Goal: Communication & Community: Answer question/provide support

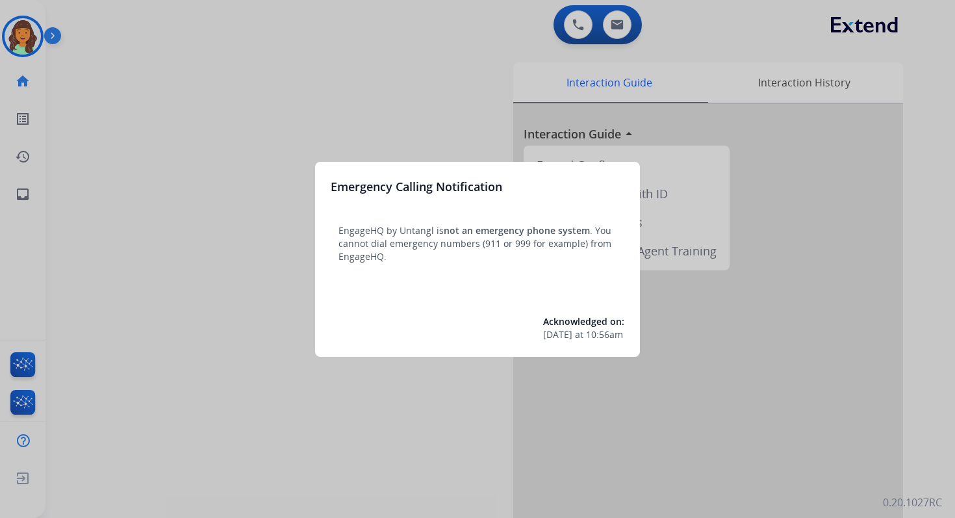
click at [519, 33] on div at bounding box center [477, 259] width 955 height 518
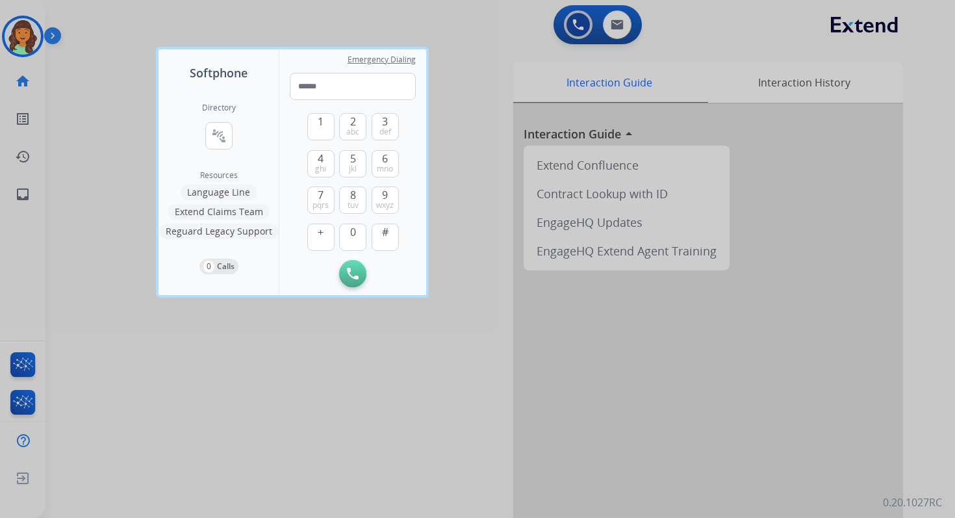
click at [519, 33] on div at bounding box center [477, 259] width 955 height 518
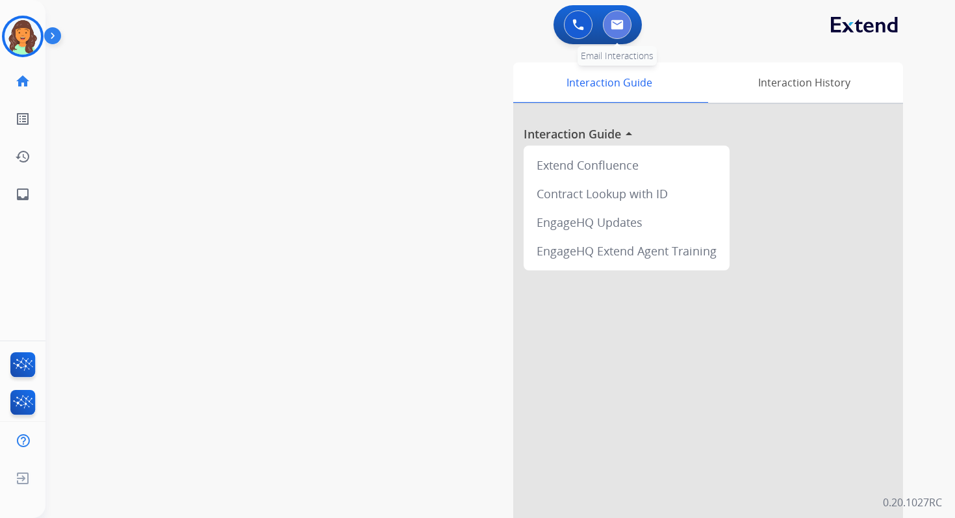
click at [624, 30] on button at bounding box center [617, 24] width 29 height 29
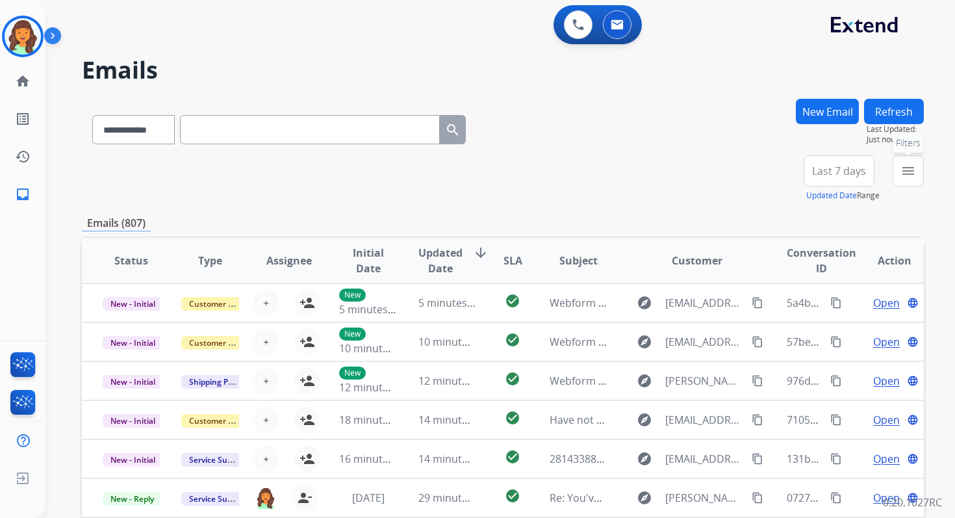
click at [908, 166] on mat-icon "menu" at bounding box center [908, 171] width 16 height 16
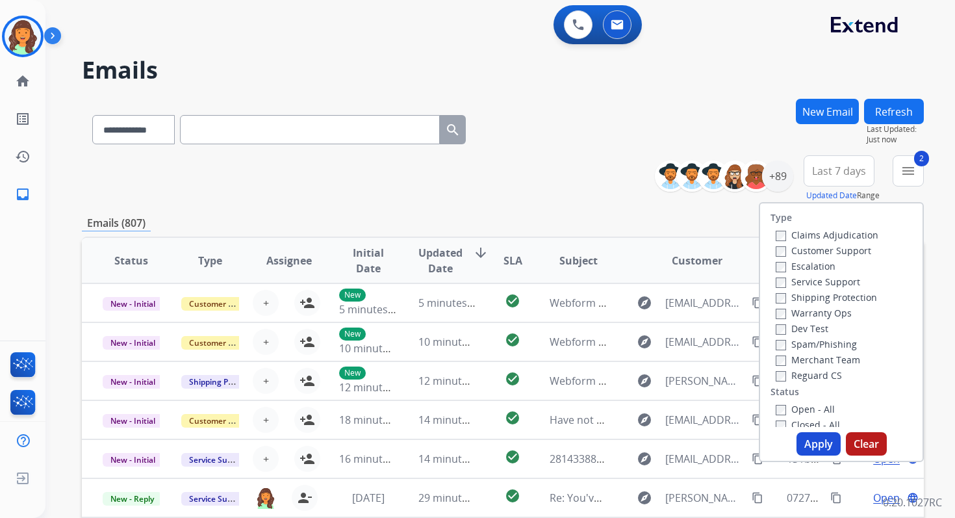
click at [805, 443] on button "Apply" at bounding box center [818, 443] width 44 height 23
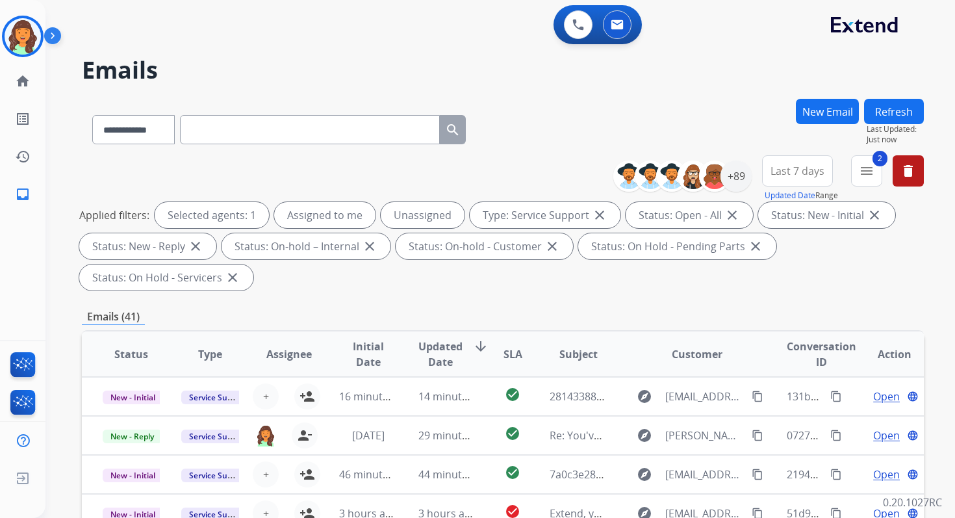
click at [506, 297] on div "**********" at bounding box center [503, 466] width 842 height 734
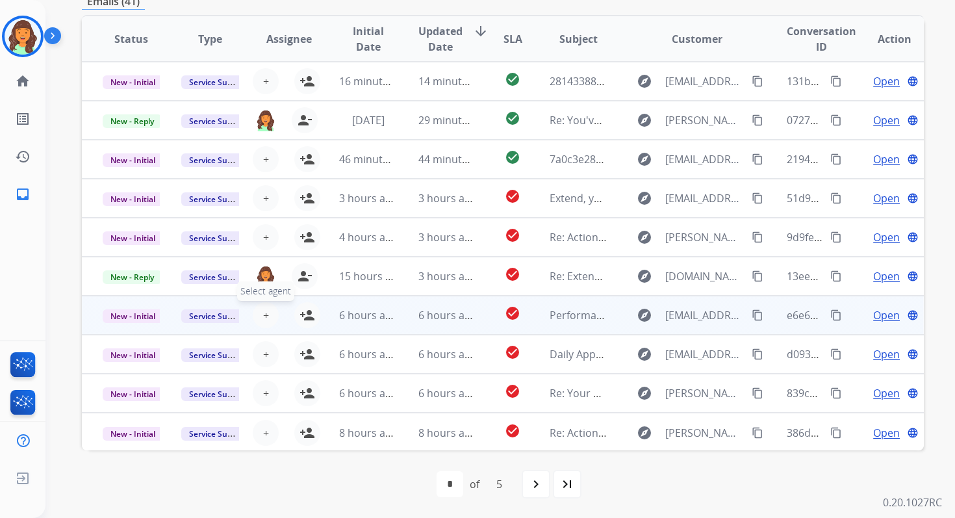
click at [263, 314] on span "+" at bounding box center [266, 315] width 6 height 16
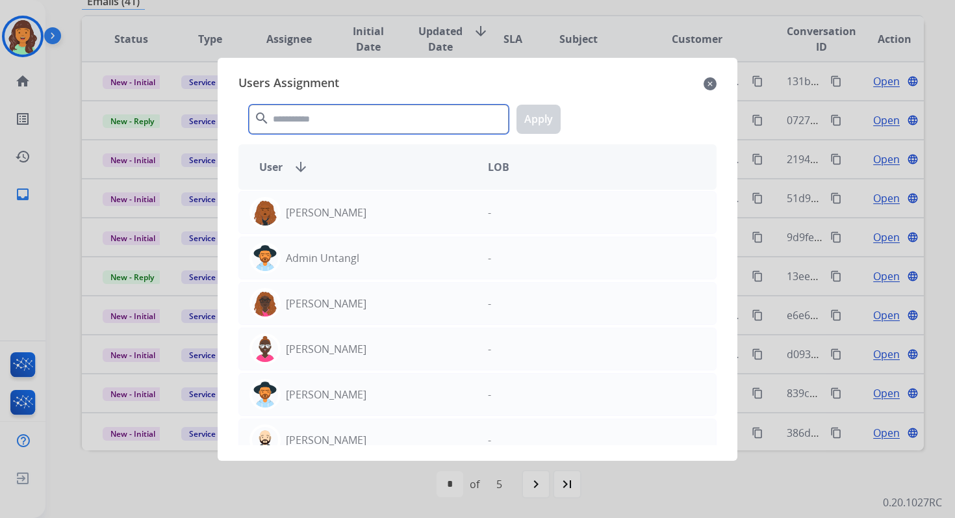
click at [358, 119] on input "text" at bounding box center [379, 119] width 260 height 29
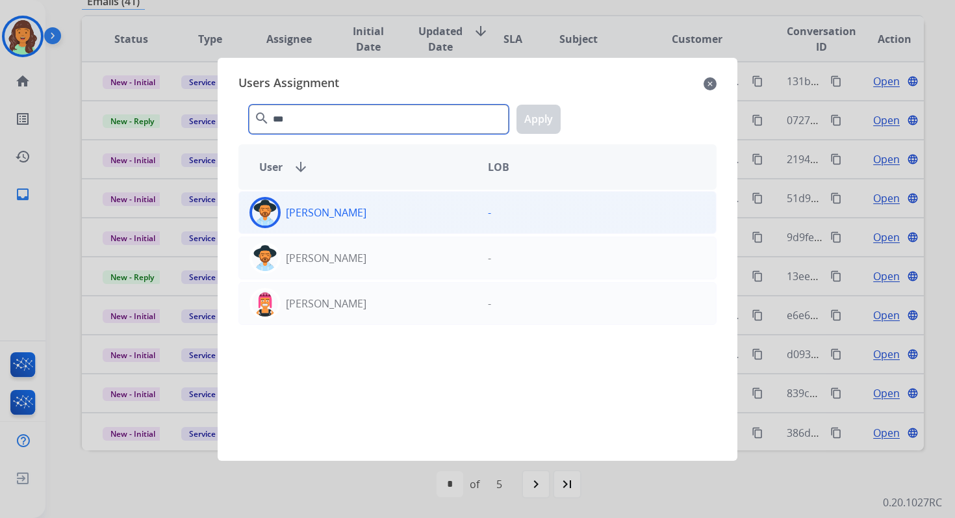
type input "***"
click at [379, 221] on div "Heather Hocker" at bounding box center [358, 212] width 238 height 31
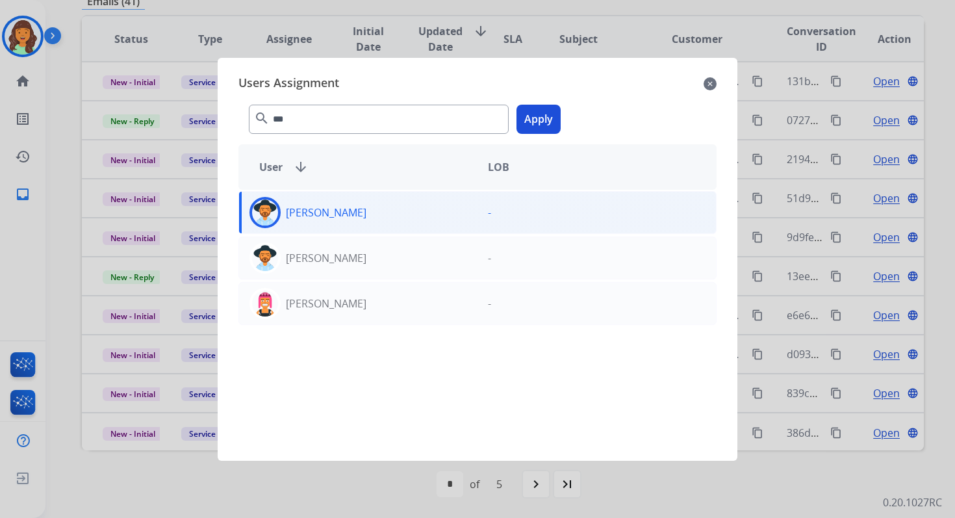
click at [547, 116] on button "Apply" at bounding box center [538, 119] width 44 height 29
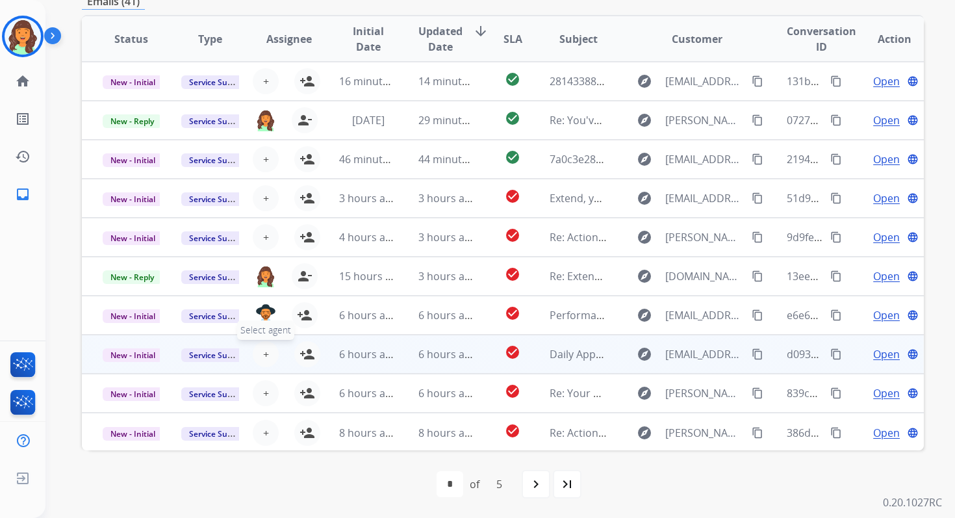
click at [263, 353] on span "+" at bounding box center [266, 354] width 6 height 16
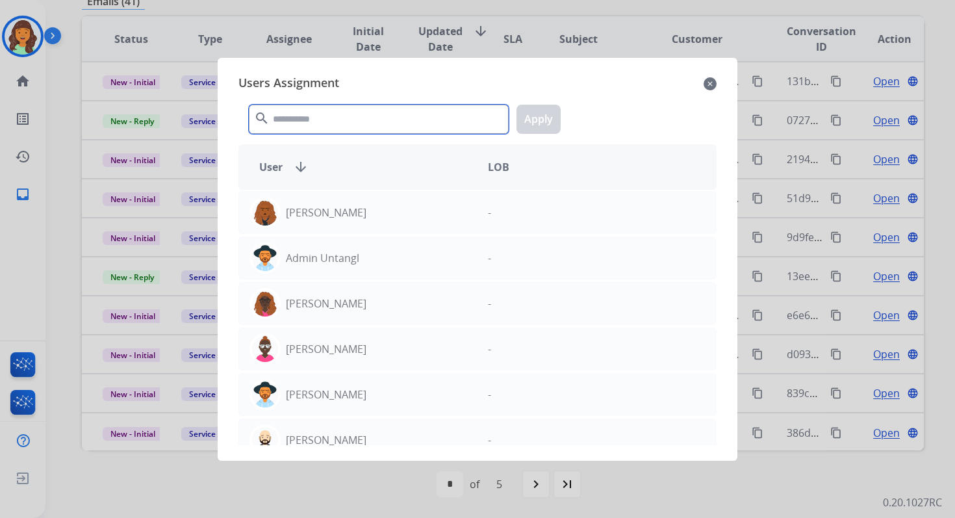
click at [313, 119] on input "text" at bounding box center [379, 119] width 260 height 29
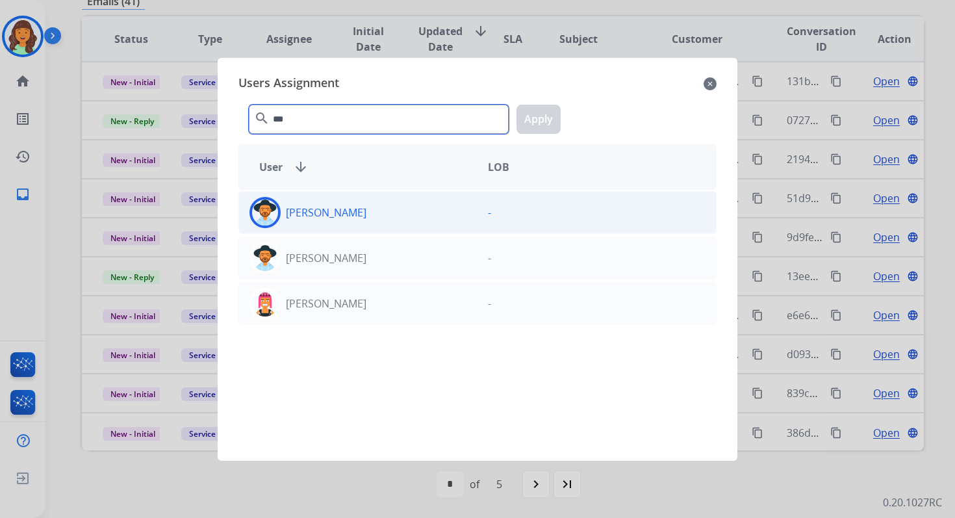
type input "***"
click at [338, 219] on div "Heather Hocker" at bounding box center [358, 212] width 238 height 31
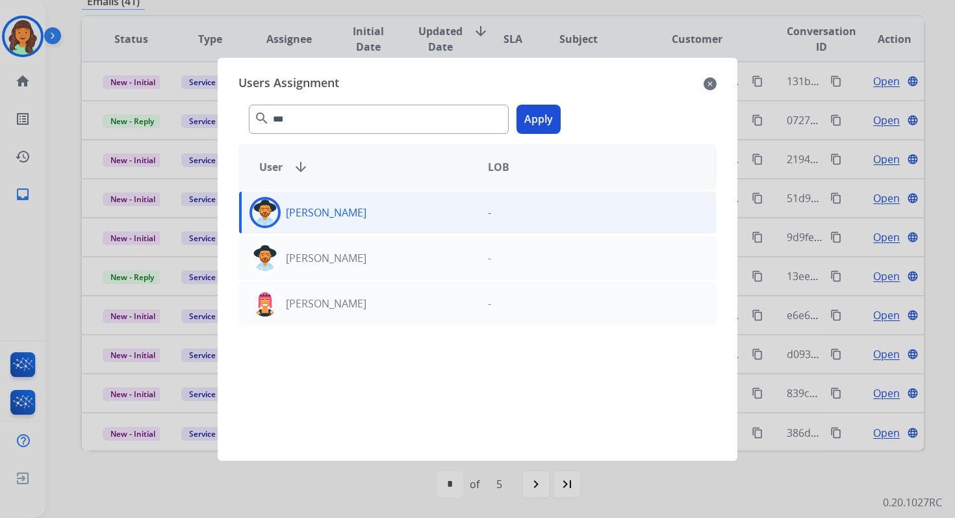
click at [544, 115] on button "Apply" at bounding box center [538, 119] width 44 height 29
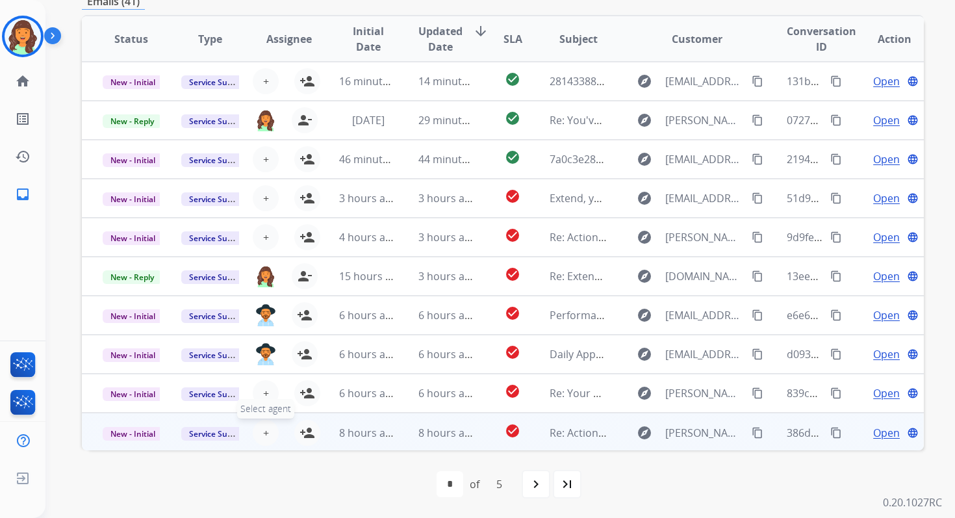
click at [265, 427] on span "+" at bounding box center [266, 433] width 6 height 16
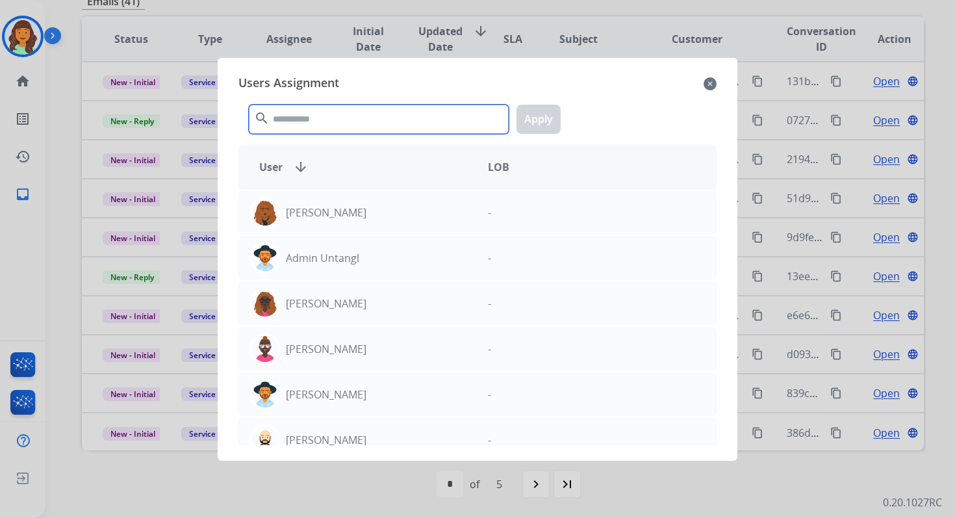
click at [316, 121] on input "text" at bounding box center [379, 119] width 260 height 29
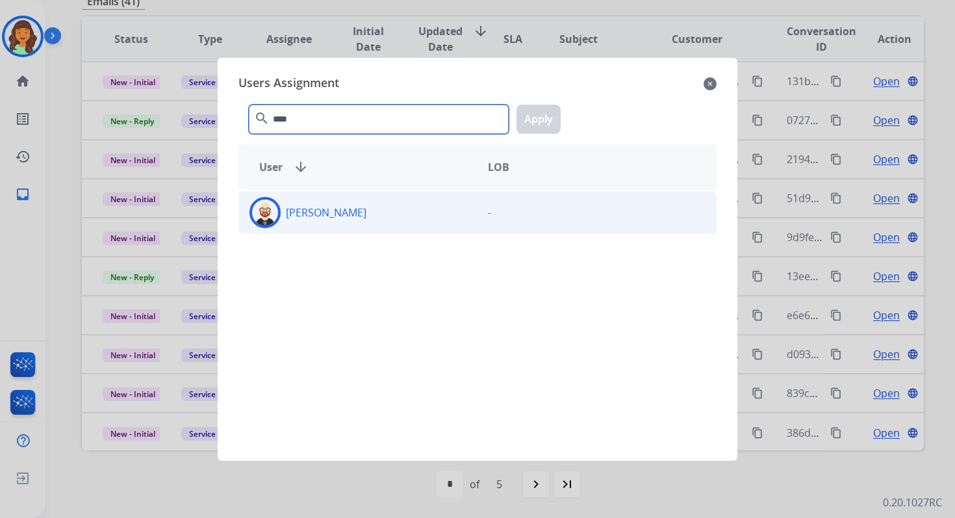
type input "****"
click at [354, 210] on div "Ezra Barnes" at bounding box center [358, 212] width 238 height 31
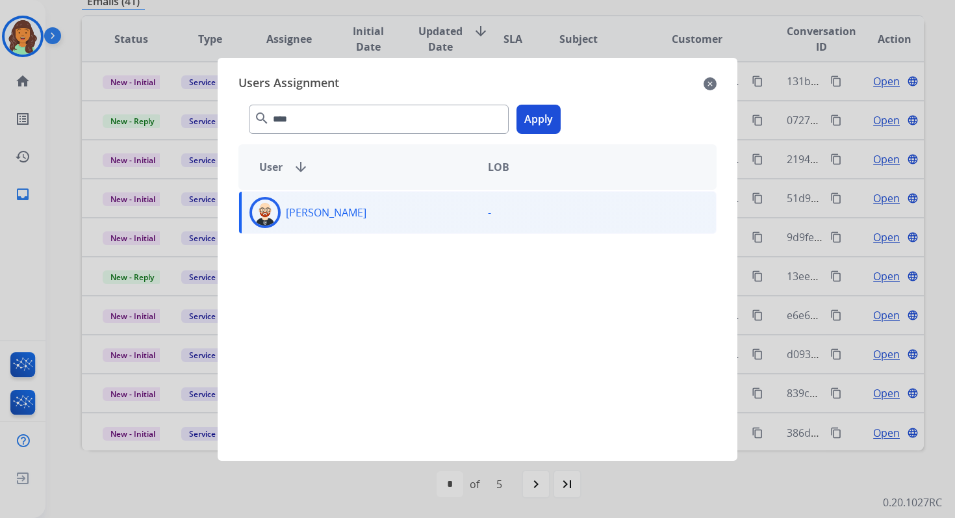
click at [556, 117] on button "Apply" at bounding box center [538, 119] width 44 height 29
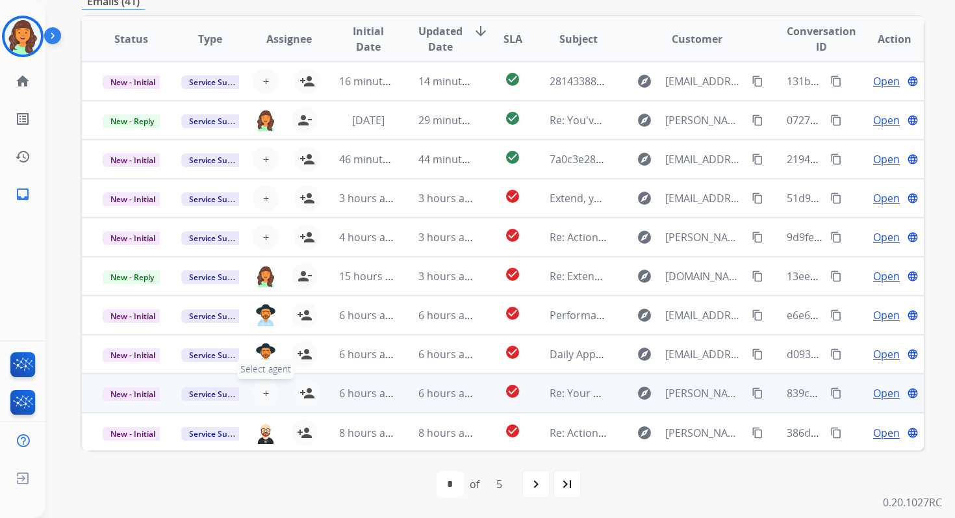
click at [268, 391] on button "+ Select agent" at bounding box center [266, 393] width 26 height 26
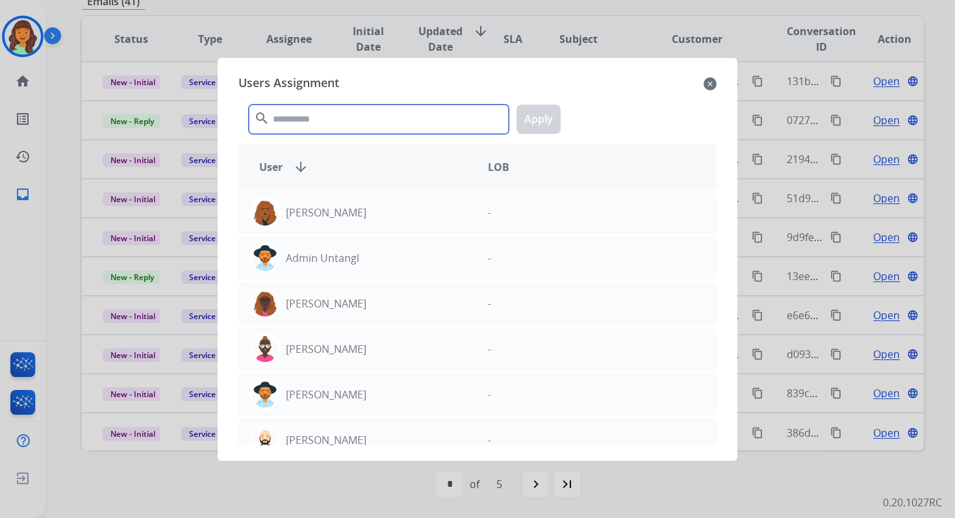
click at [331, 119] on input "text" at bounding box center [379, 119] width 260 height 29
type input "*"
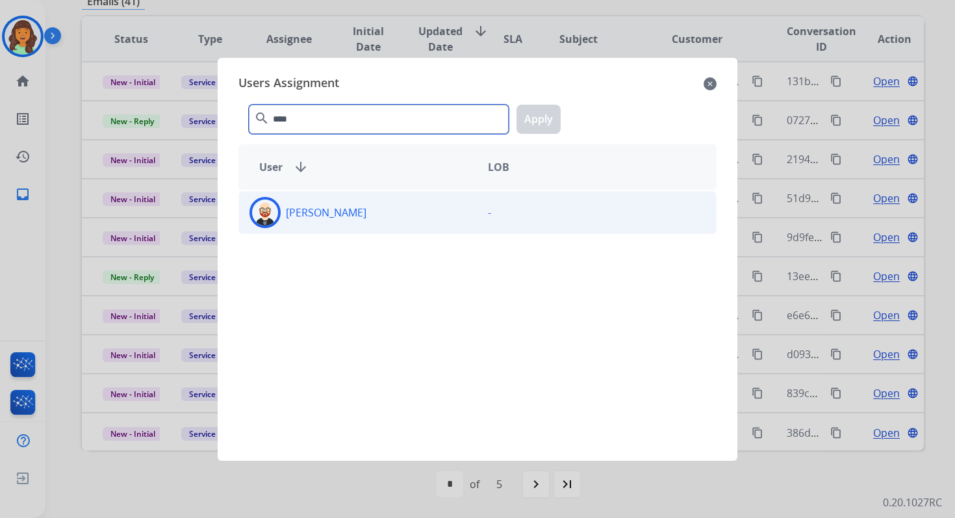
type input "****"
click at [343, 203] on div "Ezra Barnes" at bounding box center [358, 212] width 238 height 31
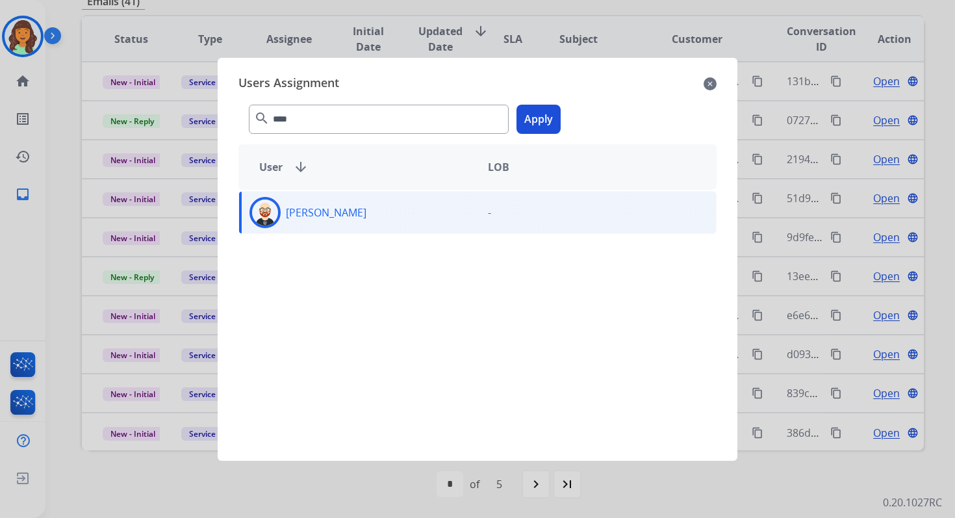
click at [544, 125] on button "Apply" at bounding box center [538, 119] width 44 height 29
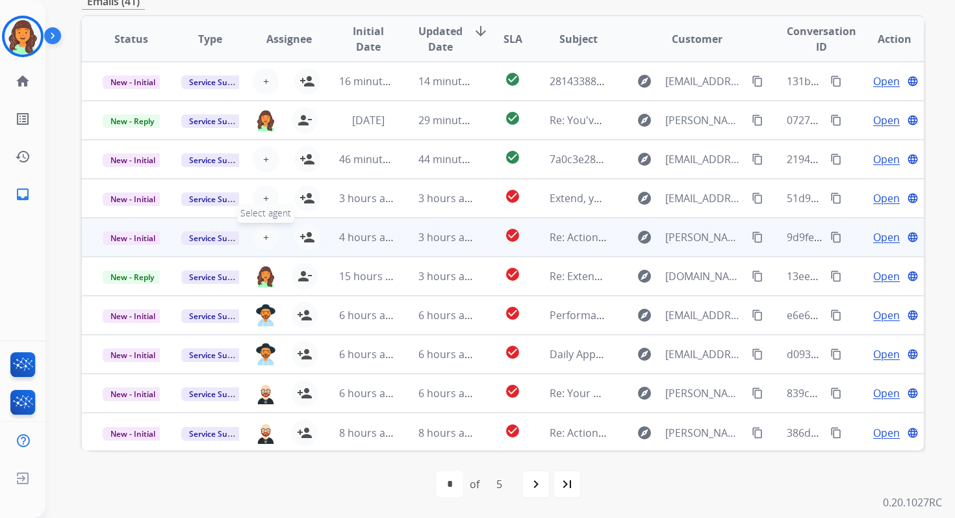
click at [263, 238] on span "+" at bounding box center [266, 237] width 6 height 16
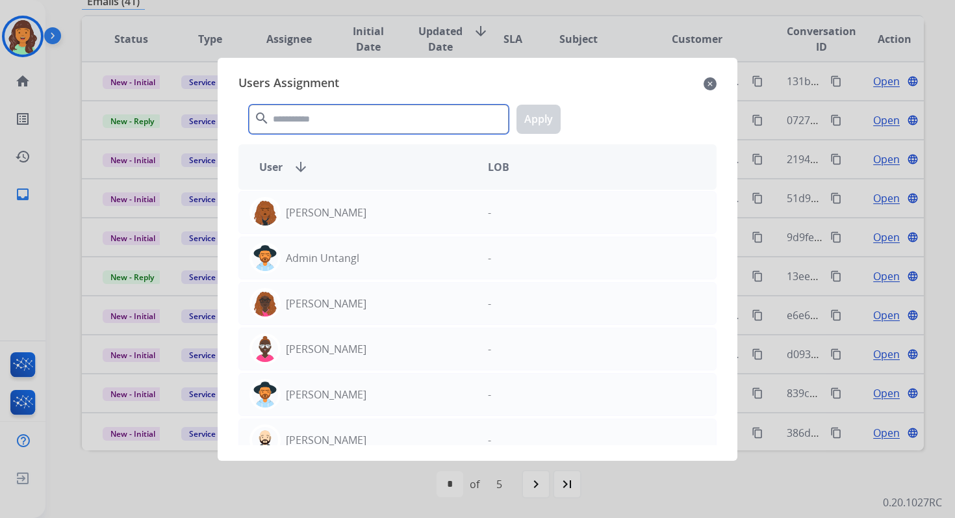
click at [313, 127] on input "text" at bounding box center [379, 119] width 260 height 29
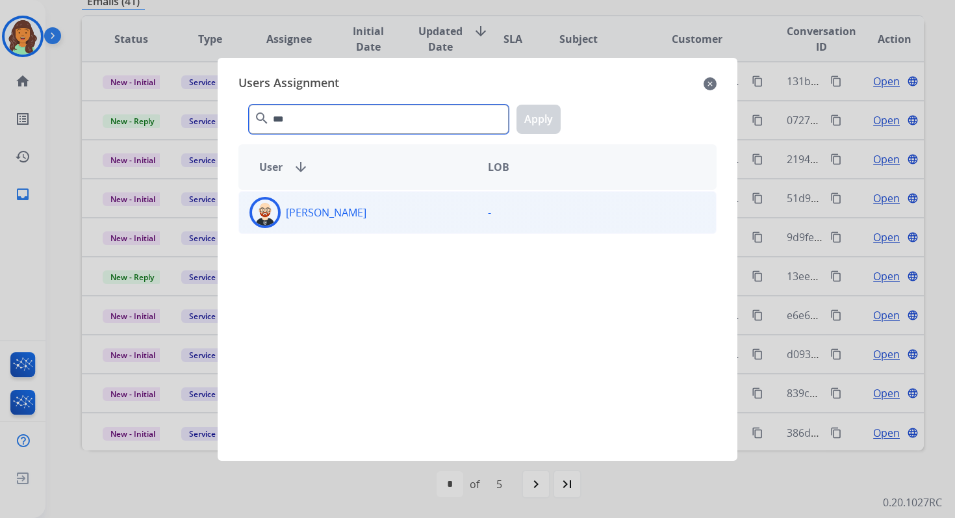
type input "***"
click at [369, 214] on div "Ezra Barnes" at bounding box center [358, 212] width 238 height 31
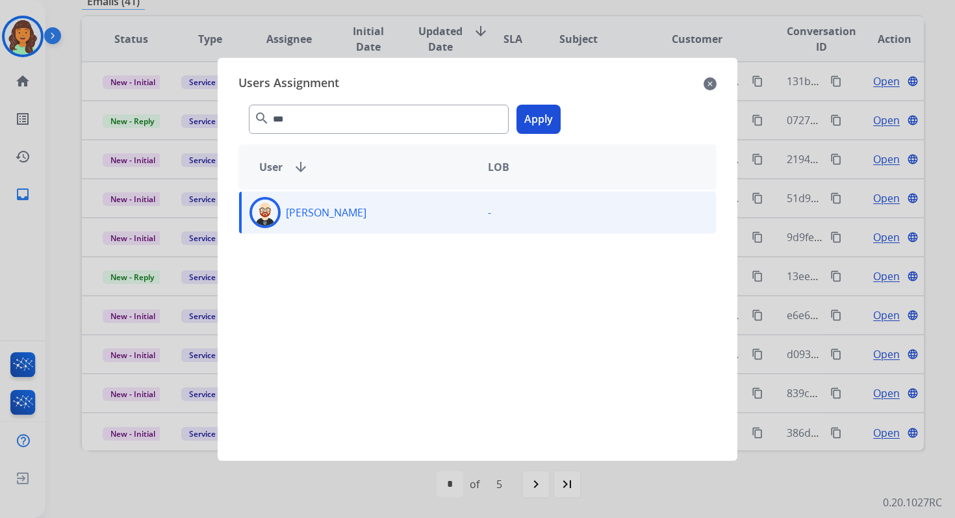
click at [537, 123] on button "Apply" at bounding box center [538, 119] width 44 height 29
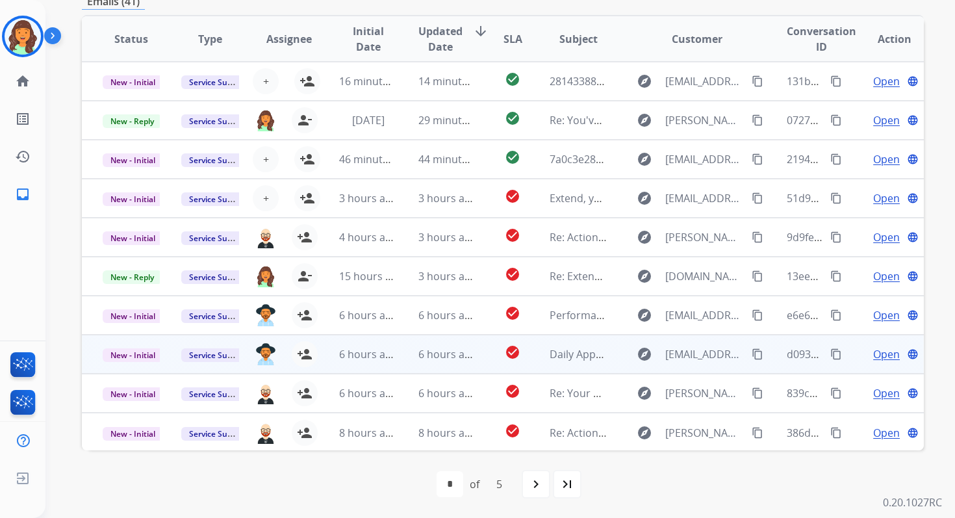
scroll to position [0, 0]
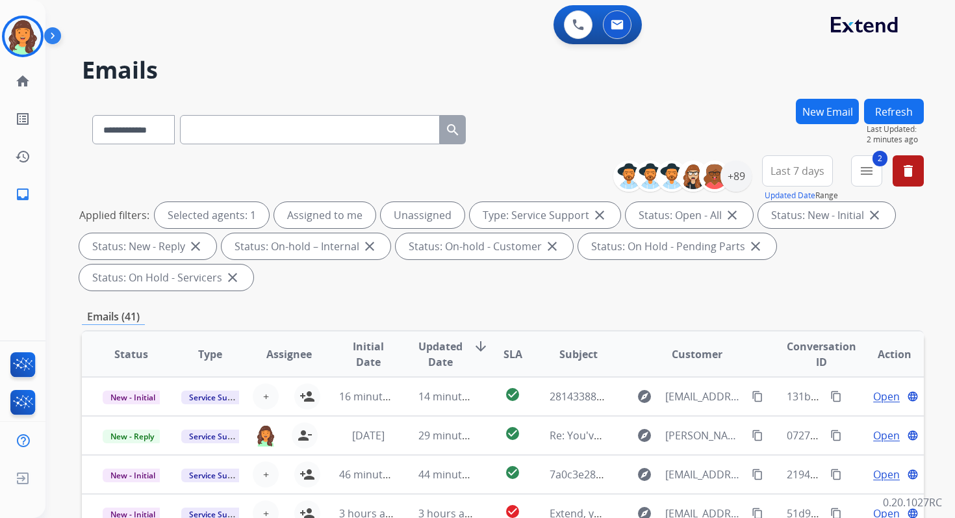
click at [896, 115] on button "Refresh" at bounding box center [894, 111] width 60 height 25
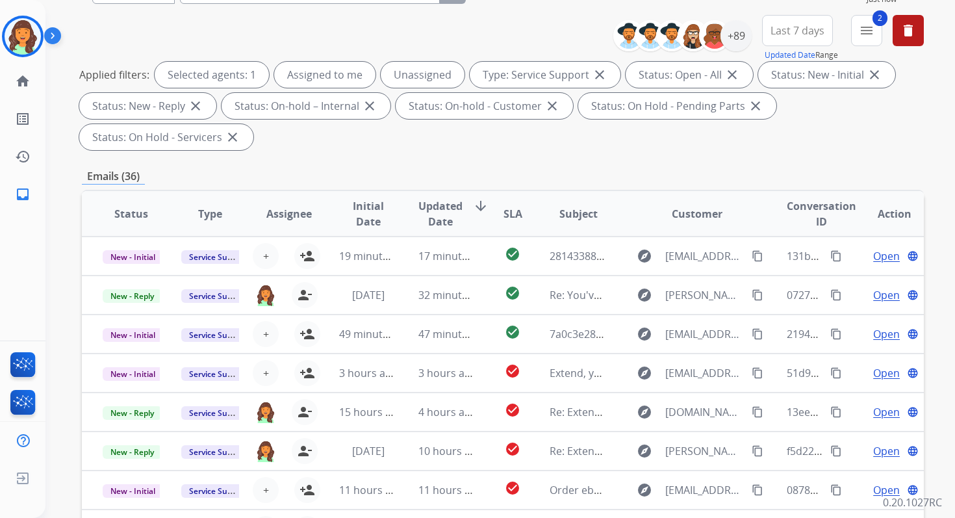
scroll to position [315, 0]
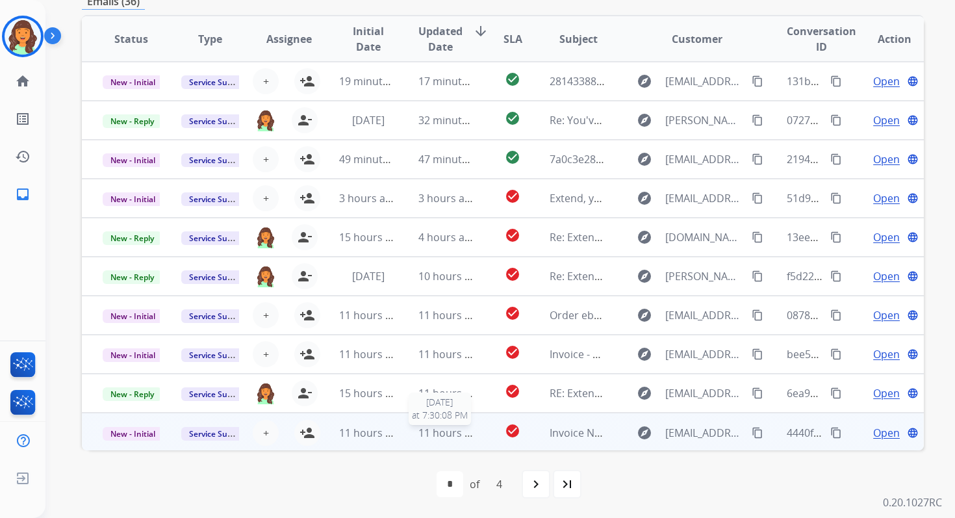
click at [427, 432] on span "11 hours ago" at bounding box center [450, 432] width 64 height 14
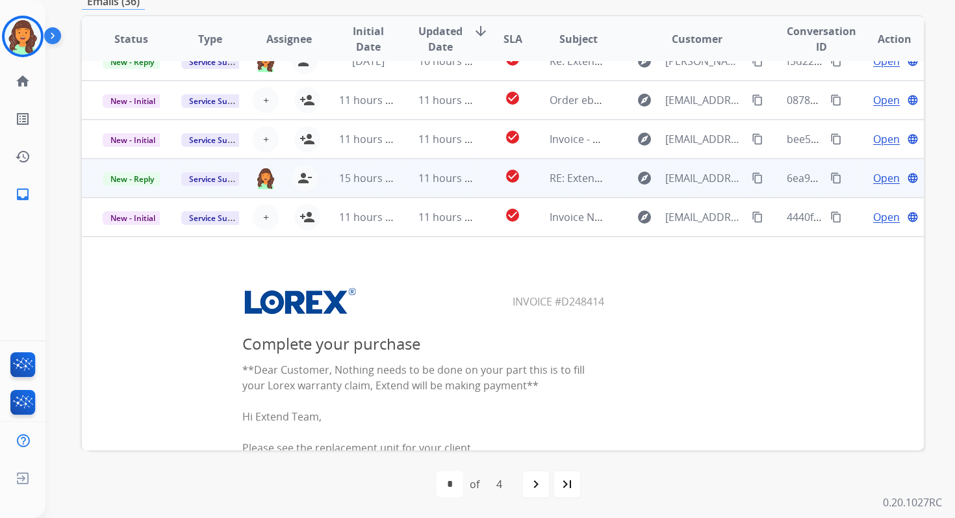
scroll to position [0, 0]
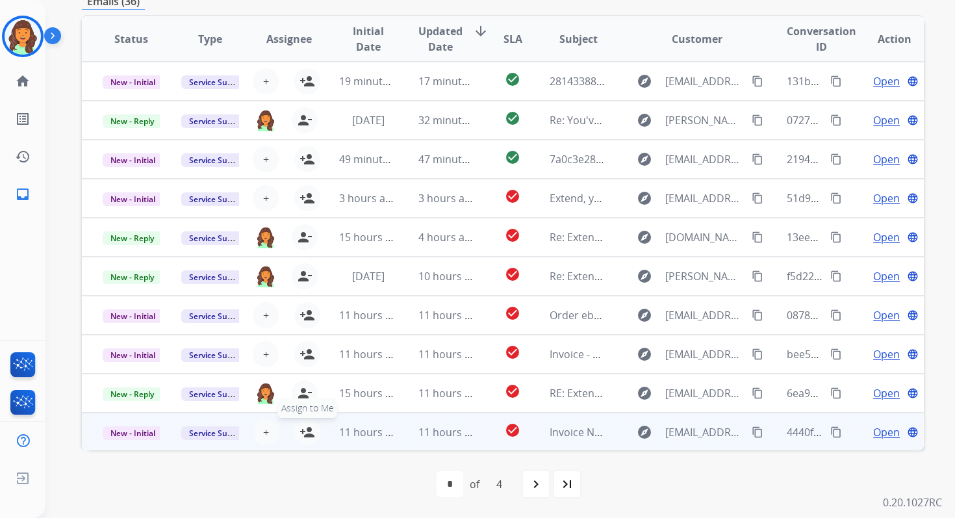
click at [307, 432] on mat-icon "person_add" at bounding box center [307, 432] width 16 height 16
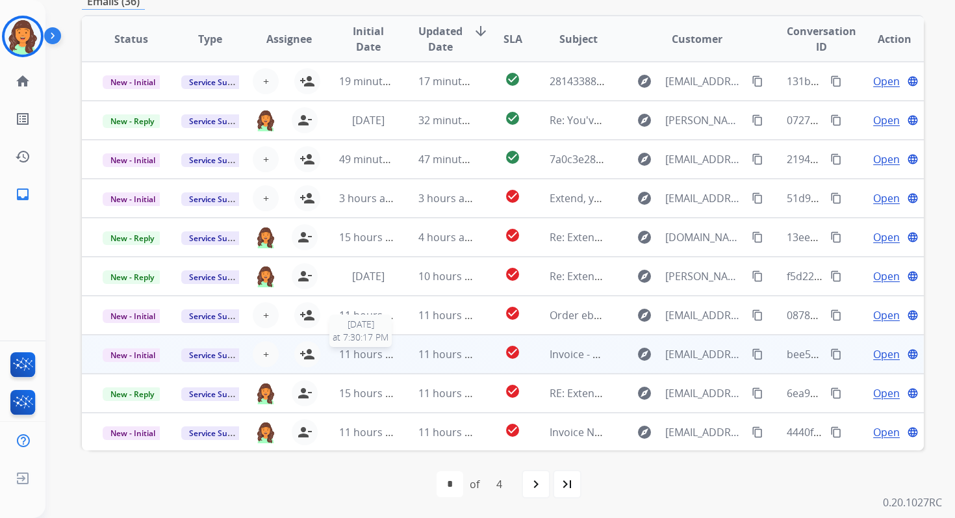
click at [390, 357] on span "11 hours ago" at bounding box center [371, 354] width 64 height 14
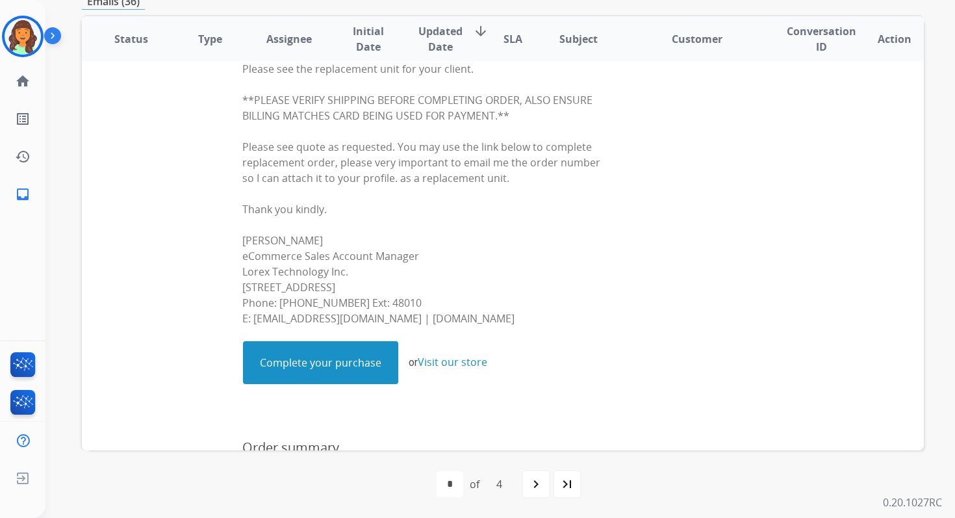
scroll to position [119, 0]
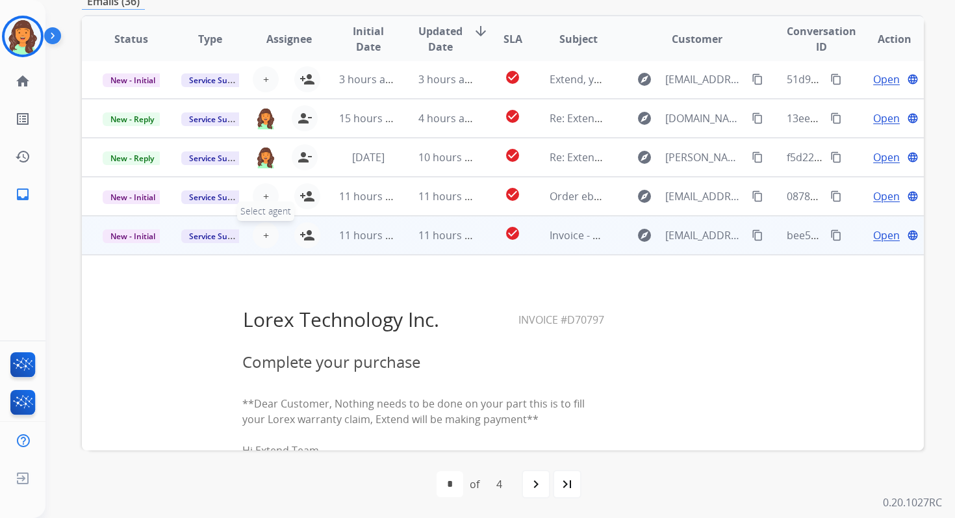
click at [264, 231] on span "+" at bounding box center [266, 235] width 6 height 16
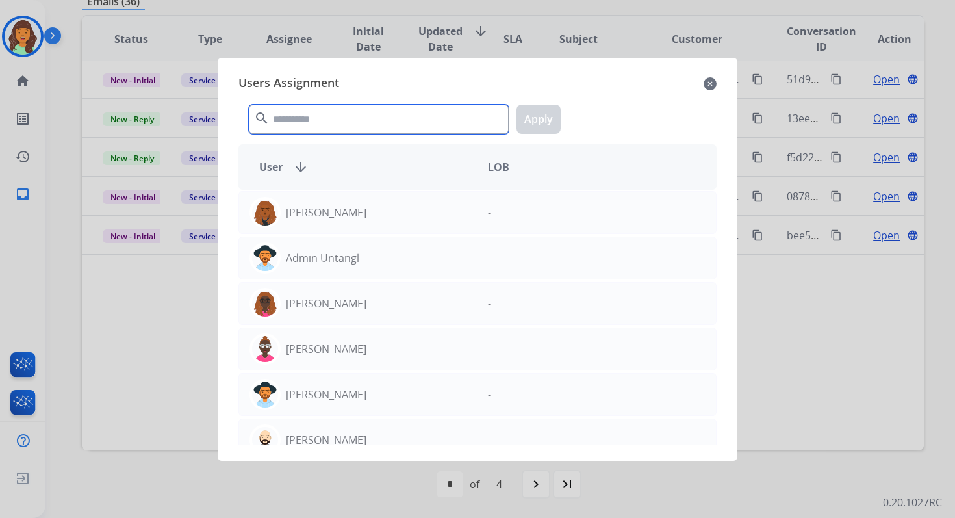
click at [342, 112] on input "text" at bounding box center [379, 119] width 260 height 29
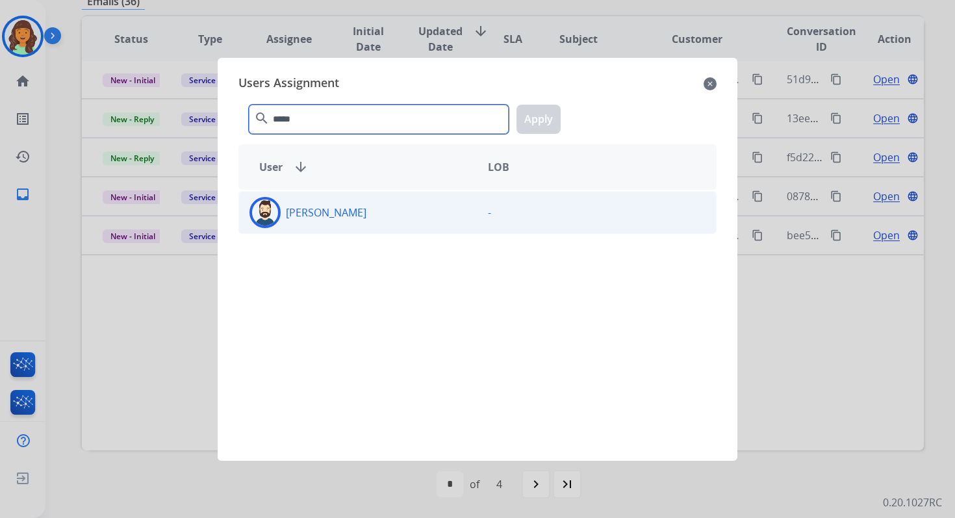
type input "*****"
click at [369, 203] on div "Jared Holt" at bounding box center [358, 212] width 238 height 31
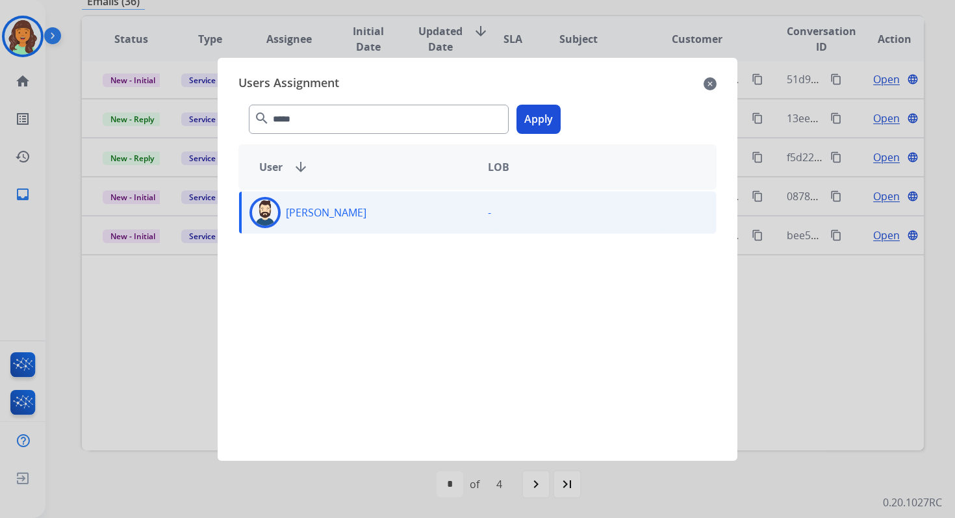
click at [527, 116] on button "Apply" at bounding box center [538, 119] width 44 height 29
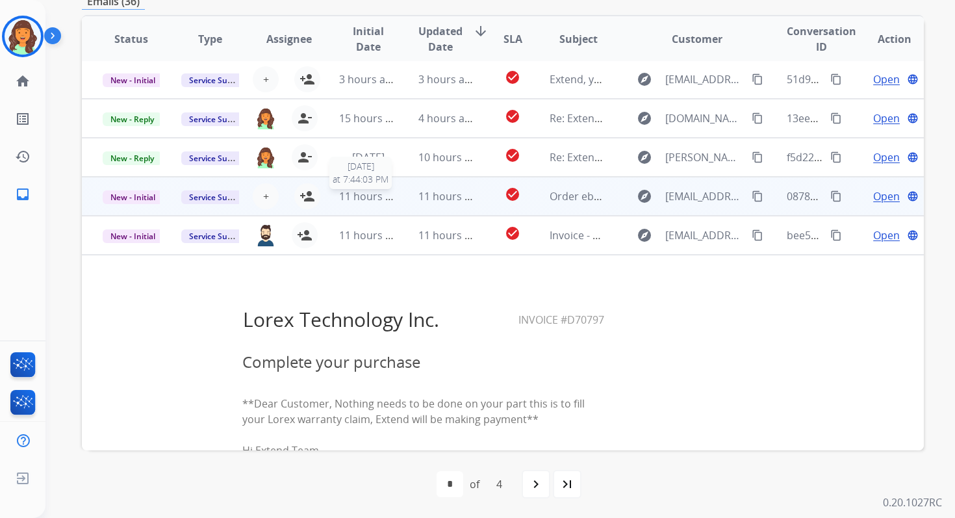
click at [381, 196] on span "11 hours ago" at bounding box center [371, 196] width 64 height 14
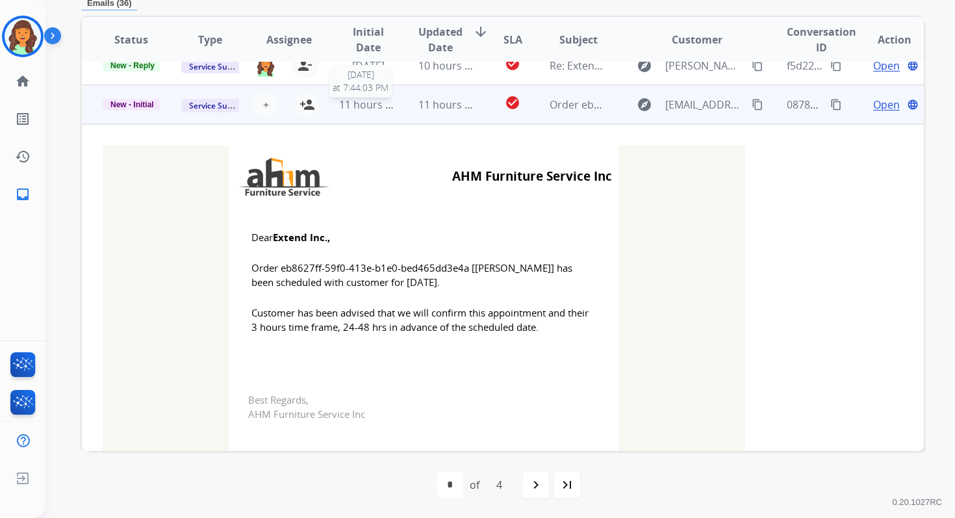
scroll to position [234, 0]
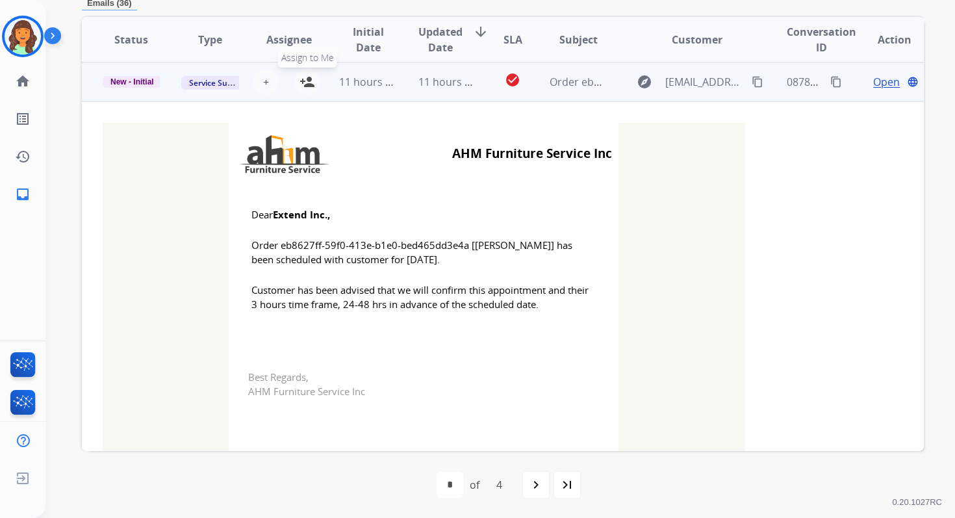
click at [308, 81] on mat-icon "person_add" at bounding box center [307, 82] width 16 height 16
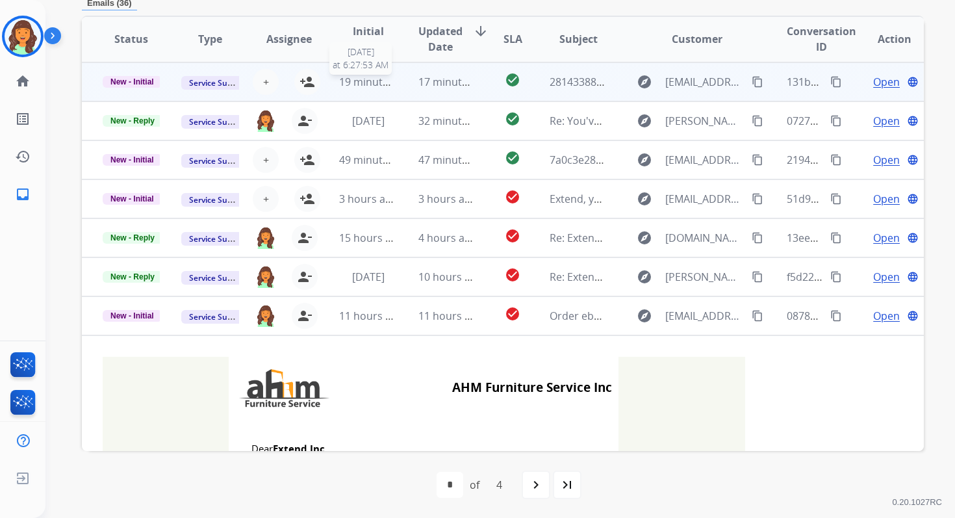
click at [373, 86] on span "19 minutes ago" at bounding box center [376, 82] width 75 height 14
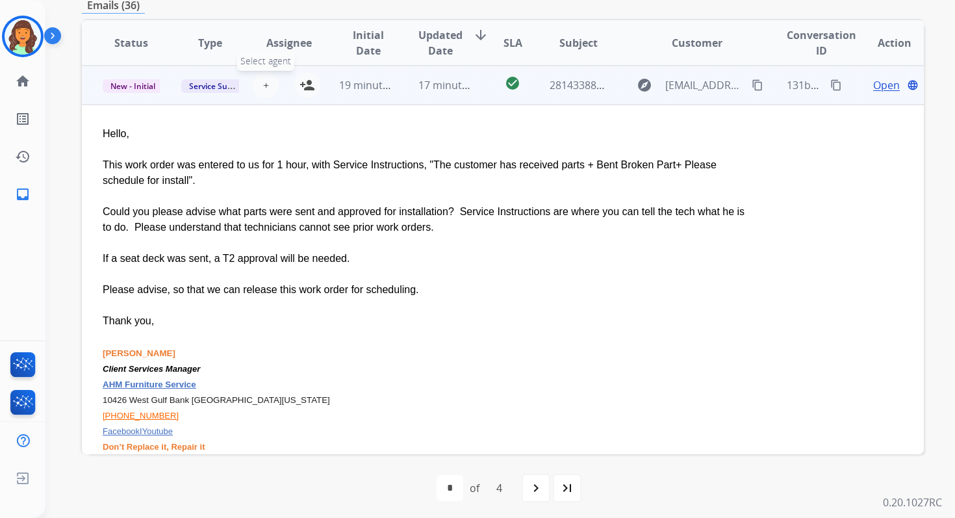
click at [264, 85] on span "+" at bounding box center [266, 85] width 6 height 16
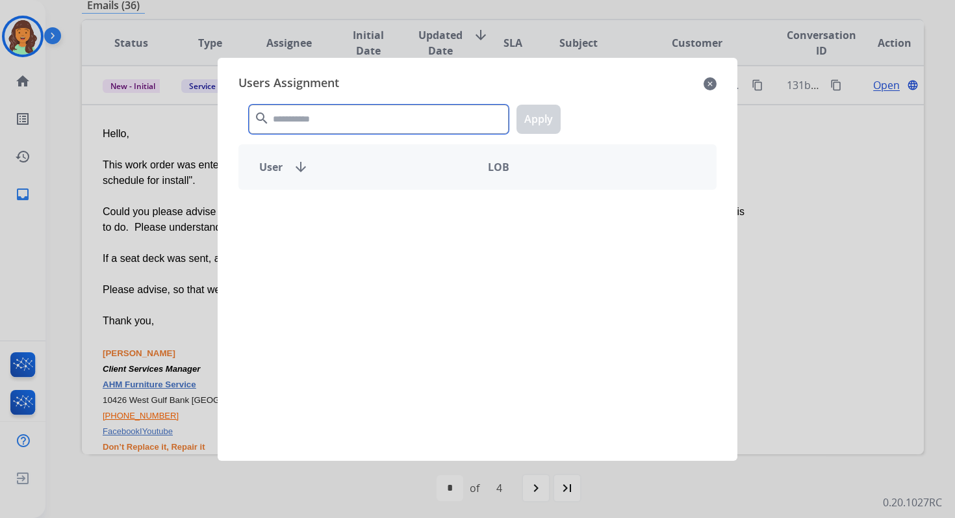
click at [324, 117] on input "text" at bounding box center [379, 119] width 260 height 29
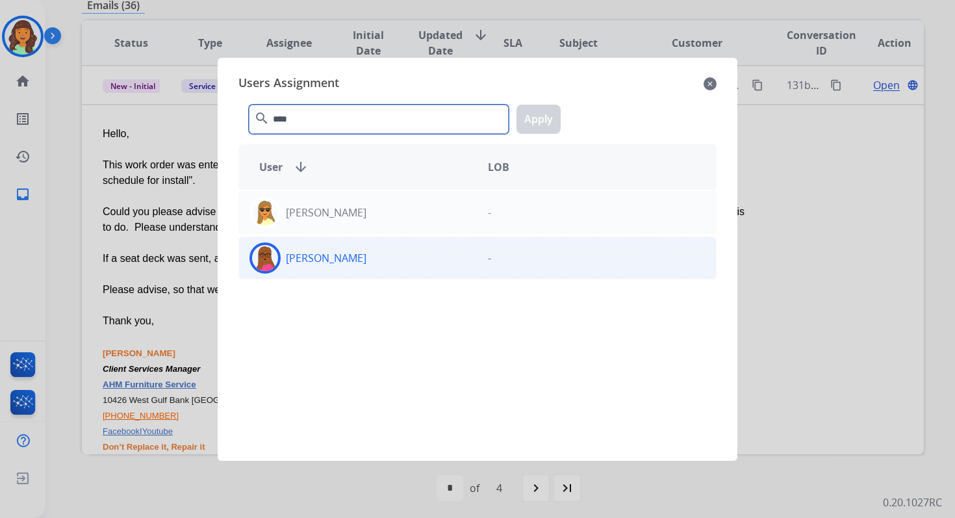
type input "****"
click at [392, 266] on div "Emily Thurman" at bounding box center [358, 257] width 238 height 31
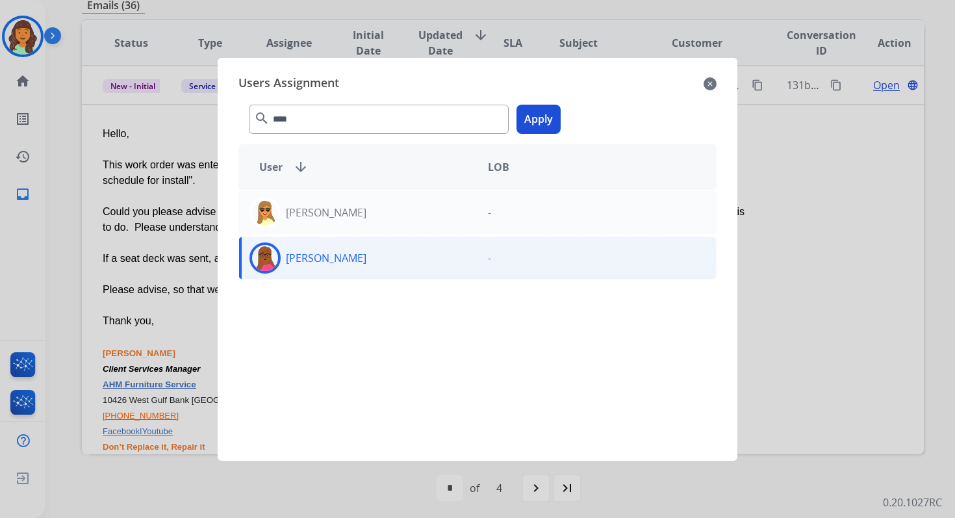
click at [534, 110] on button "Apply" at bounding box center [538, 119] width 44 height 29
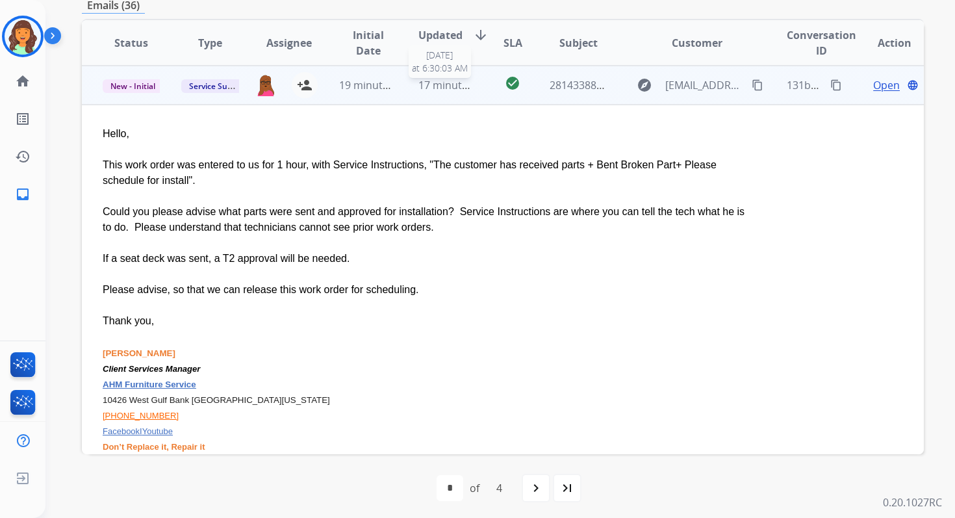
click at [449, 86] on span "17 minutes ago" at bounding box center [455, 85] width 75 height 14
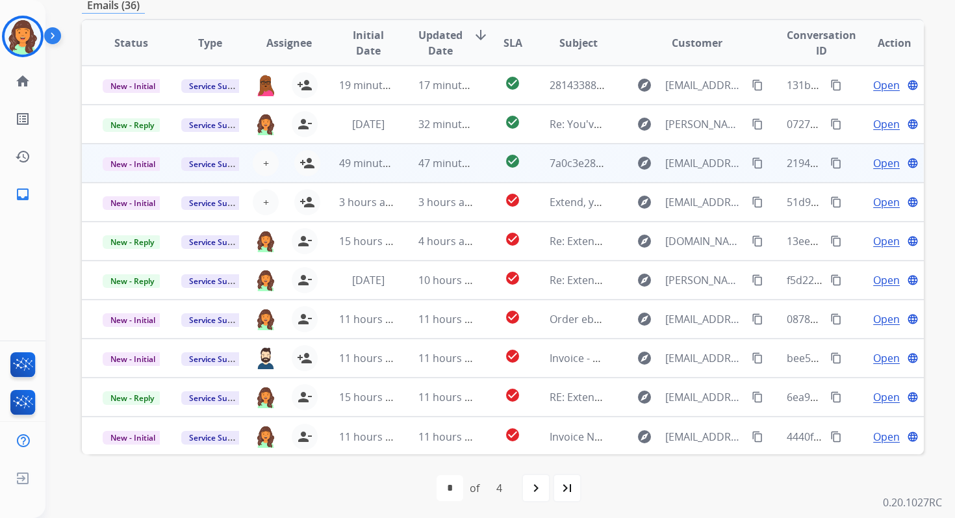
click at [418, 173] on td "47 minutes ago" at bounding box center [436, 163] width 79 height 39
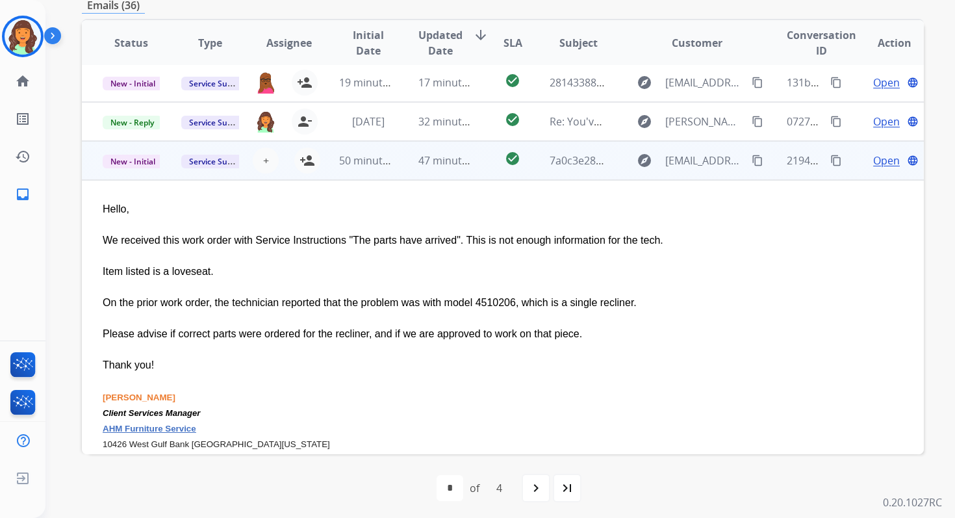
scroll to position [0, 0]
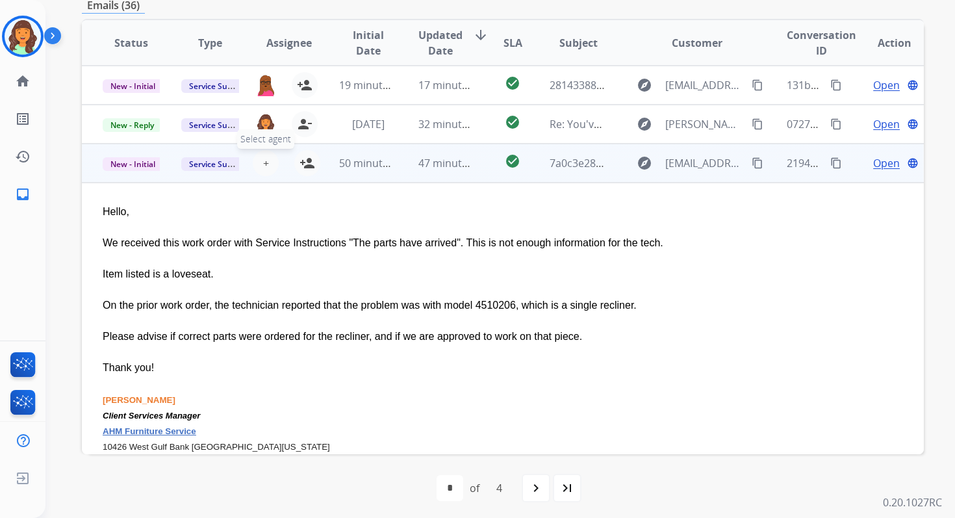
click at [263, 161] on span "+" at bounding box center [266, 163] width 6 height 16
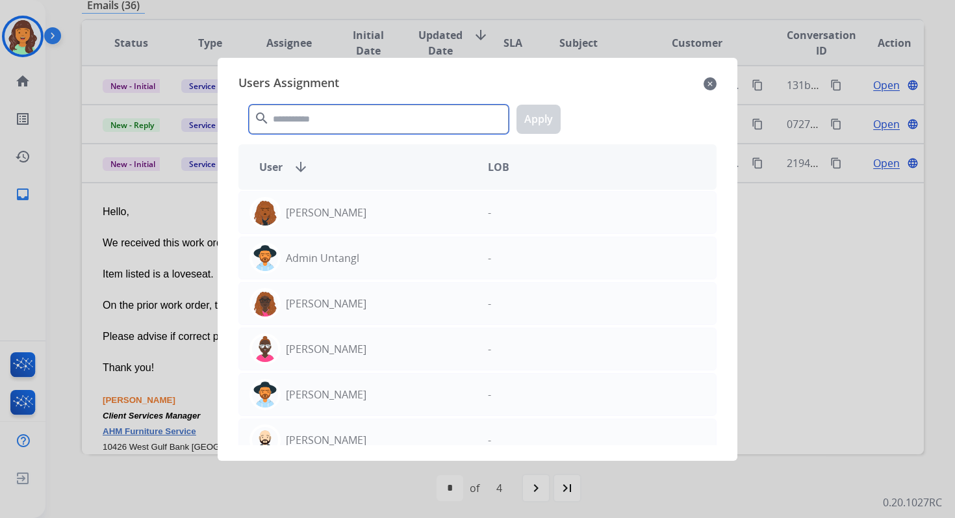
click at [316, 120] on input "text" at bounding box center [379, 119] width 260 height 29
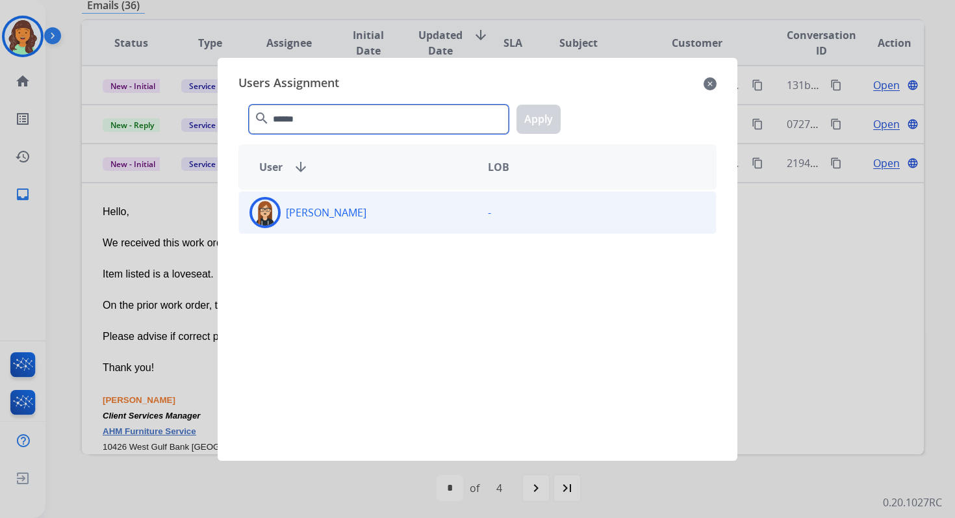
type input "******"
click at [361, 211] on div "Trisha Higgins" at bounding box center [358, 212] width 238 height 31
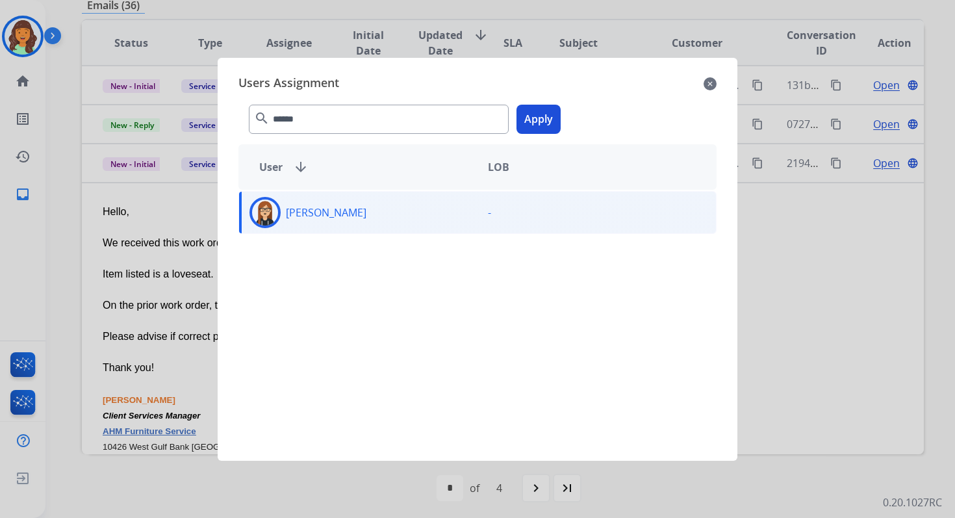
click at [533, 121] on button "Apply" at bounding box center [538, 119] width 44 height 29
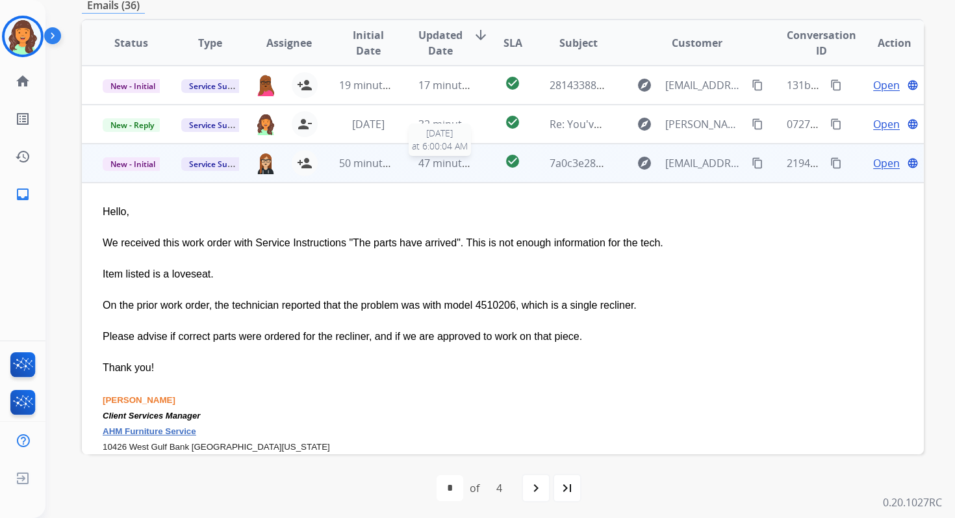
click at [458, 162] on span "47 minutes ago" at bounding box center [455, 163] width 75 height 14
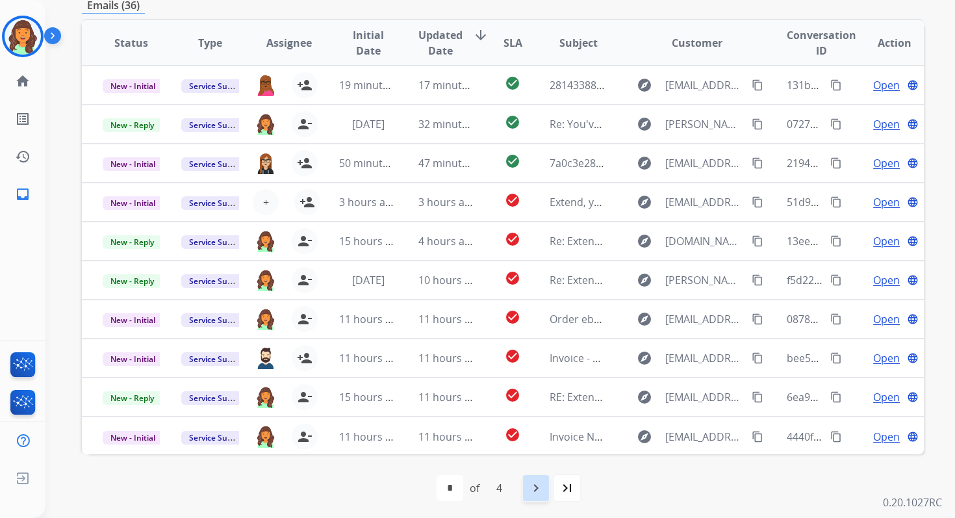
click at [532, 486] on mat-icon "navigate_next" at bounding box center [536, 488] width 16 height 16
select select "*"
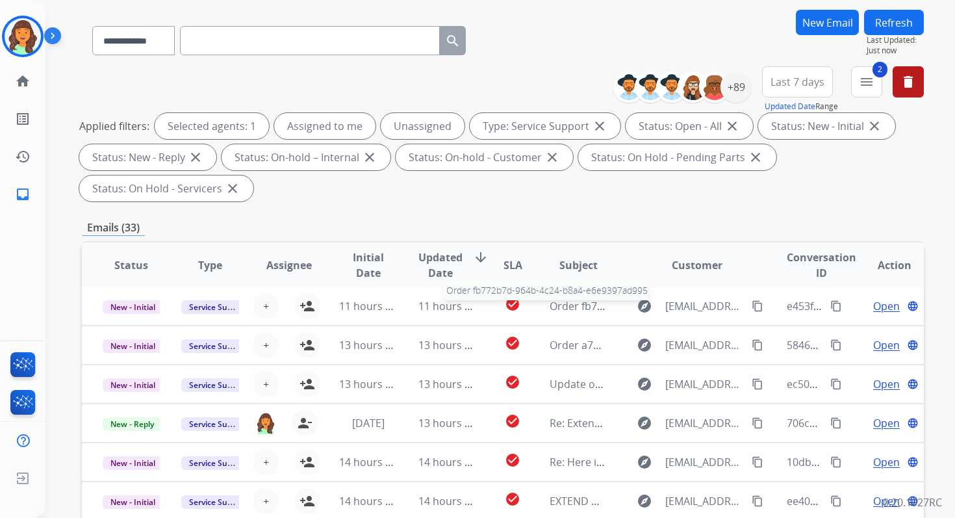
scroll to position [315, 0]
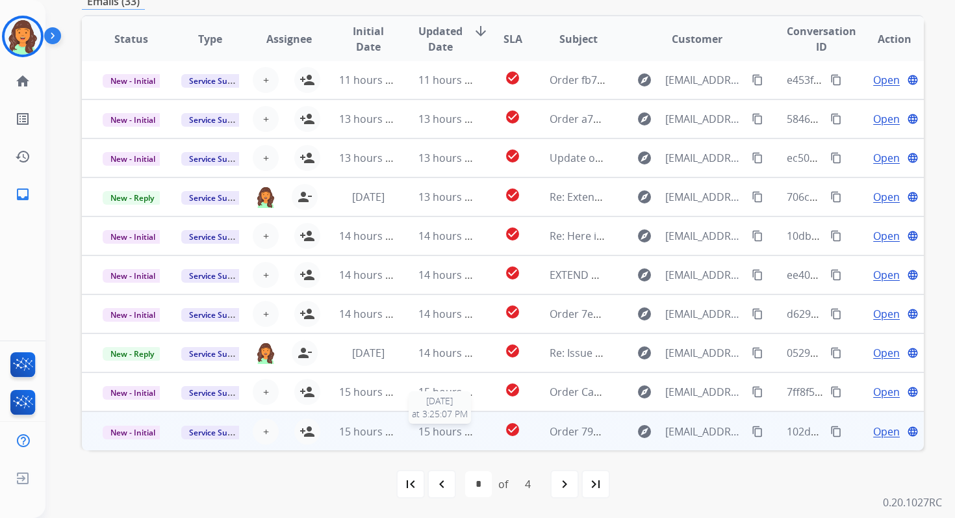
click at [435, 427] on span "15 hours ago" at bounding box center [450, 431] width 64 height 14
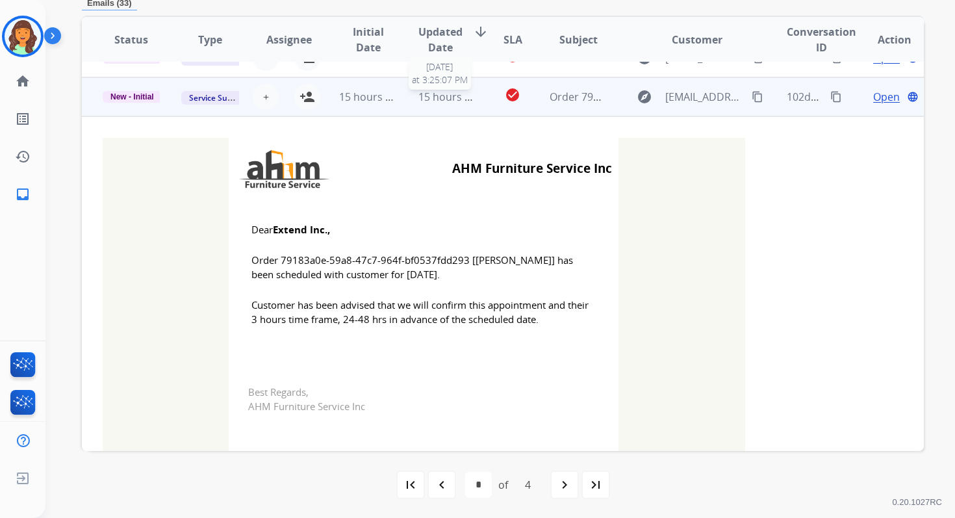
scroll to position [351, 0]
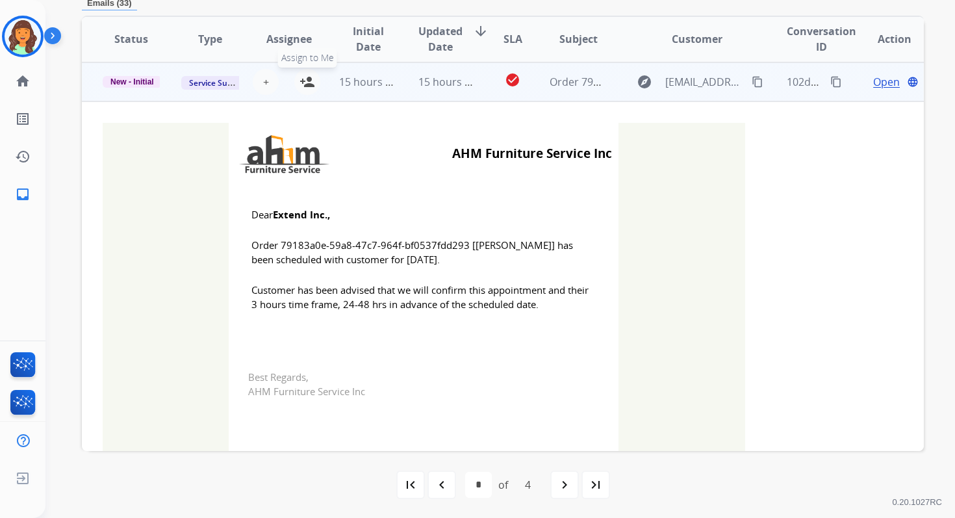
click at [308, 84] on mat-icon "person_add" at bounding box center [307, 82] width 16 height 16
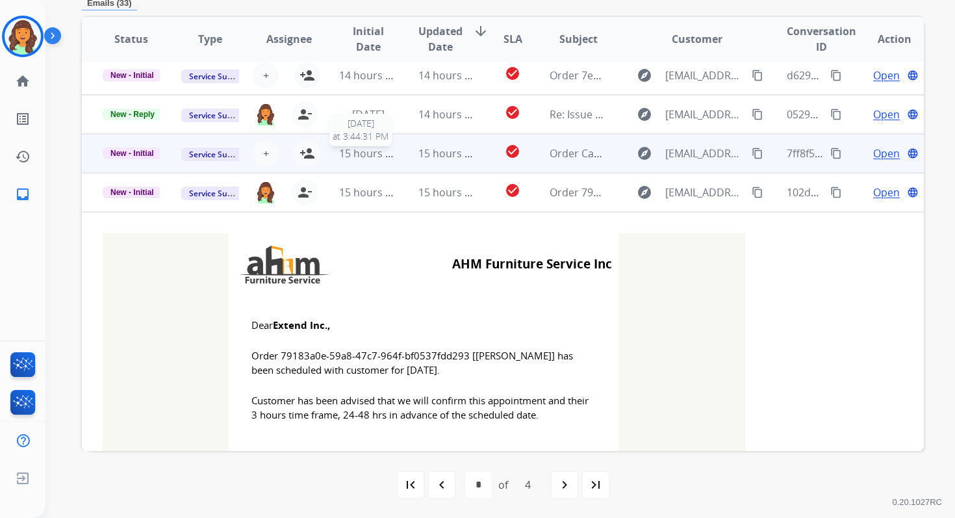
click at [379, 156] on span "15 hours ago" at bounding box center [371, 153] width 64 height 14
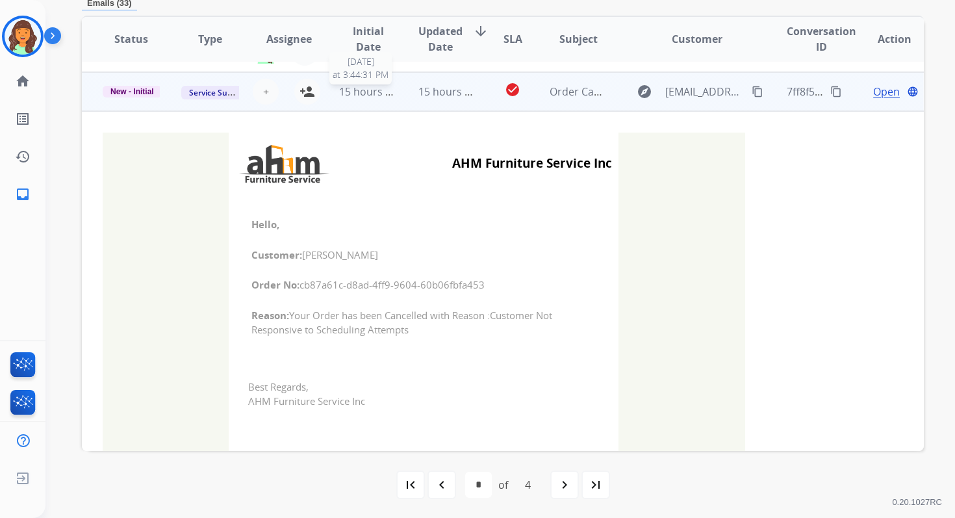
scroll to position [312, 0]
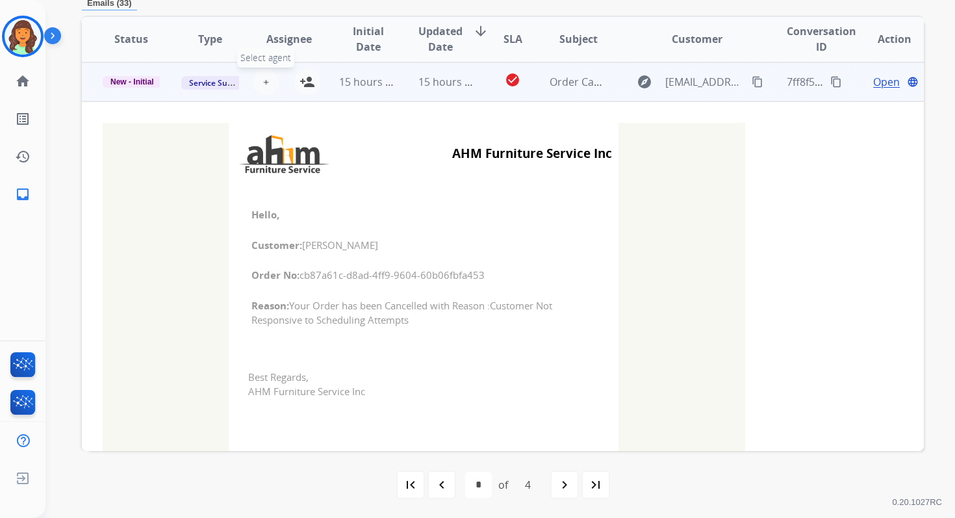
click at [264, 85] on span "+" at bounding box center [266, 82] width 6 height 16
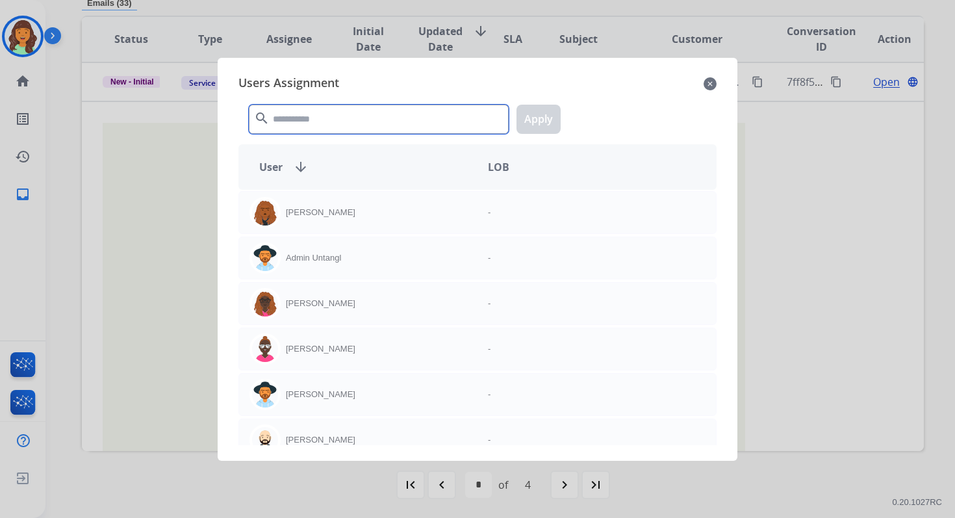
click at [297, 116] on input "text" at bounding box center [379, 119] width 260 height 29
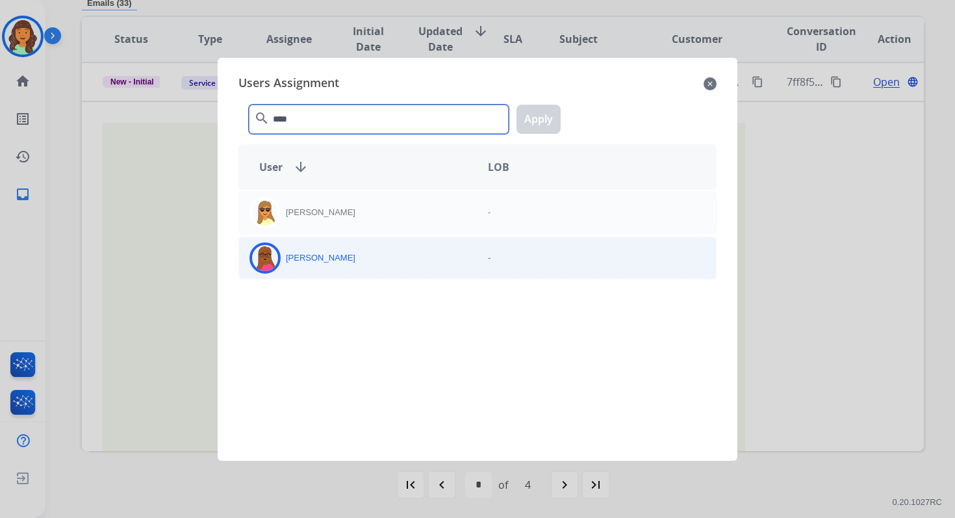
type input "****"
click at [348, 256] on div "Emily Thurman" at bounding box center [358, 257] width 238 height 31
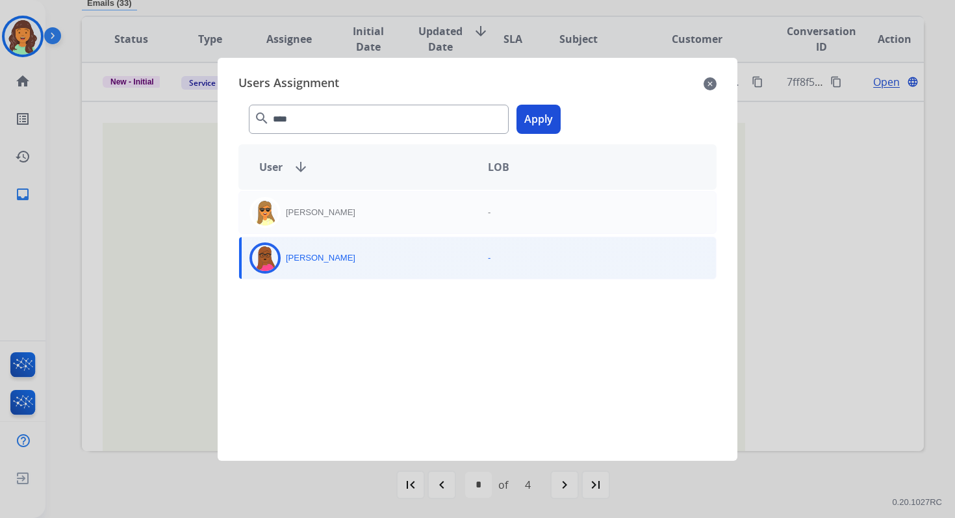
click at [546, 121] on button "Apply" at bounding box center [538, 119] width 44 height 29
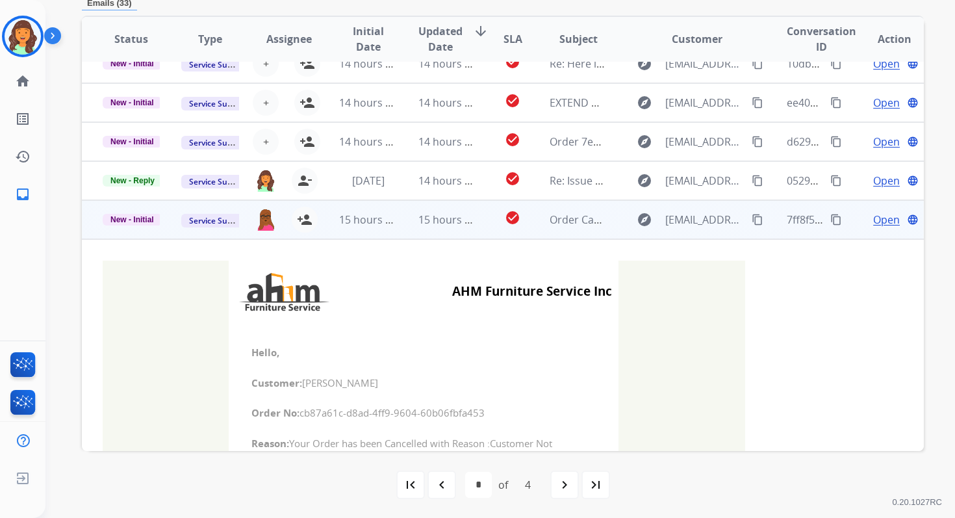
scroll to position [165, 0]
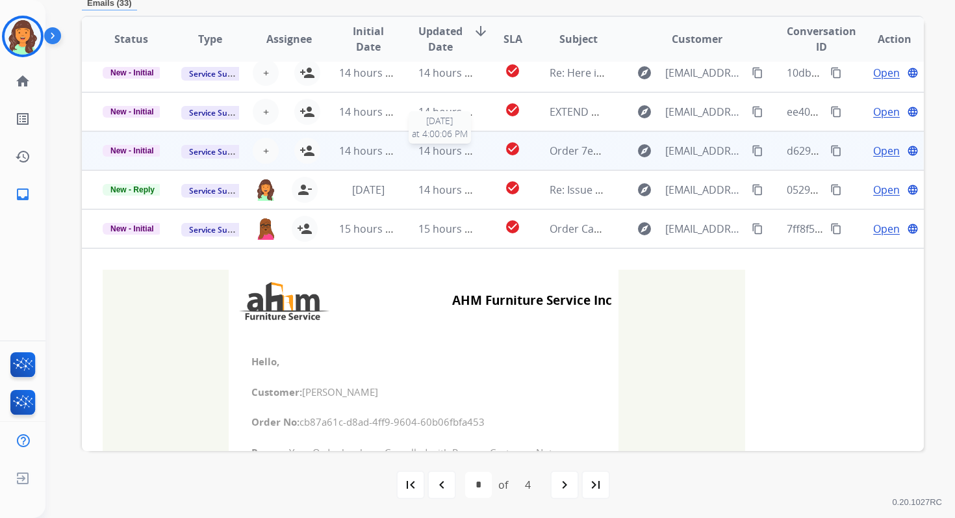
click at [420, 153] on span "14 hours ago" at bounding box center [450, 151] width 64 height 14
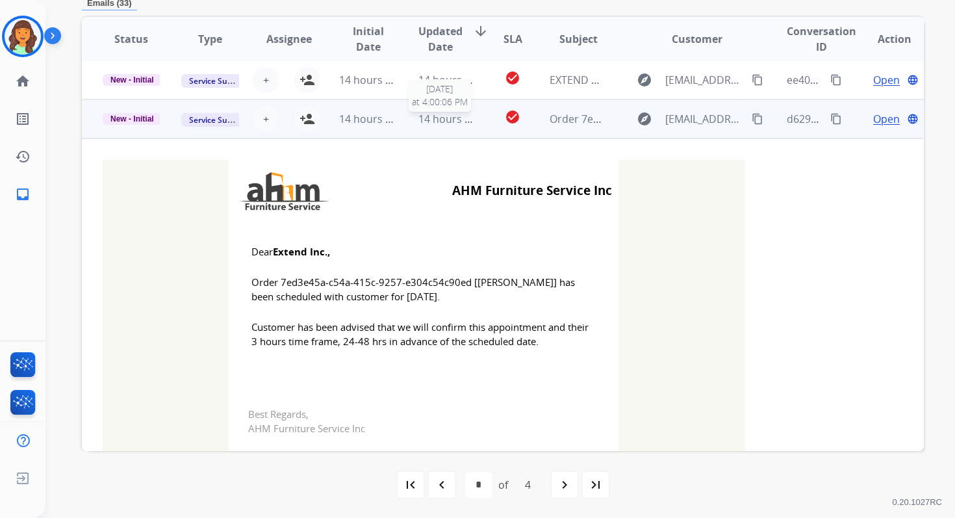
scroll to position [234, 0]
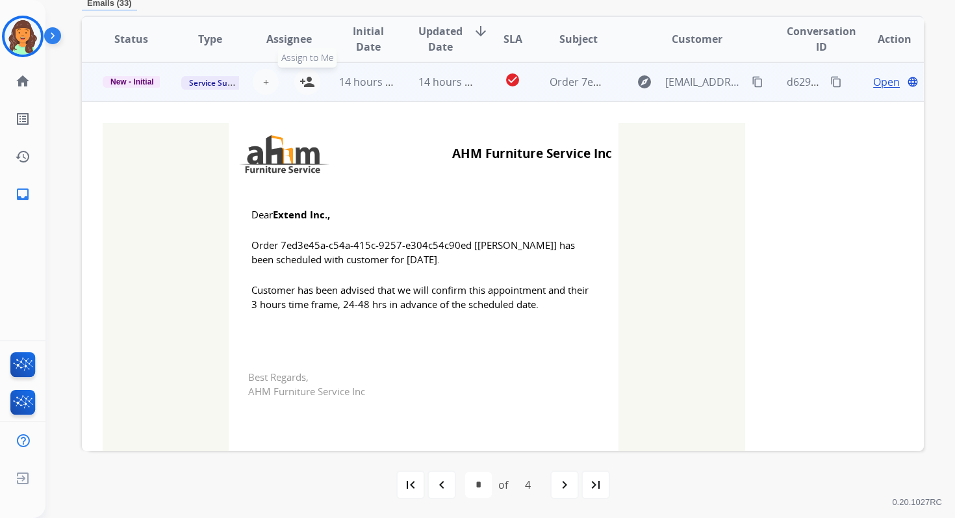
click at [303, 81] on mat-icon "person_add" at bounding box center [307, 82] width 16 height 16
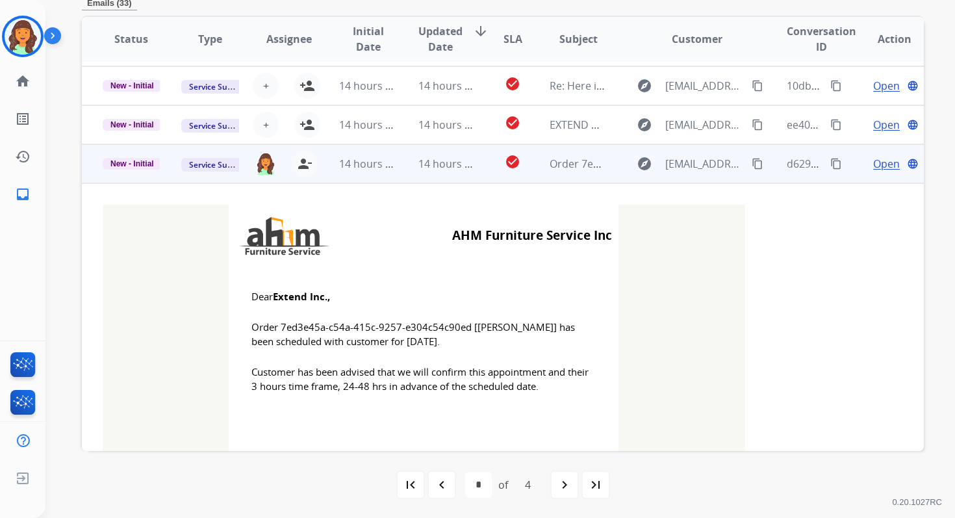
scroll to position [123, 0]
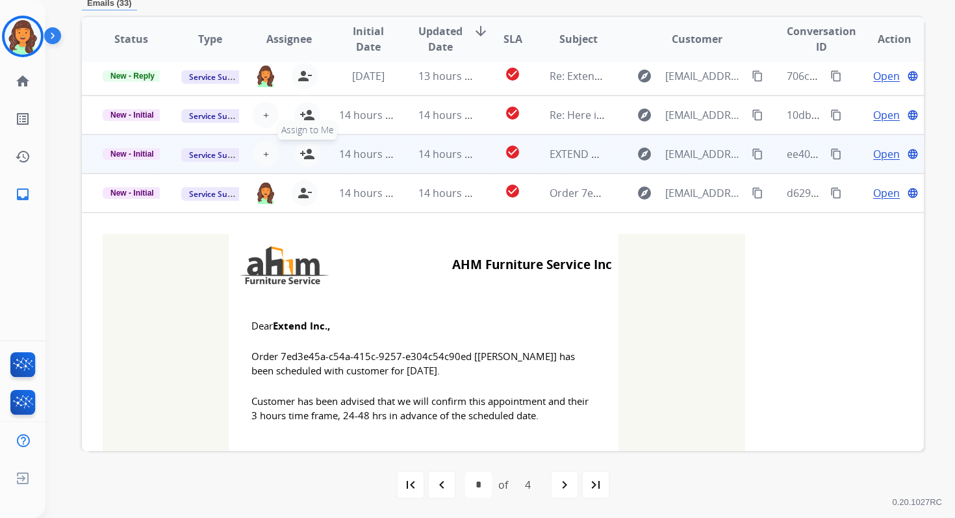
click at [306, 152] on mat-icon "person_add" at bounding box center [307, 154] width 16 height 16
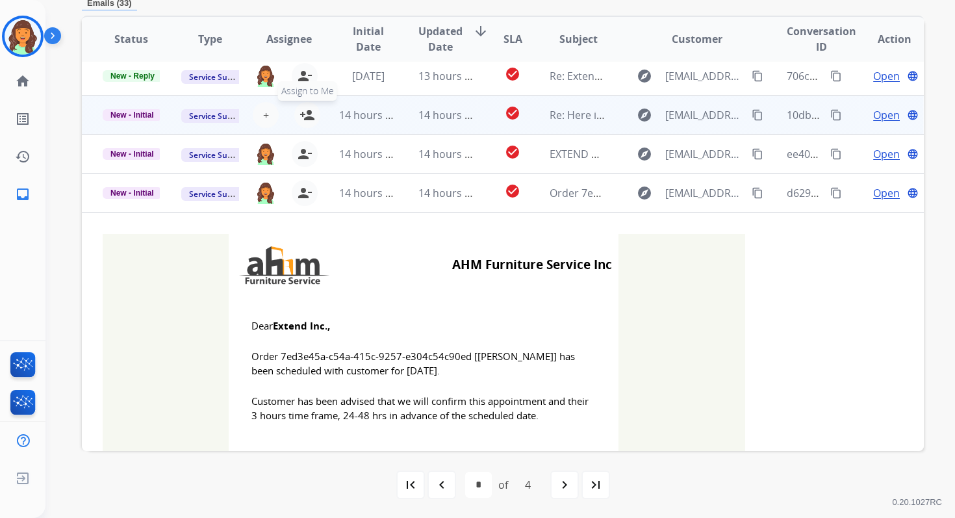
click at [308, 116] on mat-icon "person_add" at bounding box center [307, 115] width 16 height 16
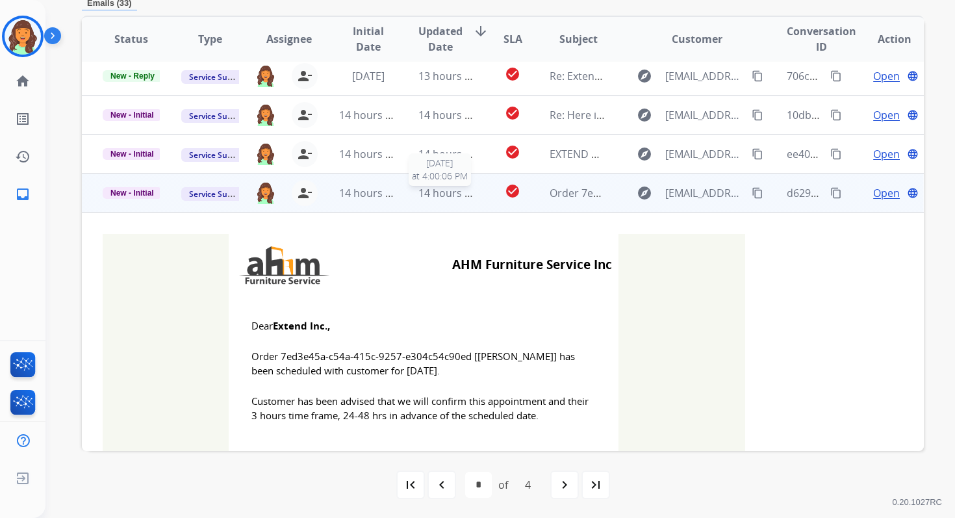
click at [426, 195] on span "14 hours ago" at bounding box center [450, 193] width 64 height 14
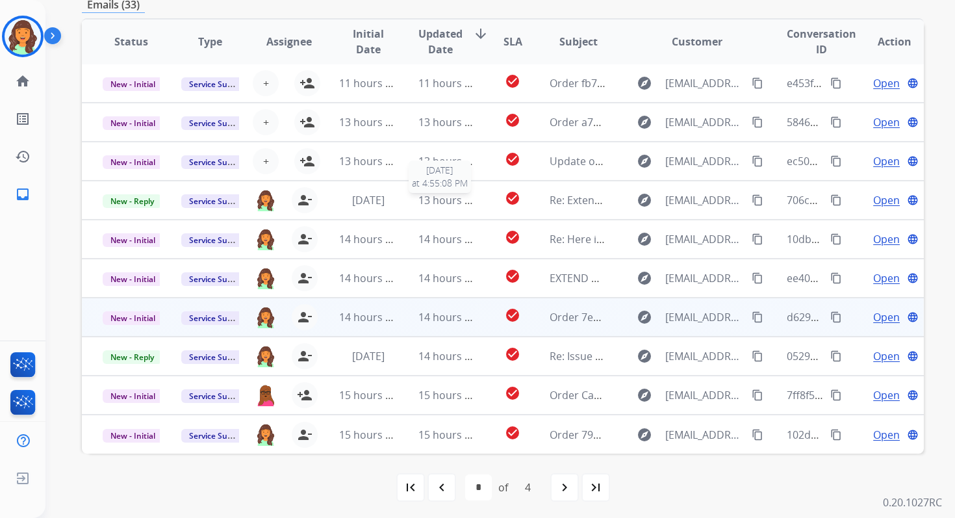
scroll to position [311, 0]
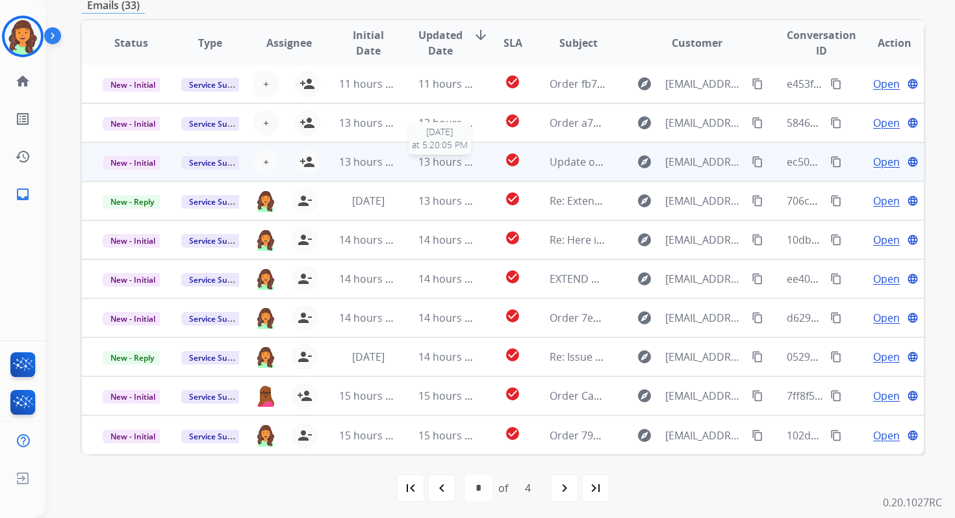
click at [424, 168] on span "13 hours ago" at bounding box center [450, 162] width 64 height 14
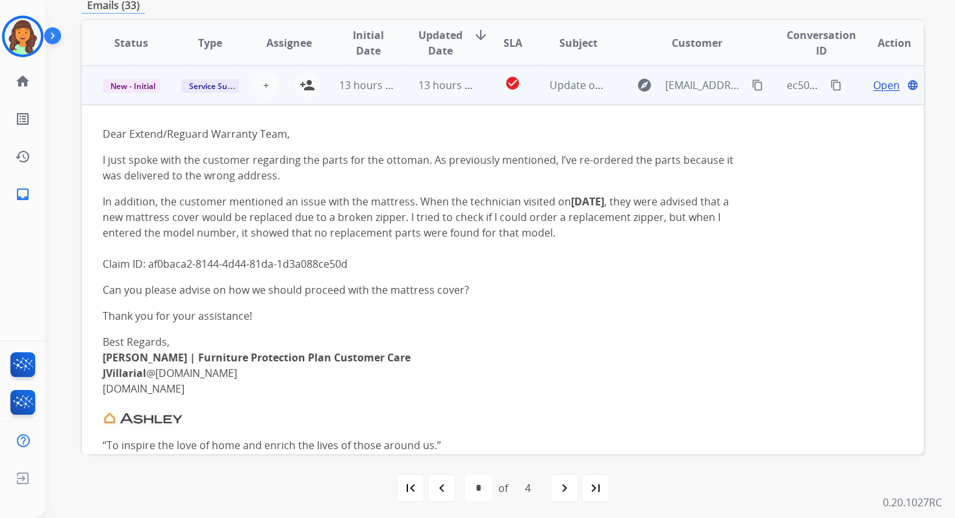
scroll to position [0, 0]
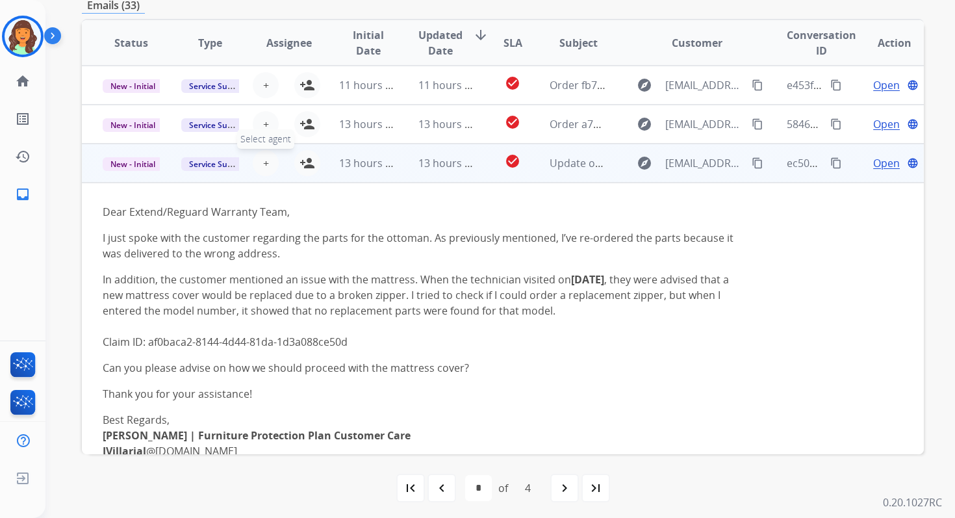
click at [263, 163] on span "+" at bounding box center [266, 163] width 6 height 16
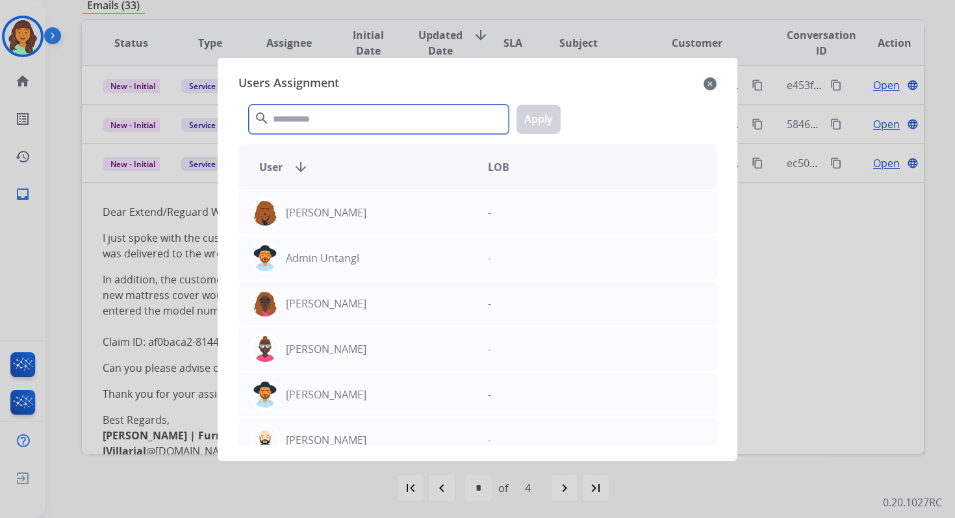
click at [319, 126] on input "text" at bounding box center [379, 119] width 260 height 29
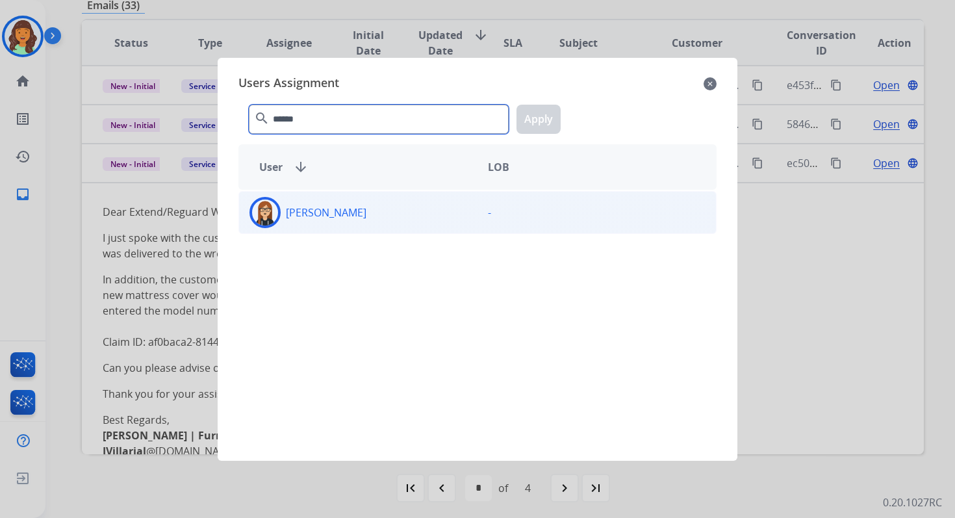
type input "******"
click at [348, 222] on div "Trisha Higgins" at bounding box center [358, 212] width 238 height 31
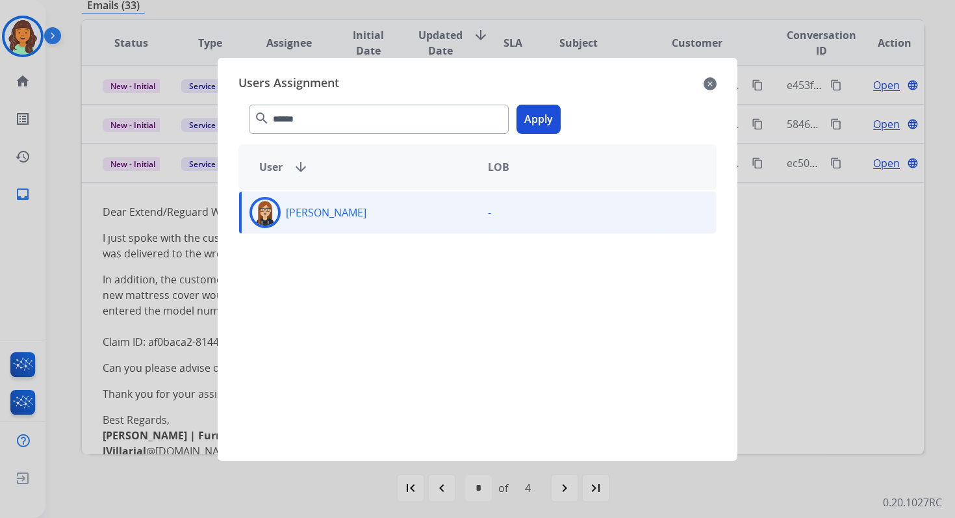
click at [542, 116] on button "Apply" at bounding box center [538, 119] width 44 height 29
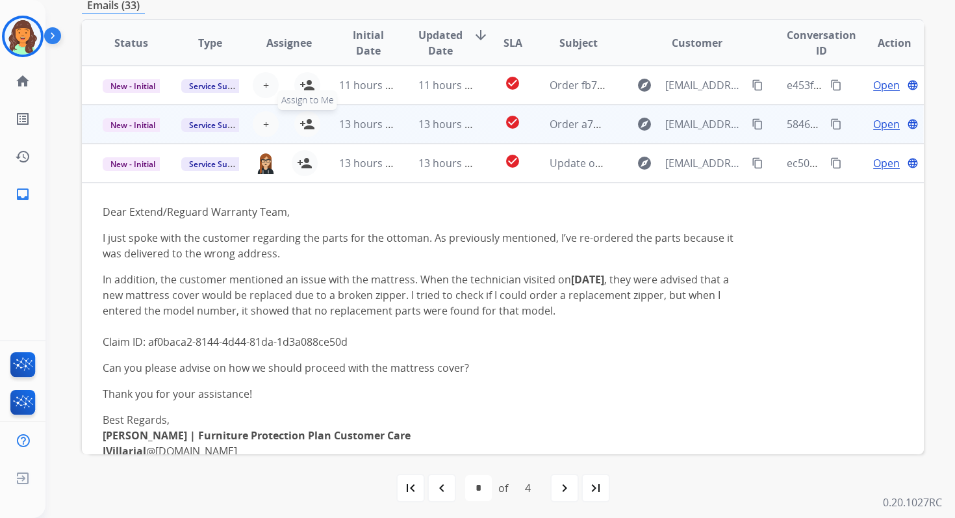
click at [308, 123] on mat-icon "person_add" at bounding box center [307, 124] width 16 height 16
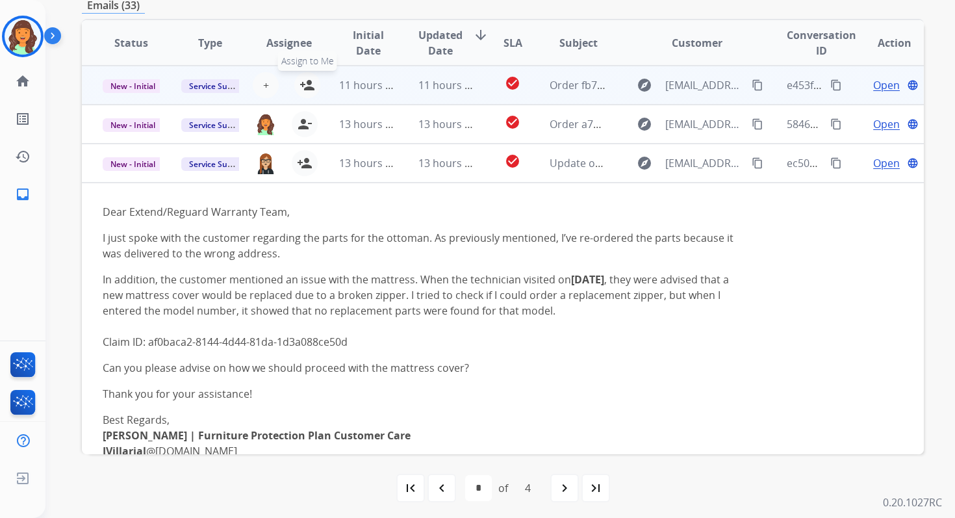
click at [307, 86] on mat-icon "person_add" at bounding box center [307, 85] width 16 height 16
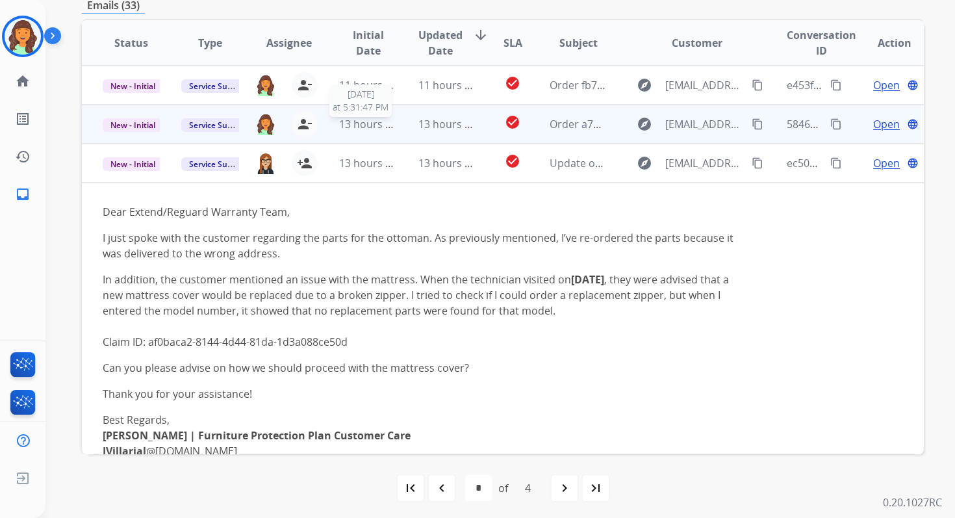
click at [397, 122] on td "13 hours ago" at bounding box center [436, 124] width 79 height 39
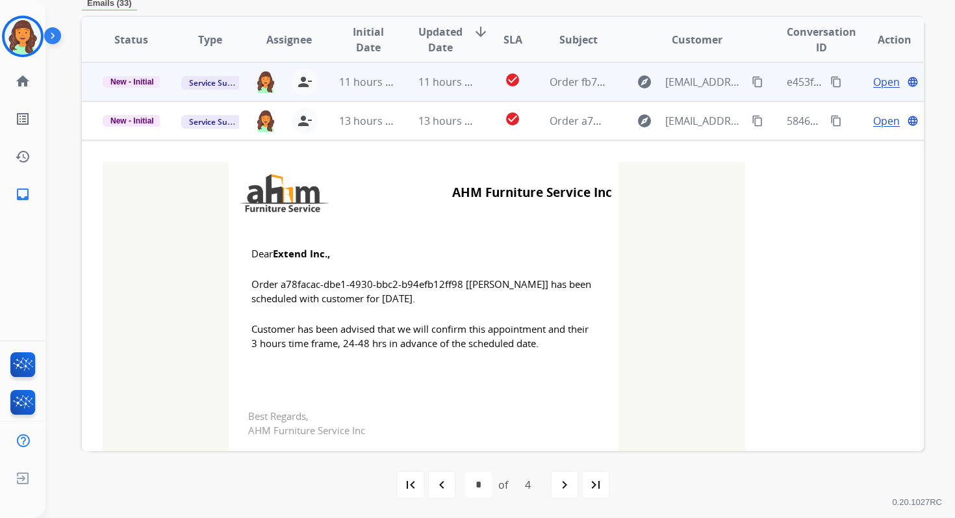
click at [401, 82] on td "11 hours ago" at bounding box center [436, 81] width 79 height 39
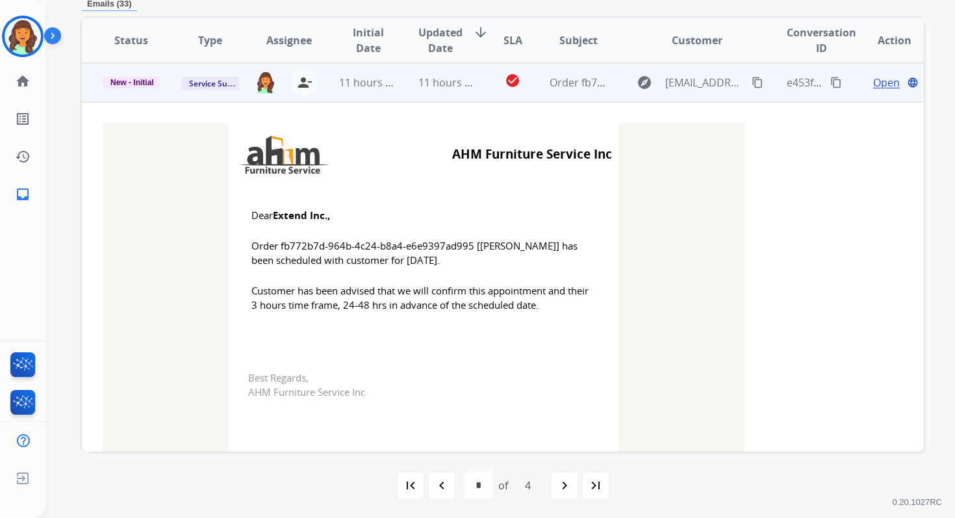
scroll to position [312, 0]
click at [440, 82] on span "11 hours ago" at bounding box center [450, 82] width 64 height 14
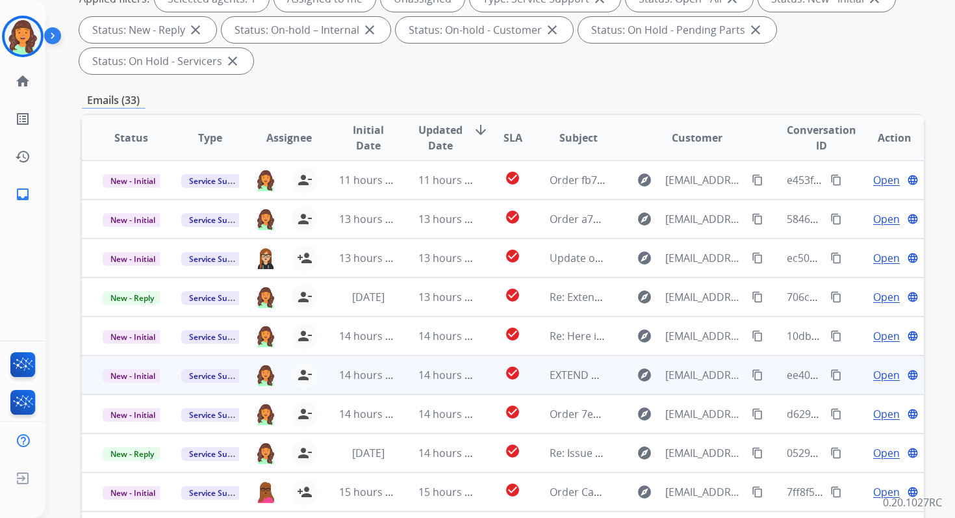
scroll to position [59, 0]
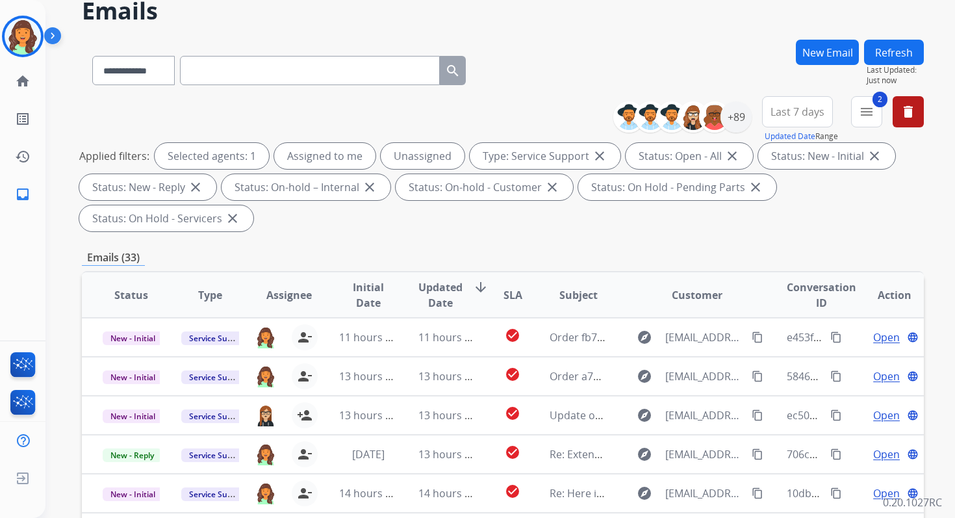
click at [897, 56] on button "Refresh" at bounding box center [894, 52] width 60 height 25
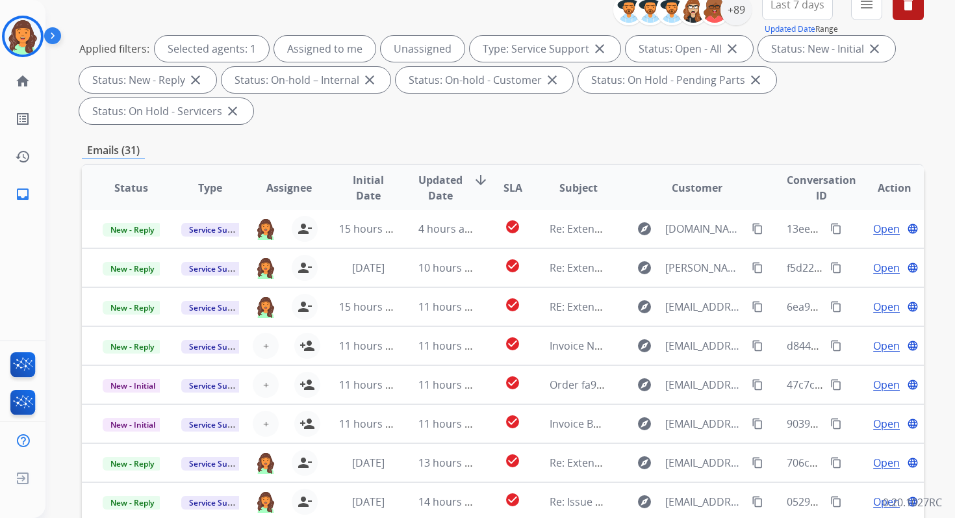
scroll to position [315, 0]
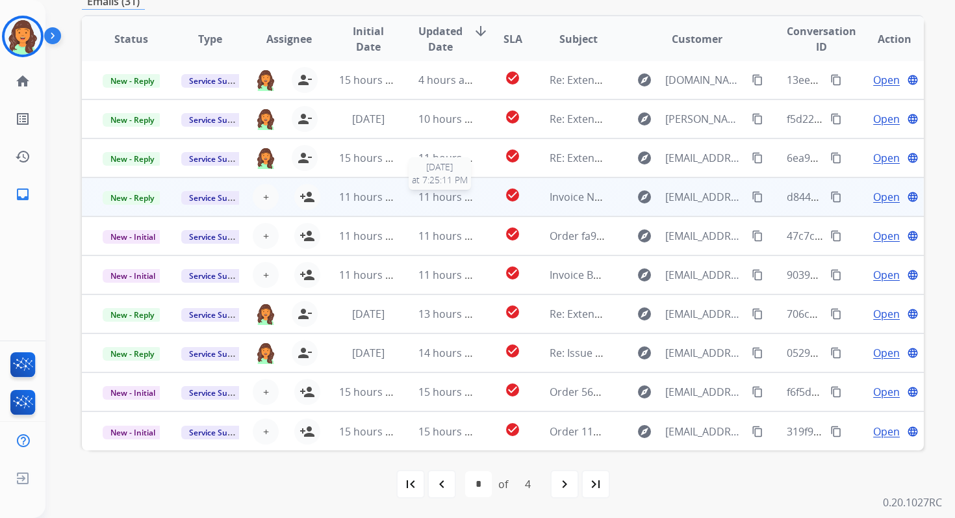
click at [421, 198] on span "11 hours ago" at bounding box center [450, 197] width 64 height 14
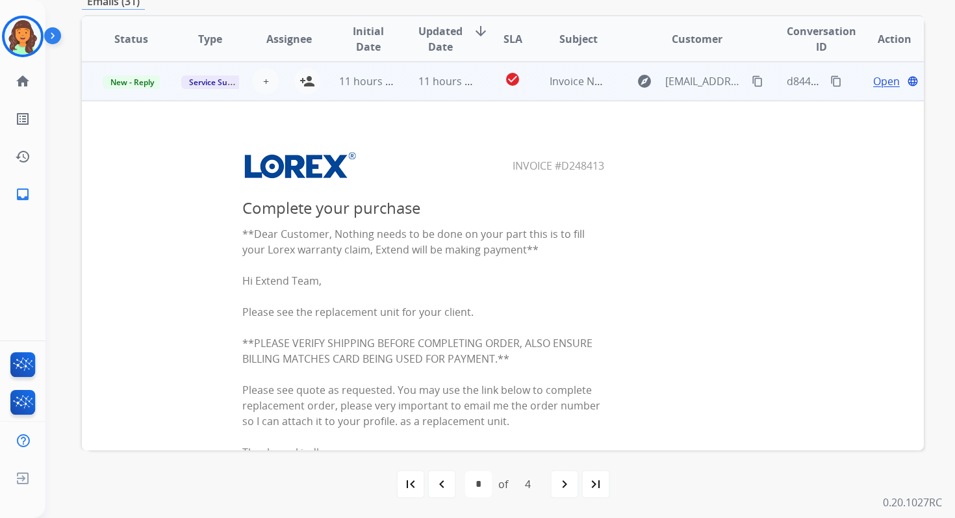
scroll to position [0, 0]
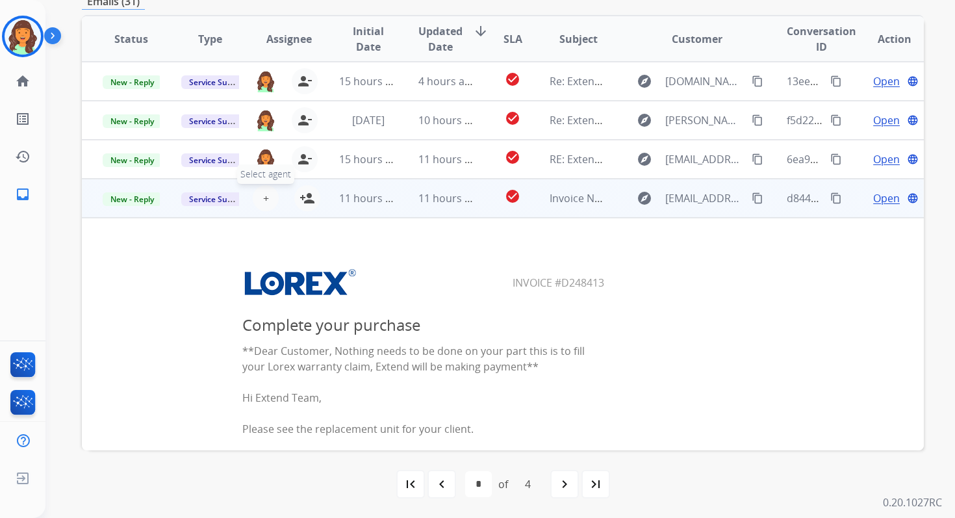
click at [263, 195] on span "+" at bounding box center [266, 198] width 6 height 16
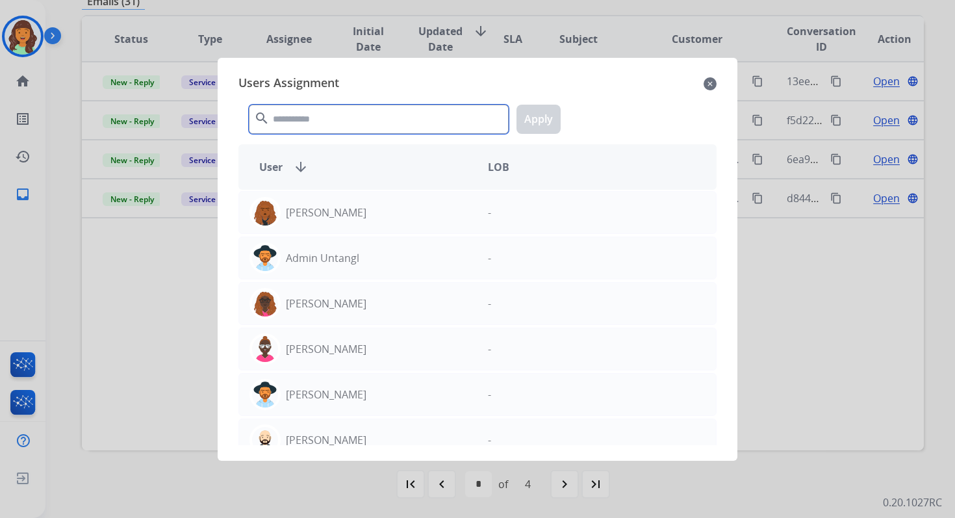
click at [324, 113] on input "text" at bounding box center [379, 119] width 260 height 29
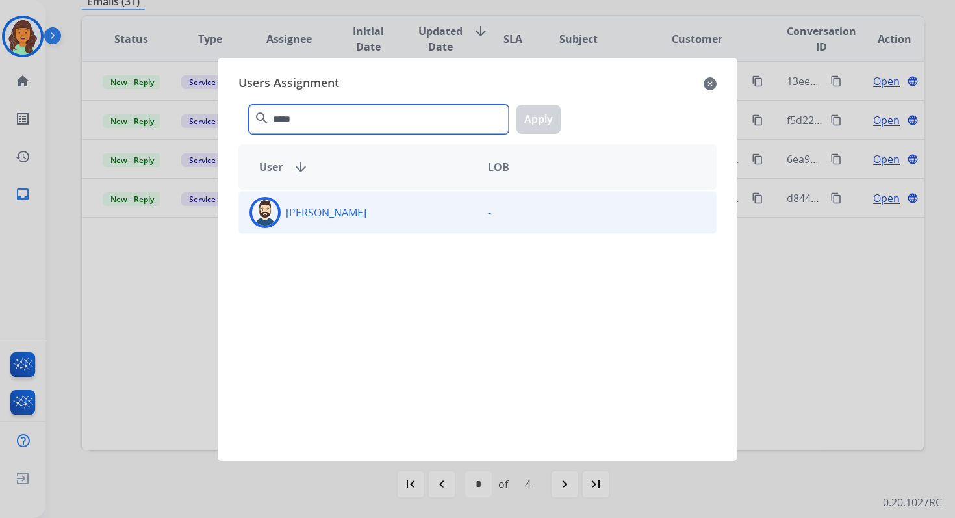
type input "*****"
click at [336, 201] on div "Jared Holt" at bounding box center [358, 212] width 238 height 31
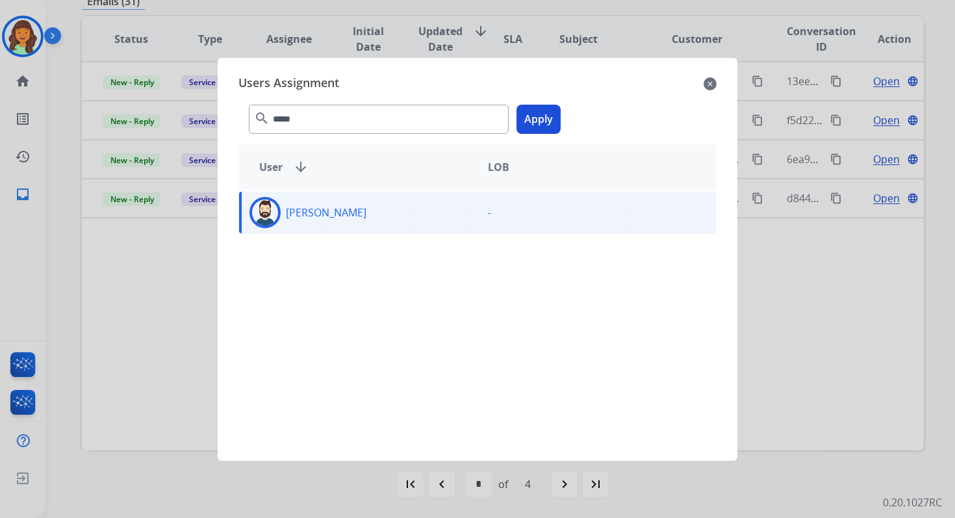
click at [540, 113] on button "Apply" at bounding box center [538, 119] width 44 height 29
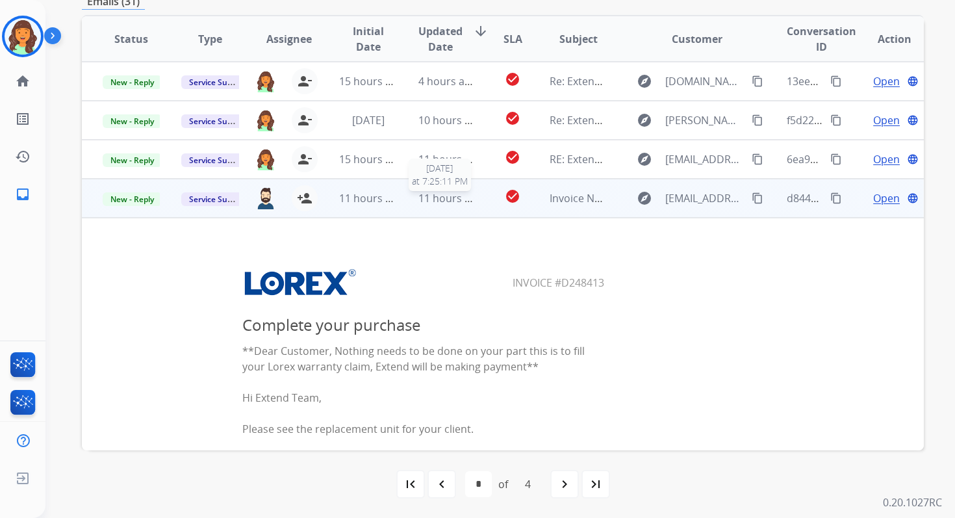
click at [441, 193] on span "11 hours ago" at bounding box center [450, 198] width 64 height 14
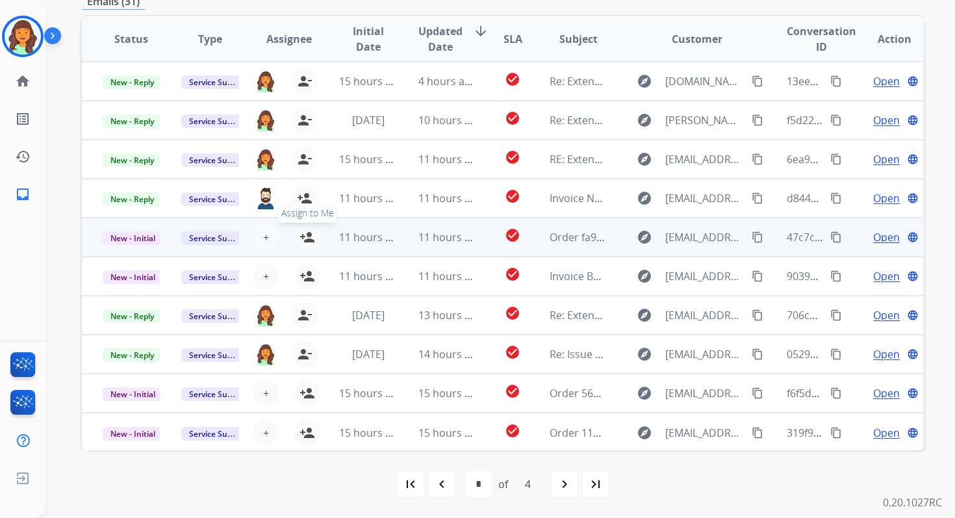
click at [309, 240] on mat-icon "person_add" at bounding box center [307, 237] width 16 height 16
click at [438, 240] on span "11 hours ago" at bounding box center [450, 237] width 64 height 14
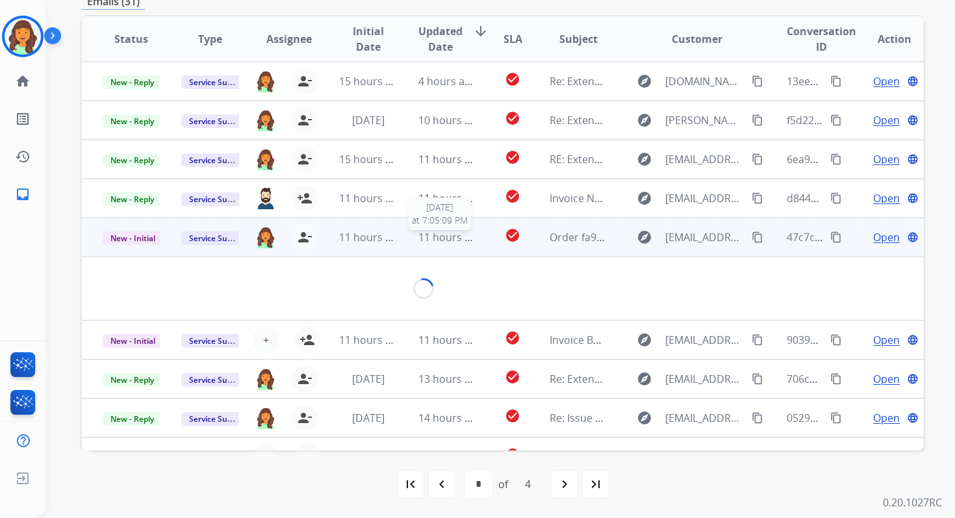
scroll to position [312, 0]
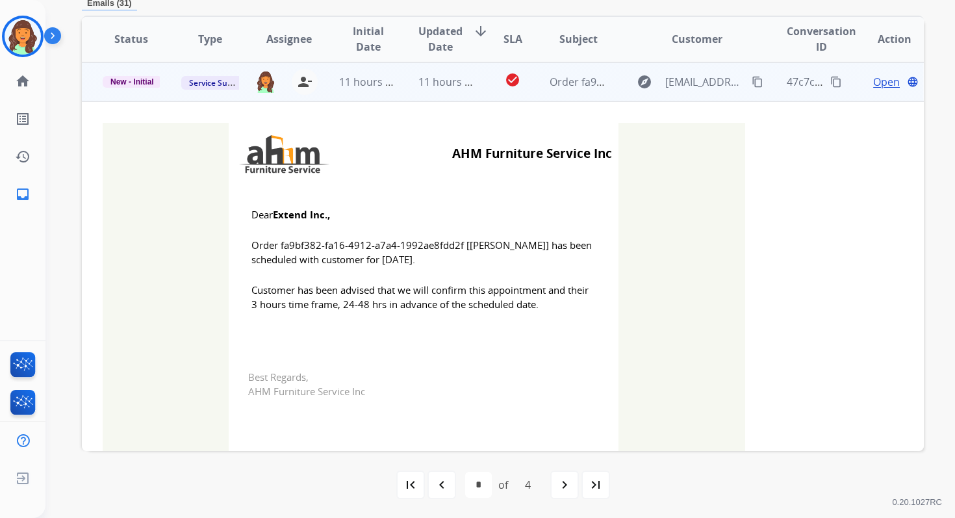
click at [433, 89] on td "11 hours ago" at bounding box center [436, 81] width 79 height 39
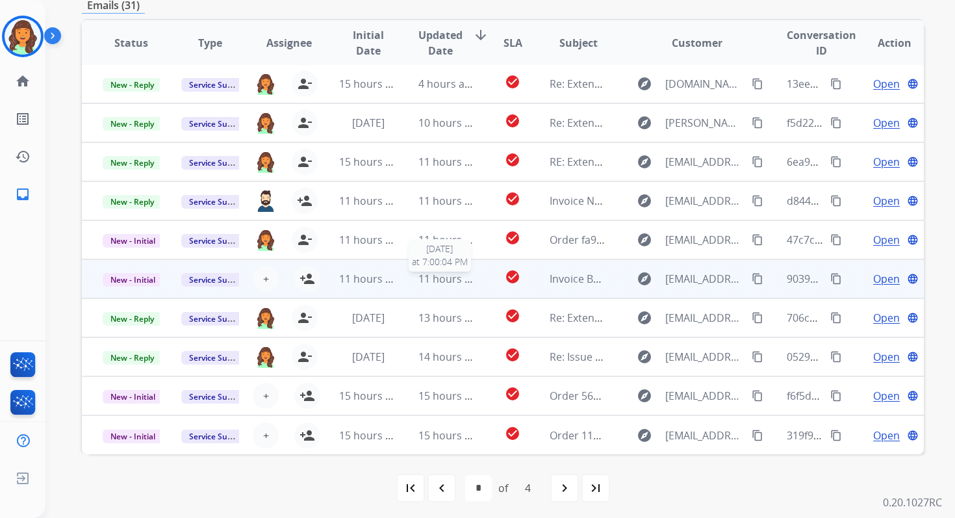
click at [422, 284] on span "11 hours ago" at bounding box center [450, 278] width 64 height 14
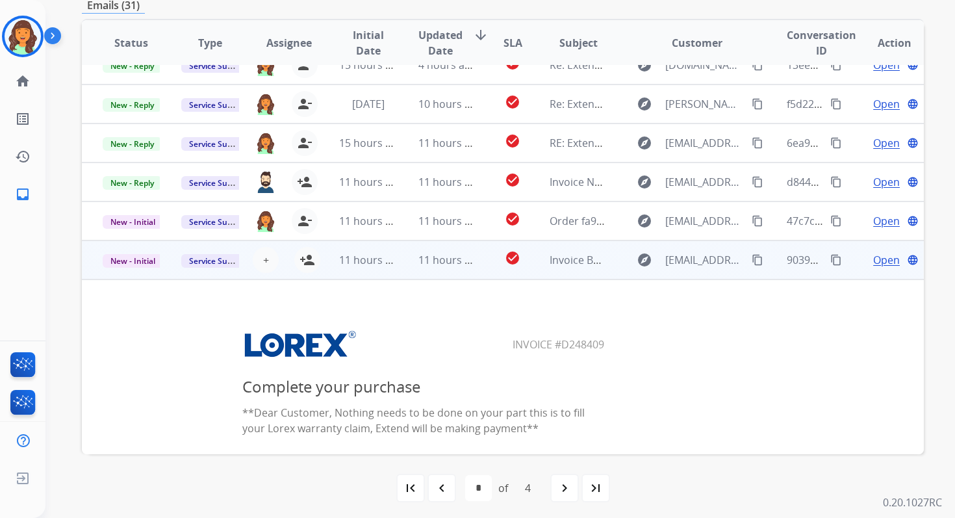
scroll to position [0, 0]
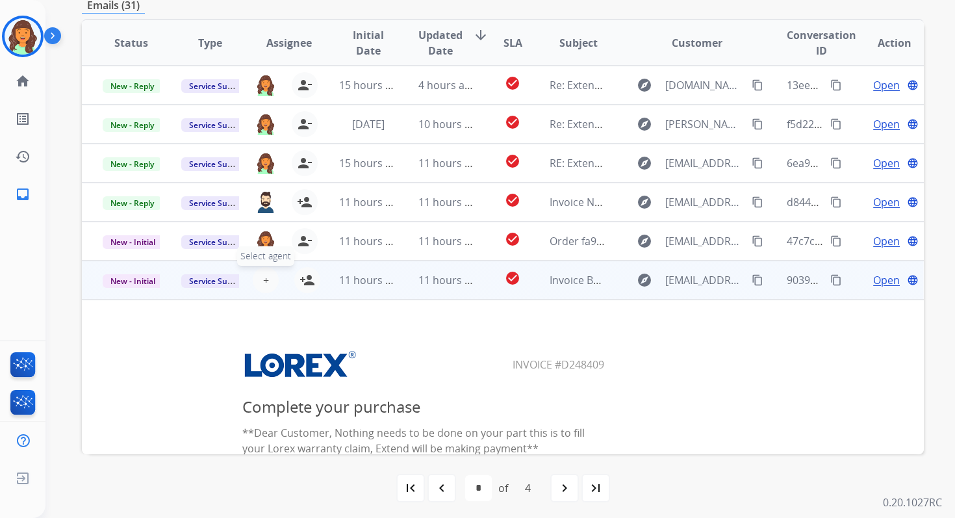
click at [265, 278] on span "+" at bounding box center [266, 280] width 6 height 16
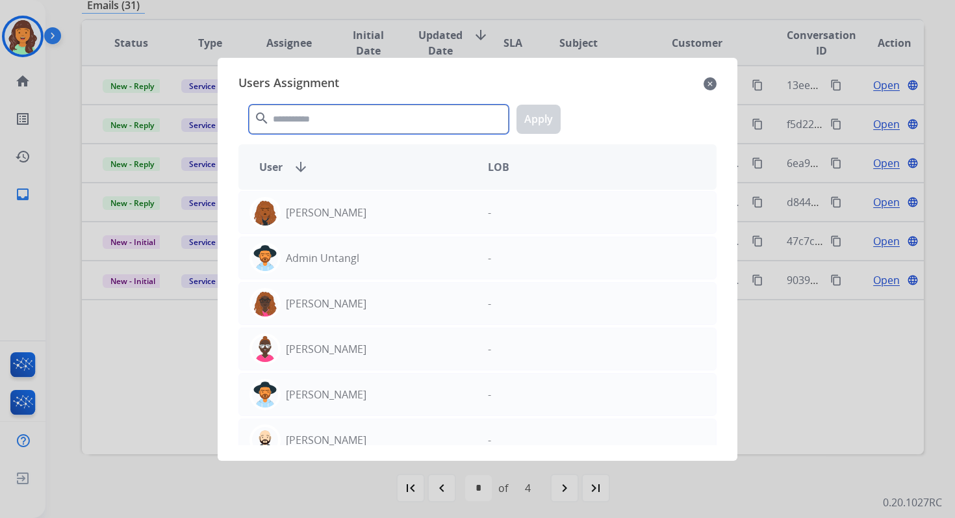
click at [337, 121] on input "text" at bounding box center [379, 119] width 260 height 29
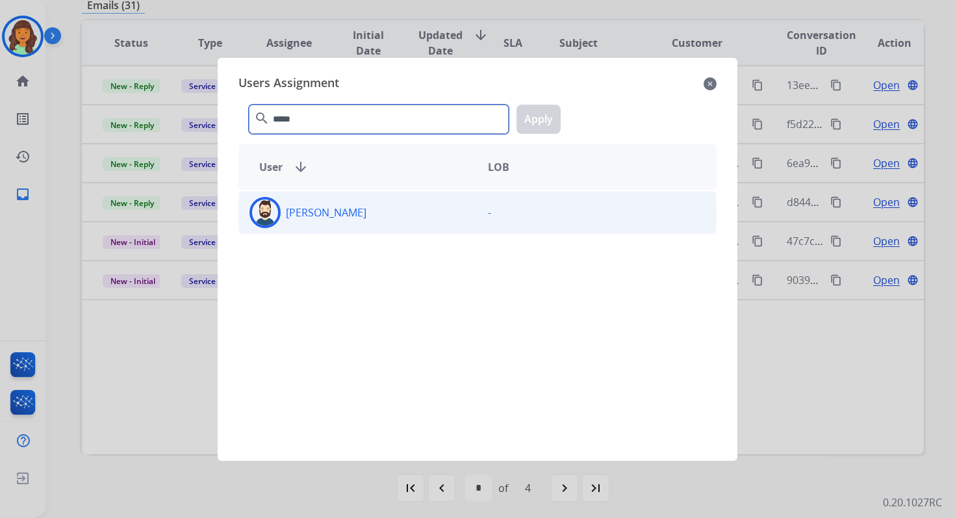
type input "*****"
click at [355, 212] on div "Jared Holt" at bounding box center [358, 212] width 238 height 31
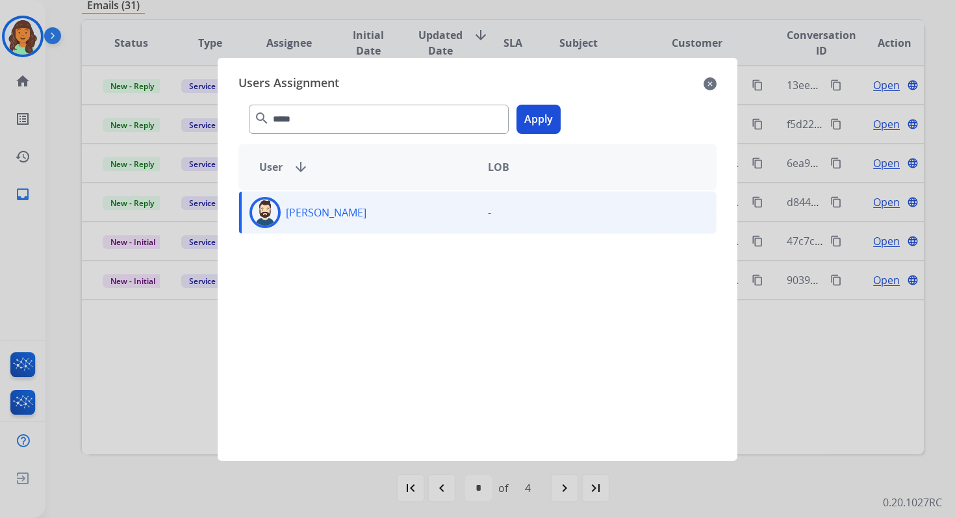
click at [537, 123] on button "Apply" at bounding box center [538, 119] width 44 height 29
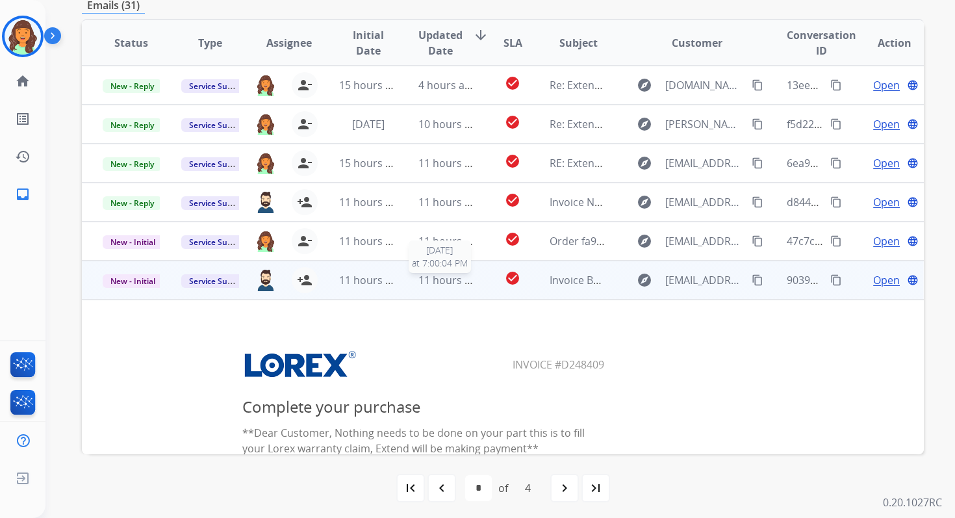
click at [458, 279] on span "11 hours ago" at bounding box center [450, 280] width 64 height 14
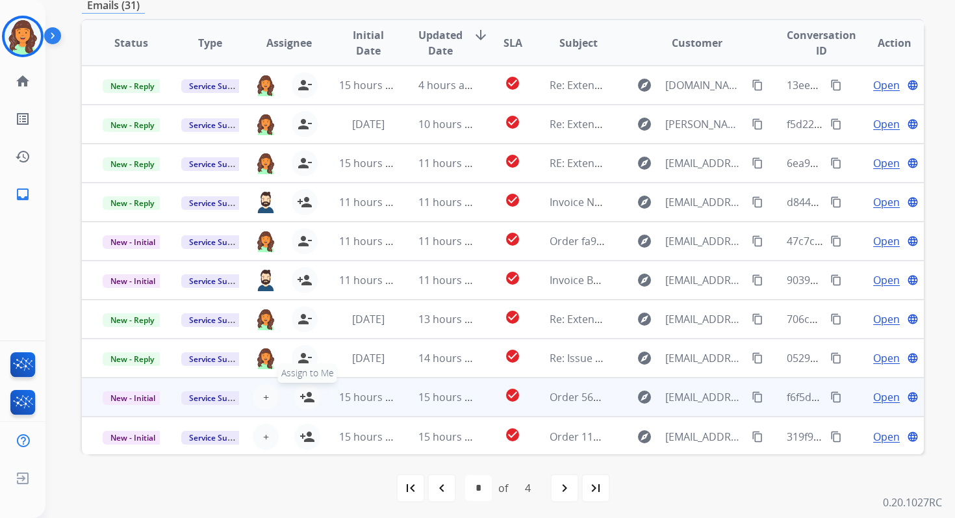
click at [308, 396] on mat-icon "person_add" at bounding box center [307, 397] width 16 height 16
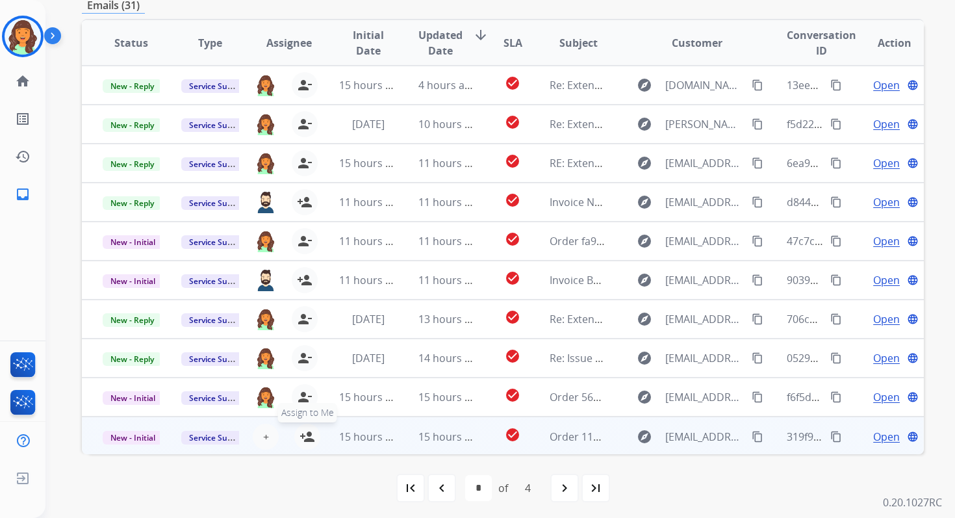
click at [307, 436] on mat-icon "person_add" at bounding box center [307, 437] width 16 height 16
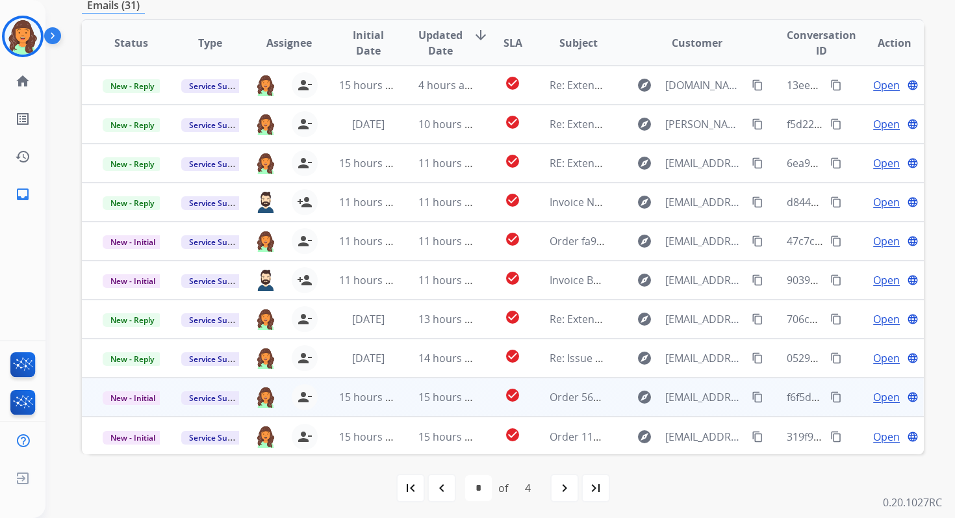
click at [404, 400] on td "15 hours ago" at bounding box center [436, 396] width 79 height 39
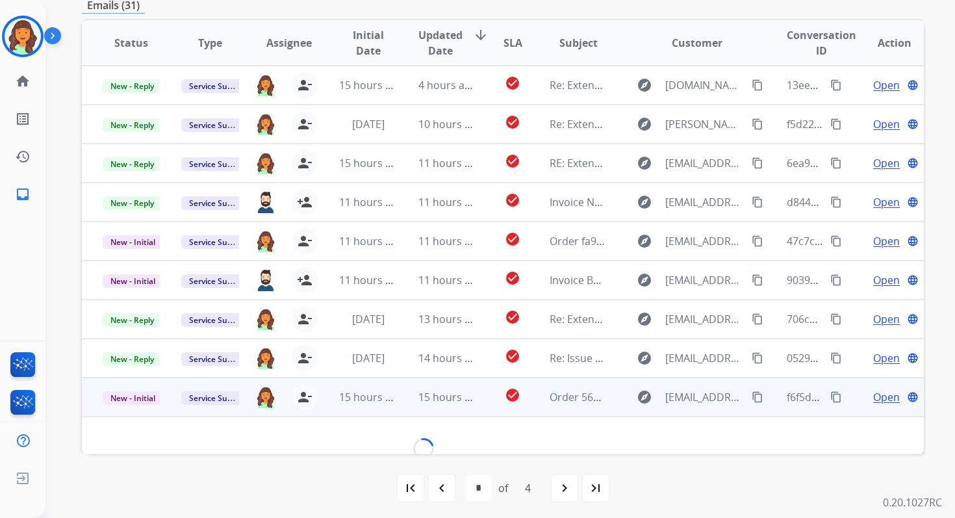
scroll to position [312, 0]
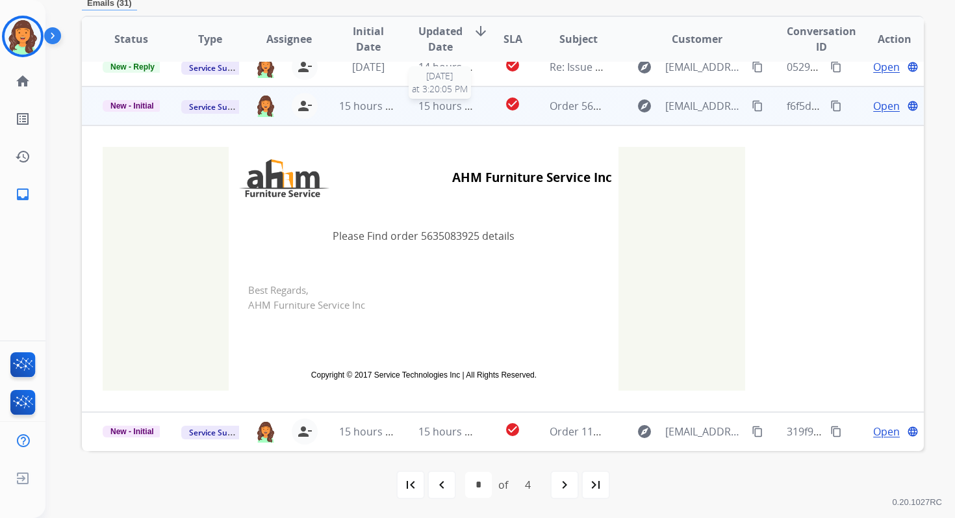
click at [450, 108] on span "15 hours ago" at bounding box center [450, 106] width 64 height 14
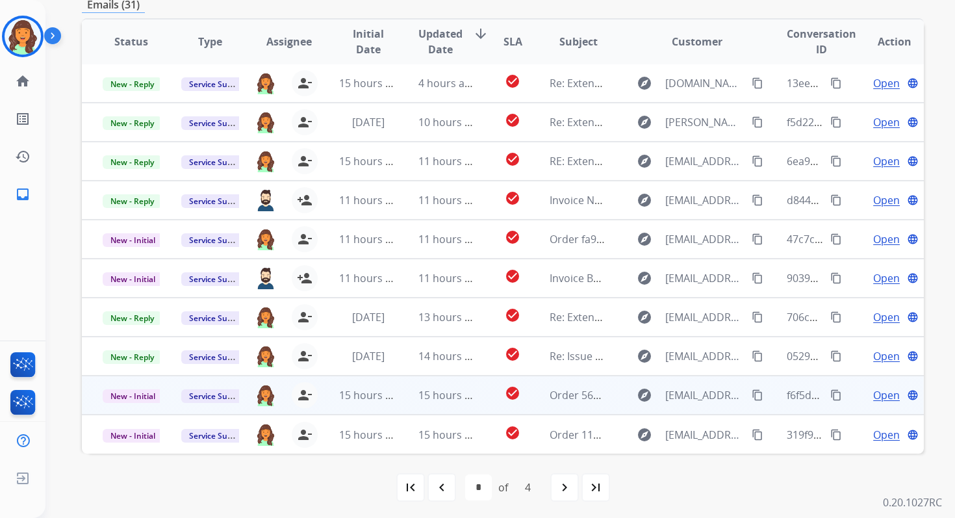
scroll to position [311, 0]
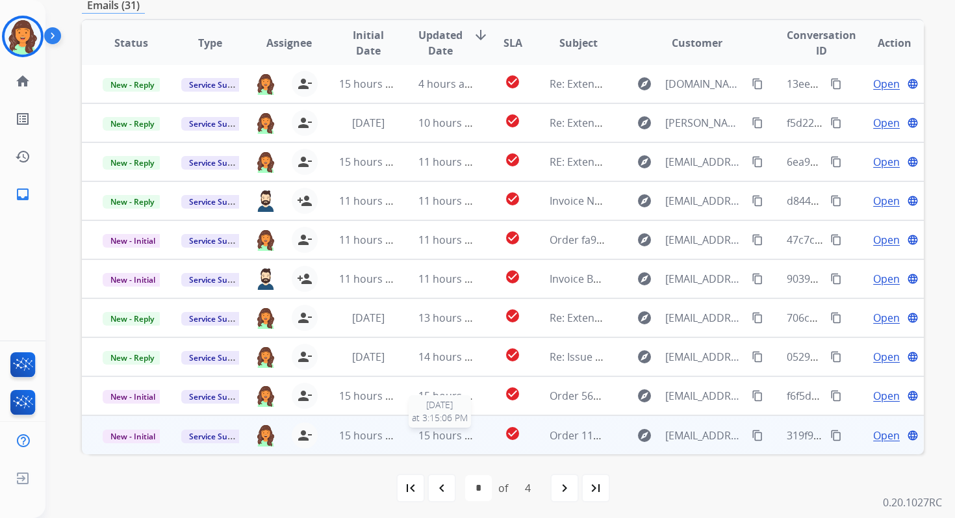
click at [437, 437] on span "15 hours ago" at bounding box center [450, 435] width 64 height 14
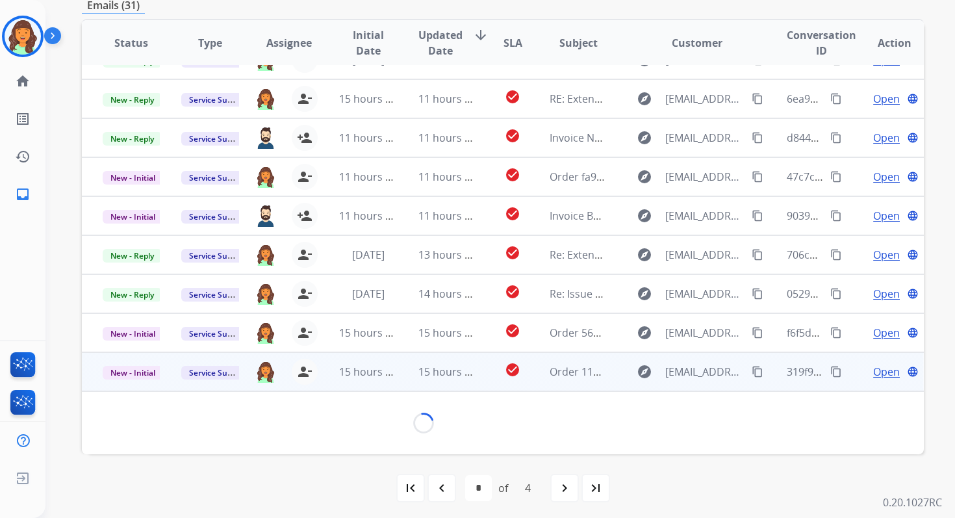
scroll to position [312, 0]
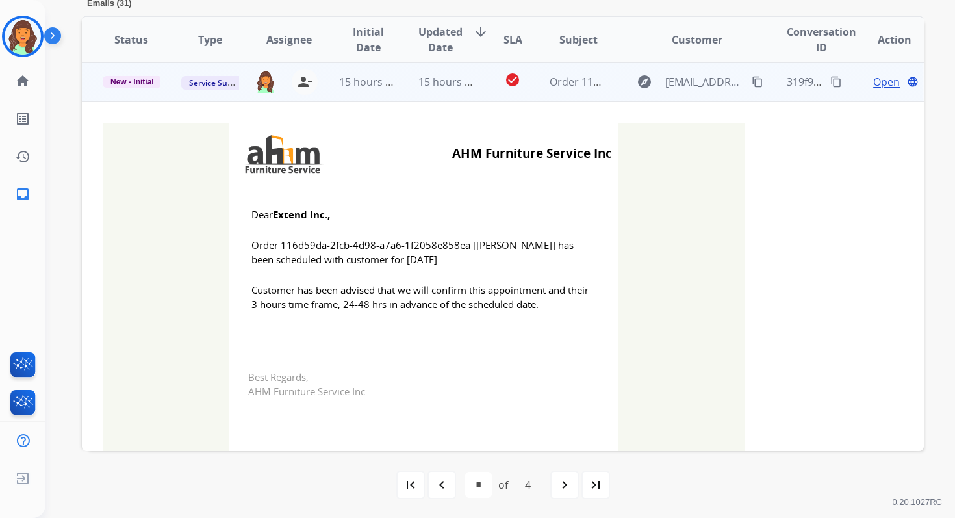
click at [453, 86] on span "15 hours ago" at bounding box center [450, 82] width 64 height 14
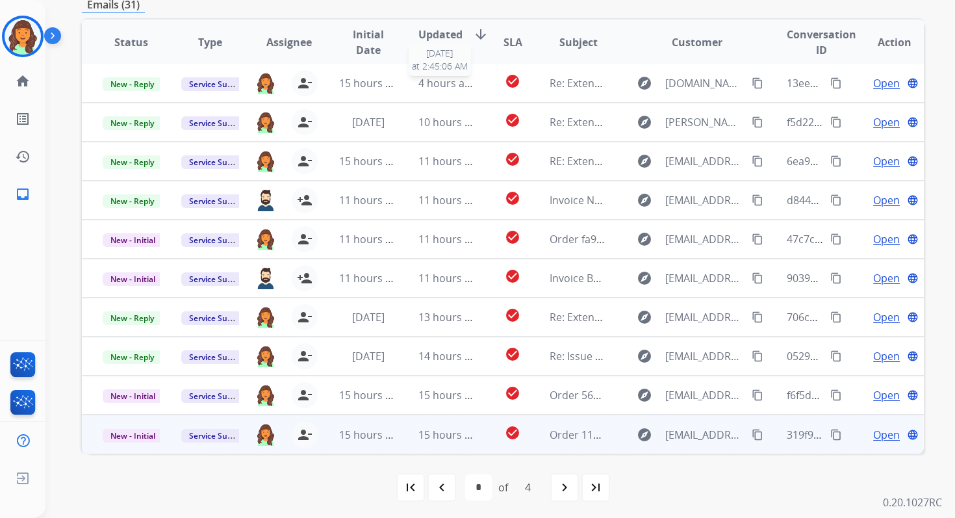
scroll to position [311, 0]
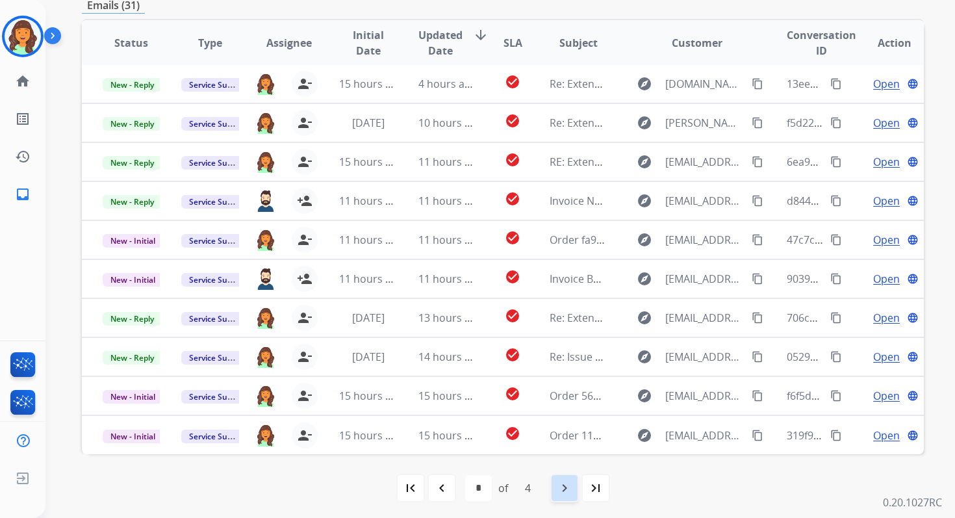
click at [560, 490] on mat-icon "navigate_next" at bounding box center [565, 488] width 16 height 16
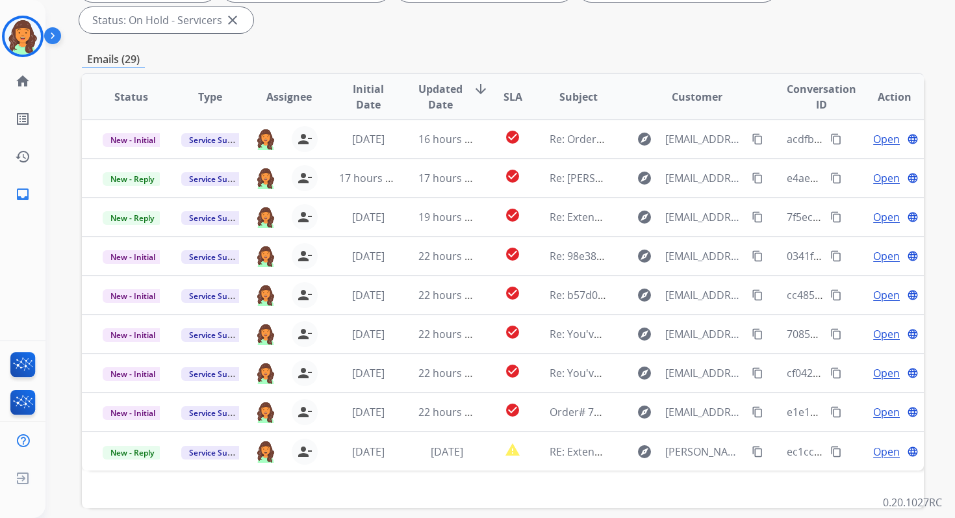
scroll to position [315, 0]
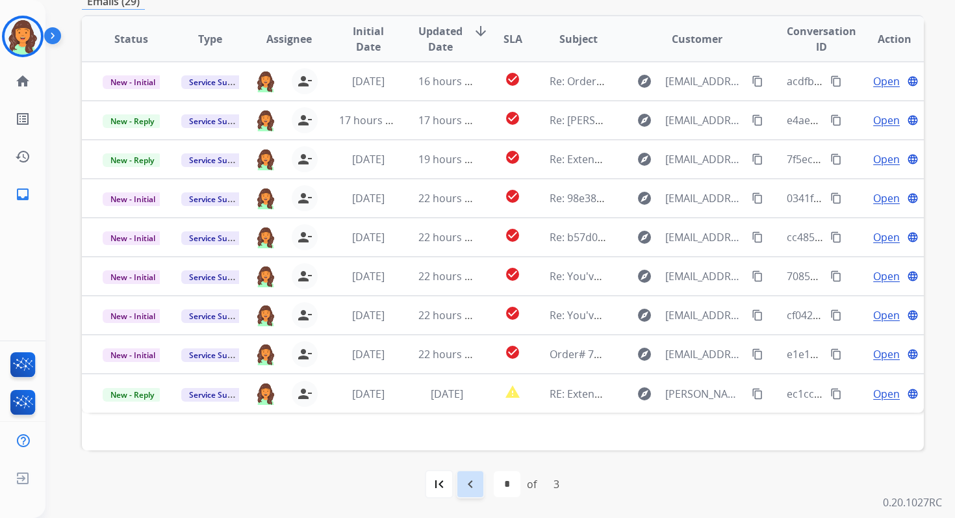
click at [471, 487] on mat-icon "navigate_before" at bounding box center [470, 484] width 16 height 16
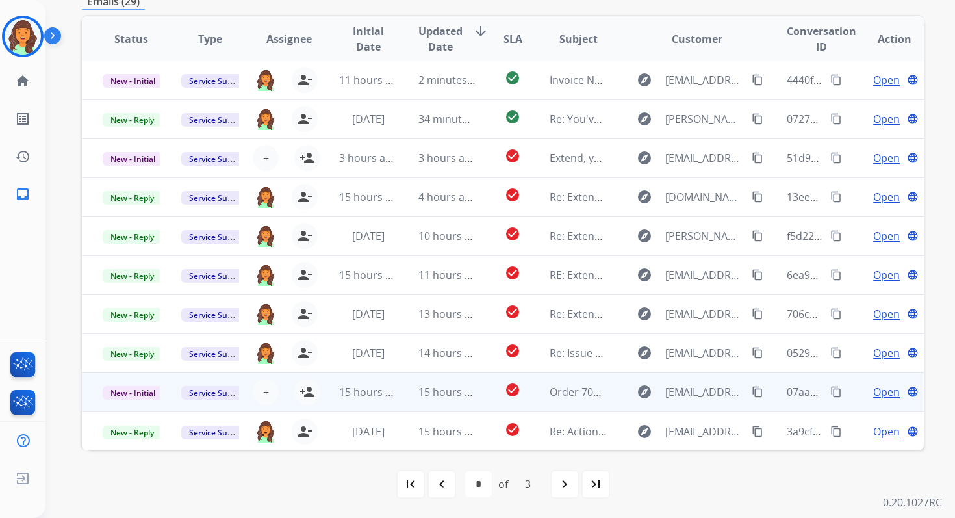
click at [410, 393] on td "15 hours ago" at bounding box center [436, 391] width 79 height 39
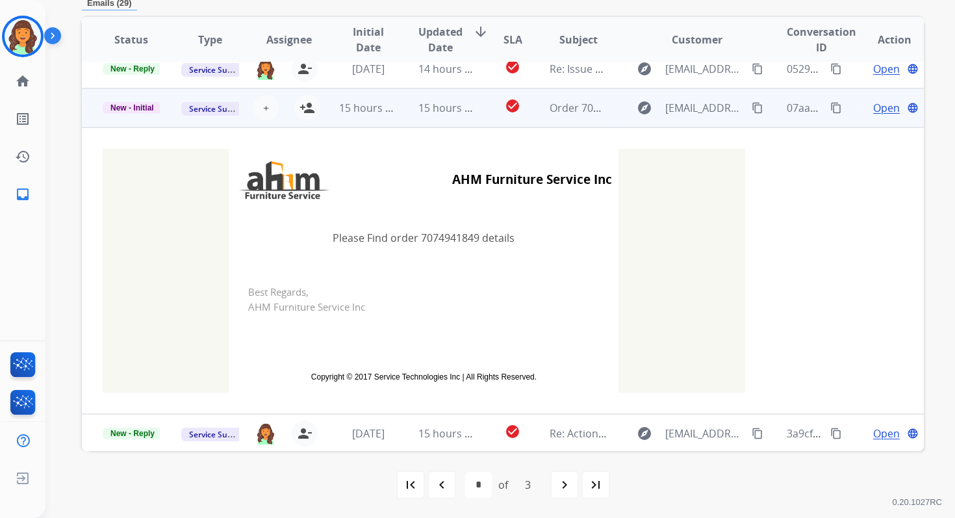
scroll to position [288, 0]
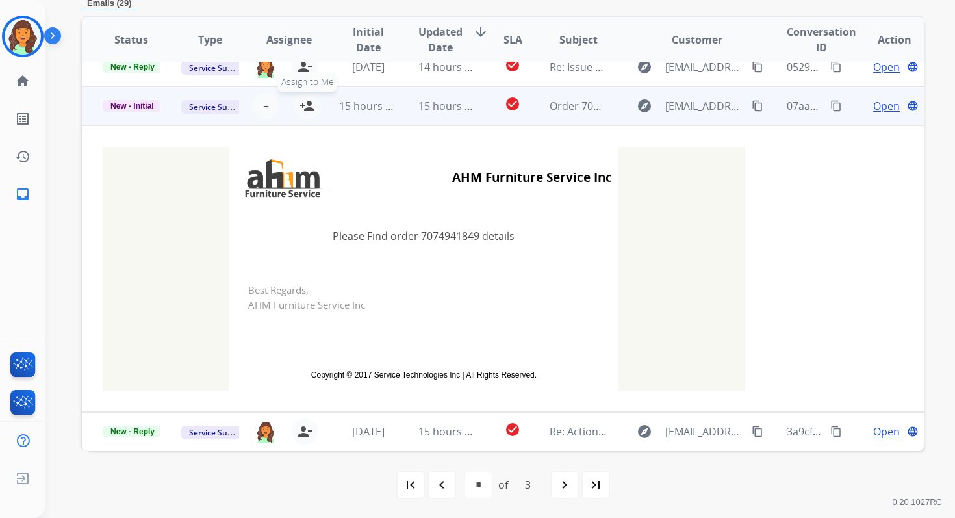
click at [305, 105] on mat-icon "person_add" at bounding box center [307, 106] width 16 height 16
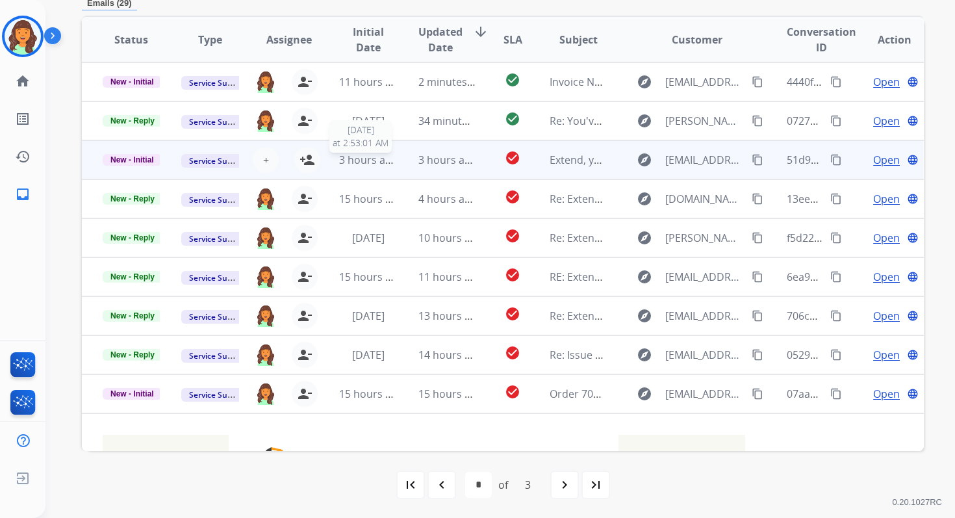
click at [371, 166] on div "3 hours ago" at bounding box center [367, 160] width 57 height 16
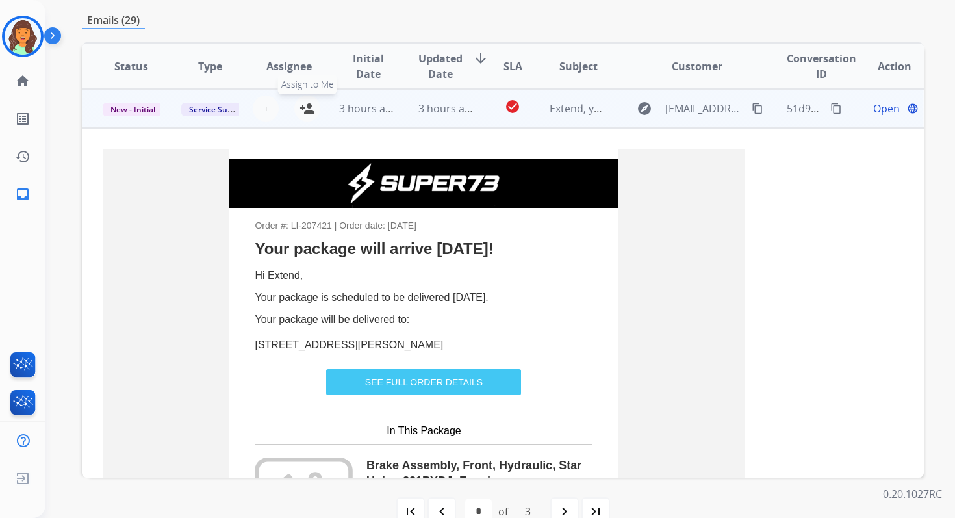
click at [308, 108] on mat-icon "person_add" at bounding box center [307, 109] width 16 height 16
click at [397, 108] on td "3 hours ago" at bounding box center [436, 108] width 79 height 39
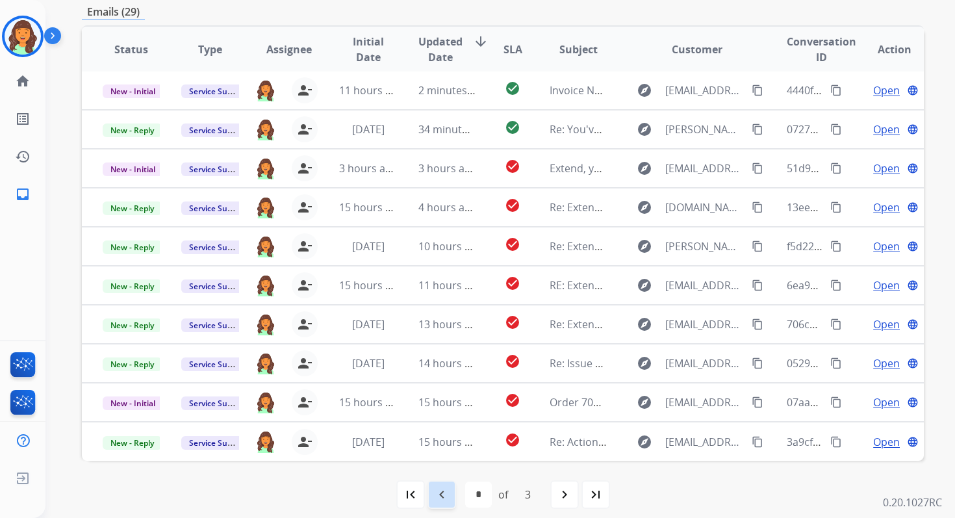
click at [442, 492] on mat-icon "navigate_before" at bounding box center [442, 494] width 16 height 16
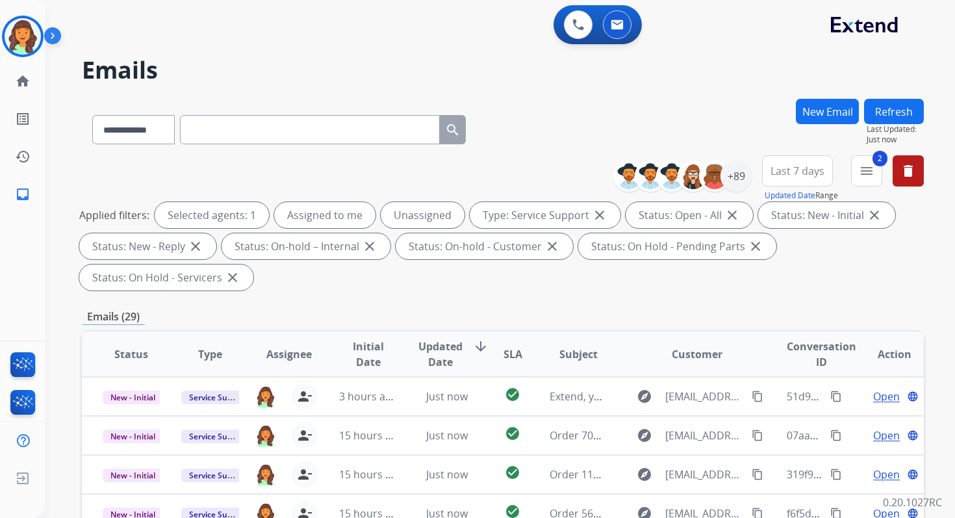
click at [544, 308] on div "Emails (29)" at bounding box center [503, 316] width 842 height 16
click at [860, 174] on mat-icon "menu" at bounding box center [866, 171] width 16 height 16
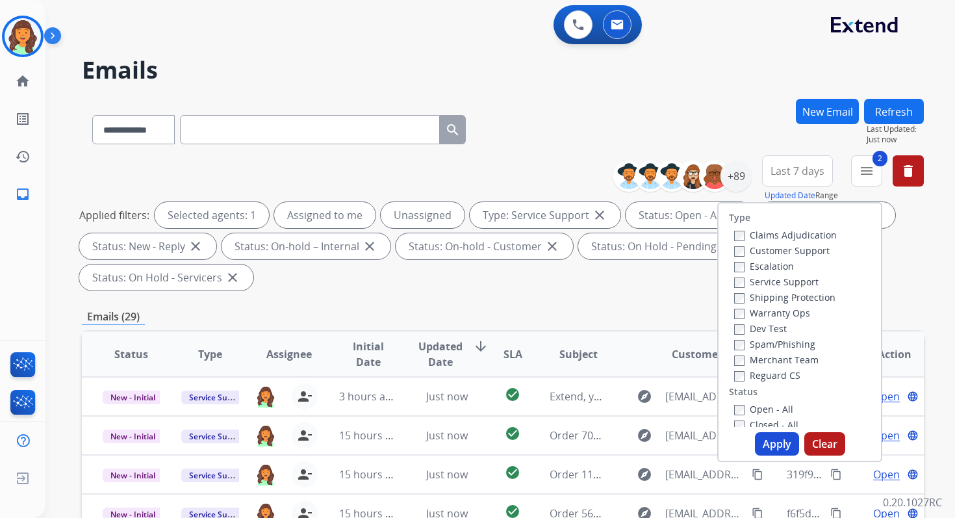
click at [727, 134] on div "**********" at bounding box center [503, 127] width 842 height 56
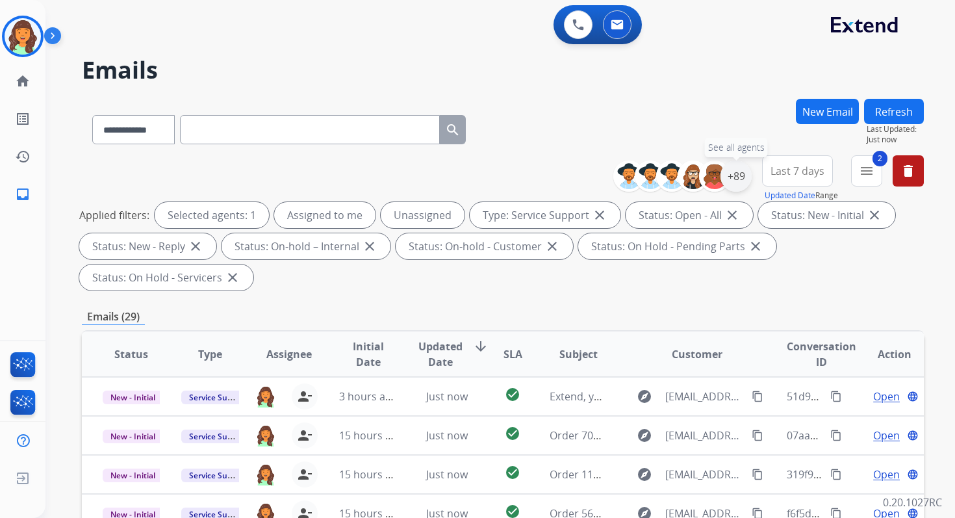
click at [733, 180] on div "+89" at bounding box center [735, 175] width 31 height 31
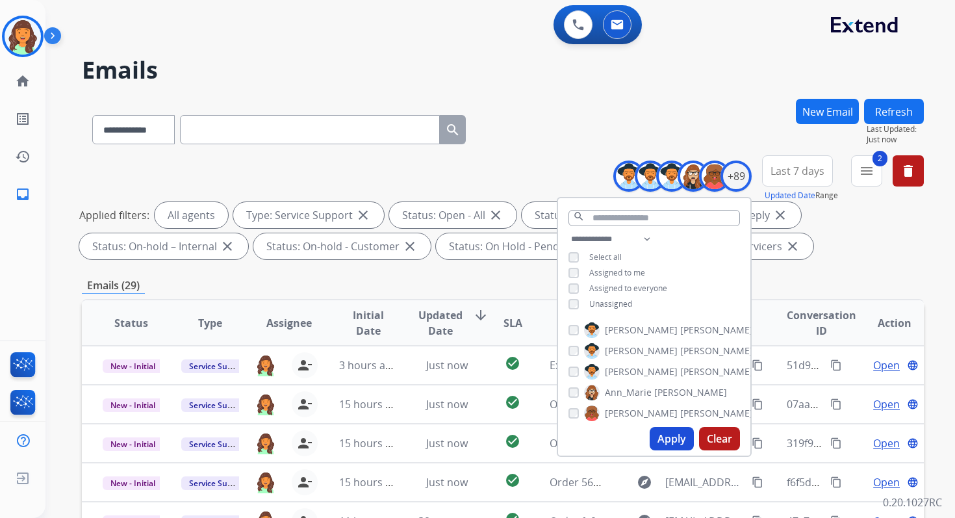
click at [667, 438] on button "Apply" at bounding box center [671, 438] width 44 height 23
click at [501, 275] on div "**********" at bounding box center [503, 450] width 842 height 703
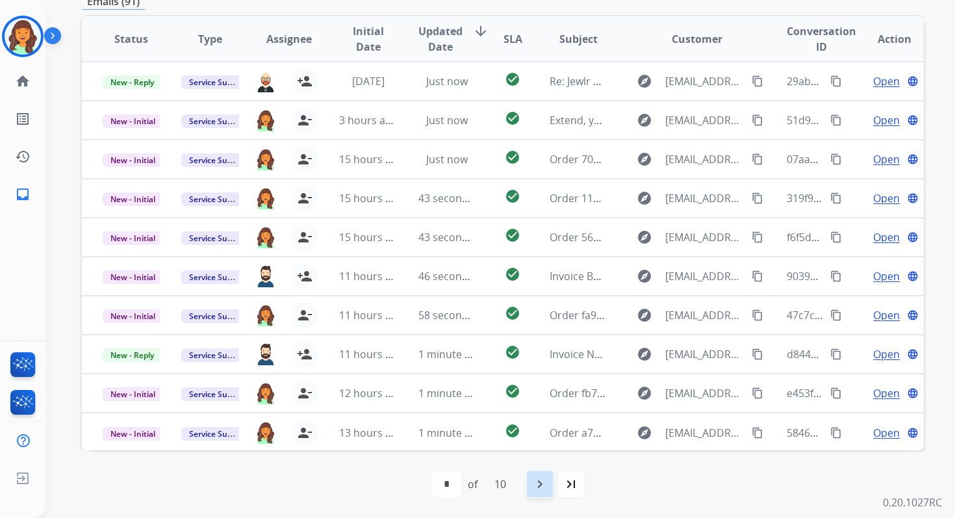
click at [545, 484] on mat-icon "navigate_next" at bounding box center [540, 484] width 16 height 16
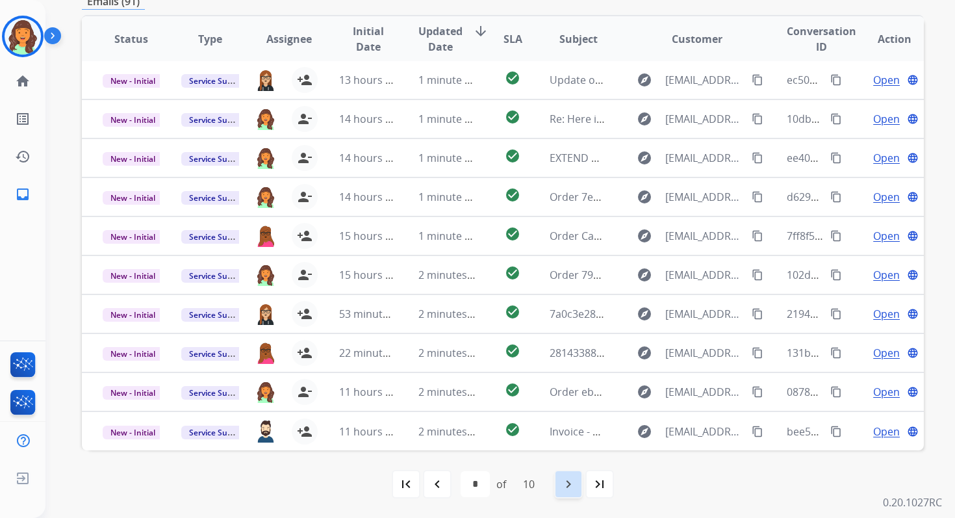
click at [564, 481] on mat-icon "navigate_next" at bounding box center [568, 484] width 16 height 16
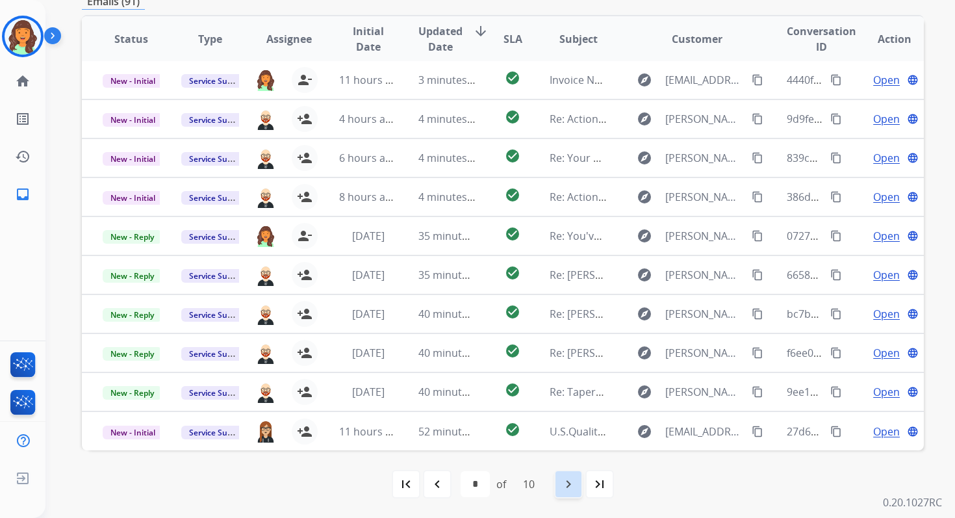
click at [573, 481] on mat-icon "navigate_next" at bounding box center [568, 484] width 16 height 16
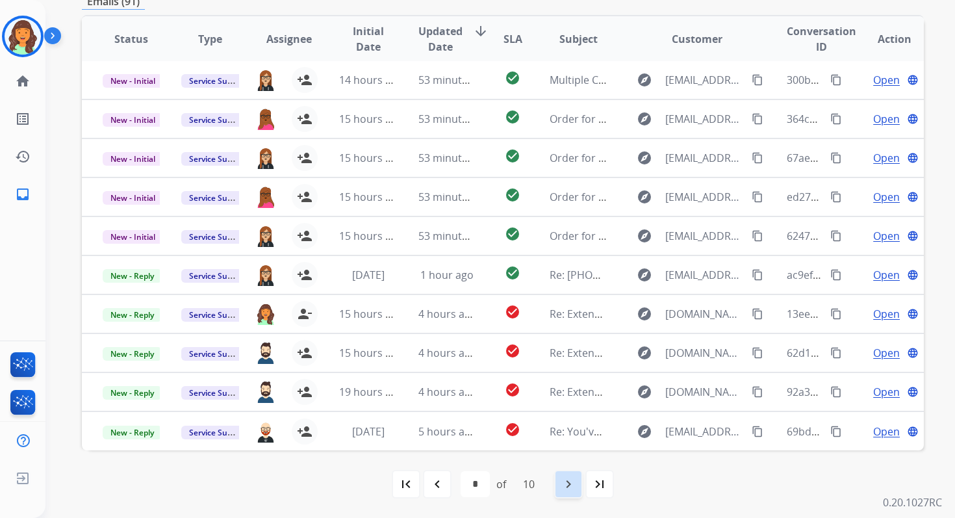
click at [573, 481] on mat-icon "navigate_next" at bounding box center [568, 484] width 16 height 16
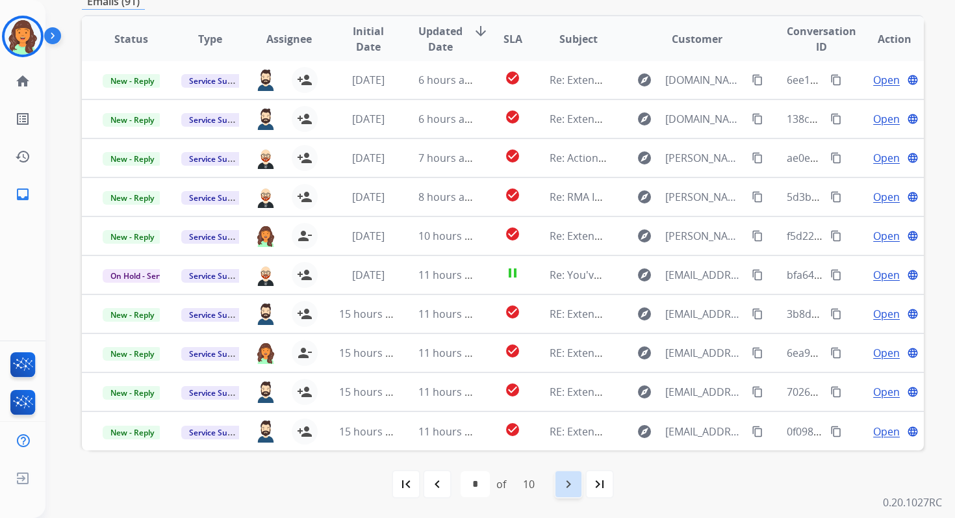
click at [573, 481] on mat-icon "navigate_next" at bounding box center [568, 484] width 16 height 16
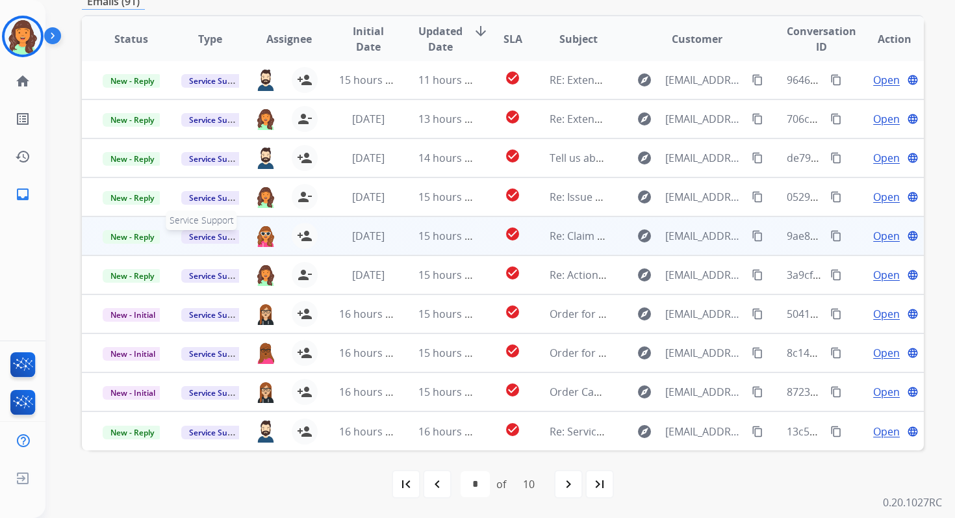
click at [195, 239] on span "Service Support" at bounding box center [218, 237] width 74 height 14
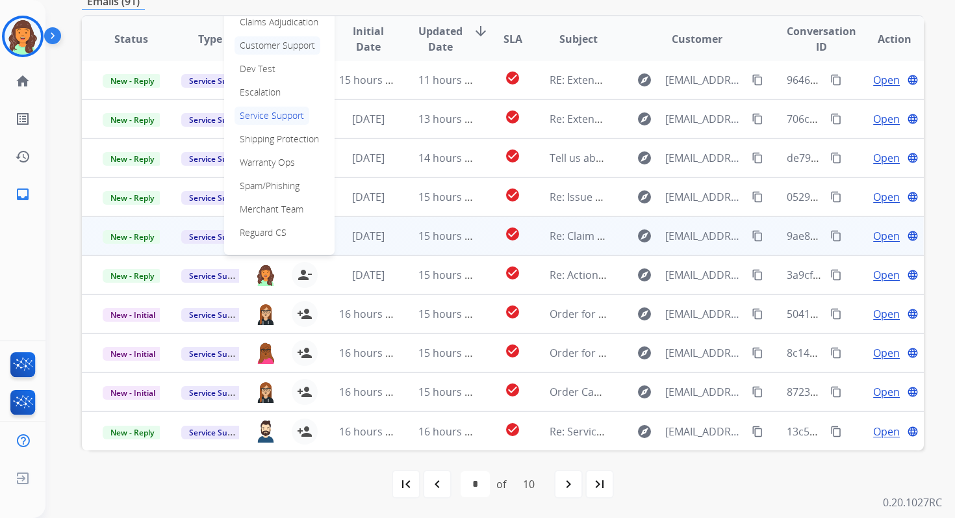
click at [285, 49] on p "Customer Support" at bounding box center [277, 45] width 86 height 18
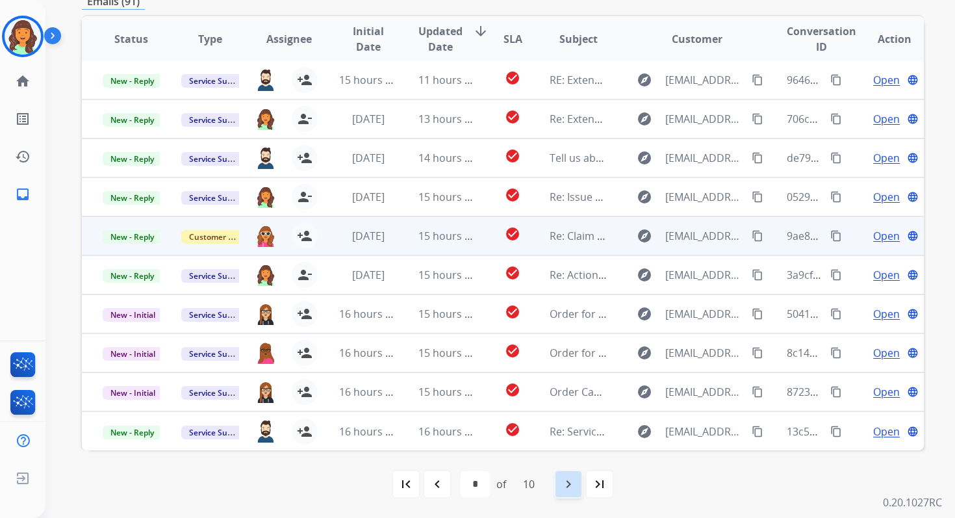
click at [571, 482] on mat-icon "navigate_next" at bounding box center [568, 484] width 16 height 16
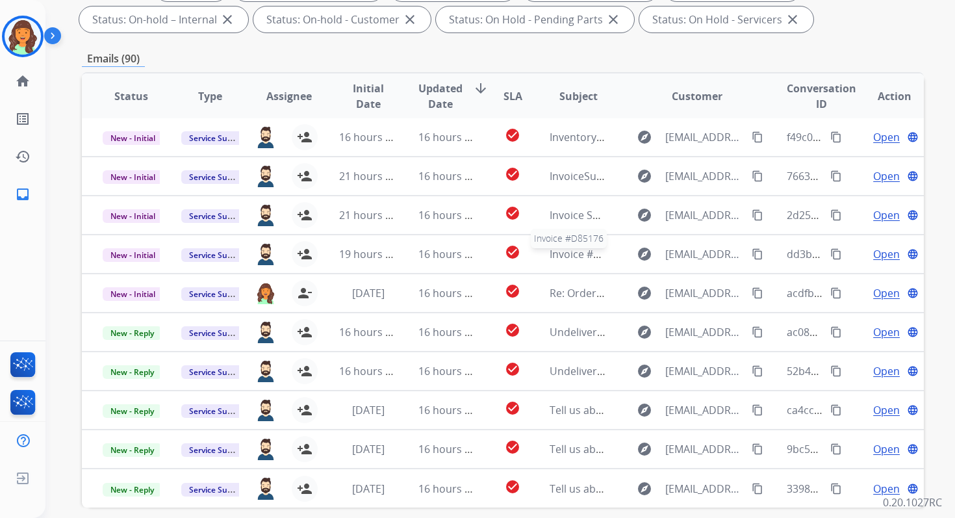
scroll to position [284, 0]
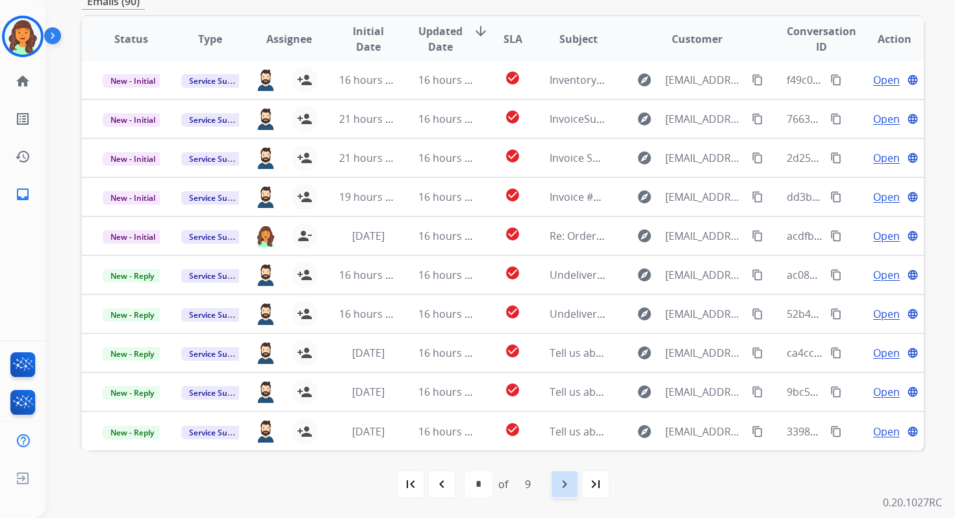
click at [570, 482] on mat-icon "navigate_next" at bounding box center [565, 484] width 16 height 16
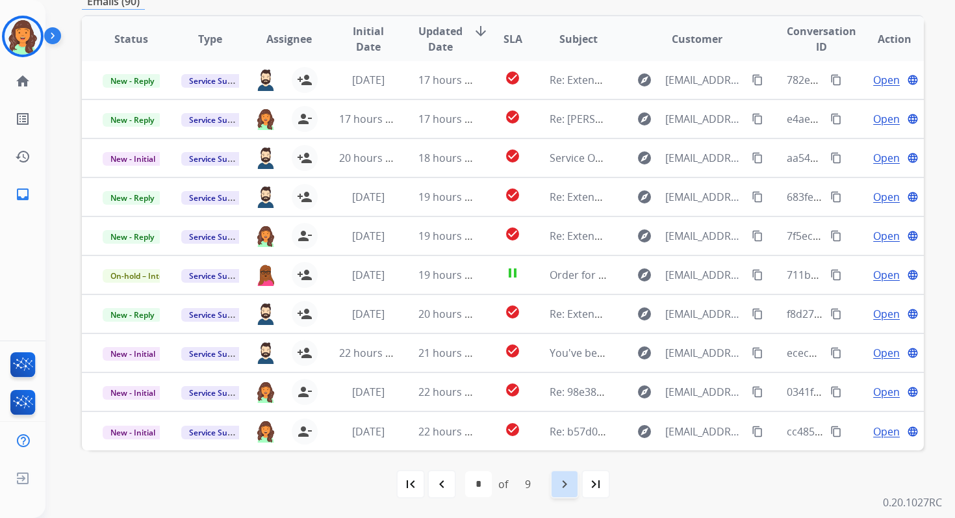
click at [571, 482] on mat-icon "navigate_next" at bounding box center [565, 484] width 16 height 16
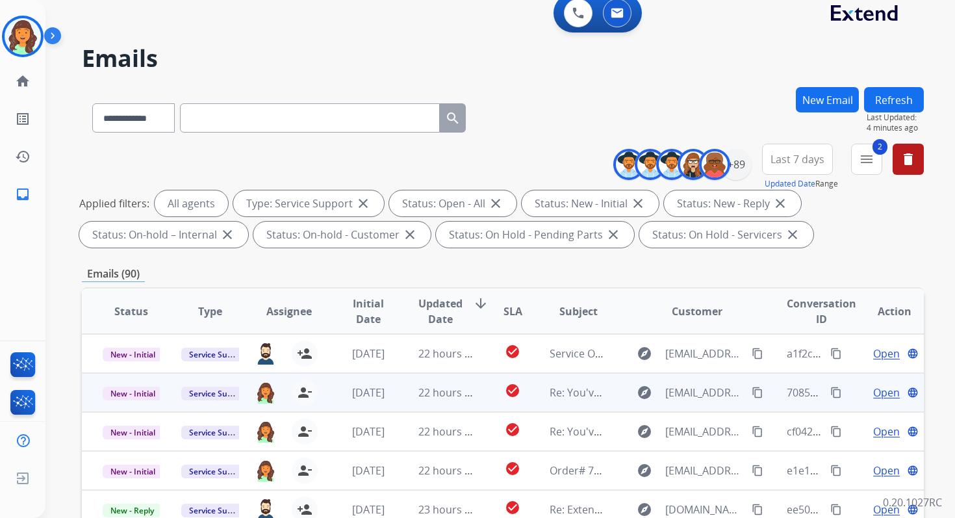
scroll to position [0, 0]
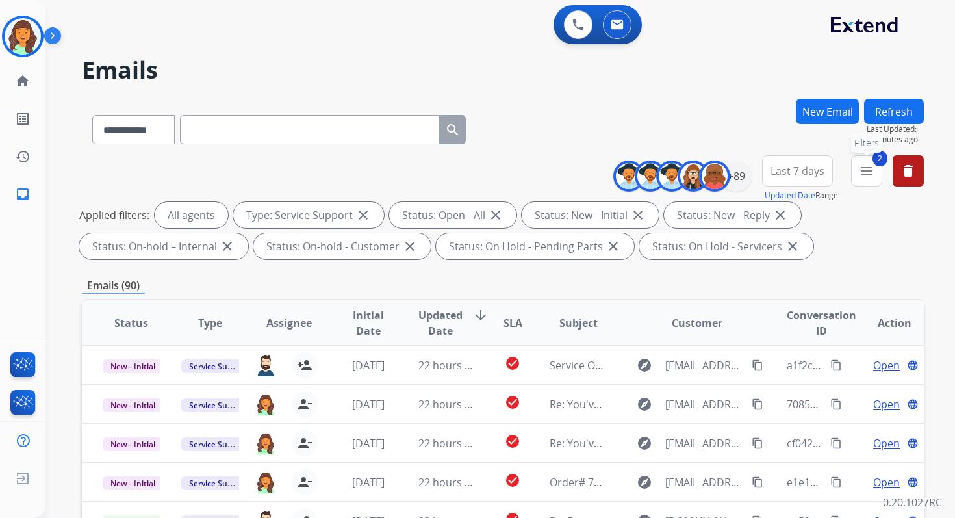
click at [864, 173] on mat-icon "menu" at bounding box center [866, 171] width 16 height 16
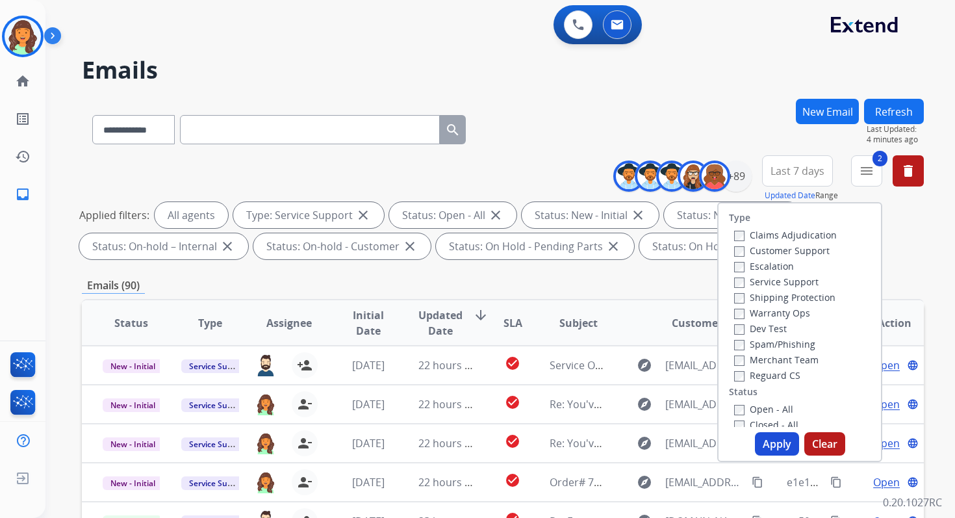
click at [777, 444] on button "Apply" at bounding box center [777, 443] width 44 height 23
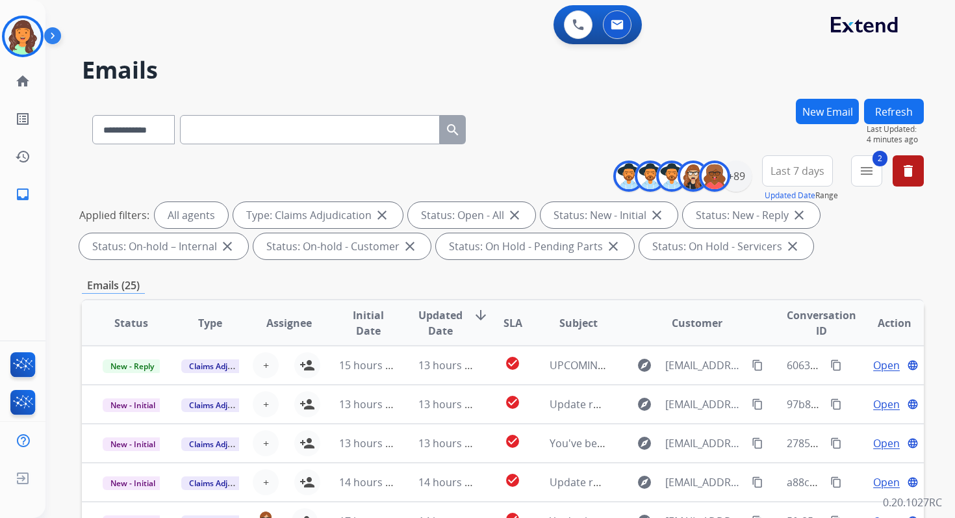
click at [588, 282] on div "Emails (25)" at bounding box center [503, 285] width 842 height 16
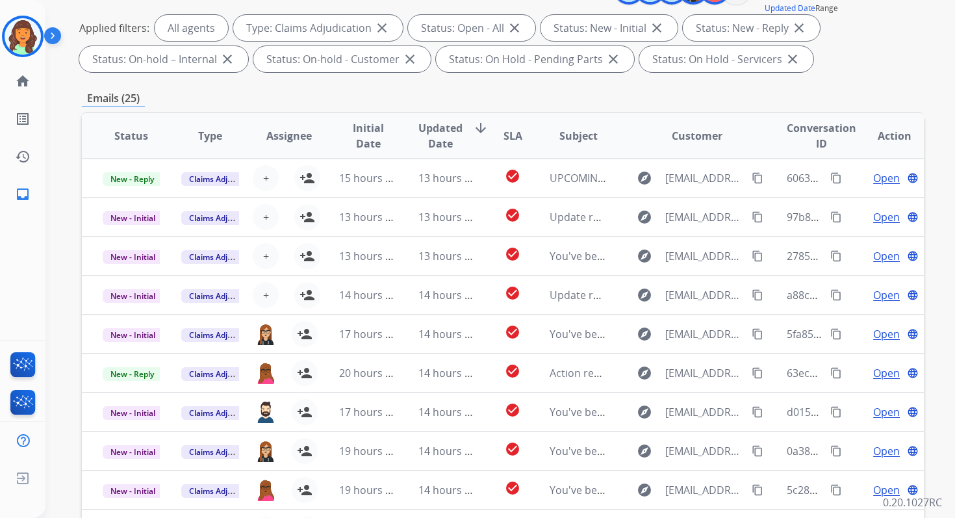
scroll to position [284, 0]
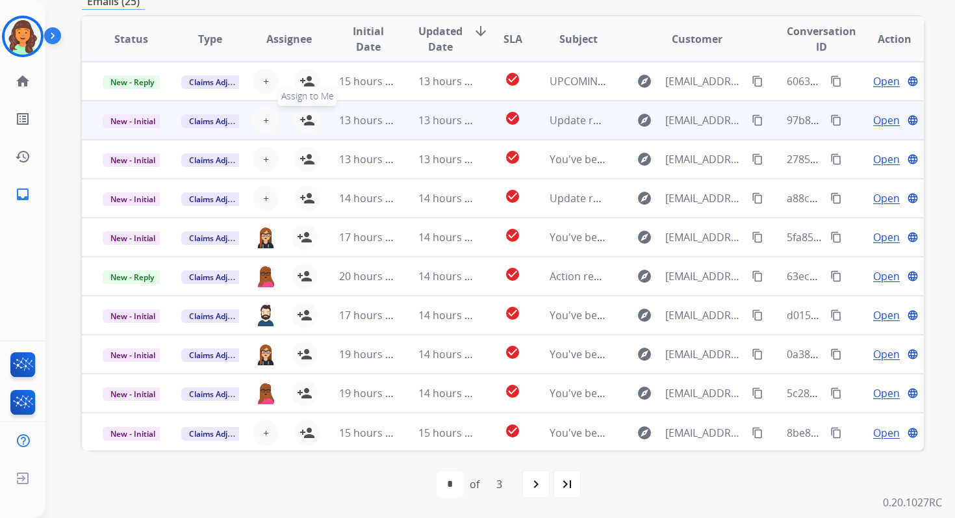
click at [302, 118] on mat-icon "person_add" at bounding box center [307, 120] width 16 height 16
click at [146, 118] on span "New - Initial" at bounding box center [133, 121] width 60 height 14
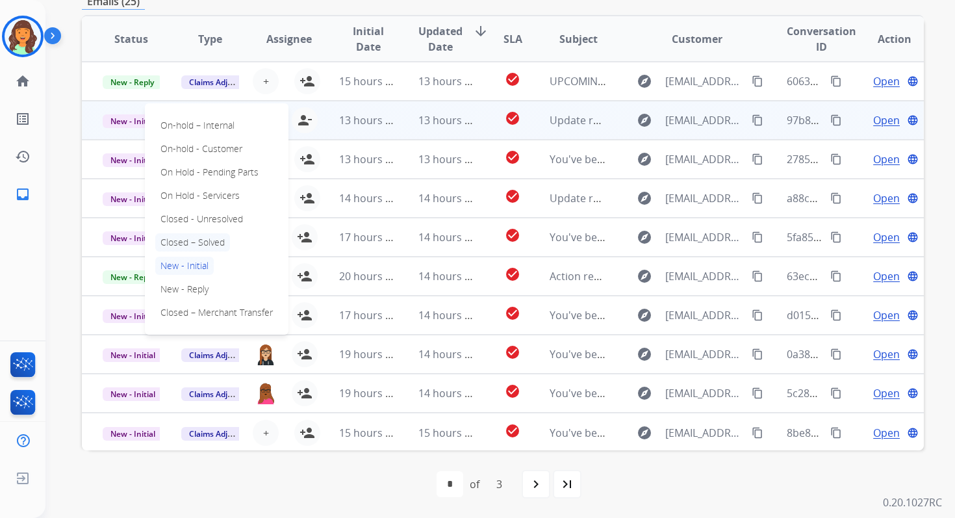
click at [203, 244] on p "Closed – Solved" at bounding box center [192, 242] width 75 height 18
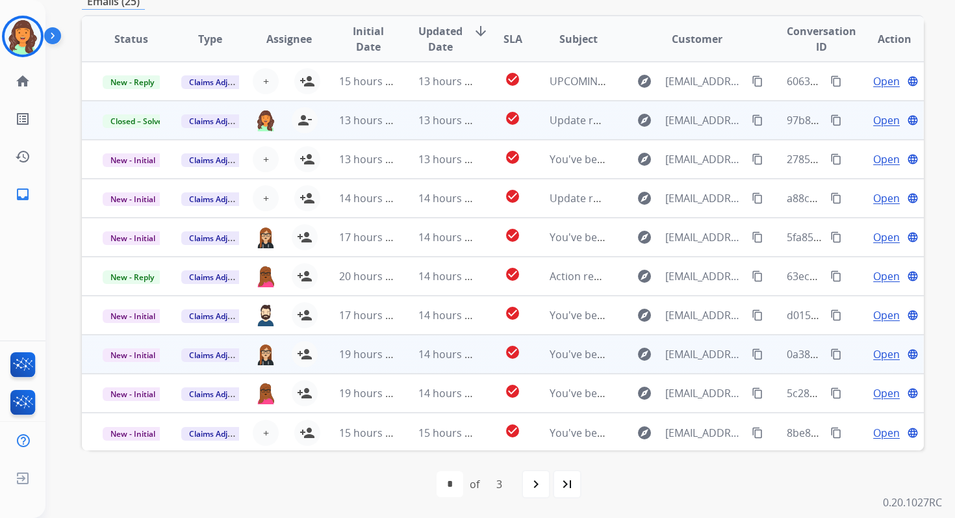
scroll to position [1, 0]
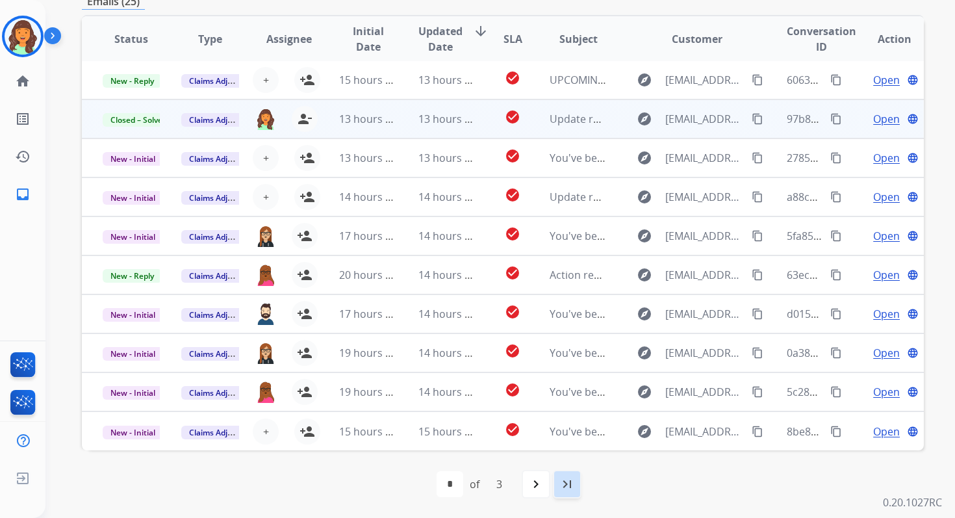
click at [565, 480] on mat-icon "last_page" at bounding box center [567, 484] width 16 height 16
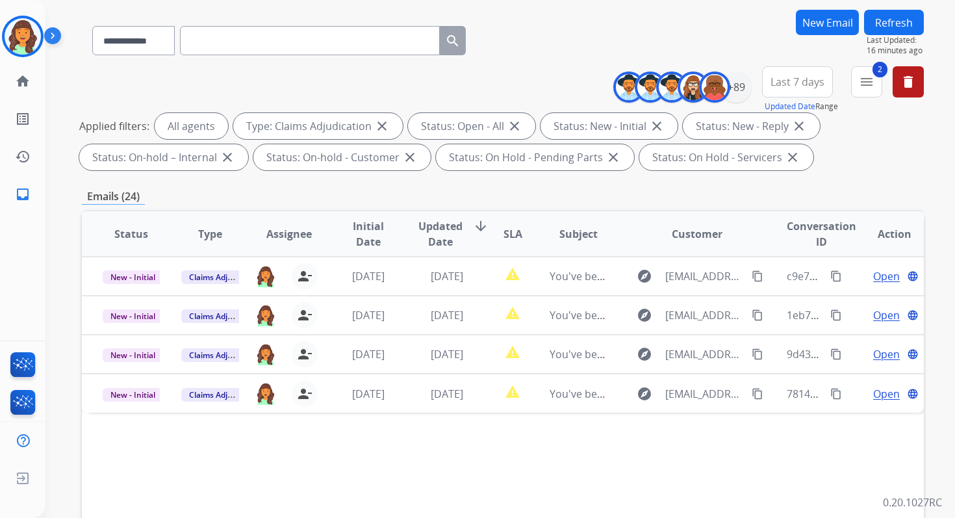
scroll to position [10, 0]
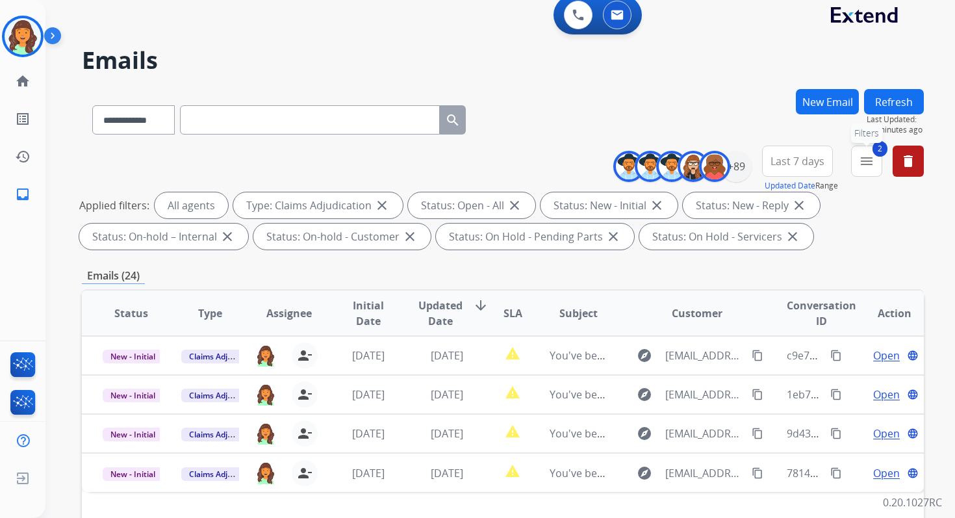
click at [870, 160] on mat-icon "menu" at bounding box center [866, 161] width 16 height 16
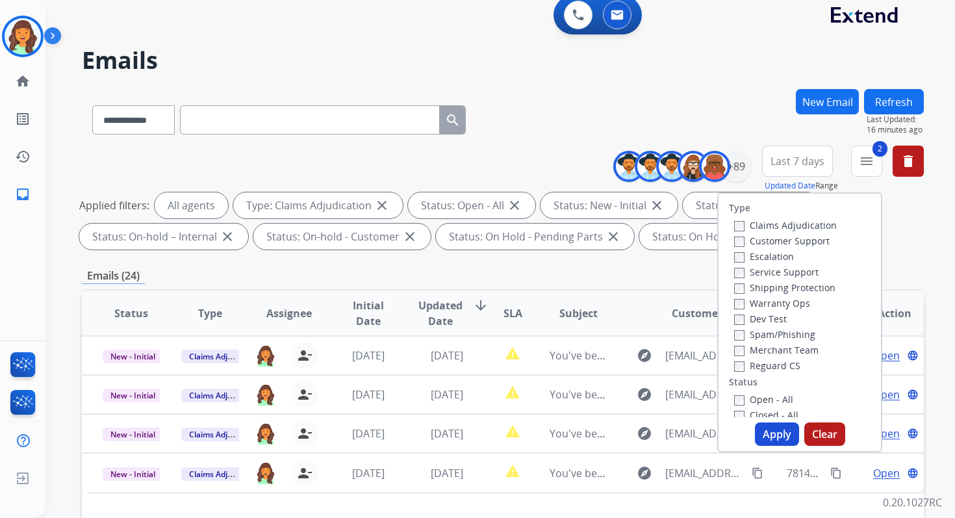
click at [766, 434] on button "Apply" at bounding box center [777, 433] width 44 height 23
select select "*"
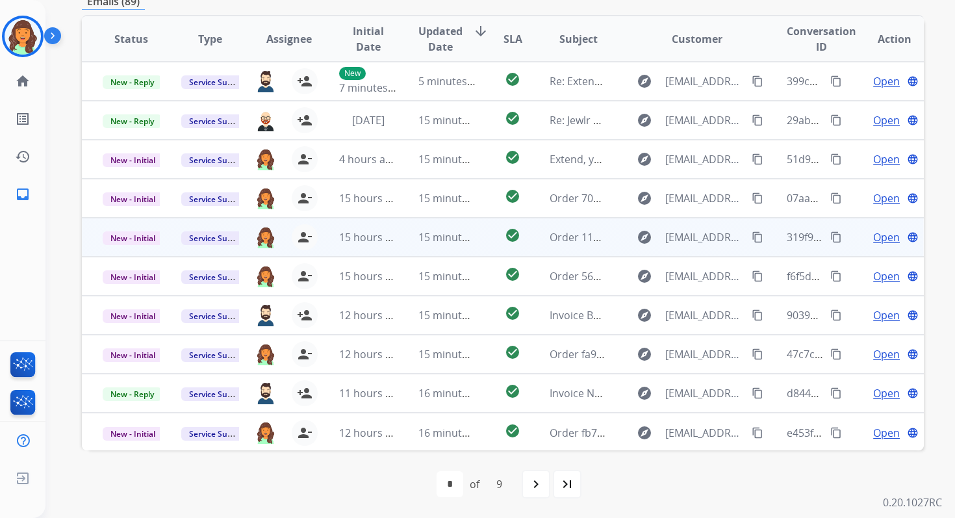
scroll to position [0, 0]
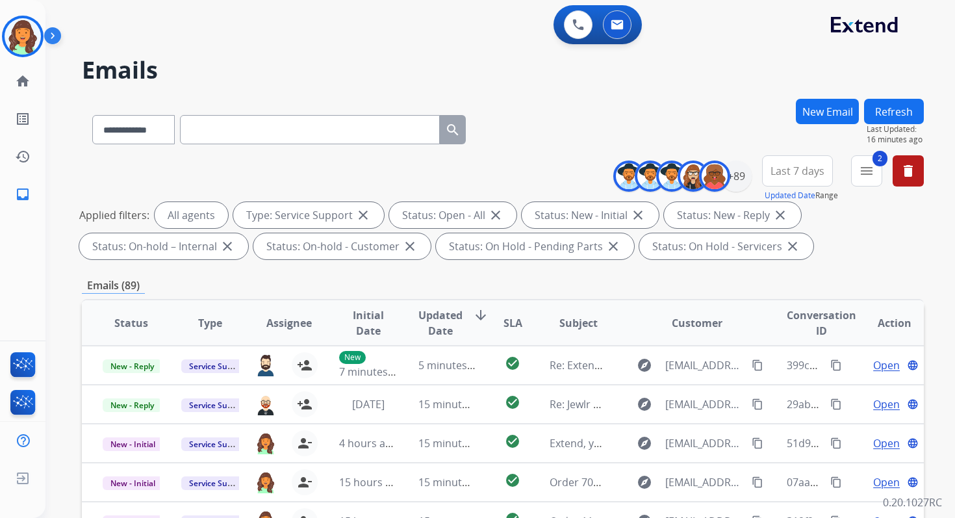
click at [601, 277] on div "Emails (89)" at bounding box center [503, 285] width 842 height 16
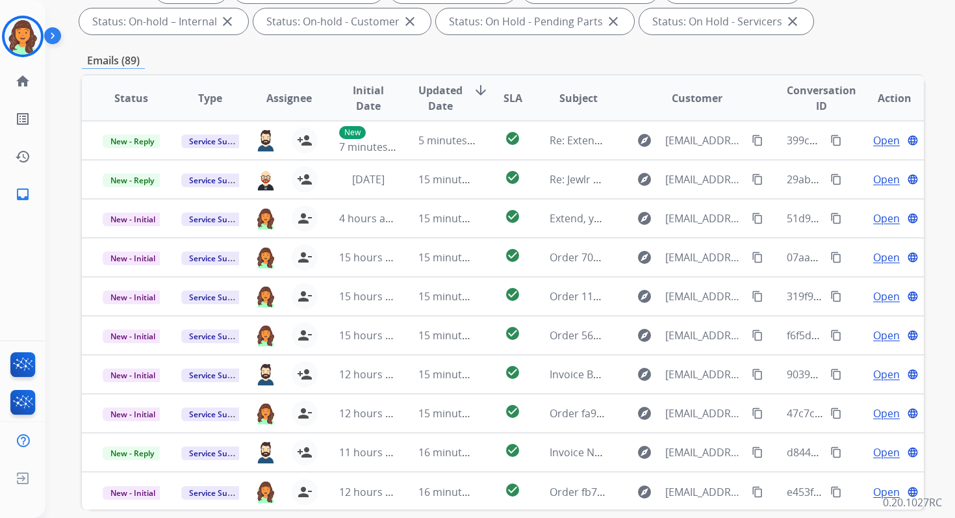
scroll to position [284, 0]
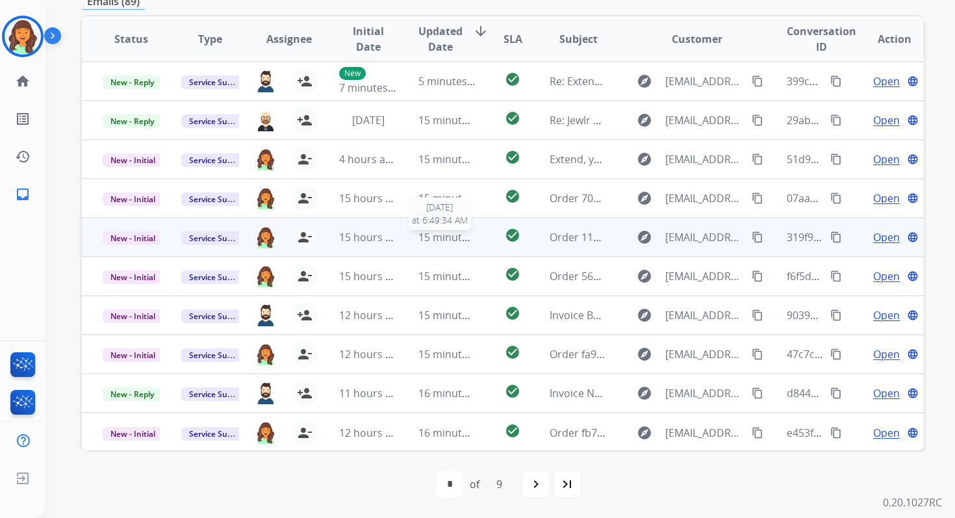
click at [457, 237] on span "15 minutes ago" at bounding box center [455, 237] width 75 height 14
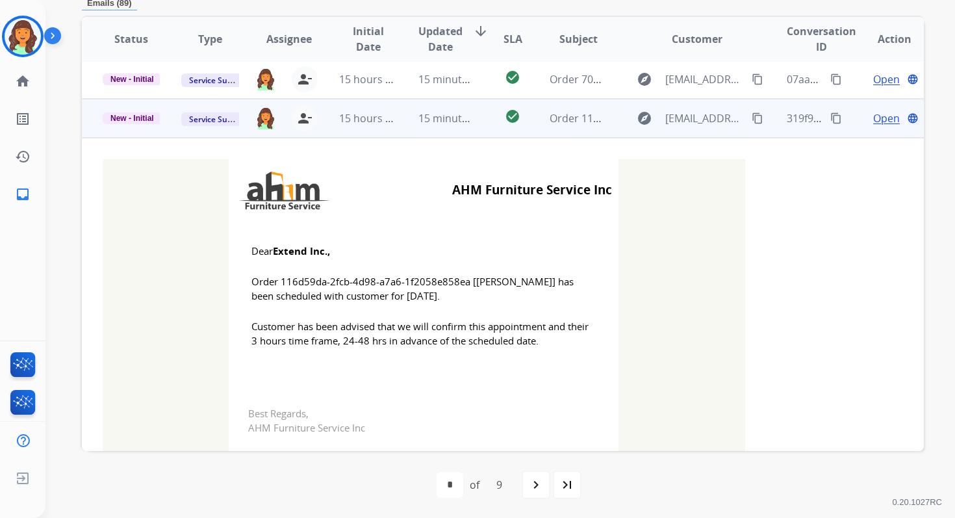
scroll to position [108, 0]
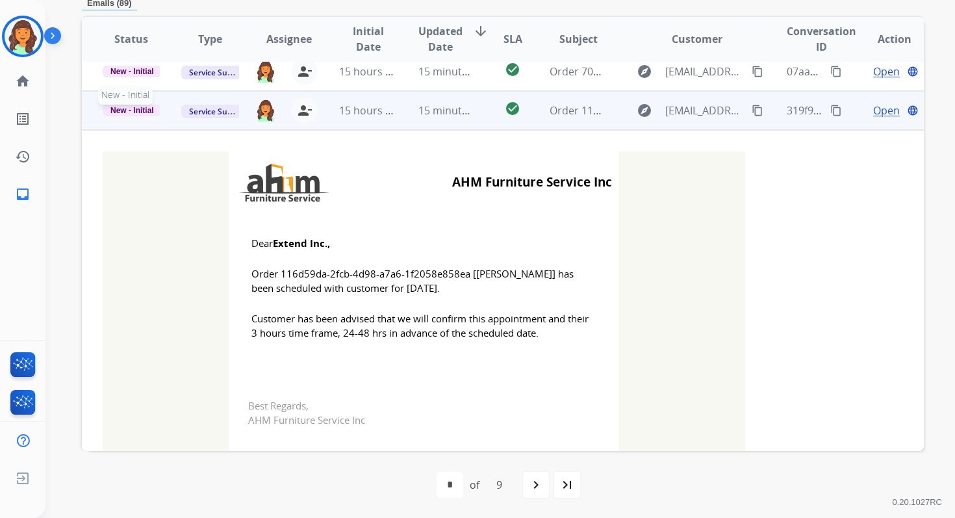
click at [136, 102] on td "New - Initial New - Initial" at bounding box center [121, 110] width 79 height 39
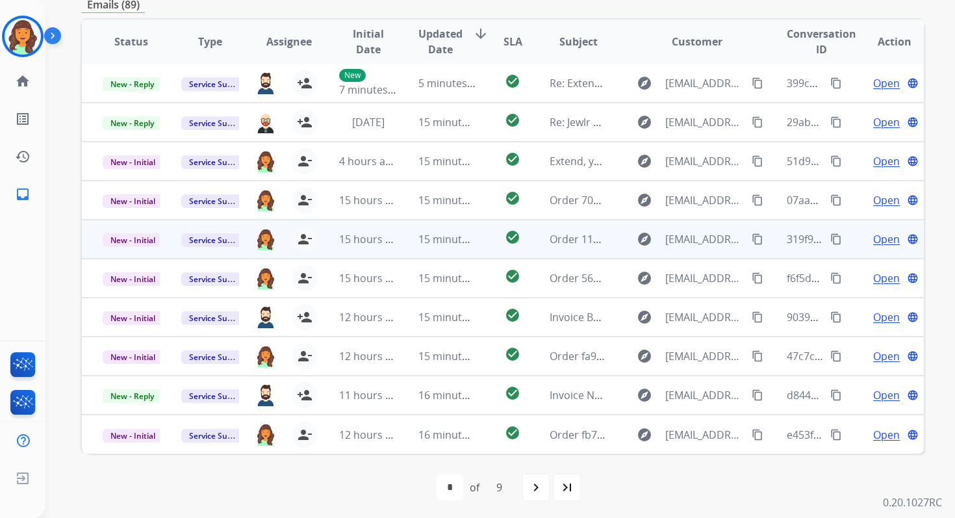
scroll to position [280, 0]
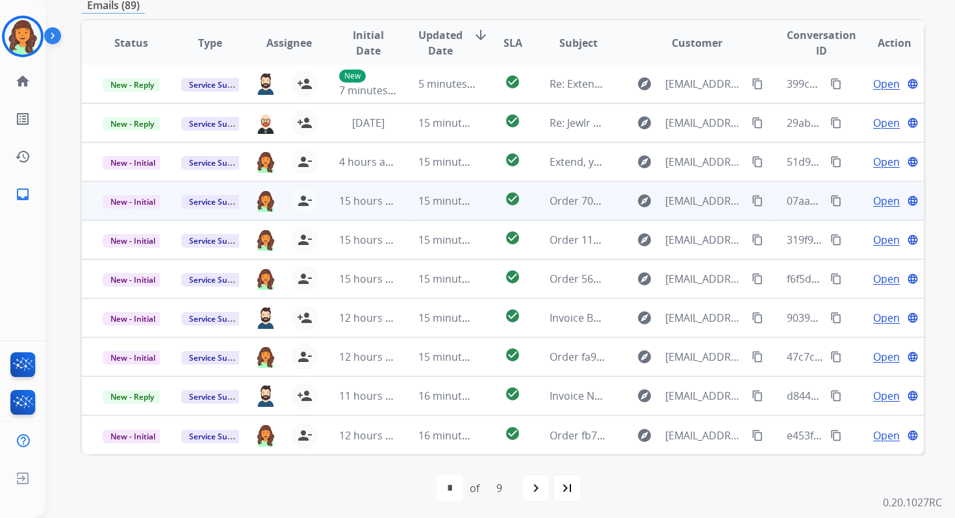
click at [405, 200] on td "15 minutes ago" at bounding box center [436, 200] width 79 height 39
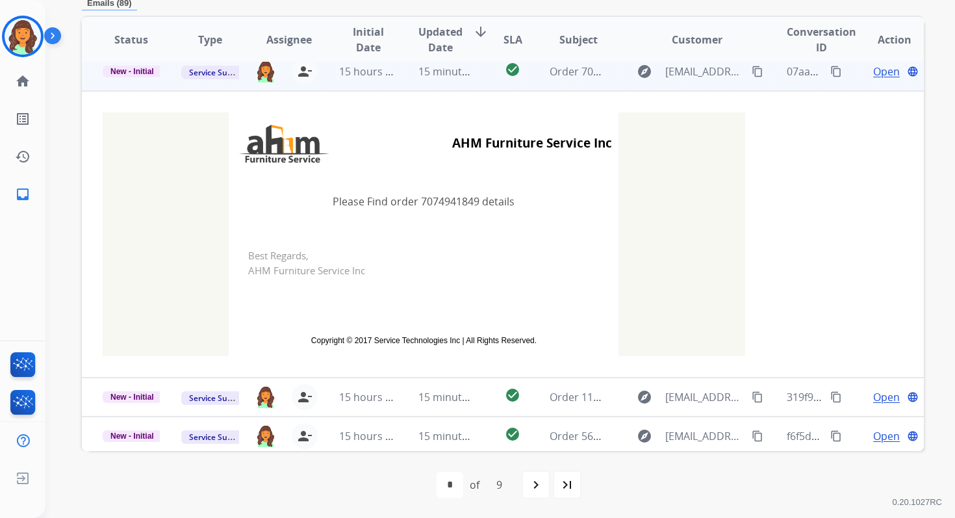
scroll to position [117, 0]
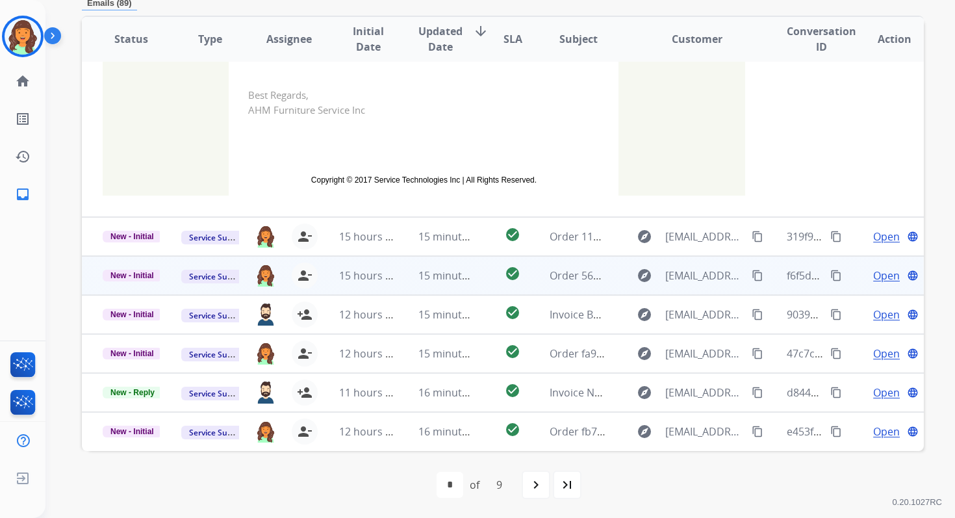
click at [426, 287] on td "15 minutes ago" at bounding box center [436, 275] width 79 height 39
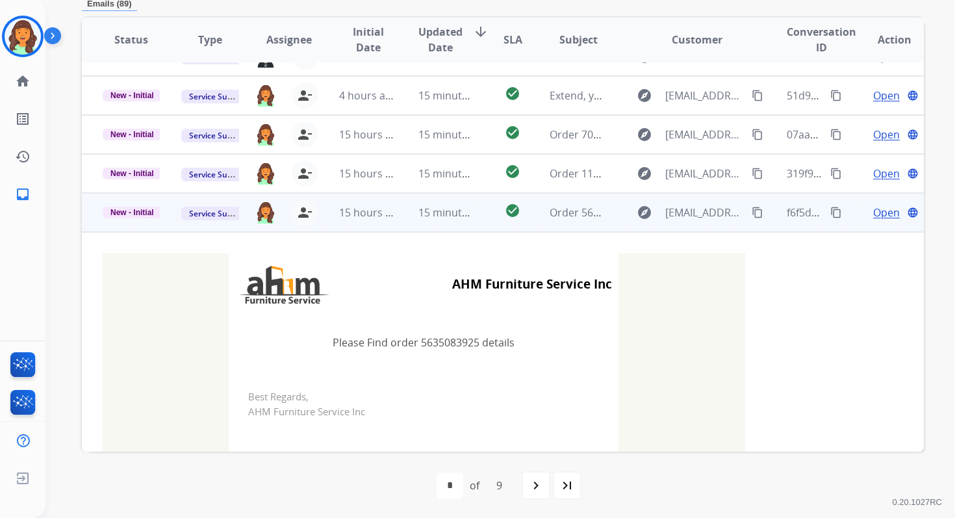
scroll to position [281, 0]
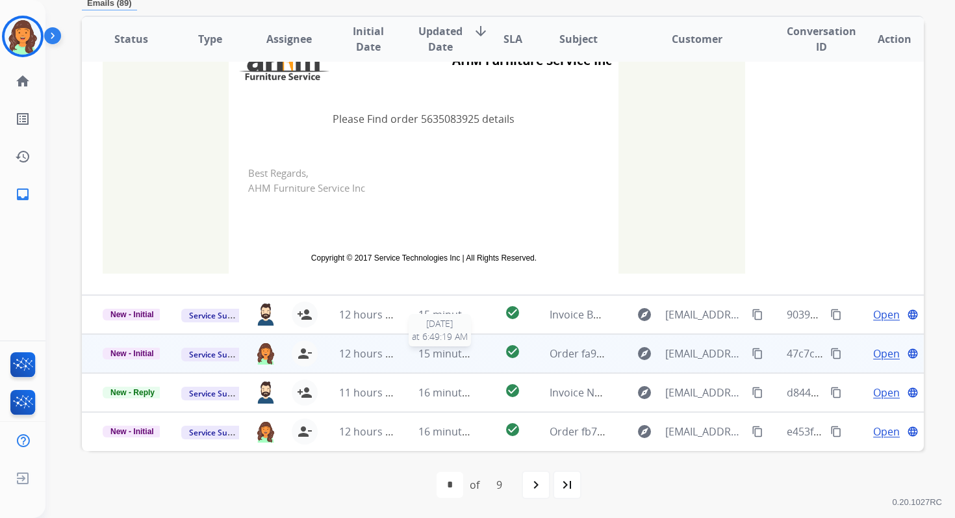
click at [431, 348] on span "15 minutes ago" at bounding box center [455, 353] width 75 height 14
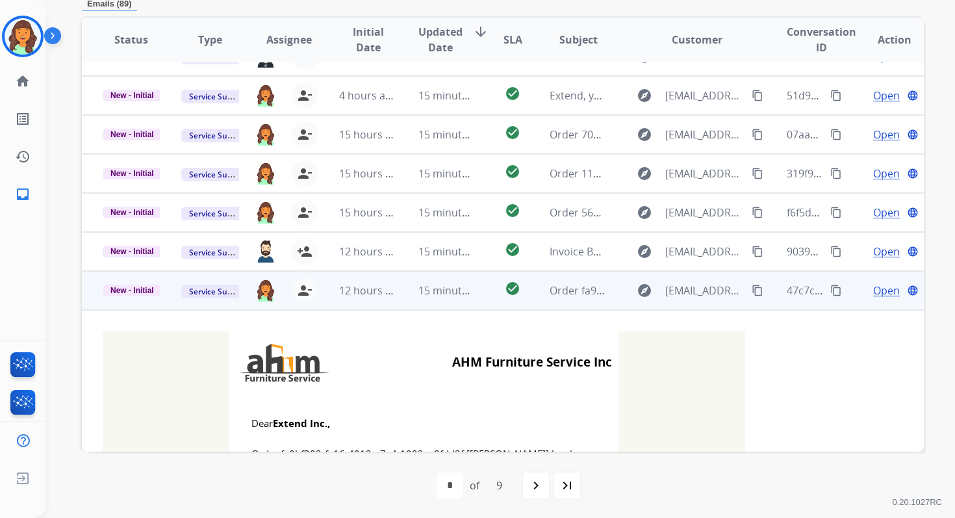
scroll to position [273, 0]
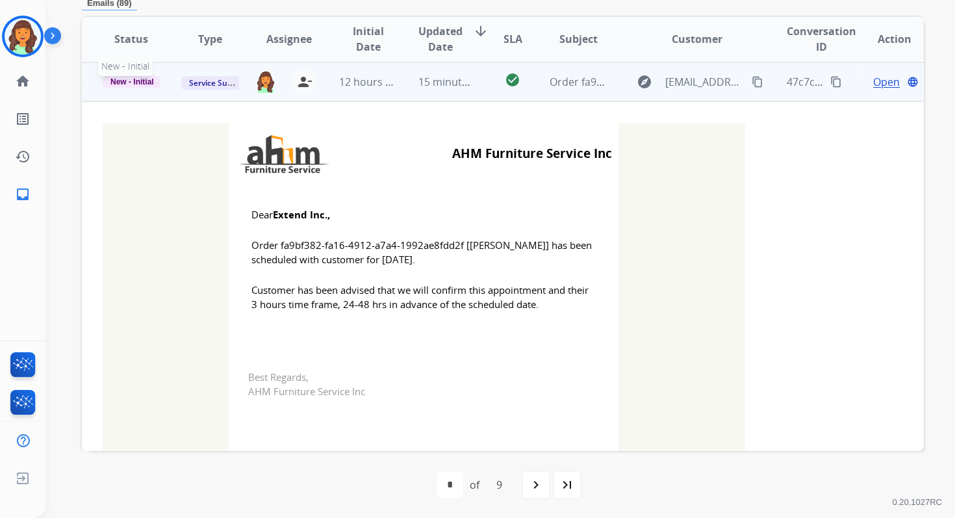
click at [145, 80] on span "New - Initial" at bounding box center [132, 82] width 59 height 12
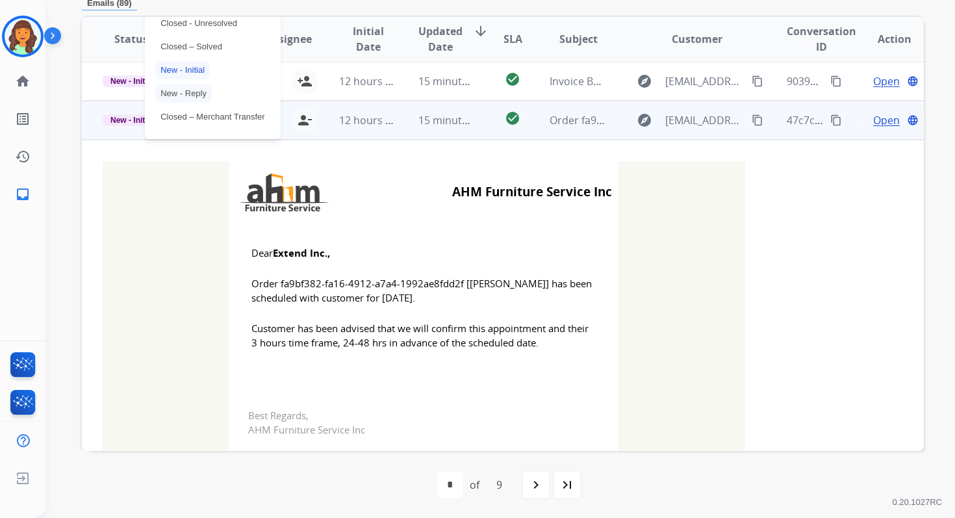
scroll to position [227, 0]
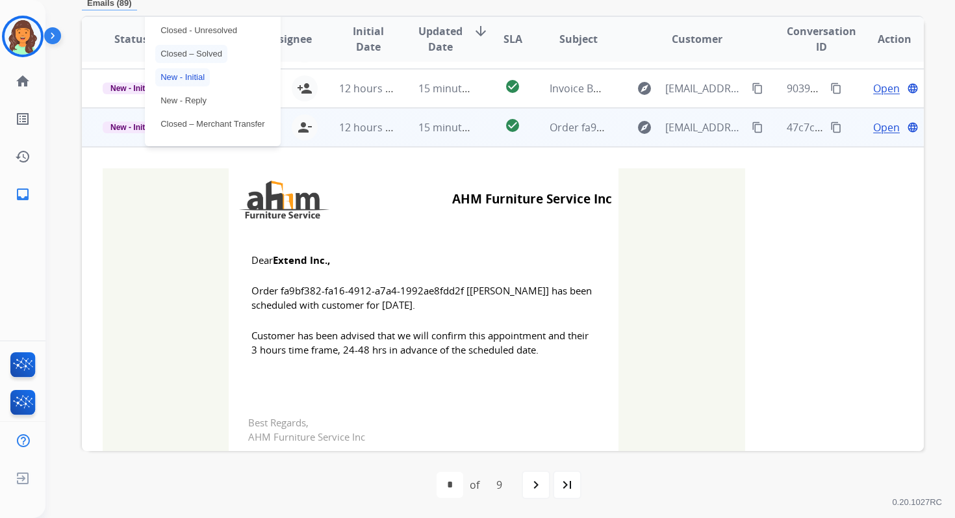
click at [187, 53] on p "Closed – Solved" at bounding box center [191, 54] width 72 height 18
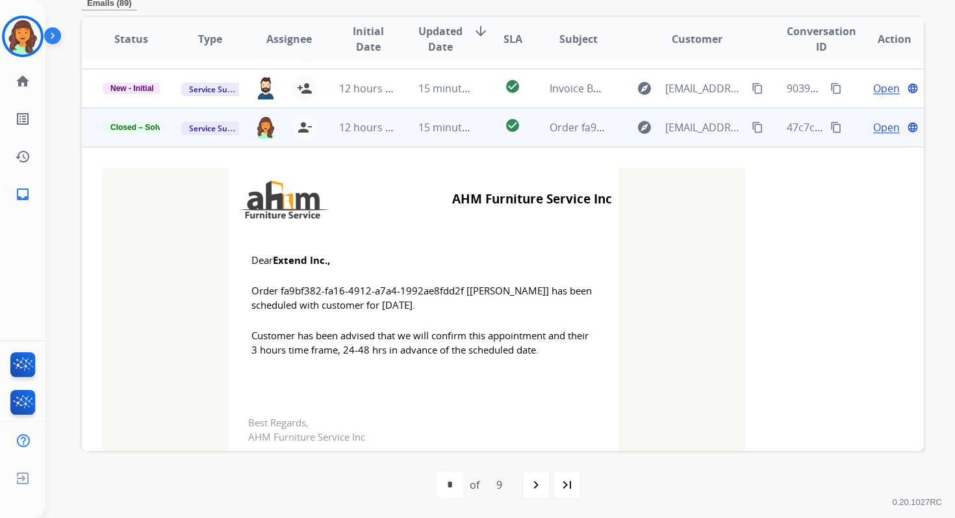
click at [454, 128] on span "15 minutes ago" at bounding box center [455, 127] width 75 height 14
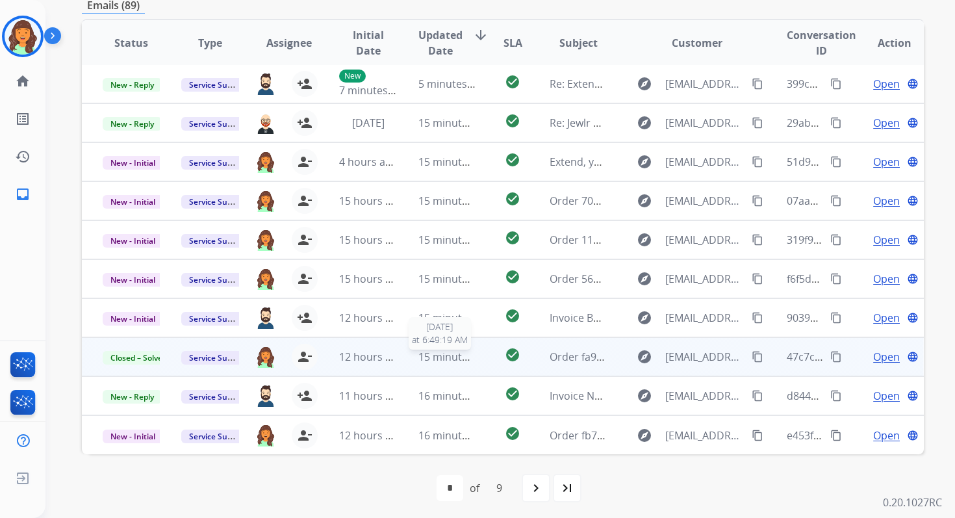
scroll to position [284, 0]
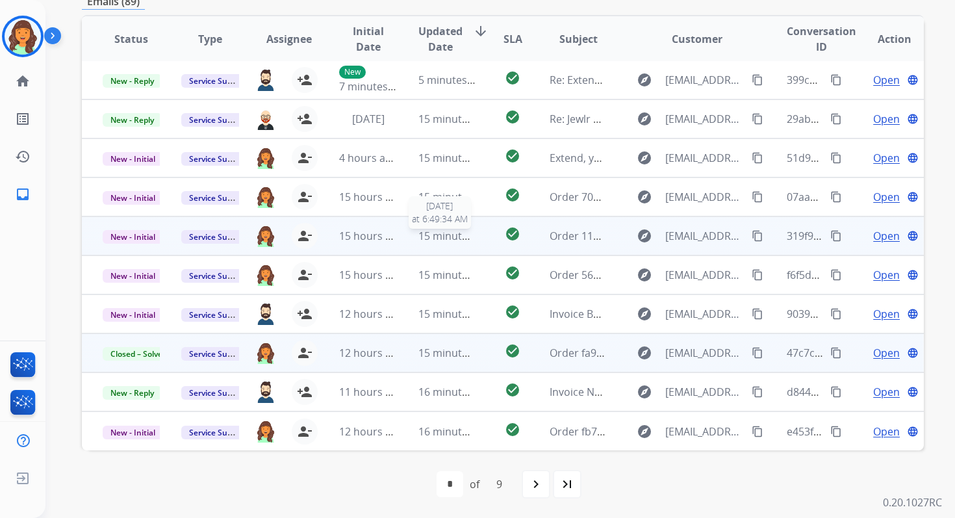
click at [457, 238] on span "15 minutes ago" at bounding box center [455, 236] width 75 height 14
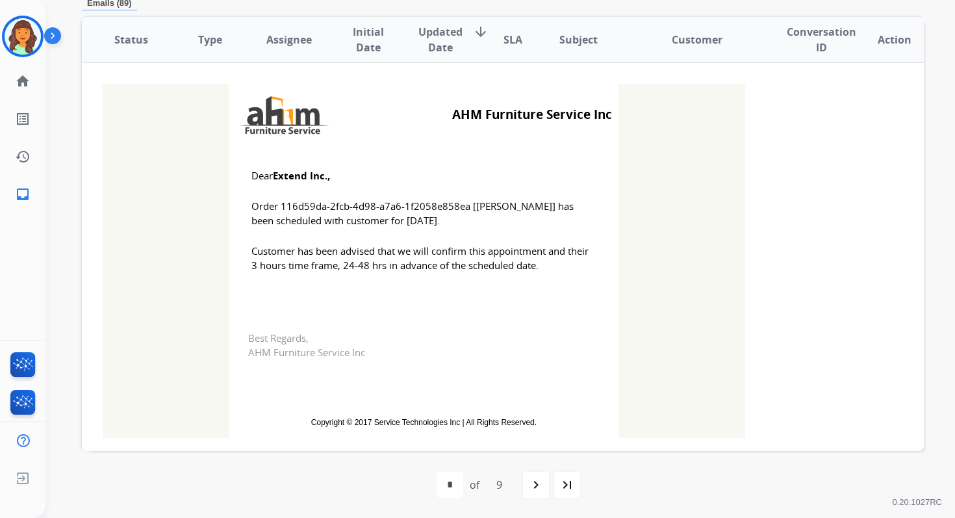
scroll to position [156, 0]
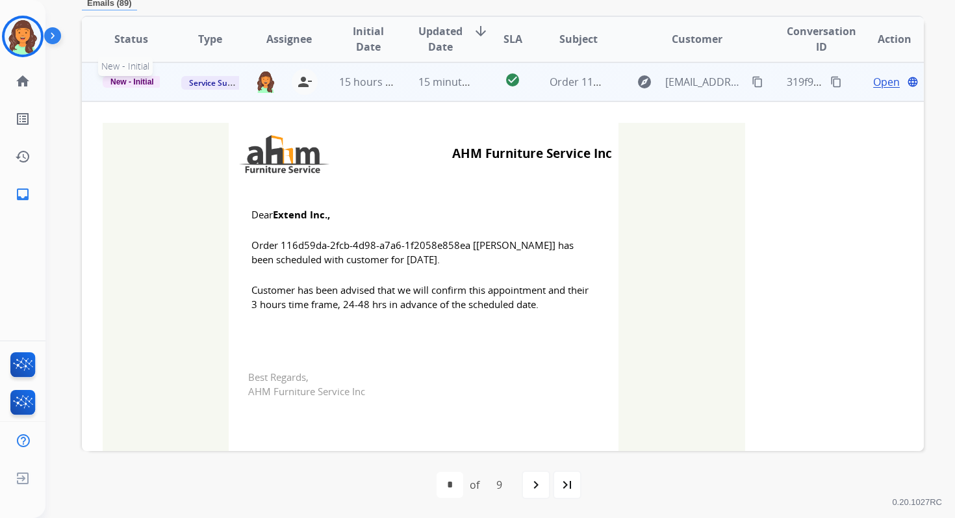
click at [151, 79] on span "New - Initial" at bounding box center [132, 82] width 59 height 12
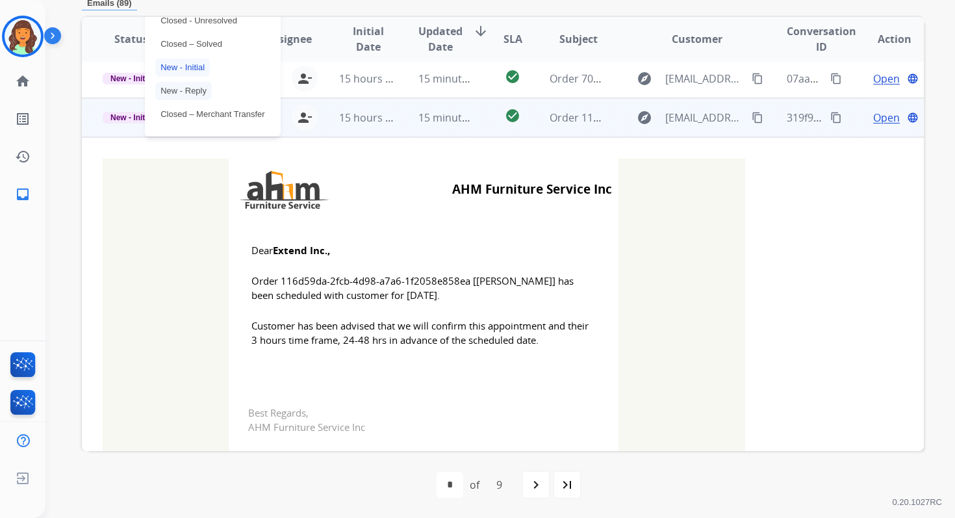
scroll to position [115, 0]
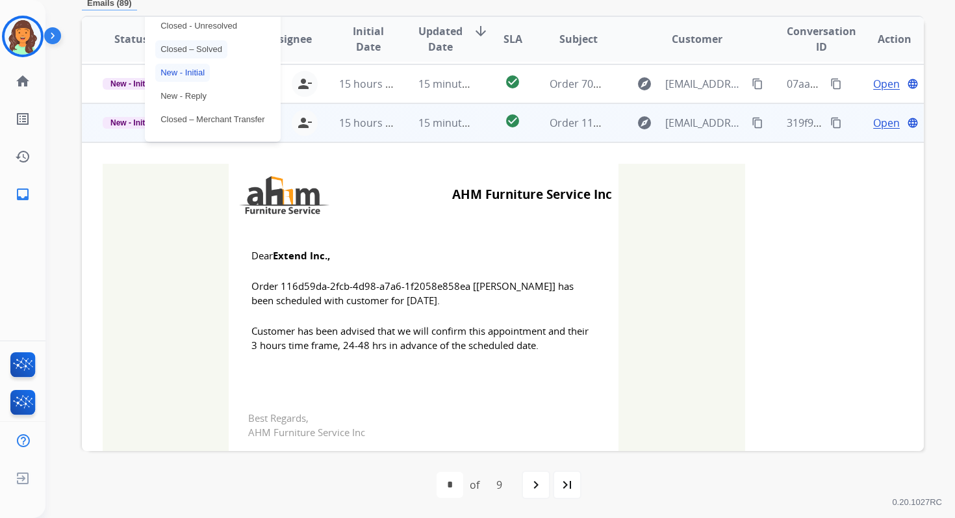
click at [177, 50] on p "Closed – Solved" at bounding box center [191, 49] width 72 height 18
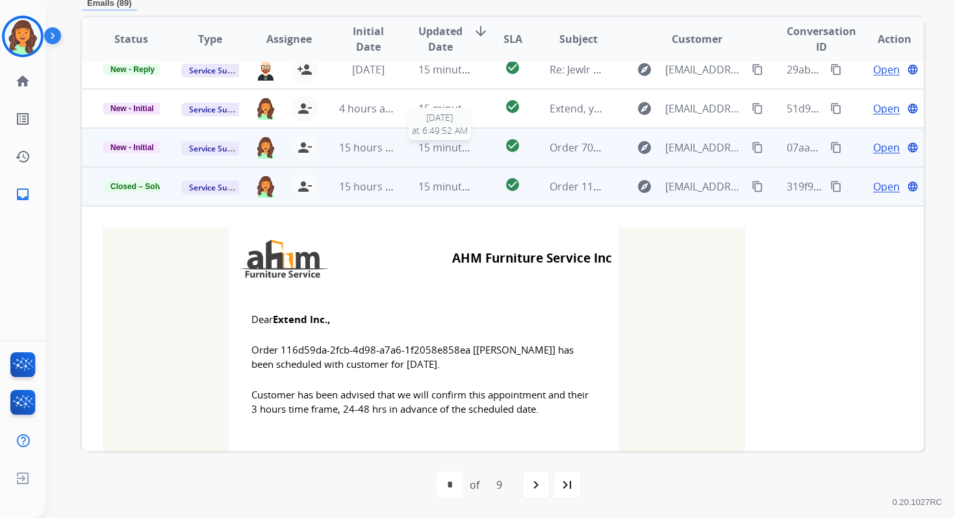
click at [440, 153] on div "15 minutes ago" at bounding box center [446, 148] width 57 height 16
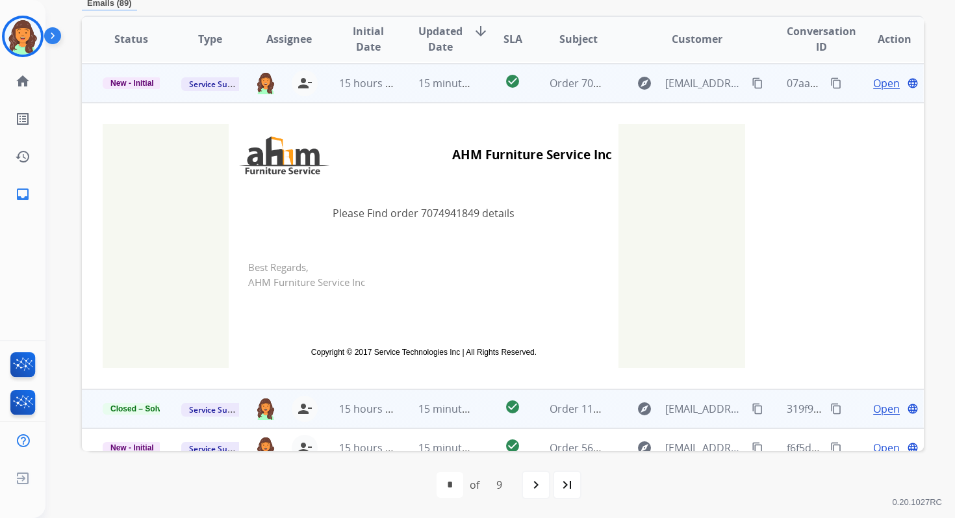
scroll to position [117, 0]
click at [146, 83] on span "New - Initial" at bounding box center [132, 82] width 59 height 12
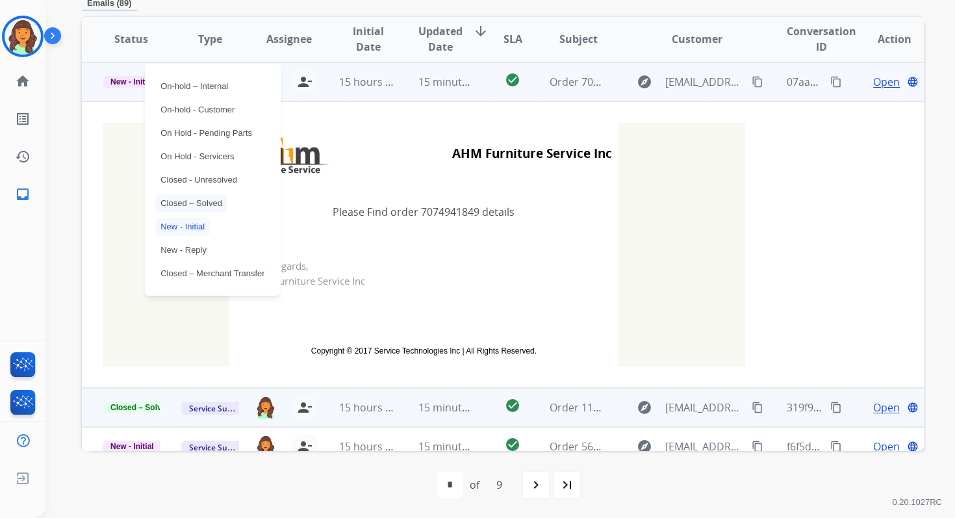
click at [201, 205] on p "Closed – Solved" at bounding box center [191, 203] width 72 height 18
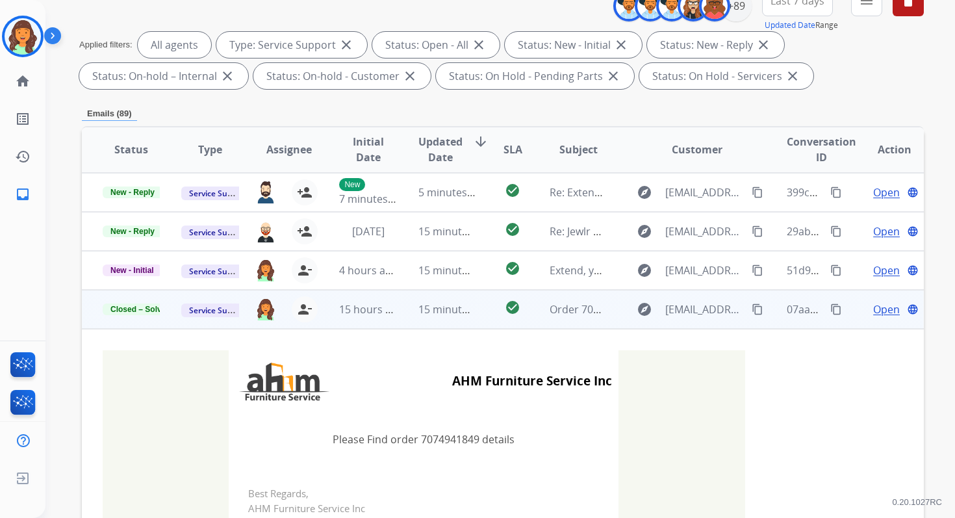
scroll to position [163, 0]
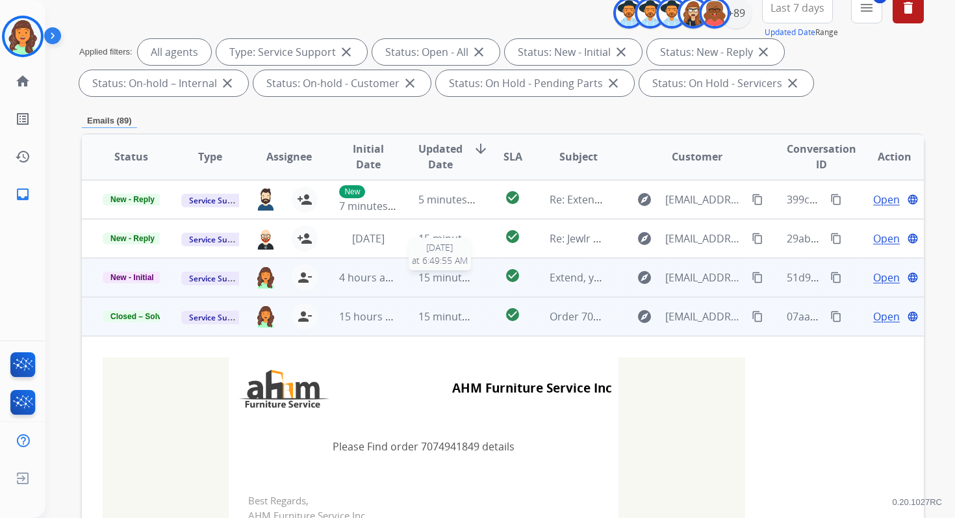
click at [441, 271] on span "15 minutes ago" at bounding box center [455, 277] width 75 height 14
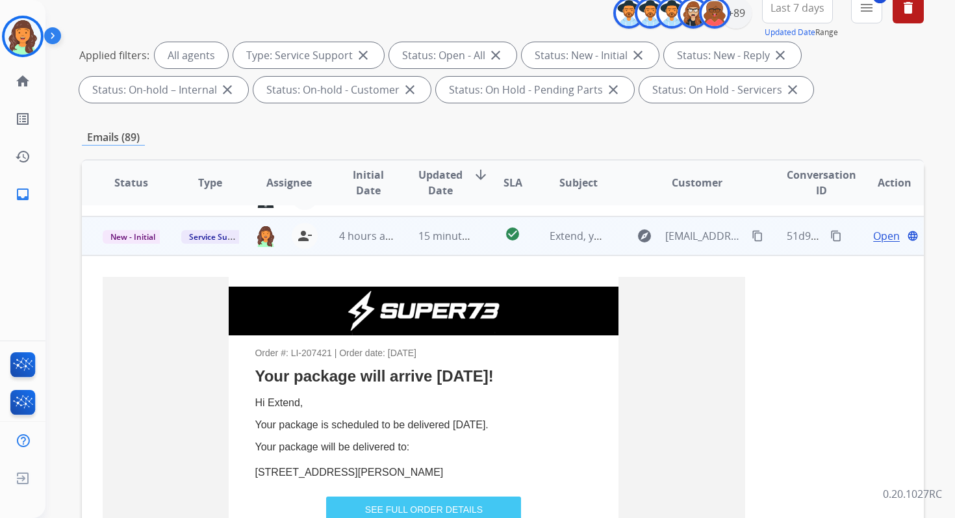
scroll to position [78, 0]
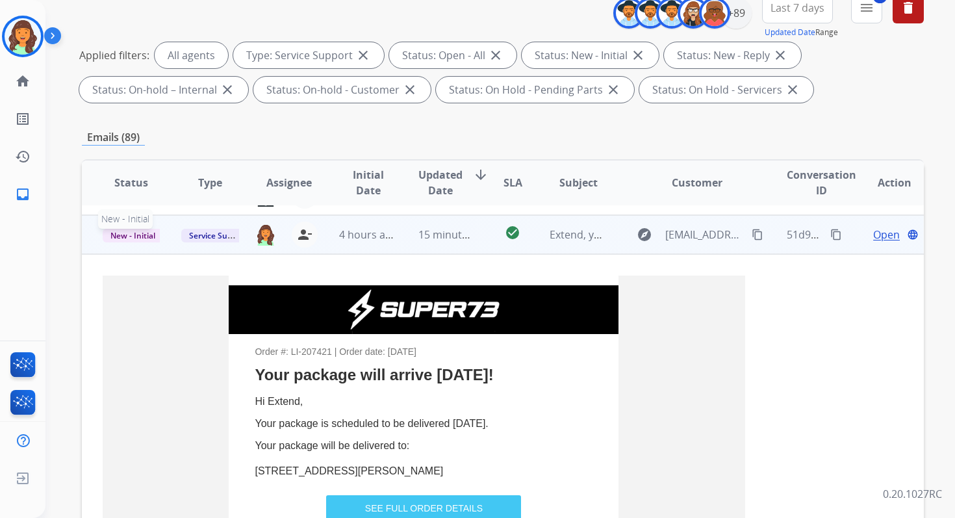
click at [145, 235] on span "New - Initial" at bounding box center [133, 236] width 60 height 14
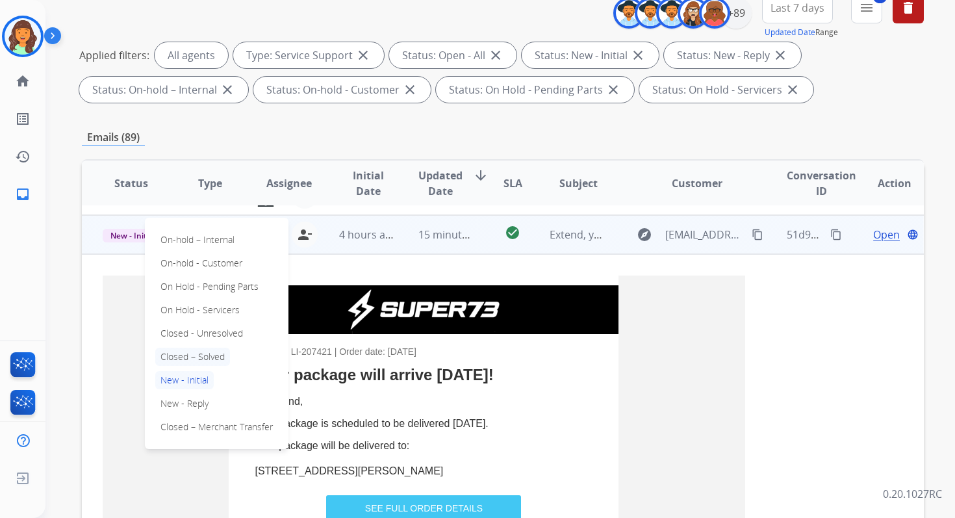
click at [189, 357] on p "Closed – Solved" at bounding box center [192, 356] width 75 height 18
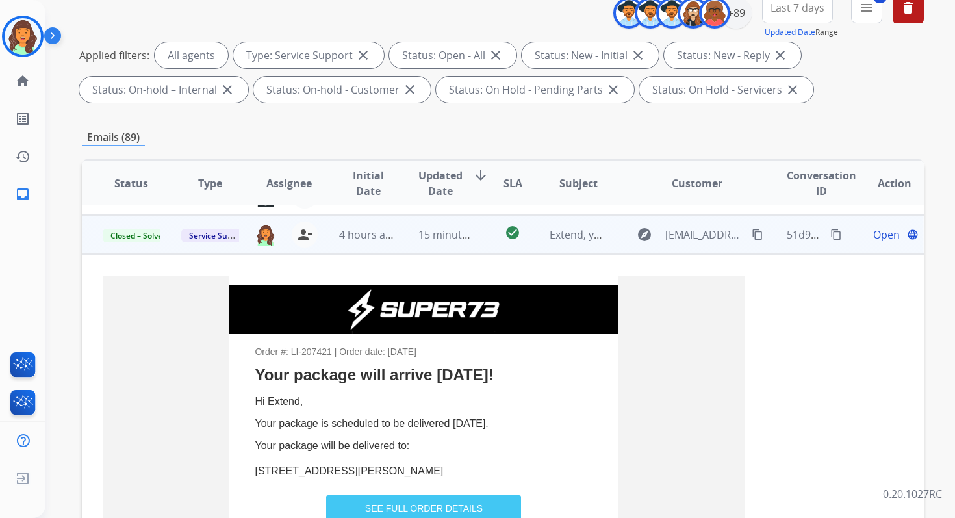
click at [408, 239] on td "15 minutes ago" at bounding box center [436, 234] width 79 height 39
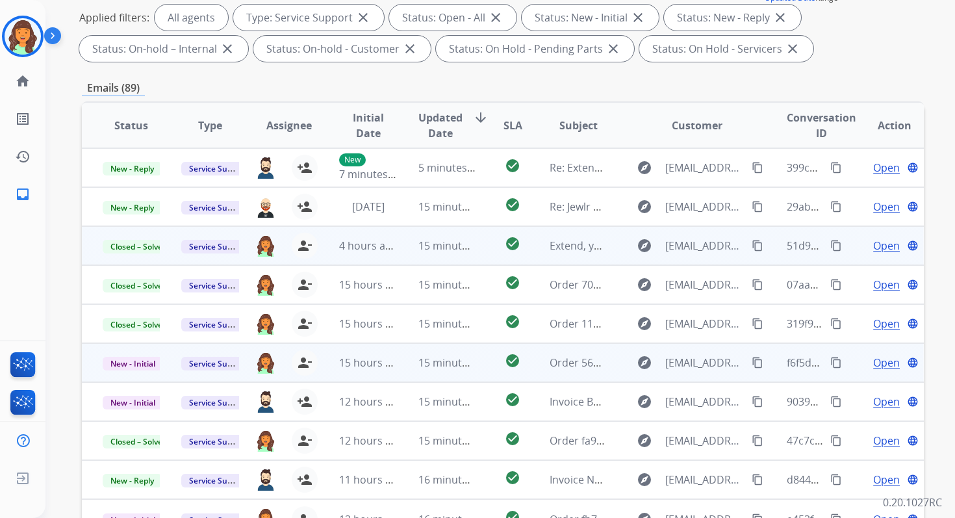
scroll to position [192, 0]
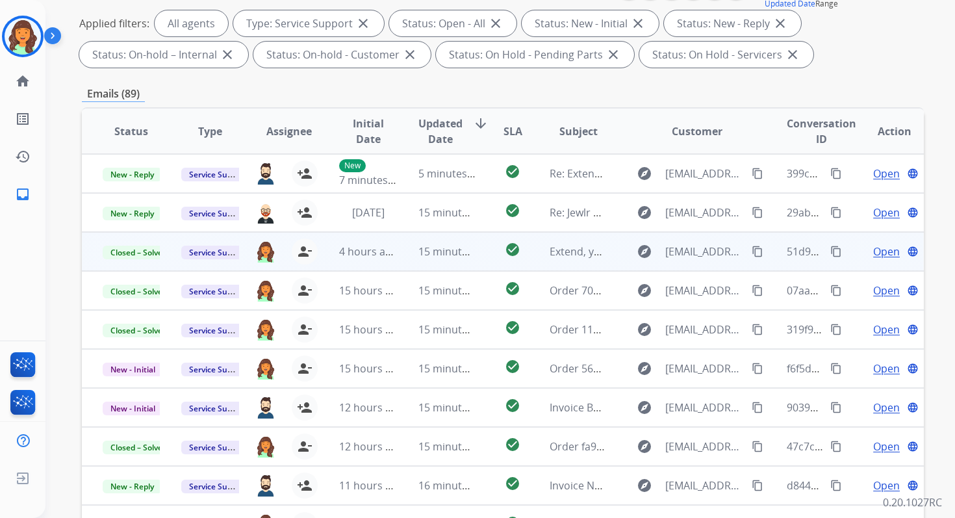
click at [873, 249] on span "Open" at bounding box center [886, 252] width 27 height 16
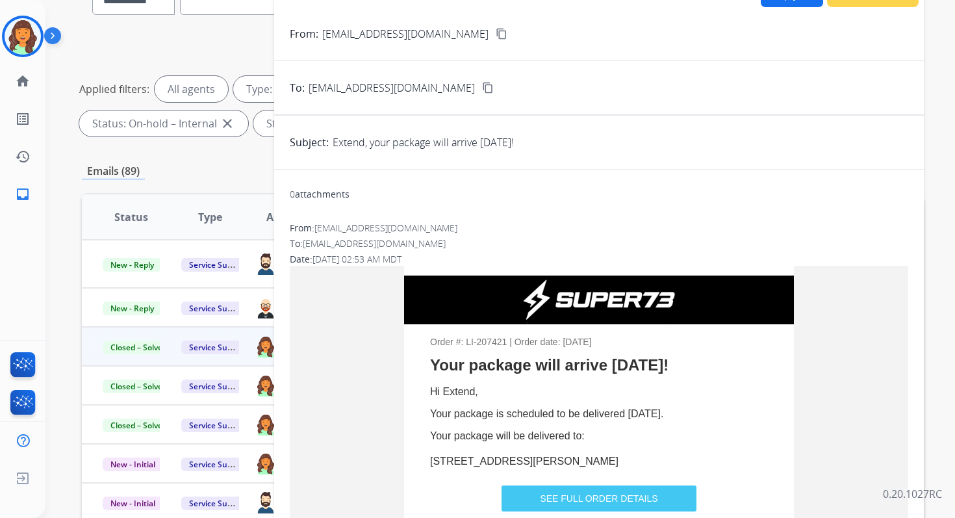
scroll to position [0, 0]
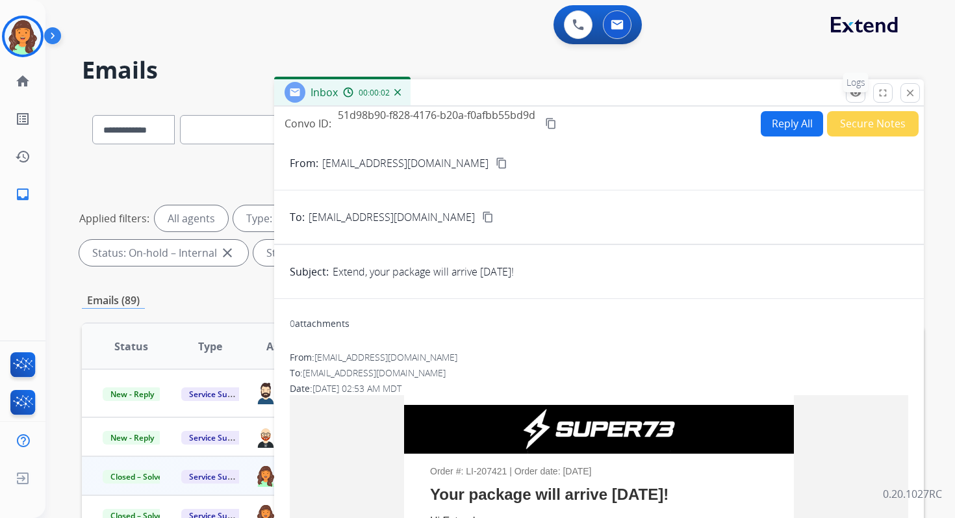
click at [853, 94] on mat-icon "remove_red_eye" at bounding box center [855, 93] width 12 height 12
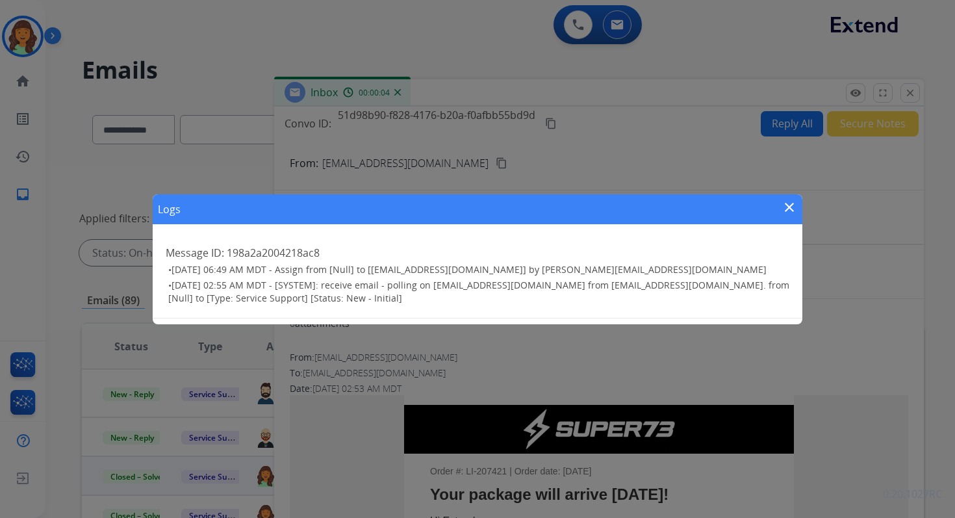
click at [786, 202] on mat-icon "close" at bounding box center [789, 207] width 16 height 16
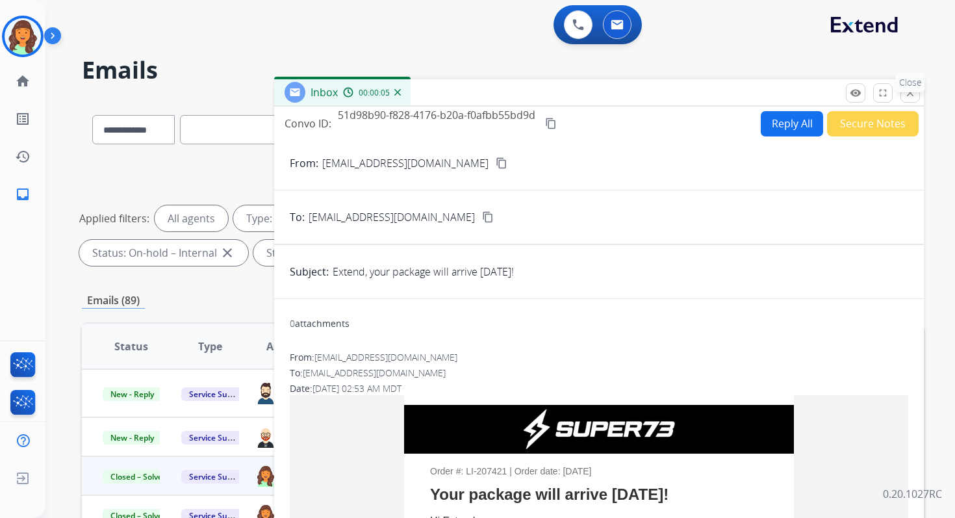
click at [905, 92] on p "Close" at bounding box center [909, 82] width 29 height 19
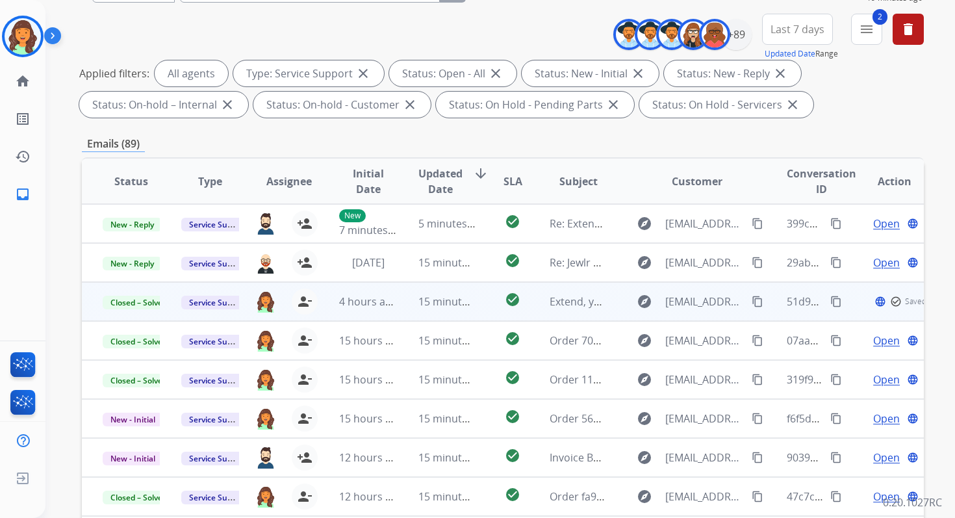
scroll to position [49, 0]
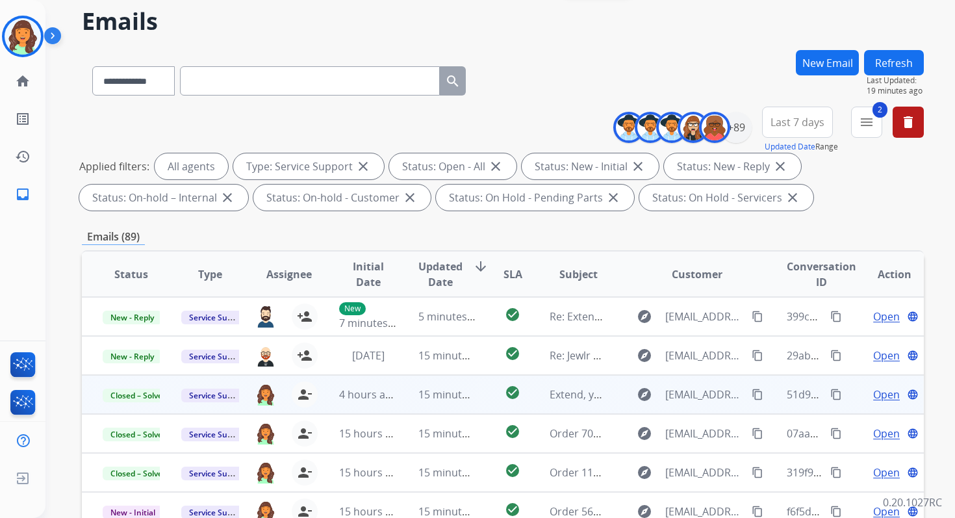
click at [900, 58] on button "Refresh" at bounding box center [894, 62] width 60 height 25
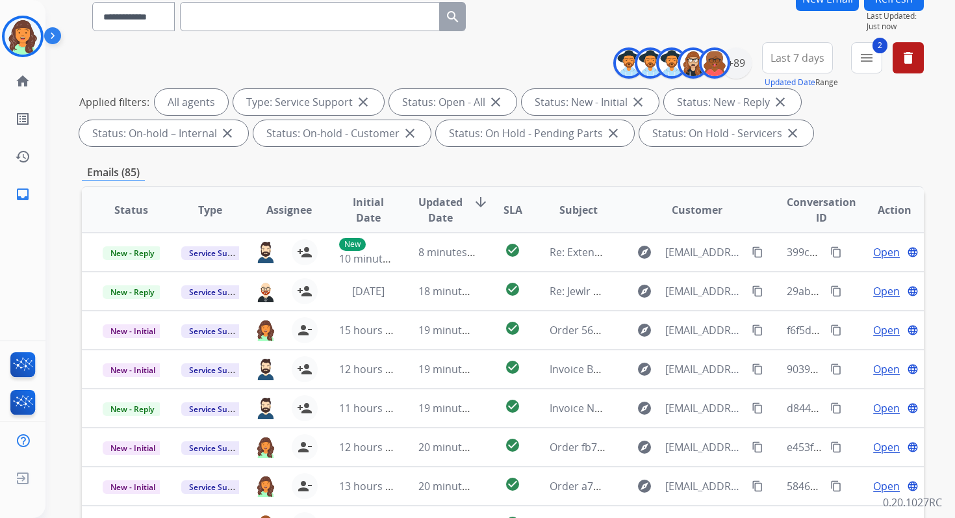
scroll to position [284, 0]
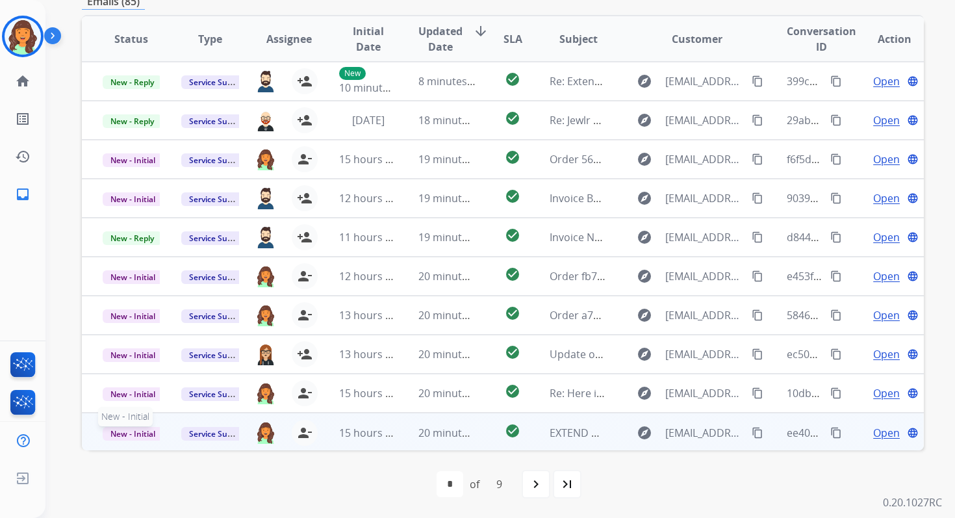
click at [131, 432] on span "New - Initial" at bounding box center [133, 434] width 60 height 14
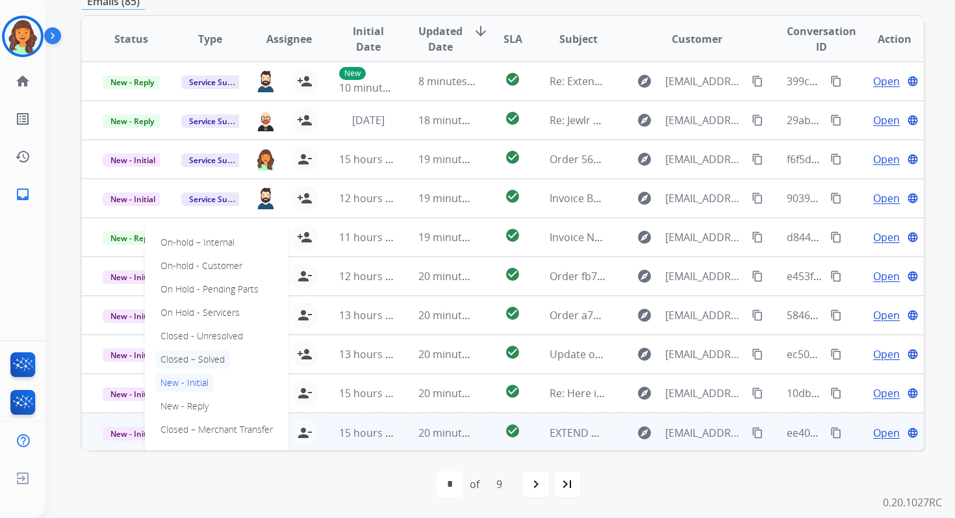
click at [197, 356] on p "Closed – Solved" at bounding box center [192, 359] width 75 height 18
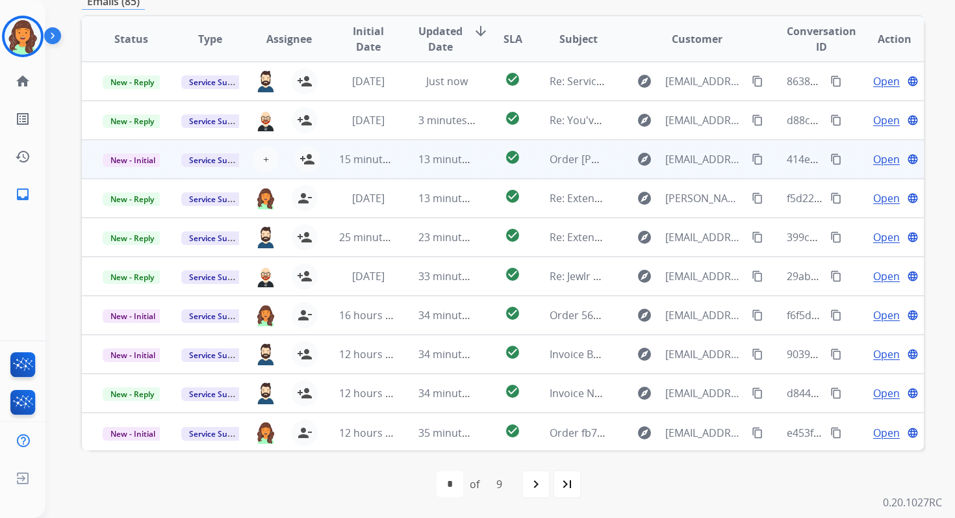
click at [403, 158] on td "13 minutes ago" at bounding box center [436, 159] width 79 height 39
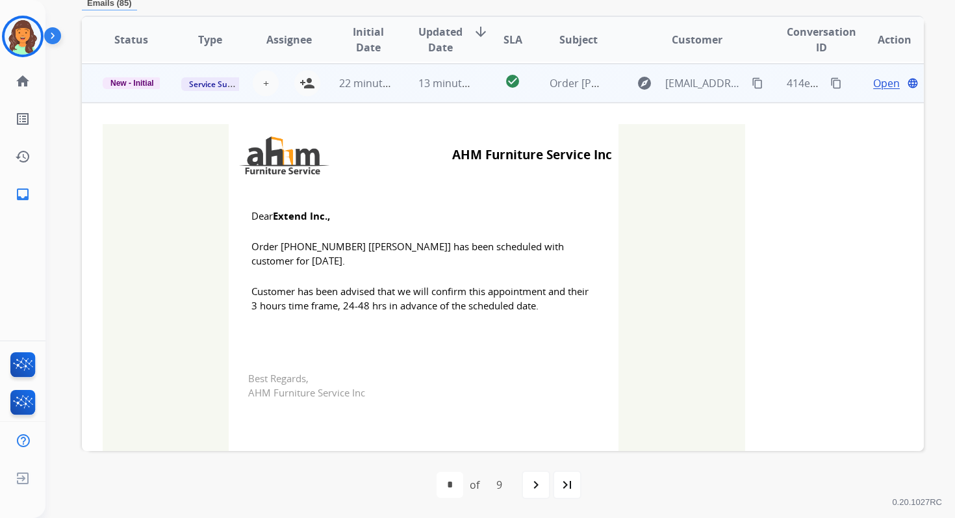
scroll to position [78, 0]
click at [306, 84] on mat-icon "person_add" at bounding box center [307, 82] width 16 height 16
click at [146, 81] on span "New - Initial" at bounding box center [132, 82] width 59 height 12
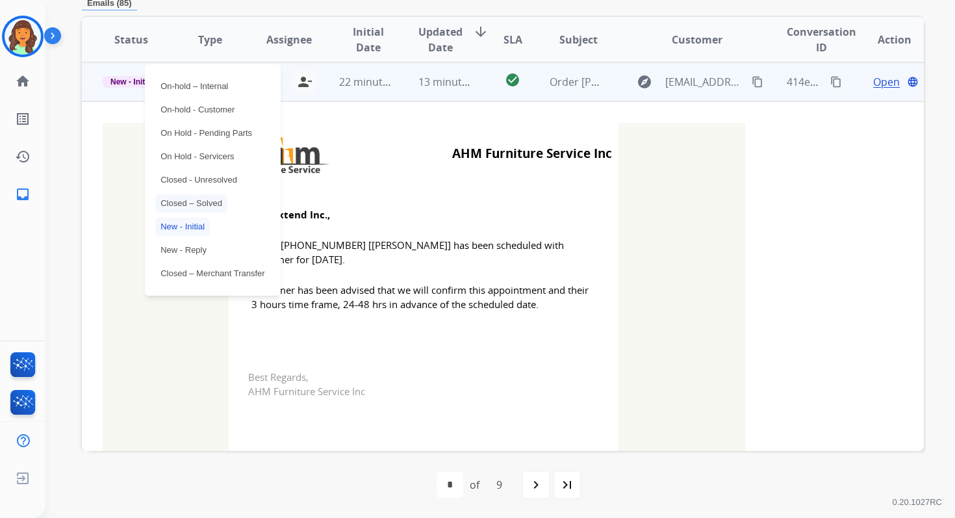
click at [204, 203] on p "Closed – Solved" at bounding box center [191, 203] width 72 height 18
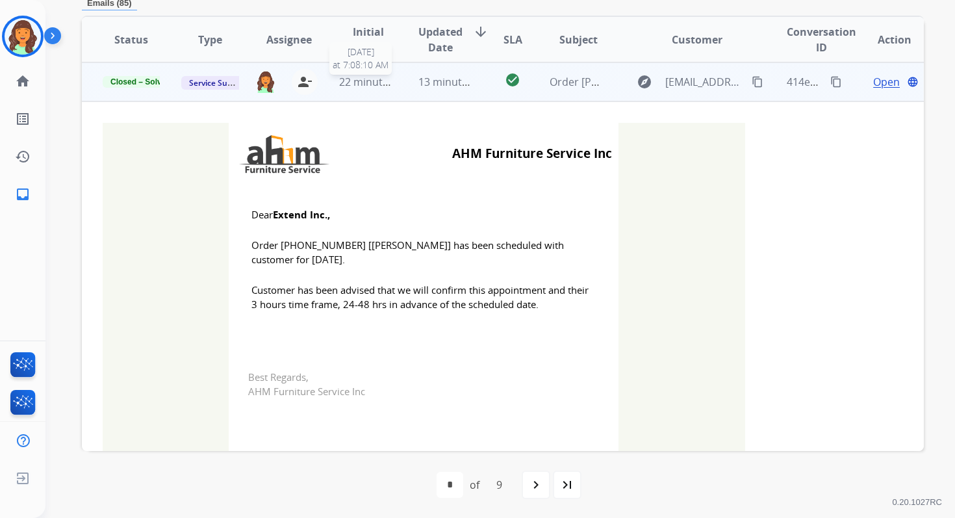
click at [408, 73] on td "13 minutes ago" at bounding box center [436, 81] width 79 height 39
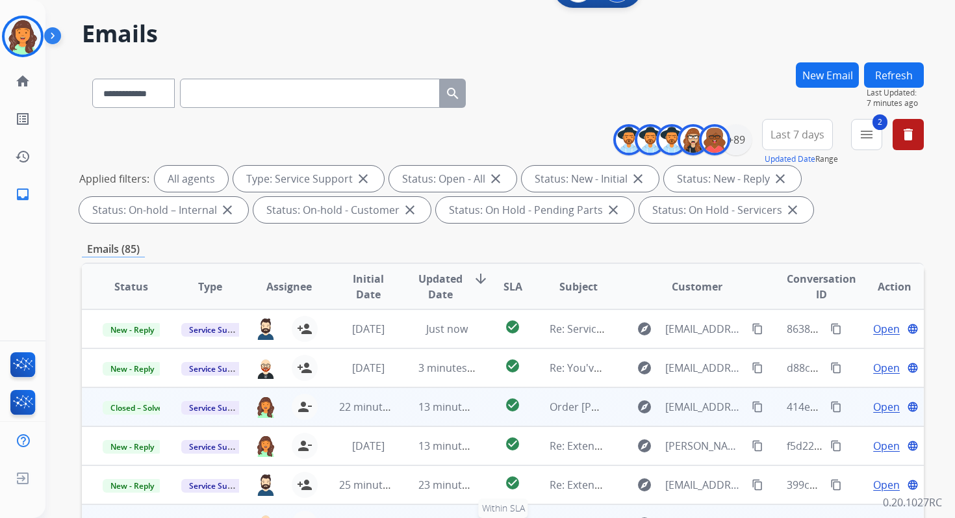
scroll to position [0, 0]
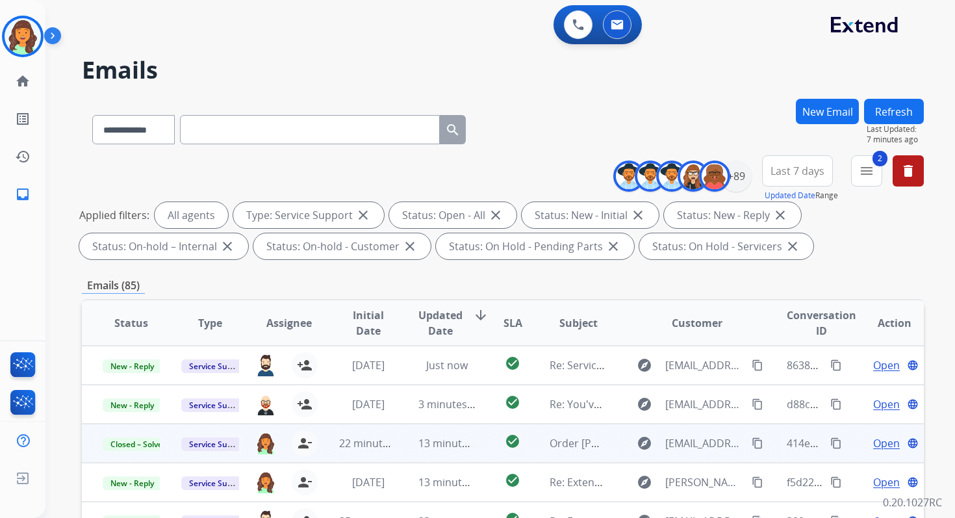
click at [890, 106] on button "Refresh" at bounding box center [894, 111] width 60 height 25
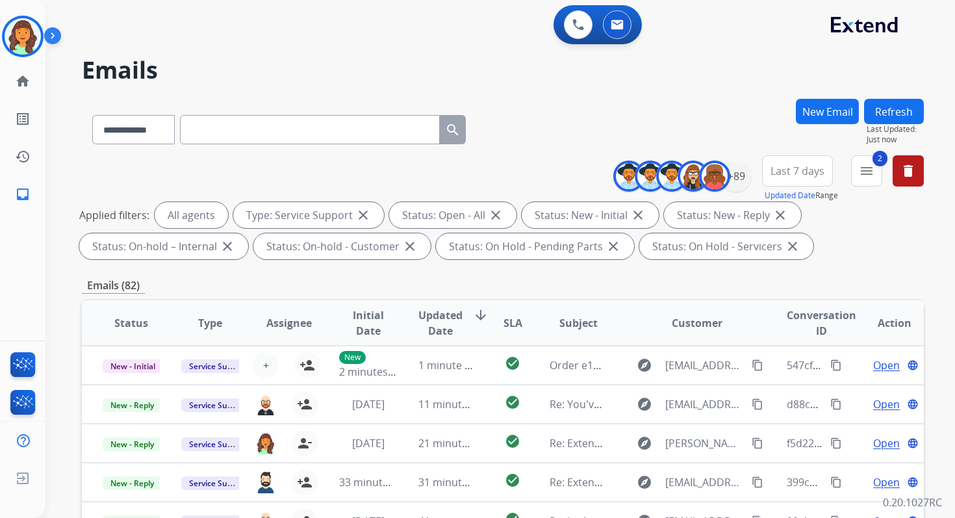
scroll to position [284, 0]
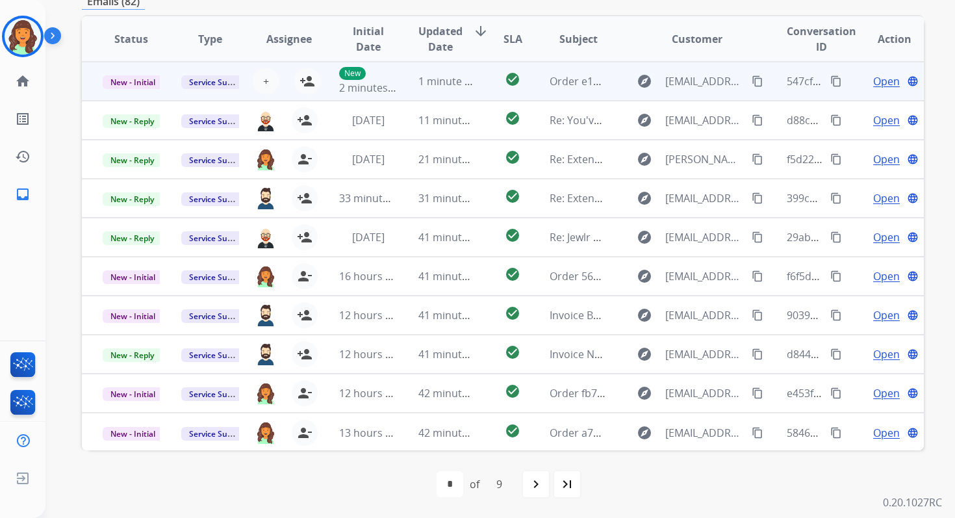
click at [429, 86] on span "1 minute ago" at bounding box center [450, 81] width 64 height 14
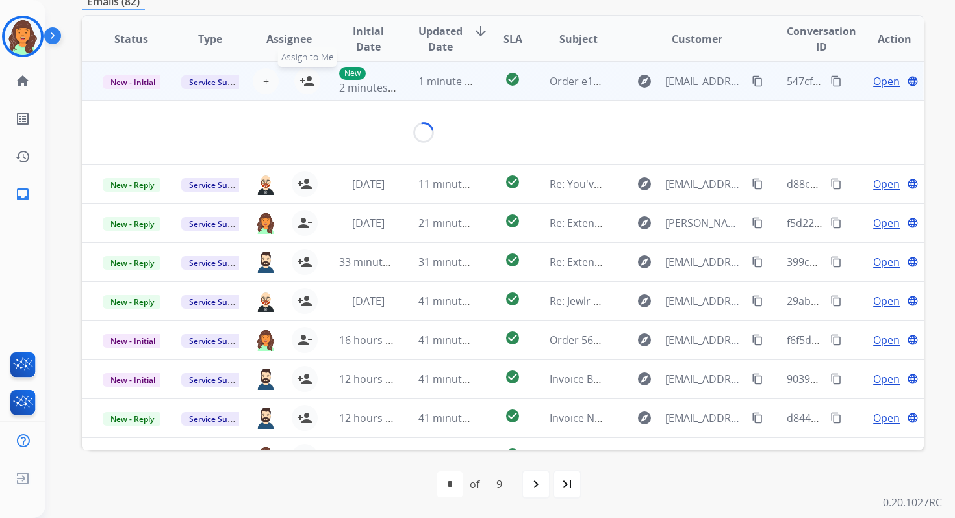
scroll to position [281, 0]
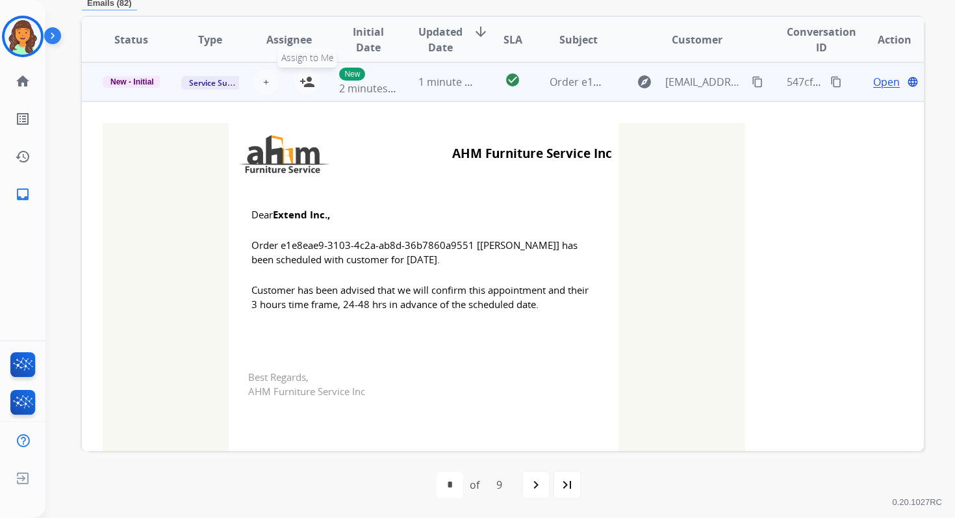
click at [305, 77] on mat-icon "person_add" at bounding box center [307, 82] width 16 height 16
click at [132, 82] on span "New - Initial" at bounding box center [132, 82] width 59 height 12
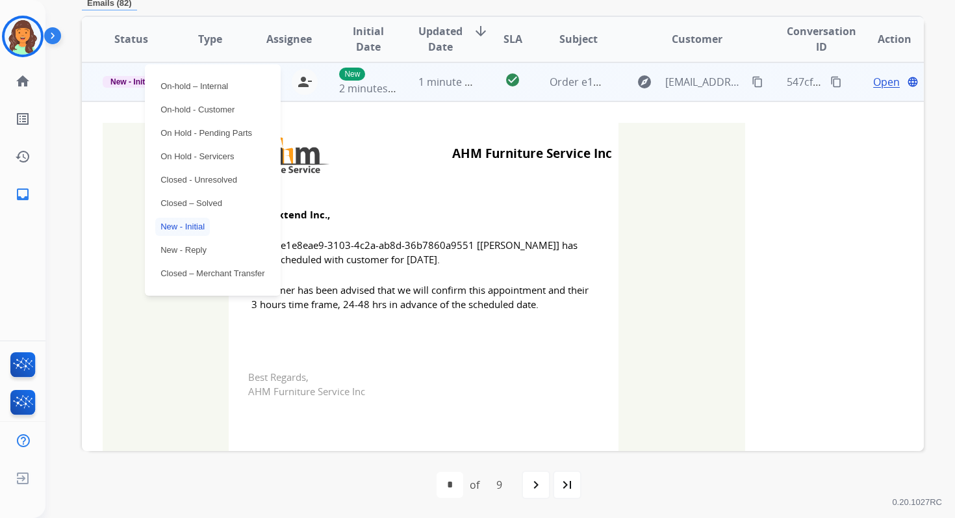
click at [198, 192] on div "On-hold – Internal On-hold - Customer On Hold - Pending Parts On Hold - Service…" at bounding box center [212, 179] width 135 height 231
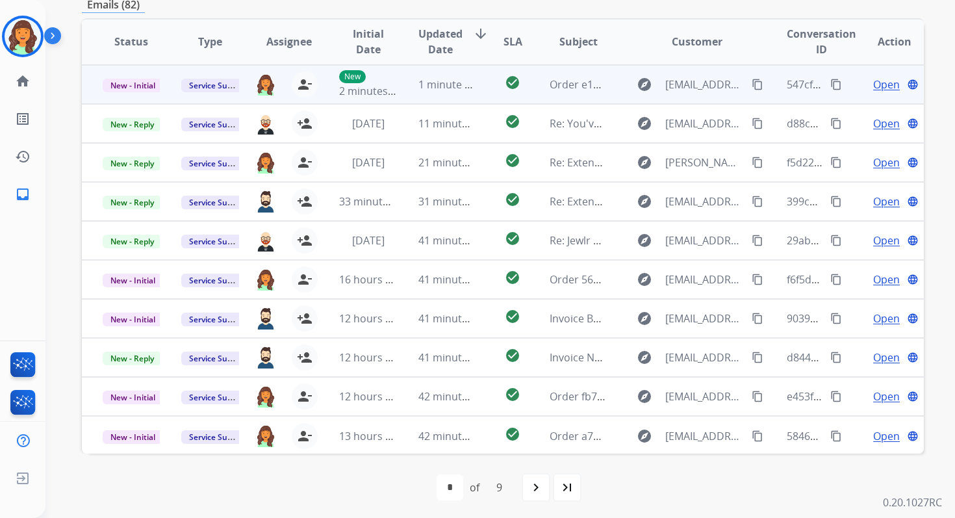
scroll to position [280, 0]
click at [135, 89] on span "New - Initial" at bounding box center [133, 86] width 60 height 14
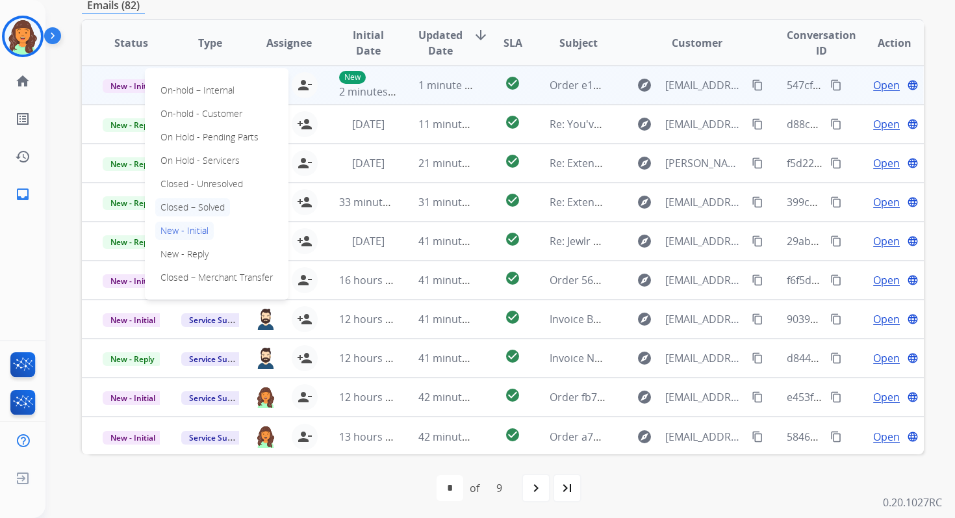
click at [195, 200] on p "Closed – Solved" at bounding box center [192, 207] width 75 height 18
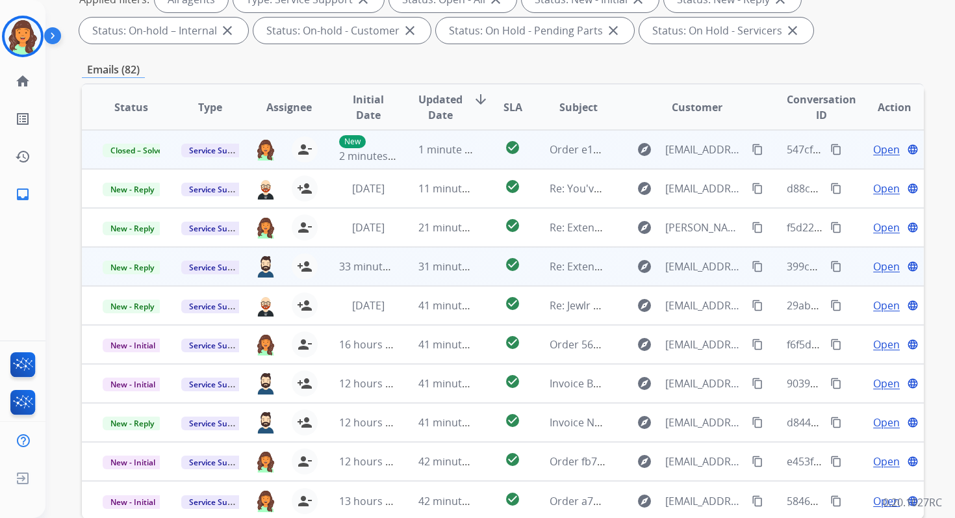
scroll to position [0, 0]
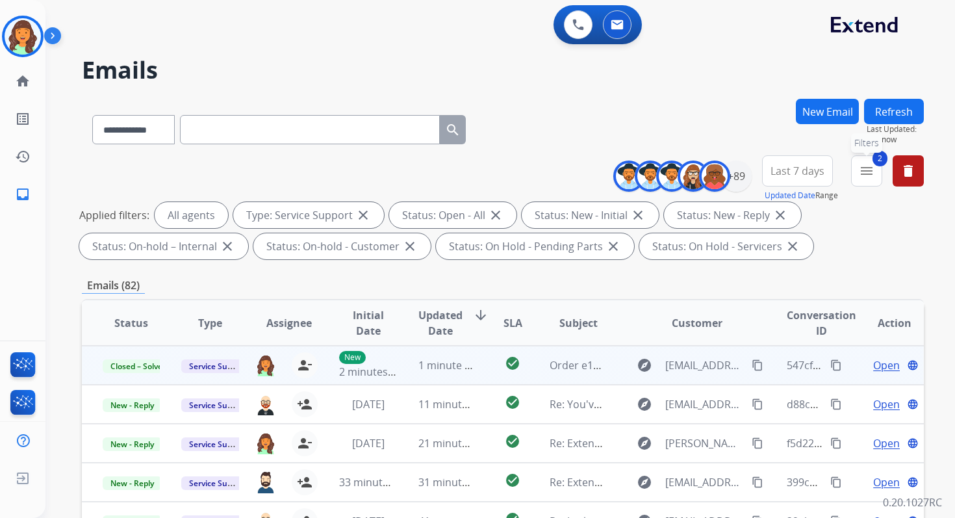
click at [868, 177] on mat-icon "menu" at bounding box center [866, 171] width 16 height 16
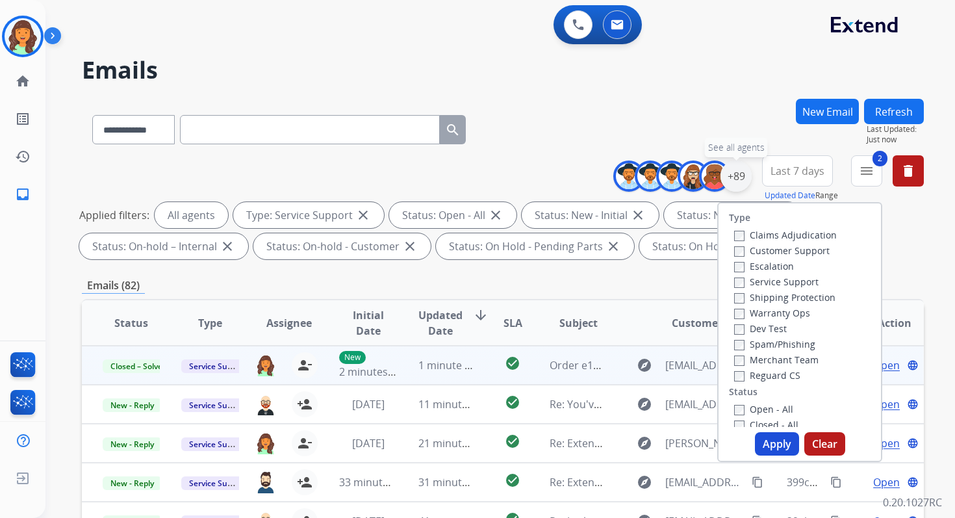
click at [740, 170] on div "+89" at bounding box center [735, 175] width 31 height 31
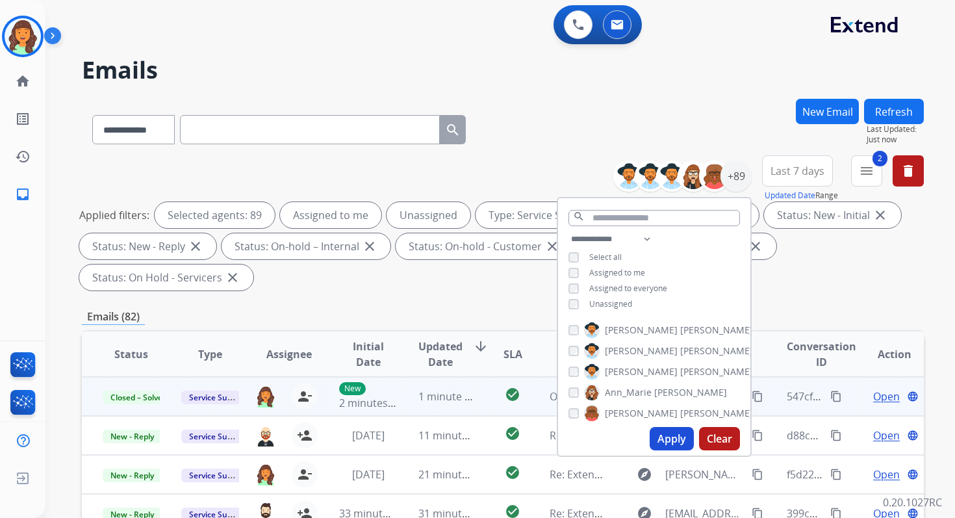
click at [668, 437] on button "Apply" at bounding box center [671, 438] width 44 height 23
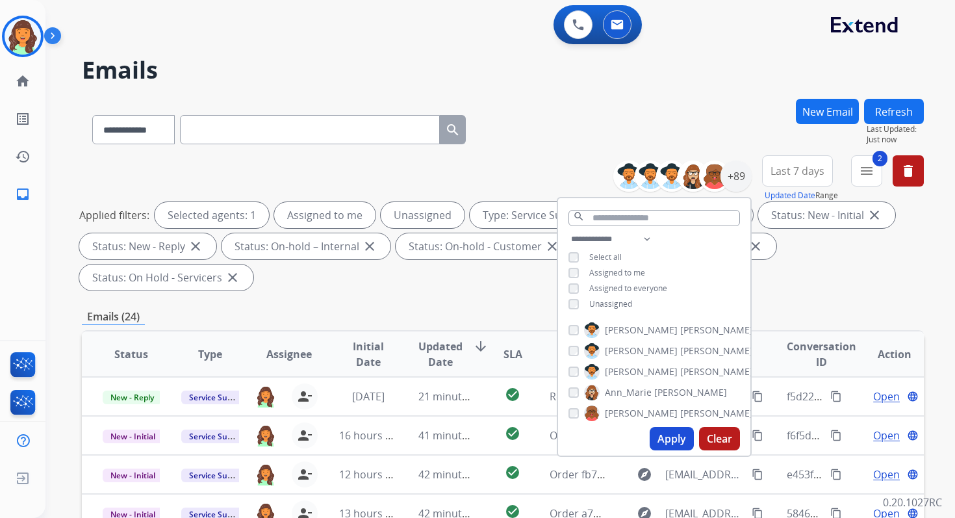
click at [353, 301] on div "**********" at bounding box center [503, 466] width 842 height 734
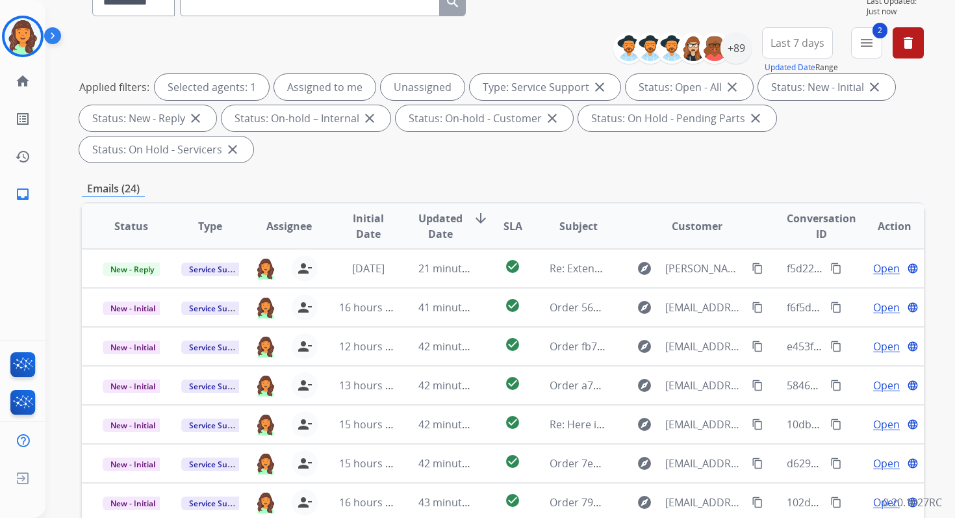
scroll to position [315, 0]
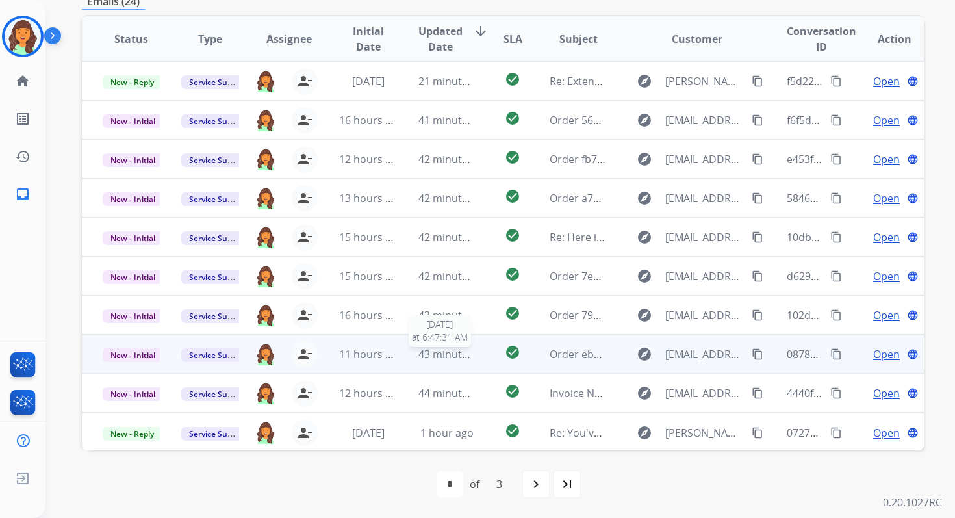
click at [437, 349] on span "43 minutes ago" at bounding box center [455, 354] width 75 height 14
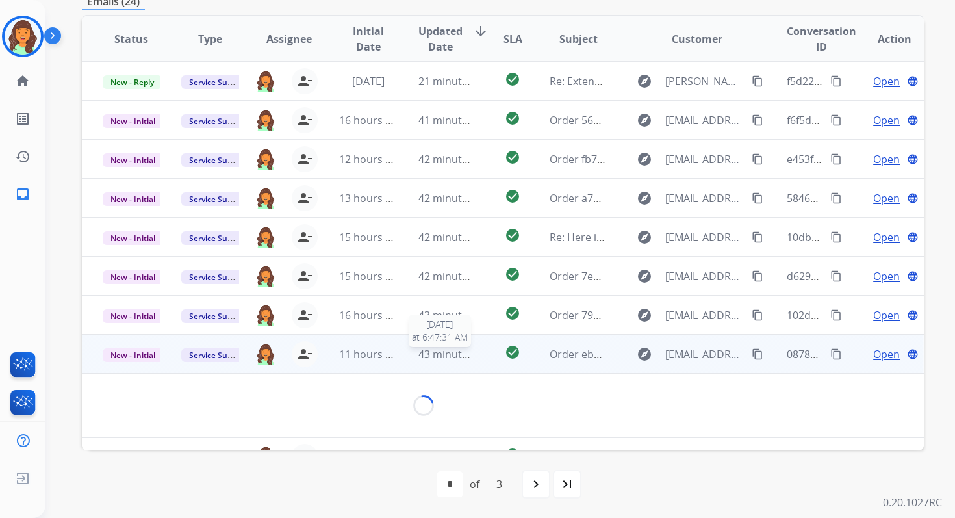
scroll to position [312, 0]
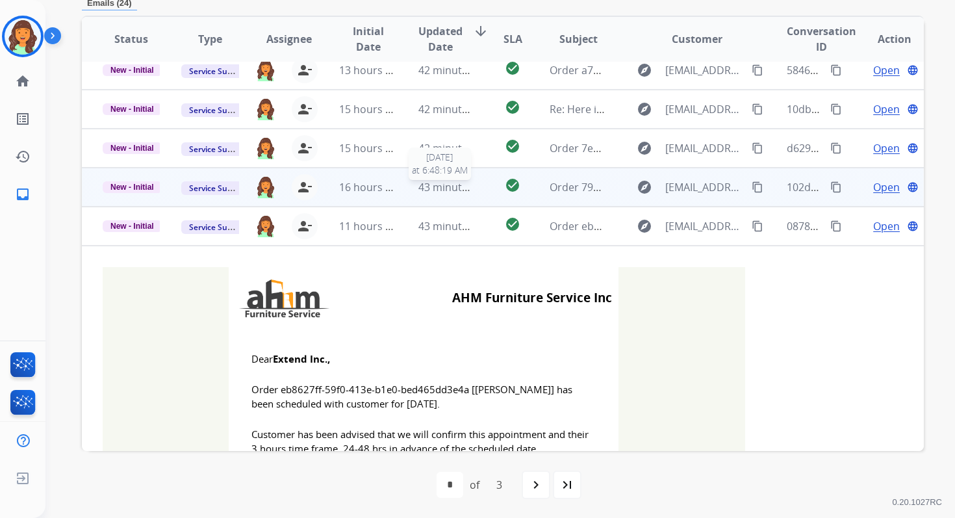
click at [432, 180] on span "43 minutes ago" at bounding box center [455, 187] width 75 height 14
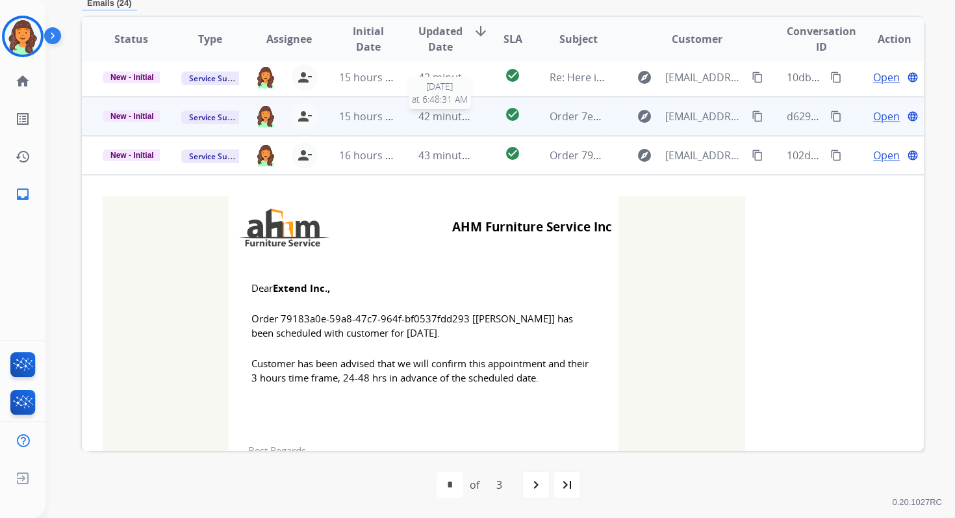
click at [433, 114] on span "42 minutes ago" at bounding box center [455, 116] width 75 height 14
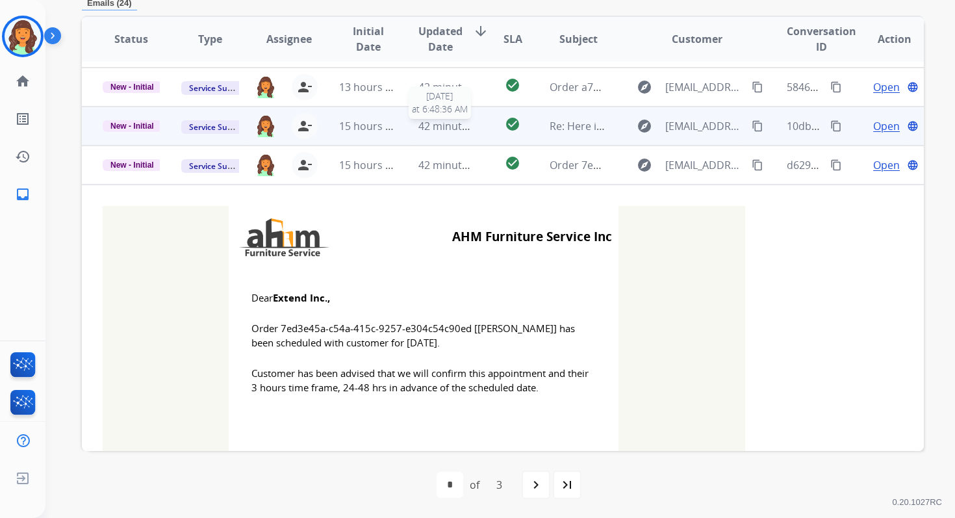
click at [434, 125] on span "42 minutes ago" at bounding box center [455, 126] width 75 height 14
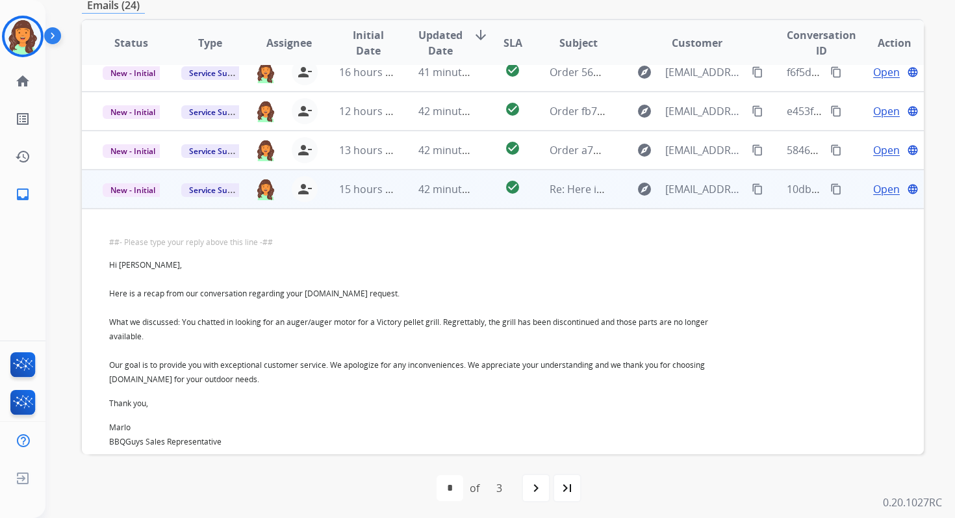
scroll to position [22, 0]
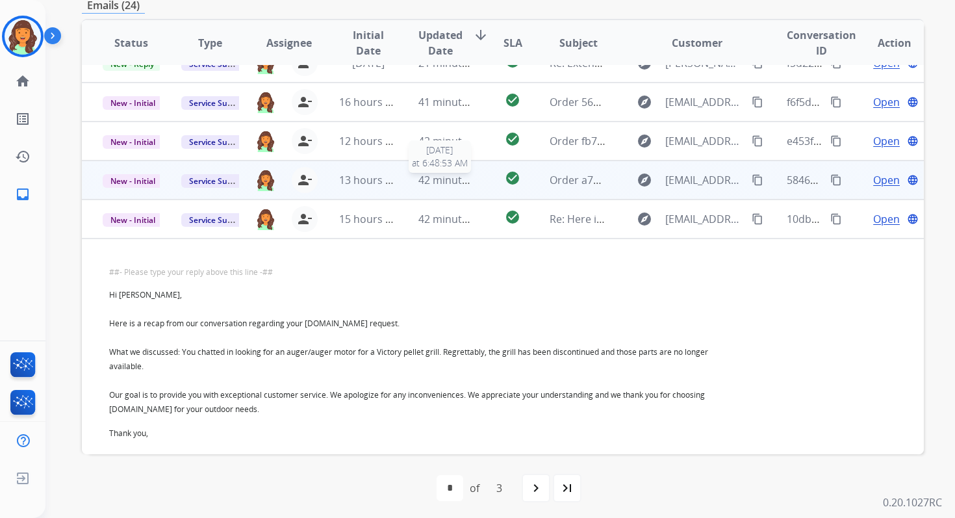
click at [432, 182] on span "42 minutes ago" at bounding box center [455, 180] width 75 height 14
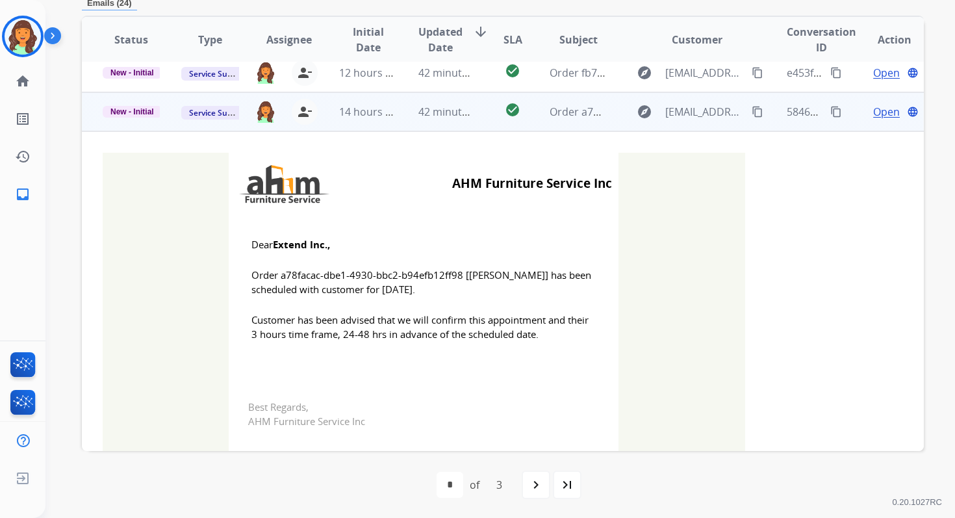
scroll to position [0, 0]
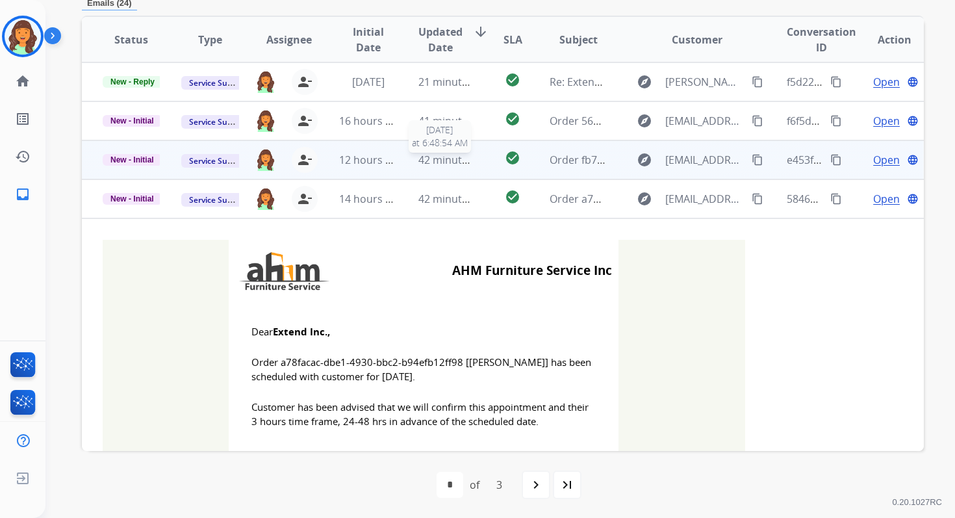
click at [438, 160] on span "42 minutes ago" at bounding box center [455, 160] width 75 height 14
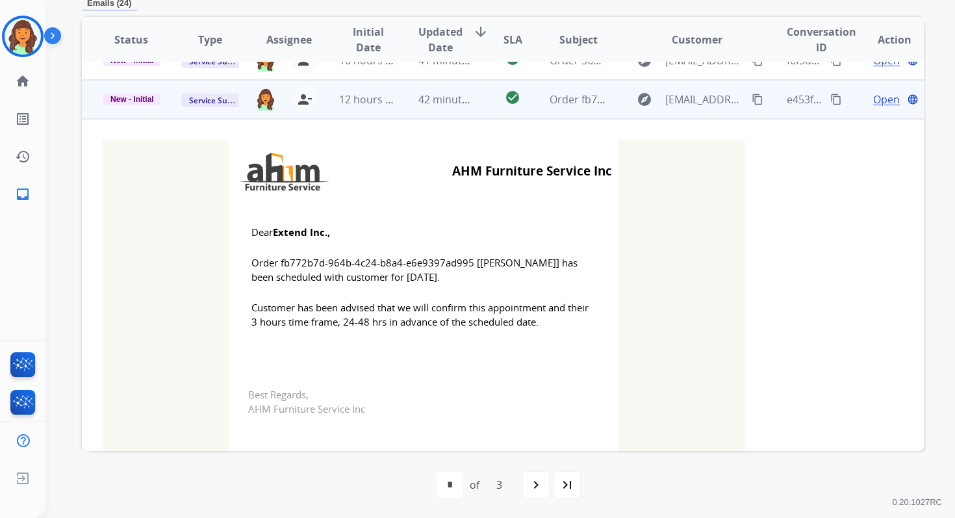
scroll to position [17, 0]
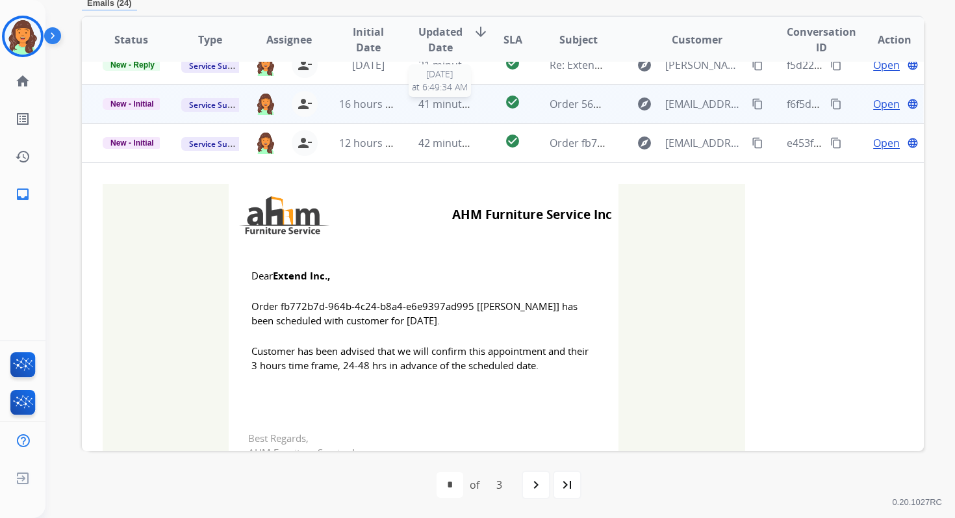
click at [440, 108] on span "41 minutes ago" at bounding box center [455, 104] width 75 height 14
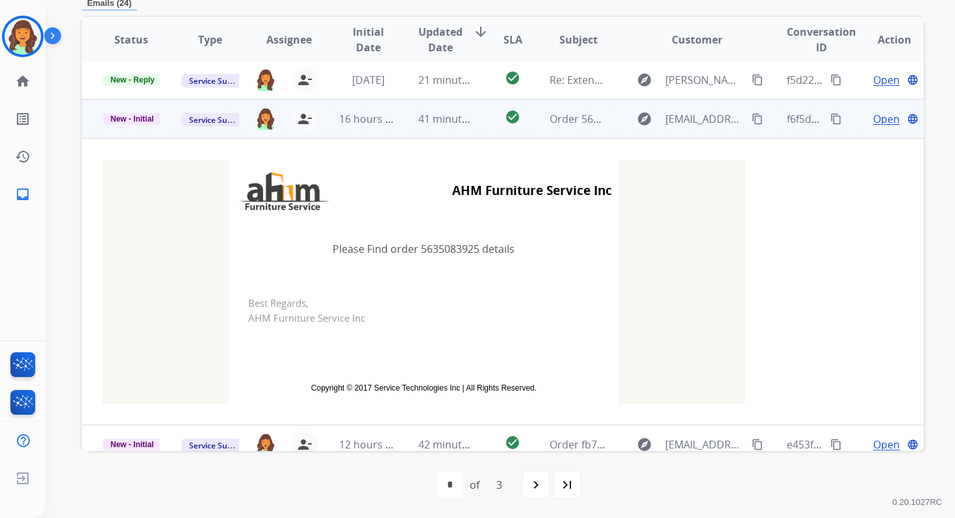
scroll to position [0, 0]
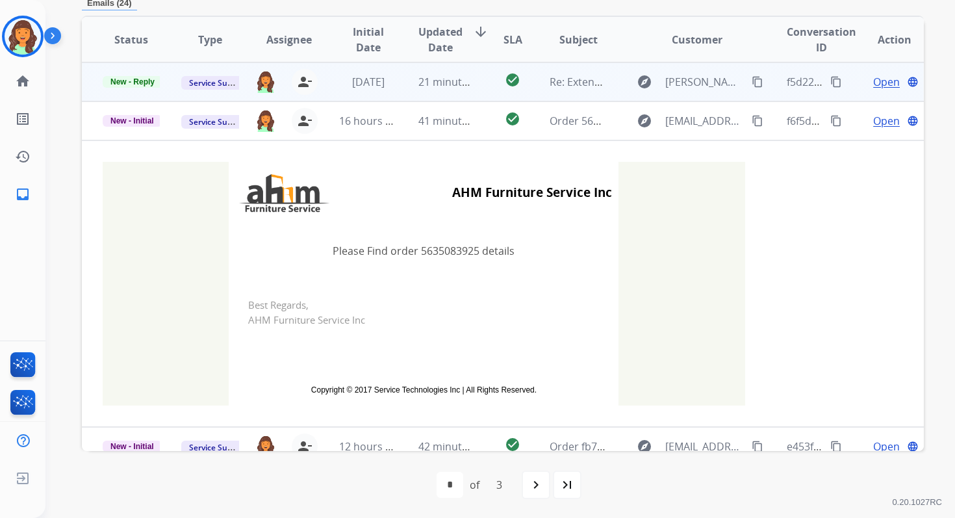
click at [440, 80] on span "21 minutes ago" at bounding box center [455, 82] width 75 height 14
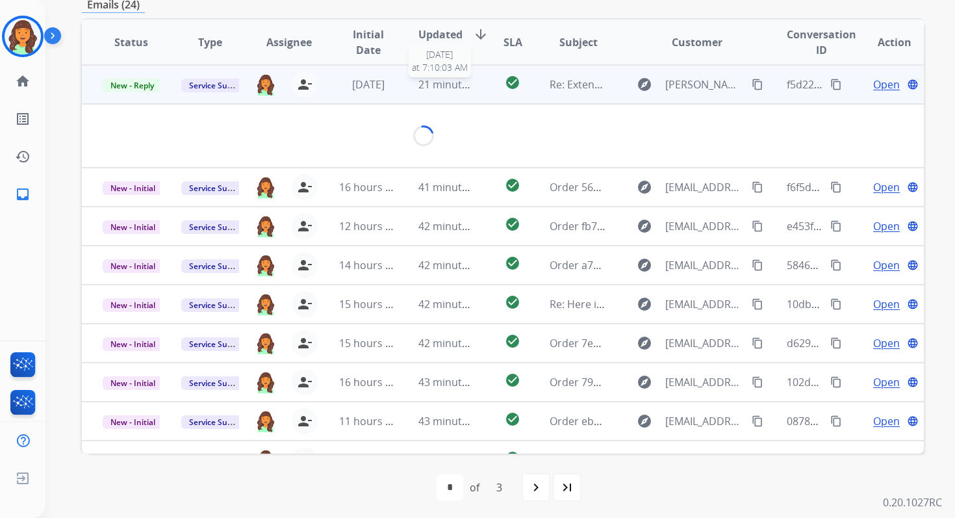
scroll to position [311, 0]
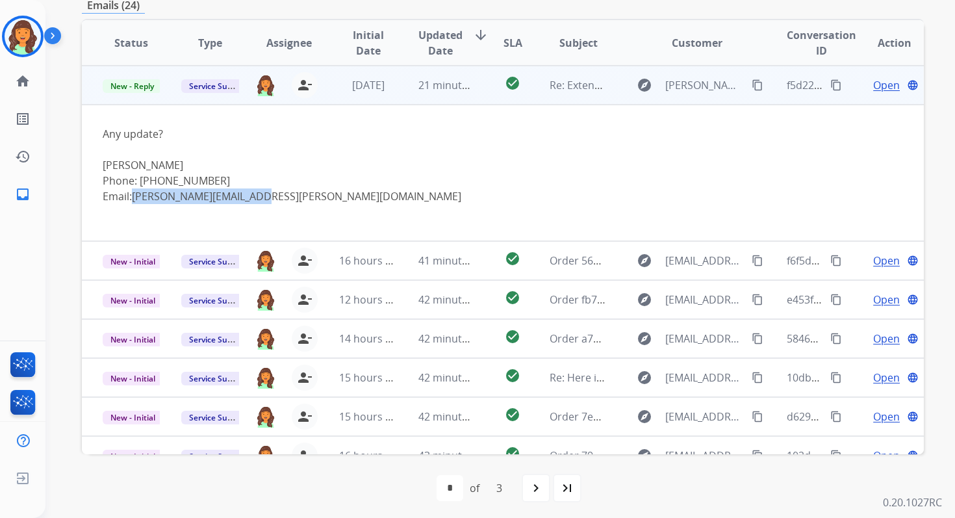
drag, startPoint x: 257, startPoint y: 197, endPoint x: 135, endPoint y: 197, distance: 122.1
click at [135, 197] on div "Email: daniel.plathe@gmail.com" at bounding box center [424, 196] width 642 height 16
copy link "daniel.plathe@gmail.com"
click at [873, 86] on span "Open" at bounding box center [886, 85] width 27 height 16
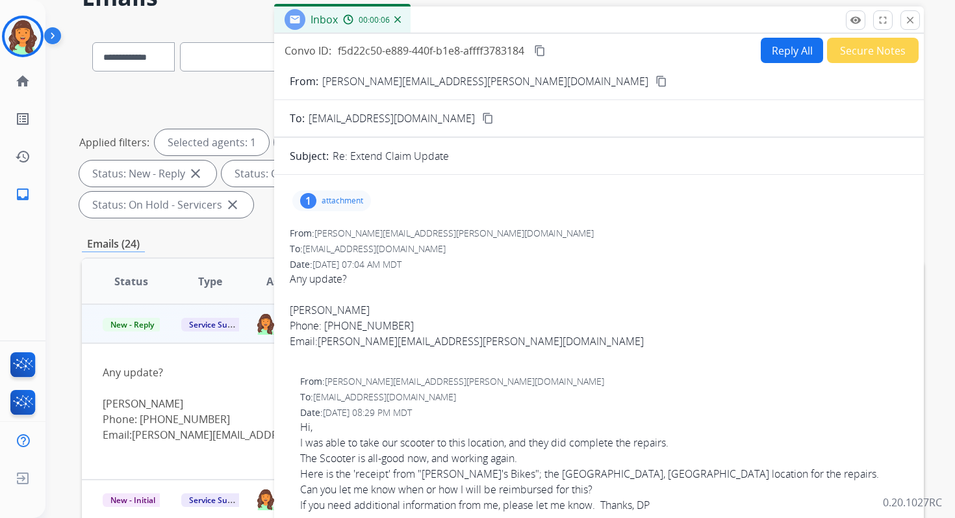
scroll to position [56, 0]
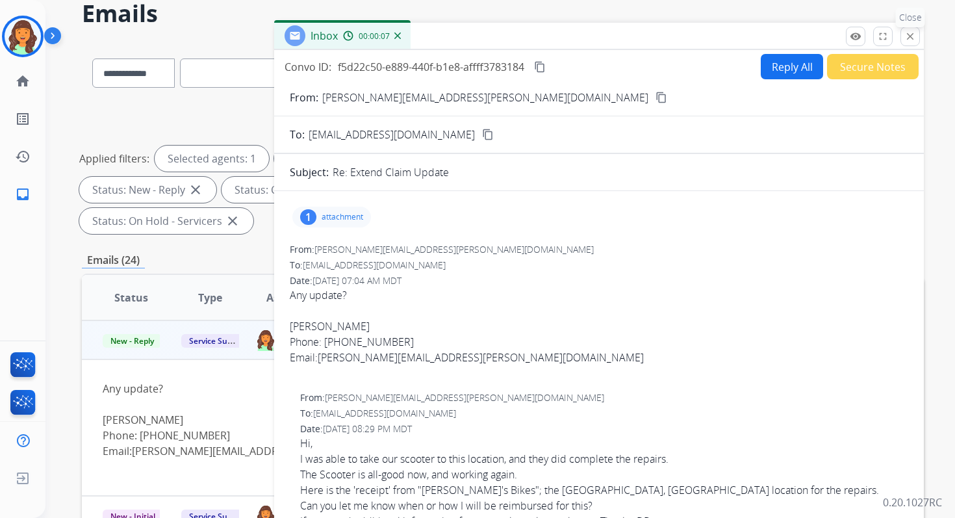
click at [909, 36] on mat-icon "close" at bounding box center [910, 37] width 12 height 12
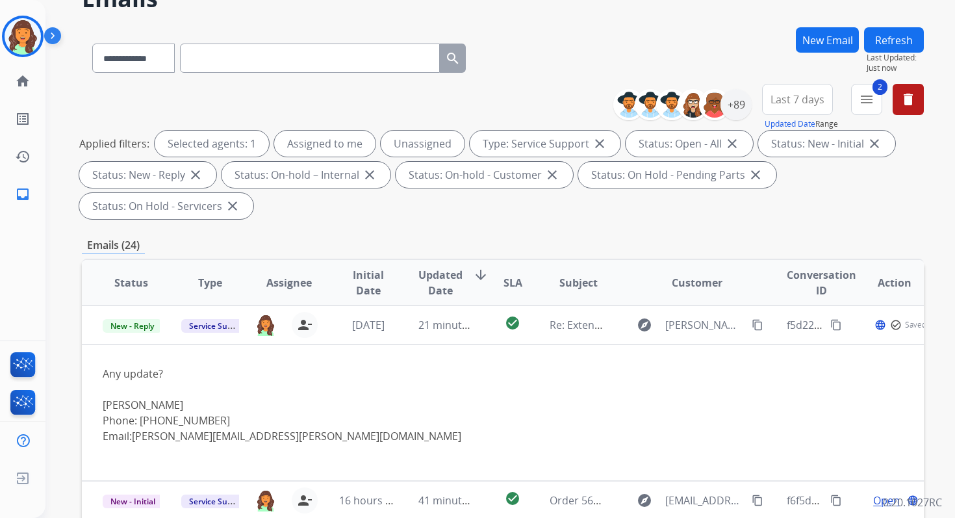
scroll to position [0, 0]
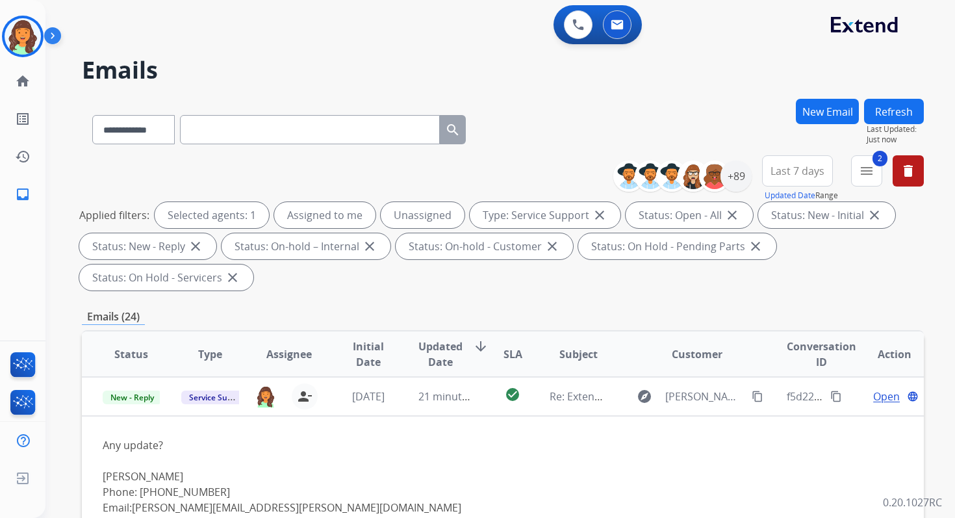
click at [900, 107] on button "Refresh" at bounding box center [894, 111] width 60 height 25
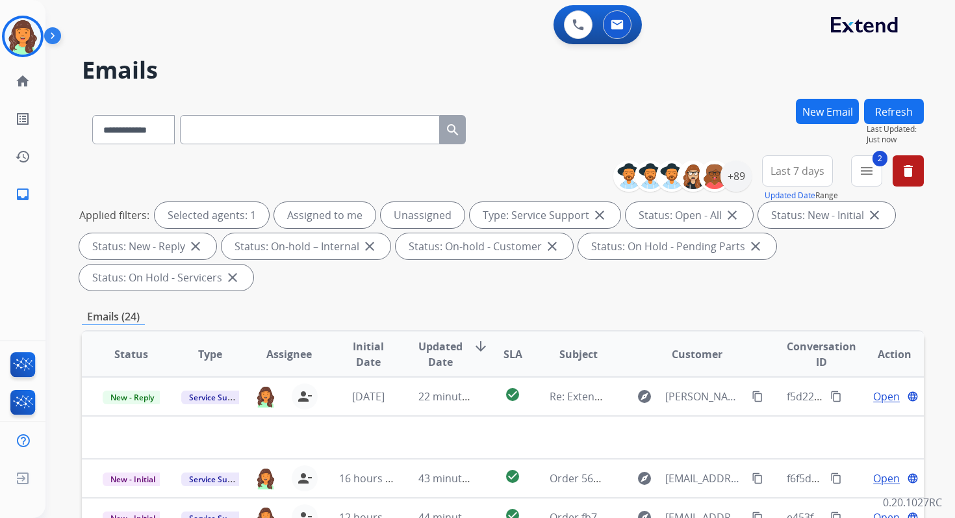
scroll to position [315, 0]
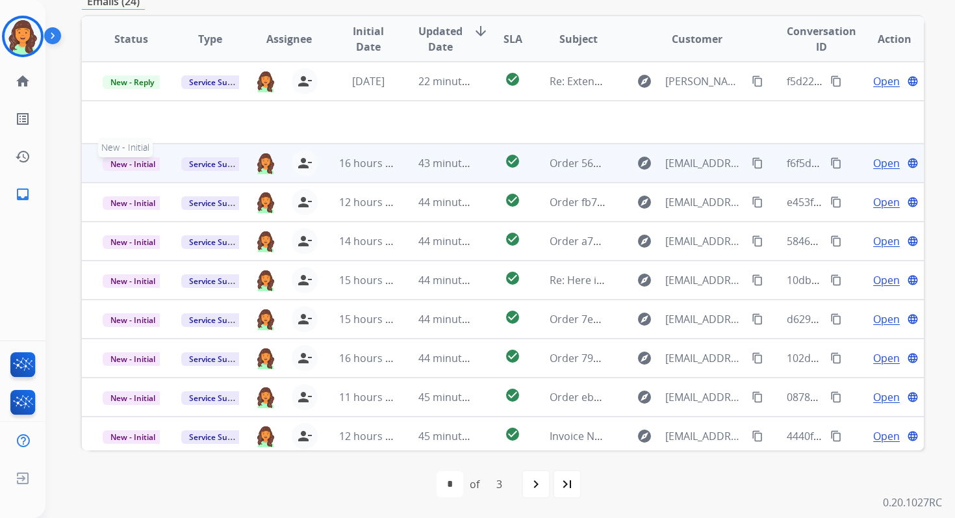
click at [128, 162] on span "New - Initial" at bounding box center [133, 164] width 60 height 14
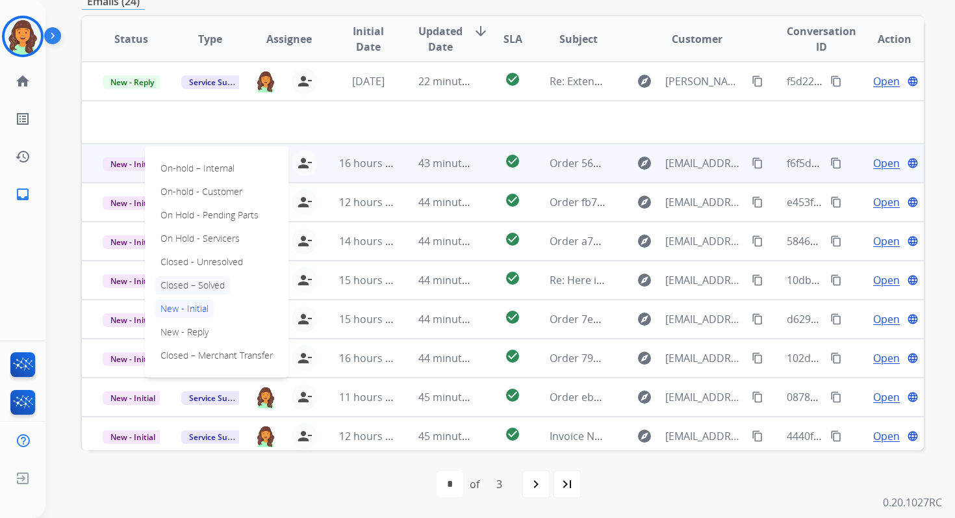
click at [188, 291] on p "Closed – Solved" at bounding box center [192, 285] width 75 height 18
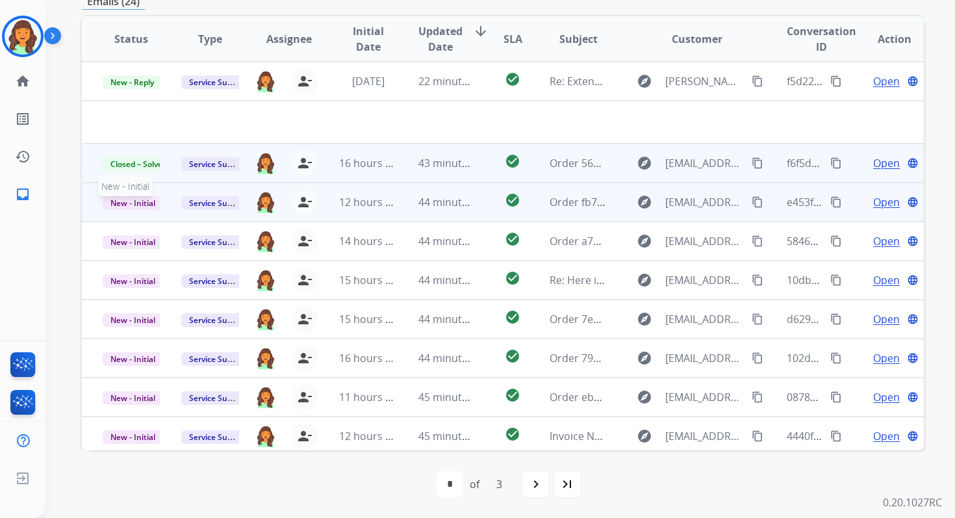
click at [150, 203] on span "New - Initial" at bounding box center [133, 203] width 60 height 14
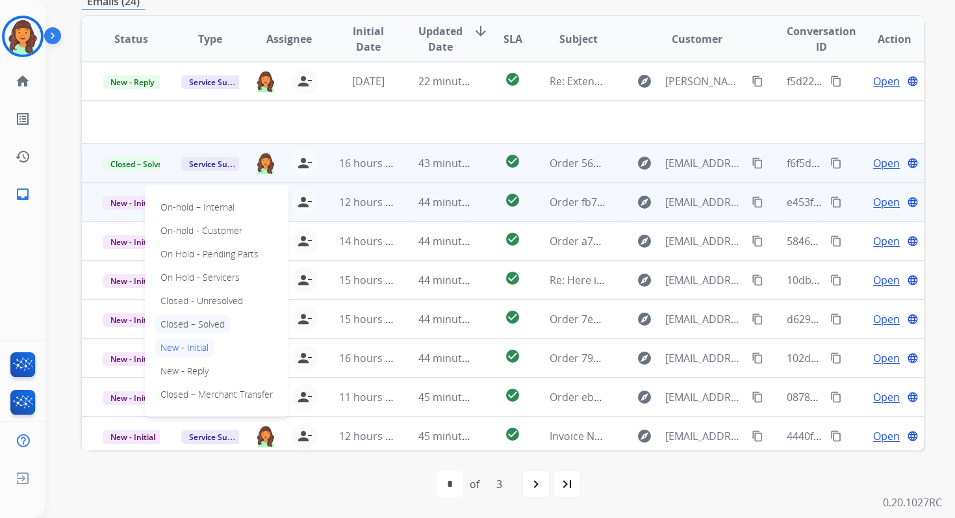
click at [191, 323] on p "Closed – Solved" at bounding box center [192, 324] width 75 height 18
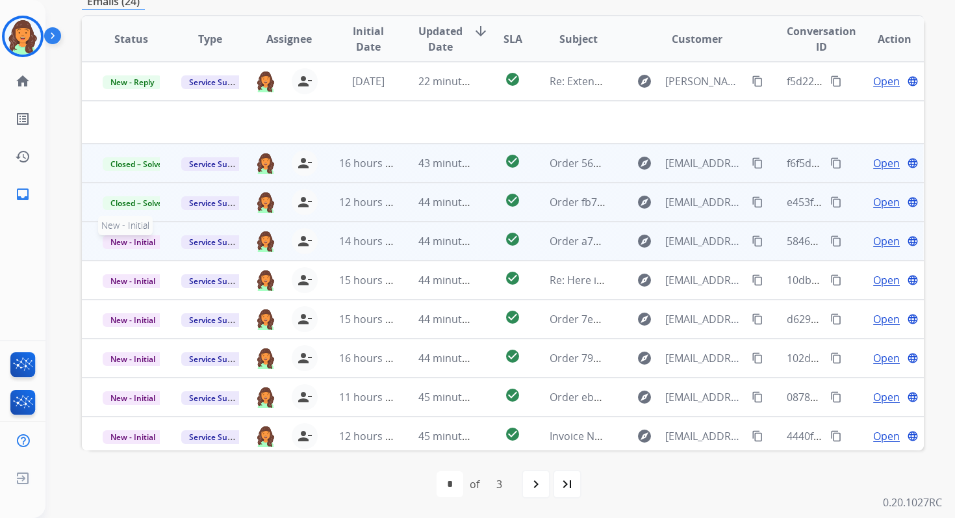
click at [151, 242] on span "New - Initial" at bounding box center [133, 242] width 60 height 14
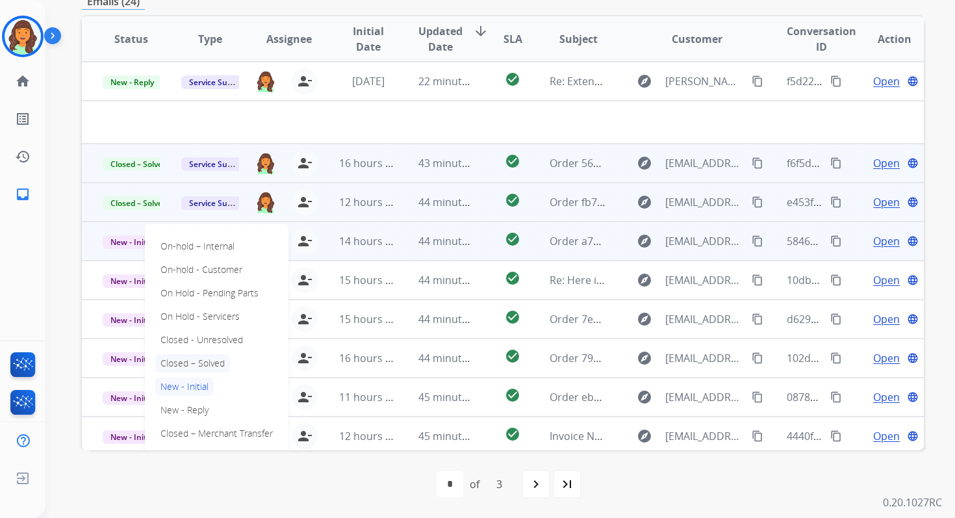
click at [186, 362] on p "Closed – Solved" at bounding box center [192, 363] width 75 height 18
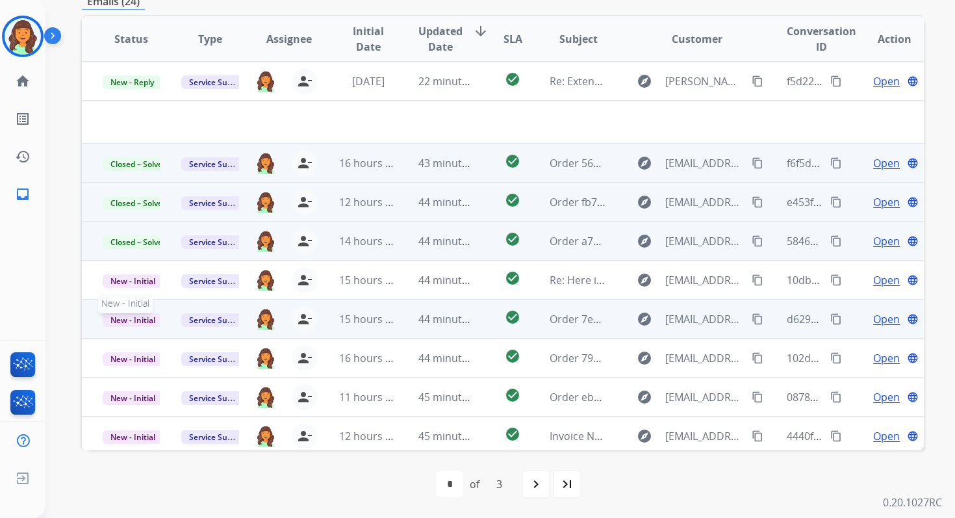
click at [146, 320] on span "New - Initial" at bounding box center [133, 320] width 60 height 14
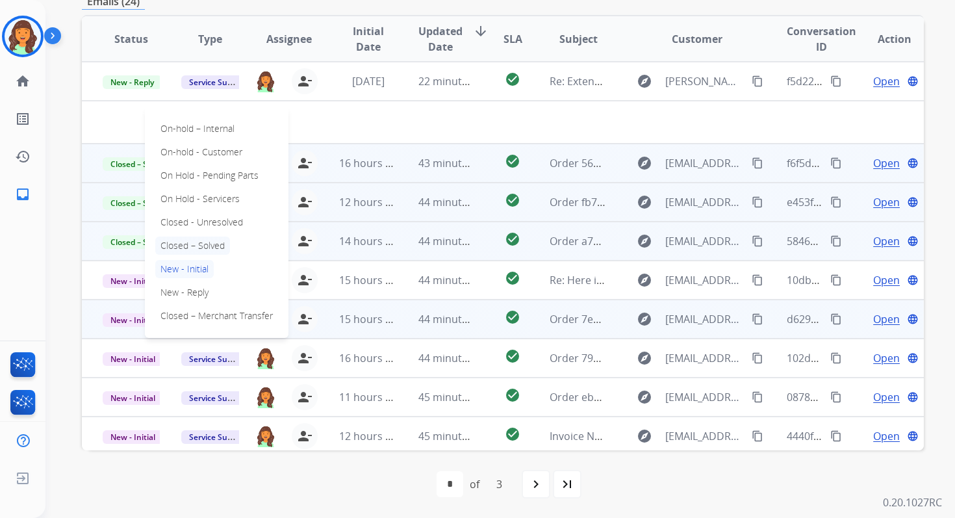
click at [192, 243] on p "Closed – Solved" at bounding box center [192, 245] width 75 height 18
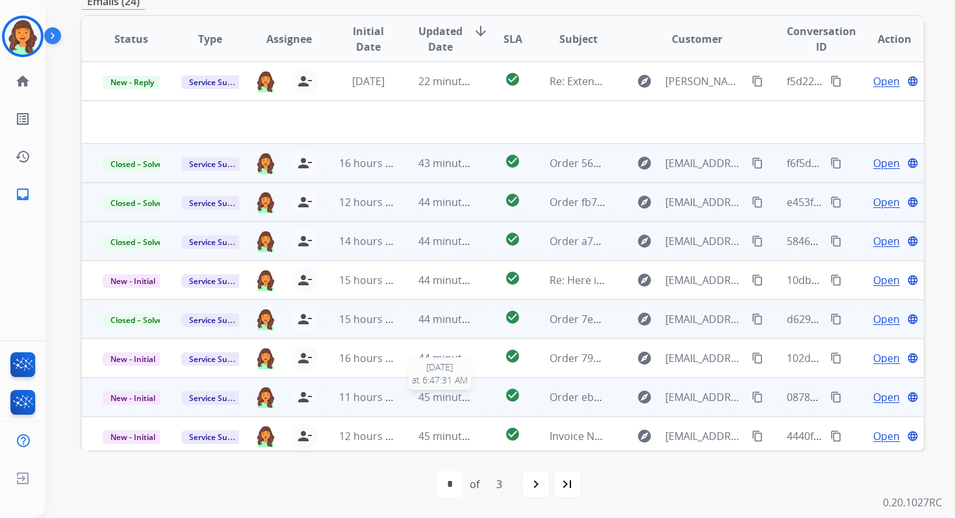
click at [462, 403] on div "45 minutes ago" at bounding box center [446, 397] width 57 height 16
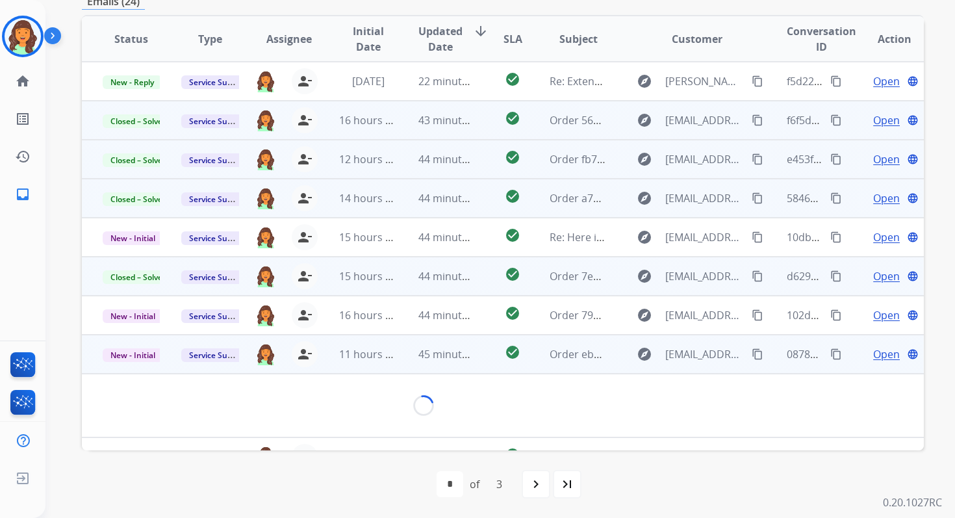
scroll to position [312, 0]
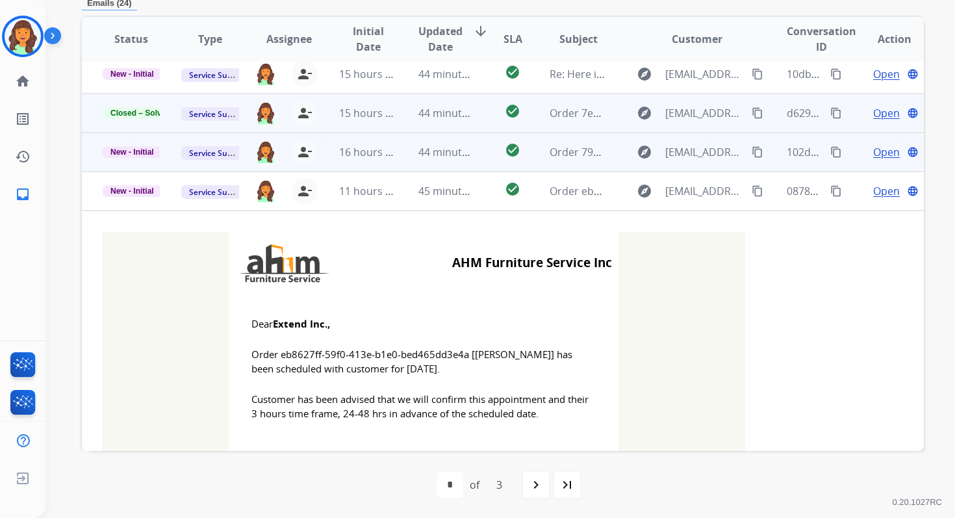
click at [444, 160] on td "44 minutes ago" at bounding box center [436, 151] width 79 height 39
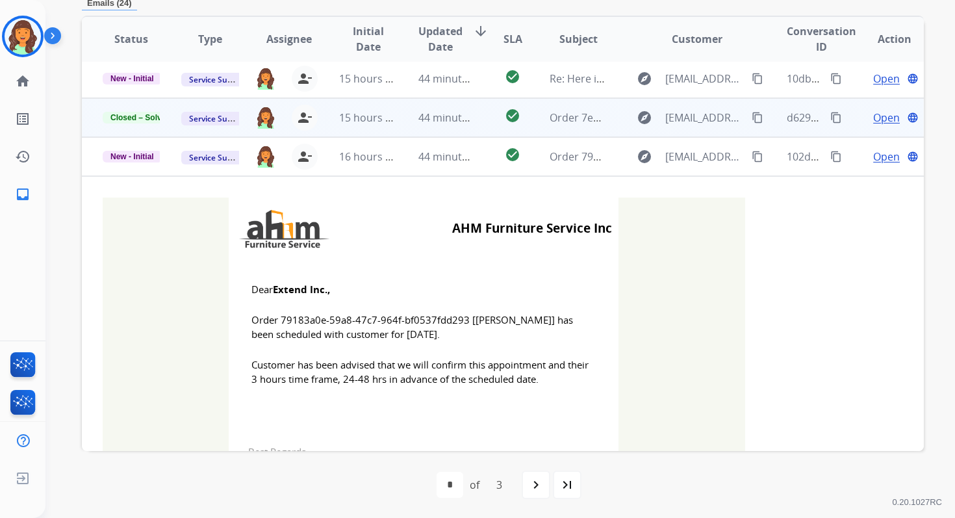
click at [445, 119] on span "44 minutes ago" at bounding box center [455, 117] width 75 height 14
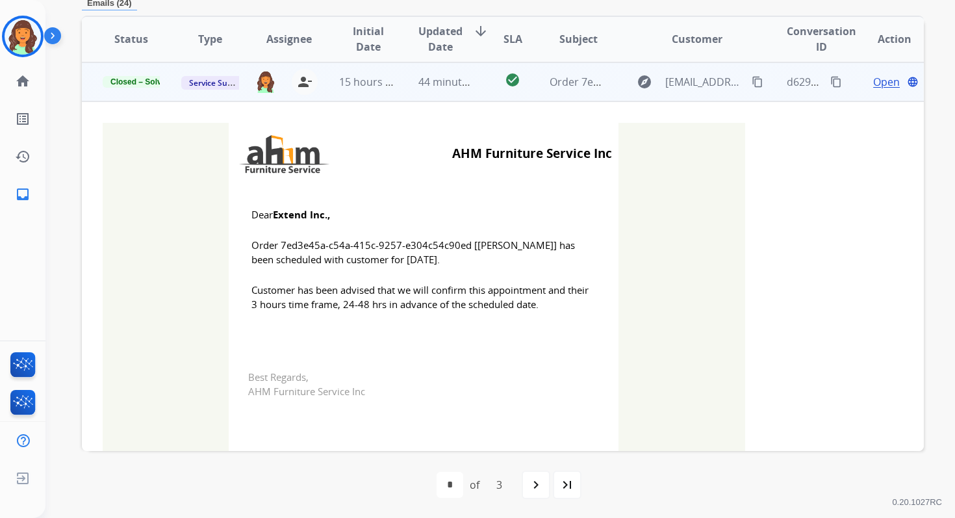
click at [441, 90] on td "44 minutes ago" at bounding box center [436, 81] width 79 height 39
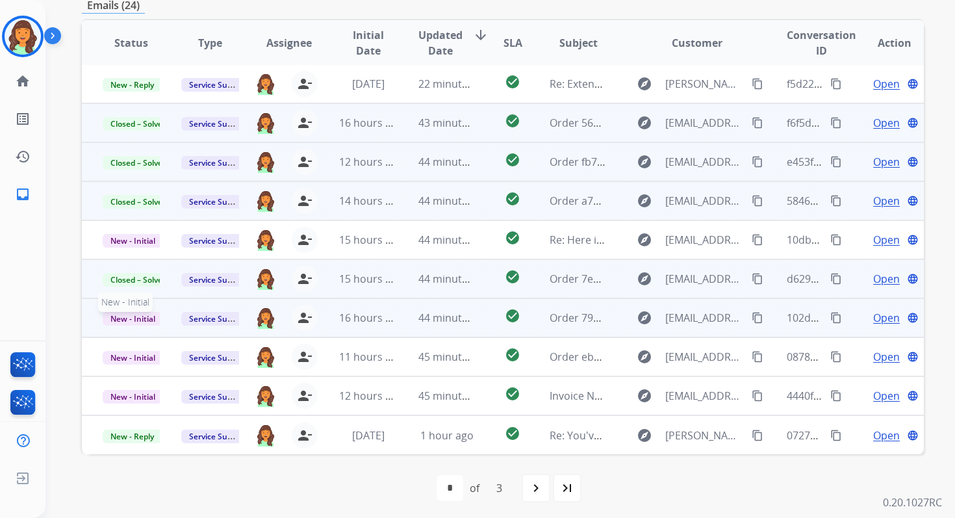
click at [138, 316] on span "New - Initial" at bounding box center [133, 319] width 60 height 14
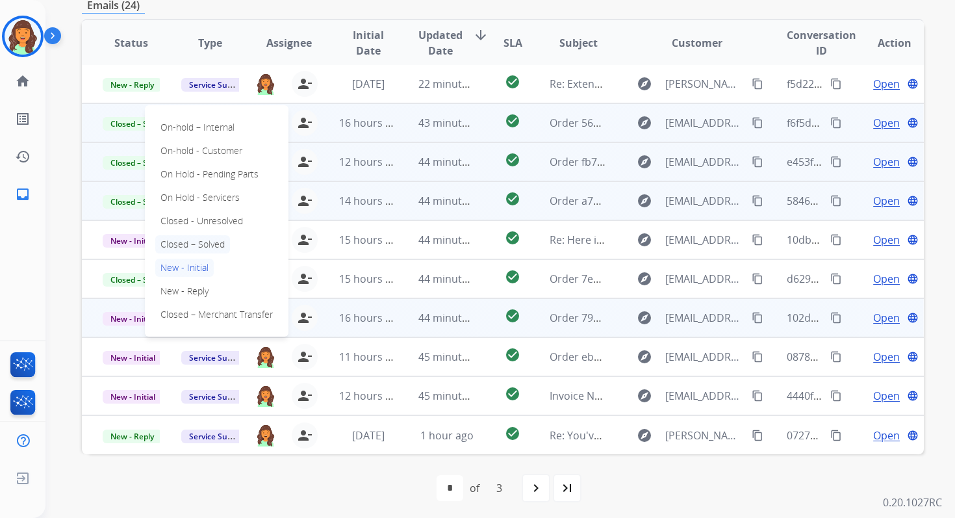
click at [185, 246] on p "Closed – Solved" at bounding box center [192, 244] width 75 height 18
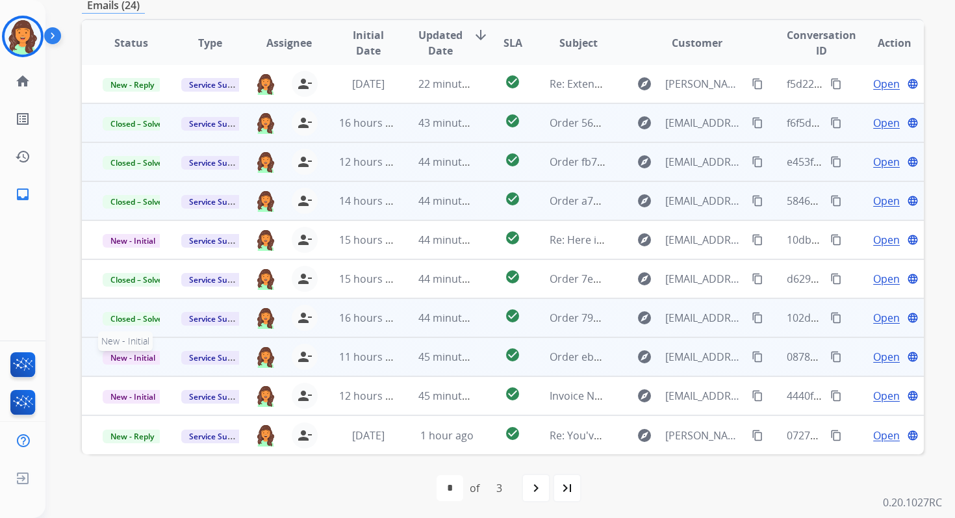
click at [134, 355] on span "New - Initial" at bounding box center [133, 358] width 60 height 14
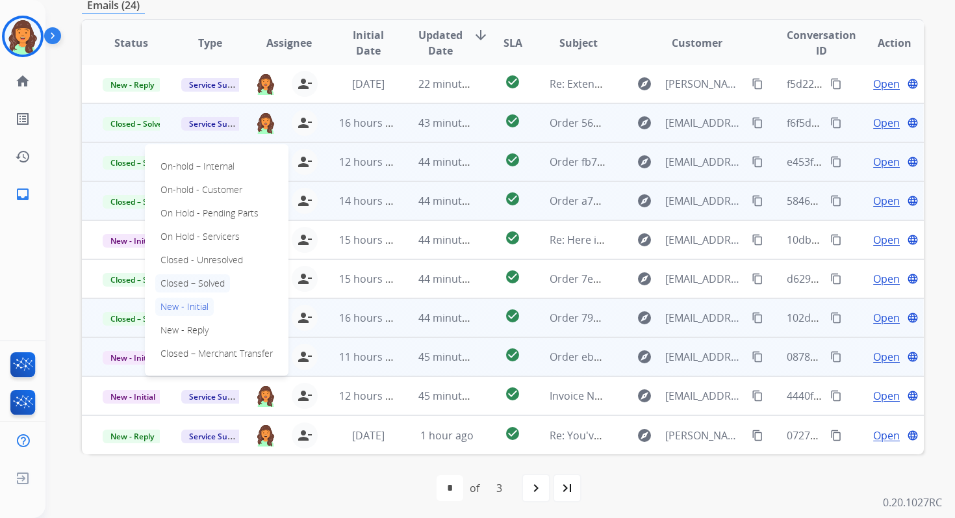
click at [197, 279] on p "Closed – Solved" at bounding box center [192, 283] width 75 height 18
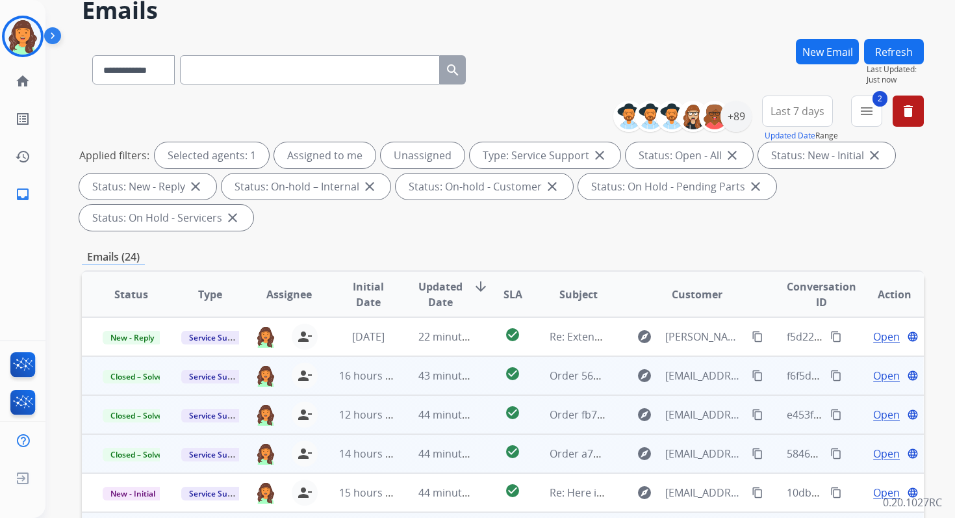
scroll to position [0, 0]
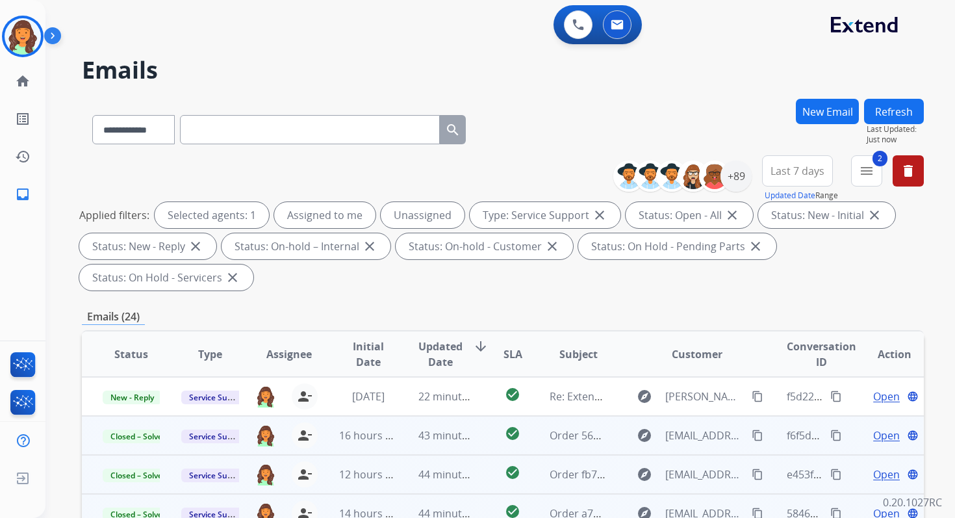
click at [905, 114] on button "Refresh" at bounding box center [894, 111] width 60 height 25
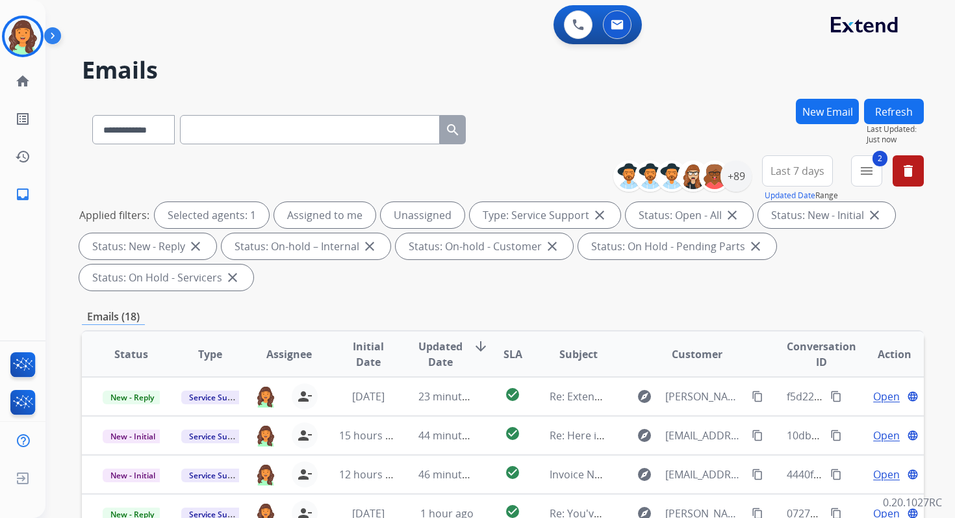
scroll to position [315, 0]
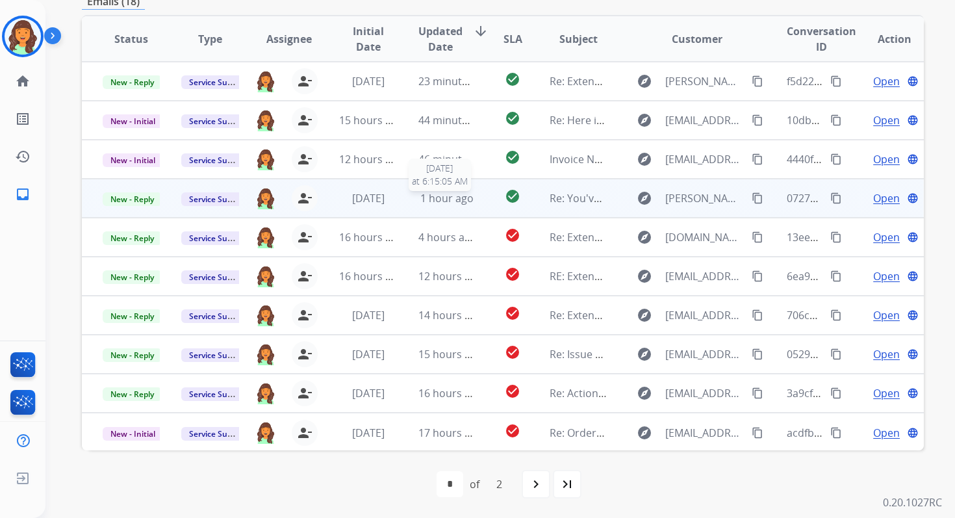
click at [443, 194] on span "1 hour ago" at bounding box center [446, 198] width 53 height 14
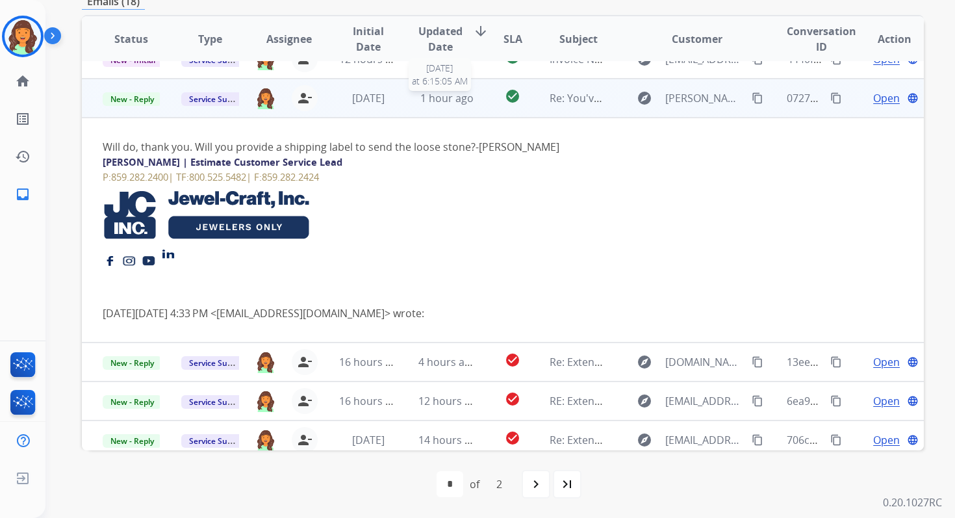
scroll to position [117, 0]
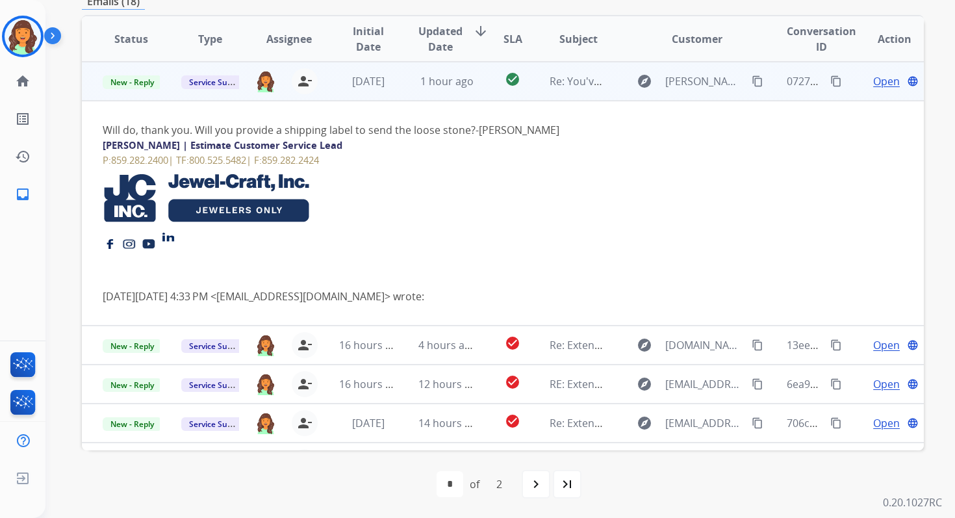
click at [873, 81] on span "Open" at bounding box center [886, 81] width 27 height 16
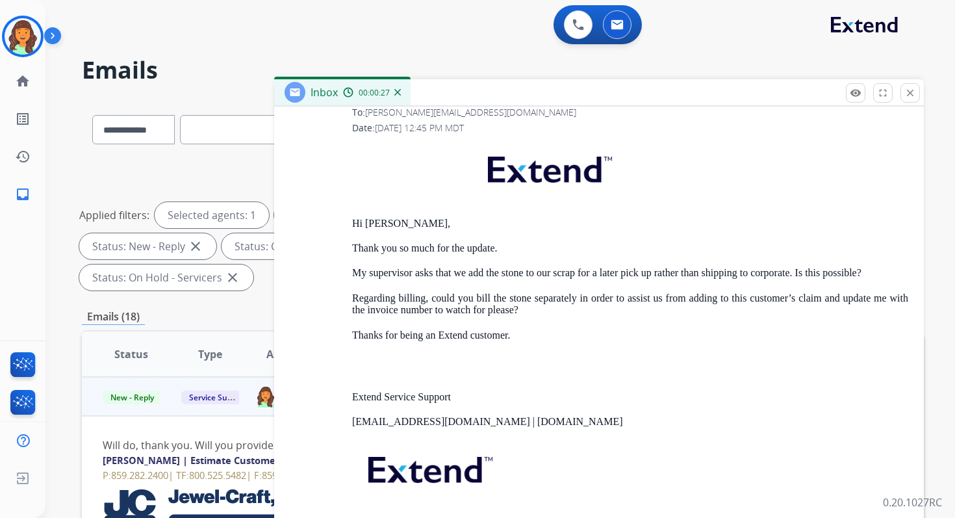
scroll to position [2647, 0]
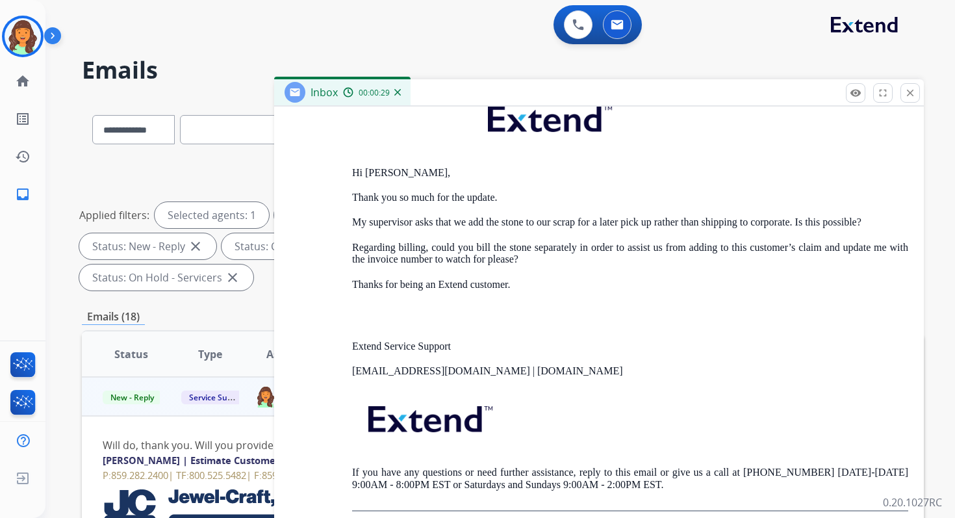
click at [567, 216] on p "My supervisor asks that we add the stone to our scrap for a later pick up rathe…" at bounding box center [630, 222] width 556 height 12
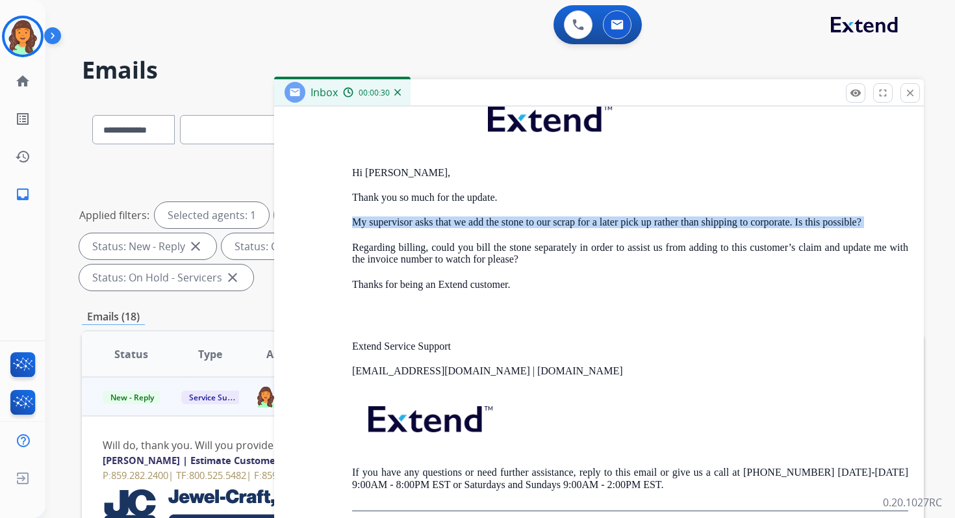
click at [567, 216] on p "My supervisor asks that we add the stone to our scrap for a later pick up rathe…" at bounding box center [630, 222] width 556 height 12
copy p "My supervisor asks that we add the stone to our scrap for a later pick up rathe…"
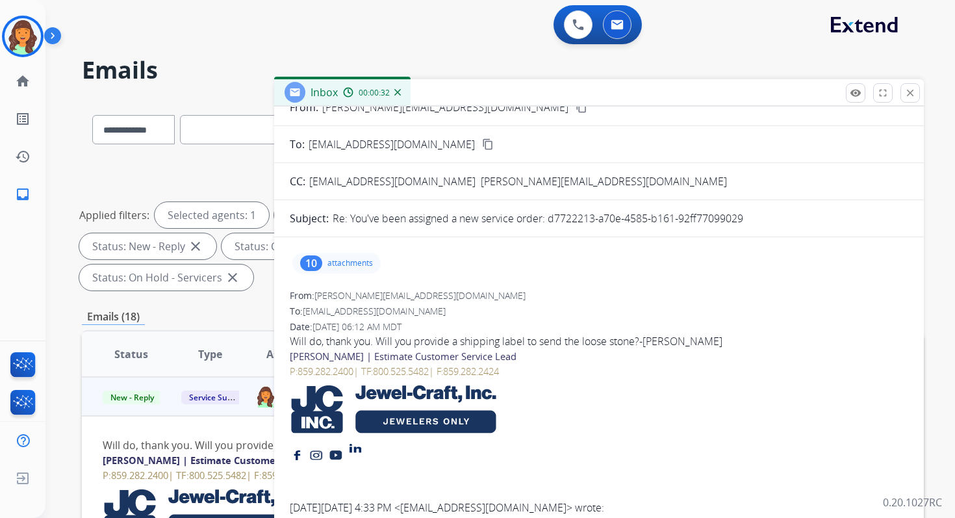
scroll to position [0, 0]
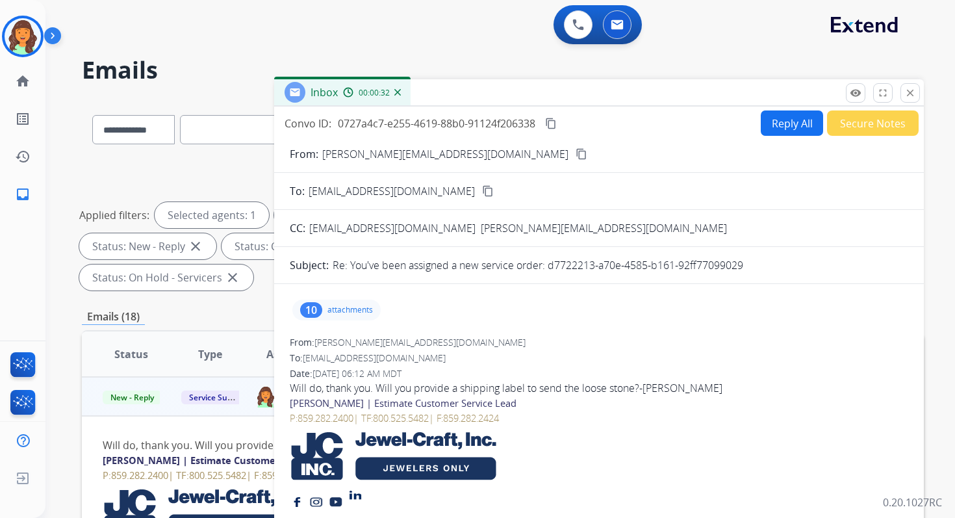
click at [788, 131] on button "Reply All" at bounding box center [791, 122] width 62 height 25
select select "**********"
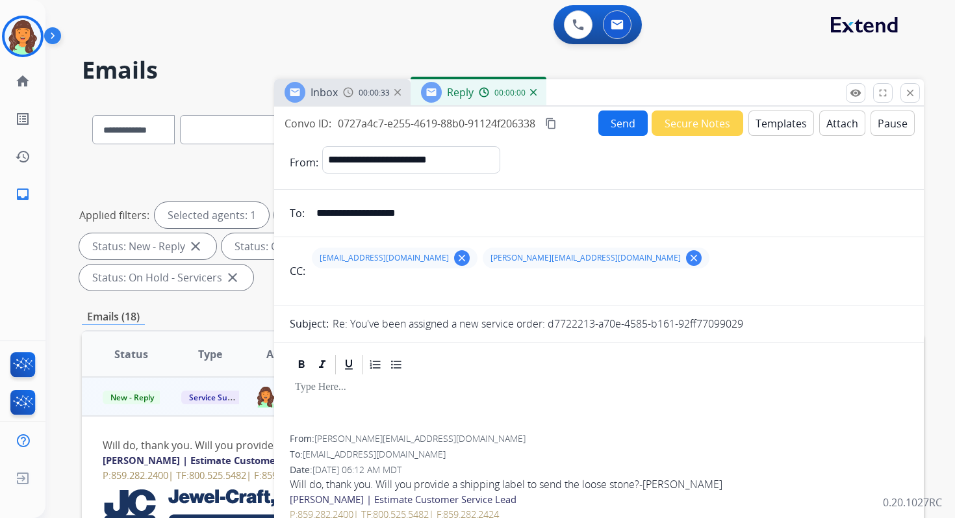
click at [788, 131] on button "Templates" at bounding box center [781, 122] width 66 height 25
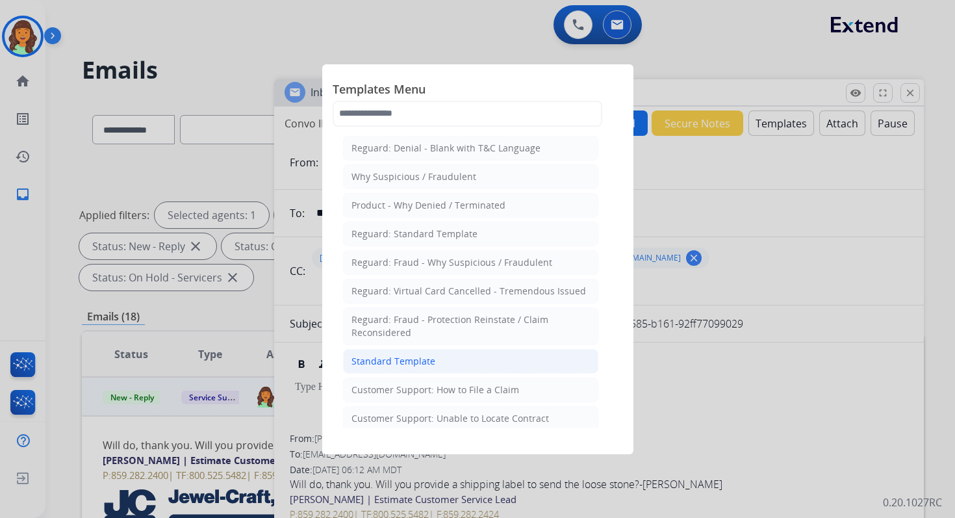
click at [390, 368] on li "Standard Template" at bounding box center [470, 361] width 255 height 25
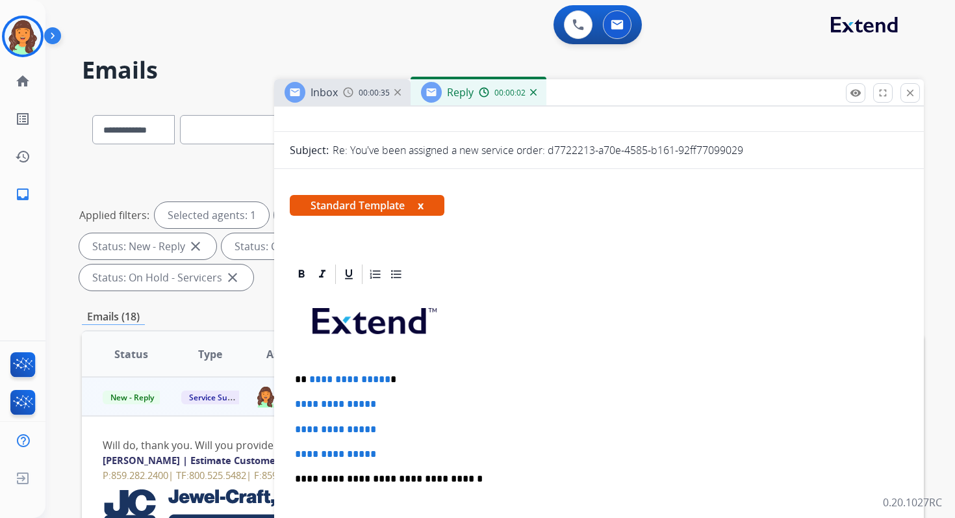
scroll to position [296, 0]
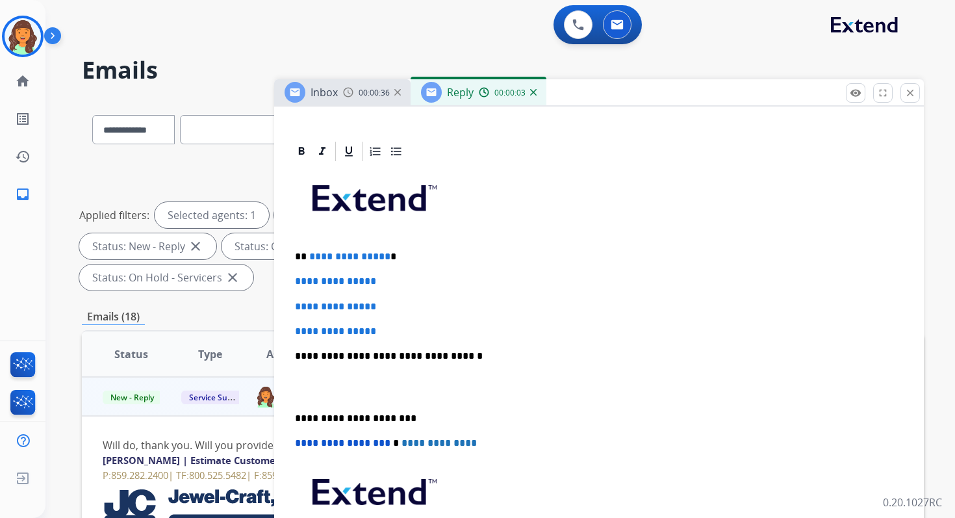
drag, startPoint x: 303, startPoint y: 257, endPoint x: 389, endPoint y: 329, distance: 112.0
click at [389, 329] on div "**********" at bounding box center [599, 386] width 618 height 447
drag, startPoint x: 389, startPoint y: 329, endPoint x: 306, endPoint y: 255, distance: 111.3
click at [306, 255] on div "**********" at bounding box center [599, 386] width 618 height 447
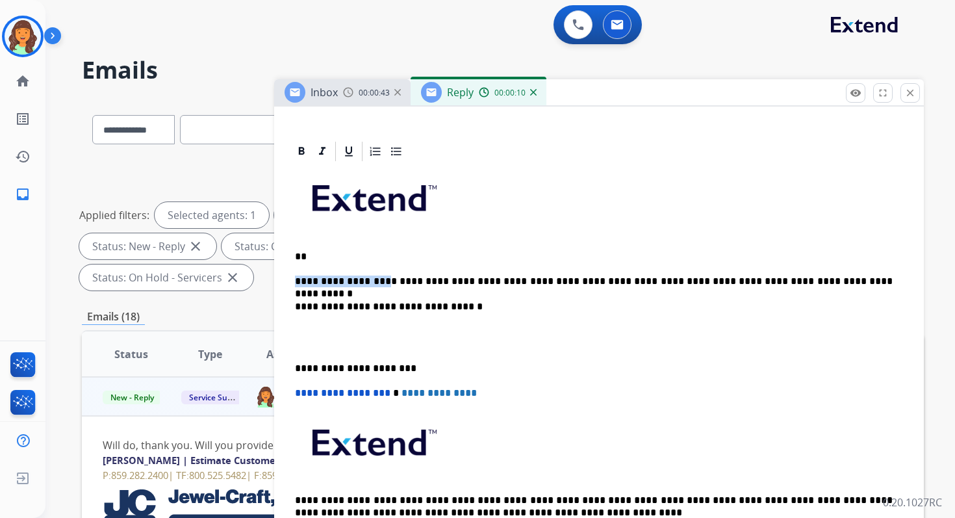
drag, startPoint x: 374, startPoint y: 281, endPoint x: 296, endPoint y: 282, distance: 77.9
click at [296, 282] on p "**********" at bounding box center [593, 281] width 597 height 12
click at [367, 282] on p "**********" at bounding box center [593, 281] width 597 height 12
click at [364, 282] on p "**********" at bounding box center [593, 281] width 597 height 12
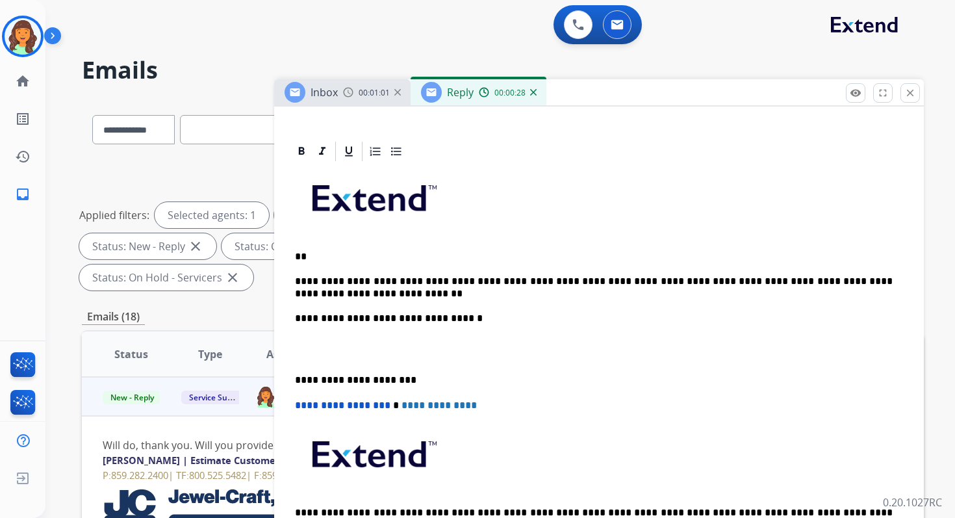
click at [344, 262] on div "**********" at bounding box center [599, 367] width 618 height 409
click at [342, 256] on p "**" at bounding box center [593, 257] width 597 height 12
click at [429, 319] on p "**********" at bounding box center [593, 318] width 597 height 12
click at [354, 374] on p "**********" at bounding box center [593, 380] width 597 height 12
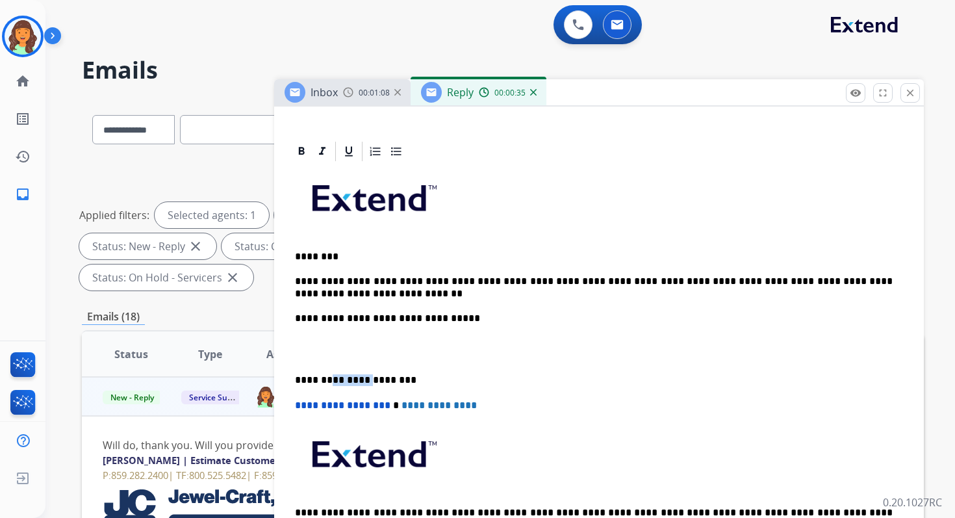
click at [354, 374] on p "**********" at bounding box center [593, 380] width 597 height 12
click at [299, 405] on span "**********" at bounding box center [342, 405] width 95 height 10
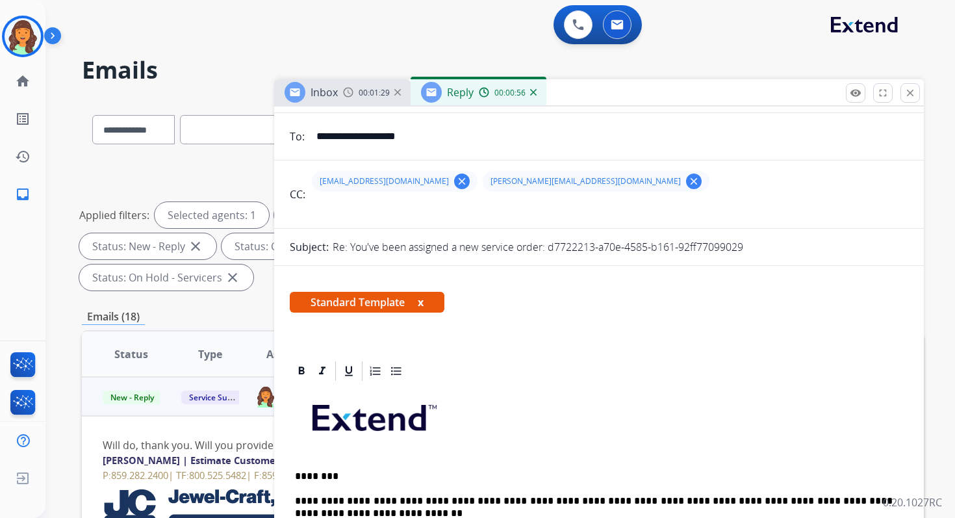
scroll to position [0, 0]
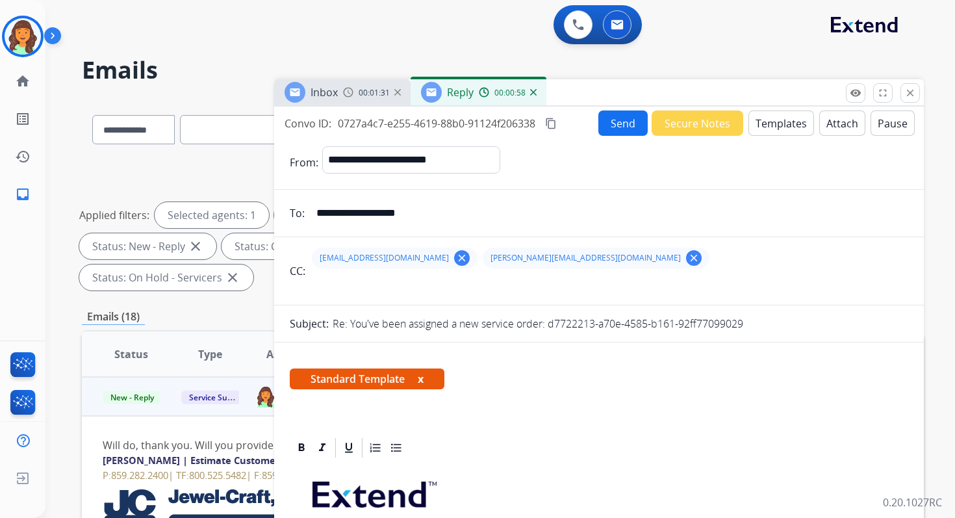
click at [334, 284] on input "text" at bounding box center [608, 286] width 599 height 26
type input "*"
paste input "**********"
type input "**********"
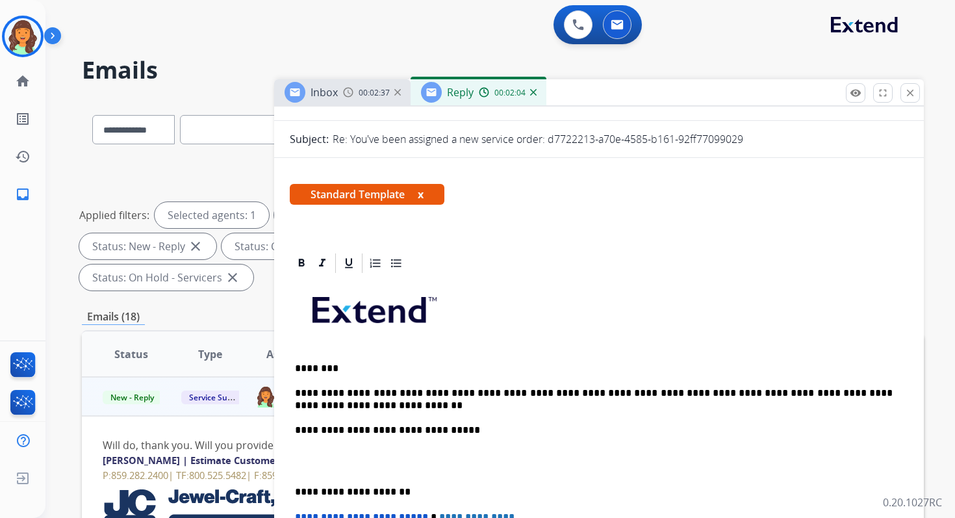
scroll to position [241, 0]
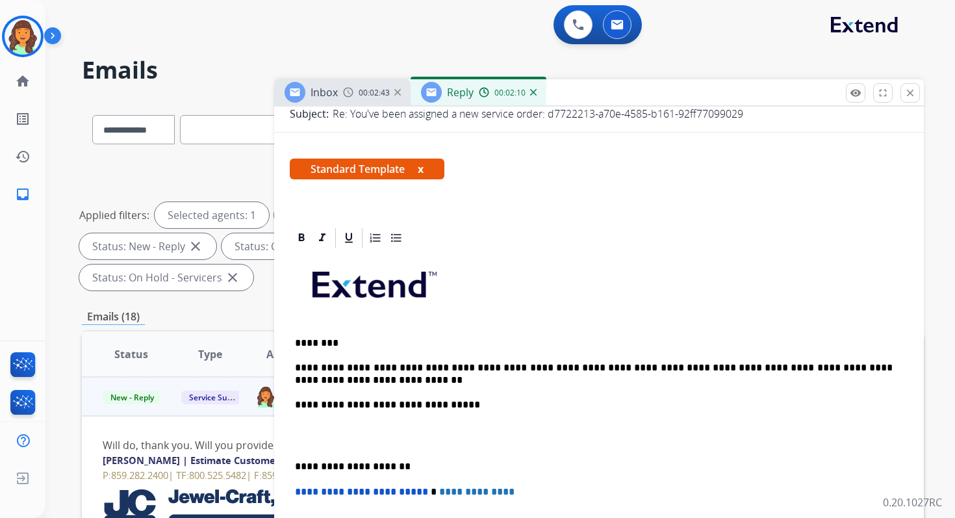
click at [512, 362] on p "**********" at bounding box center [593, 374] width 597 height 24
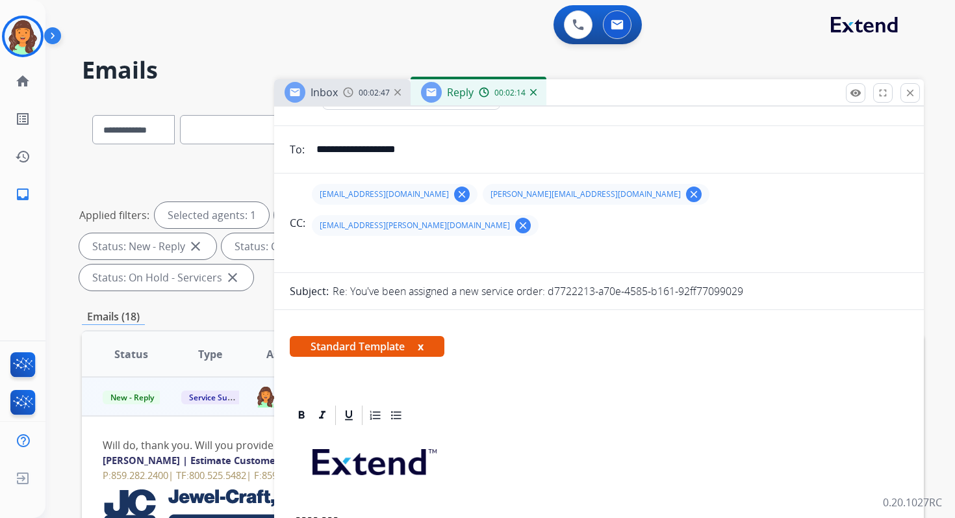
scroll to position [0, 0]
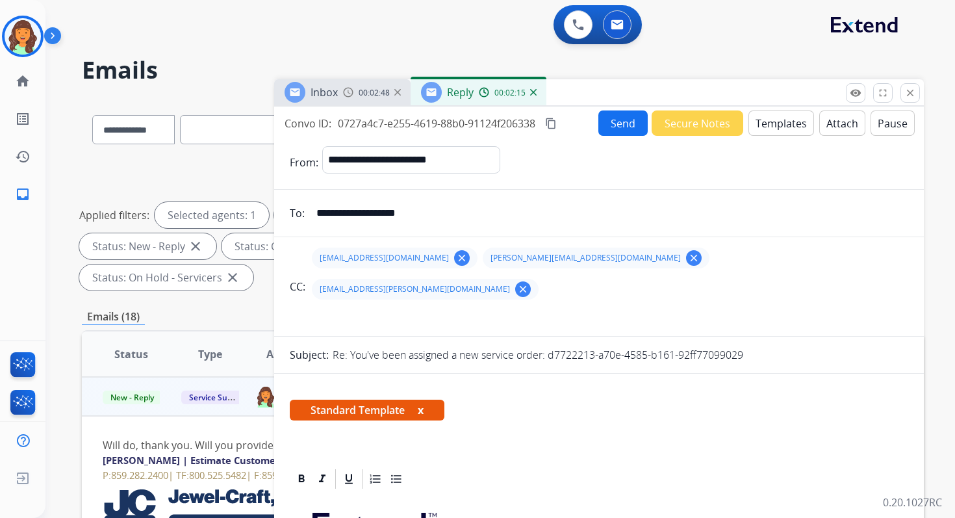
click at [621, 125] on button "Send" at bounding box center [622, 122] width 49 height 25
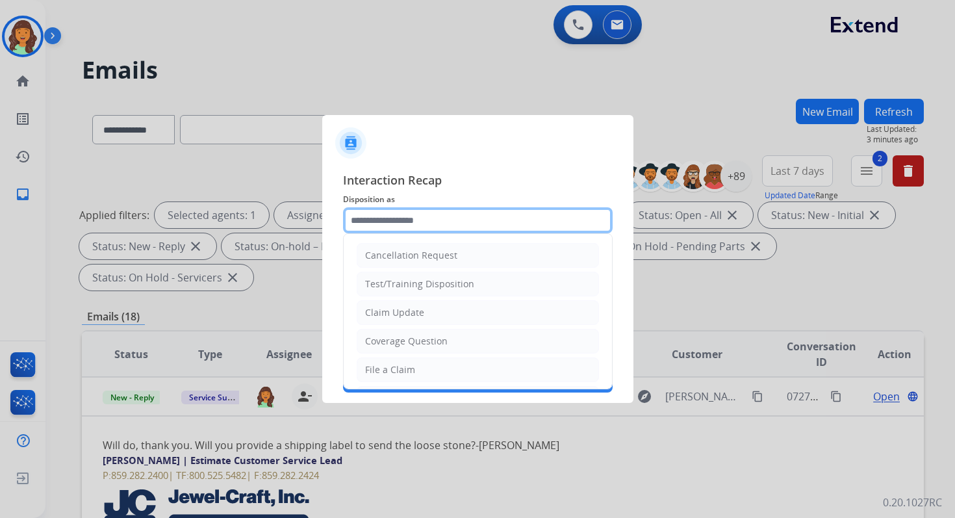
click at [428, 221] on input "text" at bounding box center [477, 220] width 269 height 26
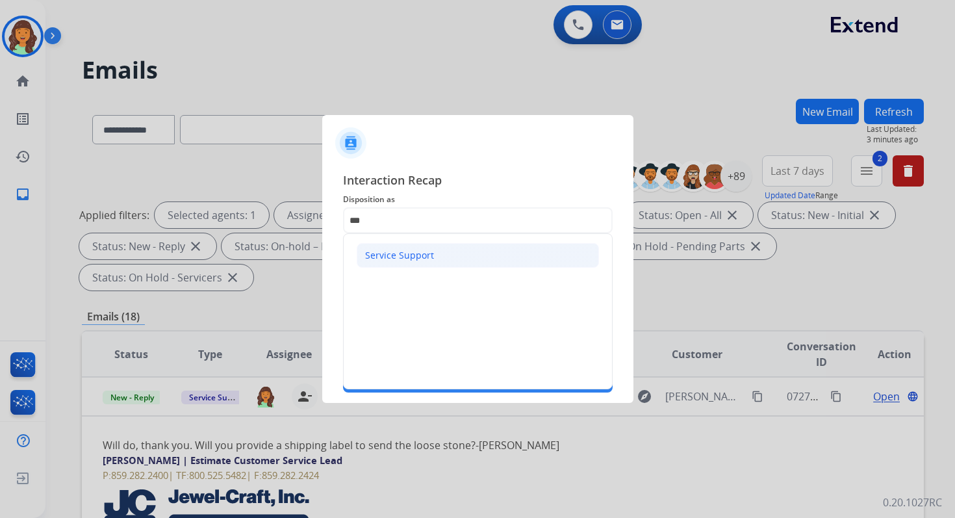
click at [394, 249] on div "Service Support" at bounding box center [399, 255] width 69 height 13
type input "**********"
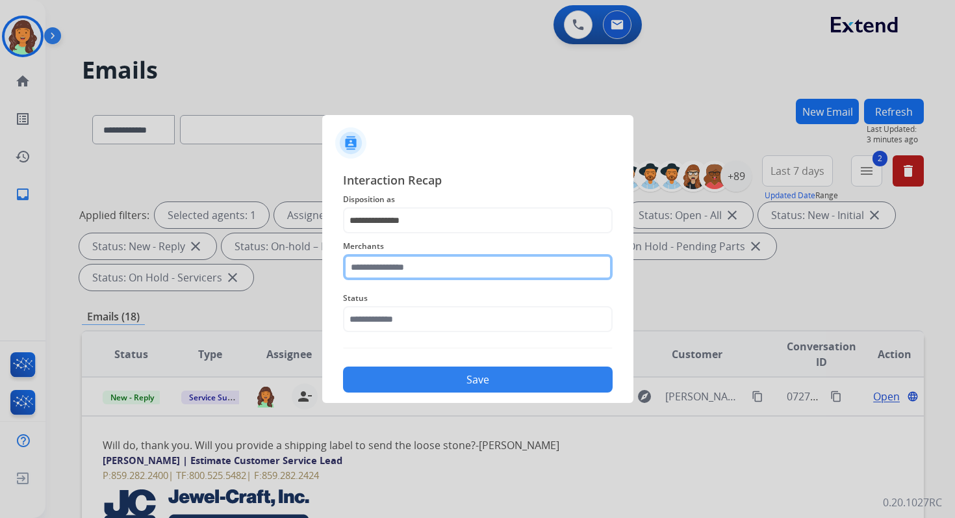
click at [394, 264] on input "text" at bounding box center [477, 267] width 269 height 26
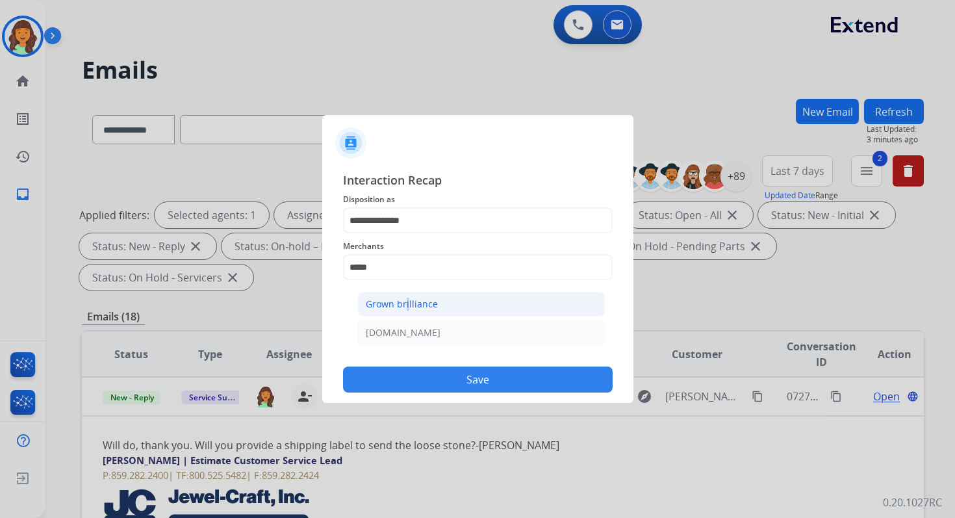
click at [403, 305] on div "Grown brilliance" at bounding box center [402, 303] width 72 height 13
type input "**********"
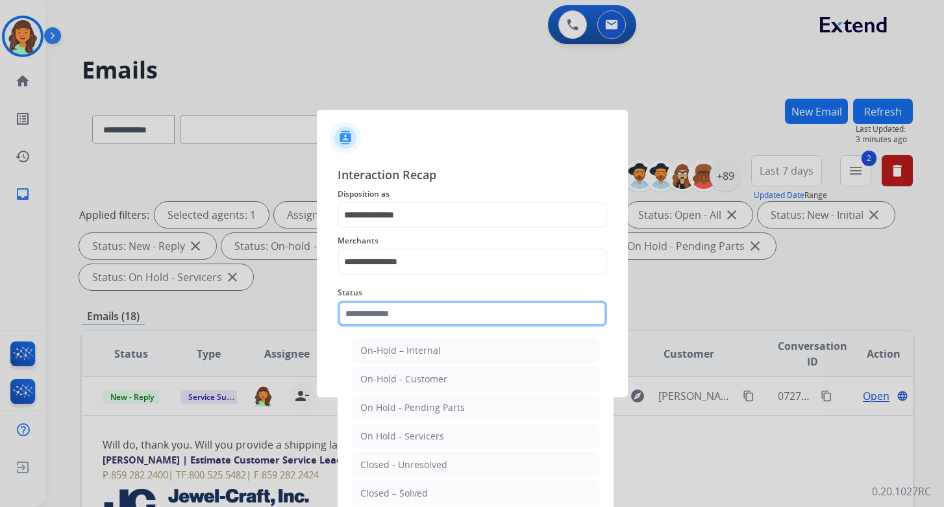
click at [403, 314] on input "text" at bounding box center [472, 314] width 269 height 26
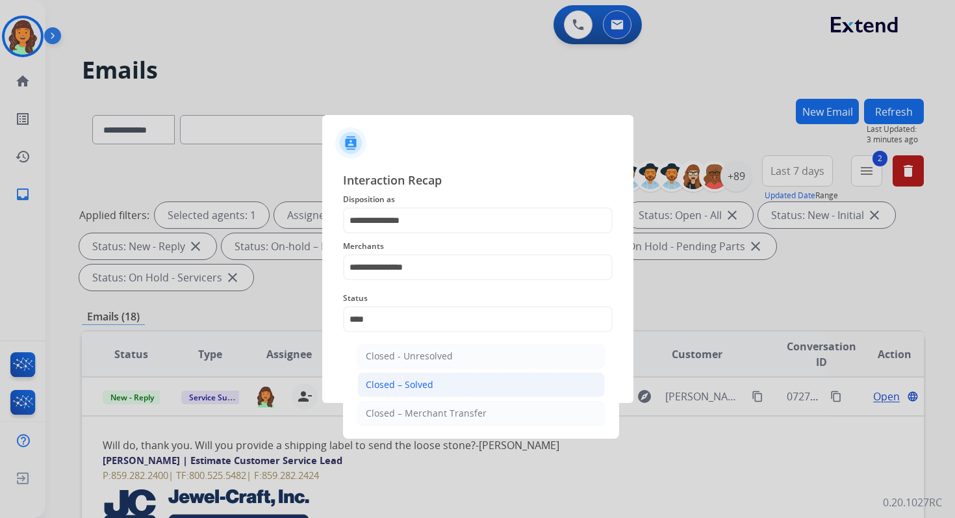
click at [452, 389] on li "Closed – Solved" at bounding box center [480, 384] width 247 height 25
type input "**********"
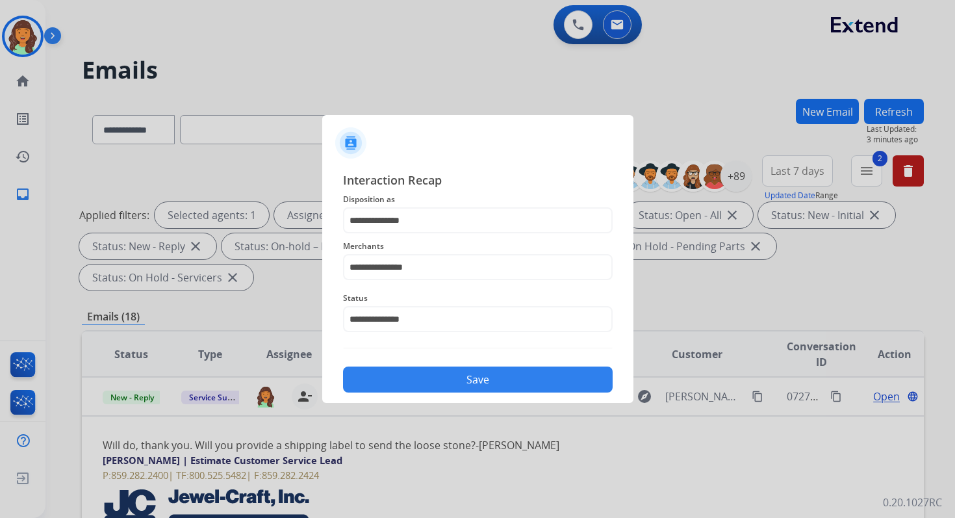
click at [452, 389] on button "Save" at bounding box center [477, 379] width 269 height 26
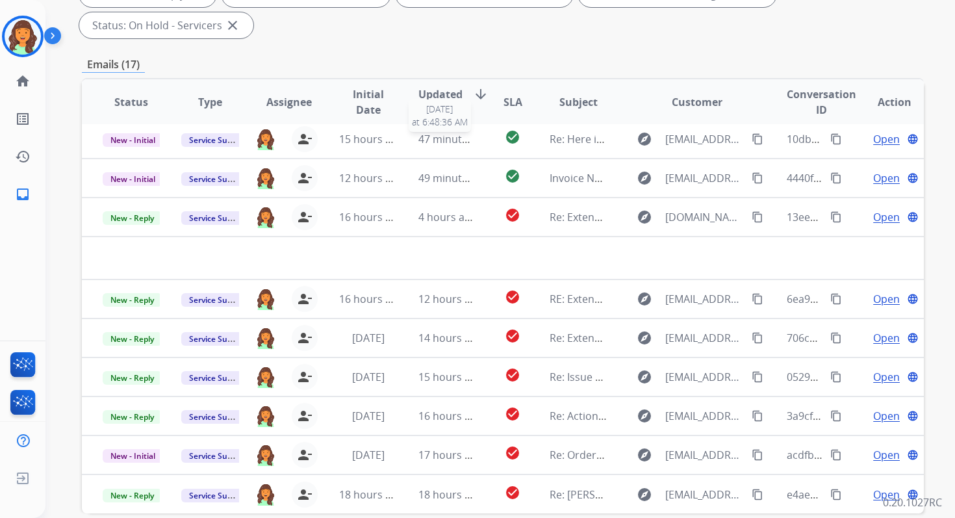
scroll to position [315, 0]
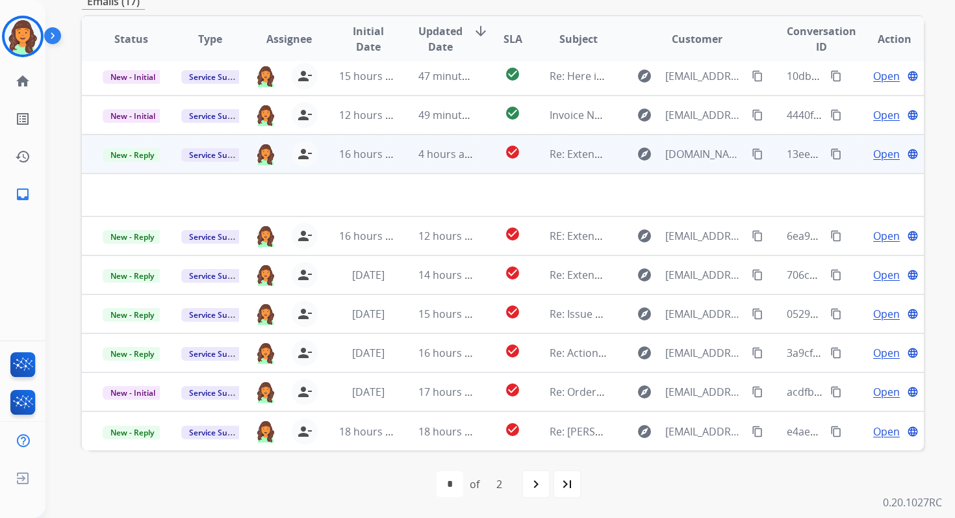
click at [468, 162] on td "4 hours ago" at bounding box center [436, 153] width 79 height 39
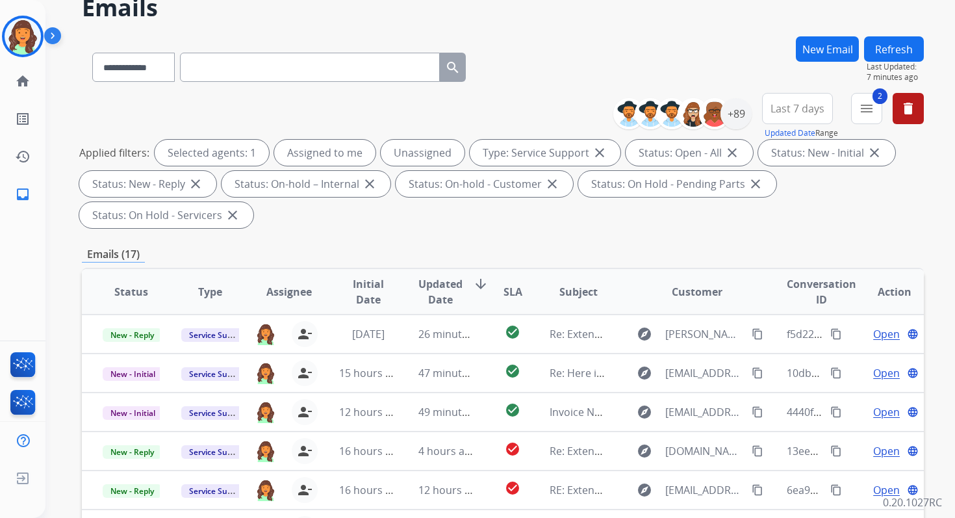
scroll to position [84, 0]
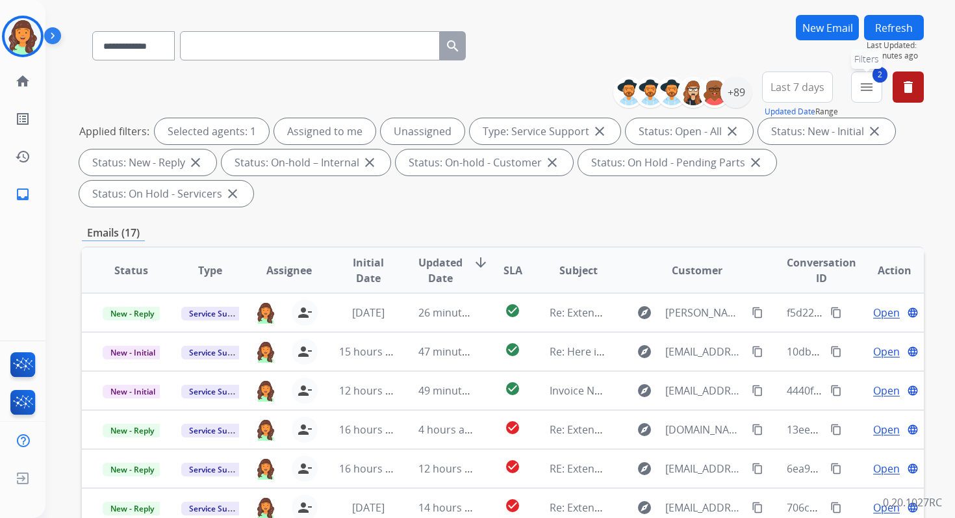
click at [860, 94] on mat-icon "menu" at bounding box center [866, 87] width 16 height 16
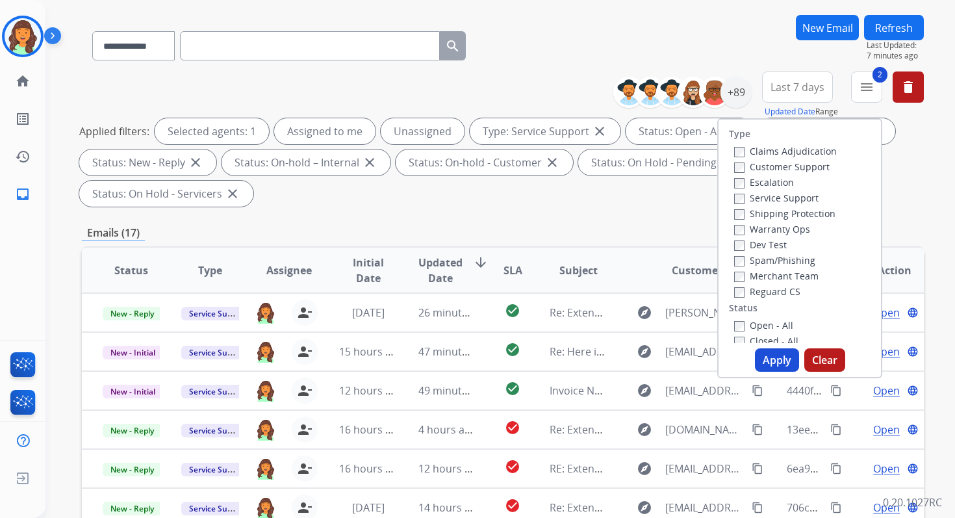
click at [769, 360] on button "Apply" at bounding box center [777, 359] width 44 height 23
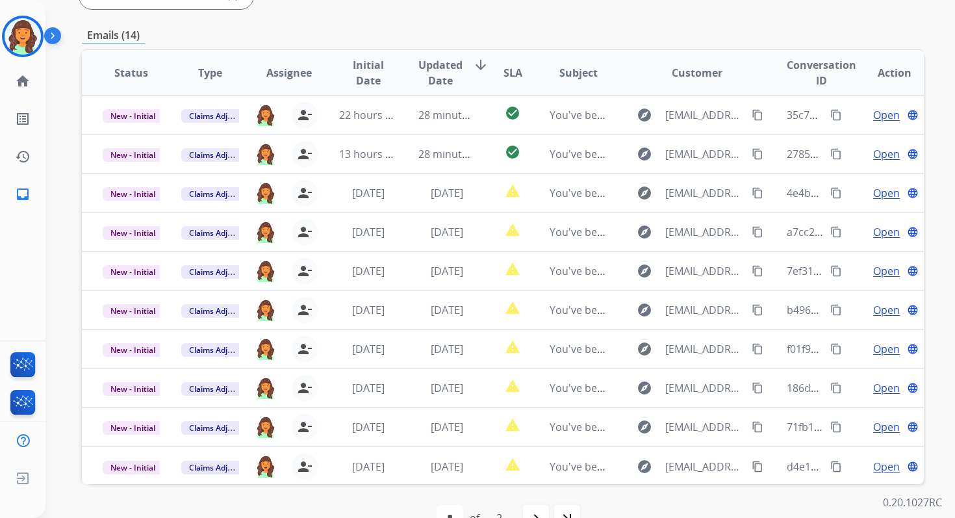
scroll to position [315, 0]
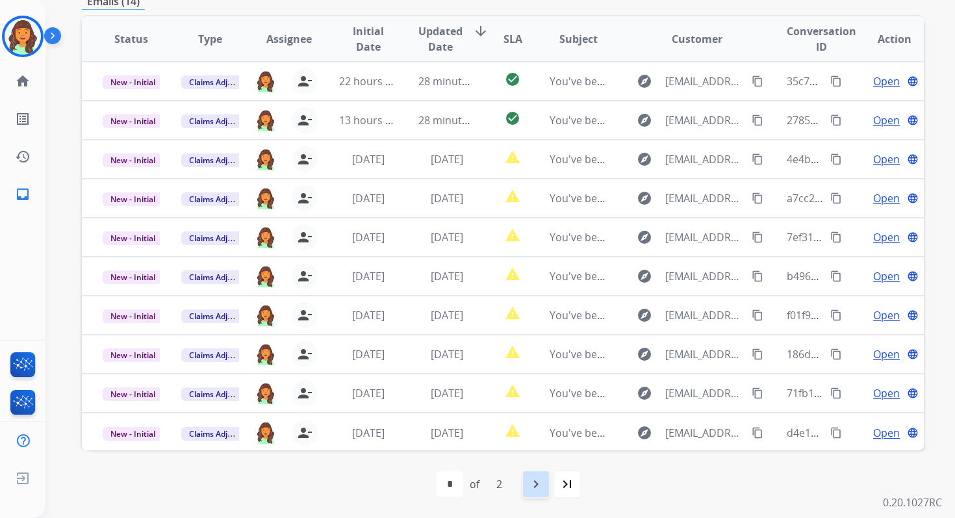
click at [538, 484] on mat-icon "navigate_next" at bounding box center [536, 484] width 16 height 16
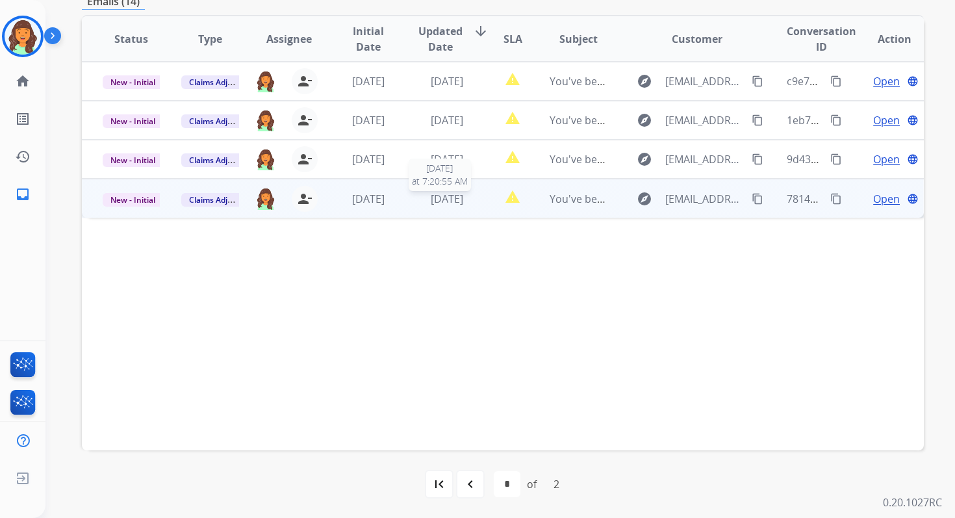
click at [447, 192] on span "[DATE]" at bounding box center [447, 199] width 32 height 14
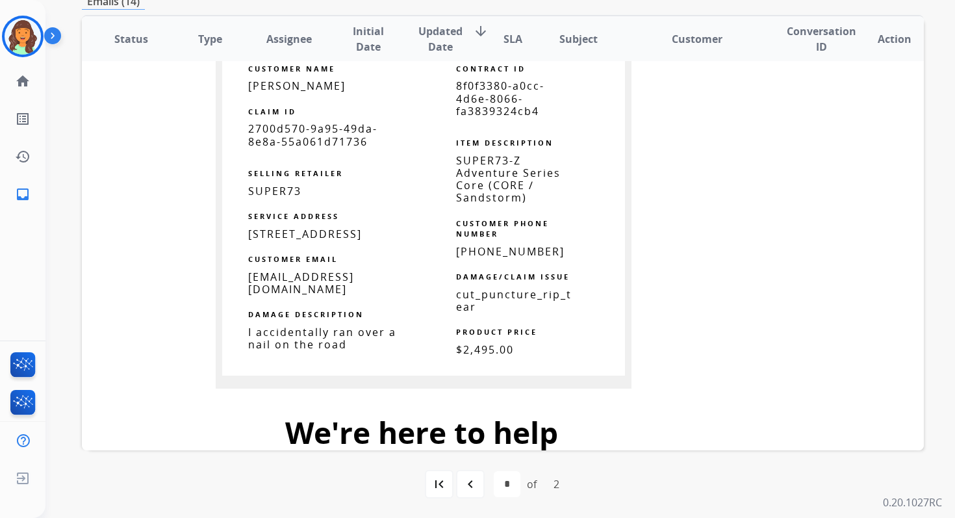
scroll to position [773, 0]
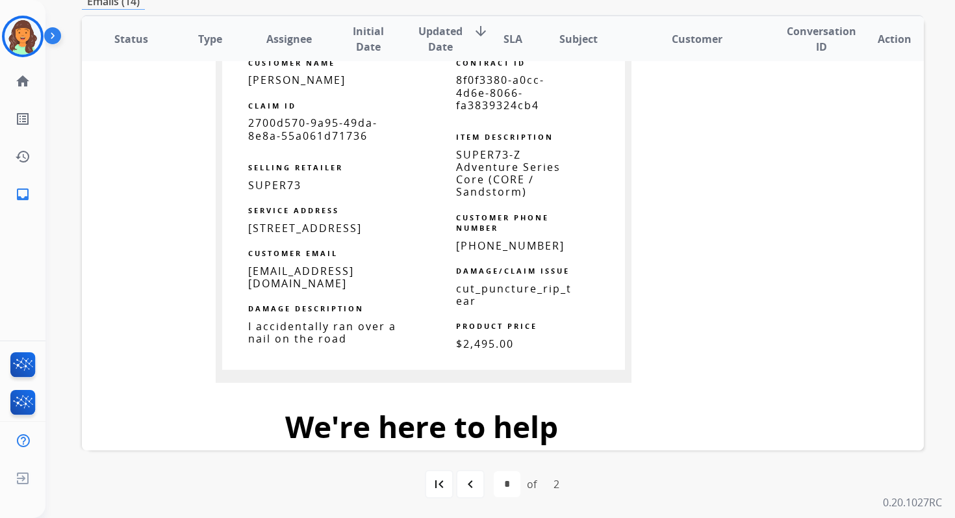
click at [484, 102] on span "8f0f3380-a0cc-4d6e-8066-fa3839324cb4" at bounding box center [500, 92] width 88 height 39
copy tbody
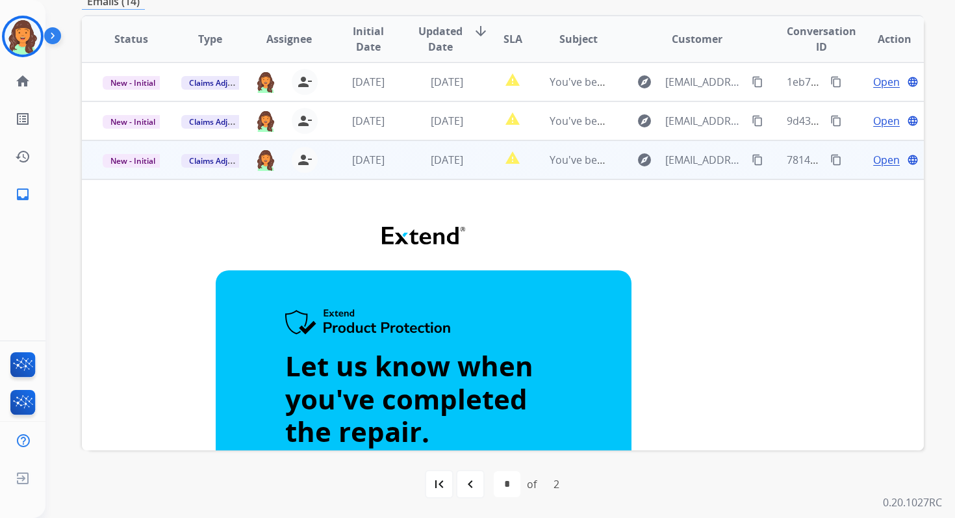
scroll to position [22, 0]
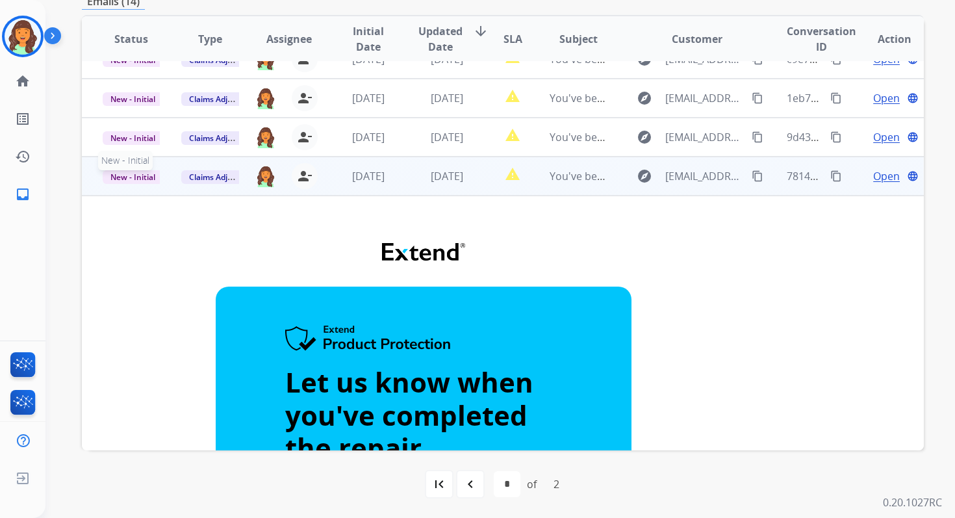
click at [150, 179] on span "New - Initial" at bounding box center [133, 177] width 60 height 14
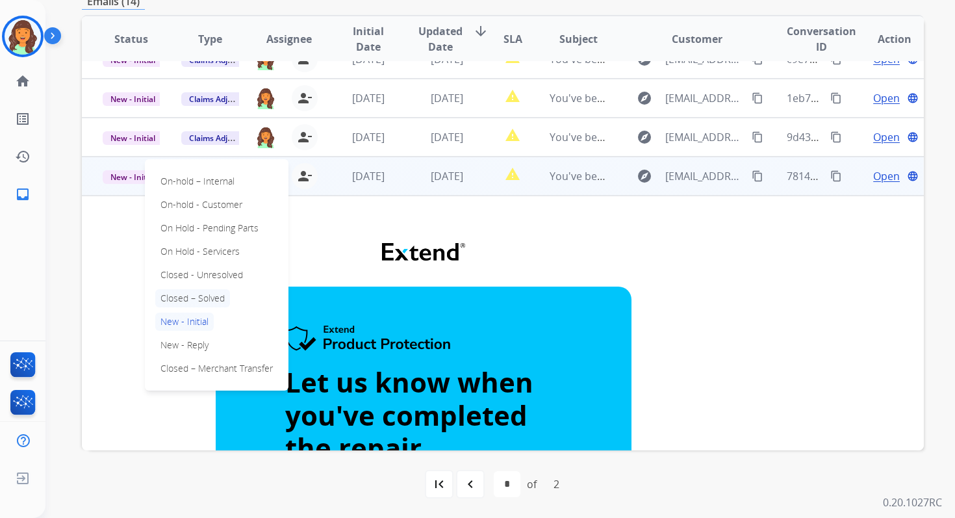
click at [196, 292] on p "Closed – Solved" at bounding box center [192, 298] width 75 height 18
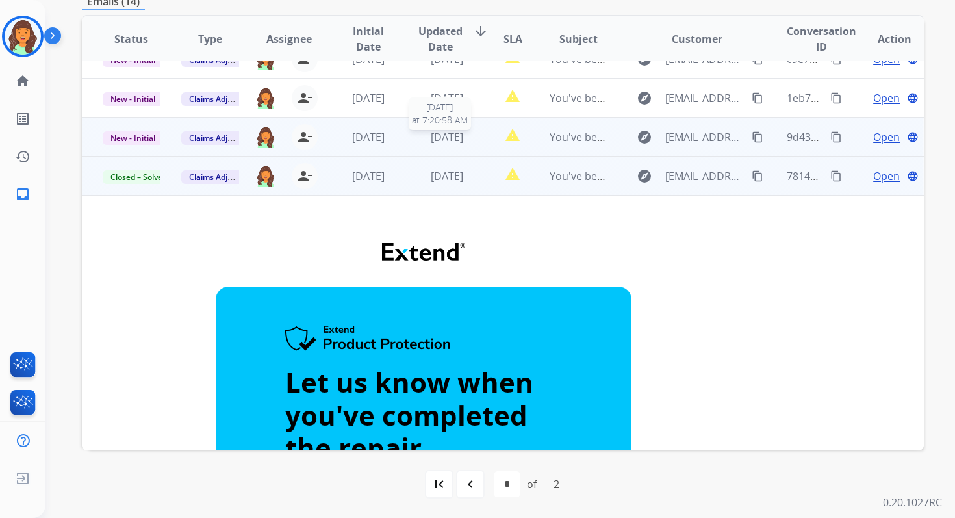
click at [446, 141] on span "[DATE]" at bounding box center [447, 137] width 32 height 14
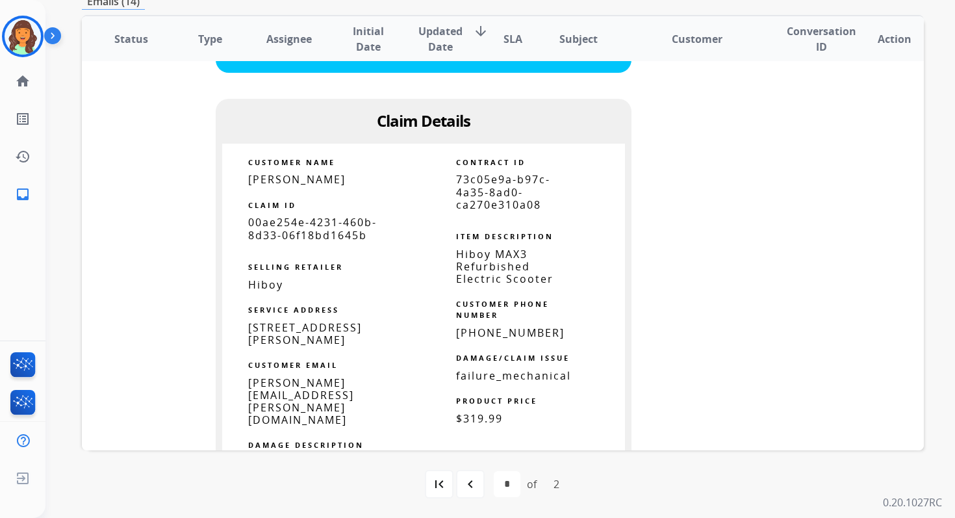
scroll to position [722, 0]
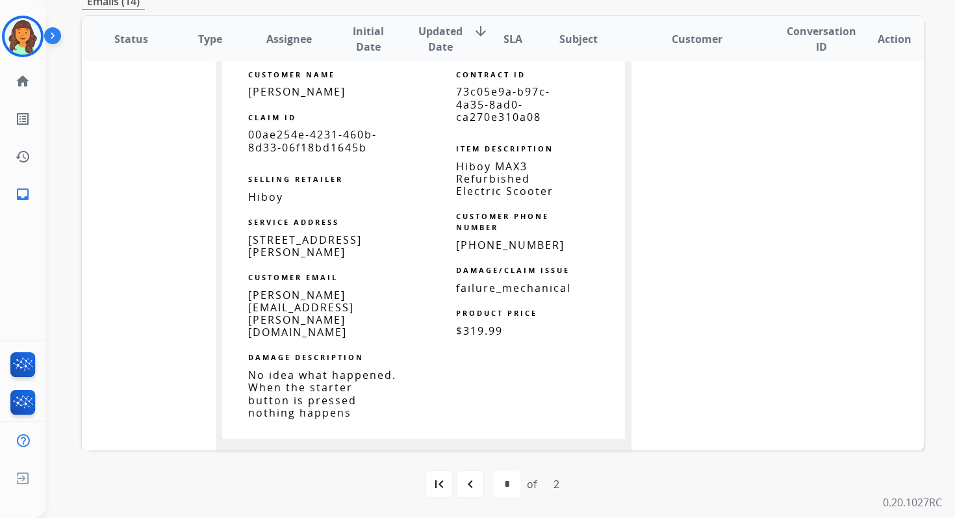
click at [490, 110] on span "73c05e9a-b97c-4a35-8ad0-ca270e310a08" at bounding box center [503, 103] width 94 height 39
copy tbody
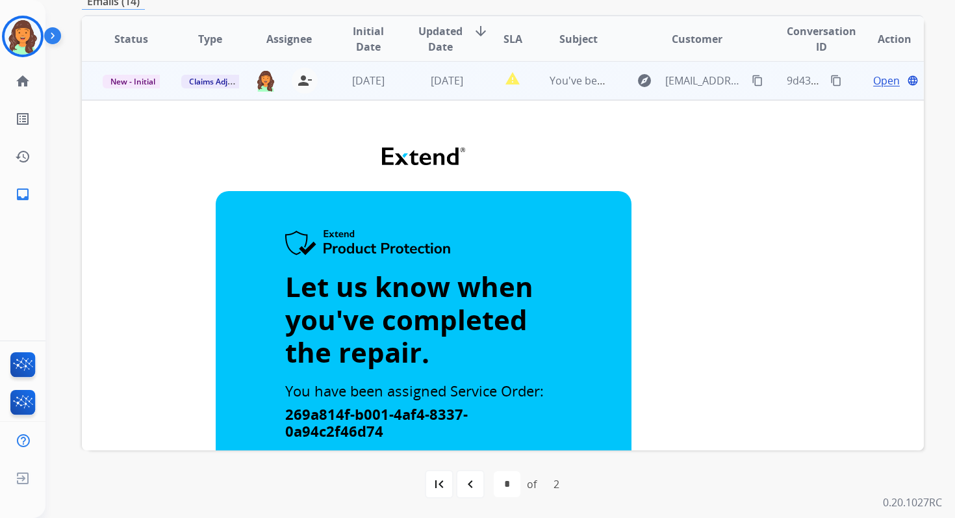
scroll to position [0, 0]
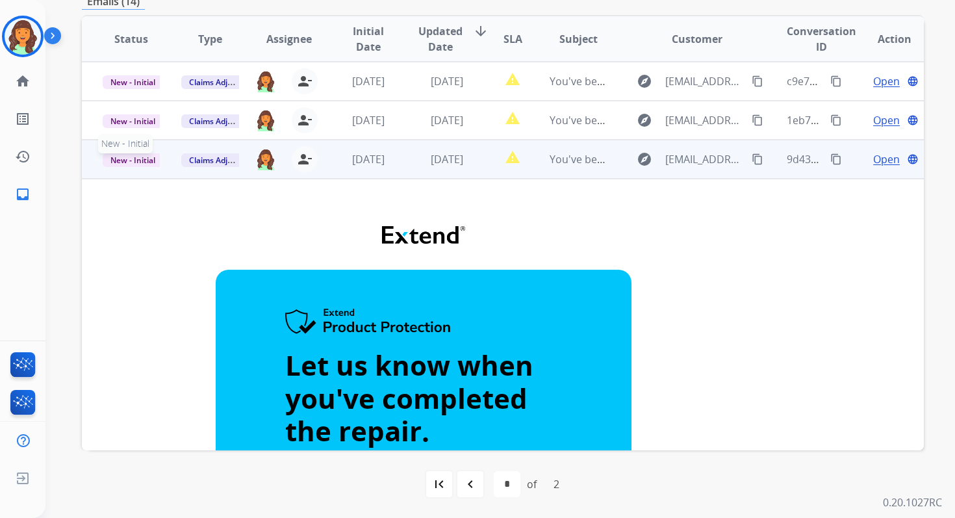
click at [144, 162] on span "New - Initial" at bounding box center [133, 160] width 60 height 14
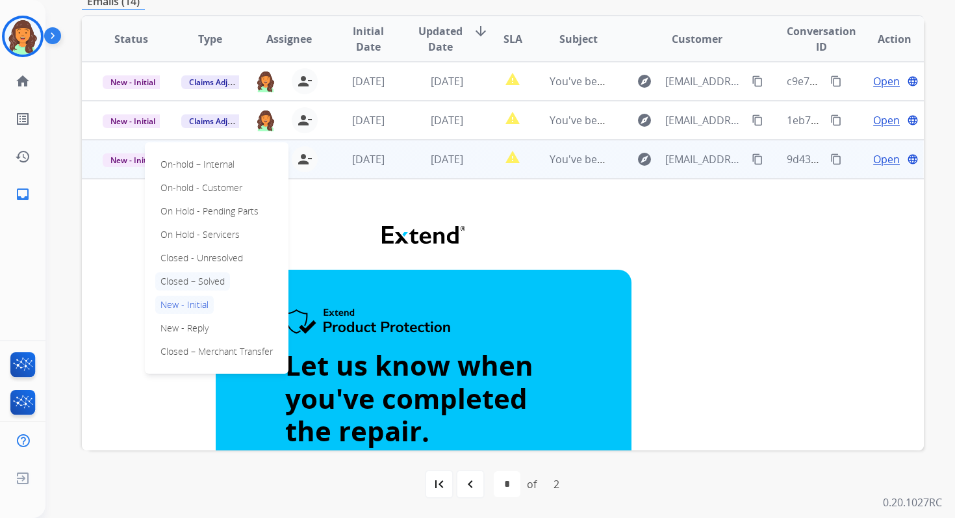
click at [190, 276] on p "Closed – Solved" at bounding box center [192, 281] width 75 height 18
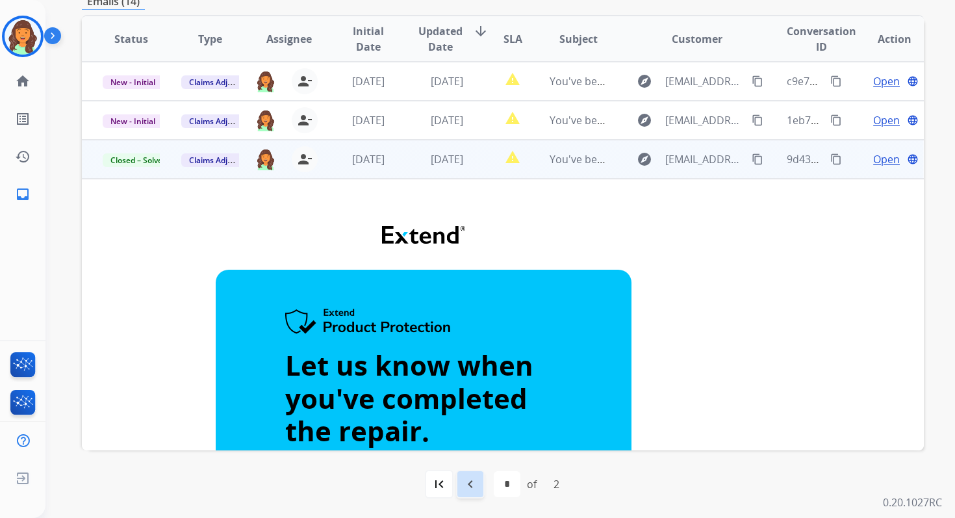
click at [470, 476] on mat-icon "navigate_before" at bounding box center [470, 484] width 16 height 16
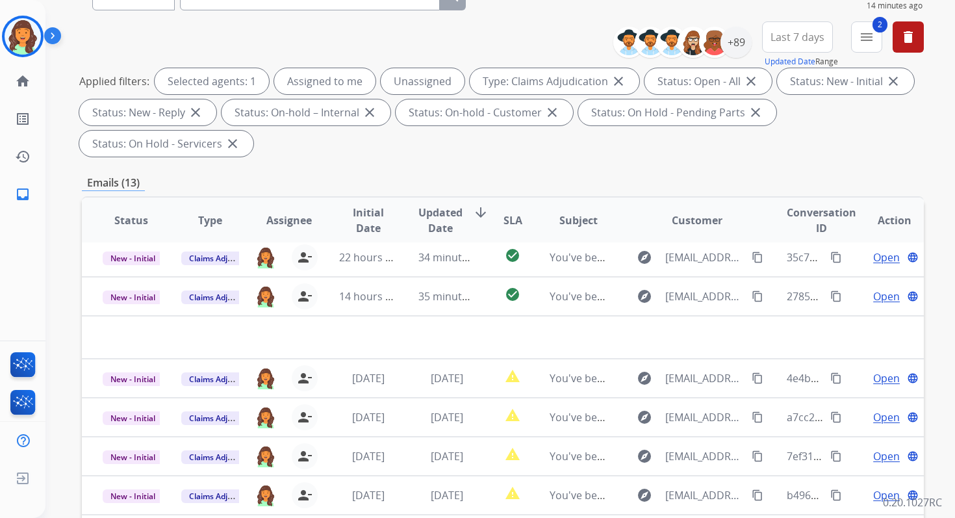
scroll to position [315, 0]
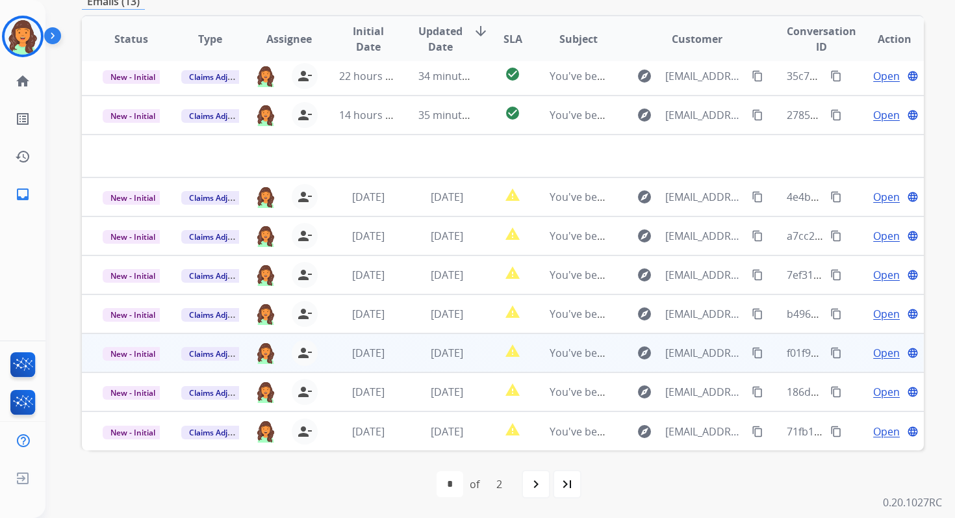
click at [397, 351] on td "2 days ago" at bounding box center [436, 352] width 79 height 39
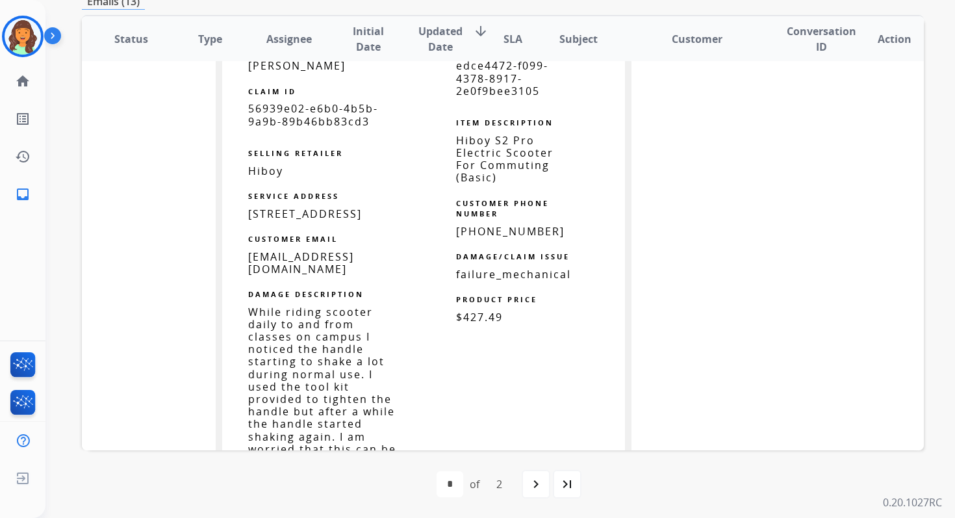
scroll to position [876, 0]
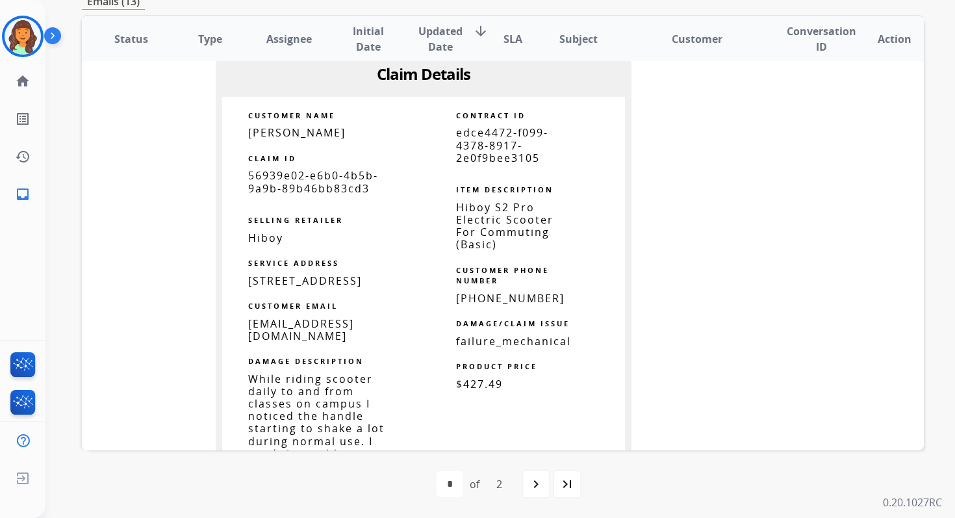
click at [494, 151] on span "edce4472-f099-4378-8917-2e0f9bee3105" at bounding box center [502, 144] width 92 height 39
copy tbody
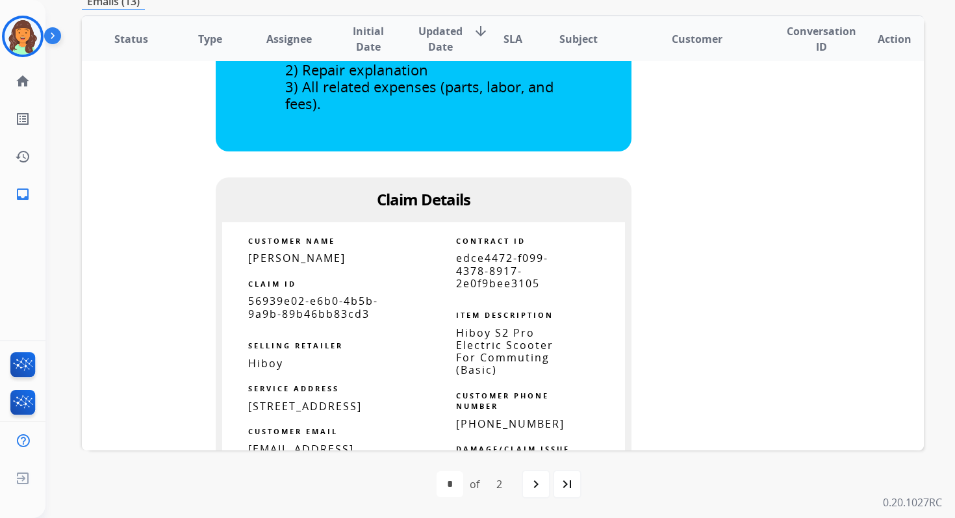
scroll to position [753, 0]
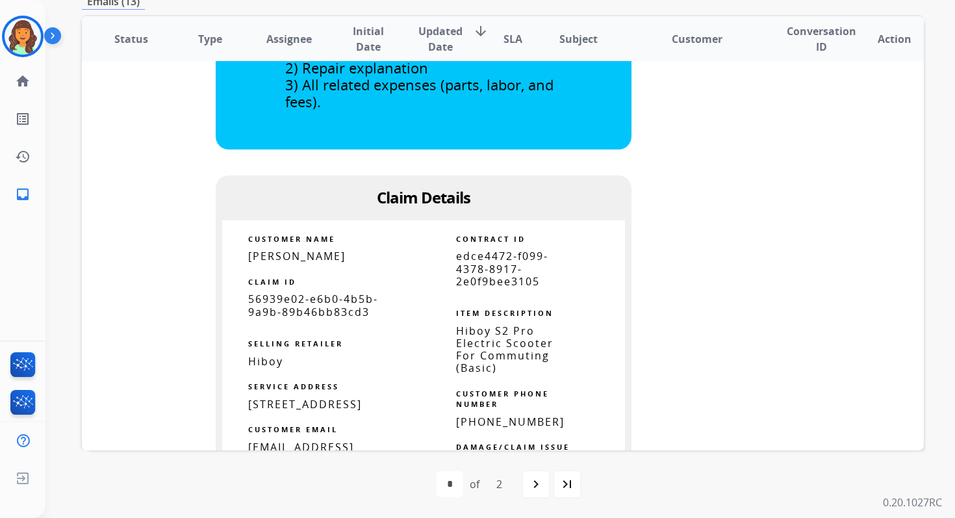
copy tbody
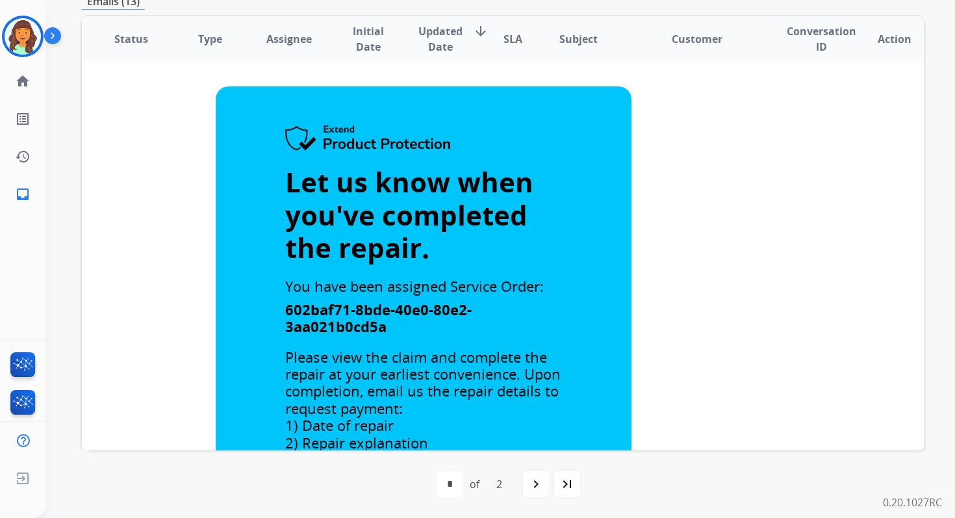
scroll to position [172, 0]
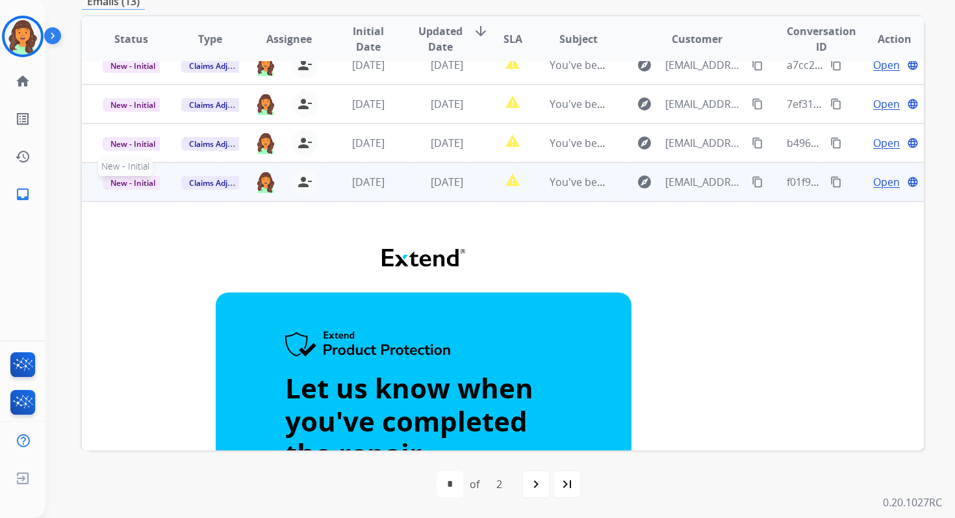
click at [136, 180] on span "New - Initial" at bounding box center [133, 183] width 60 height 14
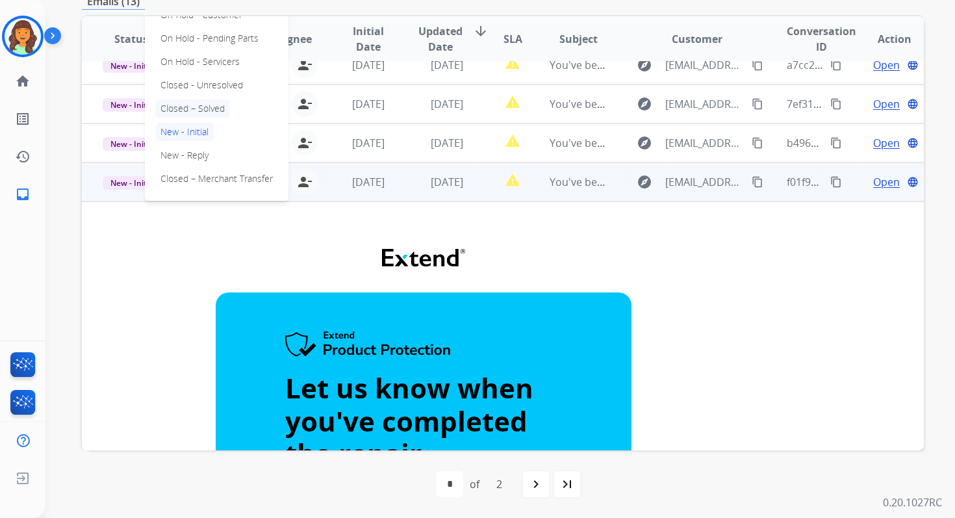
click at [204, 106] on p "Closed – Solved" at bounding box center [192, 108] width 75 height 18
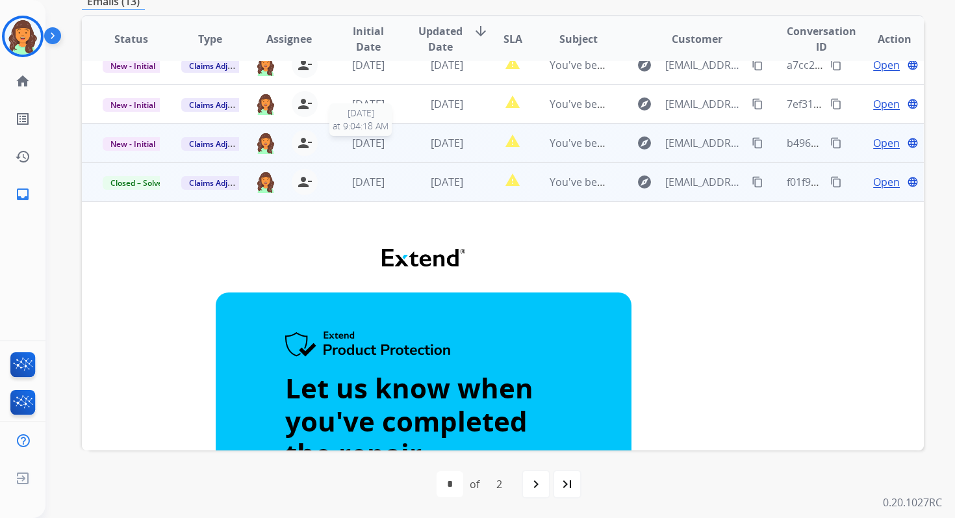
click at [399, 154] on td "2 days ago" at bounding box center [436, 142] width 79 height 39
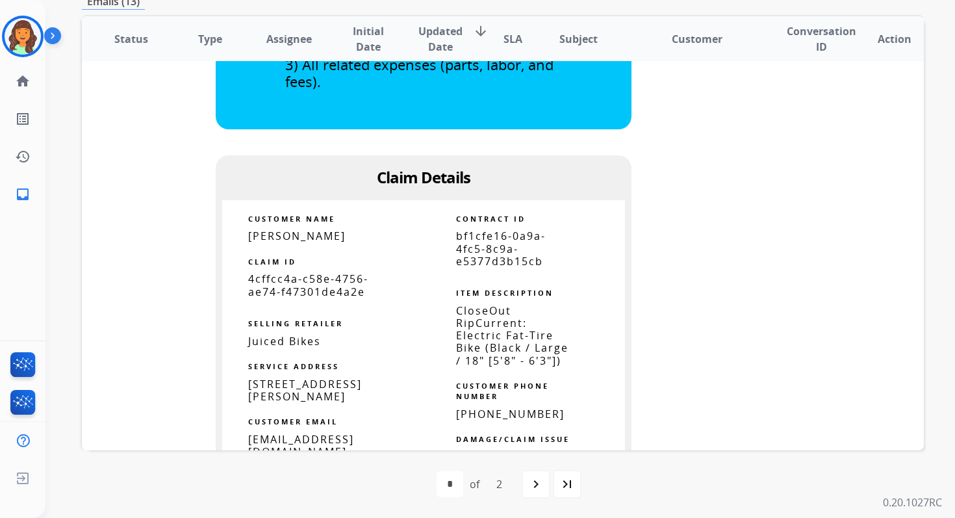
scroll to position [752, 0]
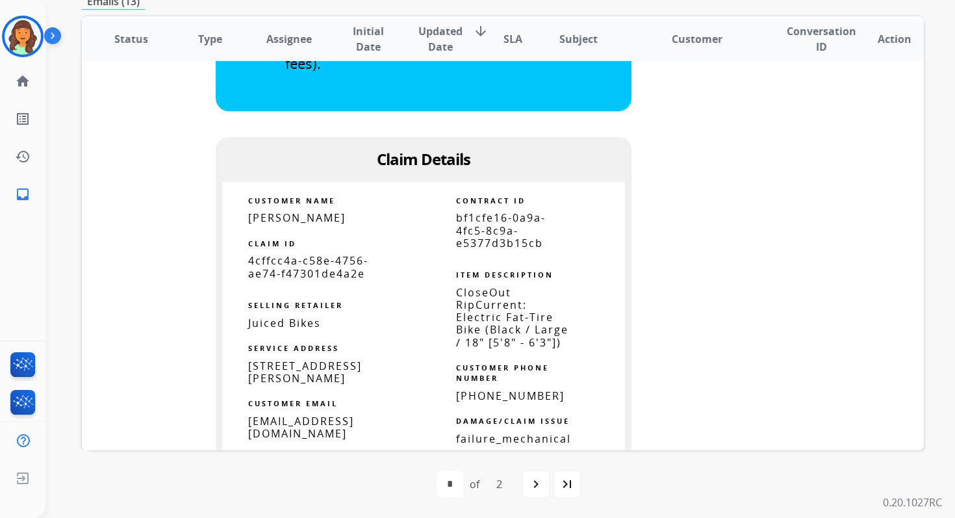
click at [482, 246] on span "bf1cfe16-0a9a-4fc5-8c9a-e5377d3b15cb" at bounding box center [501, 229] width 90 height 39
copy tbody
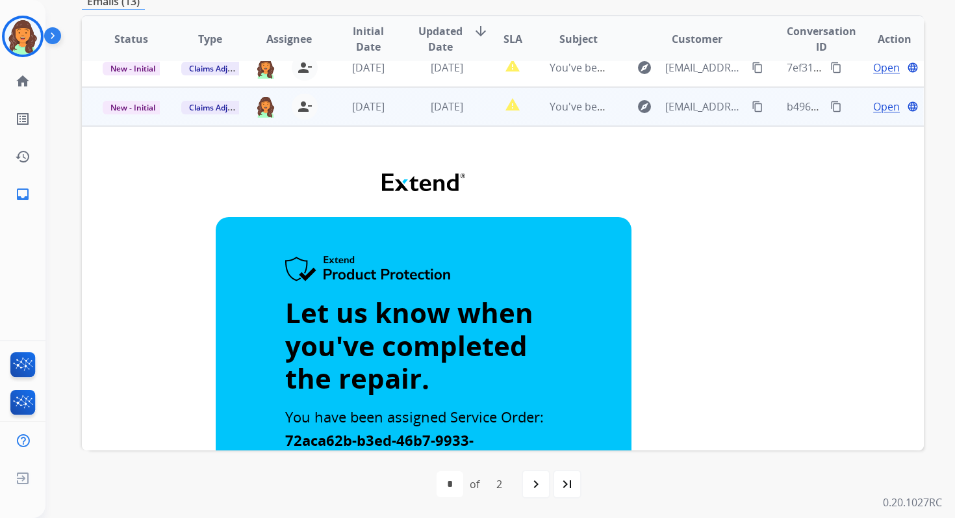
scroll to position [204, 0]
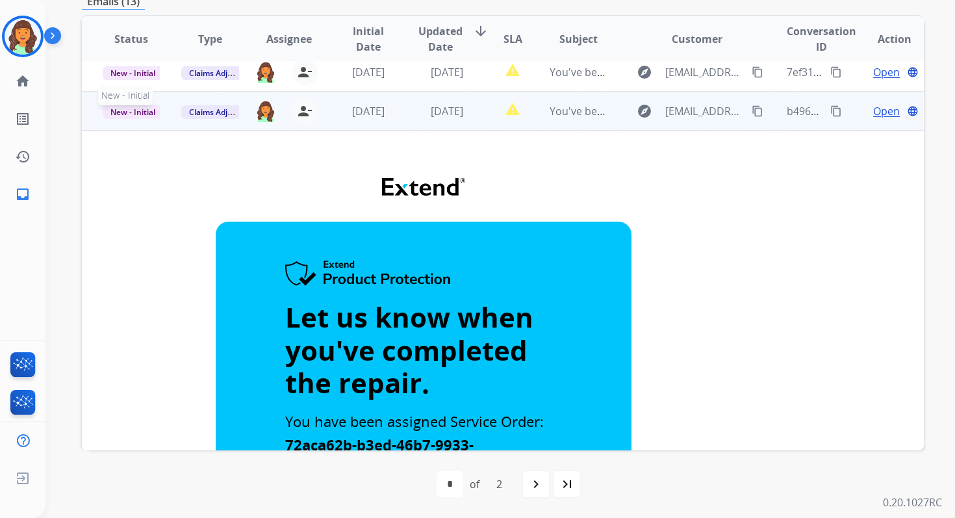
click at [130, 112] on span "New - Initial" at bounding box center [133, 112] width 60 height 14
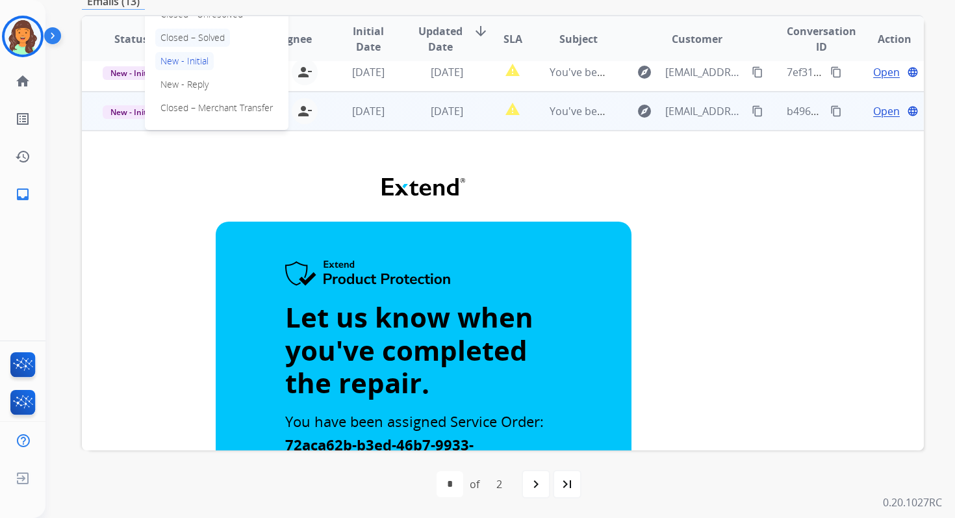
click at [198, 35] on p "Closed – Solved" at bounding box center [192, 38] width 75 height 18
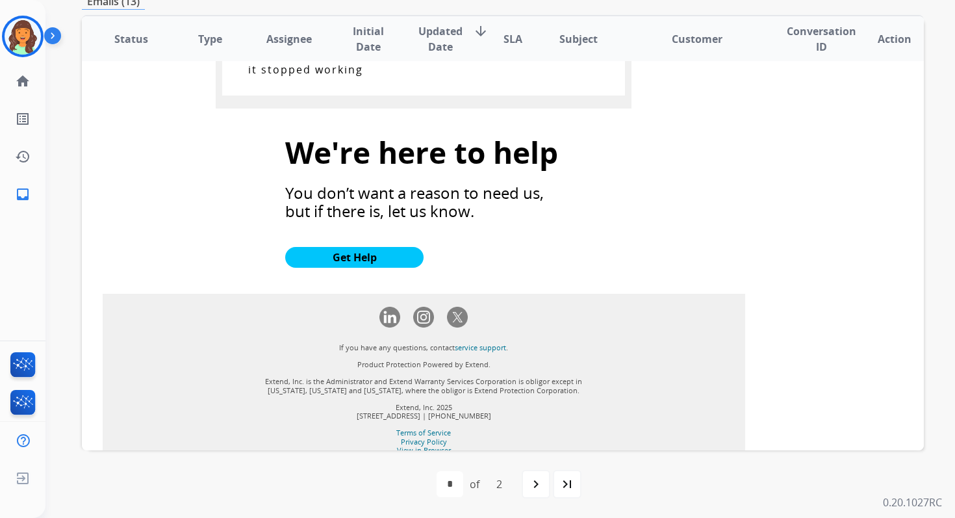
scroll to position [1347, 0]
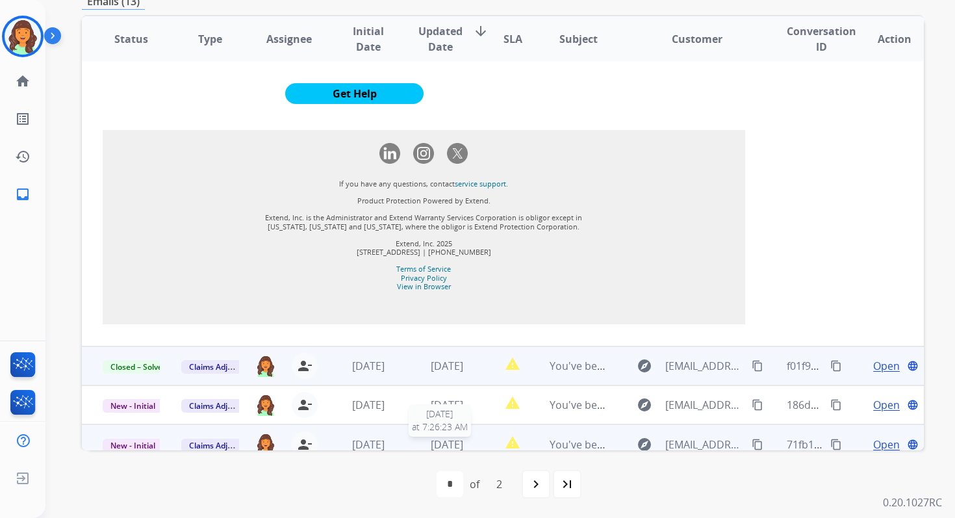
click at [431, 437] on span "2 days ago" at bounding box center [447, 444] width 32 height 14
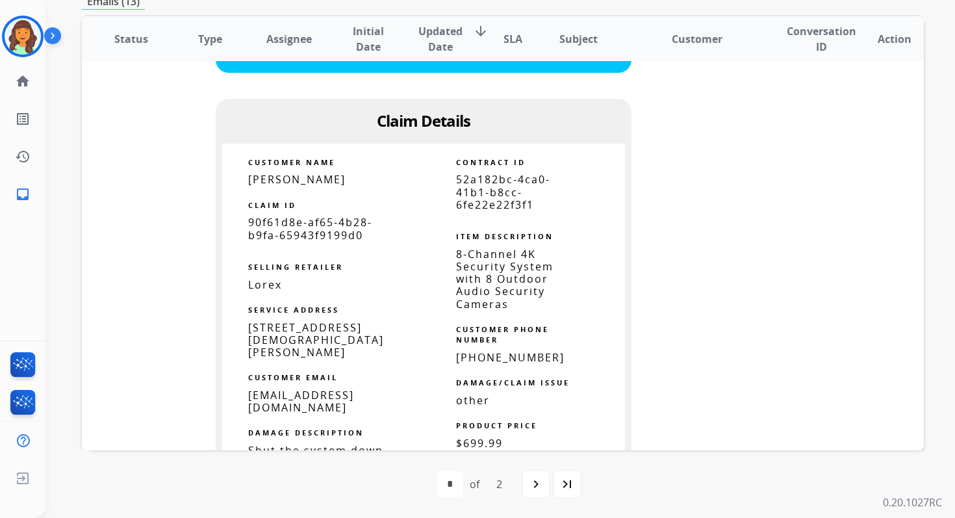
scroll to position [942, 0]
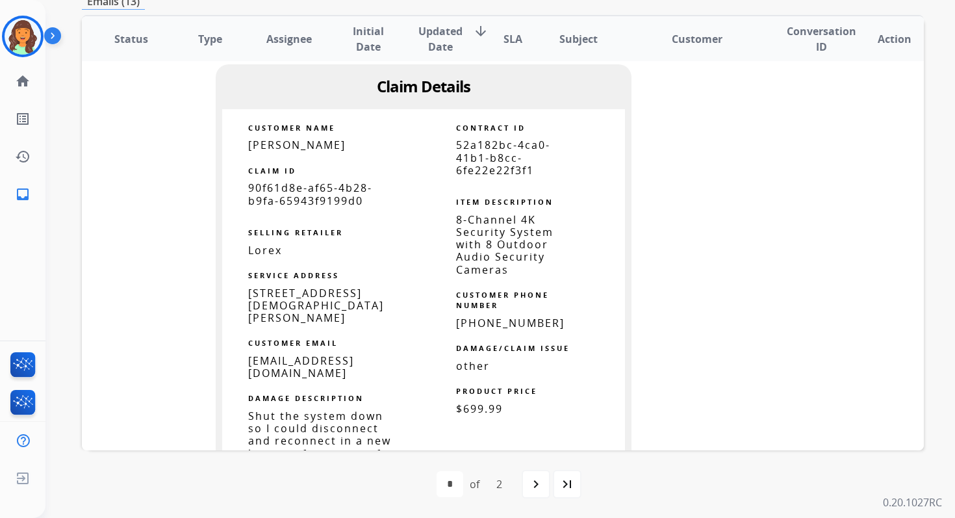
click at [490, 158] on span "52a182bc-4ca0-41b1-b8cc-6fe22e22f3f1" at bounding box center [503, 157] width 94 height 39
copy tbody
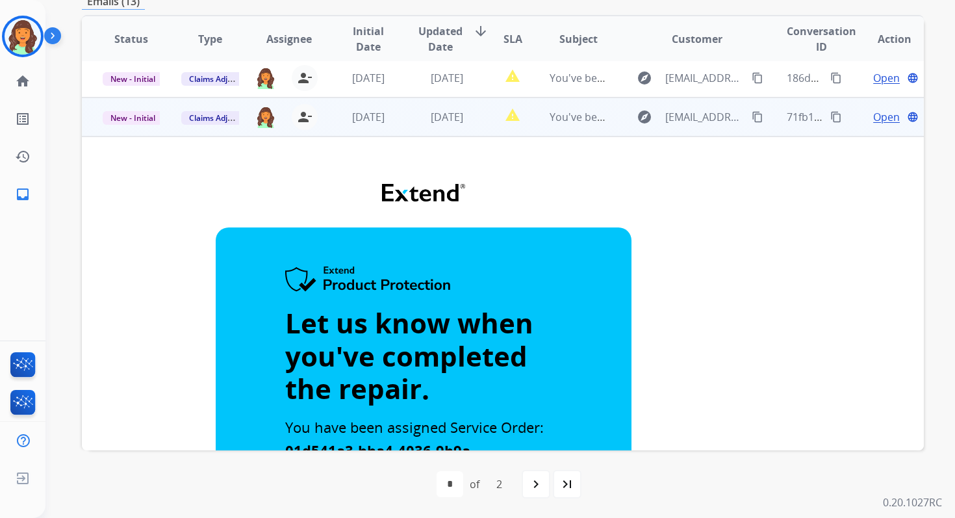
scroll to position [301, 0]
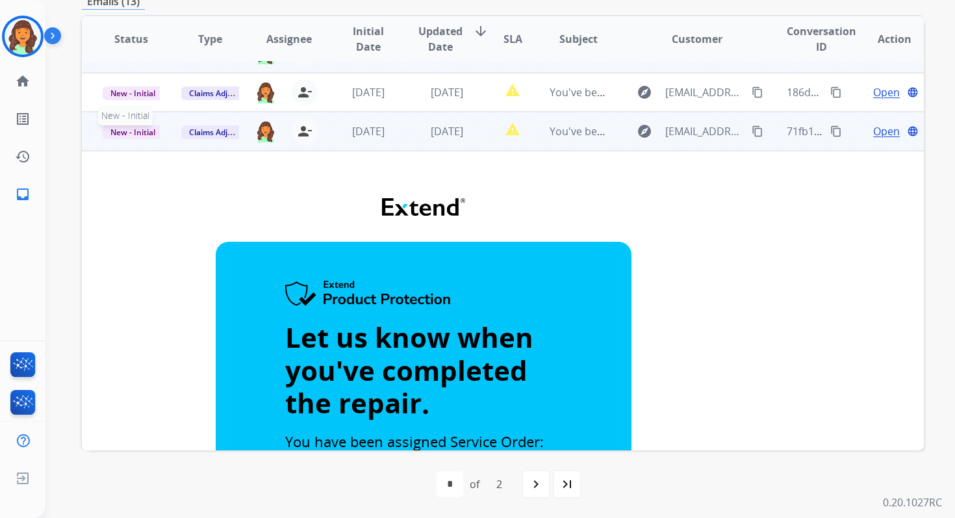
click at [143, 130] on span "New - Initial" at bounding box center [133, 132] width 60 height 14
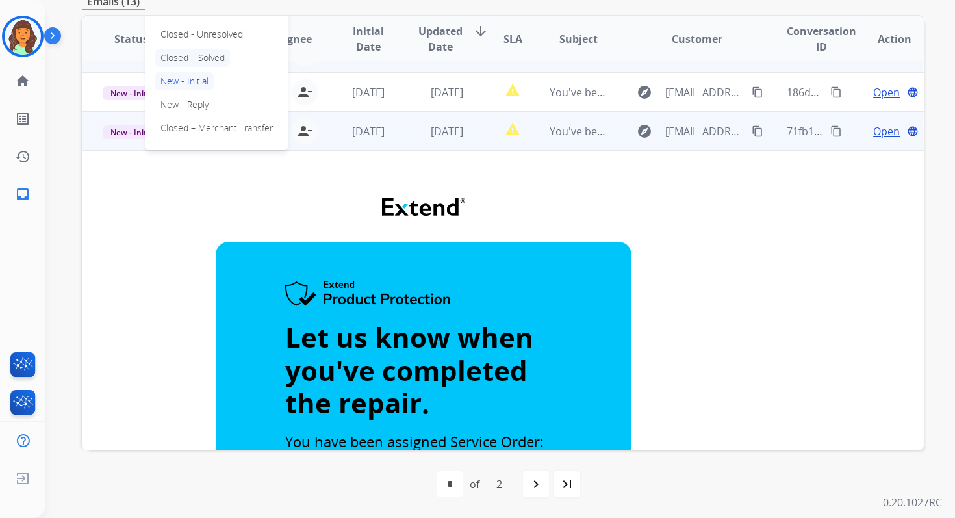
click at [197, 56] on p "Closed – Solved" at bounding box center [192, 58] width 75 height 18
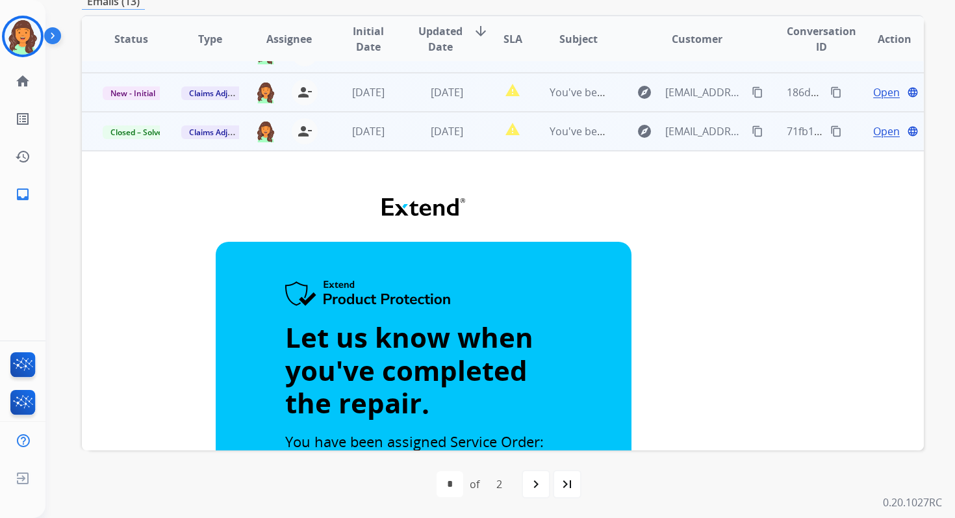
click at [418, 93] on div "2 days ago" at bounding box center [446, 92] width 57 height 16
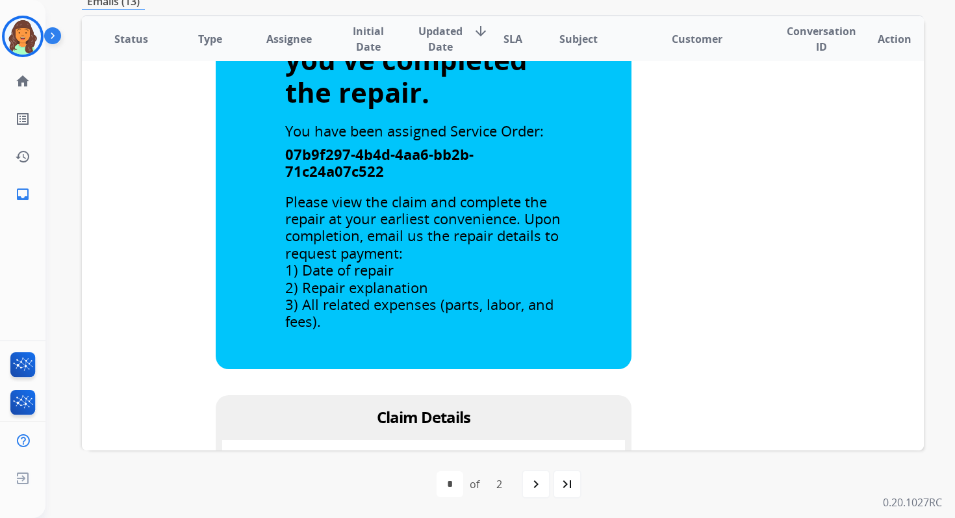
scroll to position [910, 0]
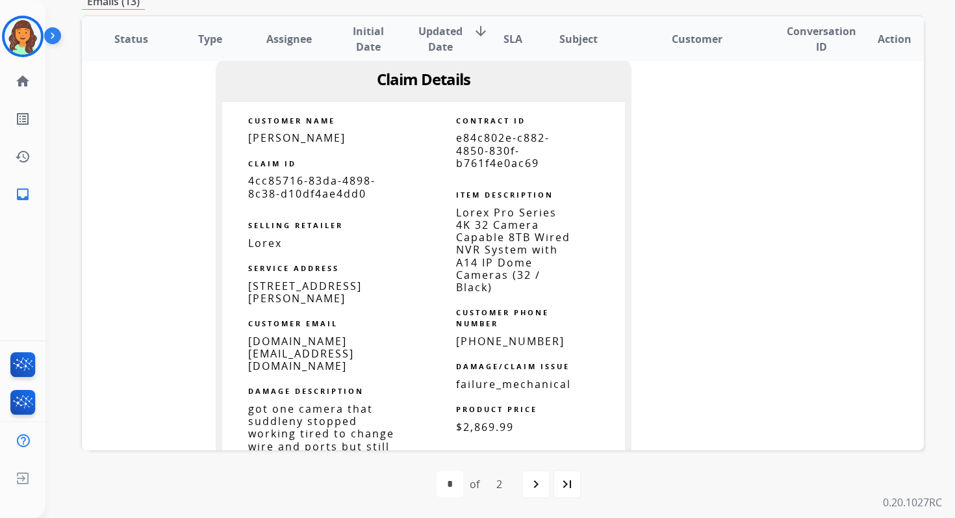
click at [482, 157] on span "e84c802e-c882-4850-830f-b761f4e0ac69" at bounding box center [503, 150] width 94 height 39
copy tbody
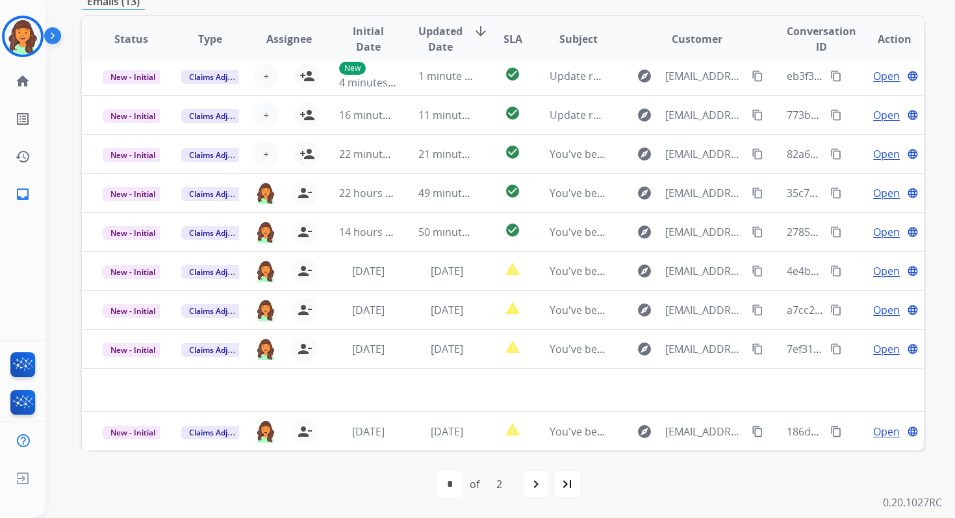
scroll to position [44, 0]
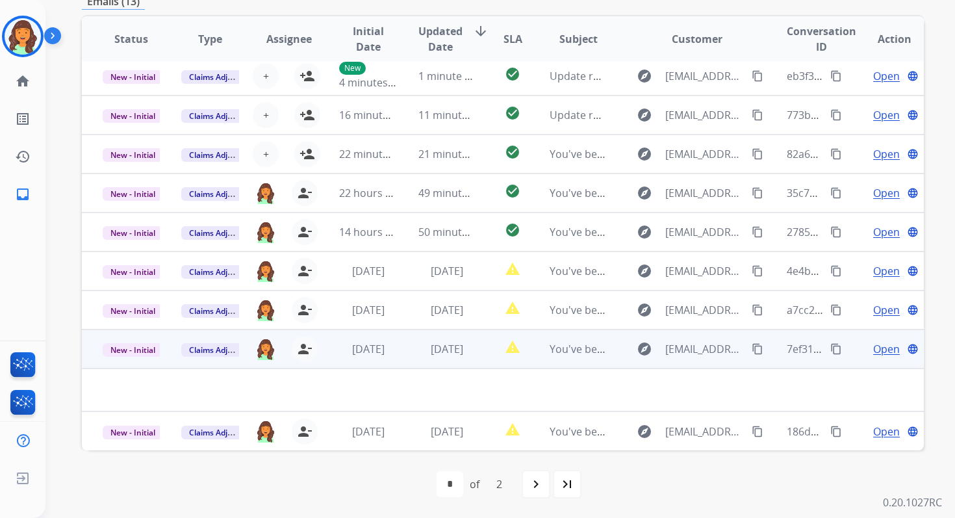
click at [407, 347] on td "1 day ago" at bounding box center [436, 348] width 79 height 39
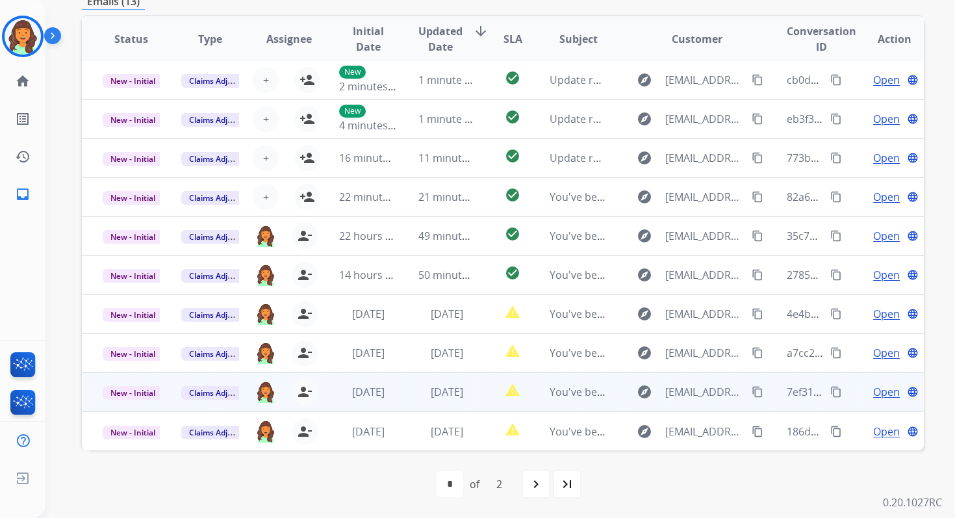
scroll to position [1, 0]
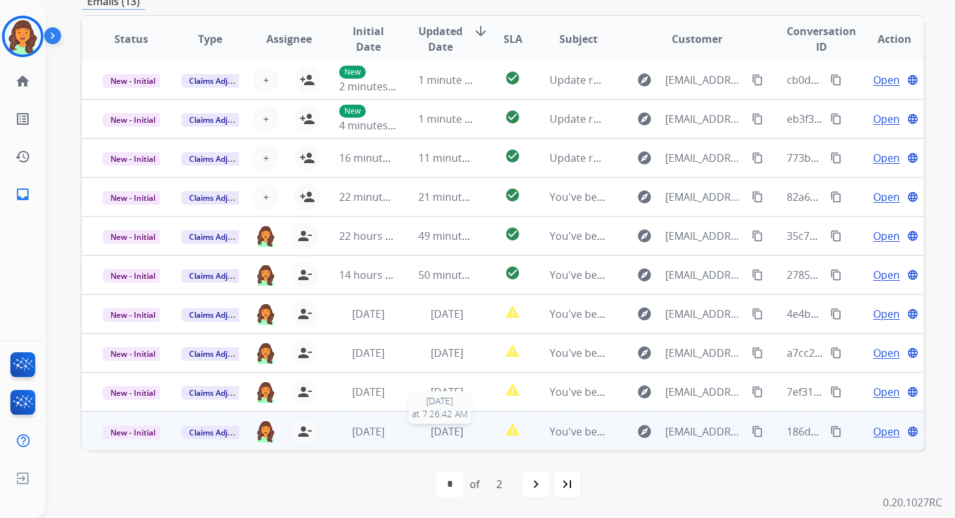
click at [431, 425] on span "2 days ago" at bounding box center [447, 431] width 32 height 14
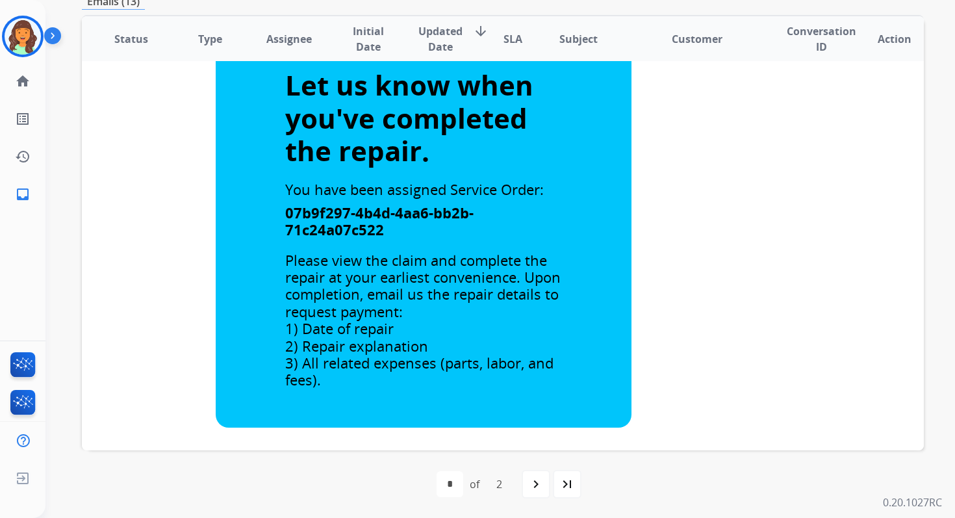
scroll to position [330, 0]
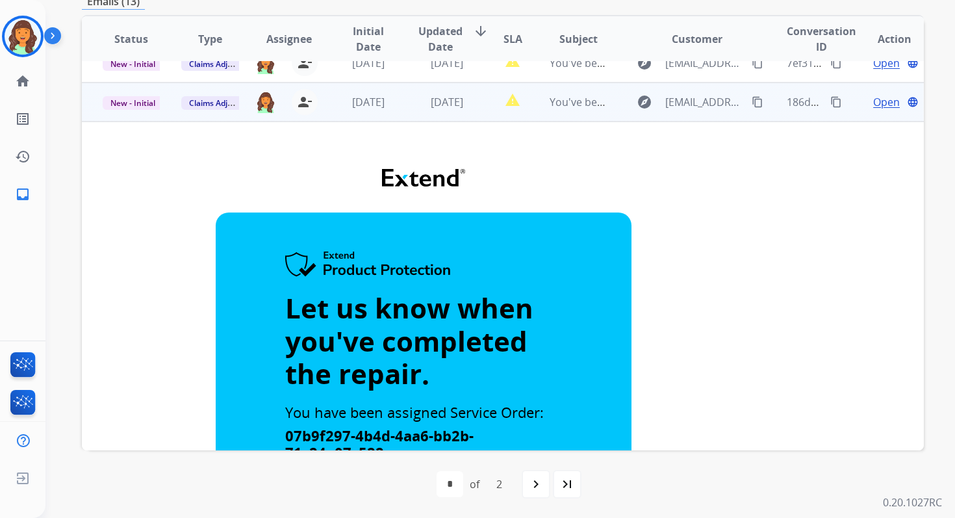
click at [134, 103] on span "New - Initial" at bounding box center [133, 103] width 60 height 14
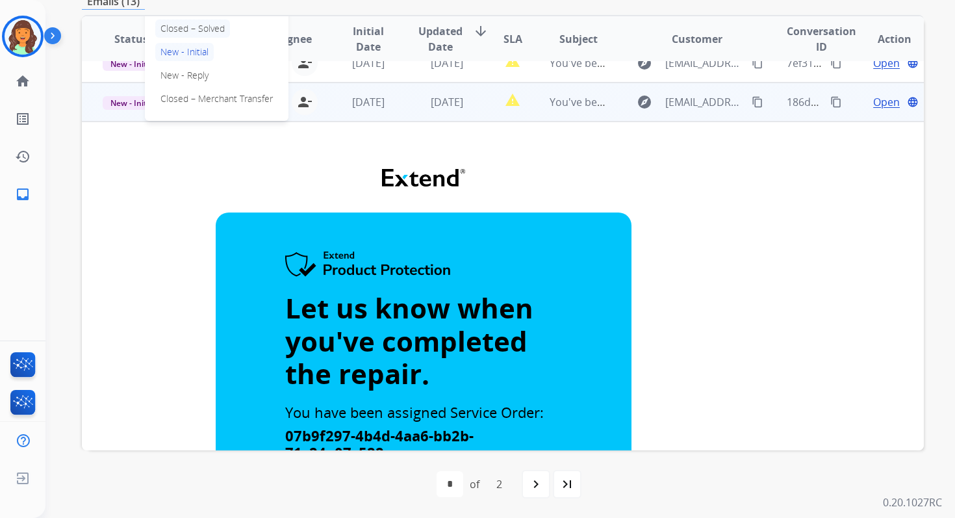
click at [190, 29] on p "Closed – Solved" at bounding box center [192, 28] width 75 height 18
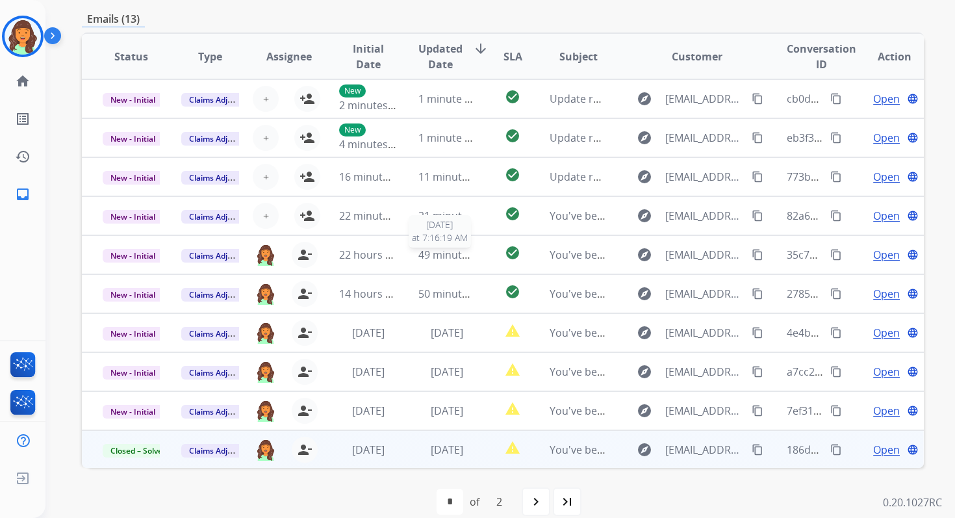
scroll to position [297, 0]
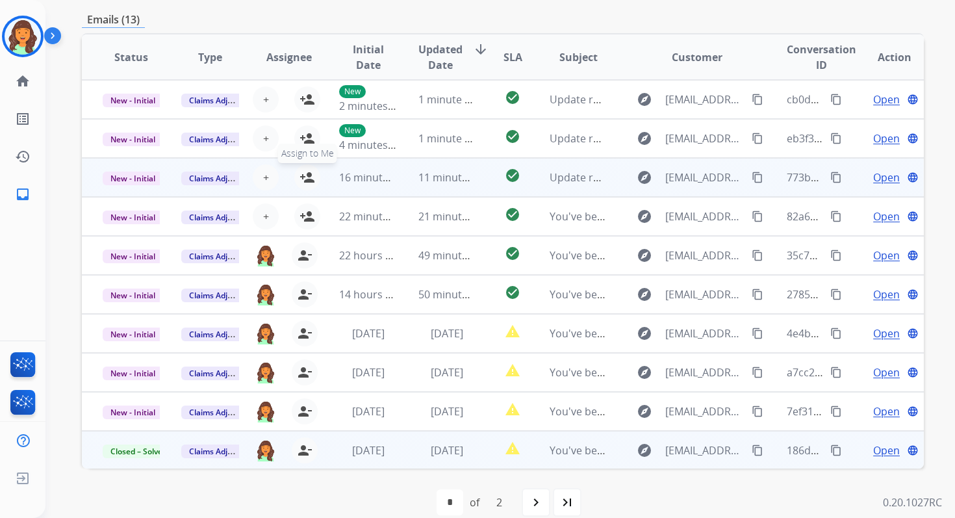
click at [305, 177] on mat-icon "person_add" at bounding box center [307, 177] width 16 height 16
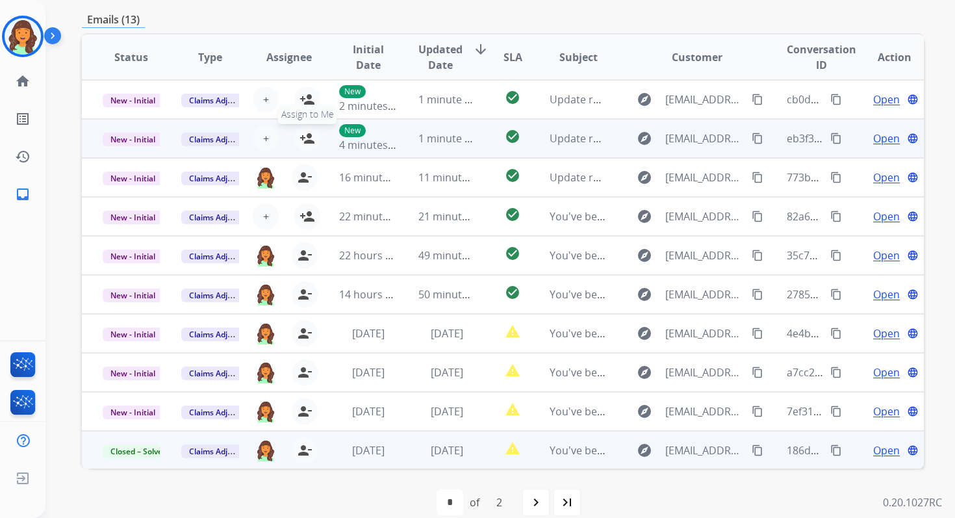
click at [304, 139] on mat-icon "person_add" at bounding box center [307, 139] width 16 height 16
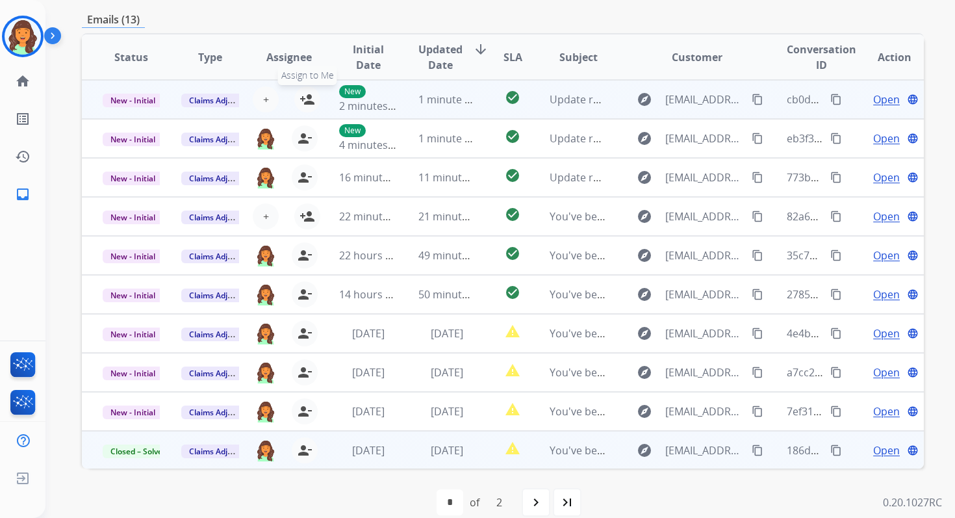
click at [305, 102] on mat-icon "person_add" at bounding box center [307, 100] width 16 height 16
click at [145, 101] on span "New - Initial" at bounding box center [133, 101] width 60 height 14
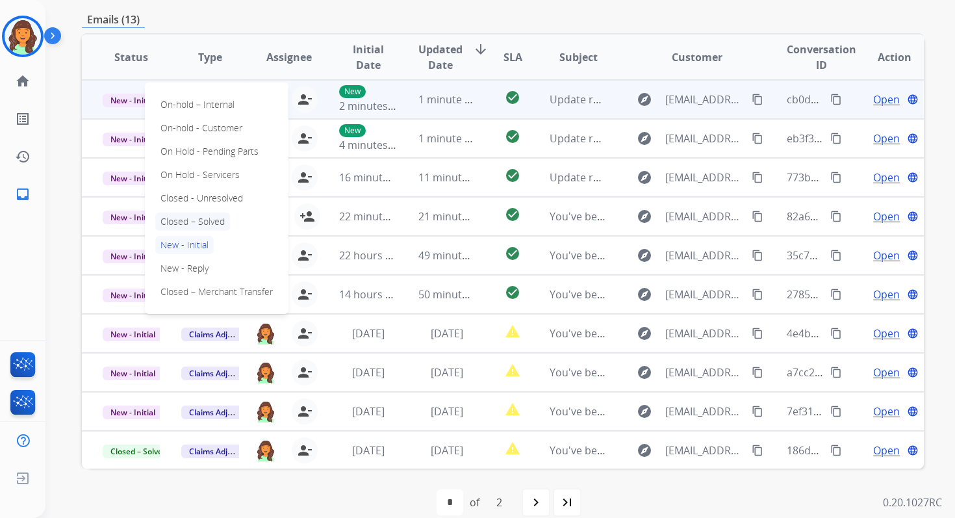
click at [177, 218] on p "Closed – Solved" at bounding box center [192, 221] width 75 height 18
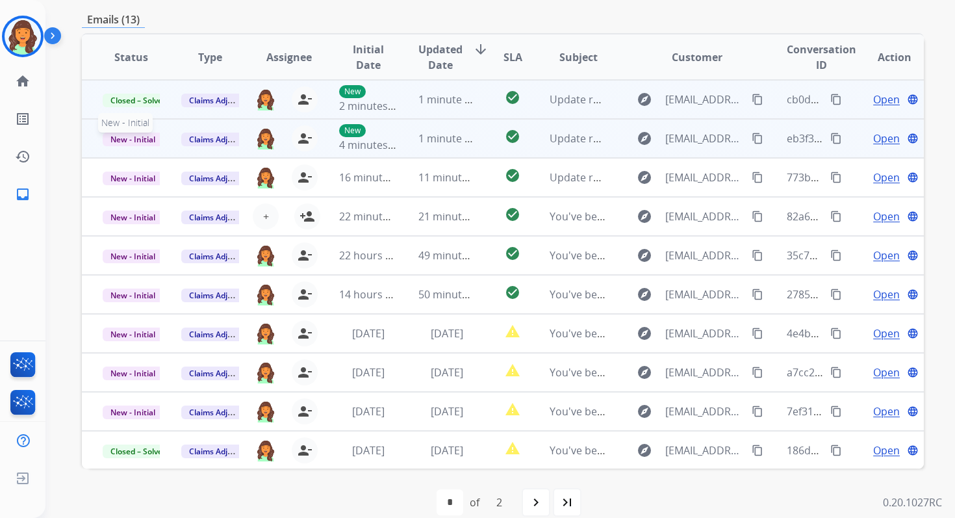
click at [139, 136] on span "New - Initial" at bounding box center [133, 139] width 60 height 14
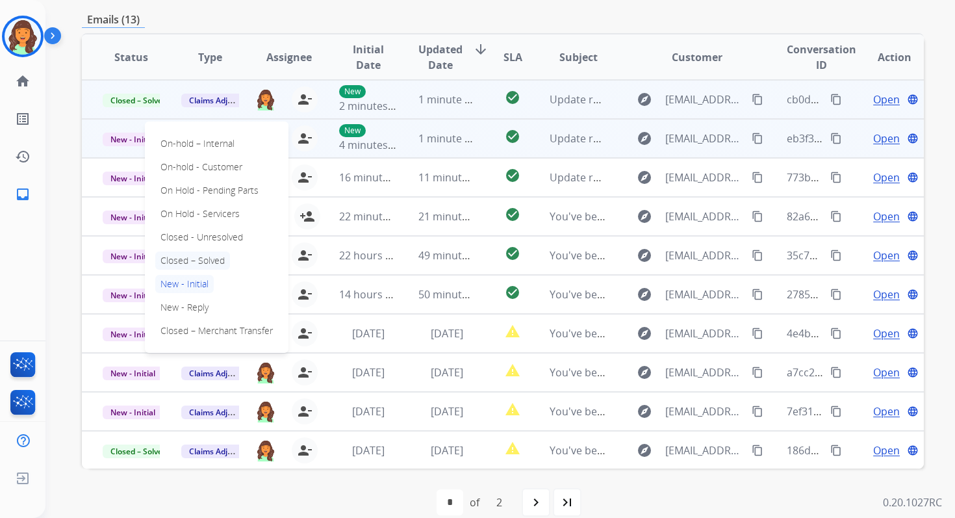
click at [187, 260] on p "Closed – Solved" at bounding box center [192, 260] width 75 height 18
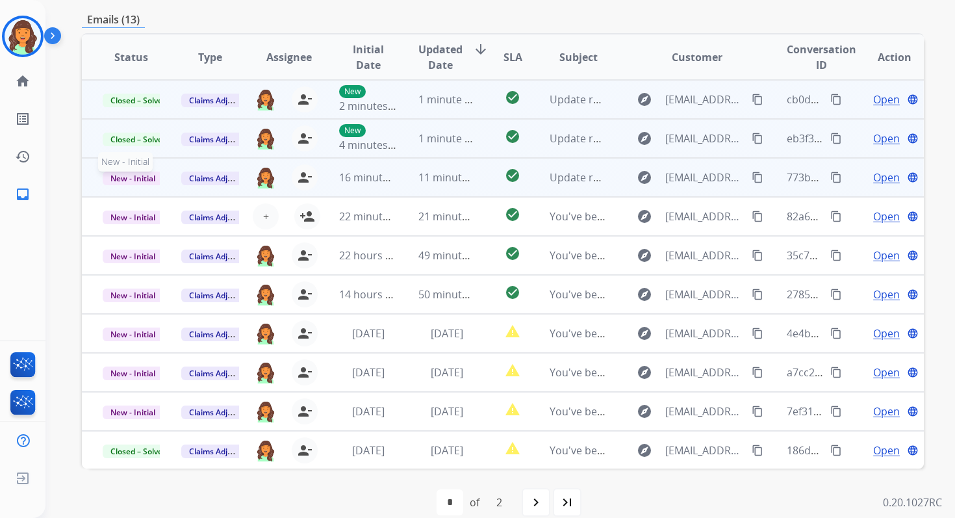
click at [144, 172] on span "New - Initial" at bounding box center [133, 178] width 60 height 14
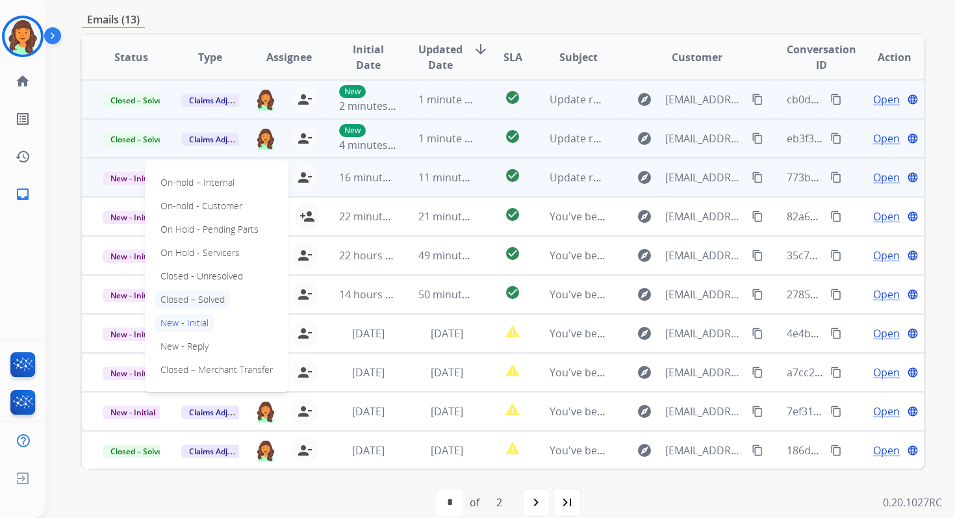
click at [186, 299] on p "Closed – Solved" at bounding box center [192, 299] width 75 height 18
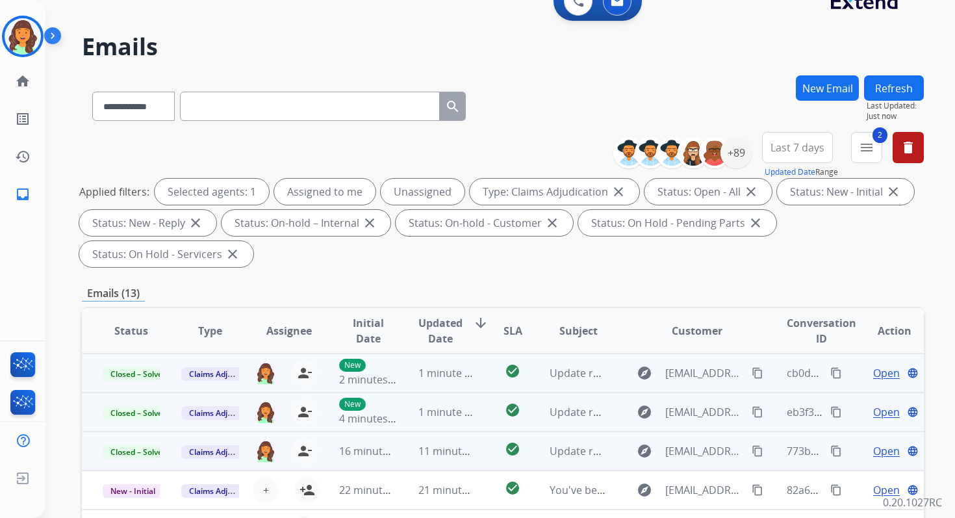
scroll to position [0, 0]
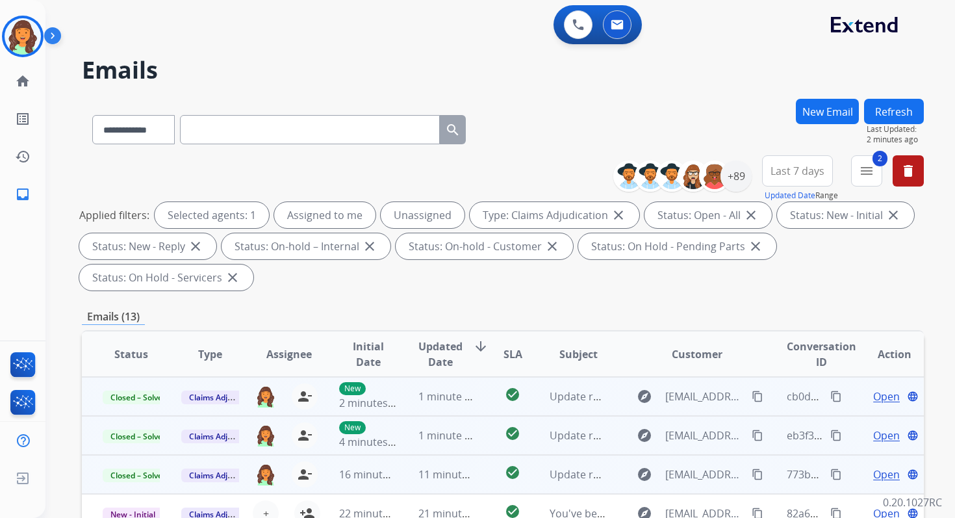
click at [897, 99] on div "Refresh Last Updated: 2 minutes ago" at bounding box center [894, 122] width 60 height 46
click at [892, 110] on button "Refresh" at bounding box center [894, 111] width 60 height 25
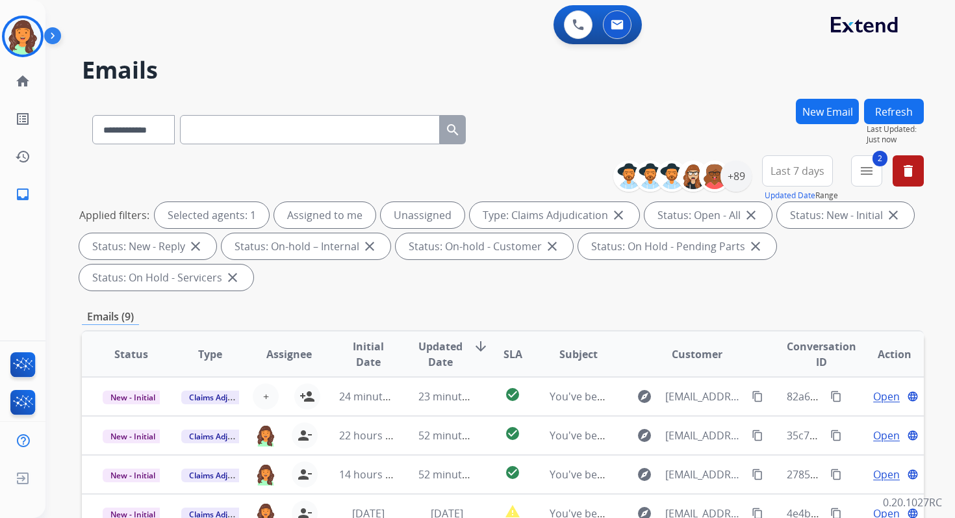
scroll to position [315, 0]
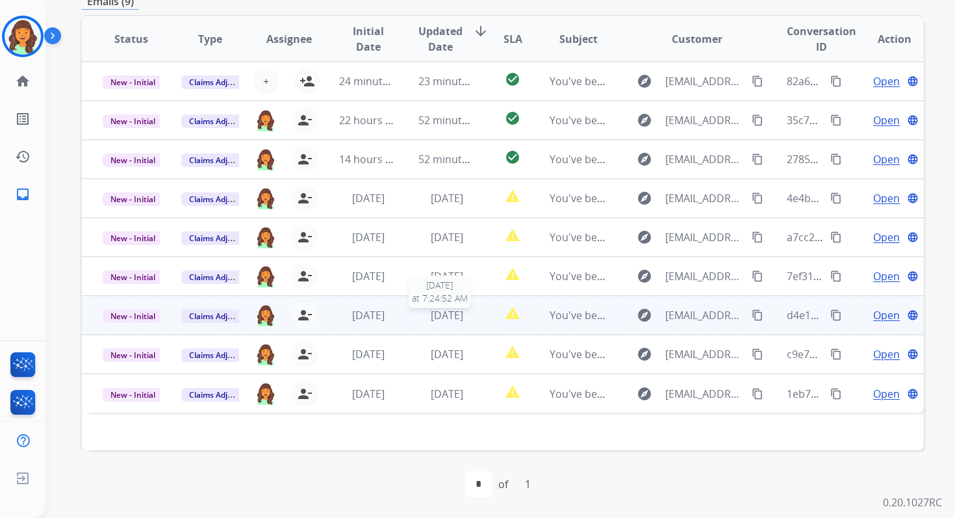
click at [431, 312] on span "2 days ago" at bounding box center [447, 315] width 32 height 14
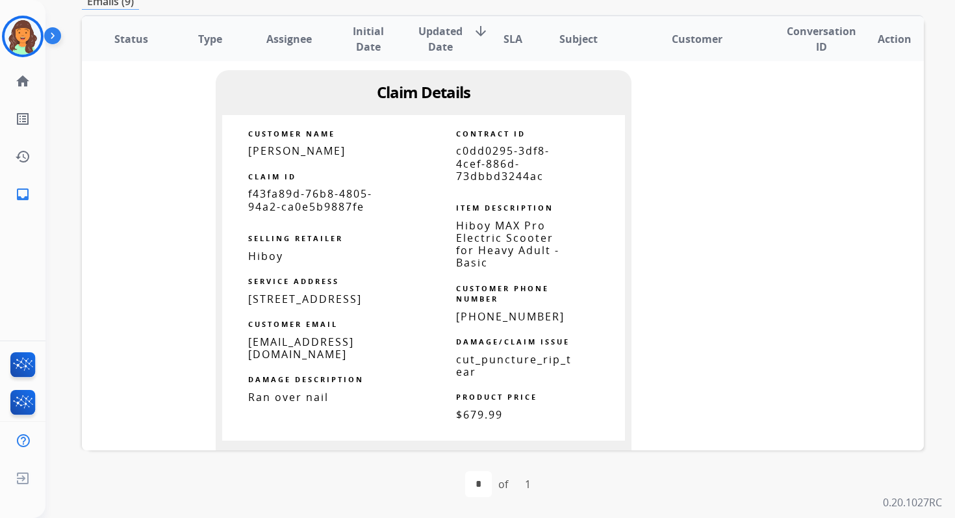
scroll to position [836, 0]
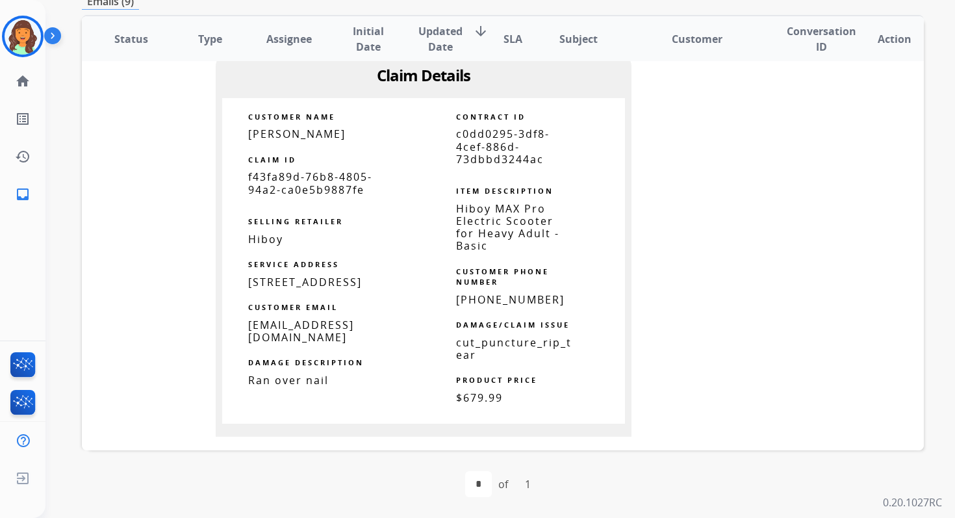
click at [491, 155] on span "c0dd0295-3df8-4cef-886d-73dbbd3244ac" at bounding box center [503, 146] width 94 height 39
copy tbody
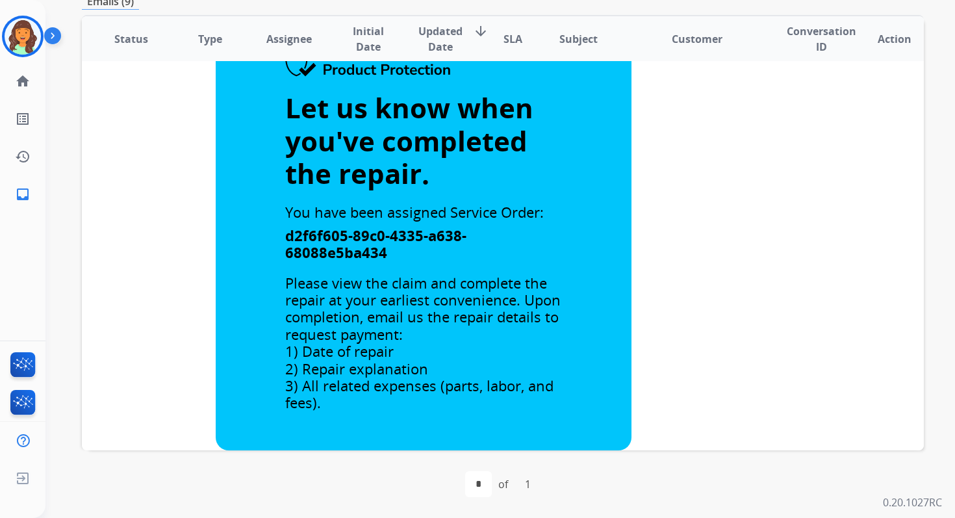
scroll to position [4, 0]
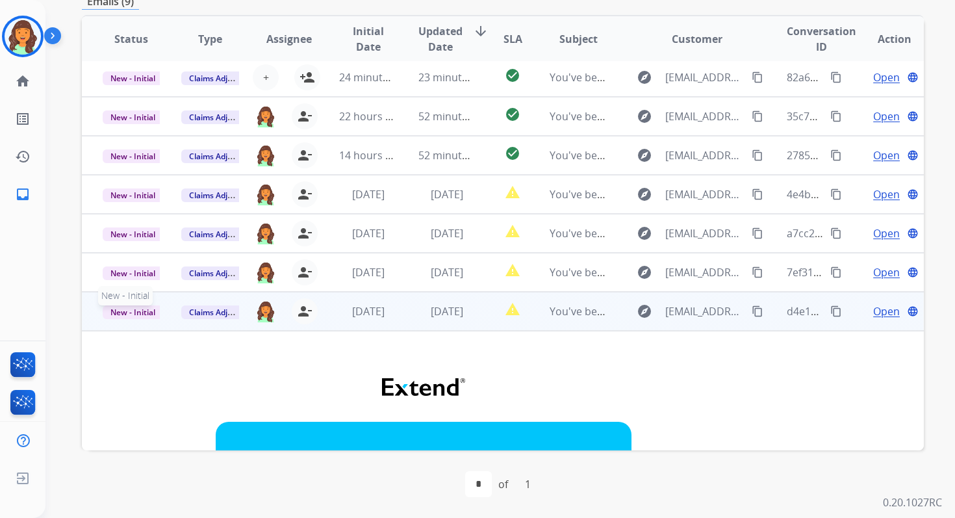
click at [143, 312] on span "New - Initial" at bounding box center [133, 312] width 60 height 14
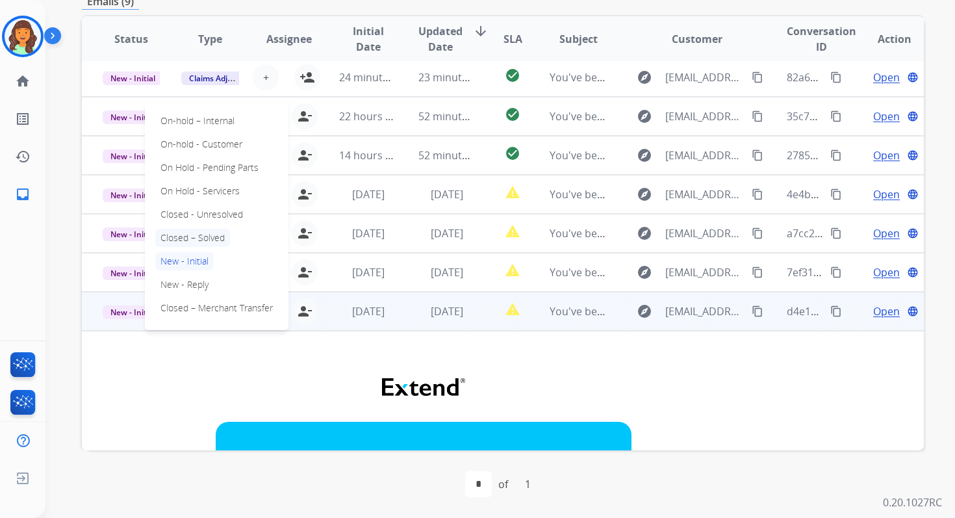
click at [201, 238] on p "Closed – Solved" at bounding box center [192, 238] width 75 height 18
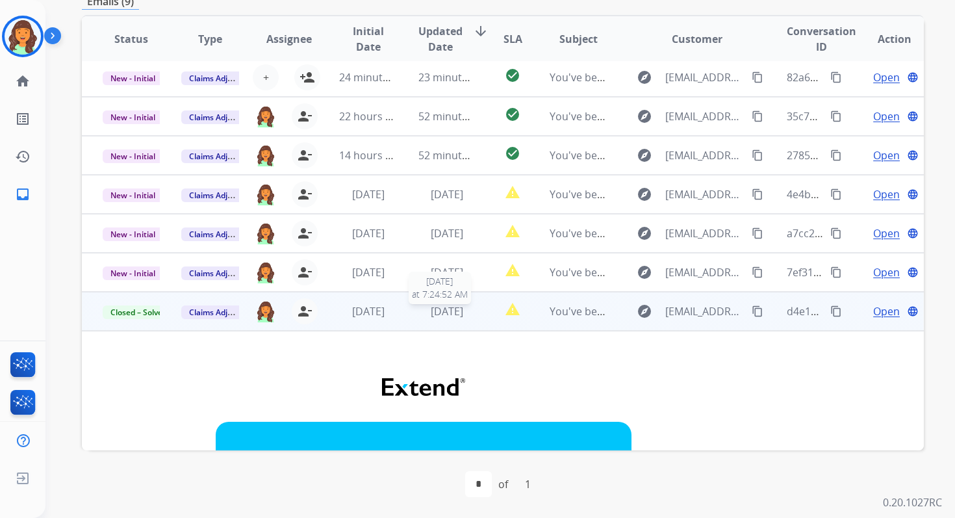
click at [431, 309] on span "2 days ago" at bounding box center [447, 311] width 32 height 14
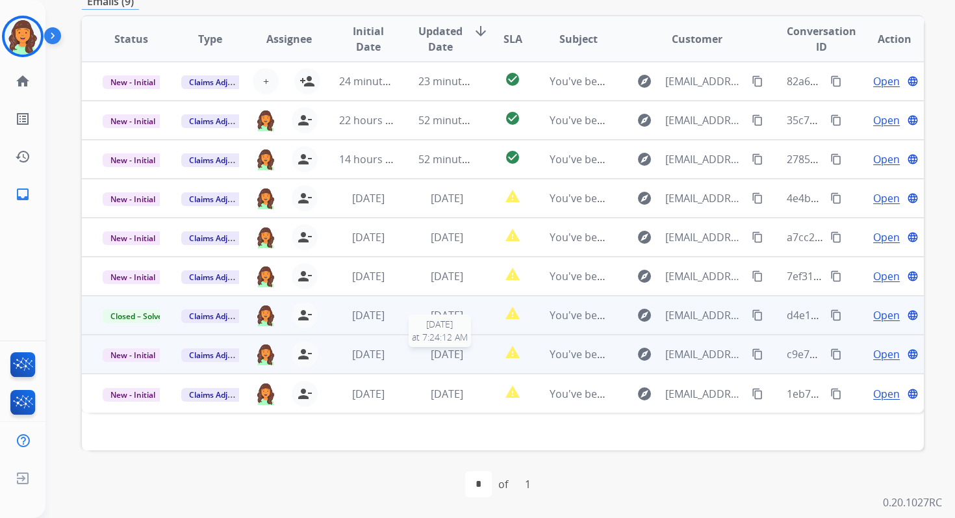
click at [444, 348] on span "2 days ago" at bounding box center [447, 354] width 32 height 14
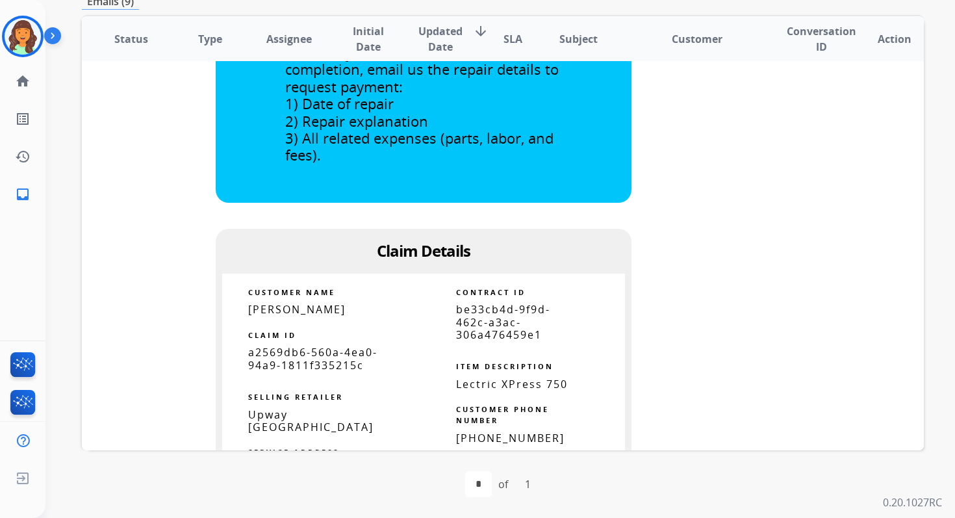
scroll to position [808, 0]
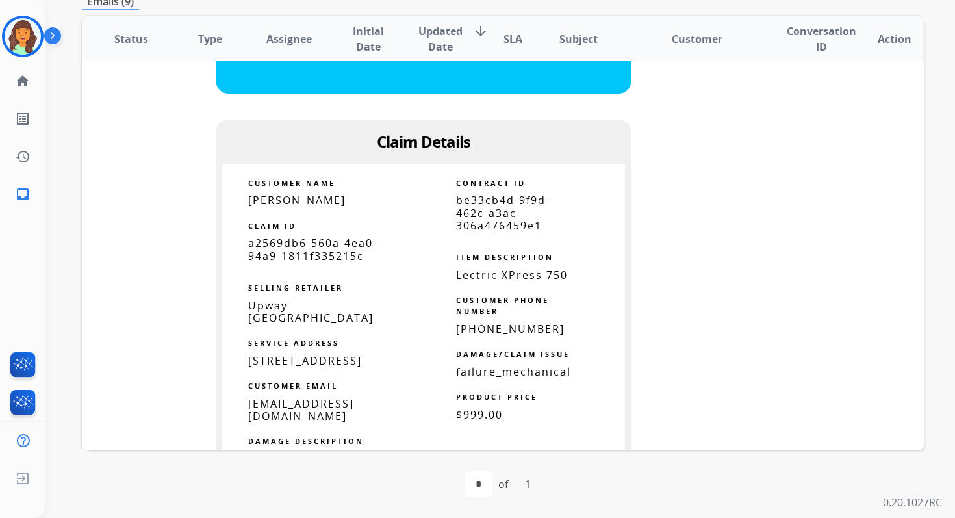
click at [482, 212] on span "be33cb4d-9f9d-462c-a3ac-306a476459e1" at bounding box center [503, 212] width 94 height 39
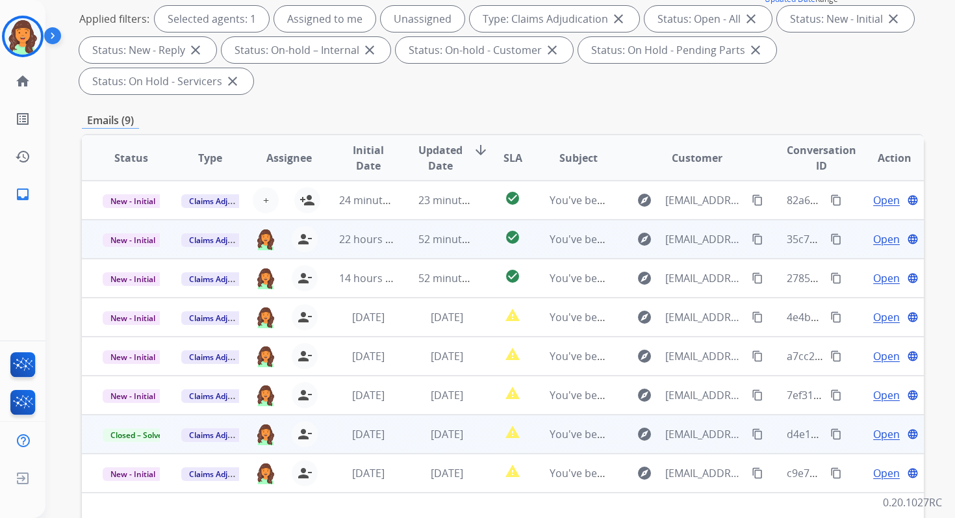
scroll to position [102, 0]
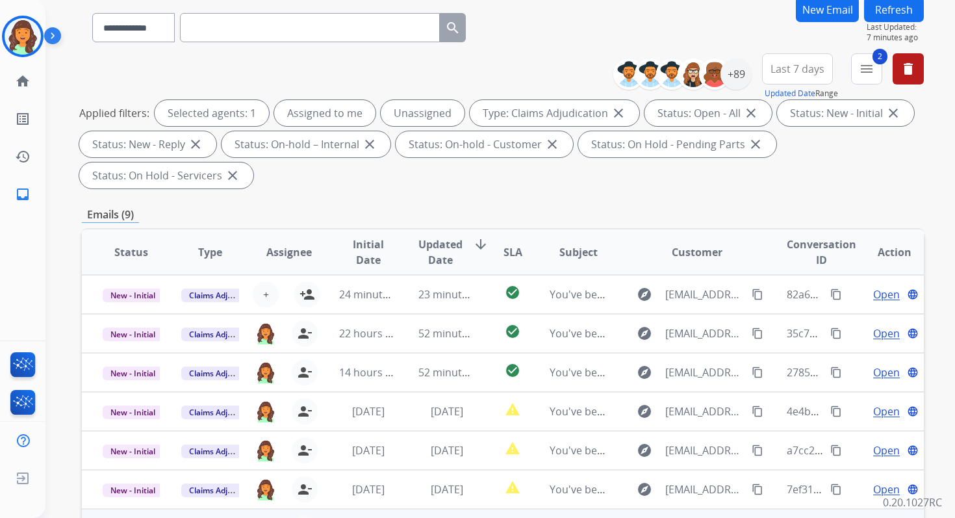
click at [880, 16] on button "Refresh" at bounding box center [894, 9] width 60 height 25
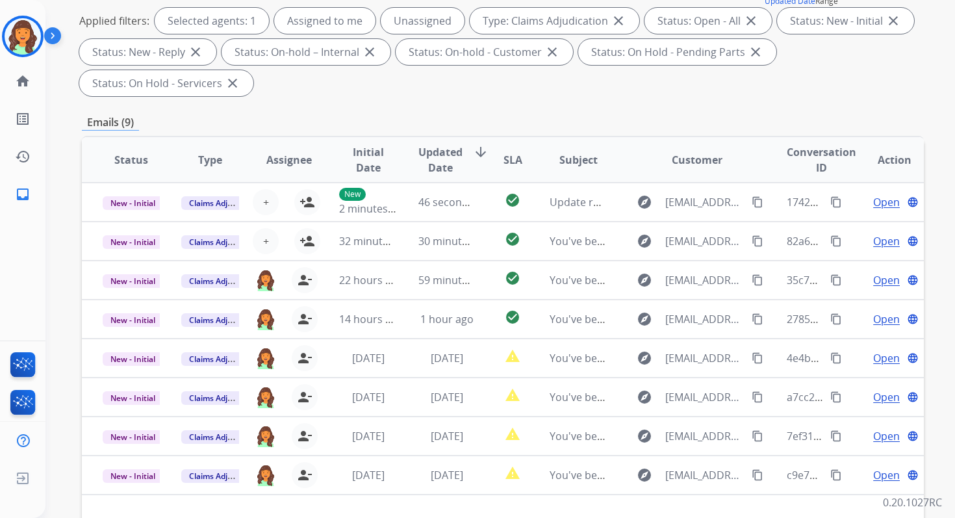
scroll to position [315, 0]
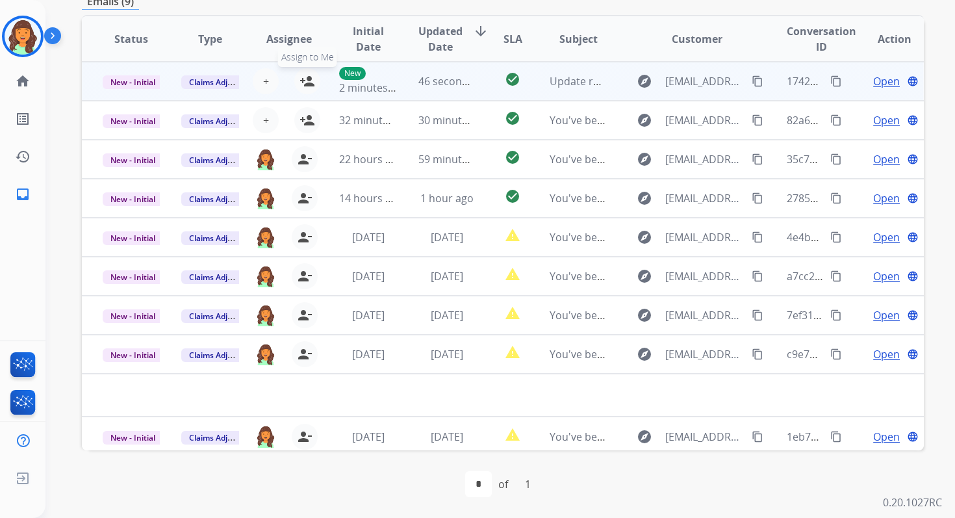
click at [307, 82] on mat-icon "person_add" at bounding box center [307, 81] width 16 height 16
click at [142, 83] on span "New - Initial" at bounding box center [133, 82] width 60 height 14
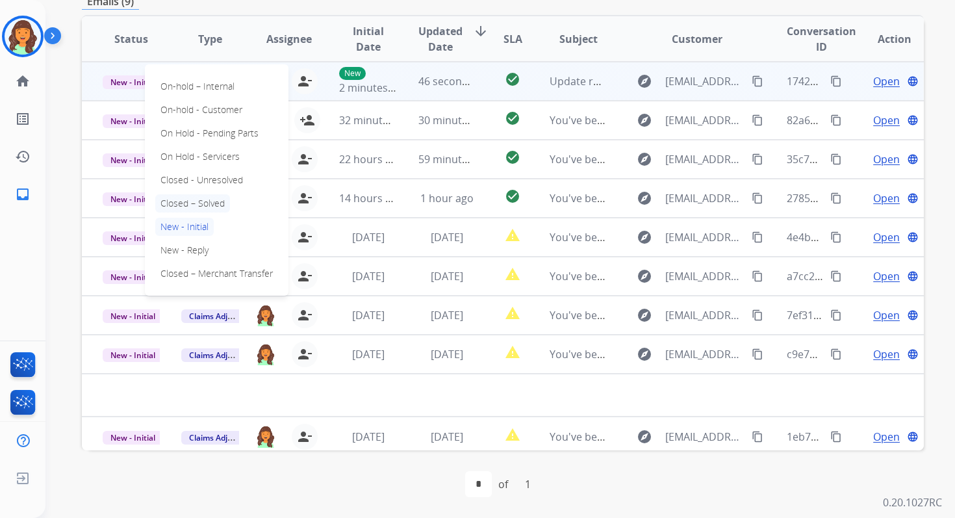
click at [182, 200] on p "Closed – Solved" at bounding box center [192, 203] width 75 height 18
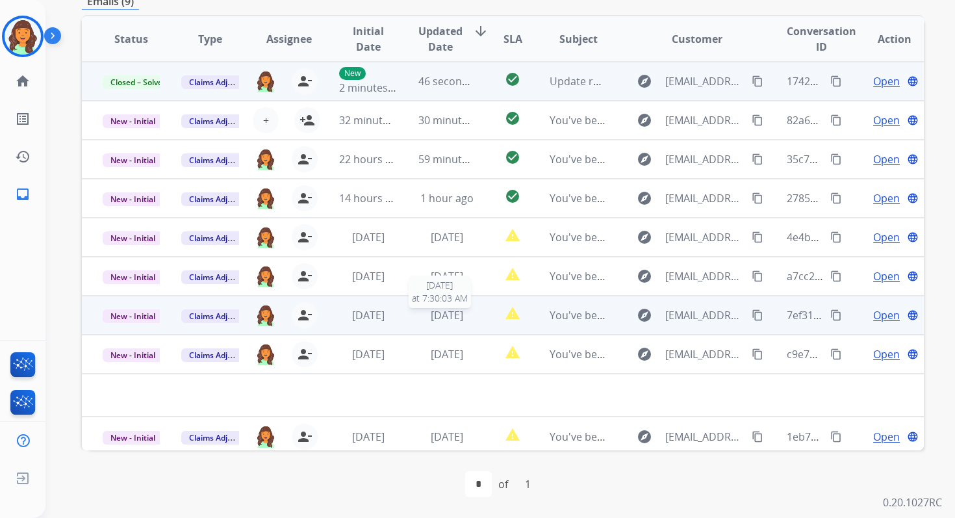
click at [418, 314] on div "1 day ago" at bounding box center [446, 315] width 57 height 16
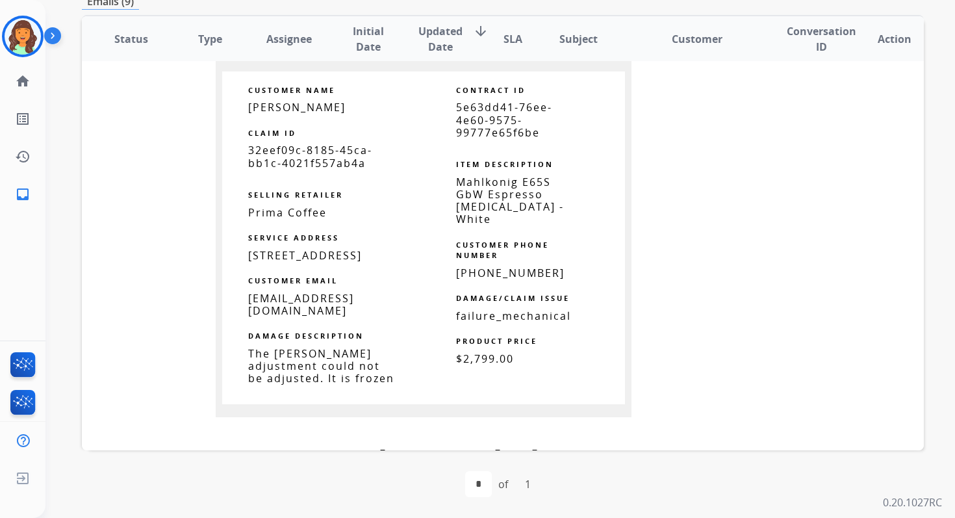
scroll to position [860, 0]
click at [503, 129] on span "5e63dd41-76ee-4e60-9575-99777e65f6be" at bounding box center [504, 121] width 96 height 39
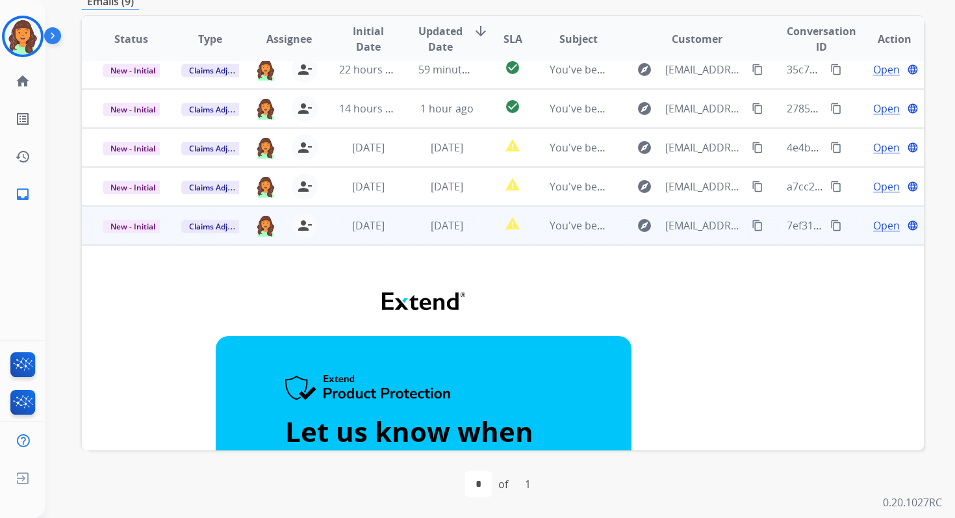
scroll to position [35, 0]
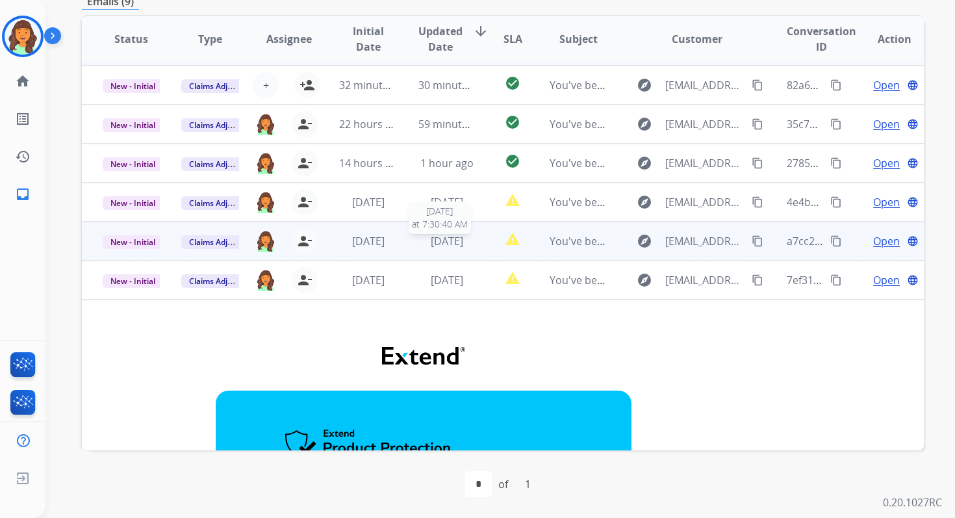
click at [431, 247] on span "1 day ago" at bounding box center [447, 241] width 32 height 14
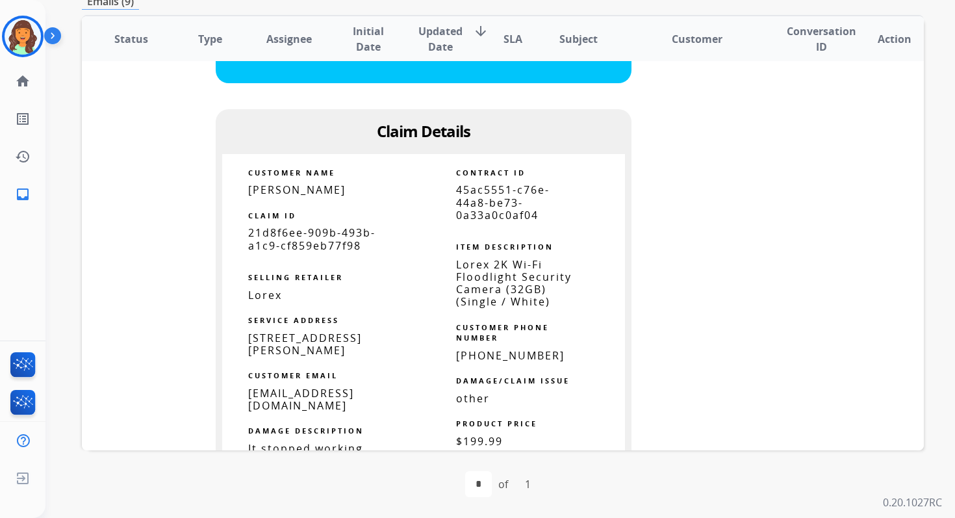
scroll to position [766, 0]
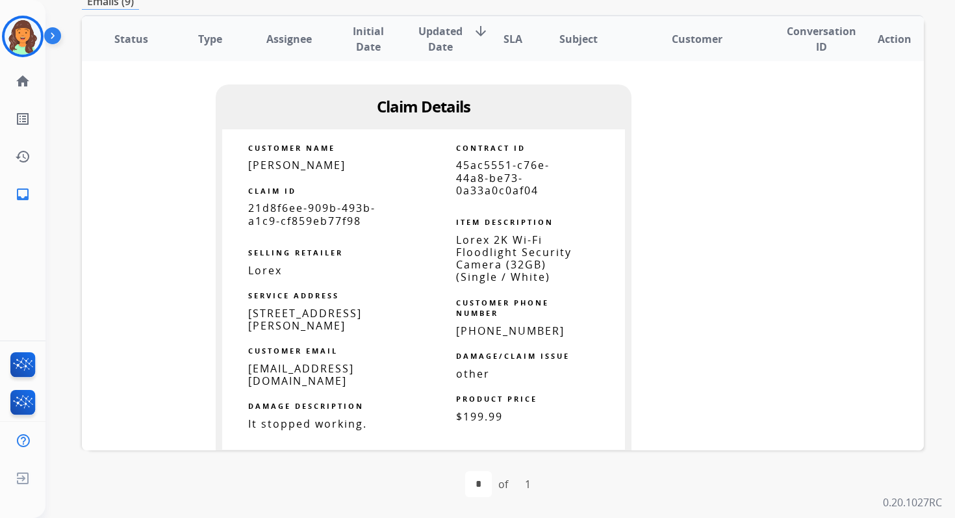
click at [486, 168] on span "45ac5551-c76e-44a8-be73-0a33a0c0af04" at bounding box center [503, 177] width 94 height 39
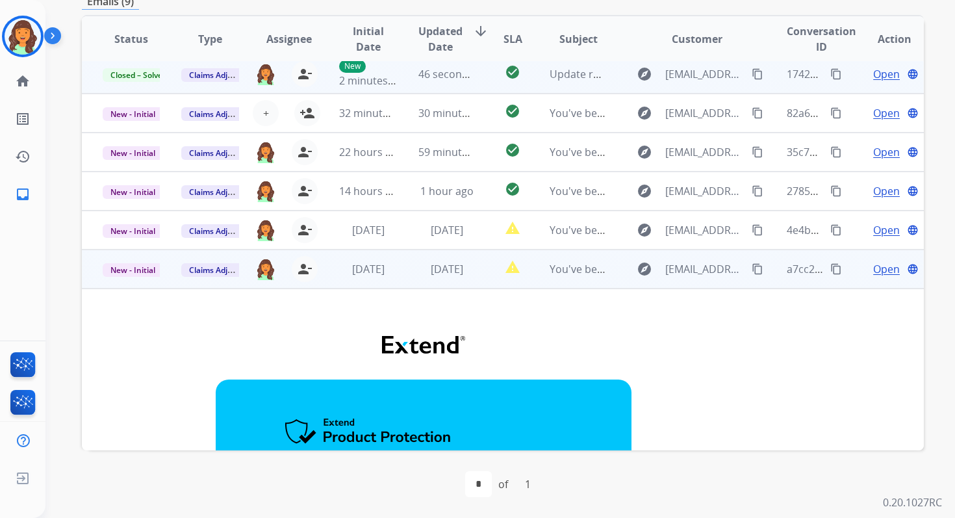
scroll to position [1, 0]
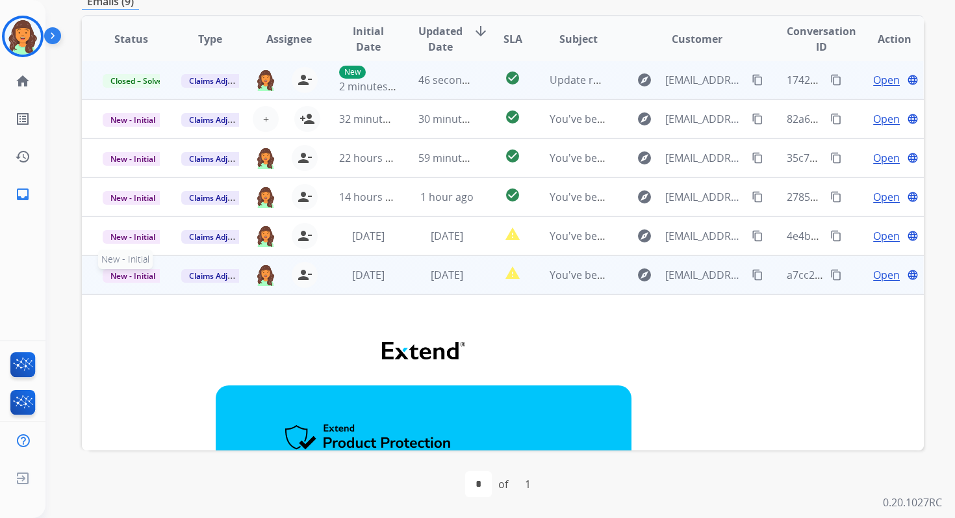
click at [138, 276] on span "New - Initial" at bounding box center [133, 276] width 60 height 14
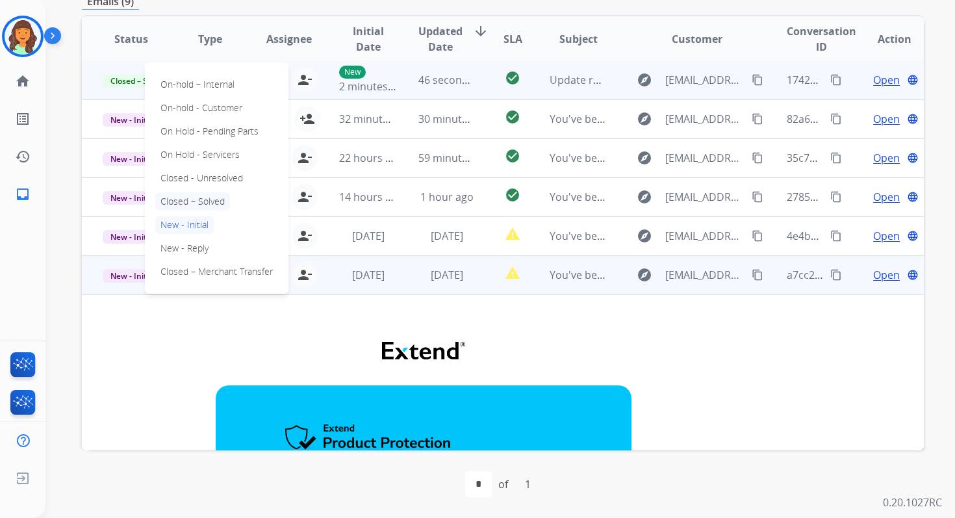
click at [195, 199] on p "Closed – Solved" at bounding box center [192, 201] width 75 height 18
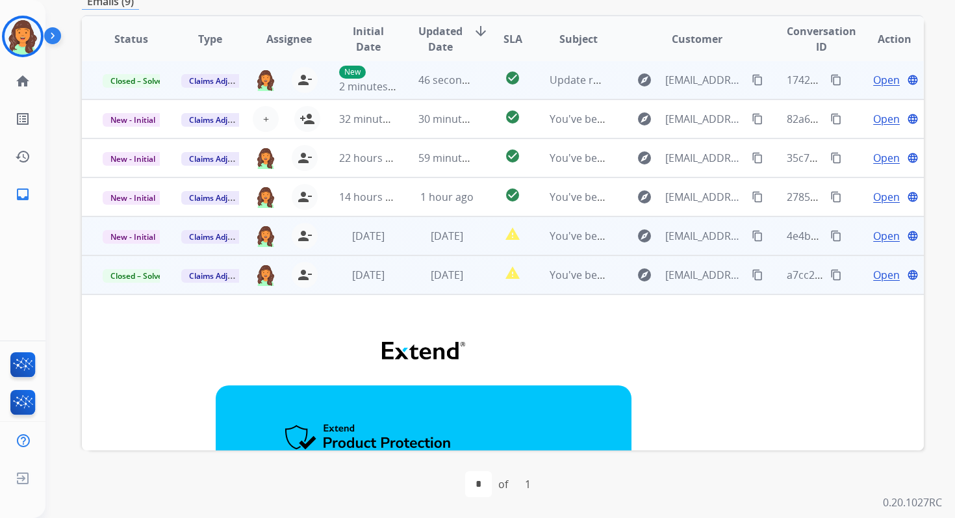
click at [410, 239] on td "1 day ago" at bounding box center [436, 235] width 79 height 39
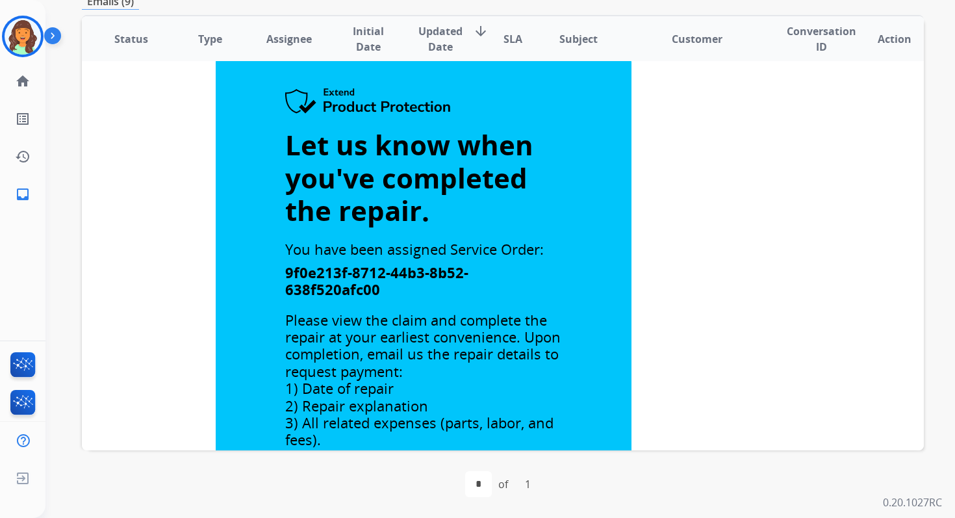
scroll to position [0, 0]
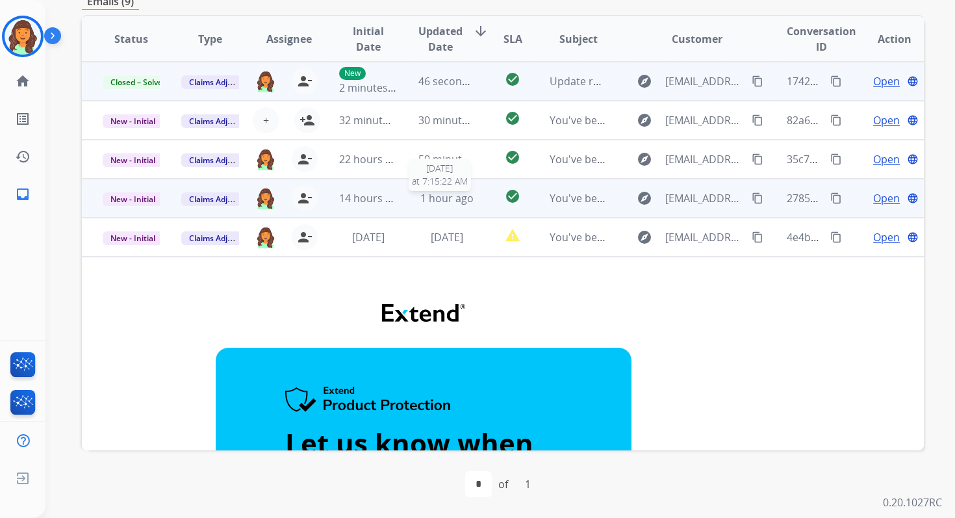
click at [423, 197] on span "1 hour ago" at bounding box center [446, 198] width 53 height 14
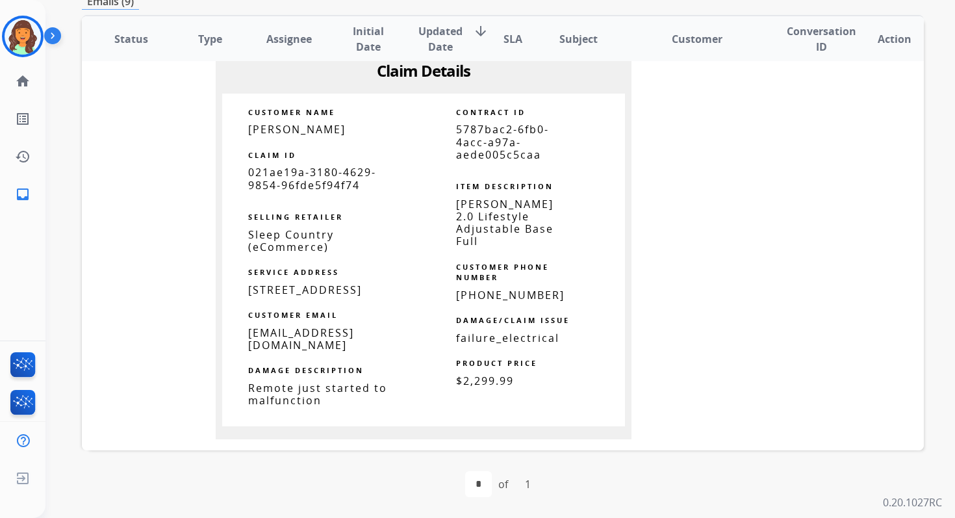
scroll to position [722, 0]
click at [486, 147] on span "5787bac2-6fb0-4acc-a97a-aede005c5caa" at bounding box center [502, 142] width 93 height 39
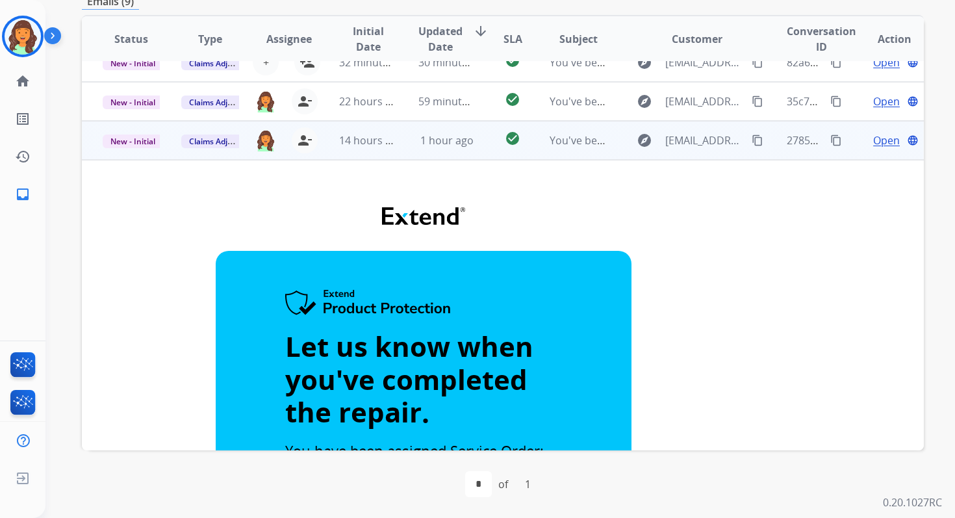
scroll to position [46, 0]
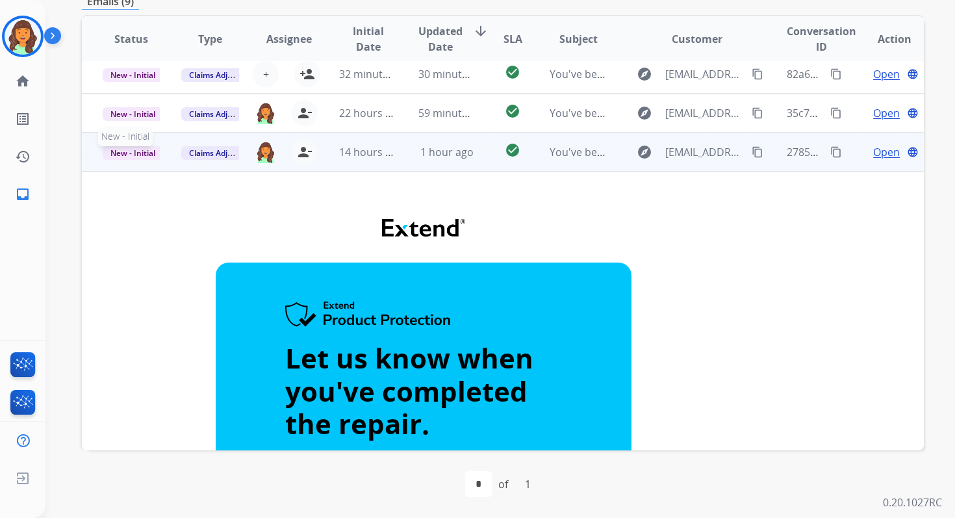
click at [124, 147] on span "New - Initial" at bounding box center [133, 153] width 60 height 14
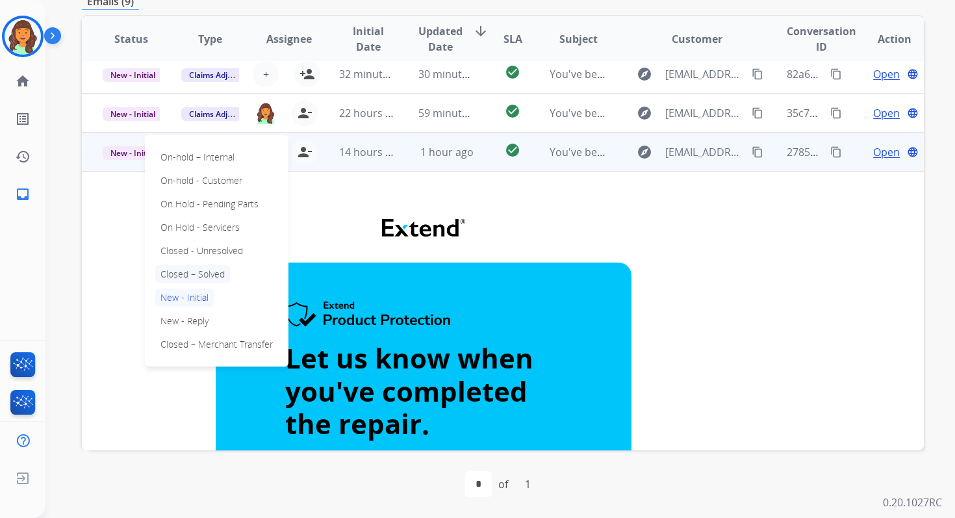
click at [195, 271] on p "Closed – Solved" at bounding box center [192, 274] width 75 height 18
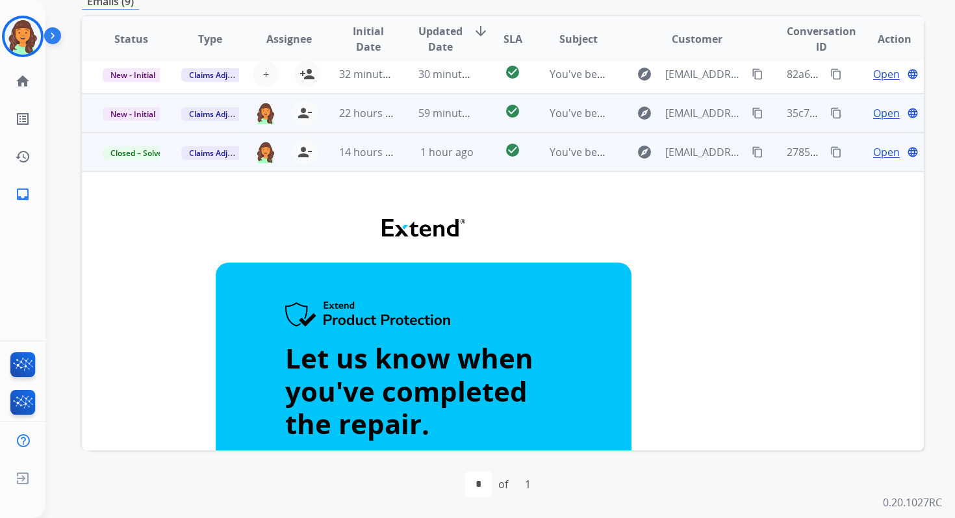
click at [449, 120] on div "59 minutes ago" at bounding box center [446, 113] width 57 height 16
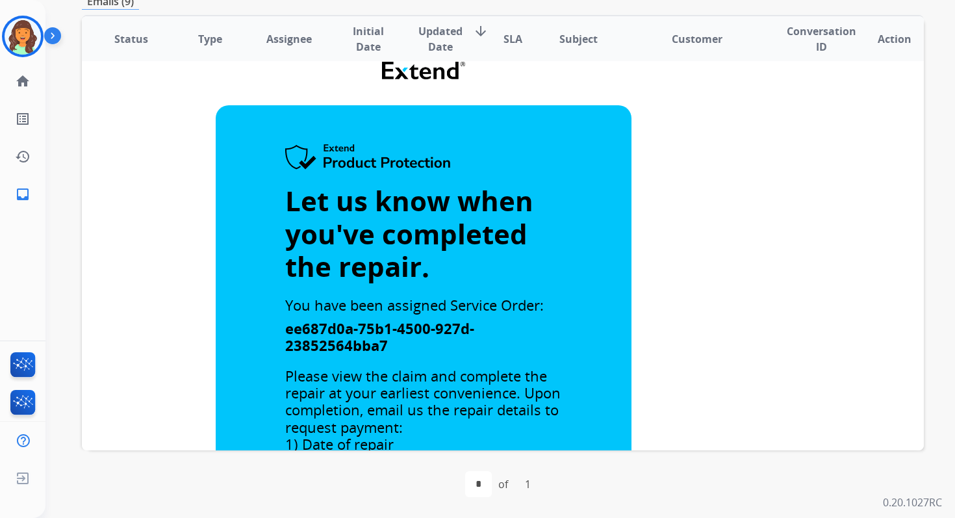
scroll to position [0, 0]
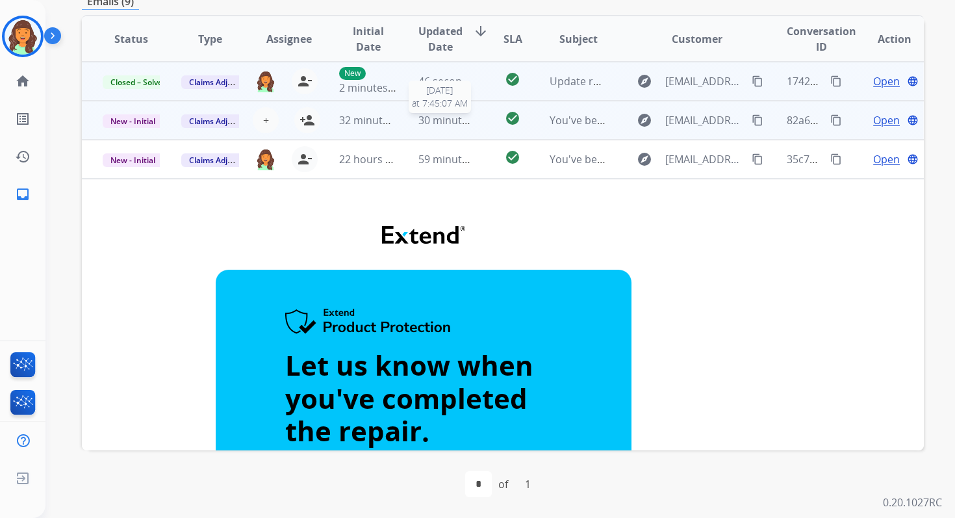
click at [462, 119] on span "30 minutes ago" at bounding box center [455, 120] width 75 height 14
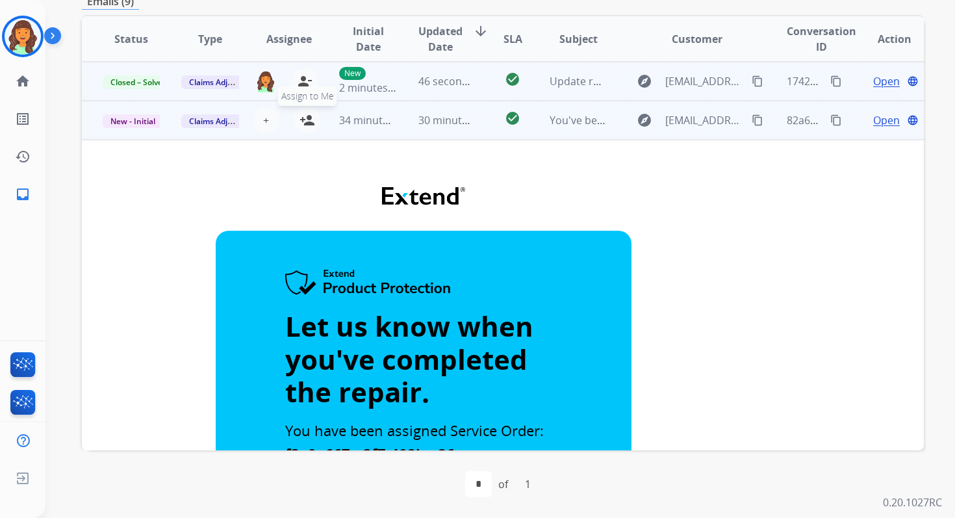
click at [307, 119] on mat-icon "person_add" at bounding box center [307, 120] width 16 height 16
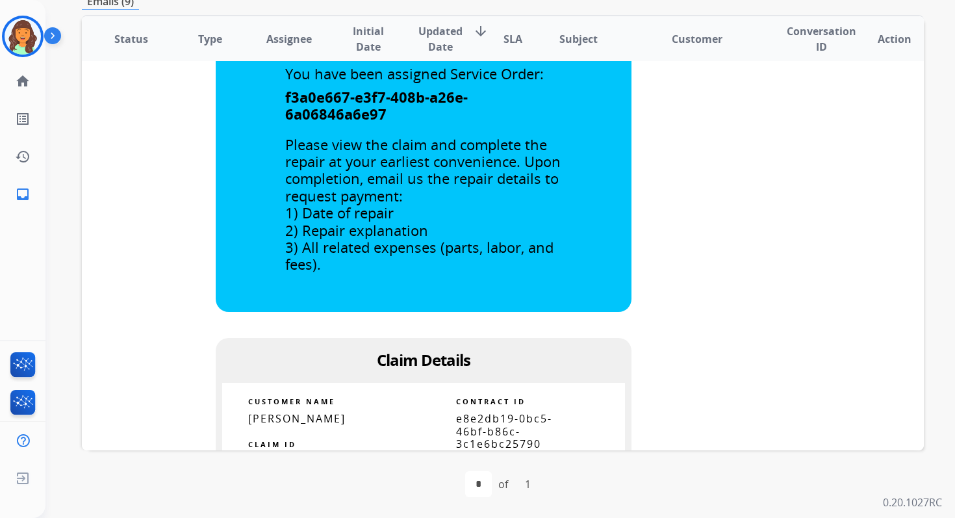
scroll to position [523, 0]
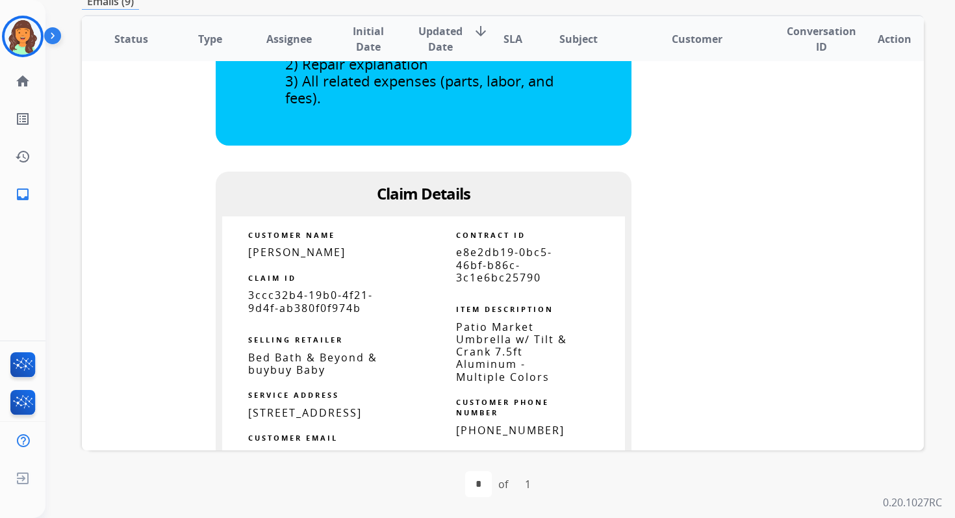
click at [497, 270] on span "e8e2db19-0bc5-46bf-b86c-3c1e6bc25790" at bounding box center [504, 264] width 96 height 39
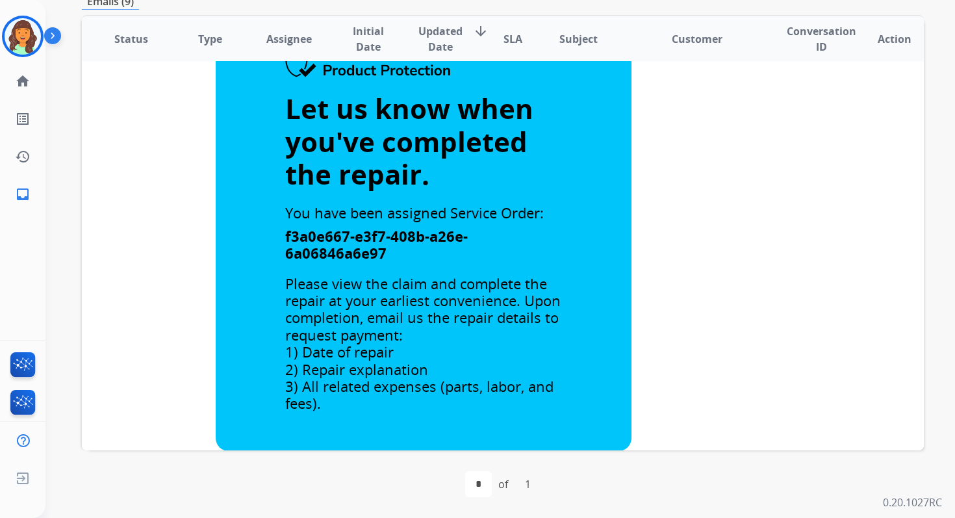
scroll to position [0, 0]
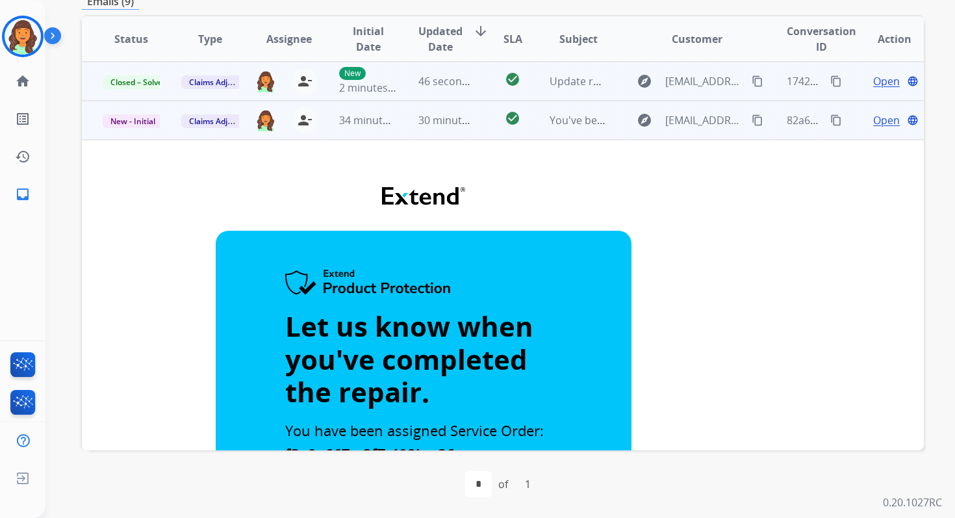
click at [141, 120] on span "New - Initial" at bounding box center [133, 121] width 60 height 14
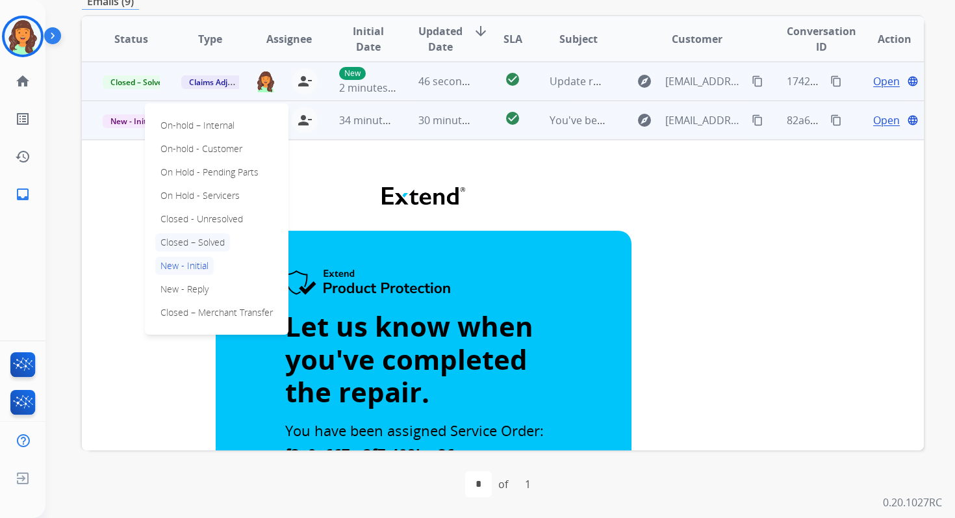
click at [203, 244] on p "Closed – Solved" at bounding box center [192, 242] width 75 height 18
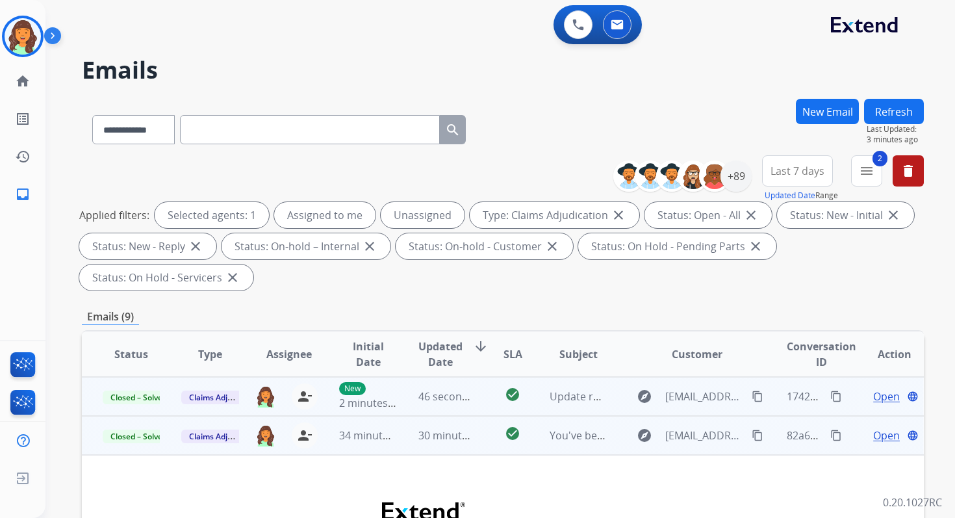
click at [899, 105] on button "Refresh" at bounding box center [894, 111] width 60 height 25
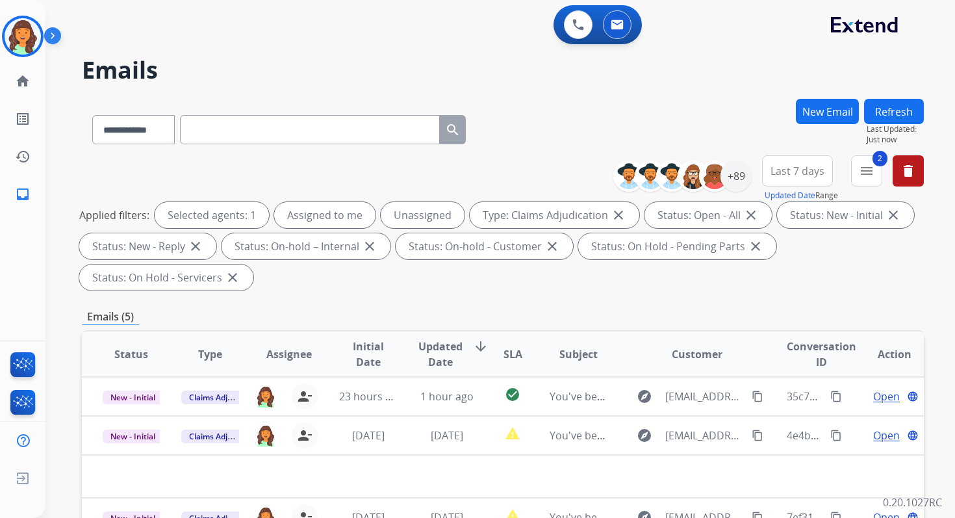
scroll to position [315, 0]
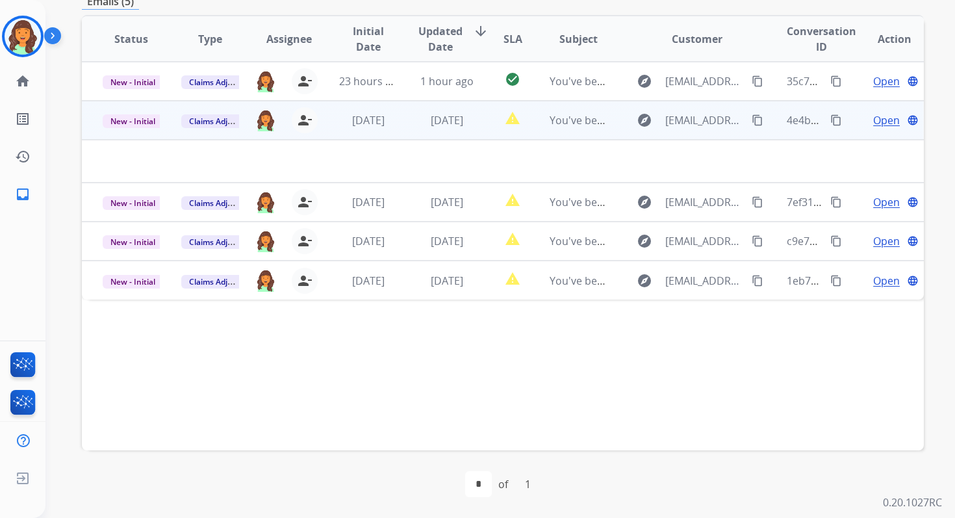
click at [451, 134] on td "1 day ago" at bounding box center [436, 120] width 79 height 39
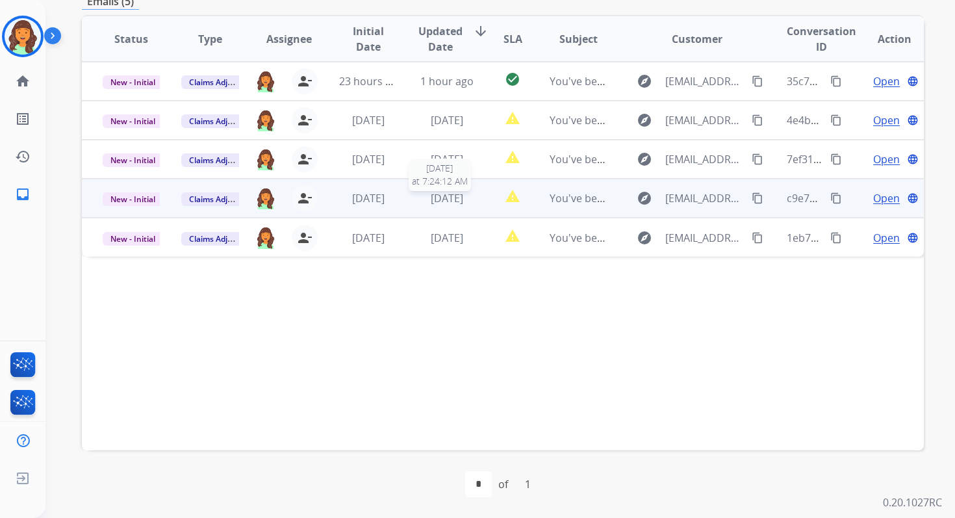
click at [445, 195] on span "2 days ago" at bounding box center [447, 198] width 32 height 14
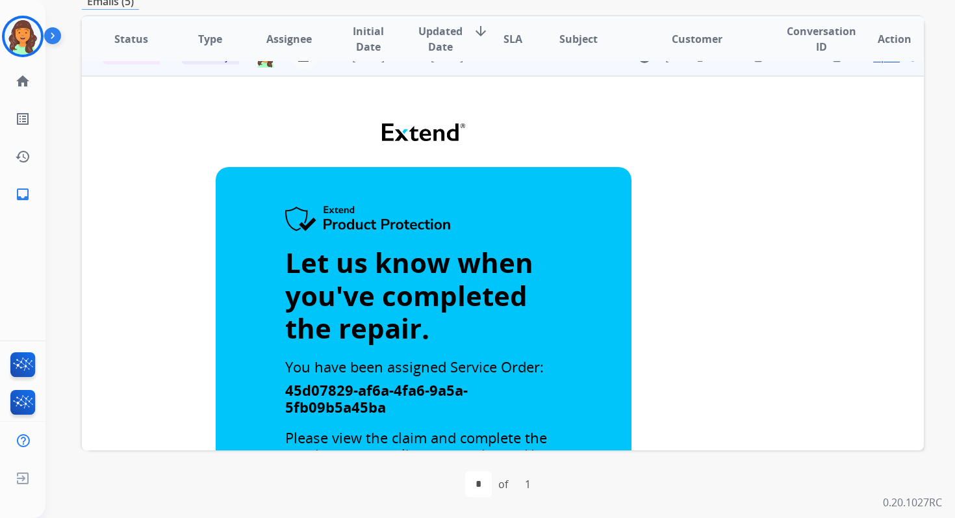
scroll to position [0, 0]
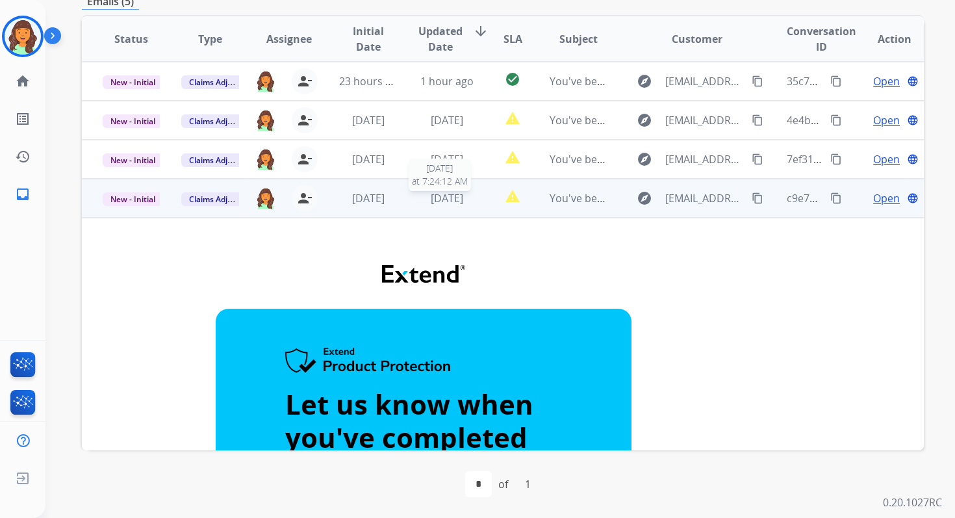
click at [443, 194] on span "2 days ago" at bounding box center [447, 198] width 32 height 14
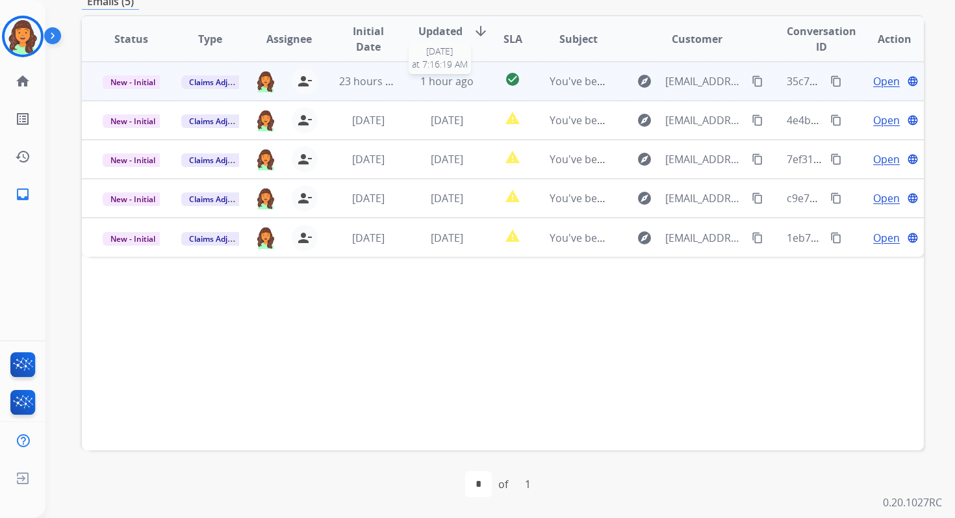
click at [427, 85] on span "1 hour ago" at bounding box center [446, 81] width 53 height 14
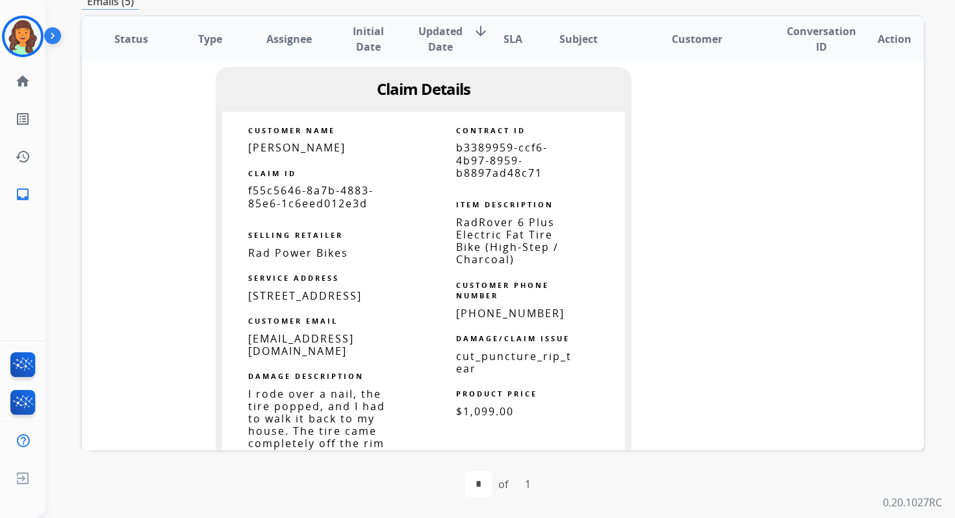
scroll to position [581, 0]
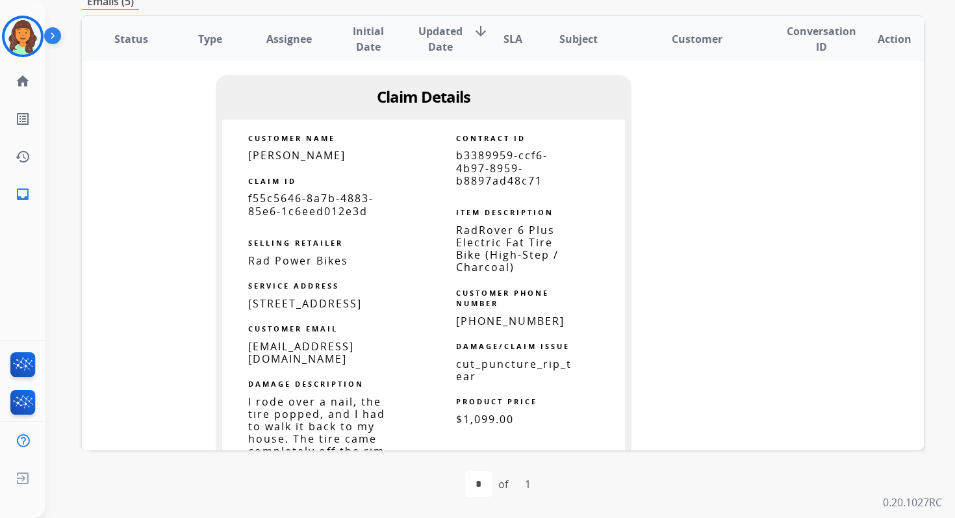
drag, startPoint x: 332, startPoint y: 318, endPoint x: 365, endPoint y: 317, distance: 32.5
click at [362, 310] on span "850 Rockbridge Road, Montecito, CA 93108, US" at bounding box center [305, 303] width 114 height 14
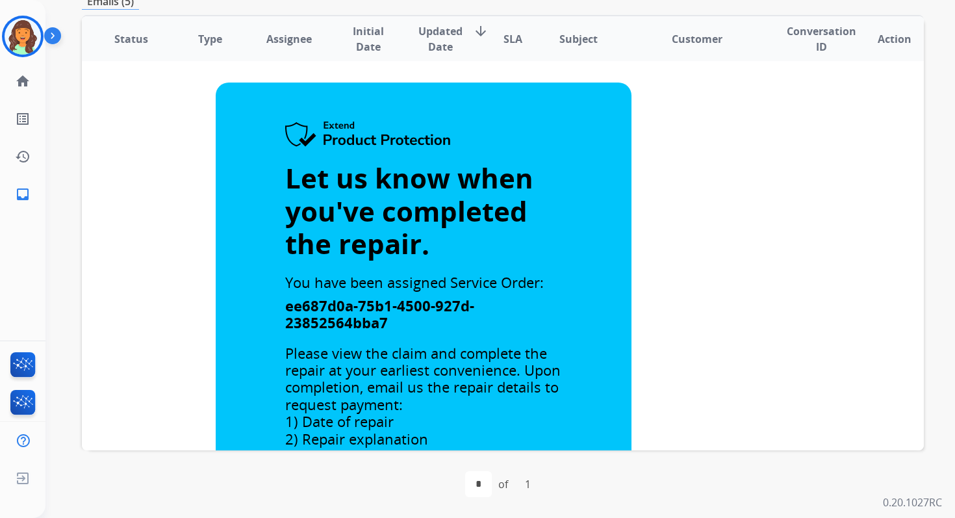
scroll to position [0, 0]
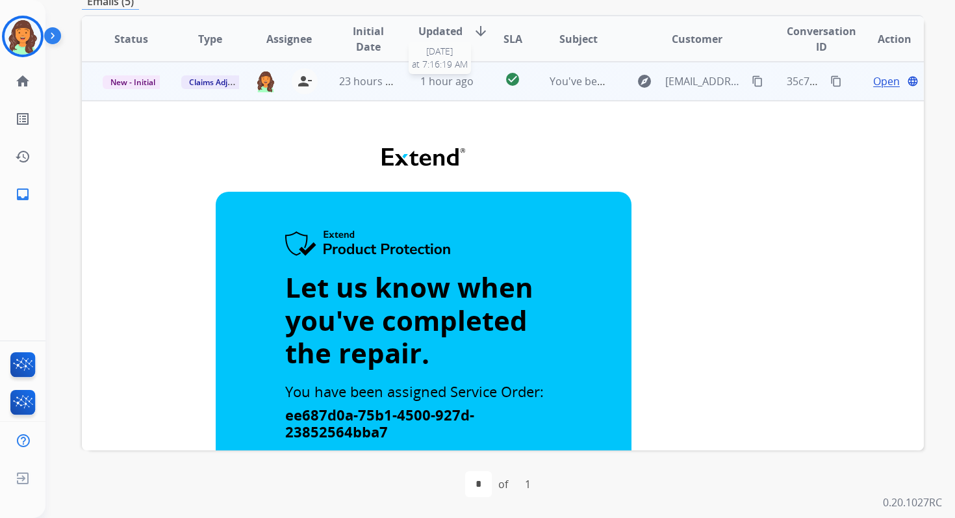
click at [444, 79] on span "1 hour ago" at bounding box center [446, 81] width 53 height 14
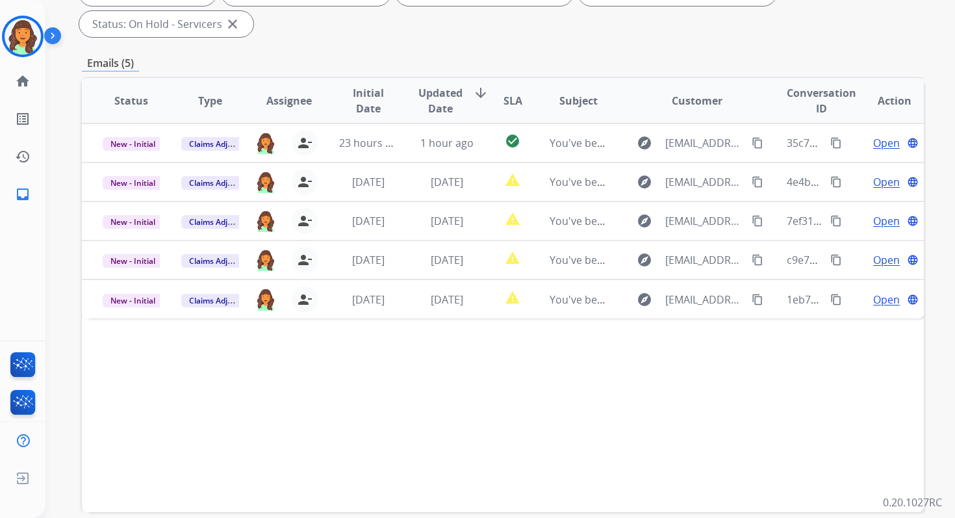
scroll to position [89, 0]
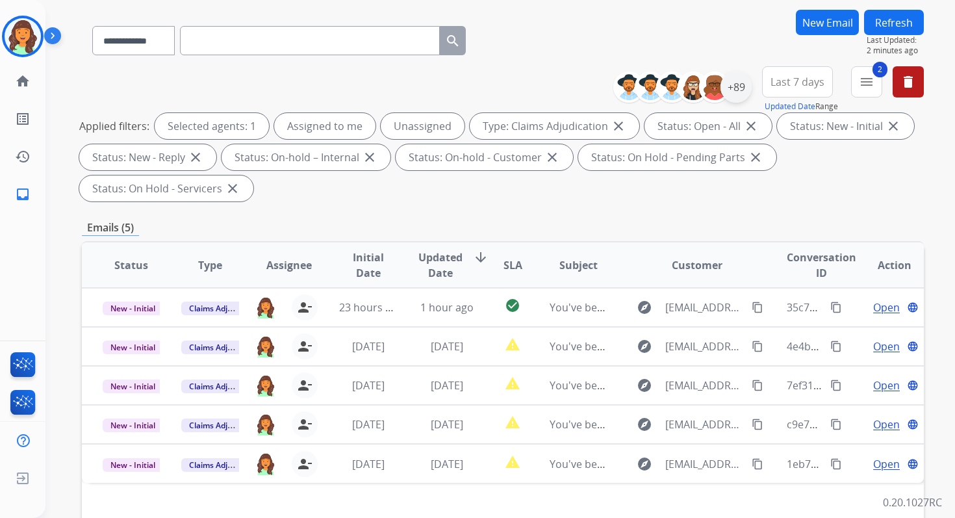
click at [741, 87] on div "+89" at bounding box center [735, 86] width 31 height 31
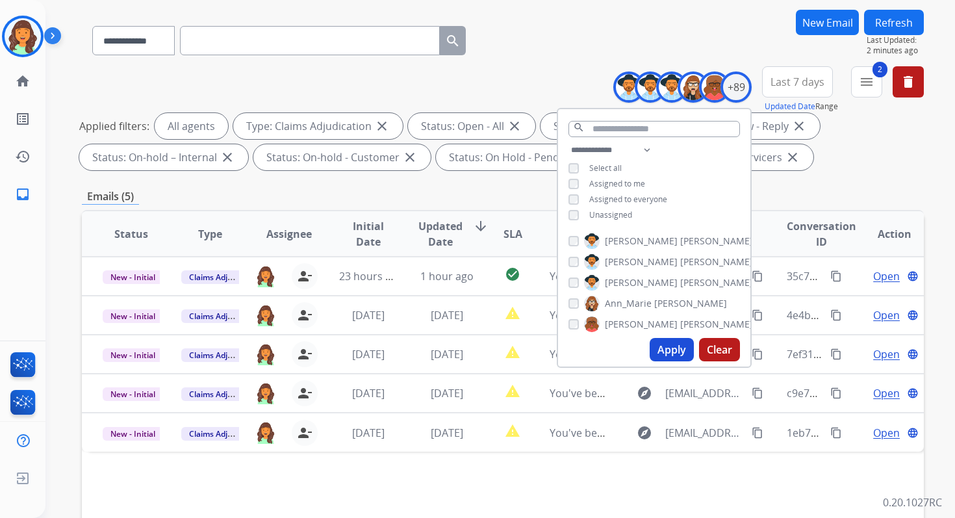
click at [664, 341] on button "Apply" at bounding box center [671, 349] width 44 height 23
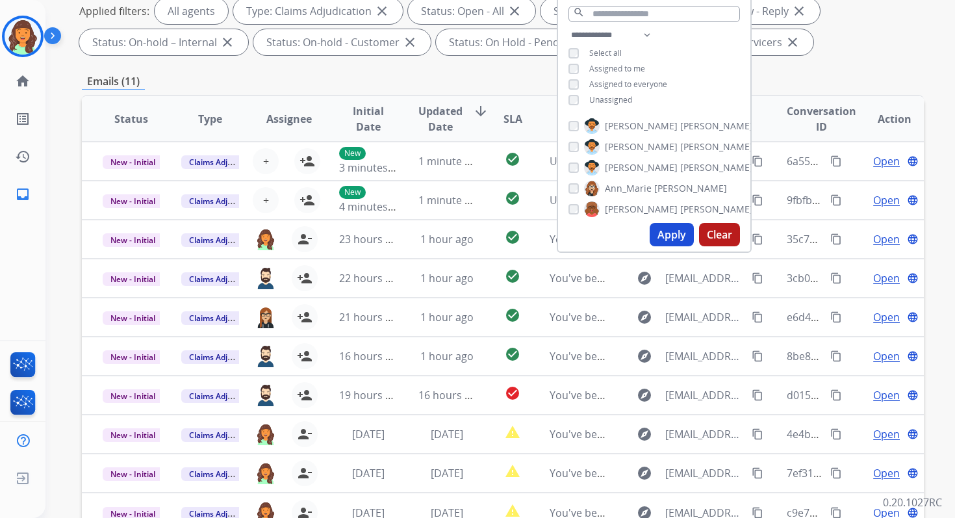
scroll to position [284, 0]
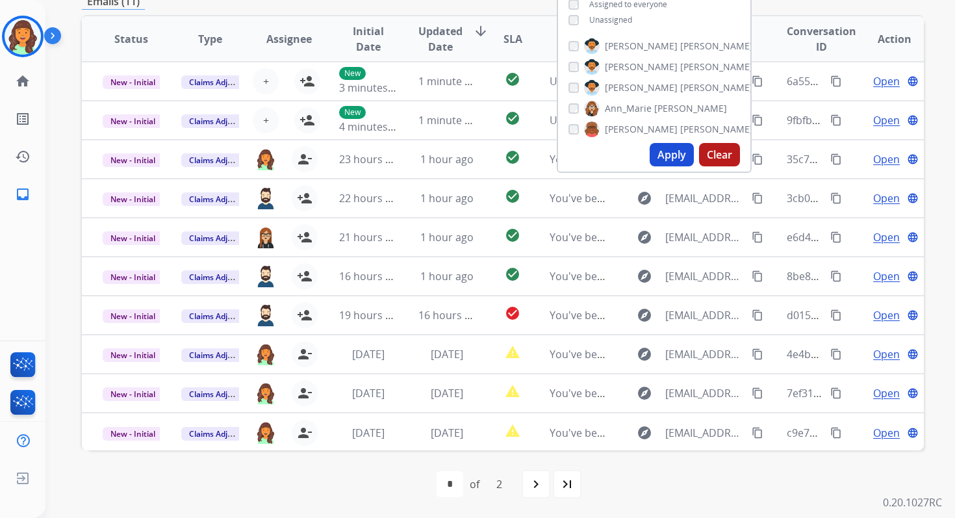
click at [331, 482] on div "first_page navigate_before * * of 2 navigate_next last_page" at bounding box center [503, 484] width 842 height 26
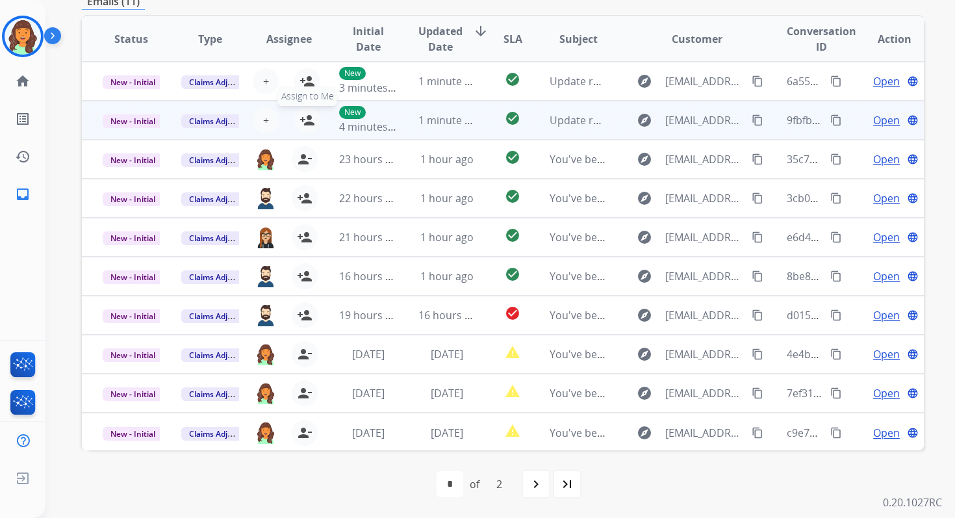
click at [306, 121] on mat-icon "person_add" at bounding box center [307, 120] width 16 height 16
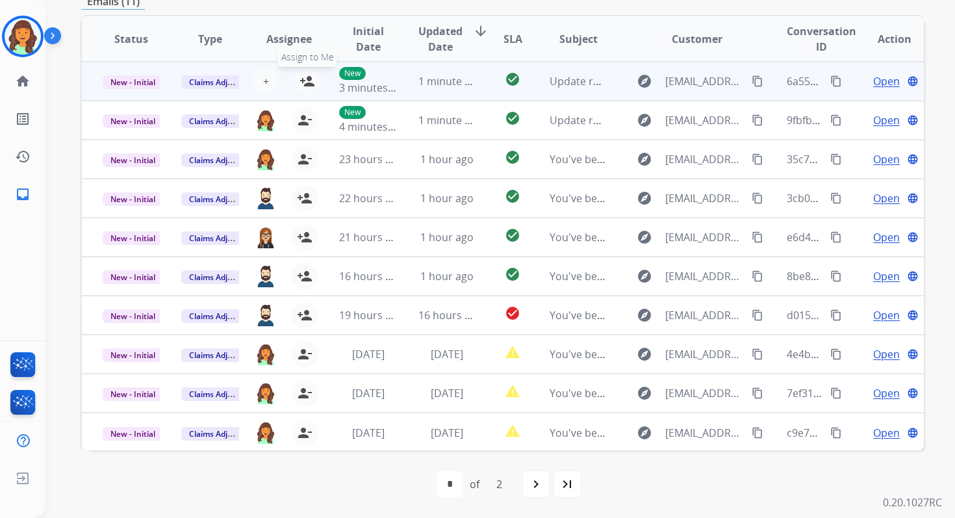
click at [306, 81] on mat-icon "person_add" at bounding box center [307, 81] width 16 height 16
click at [140, 82] on span "New - Initial" at bounding box center [133, 82] width 60 height 14
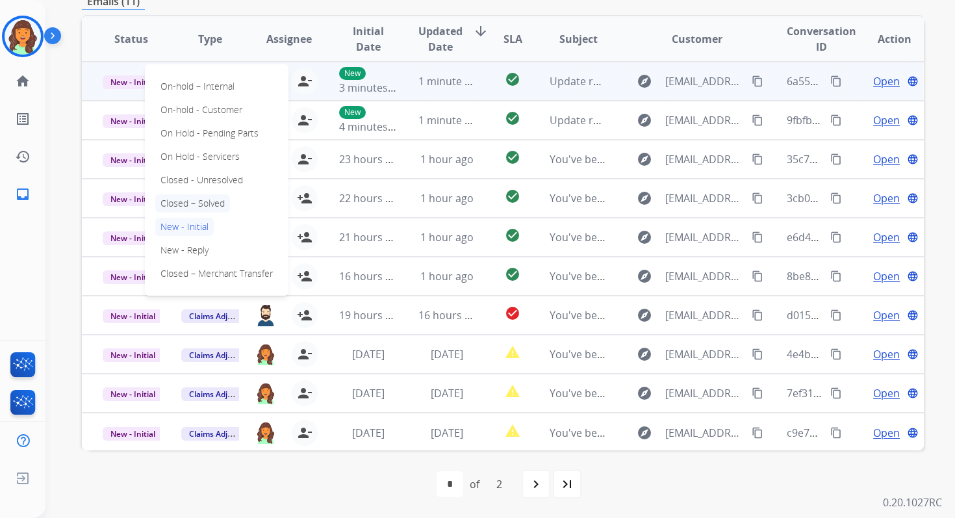
click at [186, 201] on p "Closed – Solved" at bounding box center [192, 203] width 75 height 18
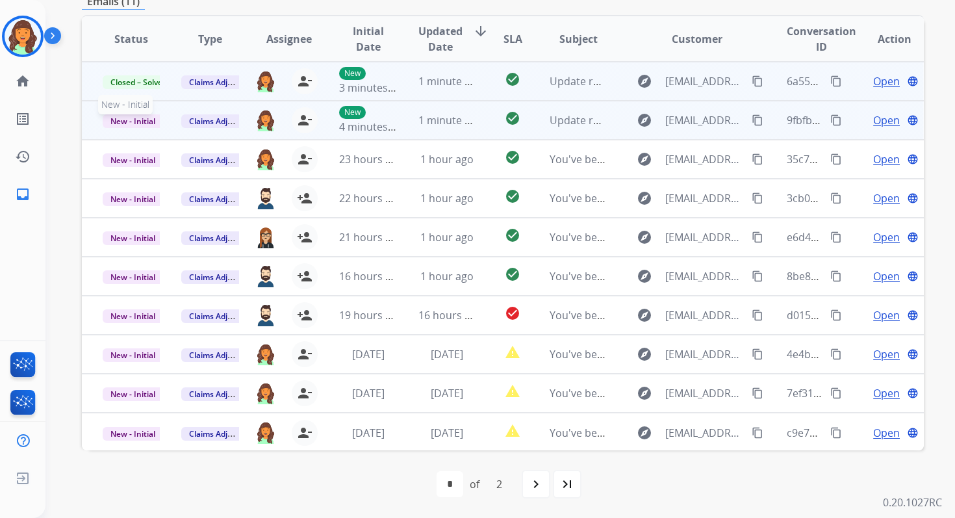
click at [149, 120] on span "New - Initial" at bounding box center [133, 121] width 60 height 14
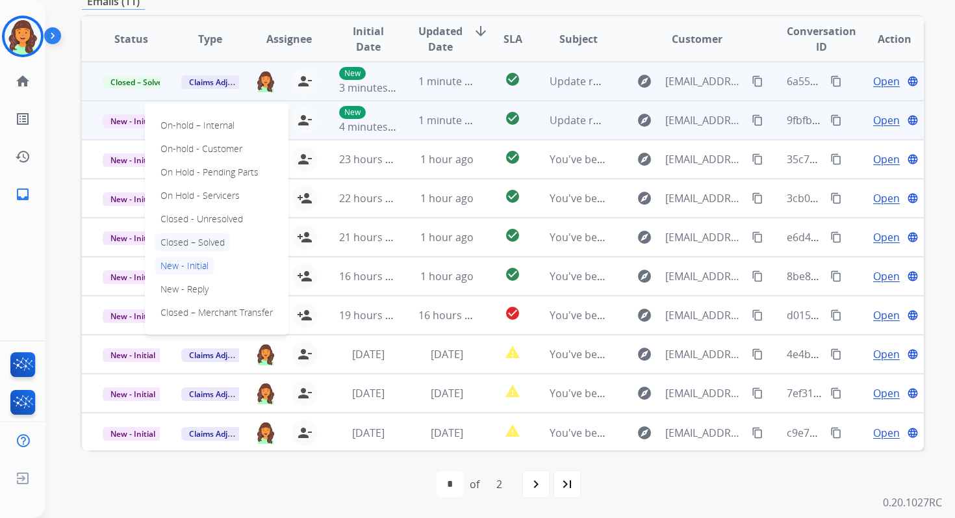
click at [194, 242] on p "Closed – Solved" at bounding box center [192, 242] width 75 height 18
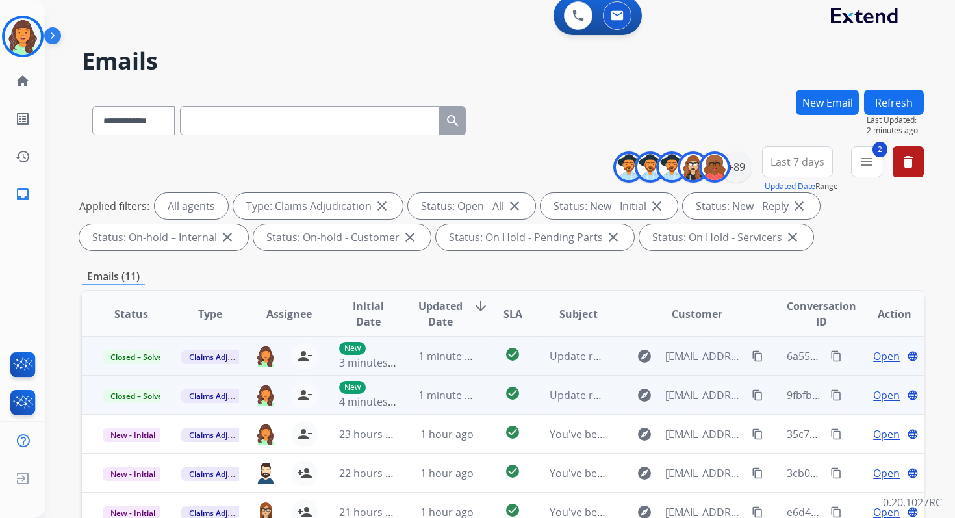
scroll to position [0, 0]
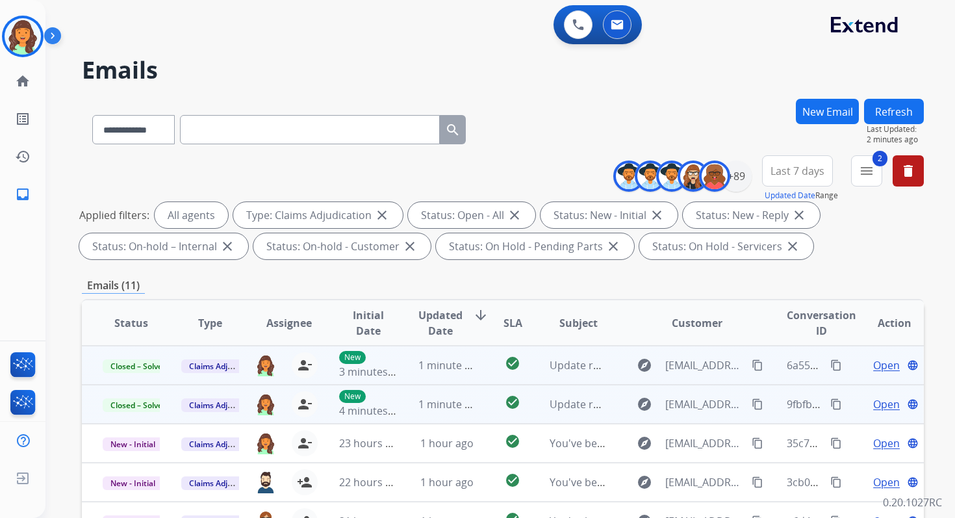
click at [900, 110] on button "Refresh" at bounding box center [894, 111] width 60 height 25
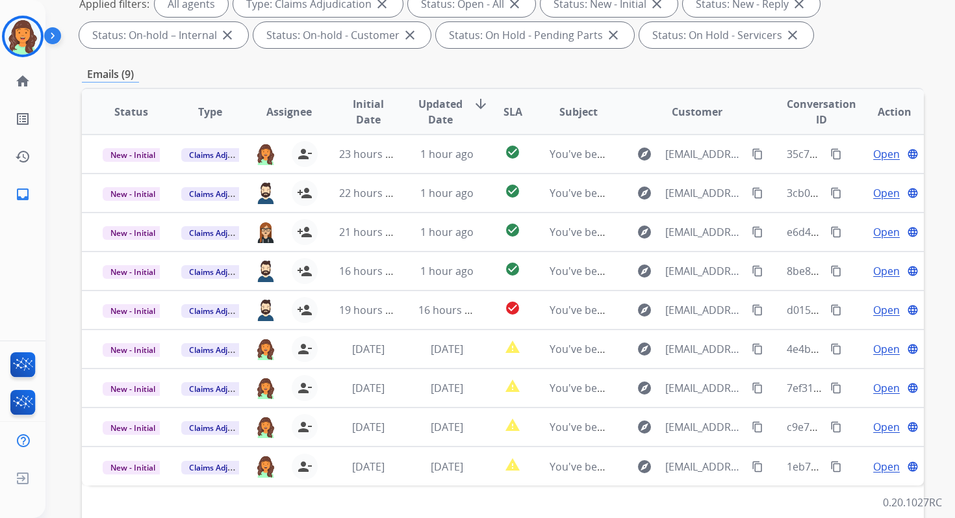
scroll to position [284, 0]
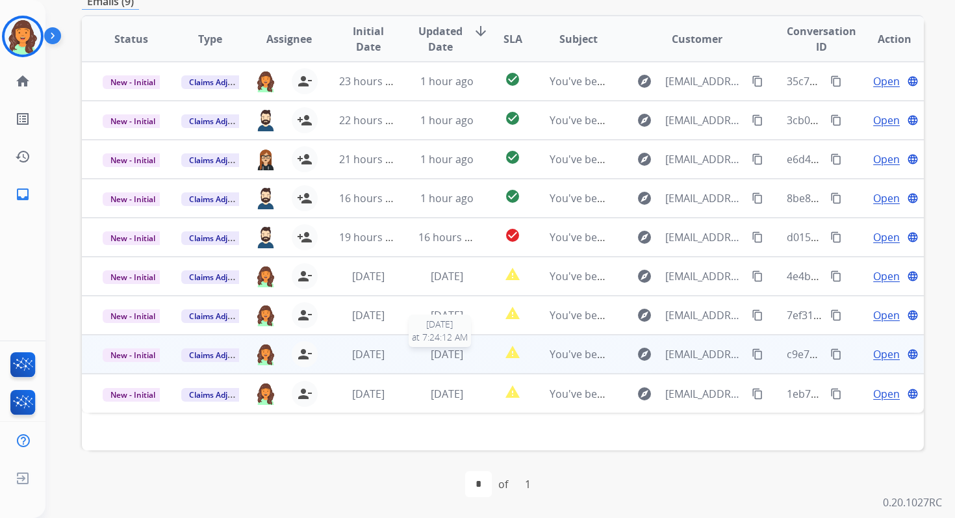
click at [463, 351] on span "2 days ago" at bounding box center [447, 354] width 32 height 14
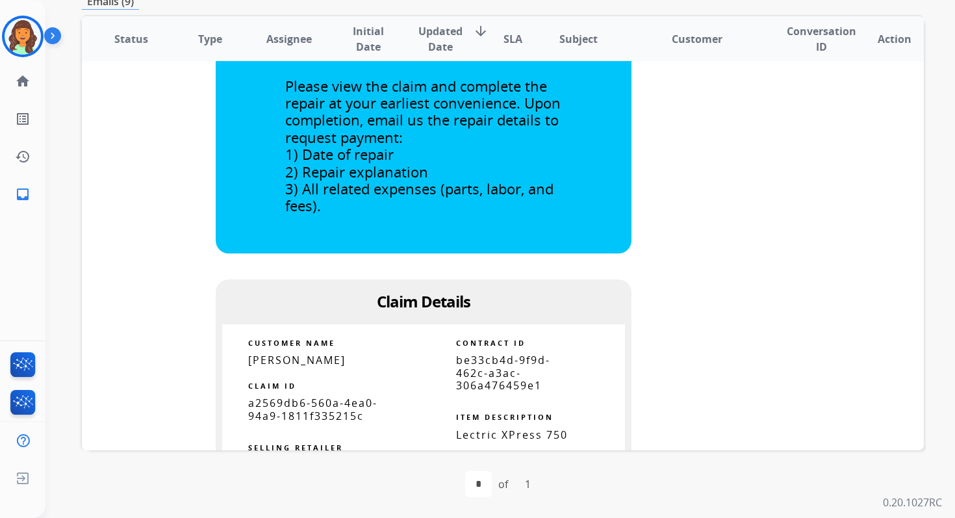
scroll to position [652, 0]
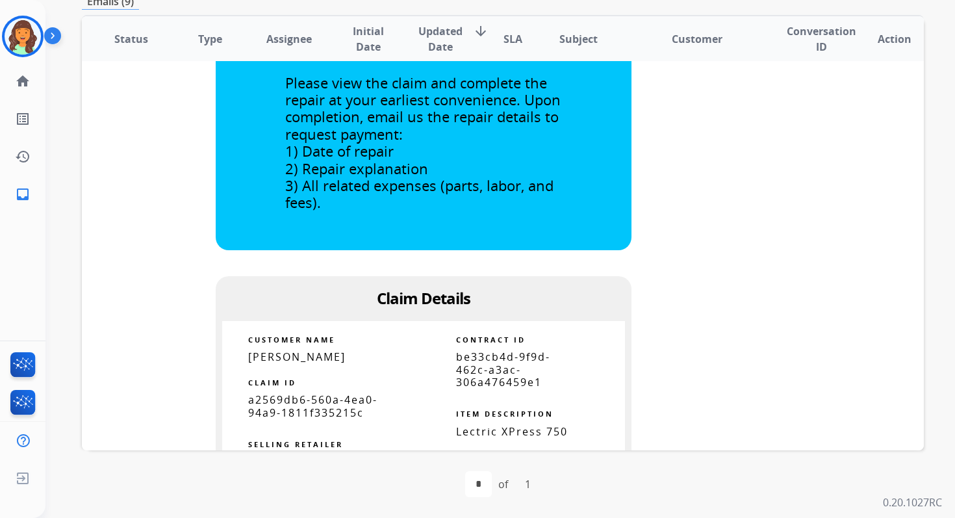
click at [473, 368] on span "be33cb4d-9f9d-462c-a3ac-306a476459e1" at bounding box center [503, 368] width 94 height 39
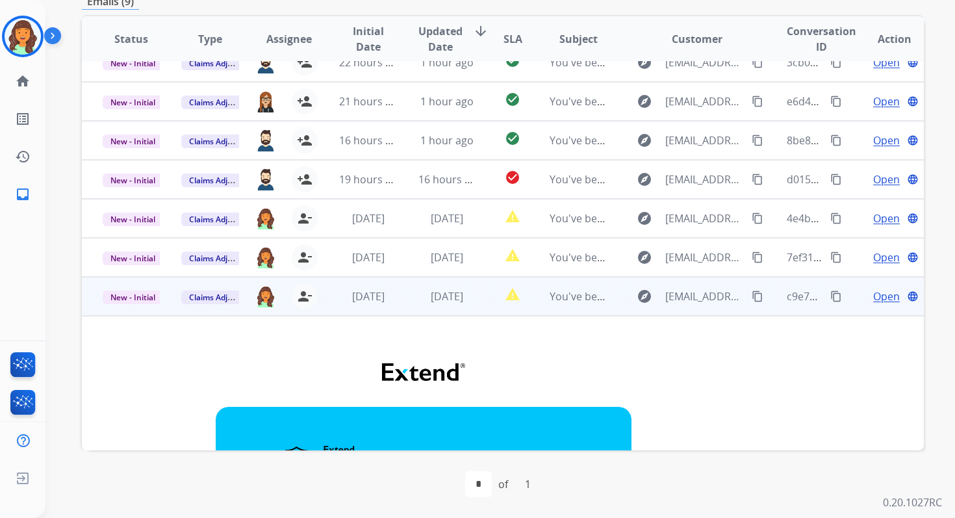
scroll to position [0, 0]
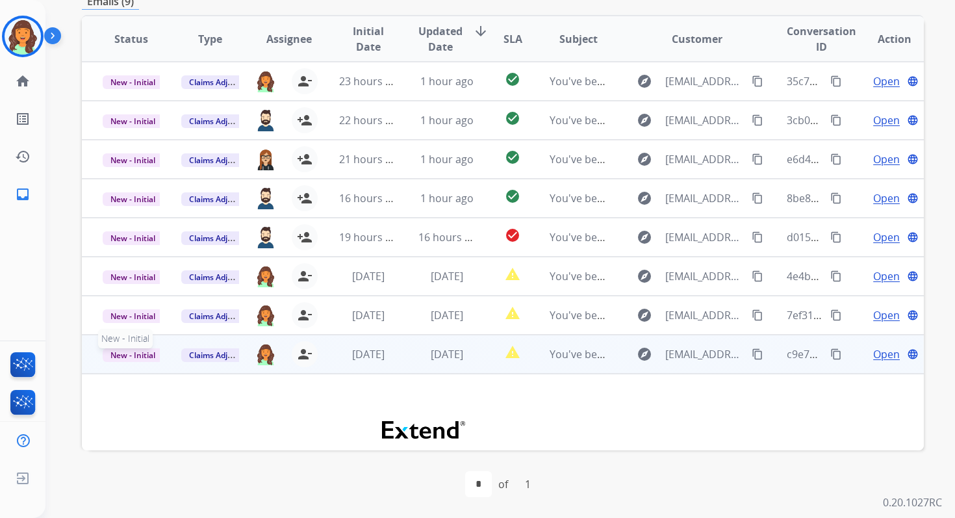
click at [144, 356] on span "New - Initial" at bounding box center [133, 355] width 60 height 14
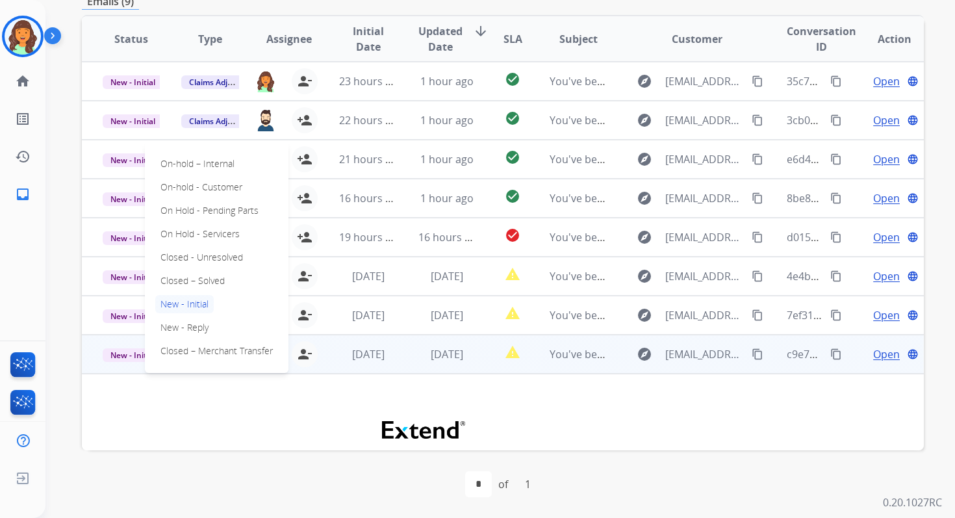
click at [188, 270] on div "On-hold – Internal On-hold - Customer On Hold - Pending Parts On Hold - Service…" at bounding box center [217, 257] width 144 height 231
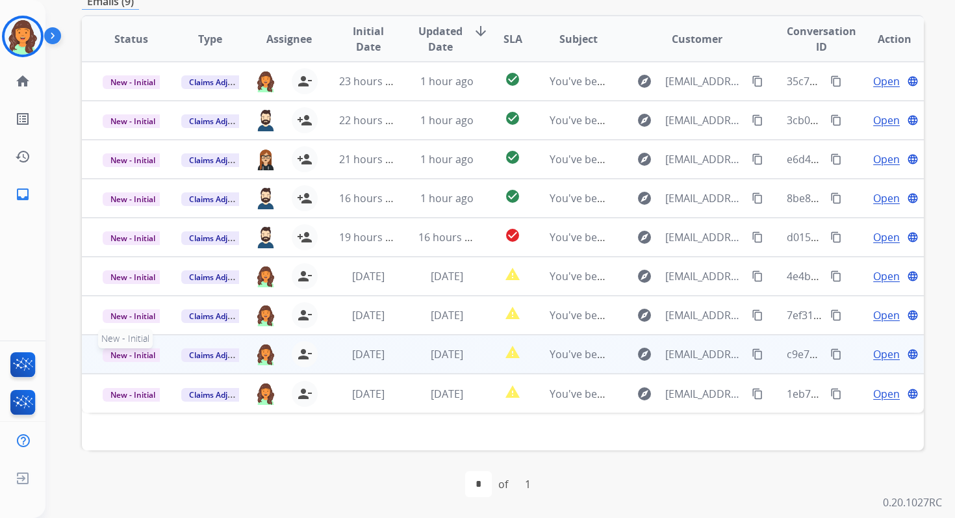
click at [146, 355] on span "New - Initial" at bounding box center [133, 355] width 60 height 14
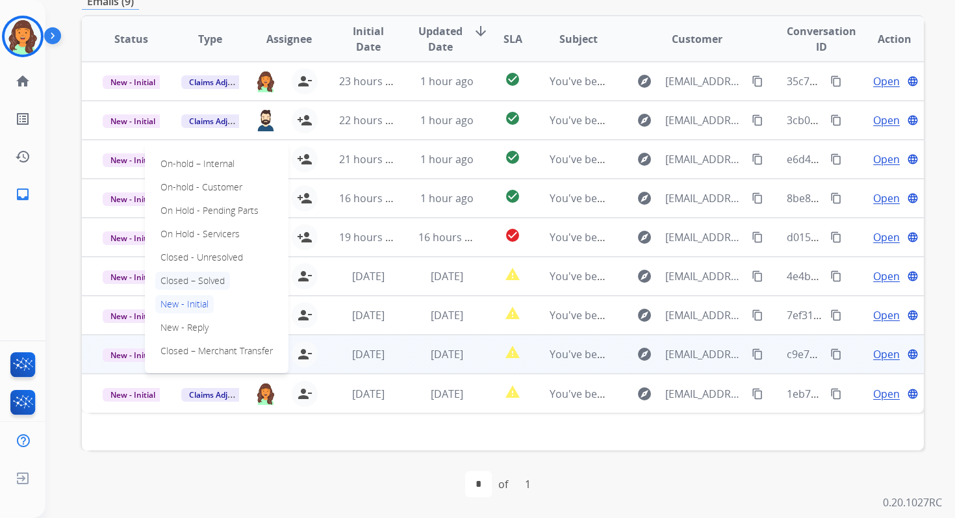
click at [194, 281] on p "Closed – Solved" at bounding box center [192, 280] width 75 height 18
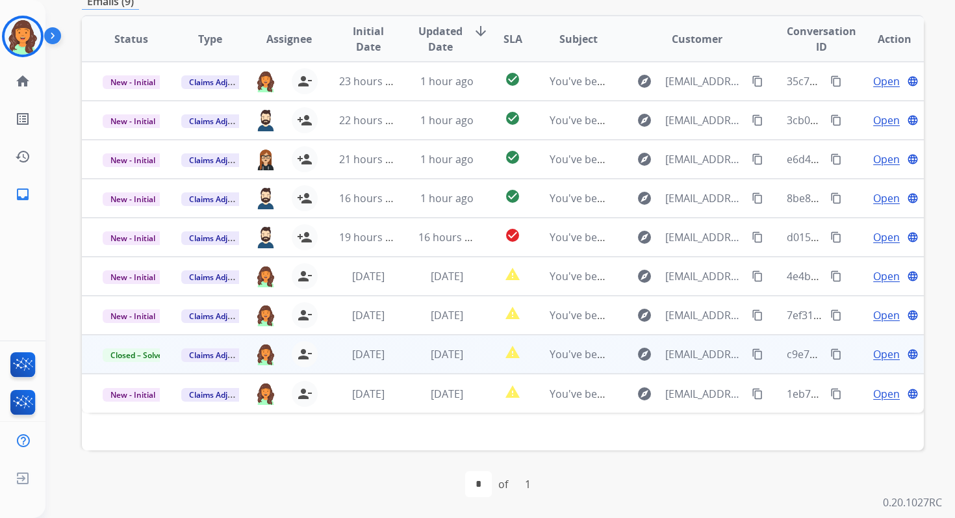
click at [397, 346] on td "2 days ago" at bounding box center [436, 353] width 79 height 39
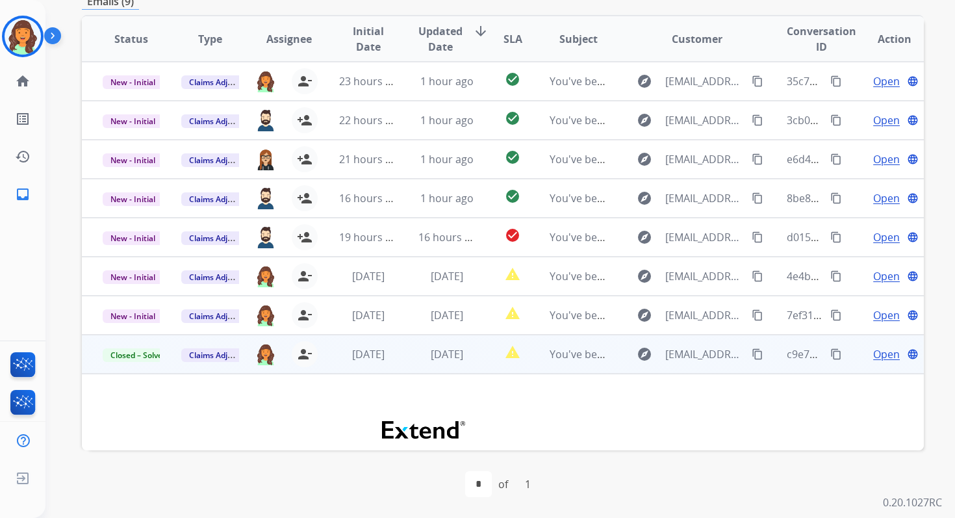
click at [397, 357] on td "2 days ago" at bounding box center [436, 353] width 79 height 39
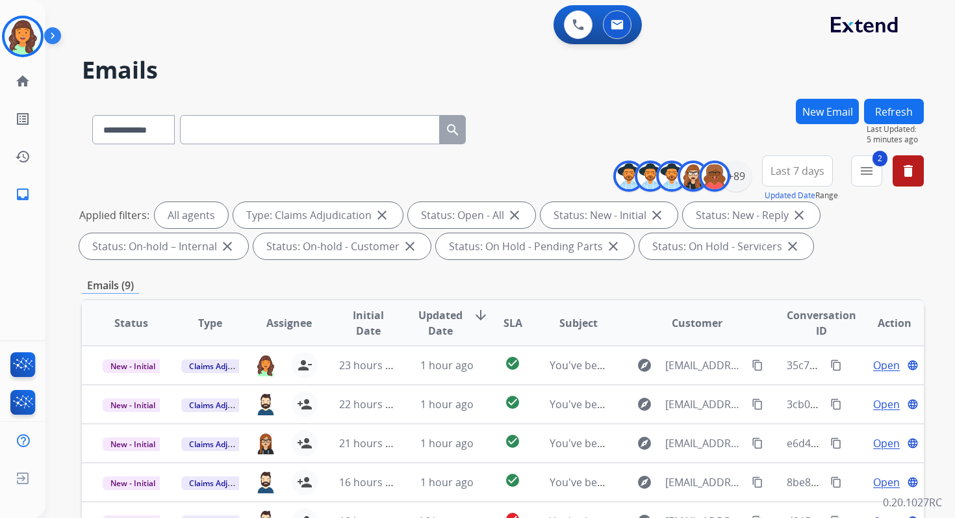
click at [892, 104] on button "Refresh" at bounding box center [894, 111] width 60 height 25
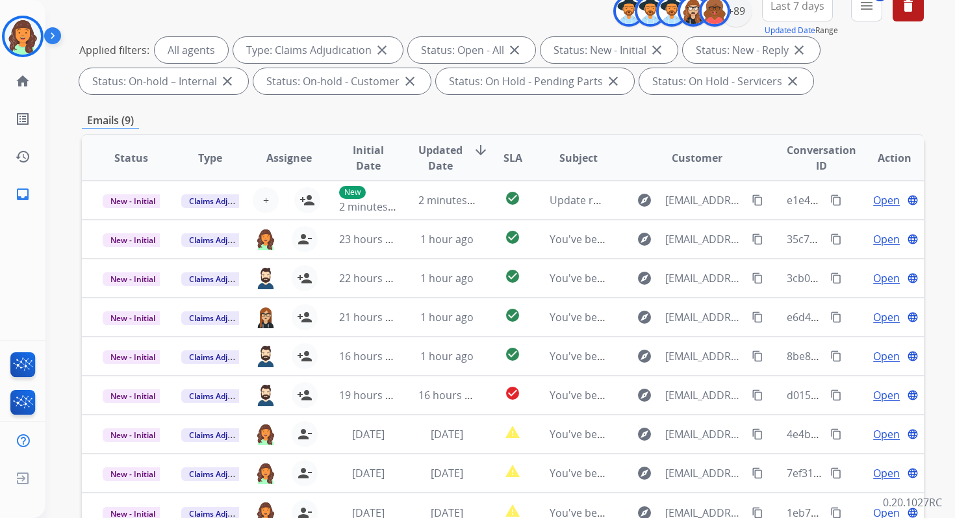
scroll to position [284, 0]
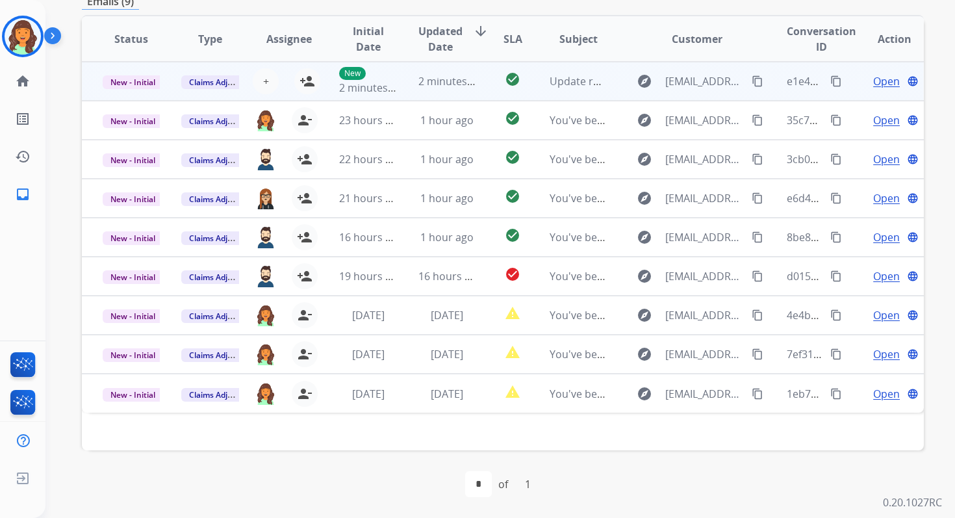
click at [293, 74] on div "+ Select agent person_add Assign to Me" at bounding box center [278, 81] width 83 height 26
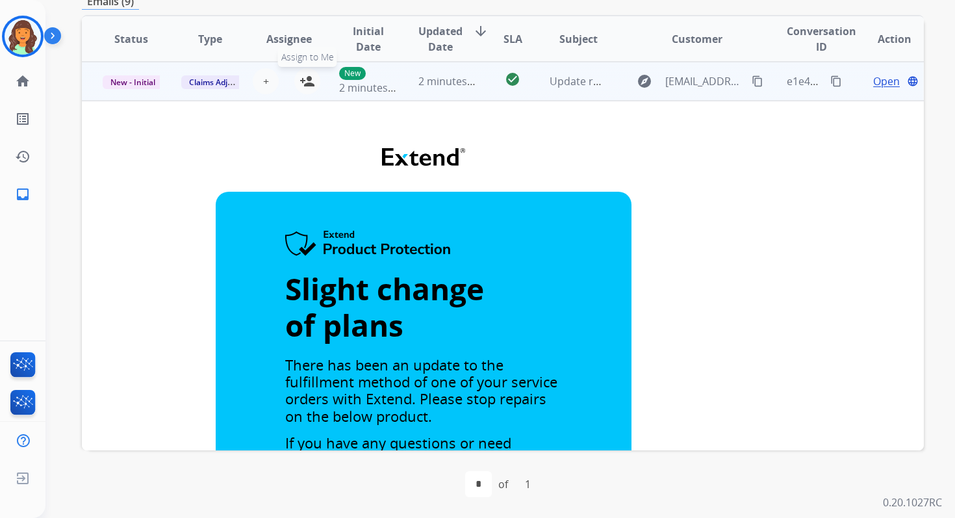
click at [301, 75] on mat-icon "person_add" at bounding box center [307, 81] width 16 height 16
click at [148, 83] on span "New - Initial" at bounding box center [133, 82] width 60 height 14
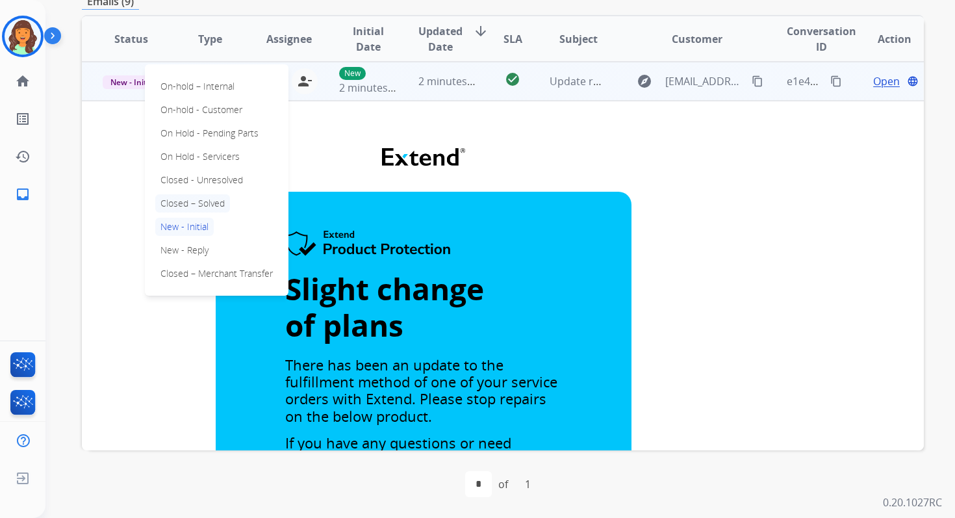
click at [185, 206] on p "Closed – Solved" at bounding box center [192, 203] width 75 height 18
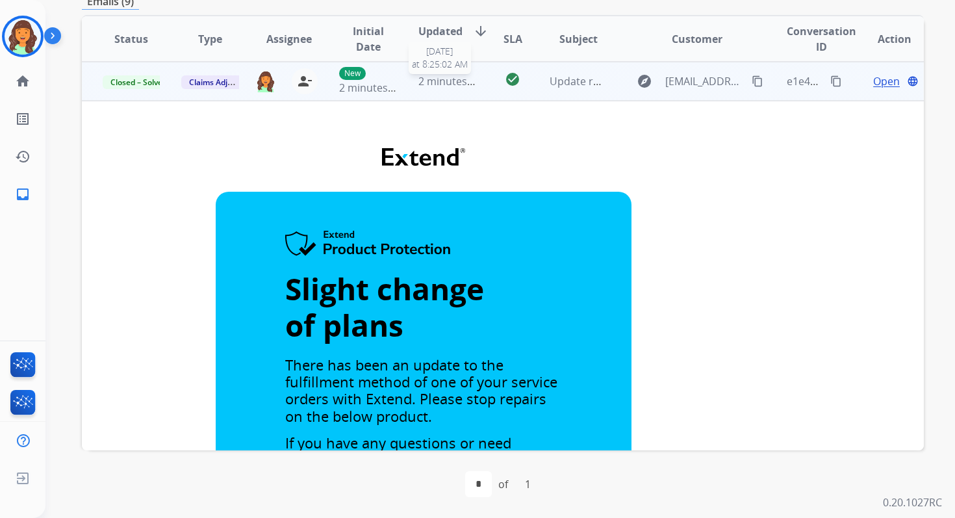
click at [459, 74] on span "2 minutes ago" at bounding box center [452, 81] width 69 height 14
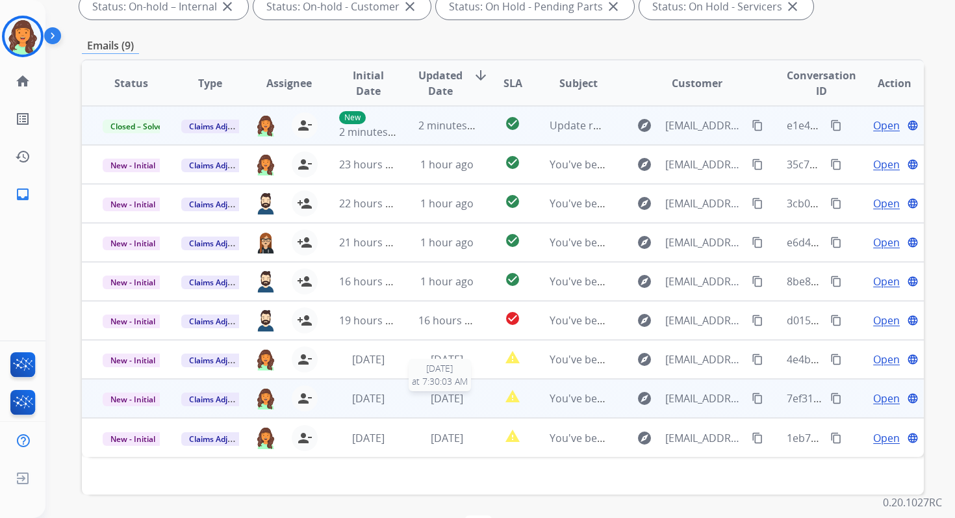
scroll to position [237, 0]
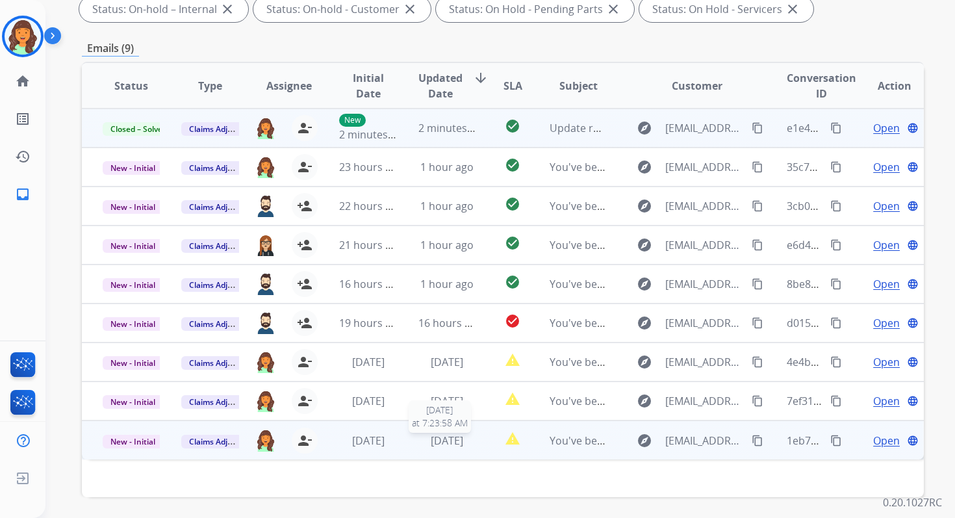
click at [436, 441] on span "2 days ago" at bounding box center [447, 440] width 32 height 14
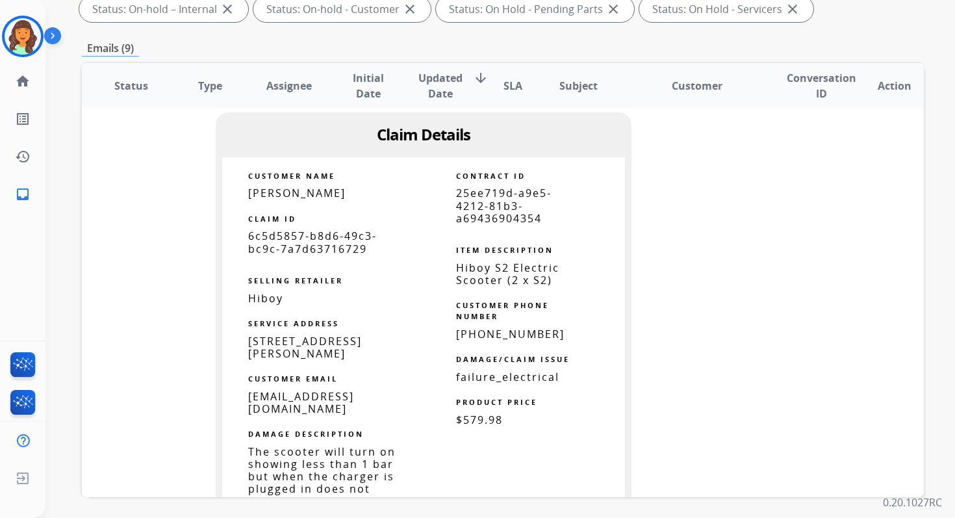
scroll to position [879, 0]
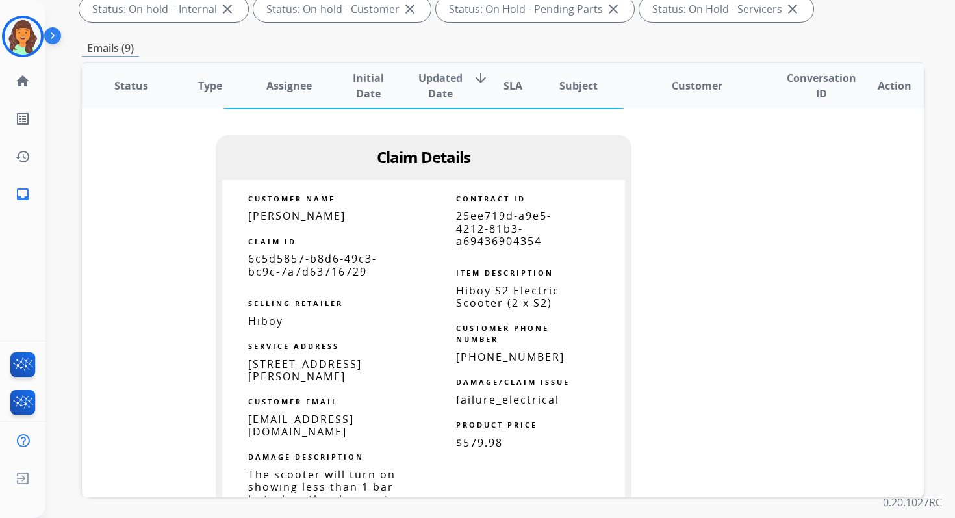
click at [494, 238] on span "25ee719d-a9e5-4212-81b3-a69436904354" at bounding box center [503, 227] width 95 height 39
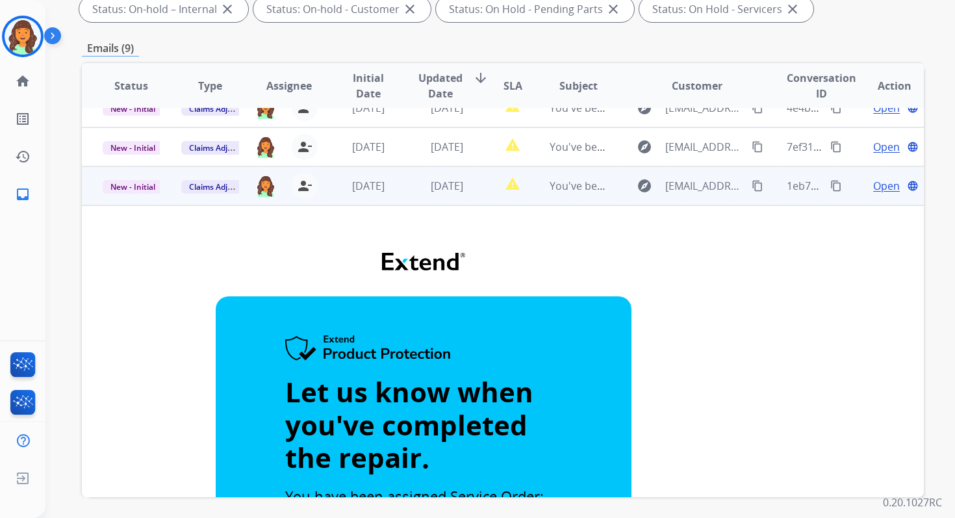
scroll to position [240, 0]
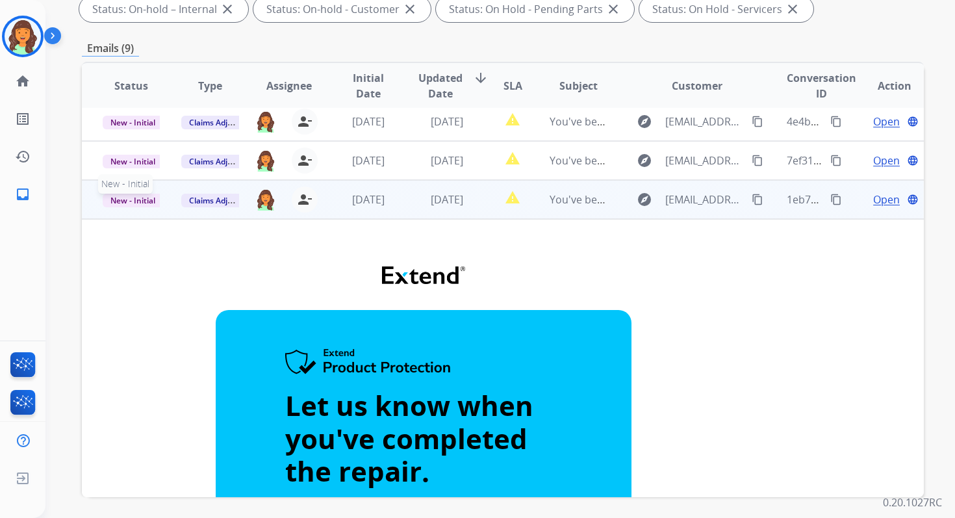
click at [145, 201] on span "New - Initial" at bounding box center [133, 201] width 60 height 14
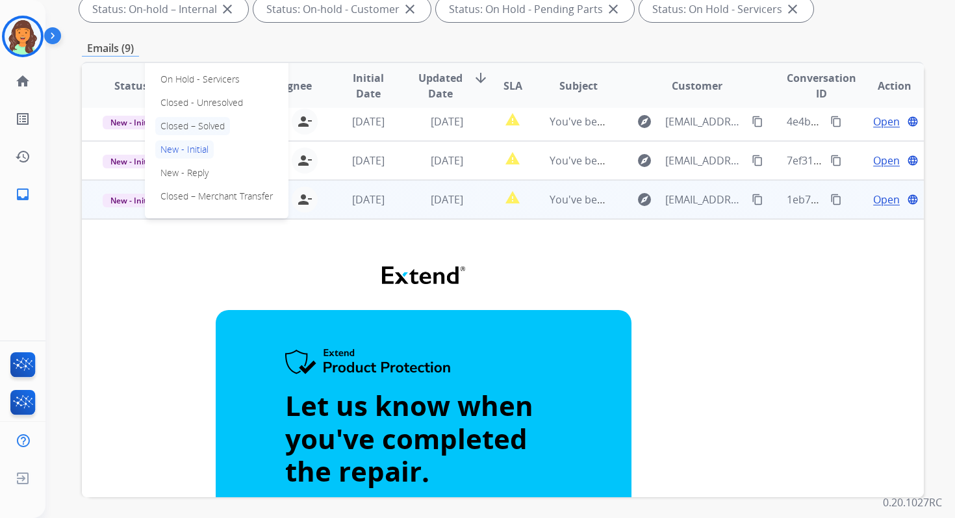
click at [197, 125] on p "Closed – Solved" at bounding box center [192, 126] width 75 height 18
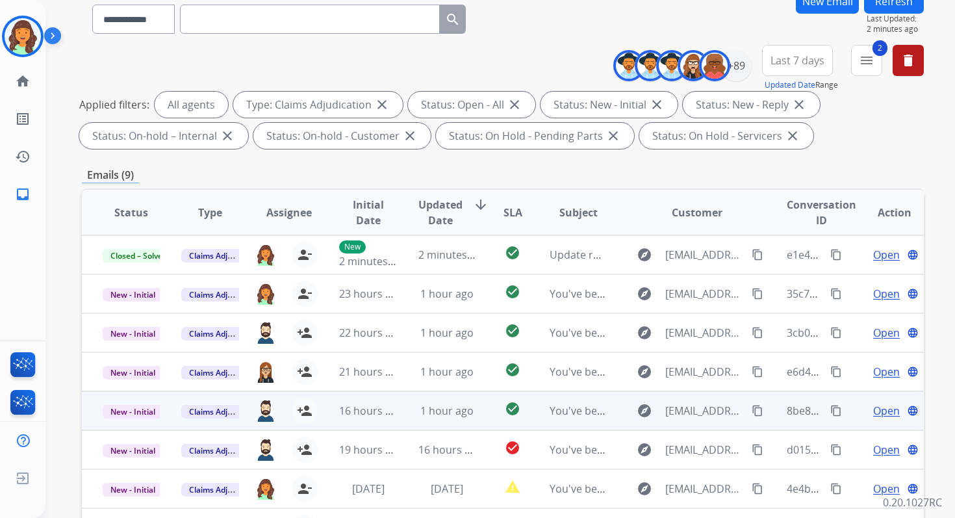
scroll to position [0, 0]
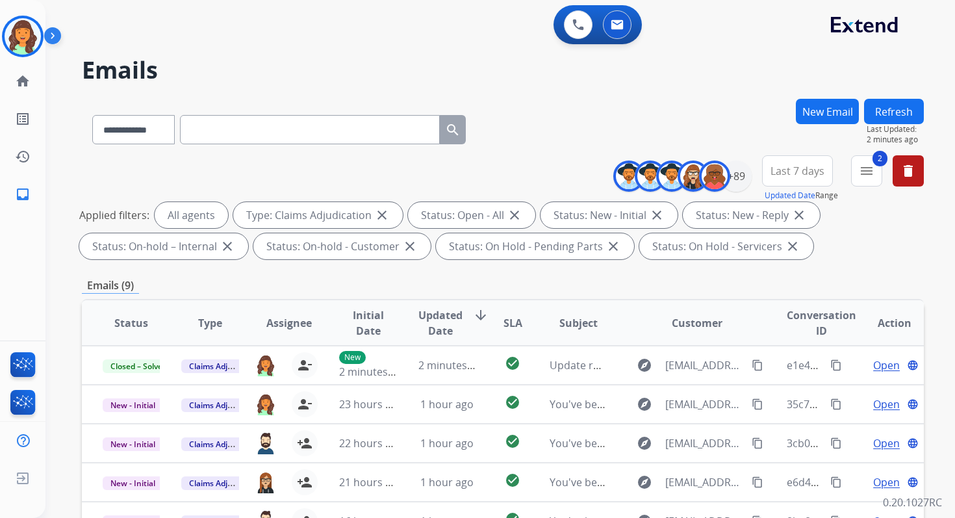
click at [888, 110] on button "Refresh" at bounding box center [894, 111] width 60 height 25
click at [859, 175] on mat-icon "menu" at bounding box center [866, 171] width 16 height 16
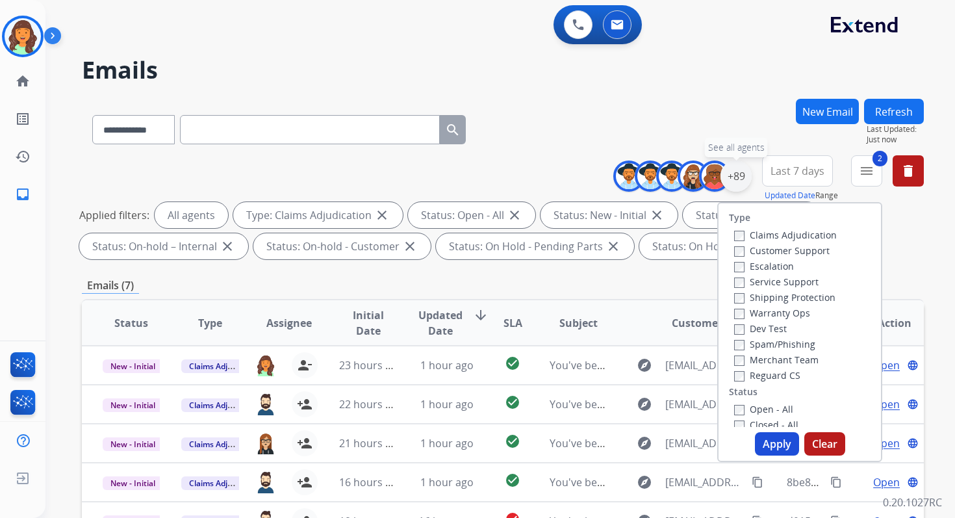
click at [738, 173] on div "+89" at bounding box center [735, 175] width 31 height 31
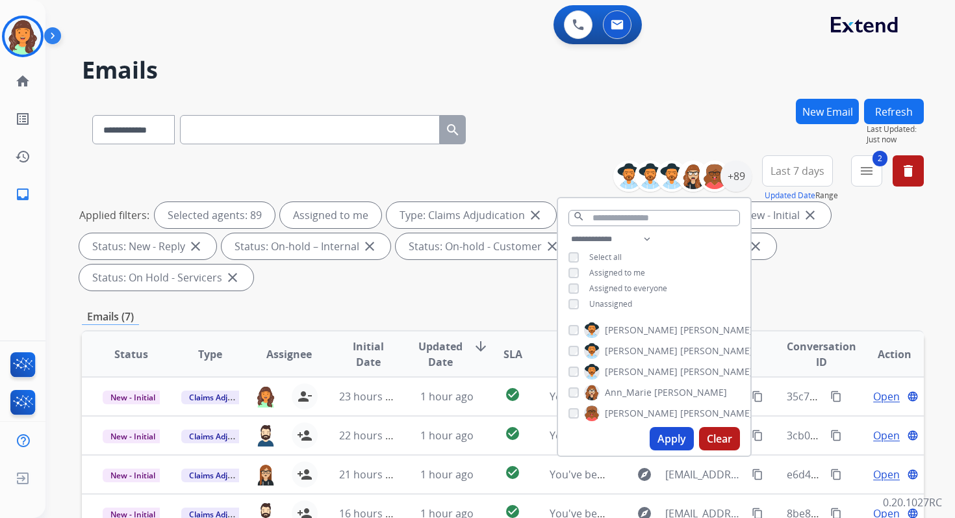
click at [668, 431] on button "Apply" at bounding box center [671, 438] width 44 height 23
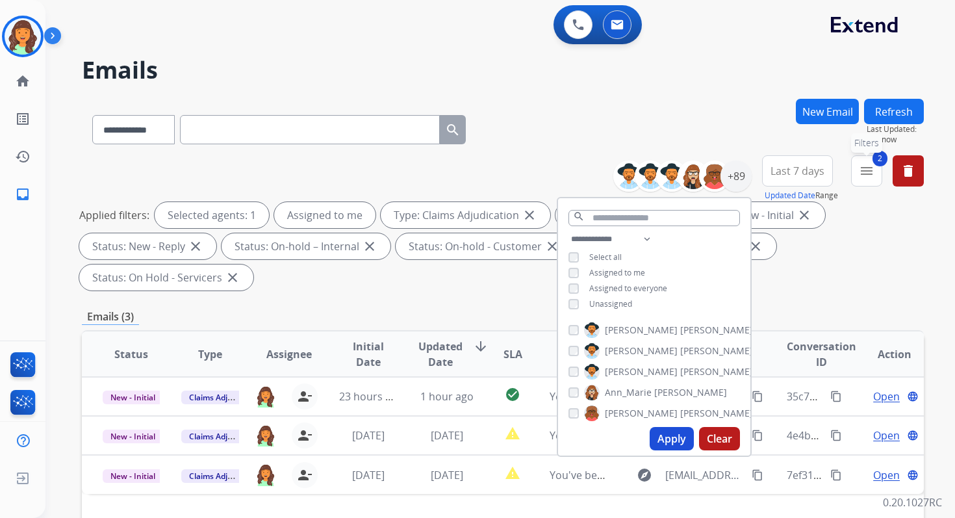
click at [864, 164] on mat-icon "menu" at bounding box center [866, 171] width 16 height 16
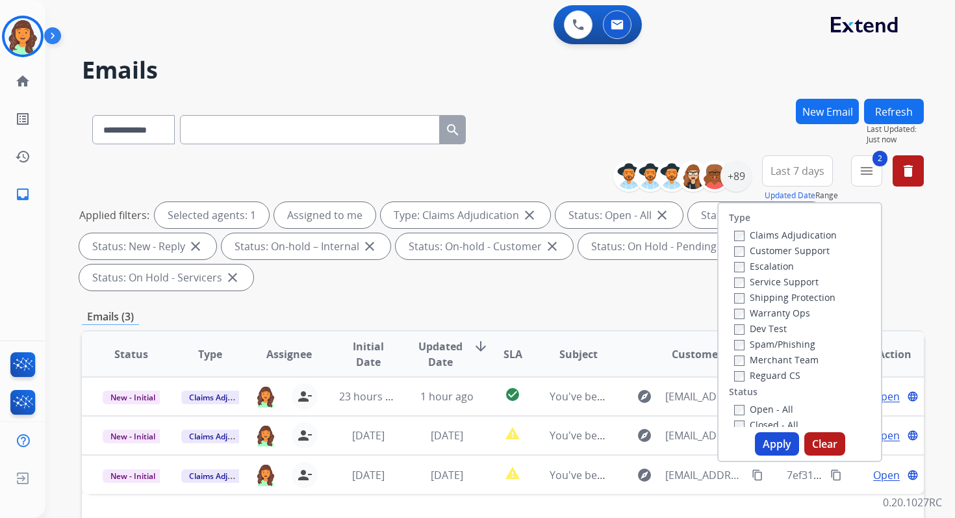
click at [767, 440] on button "Apply" at bounding box center [777, 443] width 44 height 23
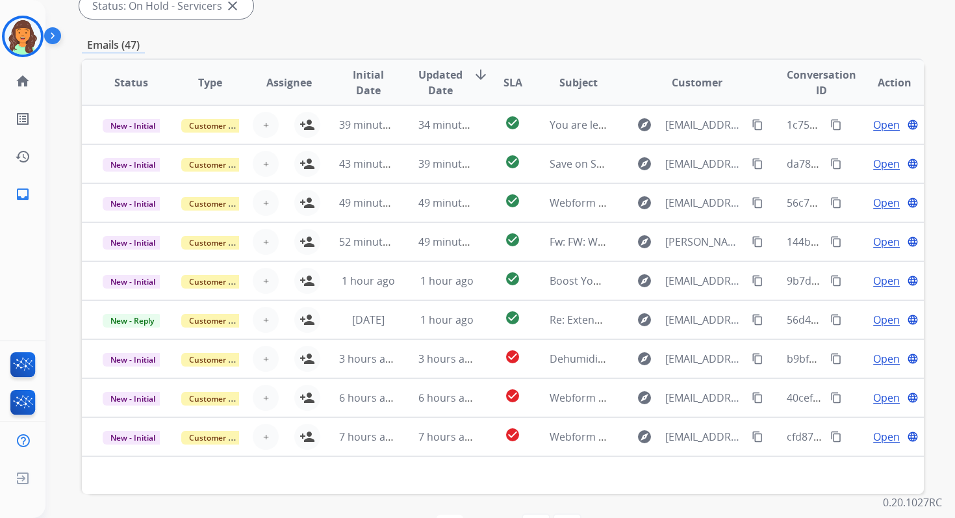
scroll to position [315, 0]
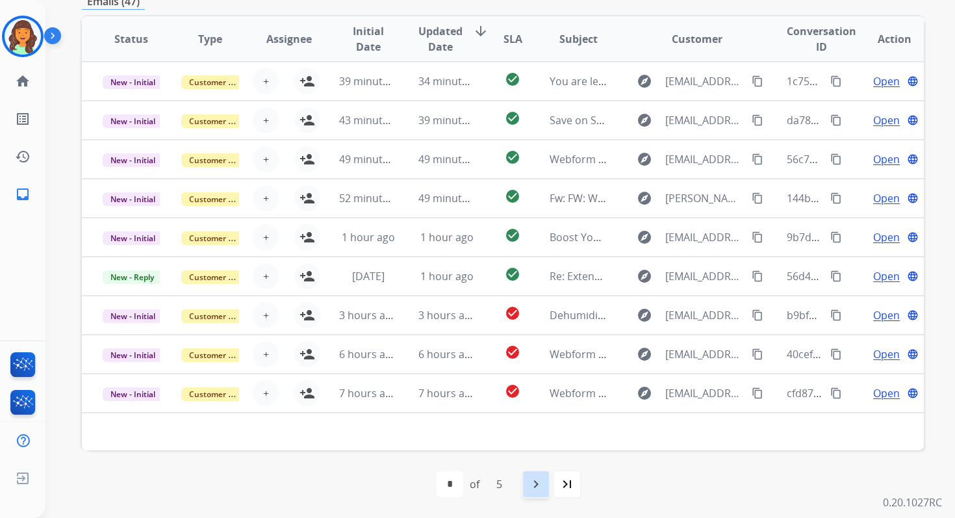
click at [537, 485] on mat-icon "navigate_next" at bounding box center [536, 484] width 16 height 16
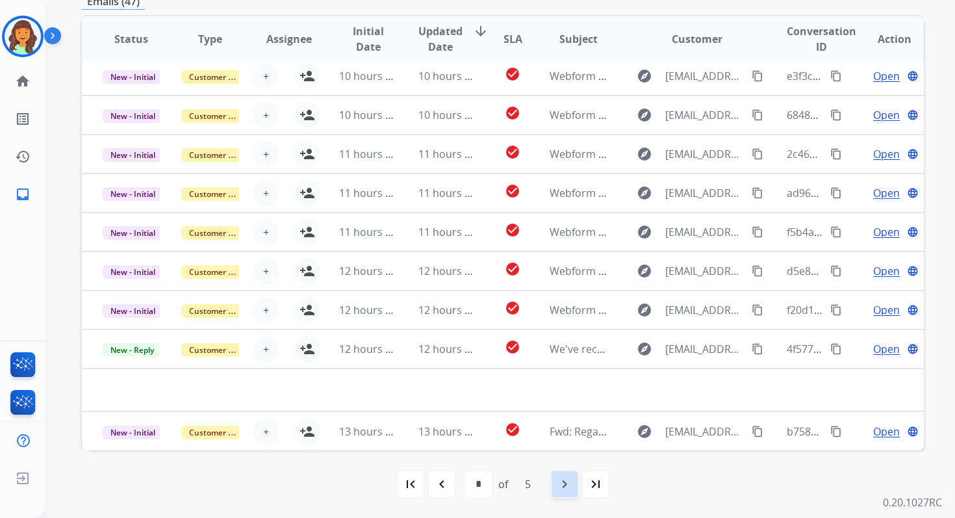
click at [561, 482] on mat-icon "navigate_next" at bounding box center [565, 484] width 16 height 16
click at [558, 481] on mat-icon "navigate_next" at bounding box center [565, 484] width 16 height 16
click at [569, 485] on mat-icon "navigate_next" at bounding box center [565, 484] width 16 height 16
select select "*"
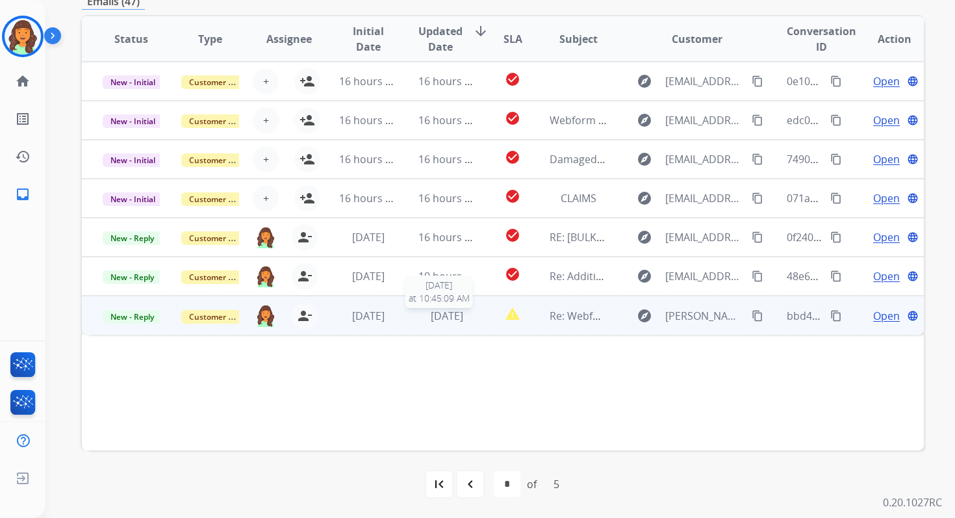
click at [463, 317] on span "[DATE]" at bounding box center [447, 315] width 32 height 14
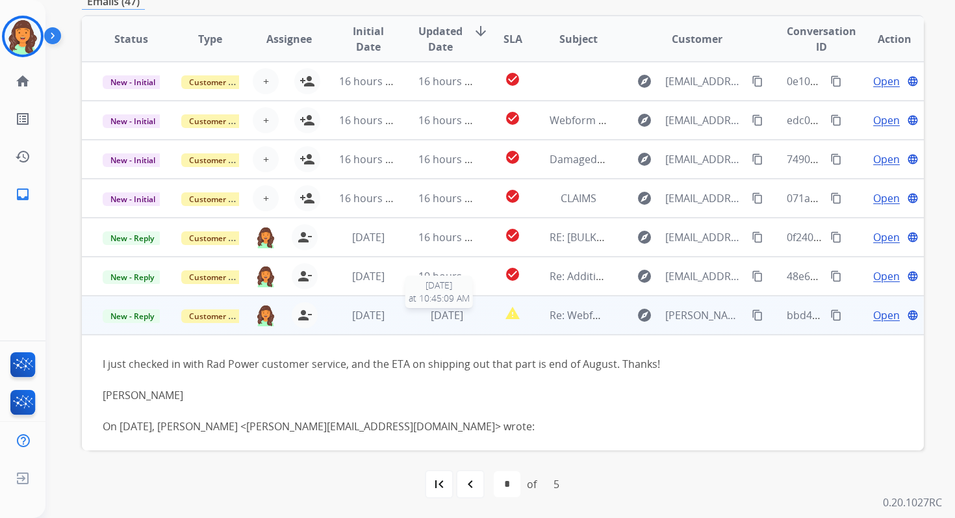
scroll to position [5, 0]
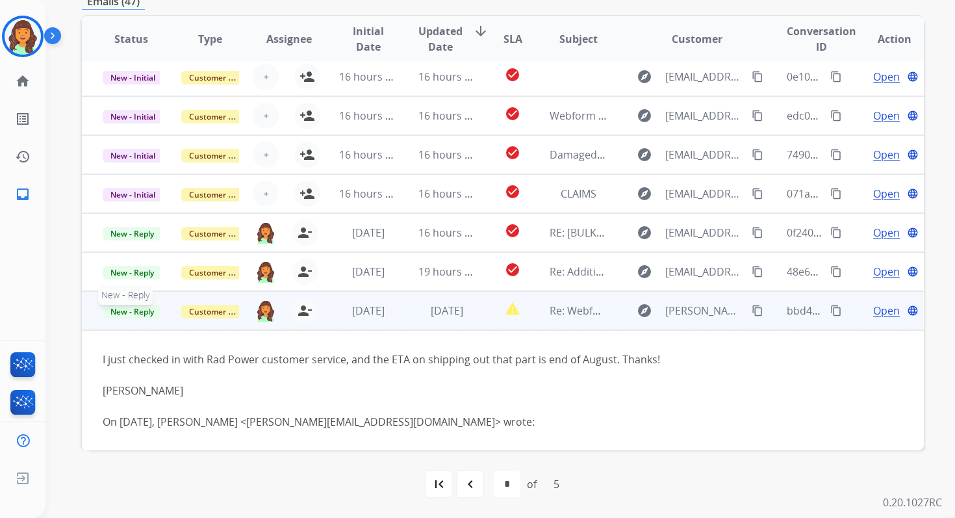
click at [135, 309] on span "New - Reply" at bounding box center [132, 312] width 59 height 14
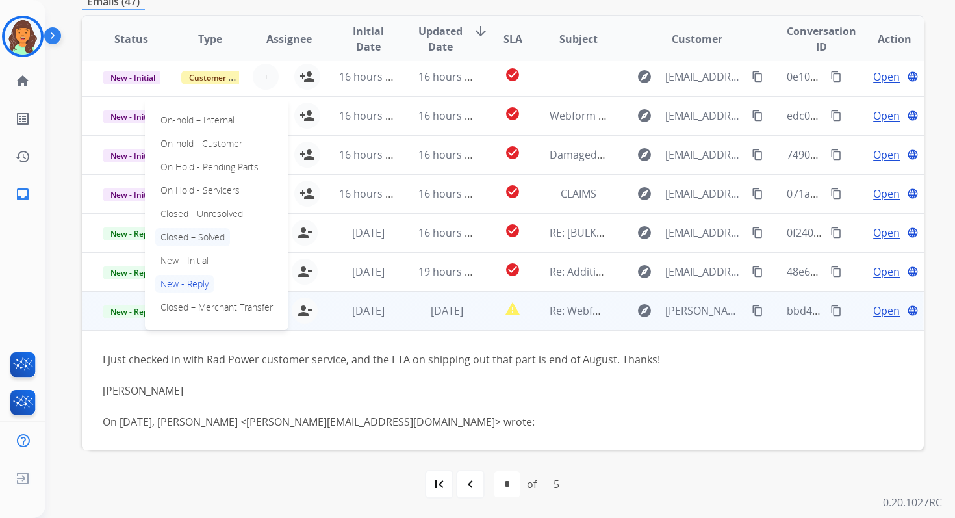
click at [195, 236] on p "Closed – Solved" at bounding box center [192, 237] width 75 height 18
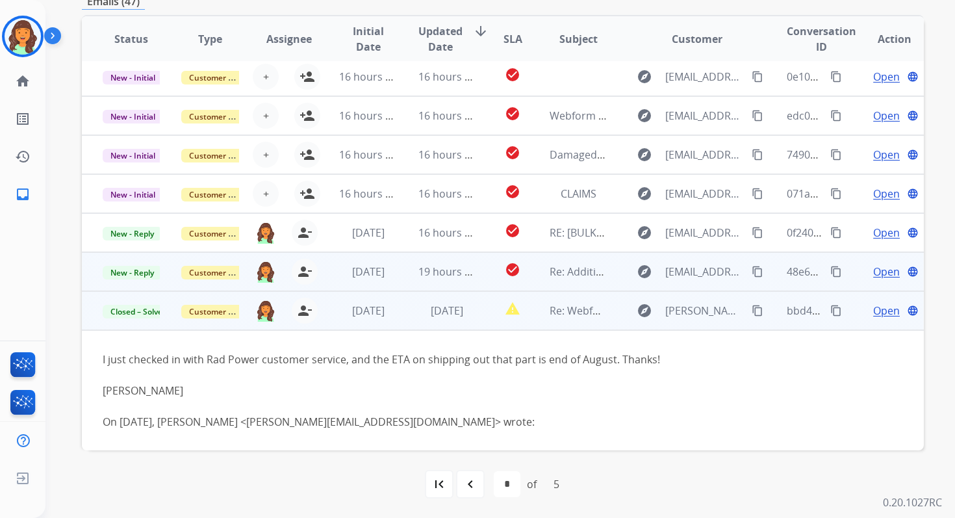
click at [401, 281] on td "19 hours ago" at bounding box center [436, 271] width 79 height 39
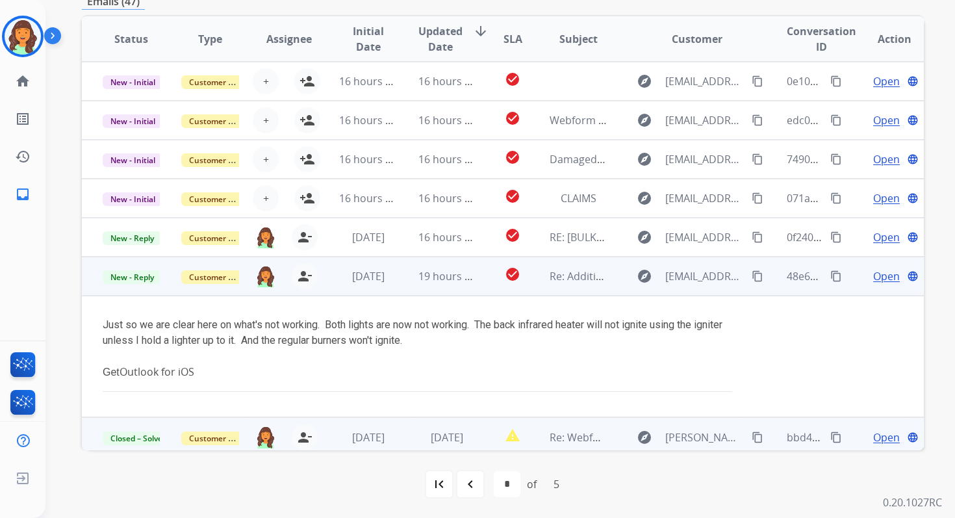
scroll to position [5, 0]
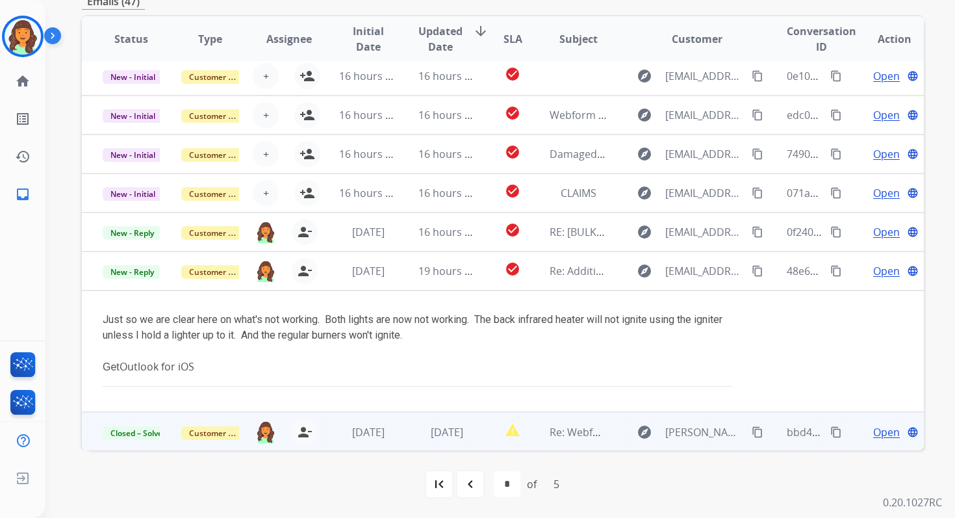
click at [752, 432] on button "content_copy" at bounding box center [757, 432] width 16 height 16
click at [264, 427] on img at bounding box center [265, 431] width 21 height 22
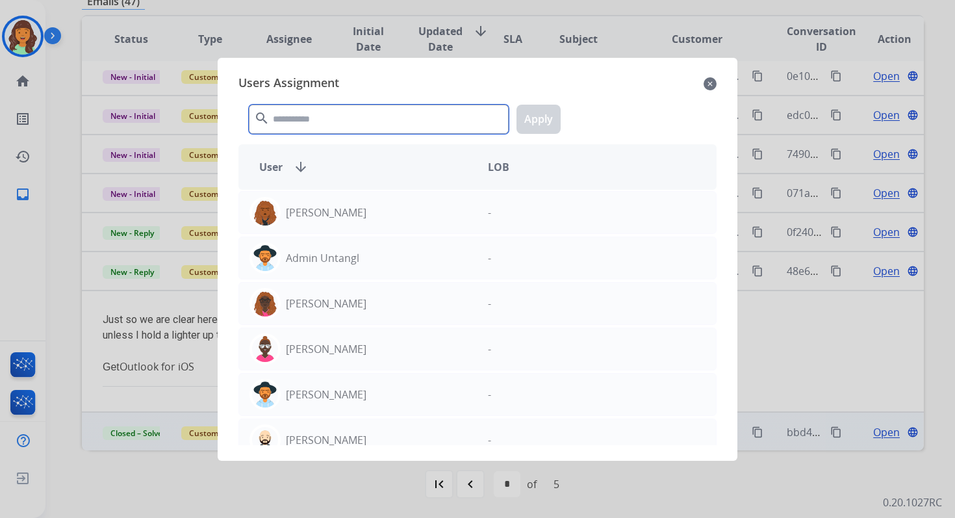
click at [347, 115] on input "text" at bounding box center [379, 119] width 260 height 29
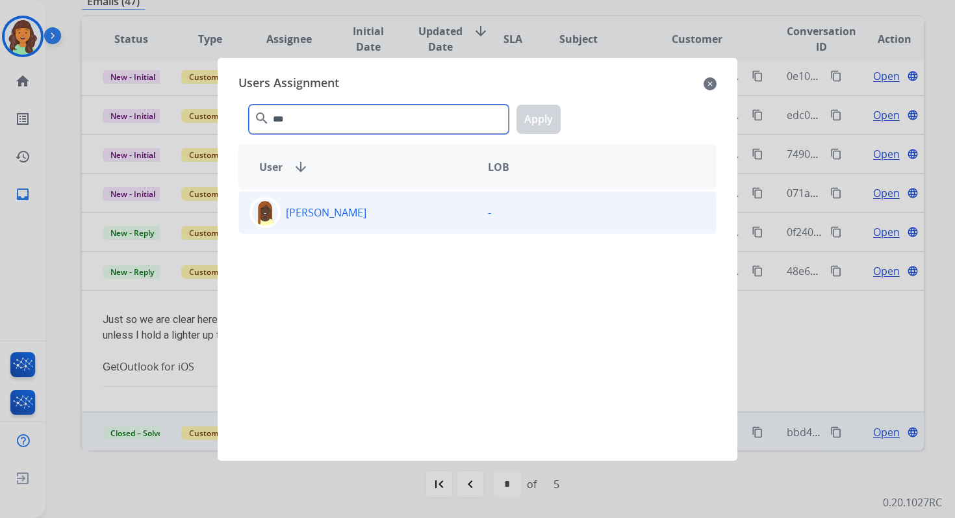
type input "***"
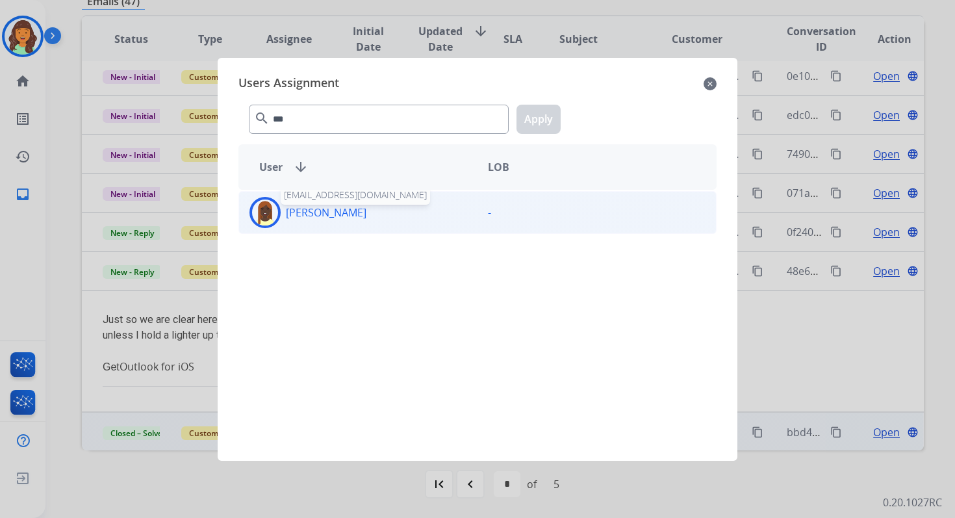
click at [366, 211] on p "Nakashima Hasan" at bounding box center [326, 213] width 81 height 16
click at [531, 121] on button "Apply" at bounding box center [538, 119] width 44 height 29
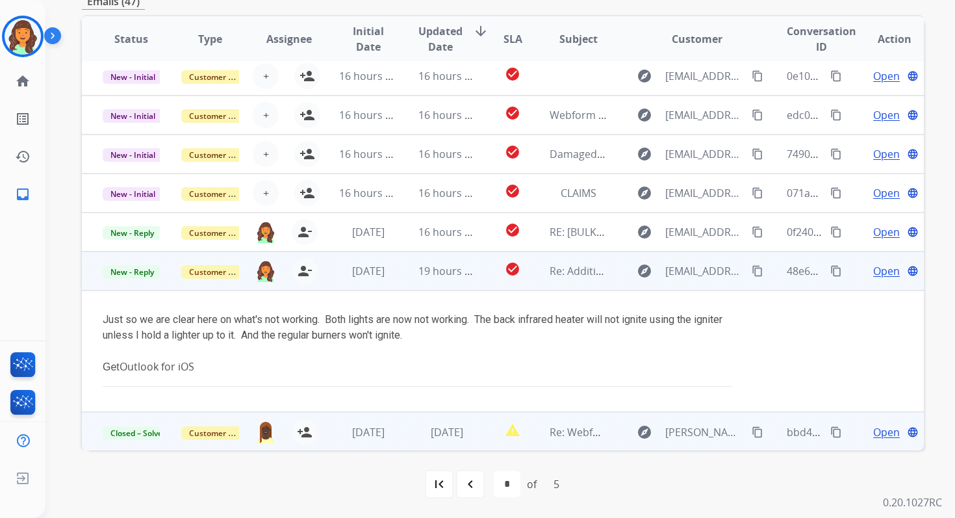
click at [830, 267] on mat-icon "content_copy" at bounding box center [836, 271] width 12 height 12
click at [752, 270] on mat-icon "content_copy" at bounding box center [757, 271] width 12 height 12
click at [266, 269] on img at bounding box center [265, 271] width 21 height 22
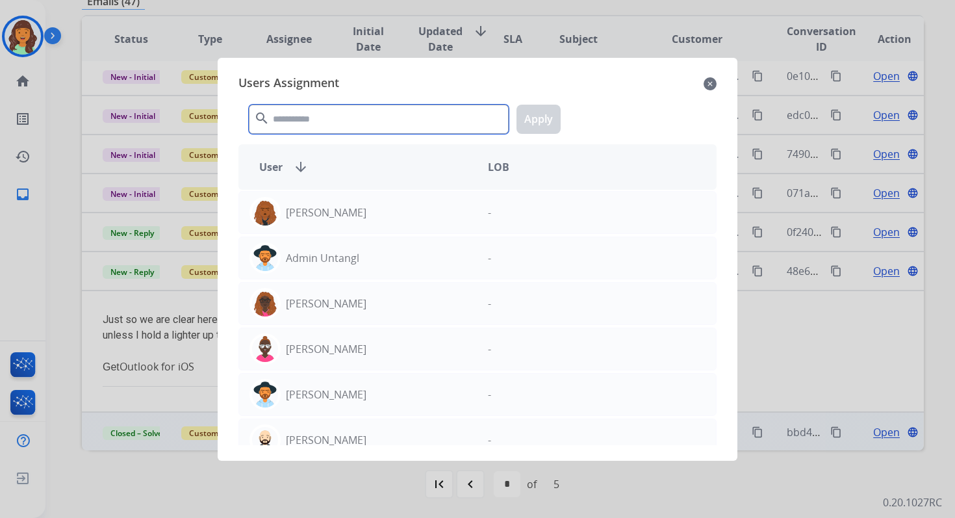
click at [331, 118] on input "text" at bounding box center [379, 119] width 260 height 29
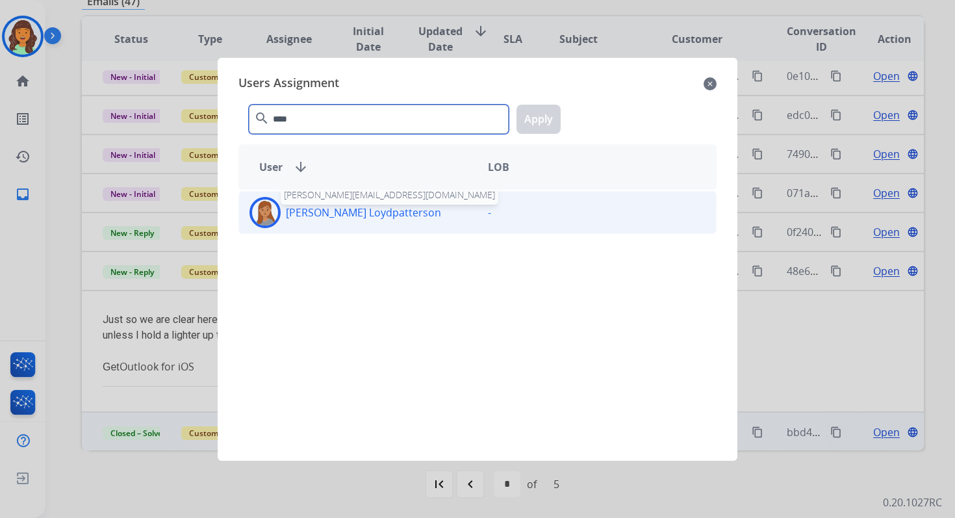
type input "****"
click at [370, 215] on p "Teala Loydpatterson" at bounding box center [363, 213] width 155 height 16
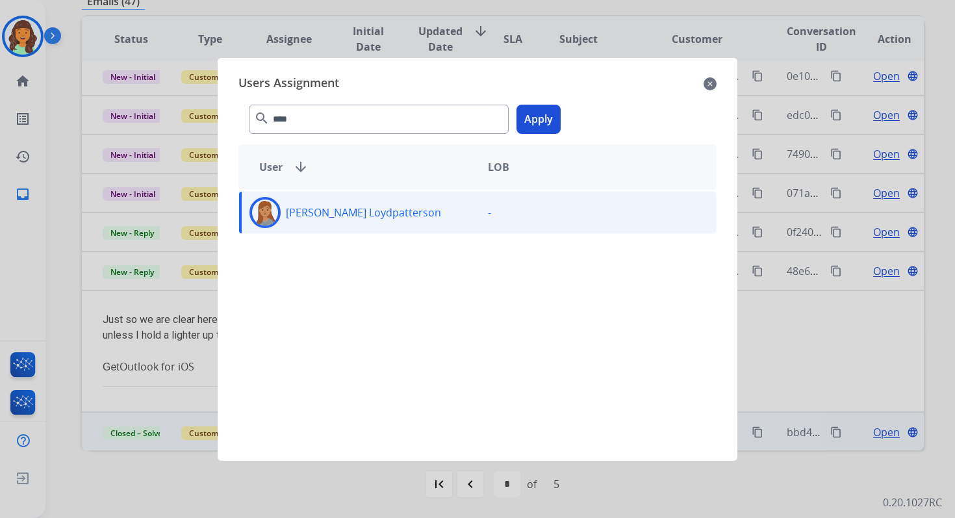
click at [538, 119] on button "Apply" at bounding box center [538, 119] width 44 height 29
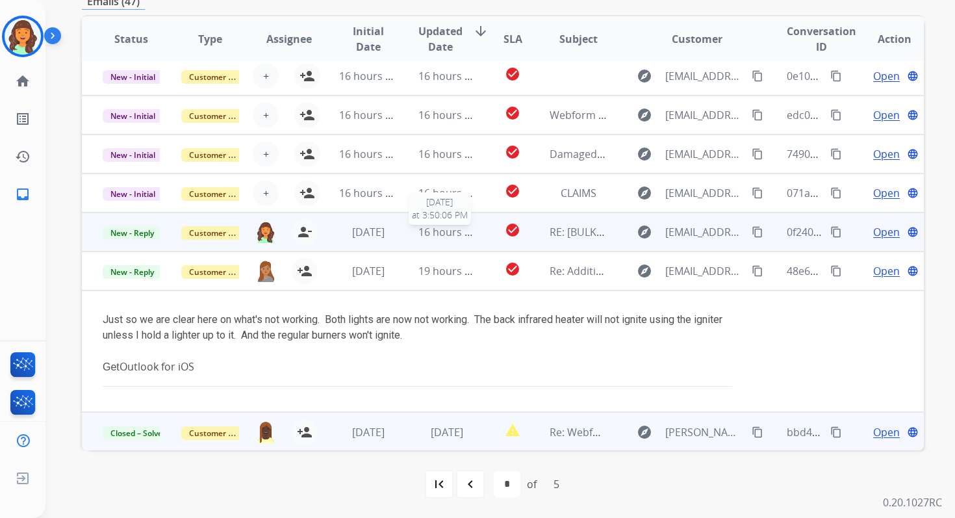
click at [418, 235] on span "16 hours ago" at bounding box center [450, 232] width 64 height 14
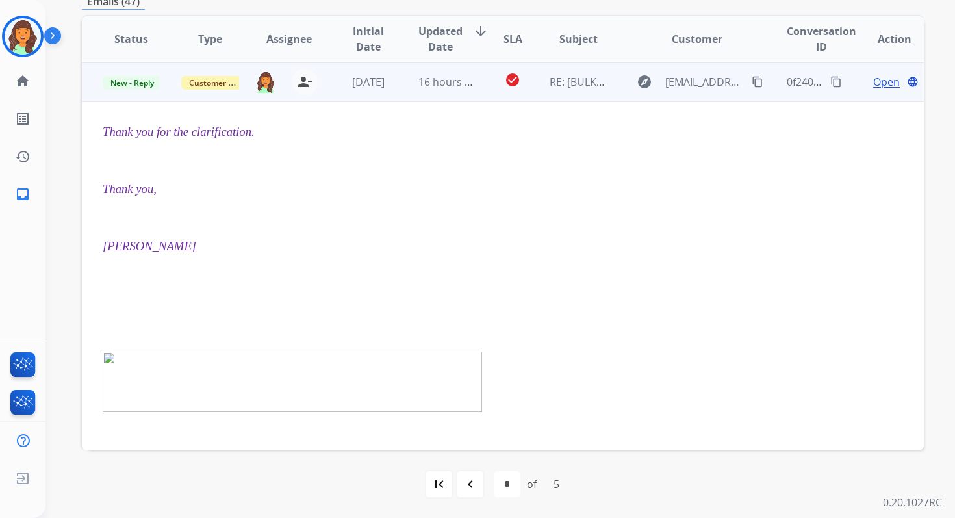
scroll to position [156, 0]
click at [141, 81] on span "New - Reply" at bounding box center [132, 82] width 59 height 14
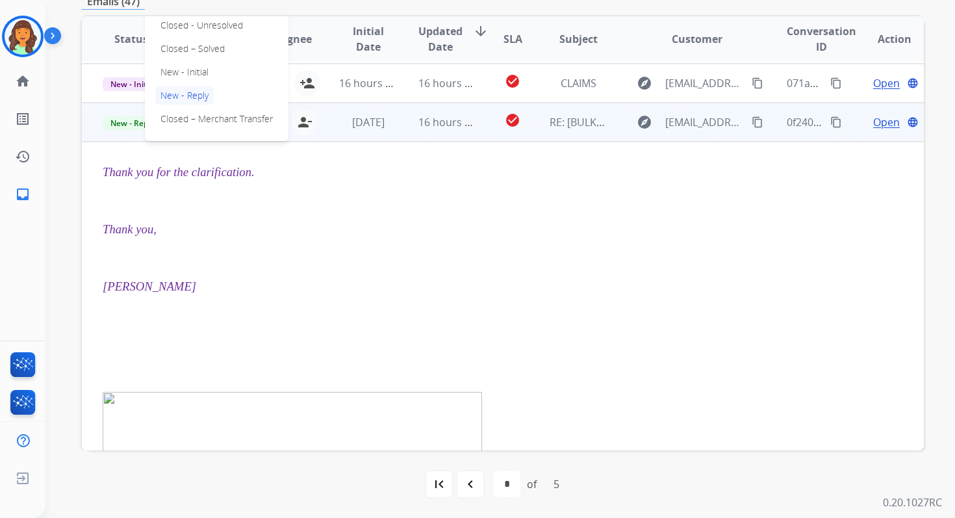
scroll to position [112, 0]
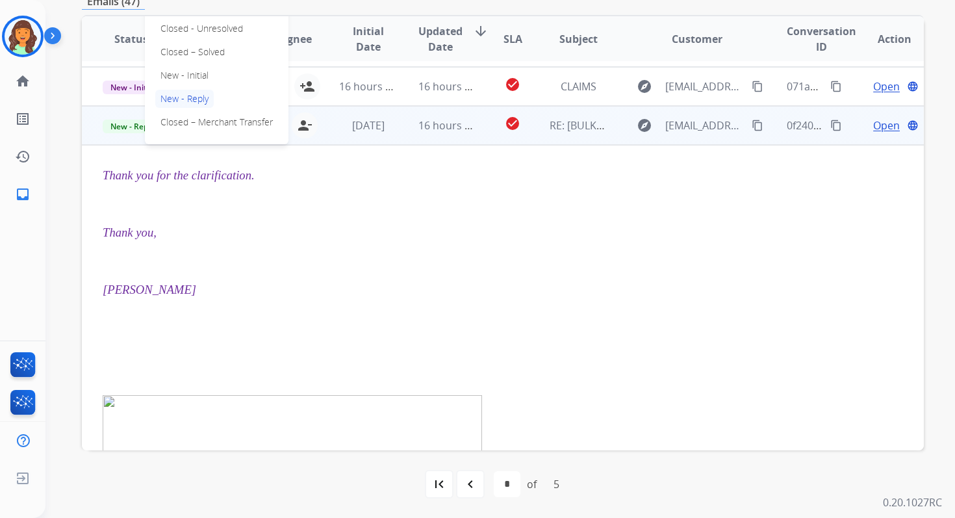
click at [178, 49] on p "Closed – Solved" at bounding box center [192, 52] width 75 height 18
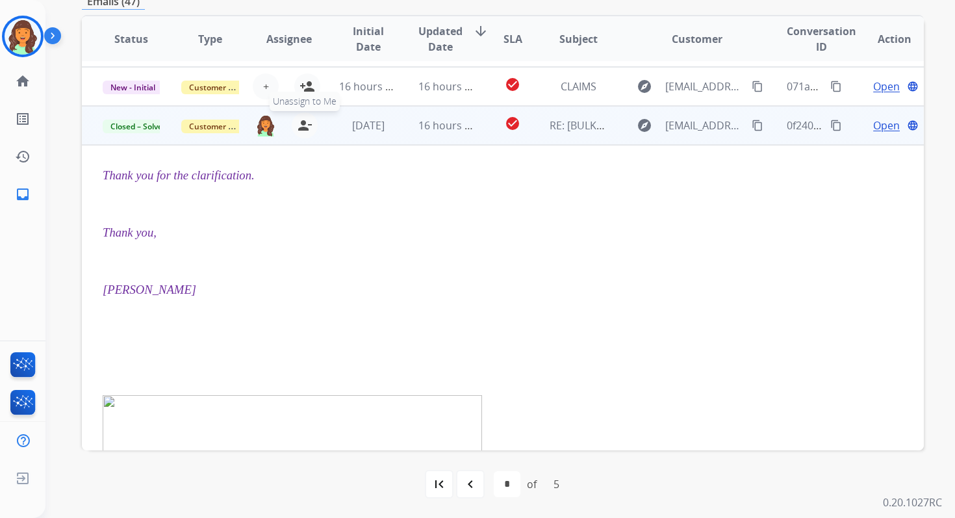
click at [303, 126] on mat-icon "person_remove" at bounding box center [305, 126] width 16 height 16
click at [306, 122] on mat-icon "person_add" at bounding box center [307, 126] width 16 height 16
click at [226, 125] on span "Customer Support" at bounding box center [223, 126] width 84 height 14
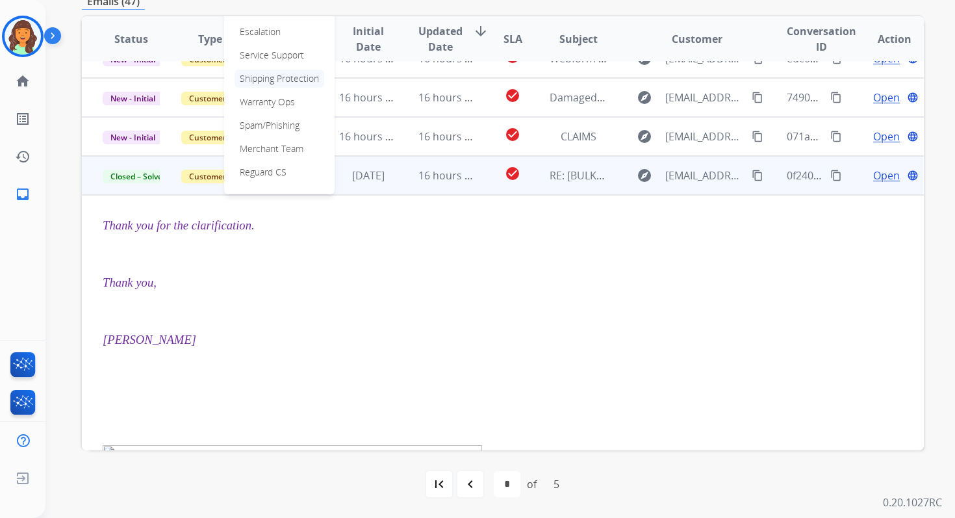
scroll to position [60, 0]
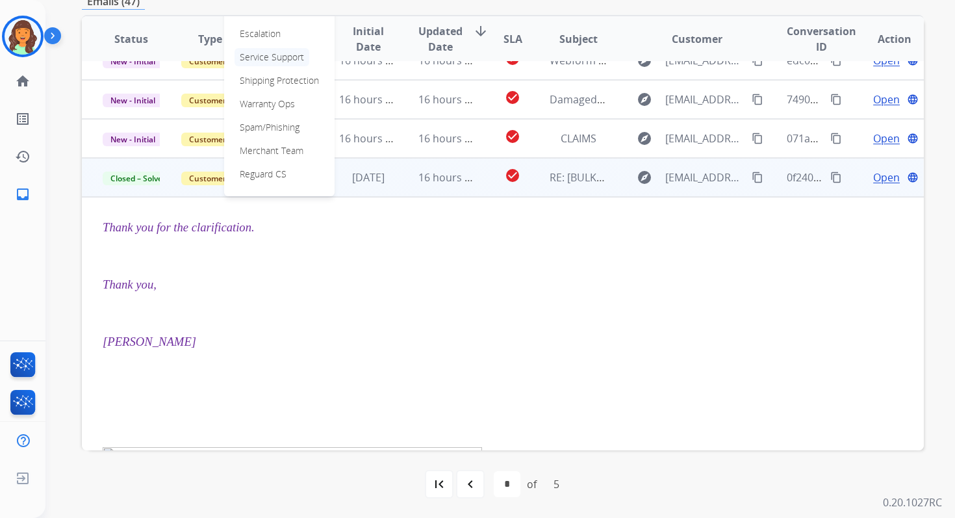
click at [273, 53] on p "Service Support" at bounding box center [271, 57] width 75 height 18
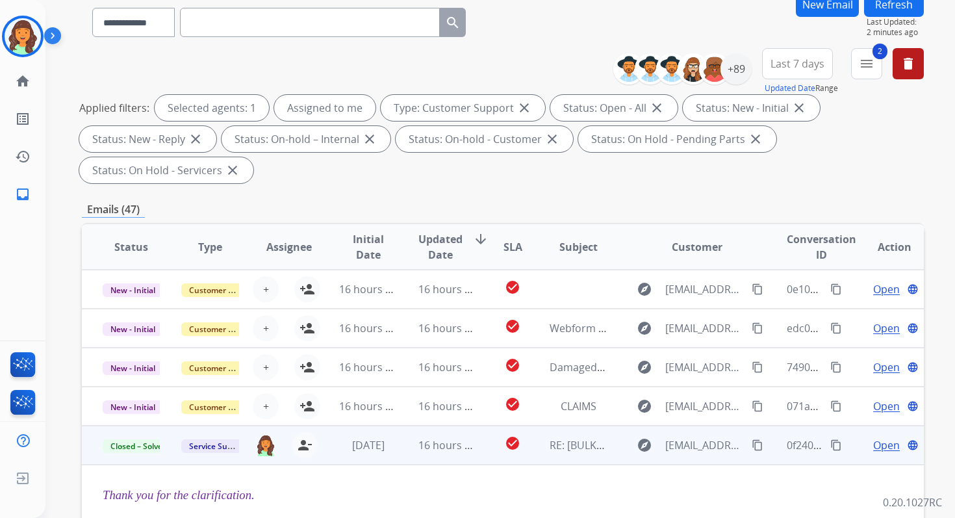
scroll to position [0, 0]
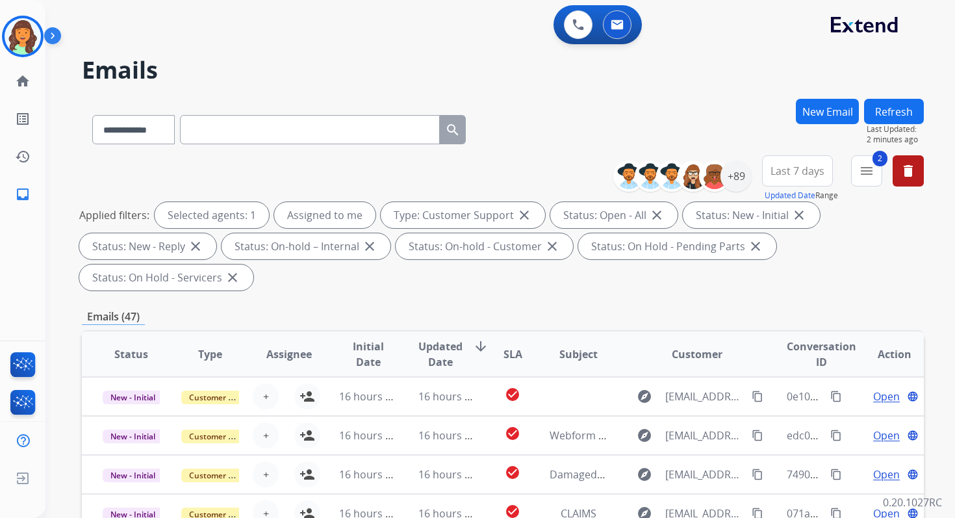
click at [907, 107] on button "Refresh" at bounding box center [894, 111] width 60 height 25
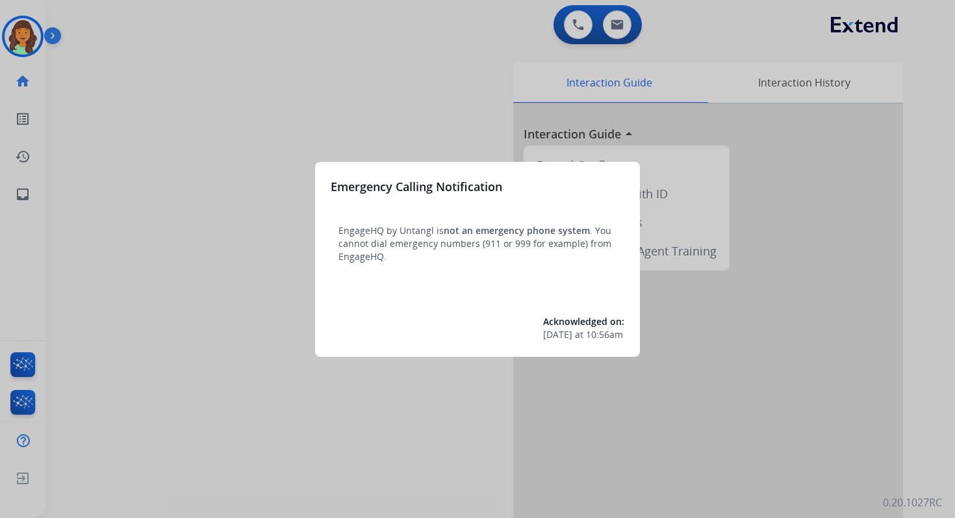
click at [430, 101] on div at bounding box center [477, 259] width 955 height 518
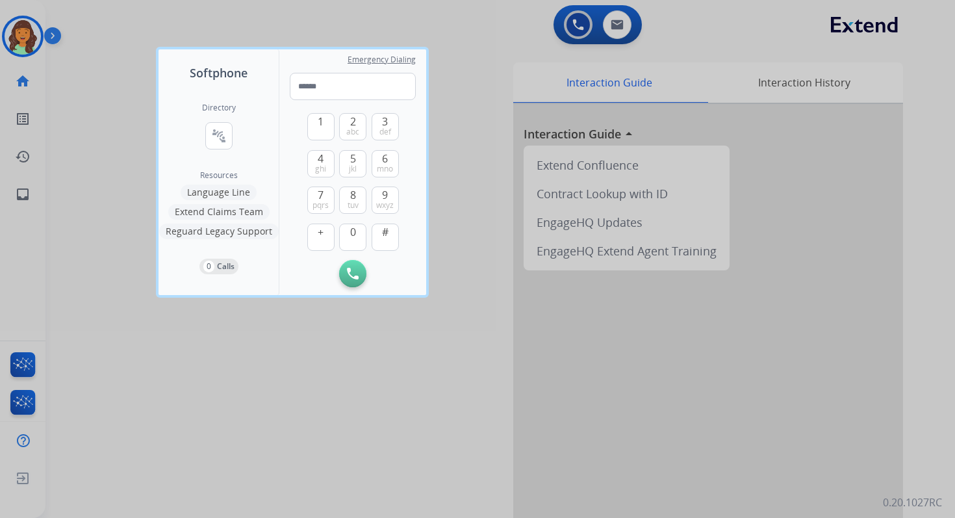
click at [466, 88] on div at bounding box center [477, 259] width 955 height 518
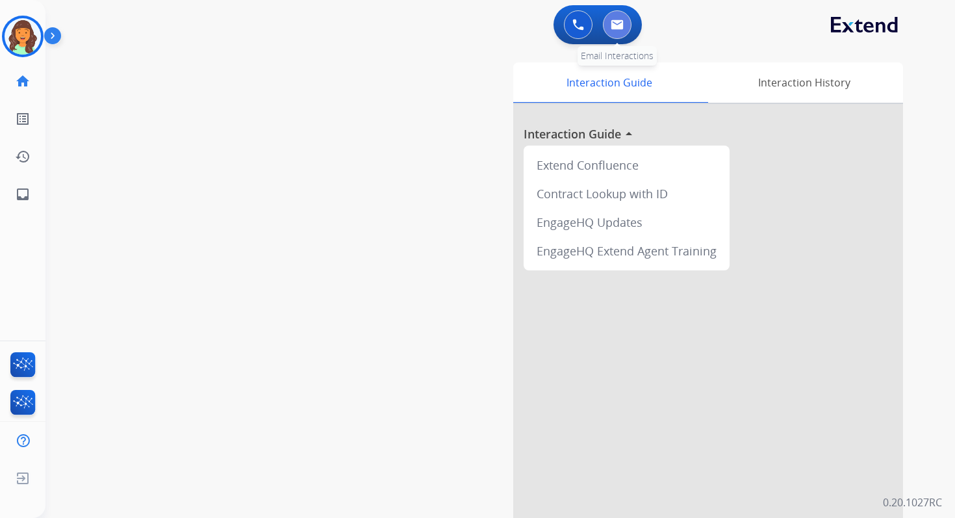
click at [623, 25] on button at bounding box center [617, 24] width 29 height 29
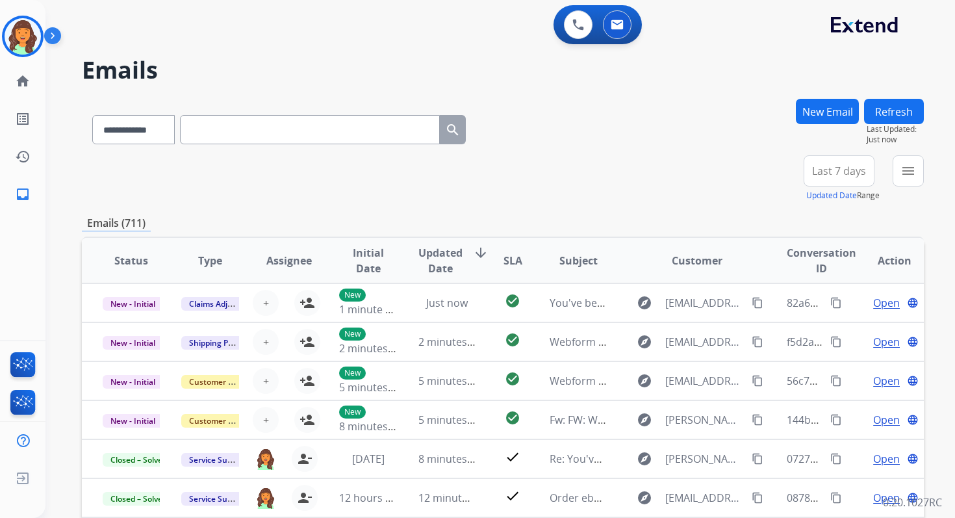
click at [819, 114] on button "New Email" at bounding box center [826, 111] width 63 height 25
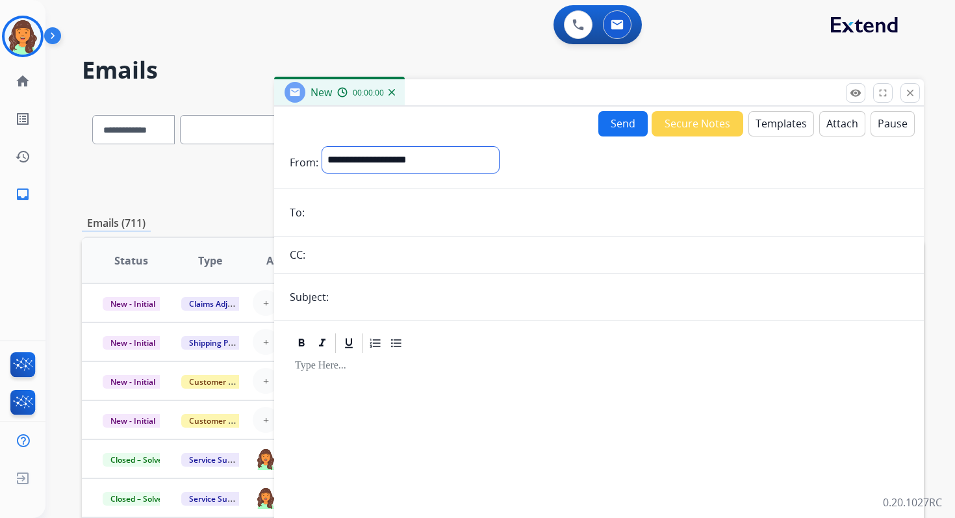
click at [381, 162] on select "**********" at bounding box center [410, 160] width 177 height 26
select select "**********"
click at [322, 147] on select "**********" at bounding box center [410, 160] width 177 height 26
click at [370, 219] on input "email" at bounding box center [607, 214] width 599 height 26
type input "**********"
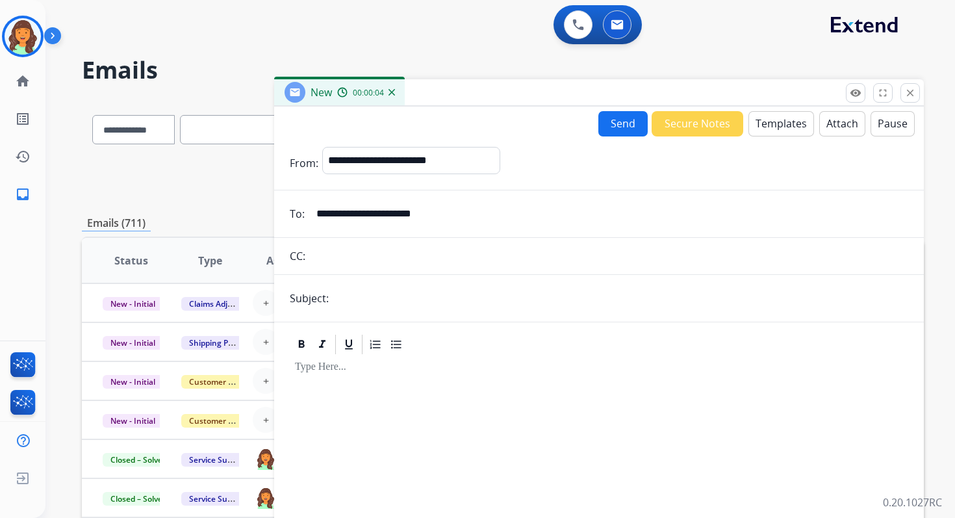
click at [384, 296] on input "text" at bounding box center [619, 298] width 575 height 26
click at [790, 126] on button "Templates" at bounding box center [781, 123] width 66 height 25
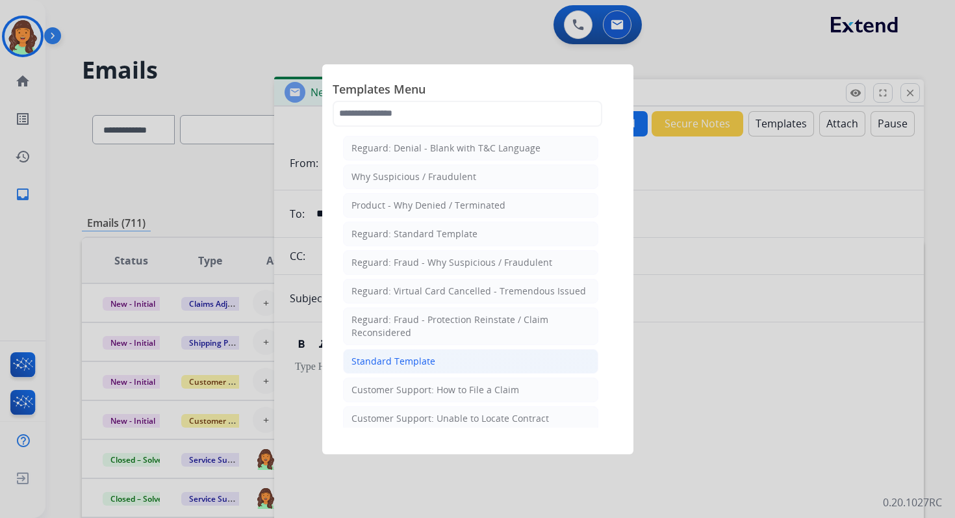
click at [382, 355] on div "Standard Template" at bounding box center [393, 361] width 84 height 13
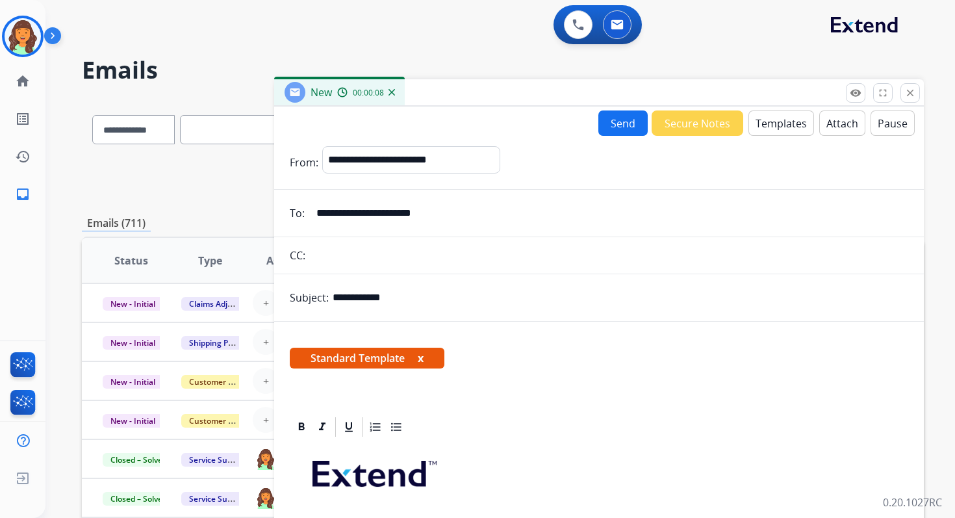
click at [414, 294] on input "**********" at bounding box center [619, 297] width 575 height 26
paste input "**********"
type input "**********"
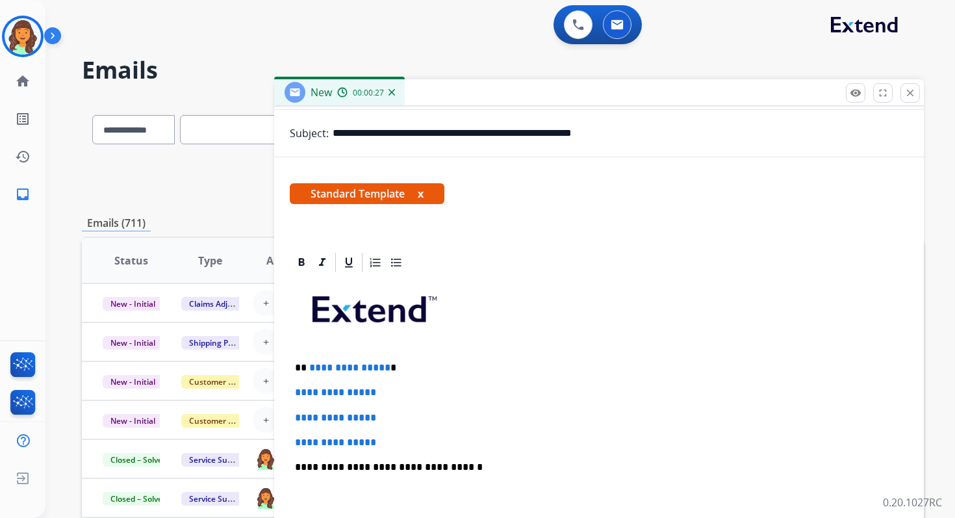
scroll to position [236, 0]
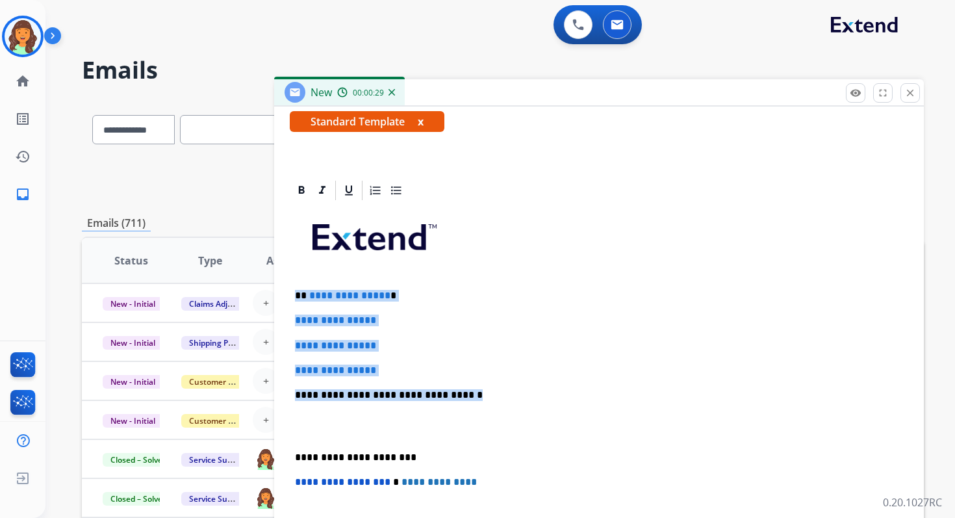
drag, startPoint x: 296, startPoint y: 294, endPoint x: 464, endPoint y: 392, distance: 193.8
click at [464, 392] on div "**********" at bounding box center [599, 425] width 618 height 447
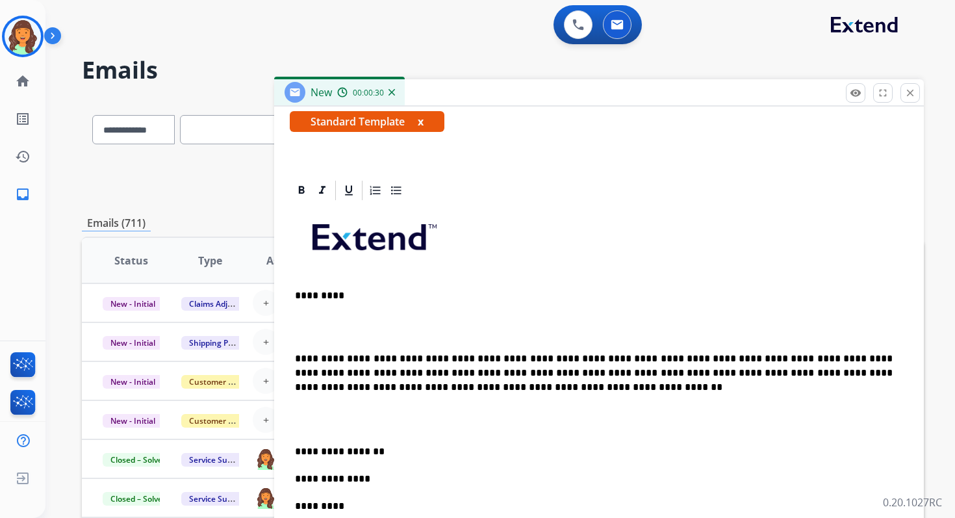
click at [296, 357] on p "**********" at bounding box center [593, 372] width 597 height 43
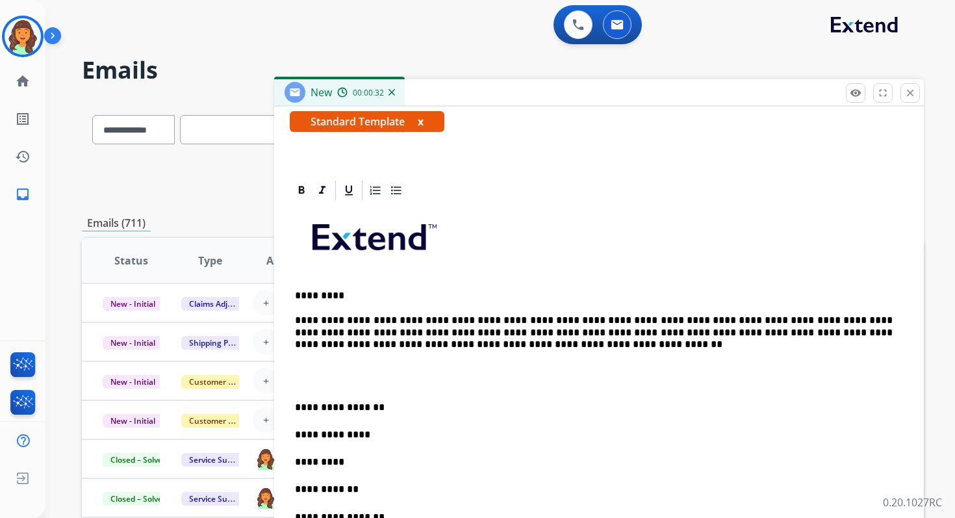
click at [295, 406] on p "**********" at bounding box center [593, 407] width 597 height 14
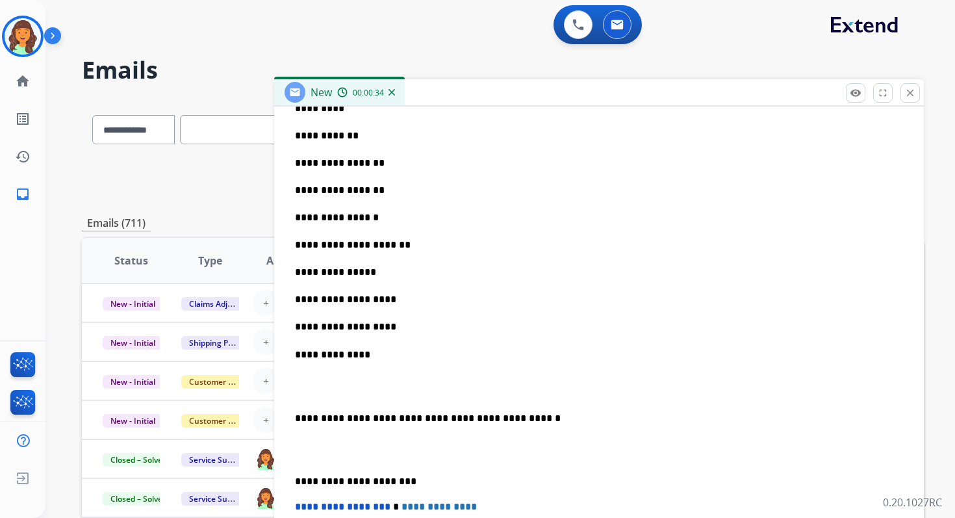
scroll to position [581, 0]
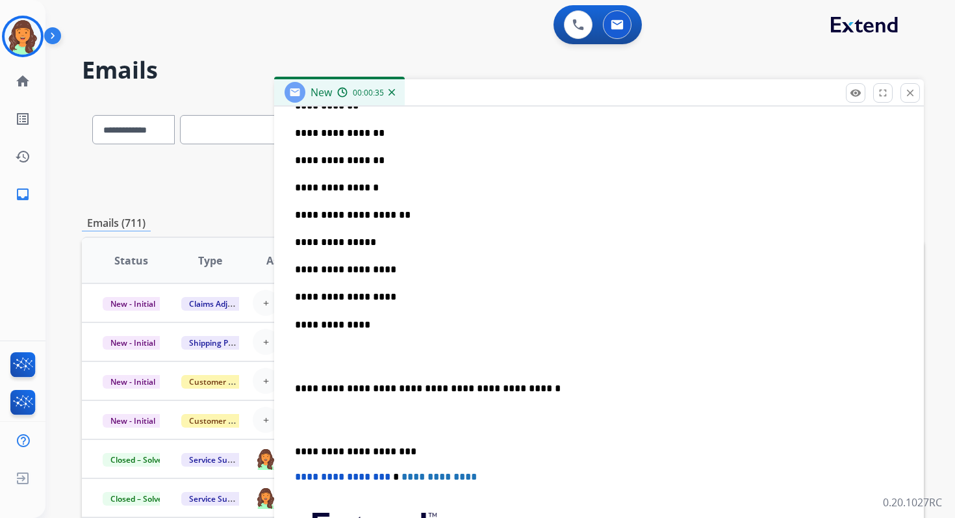
click at [295, 384] on p "**********" at bounding box center [593, 388] width 597 height 14
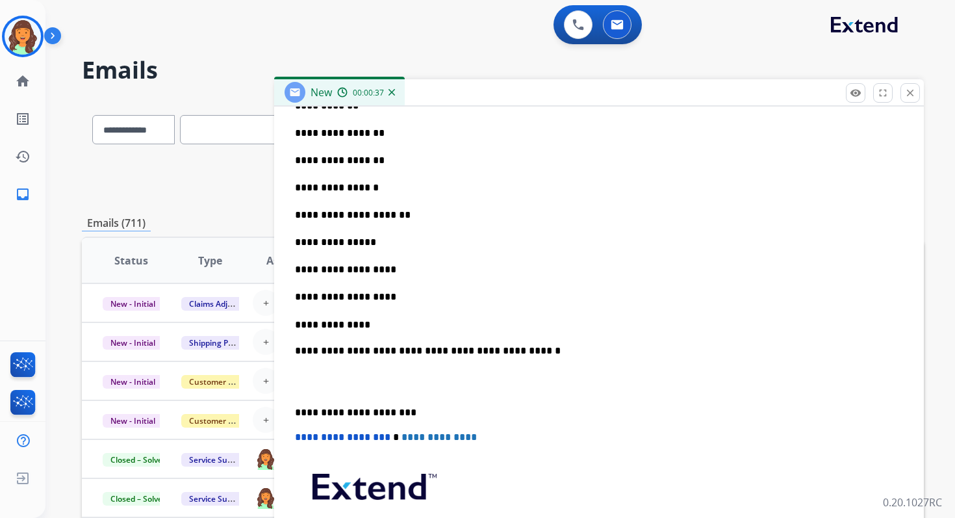
click at [358, 410] on p "**********" at bounding box center [593, 413] width 597 height 12
click at [299, 437] on span "**********" at bounding box center [342, 437] width 95 height 10
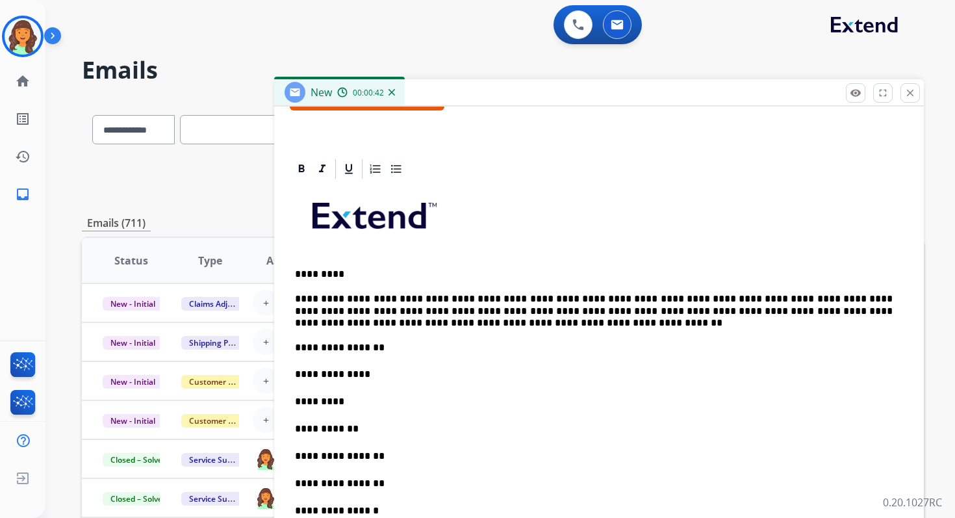
scroll to position [179, 0]
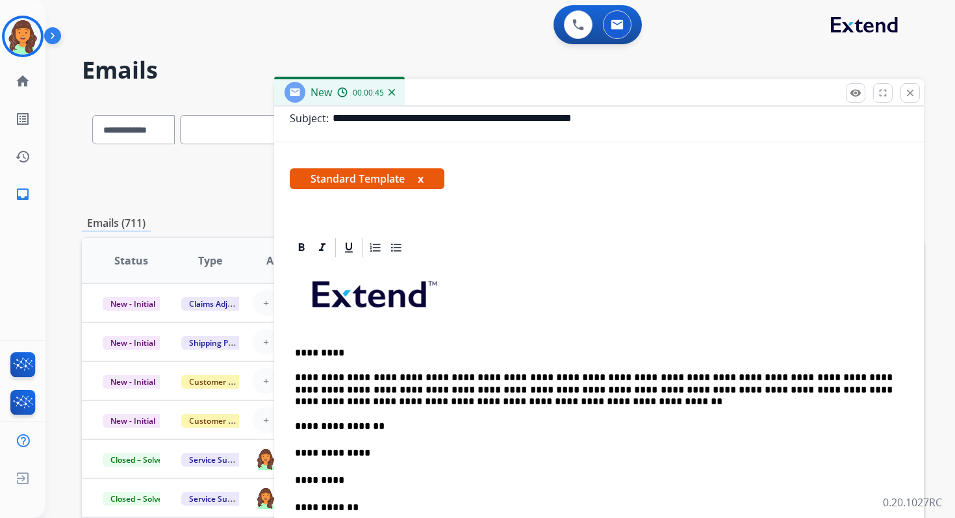
drag, startPoint x: 398, startPoint y: 118, endPoint x: 453, endPoint y: 119, distance: 54.6
click at [453, 119] on input "**********" at bounding box center [619, 118] width 575 height 26
click at [385, 448] on p "**********" at bounding box center [593, 452] width 597 height 14
drag, startPoint x: 456, startPoint y: 116, endPoint x: 660, endPoint y: 118, distance: 203.9
click at [660, 118] on input "**********" at bounding box center [619, 118] width 575 height 26
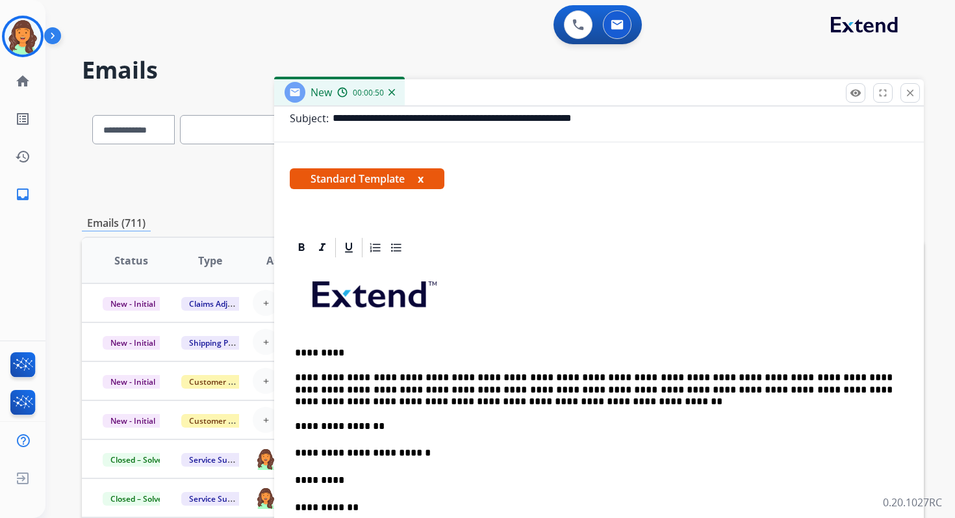
click at [359, 479] on p "*********" at bounding box center [593, 480] width 597 height 14
click at [363, 512] on p "**********" at bounding box center [593, 507] width 597 height 14
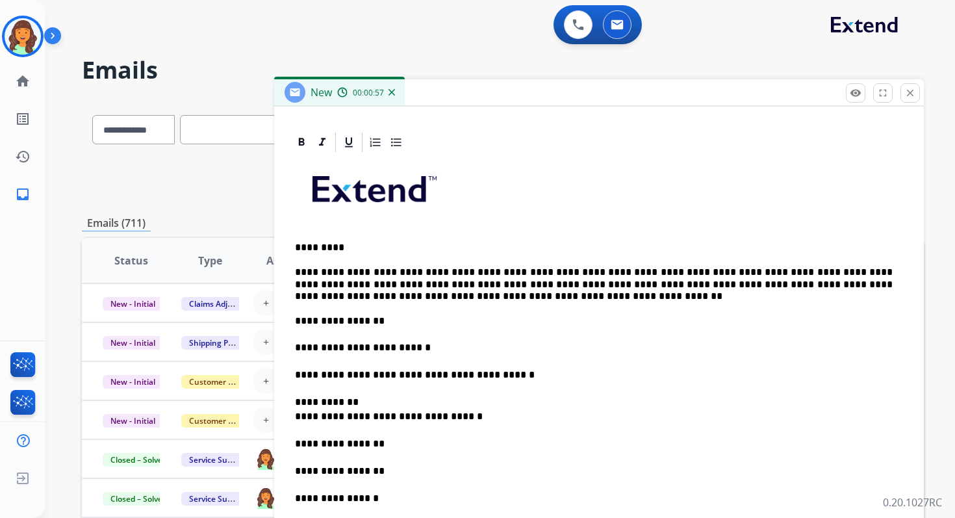
scroll to position [310, 0]
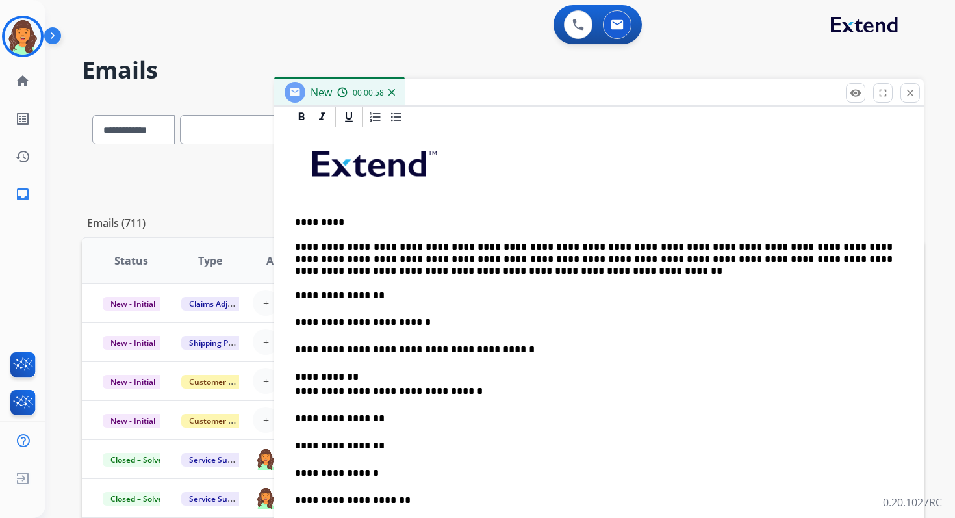
click at [295, 390] on p "**********" at bounding box center [593, 383] width 597 height 29
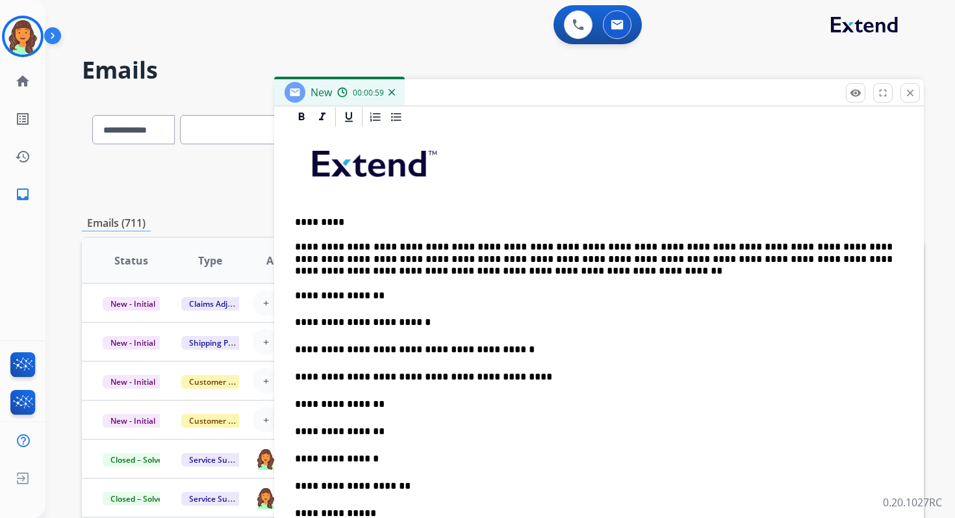
click at [324, 400] on p "**********" at bounding box center [593, 404] width 597 height 14
click at [379, 406] on p "**********" at bounding box center [593, 404] width 597 height 14
click at [384, 428] on p "**********" at bounding box center [593, 431] width 597 height 14
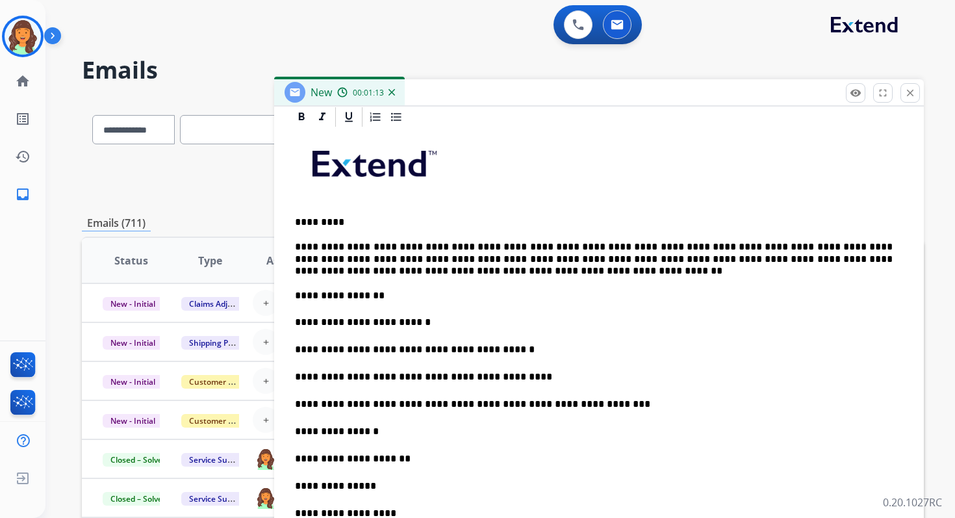
click at [399, 484] on p "**********" at bounding box center [593, 486] width 597 height 14
click at [390, 434] on p "**********" at bounding box center [593, 431] width 597 height 14
click at [573, 431] on p "**********" at bounding box center [593, 431] width 597 height 14
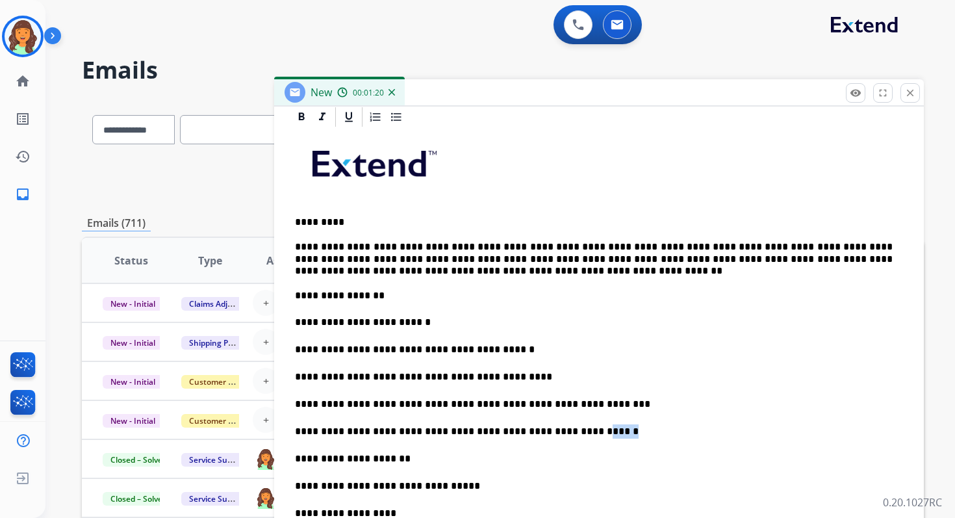
click at [573, 431] on p "**********" at bounding box center [593, 431] width 597 height 14
copy p "*****"
click at [429, 455] on p "**********" at bounding box center [593, 458] width 597 height 14
click at [412, 512] on p "**********" at bounding box center [593, 513] width 597 height 14
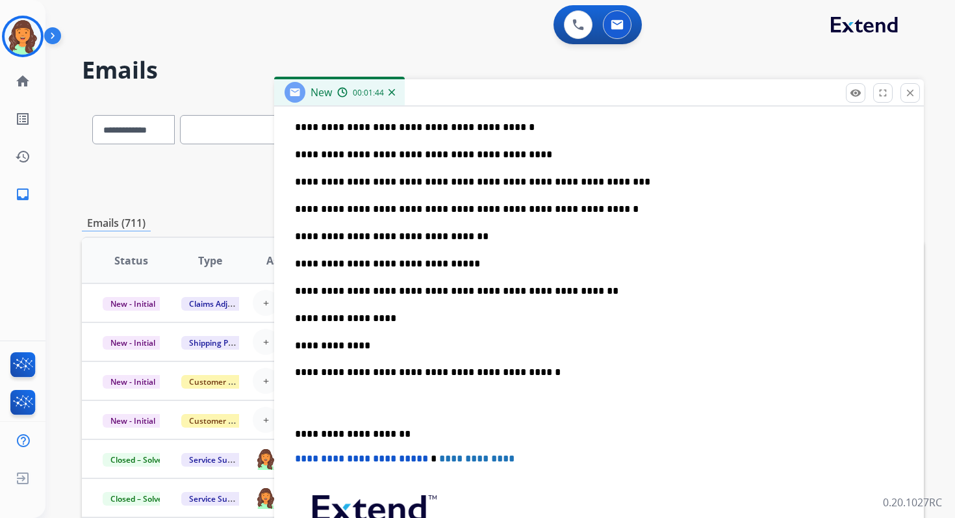
scroll to position [572, 0]
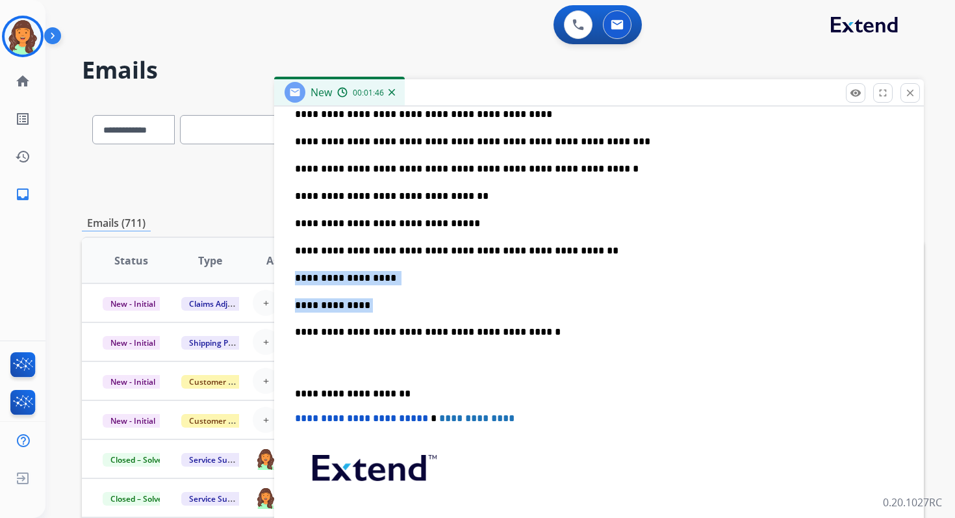
drag, startPoint x: 368, startPoint y: 303, endPoint x: 287, endPoint y: 276, distance: 85.0
click at [287, 276] on div "**********" at bounding box center [598, 213] width 649 height 740
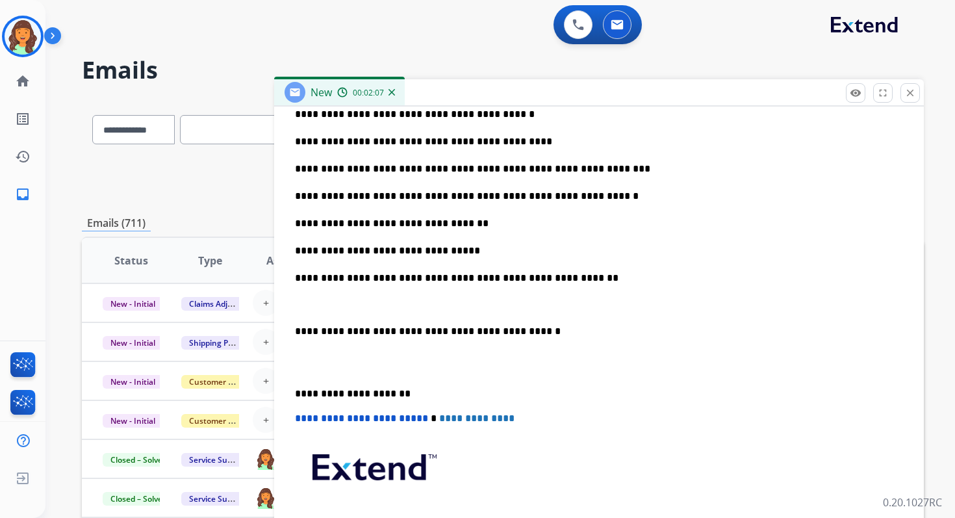
scroll to position [0, 0]
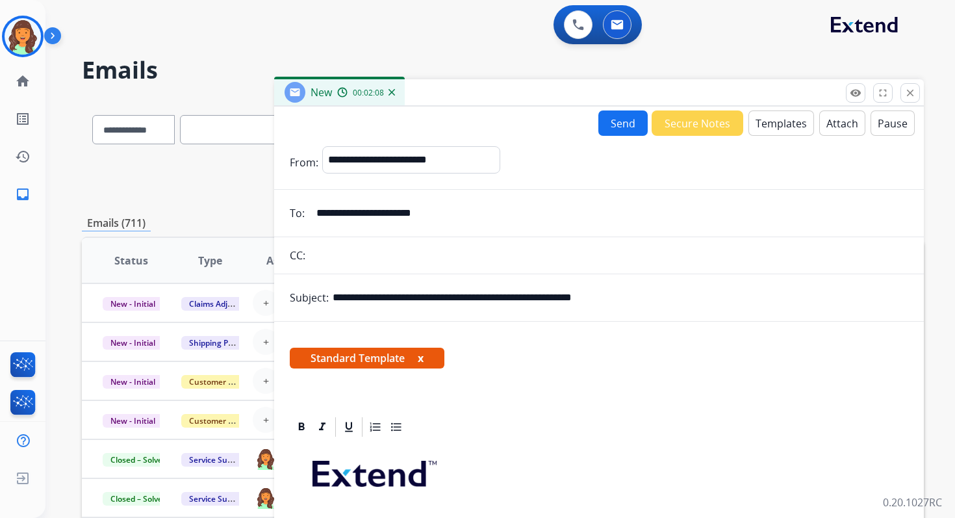
click at [833, 116] on button "Attach" at bounding box center [842, 122] width 46 height 25
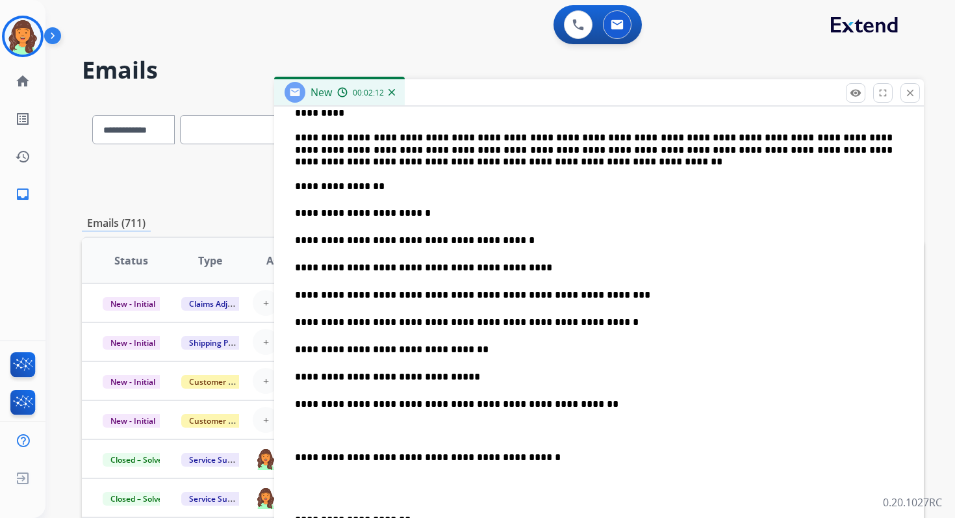
scroll to position [471, 0]
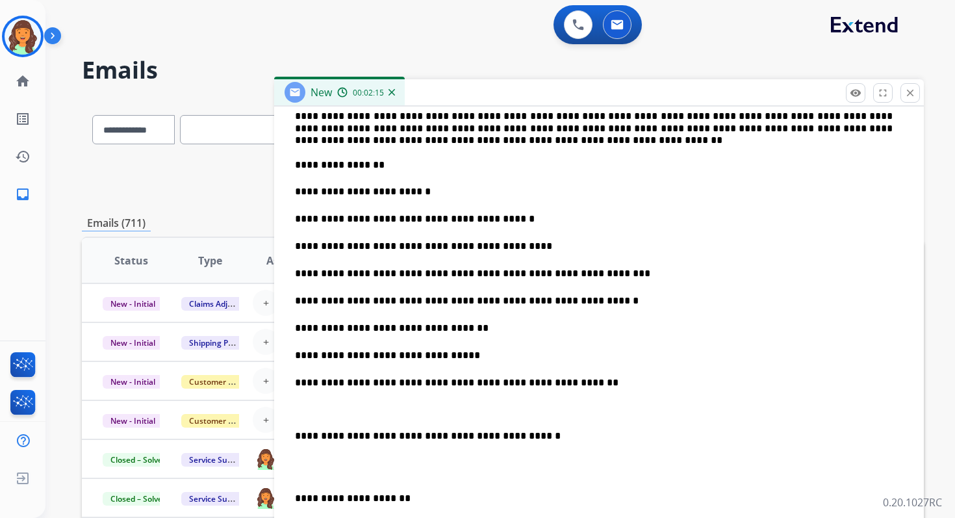
click at [630, 116] on p "**********" at bounding box center [593, 128] width 597 height 36
drag, startPoint x: 515, startPoint y: 142, endPoint x: 781, endPoint y: 140, distance: 266.2
click at [781, 140] on p "**********" at bounding box center [593, 128] width 597 height 36
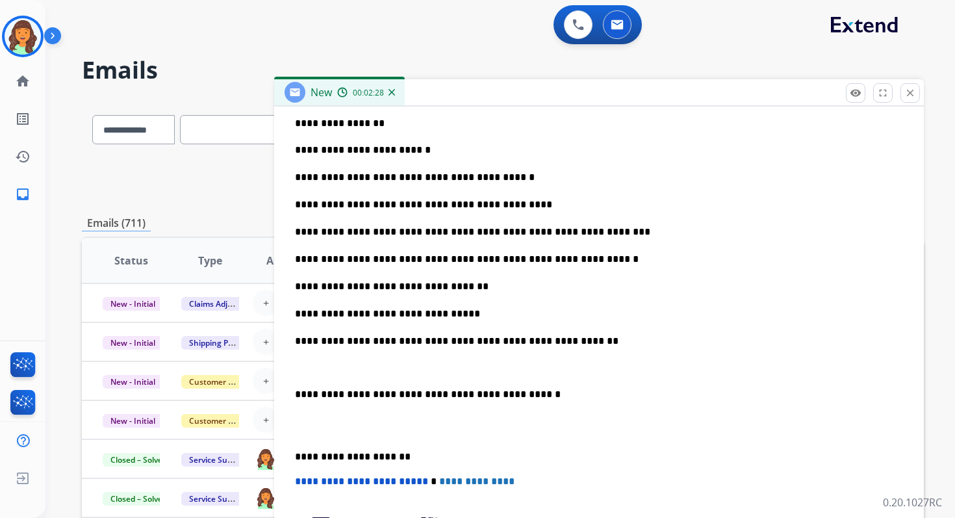
scroll to position [576, 0]
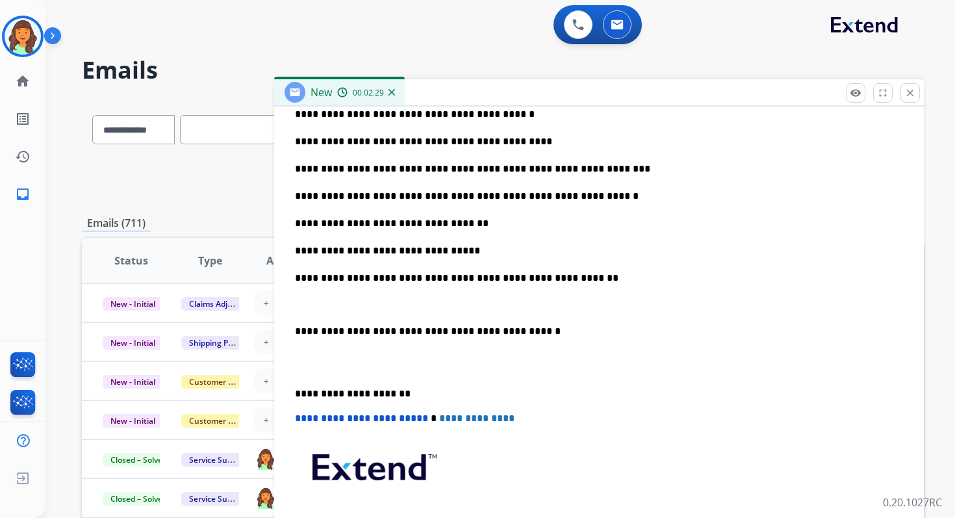
click at [293, 328] on div "**********" at bounding box center [599, 240] width 618 height 692
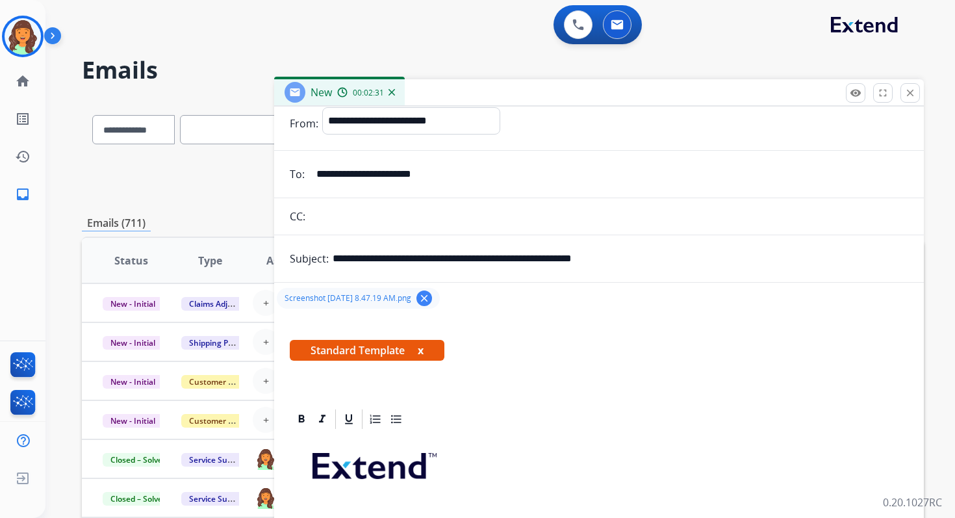
scroll to position [0, 0]
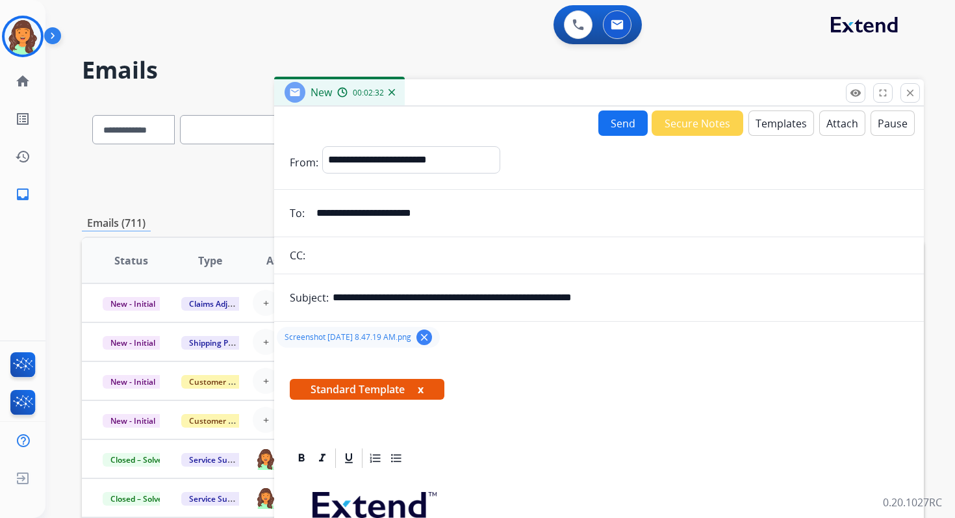
click at [619, 119] on button "Send" at bounding box center [622, 122] width 49 height 25
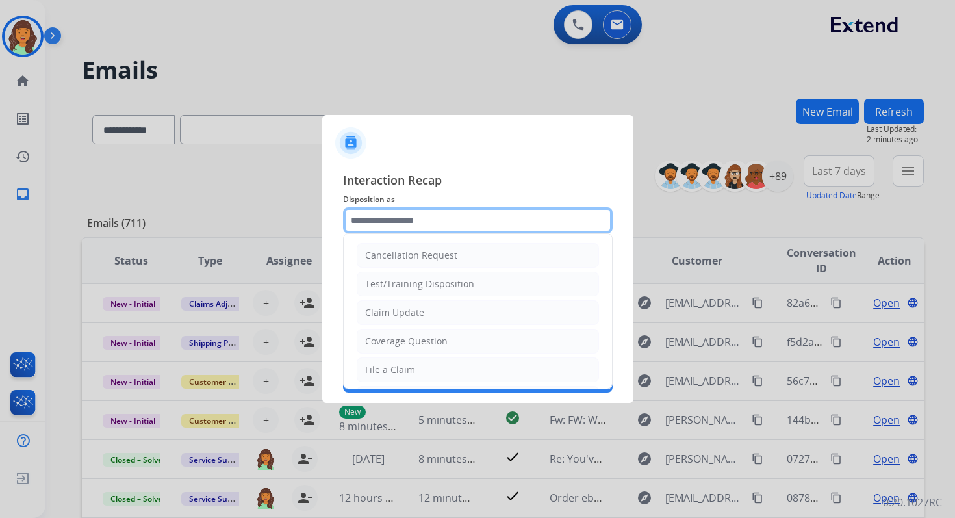
click at [436, 221] on input "text" at bounding box center [477, 220] width 269 height 26
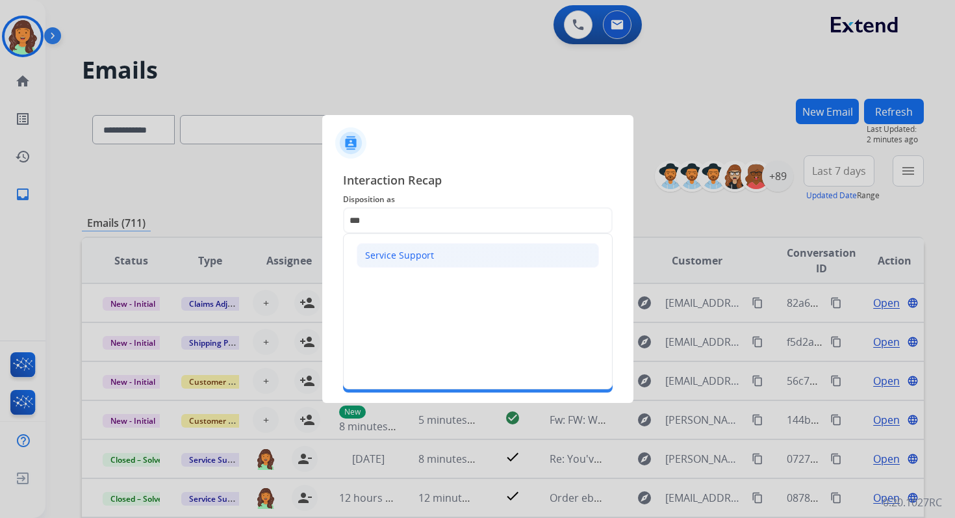
click at [431, 259] on li "Service Support" at bounding box center [478, 255] width 242 height 25
type input "**********"
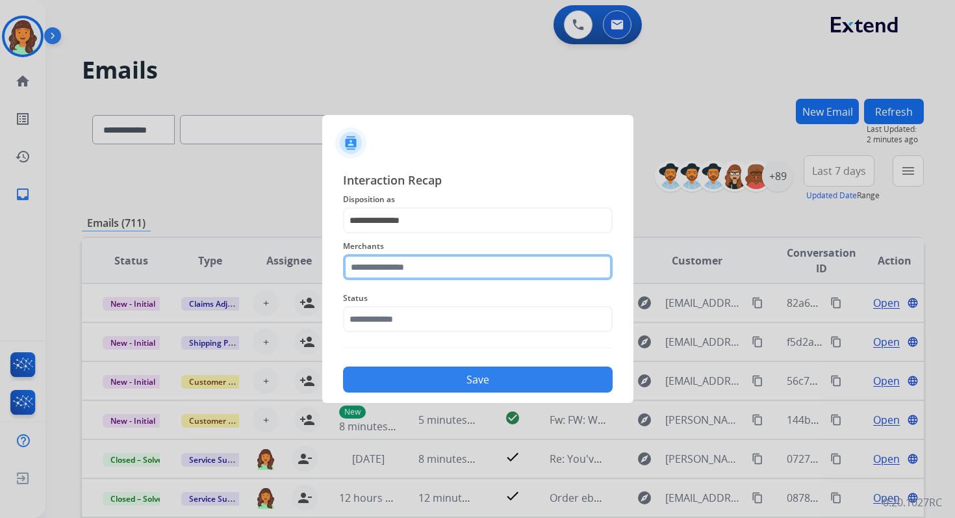
click at [431, 266] on input "text" at bounding box center [477, 267] width 269 height 26
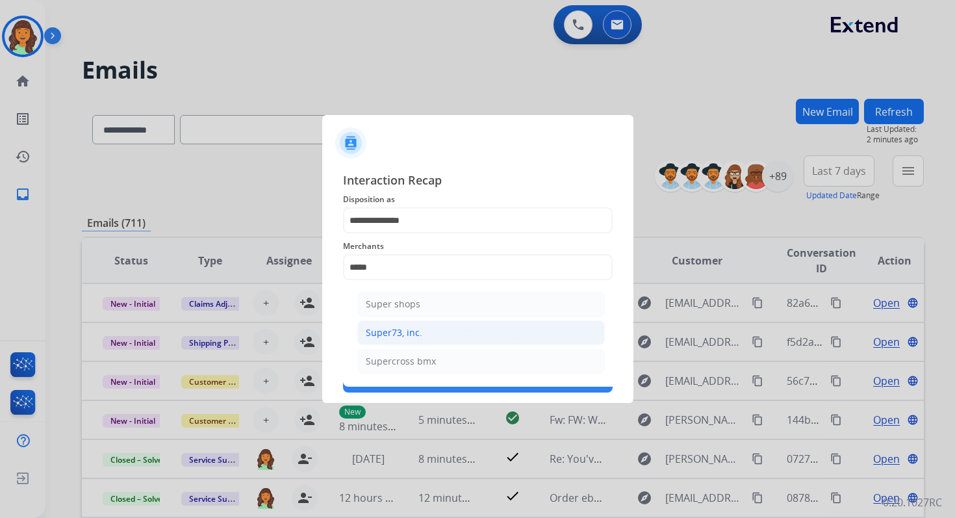
click at [434, 327] on li "Super73, inc." at bounding box center [480, 332] width 247 height 25
type input "**********"
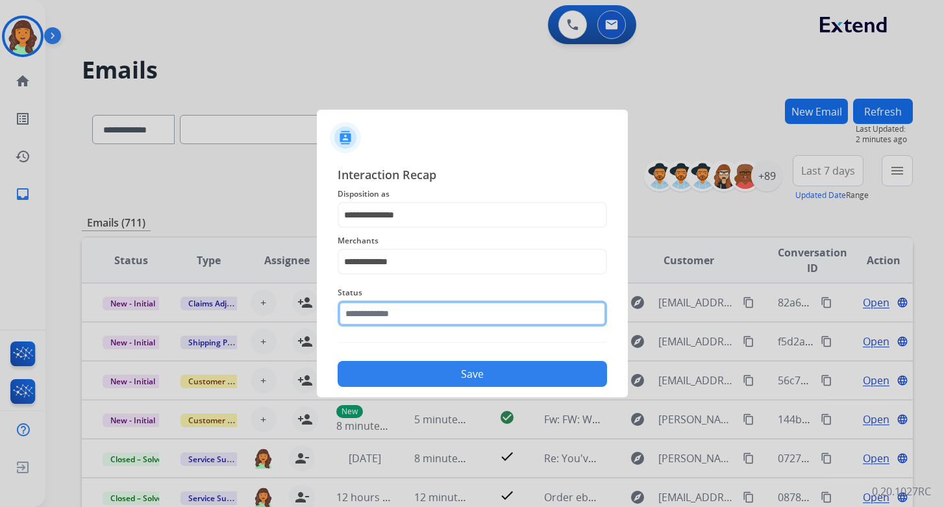
click at [434, 323] on input "text" at bounding box center [472, 314] width 269 height 26
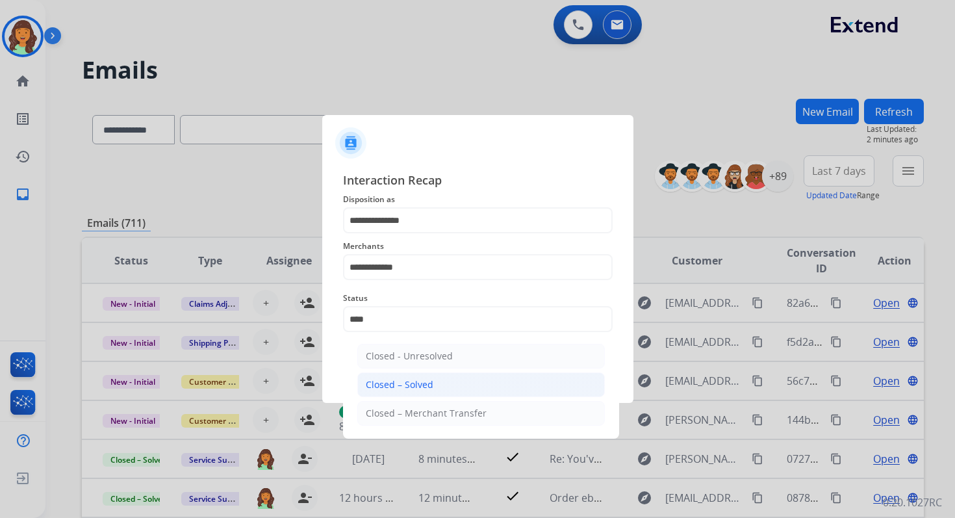
click at [444, 384] on li "Closed – Solved" at bounding box center [480, 384] width 247 height 25
type input "**********"
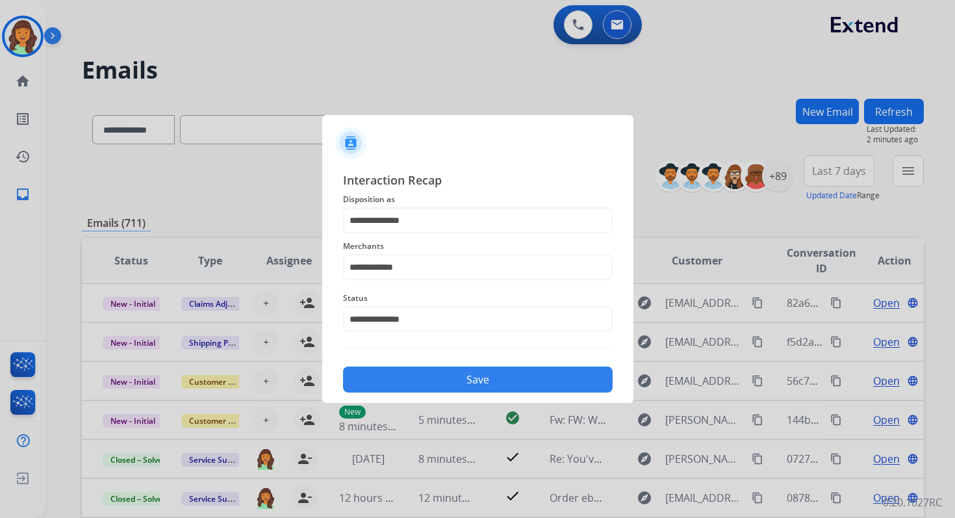
click at [444, 384] on button "Save" at bounding box center [477, 379] width 269 height 26
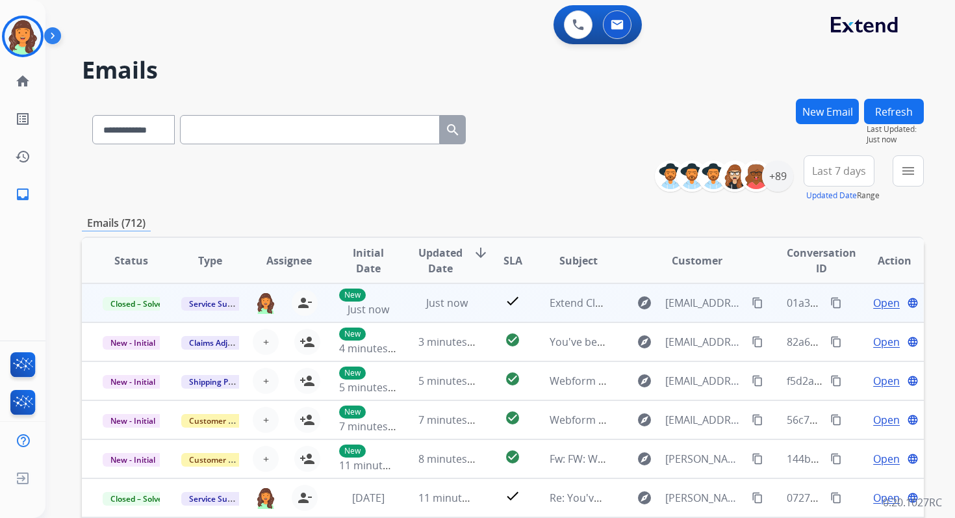
click at [830, 305] on mat-icon "content_copy" at bounding box center [836, 303] width 12 height 12
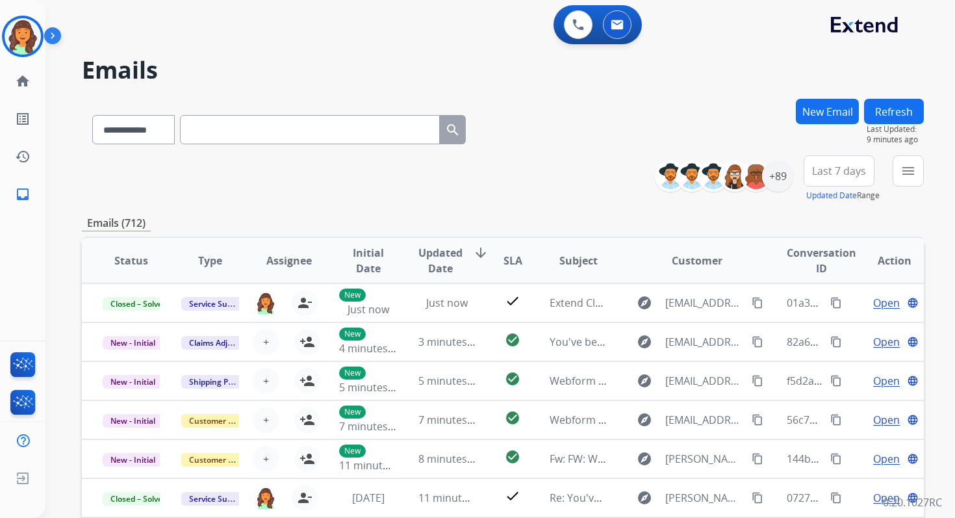
click at [818, 110] on button "New Email" at bounding box center [826, 111] width 63 height 25
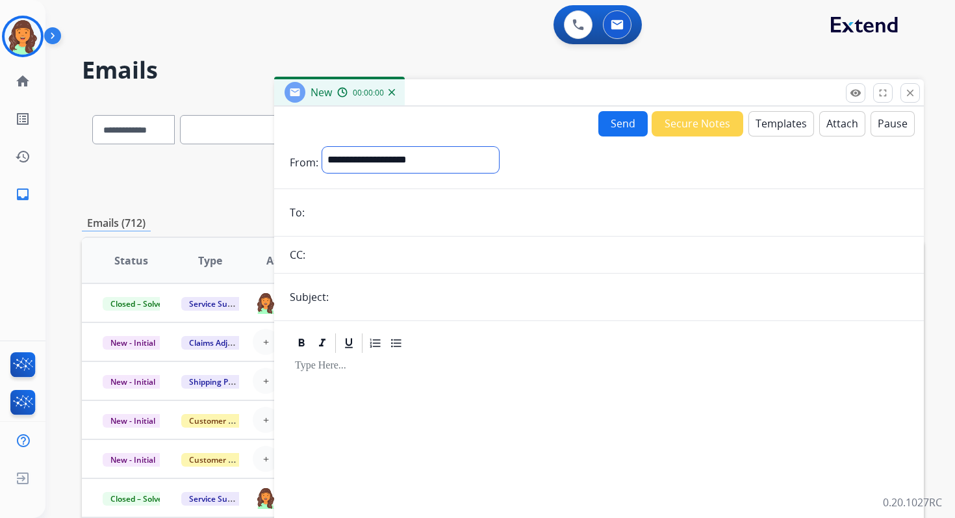
click at [423, 168] on select "**********" at bounding box center [410, 160] width 177 height 26
select select "**********"
click at [322, 147] on select "**********" at bounding box center [410, 160] width 177 height 26
click at [377, 214] on input "email" at bounding box center [607, 214] width 599 height 26
type input "**********"
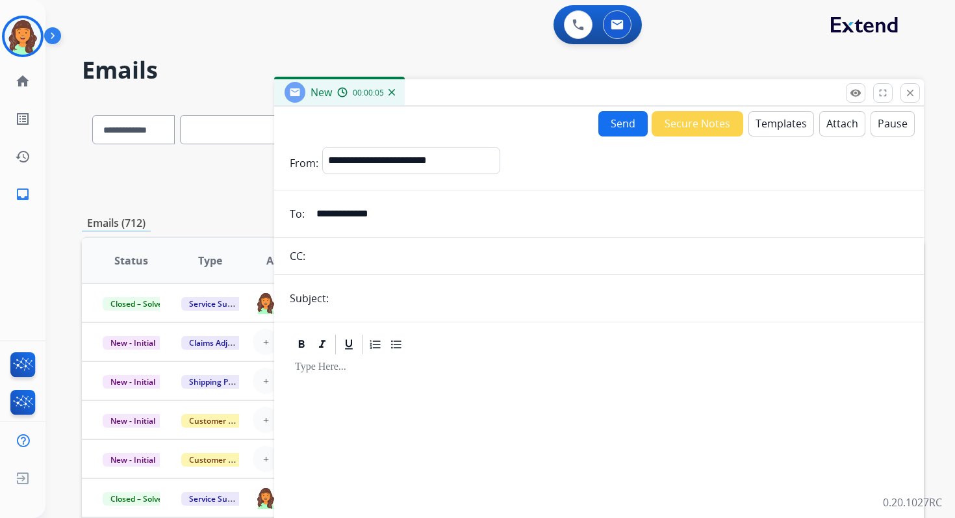
click at [403, 219] on input "**********" at bounding box center [607, 214] width 599 height 26
type input "**********"
click at [366, 297] on input "text" at bounding box center [619, 298] width 575 height 26
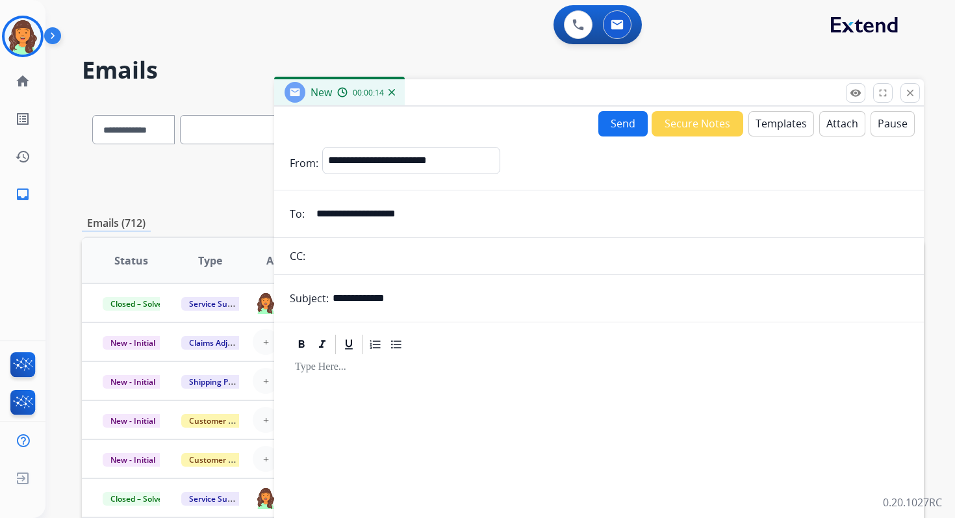
paste input "**********"
type input "**********"
click at [791, 127] on button "Templates" at bounding box center [781, 123] width 66 height 25
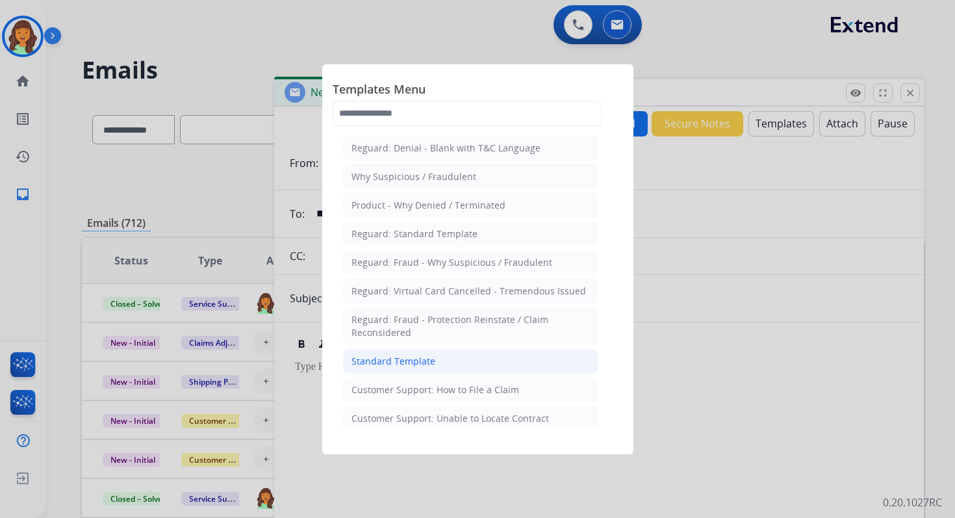
click at [401, 355] on div "Standard Template" at bounding box center [393, 361] width 84 height 13
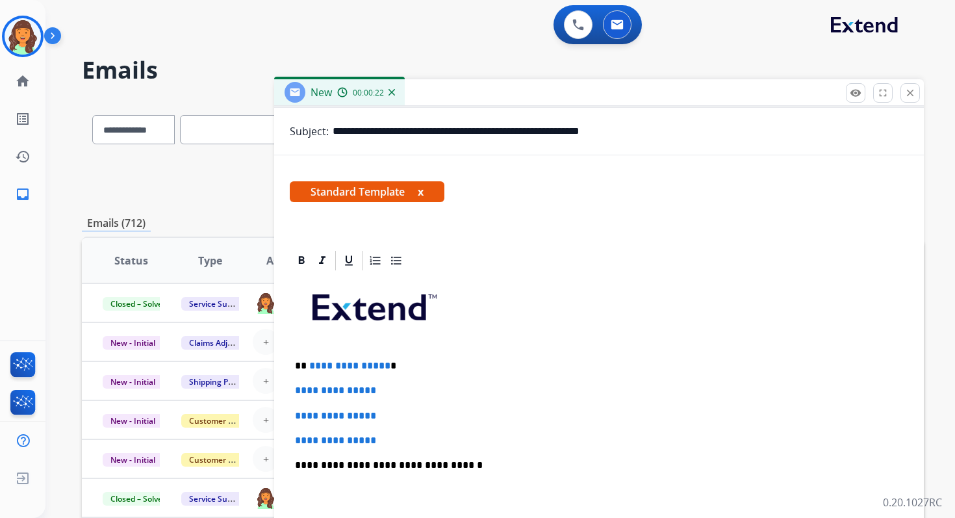
scroll to position [300, 0]
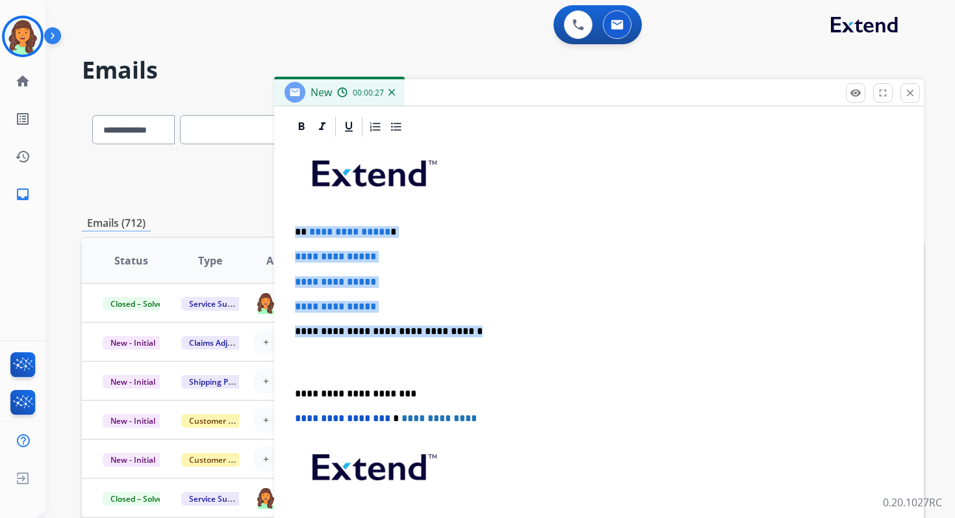
drag, startPoint x: 294, startPoint y: 232, endPoint x: 466, endPoint y: 331, distance: 198.1
click at [466, 331] on div "**********" at bounding box center [599, 361] width 618 height 447
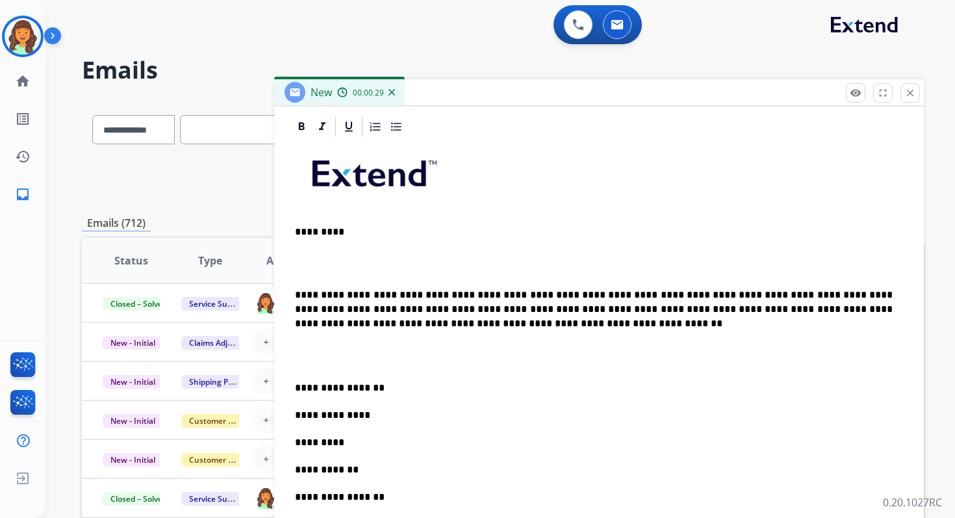
click at [298, 293] on p "**********" at bounding box center [593, 309] width 597 height 43
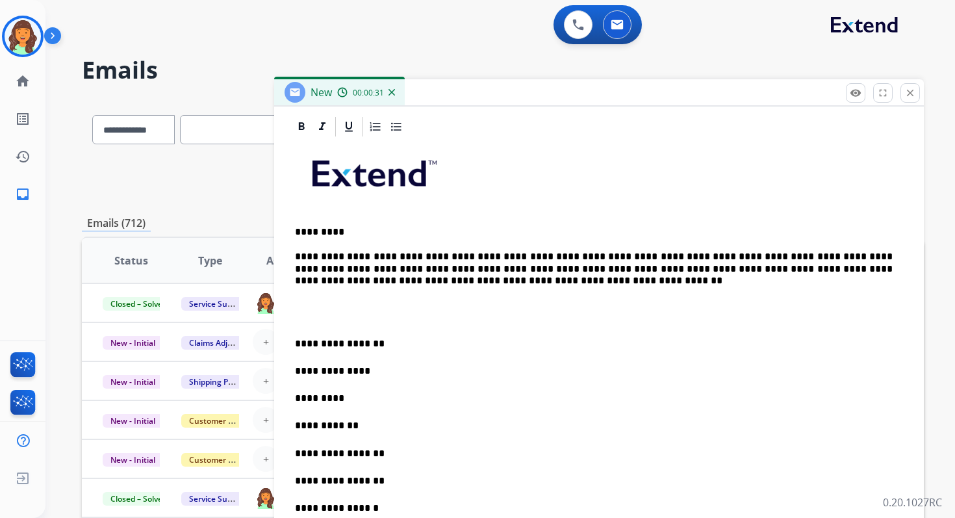
click at [296, 339] on p "**********" at bounding box center [593, 343] width 597 height 14
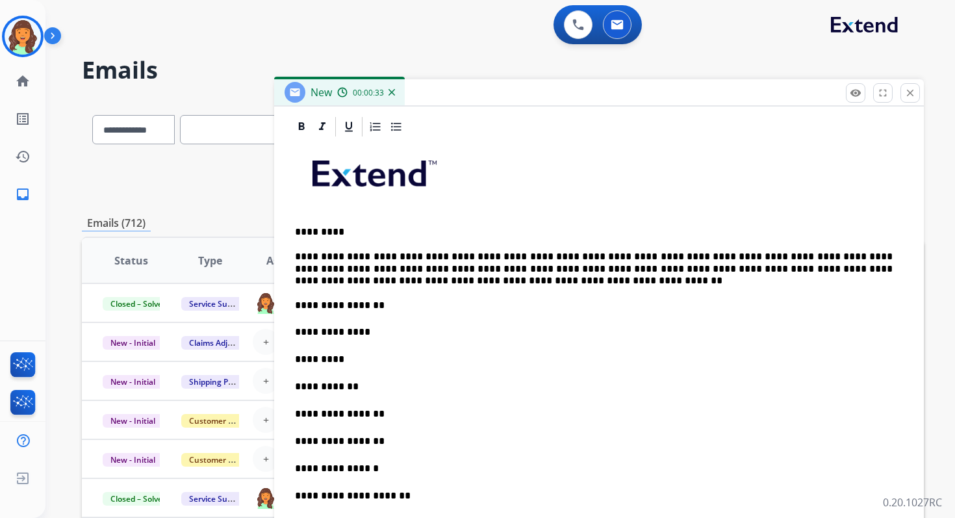
click at [330, 416] on p "**********" at bounding box center [593, 414] width 597 height 14
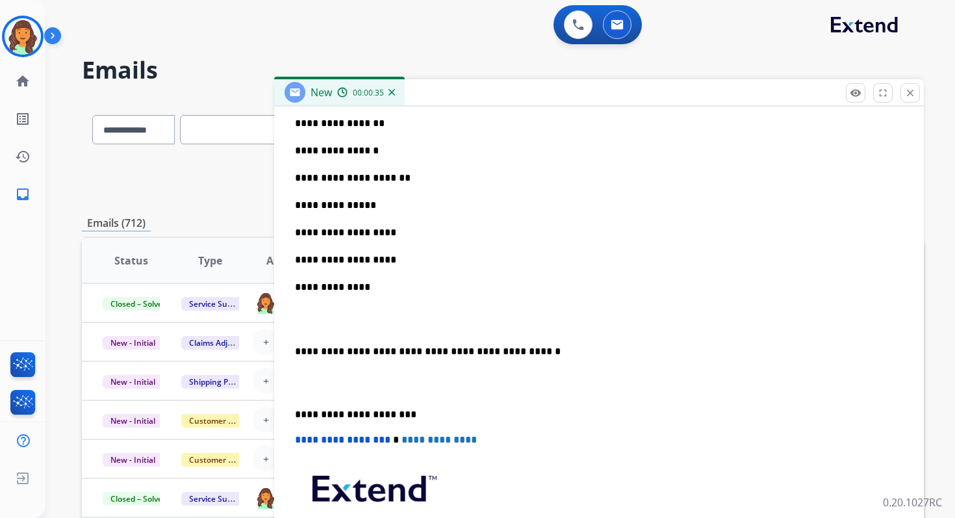
scroll to position [611, 0]
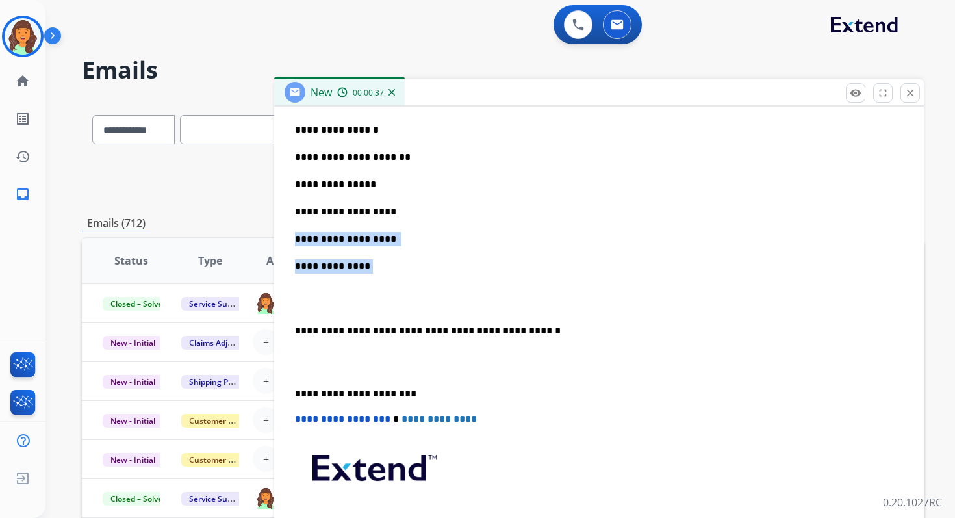
drag, startPoint x: 361, startPoint y: 267, endPoint x: 283, endPoint y: 237, distance: 83.5
click at [283, 237] on div "**********" at bounding box center [598, 193] width 649 height 779
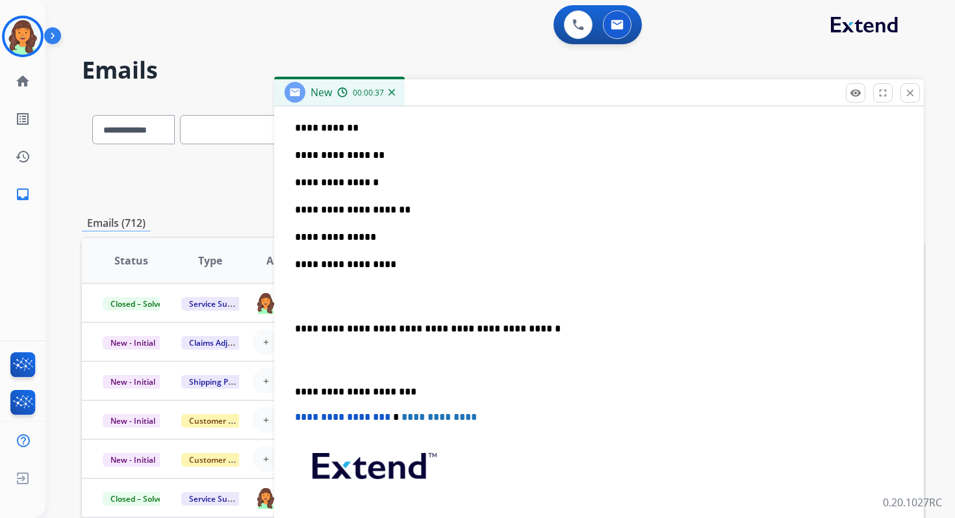
scroll to position [557, 0]
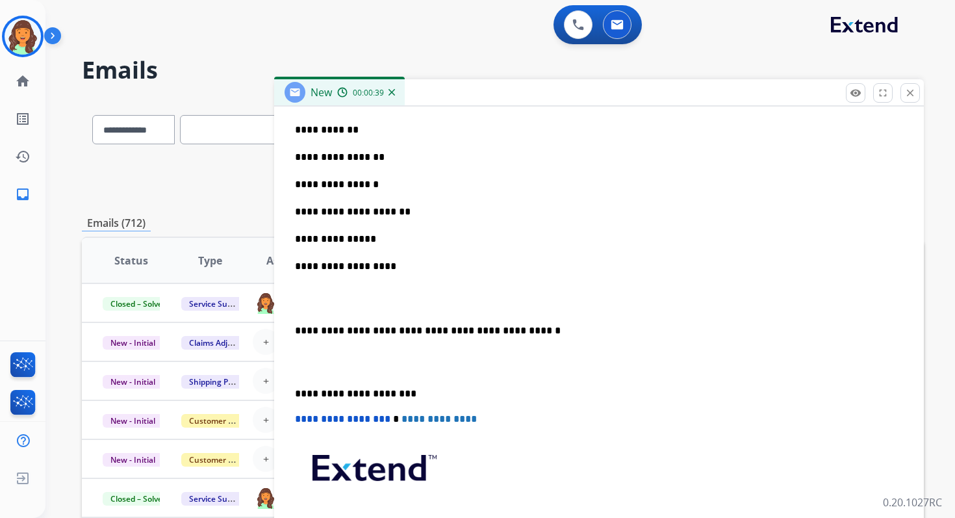
click at [295, 331] on p "**********" at bounding box center [593, 330] width 597 height 14
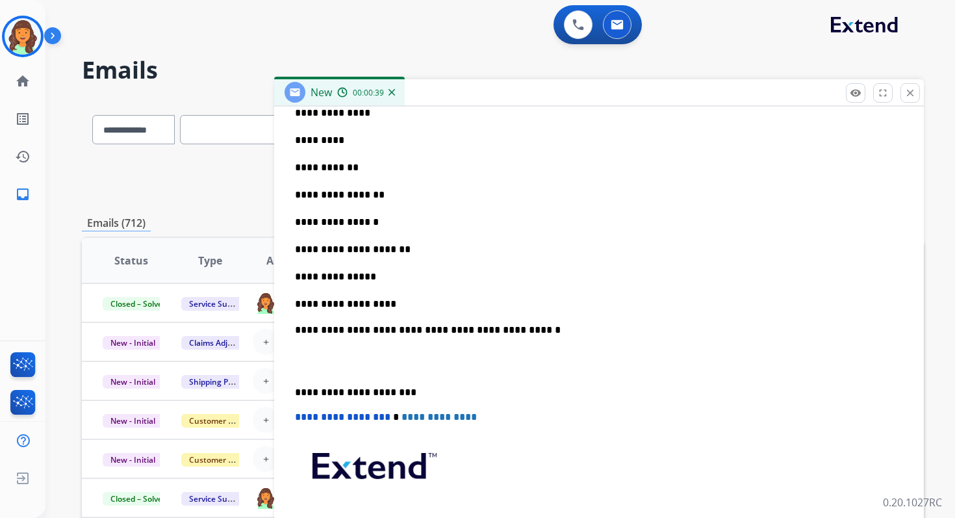
scroll to position [518, 0]
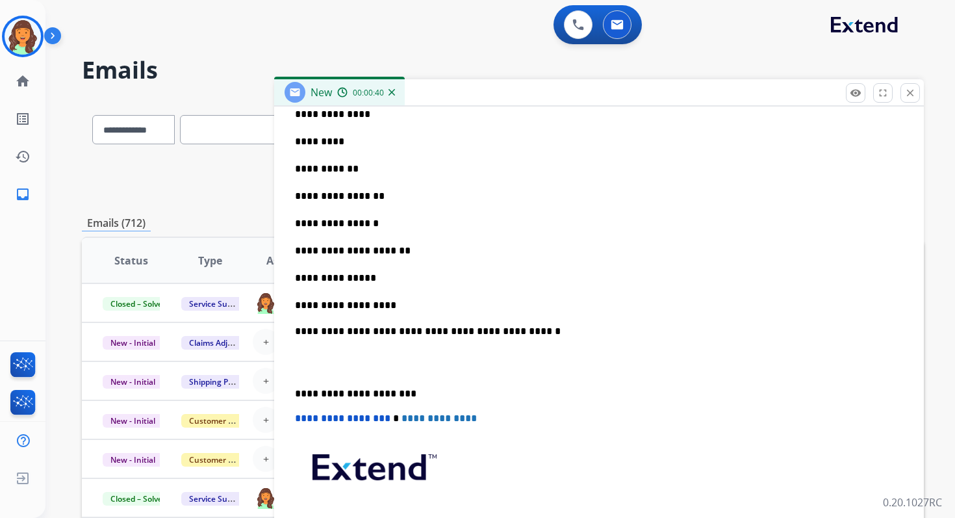
click at [346, 391] on p "**********" at bounding box center [593, 394] width 597 height 12
click at [297, 417] on span "**********" at bounding box center [342, 418] width 95 height 10
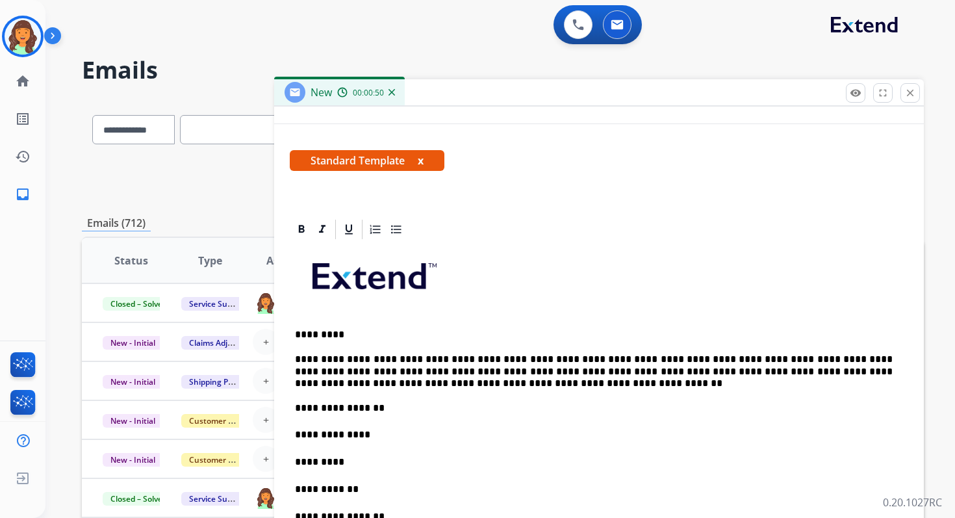
scroll to position [154, 0]
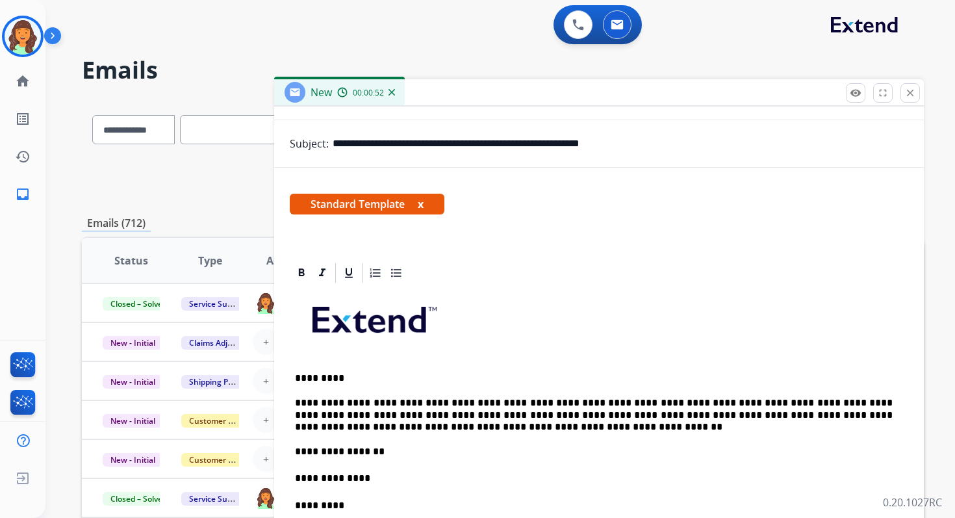
drag, startPoint x: 608, startPoint y: 144, endPoint x: 716, endPoint y: 146, distance: 107.8
click at [716, 145] on input "**********" at bounding box center [619, 144] width 575 height 26
click at [382, 477] on p "**********" at bounding box center [593, 478] width 597 height 14
drag, startPoint x: 399, startPoint y: 144, endPoint x: 601, endPoint y: 143, distance: 202.6
click at [601, 143] on input "**********" at bounding box center [619, 144] width 575 height 26
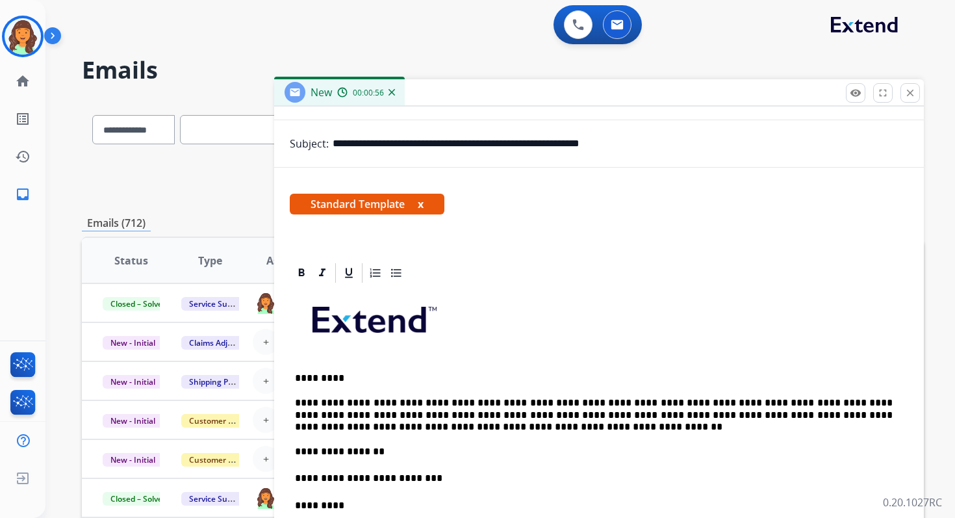
click at [351, 505] on p "*********" at bounding box center [593, 505] width 597 height 14
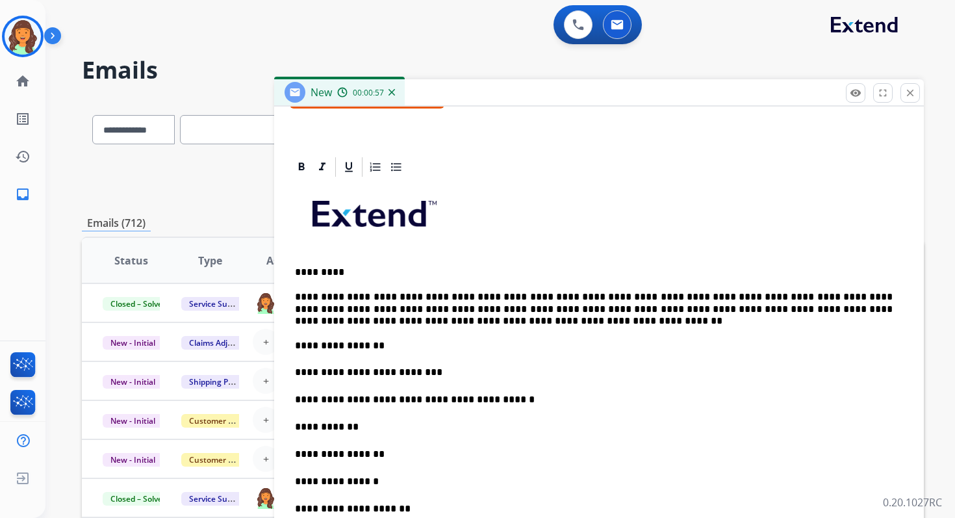
scroll to position [338, 0]
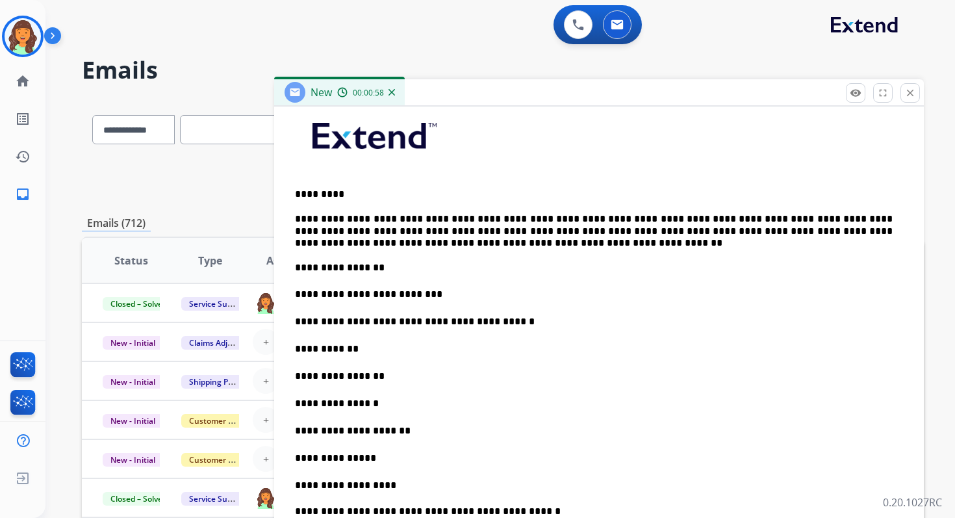
click at [370, 345] on p "**********" at bounding box center [593, 349] width 597 height 14
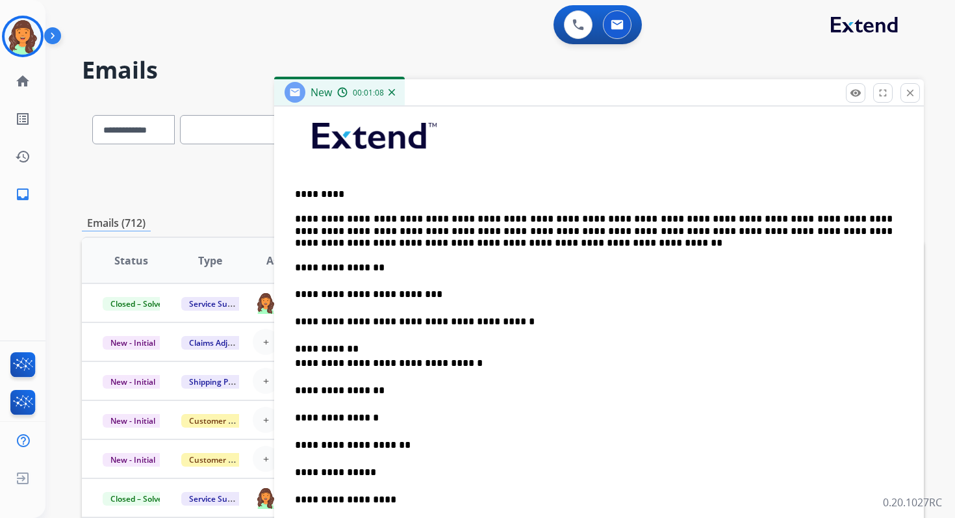
click at [295, 364] on p "**********" at bounding box center [593, 356] width 597 height 29
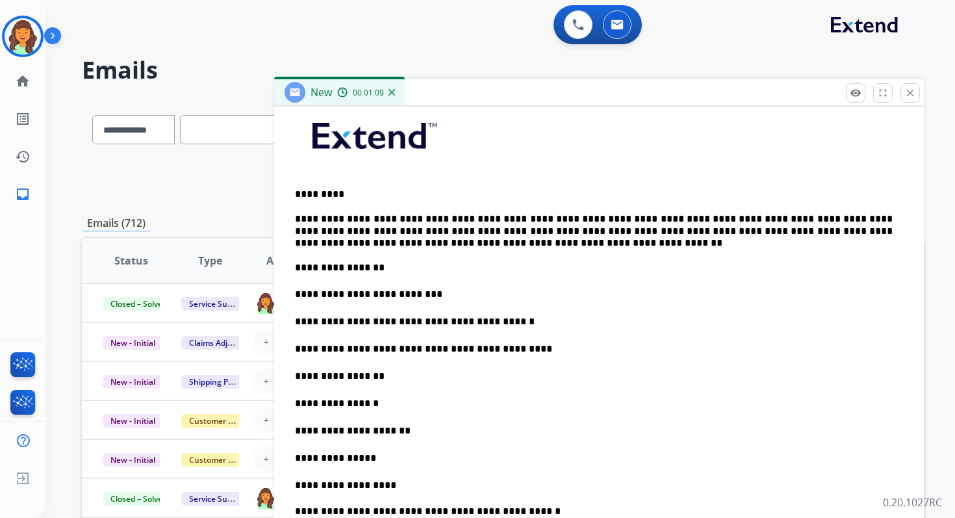
click at [387, 375] on p "**********" at bounding box center [593, 376] width 597 height 14
click at [376, 408] on p "**********" at bounding box center [593, 403] width 597 height 14
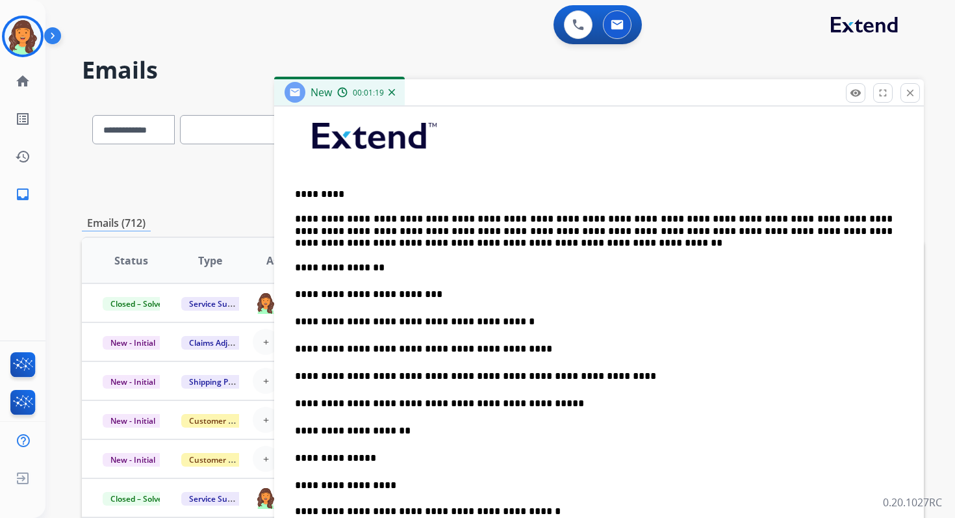
click at [416, 434] on p "**********" at bounding box center [593, 430] width 597 height 14
click at [381, 458] on p "**********" at bounding box center [593, 458] width 597 height 14
click at [397, 488] on p "**********" at bounding box center [593, 485] width 597 height 14
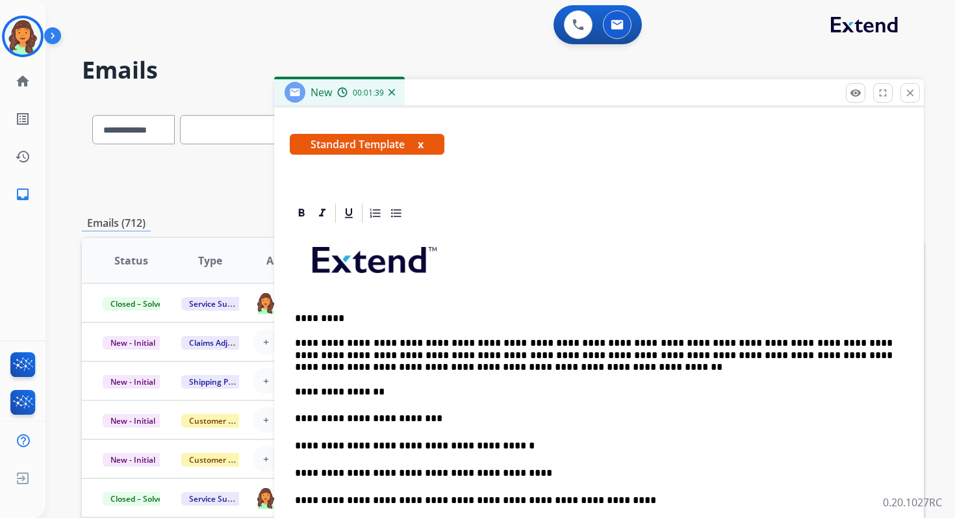
scroll to position [0, 0]
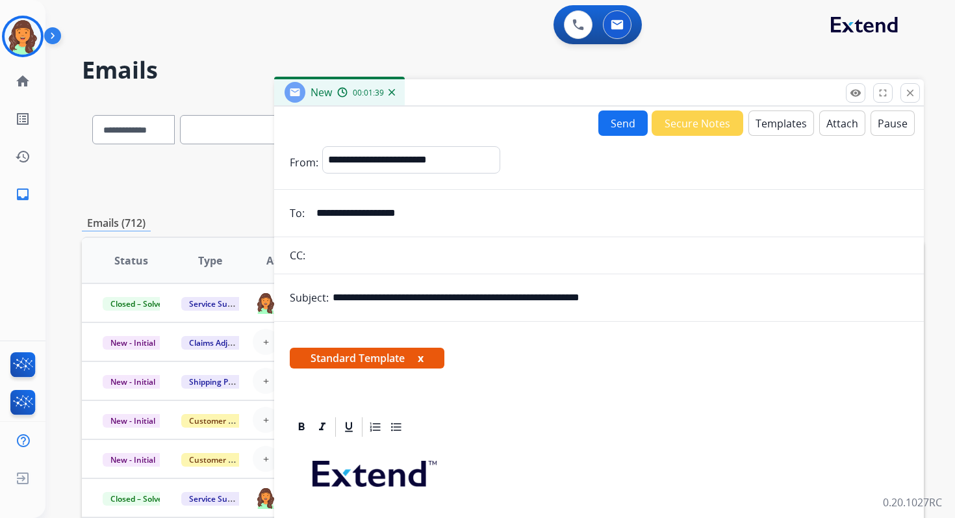
click at [610, 125] on button "Send" at bounding box center [622, 122] width 49 height 25
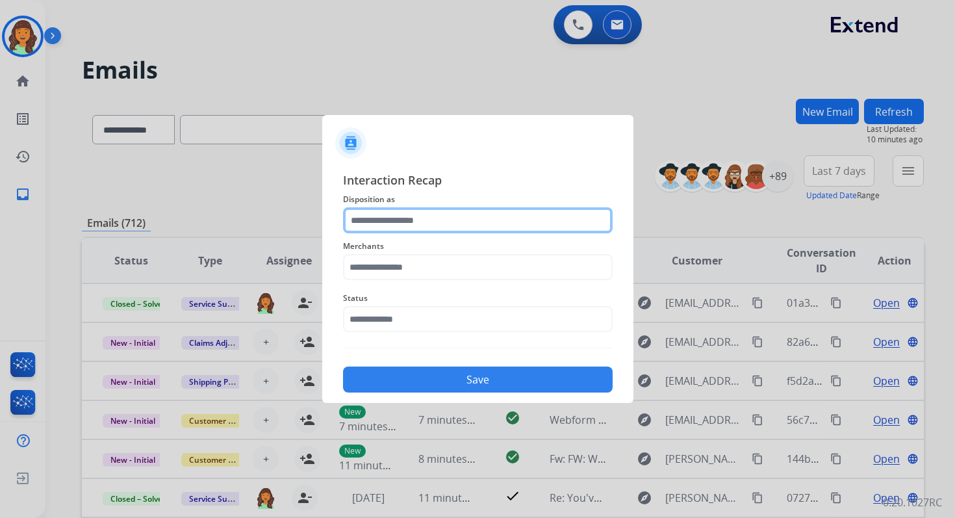
click at [414, 221] on input "text" at bounding box center [477, 220] width 269 height 26
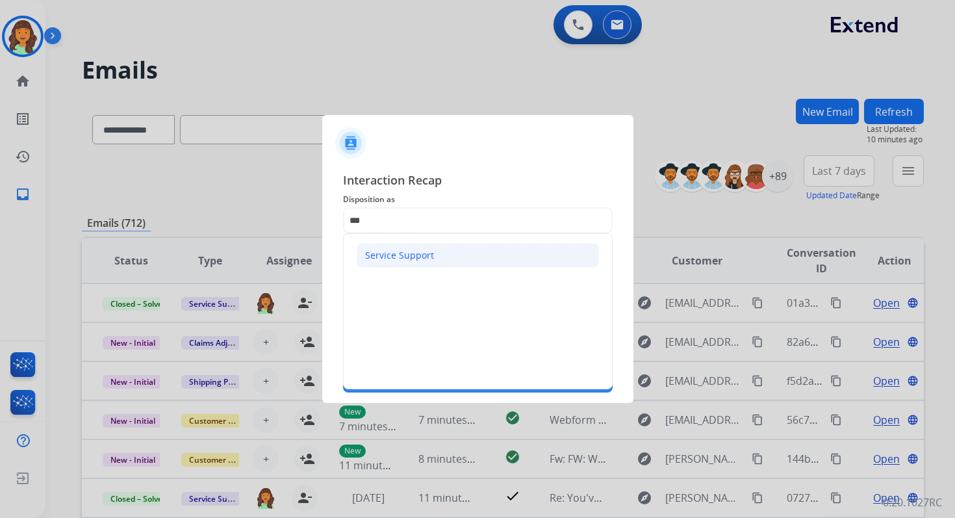
click at [427, 259] on div "Service Support" at bounding box center [399, 255] width 69 height 13
type input "**********"
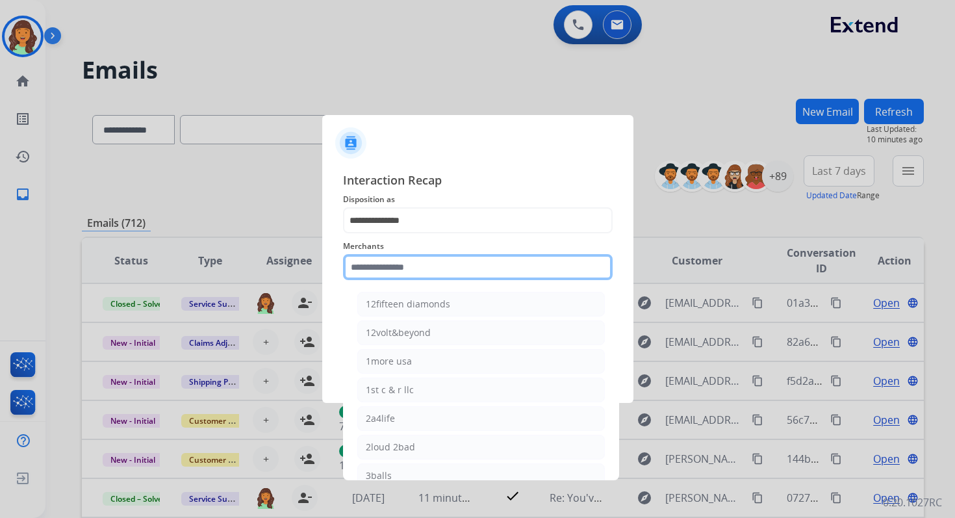
click at [427, 259] on input "text" at bounding box center [477, 267] width 269 height 26
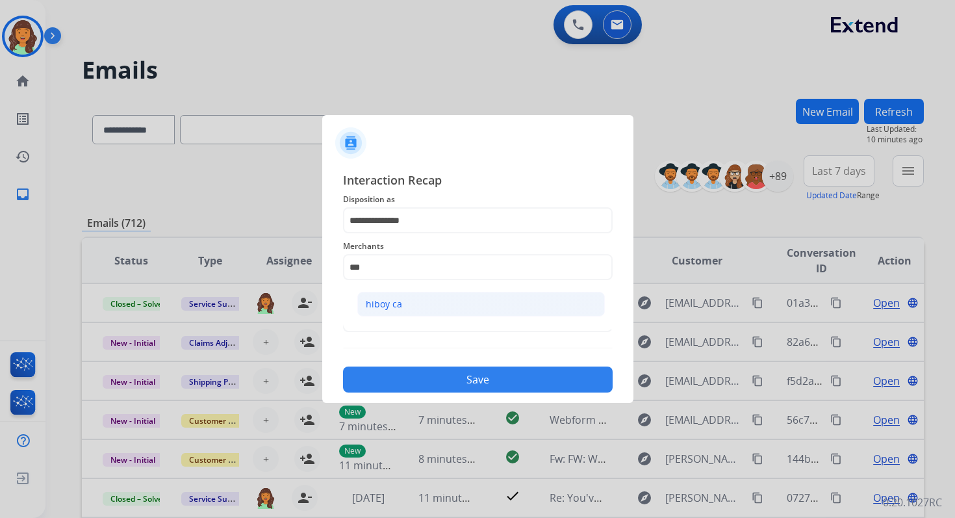
click at [432, 304] on li "hiboy ca" at bounding box center [480, 304] width 247 height 25
type input "********"
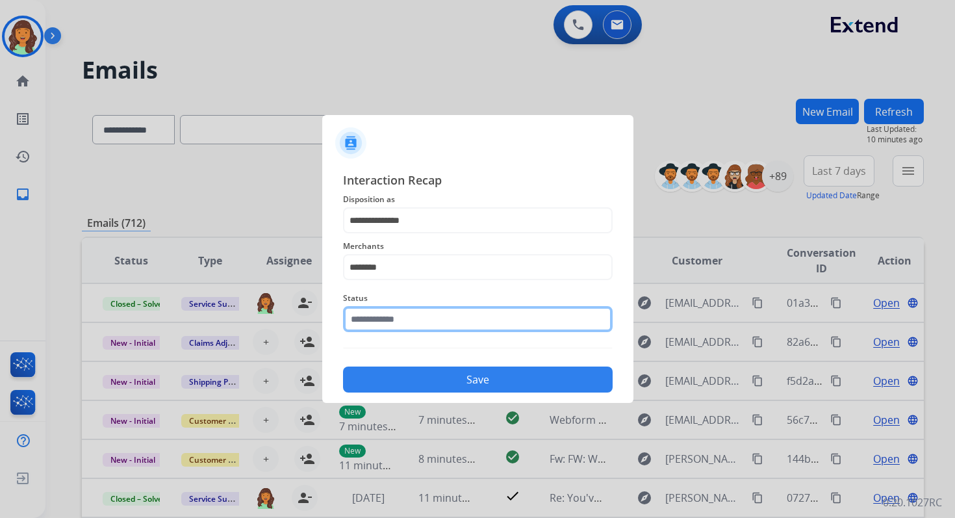
click at [435, 316] on input "text" at bounding box center [477, 319] width 269 height 26
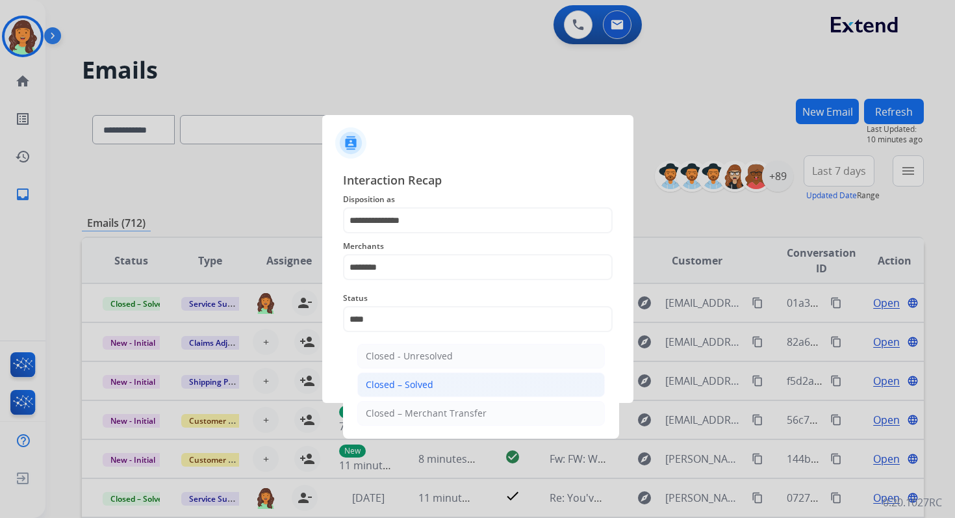
click at [438, 384] on li "Closed – Solved" at bounding box center [480, 384] width 247 height 25
type input "**********"
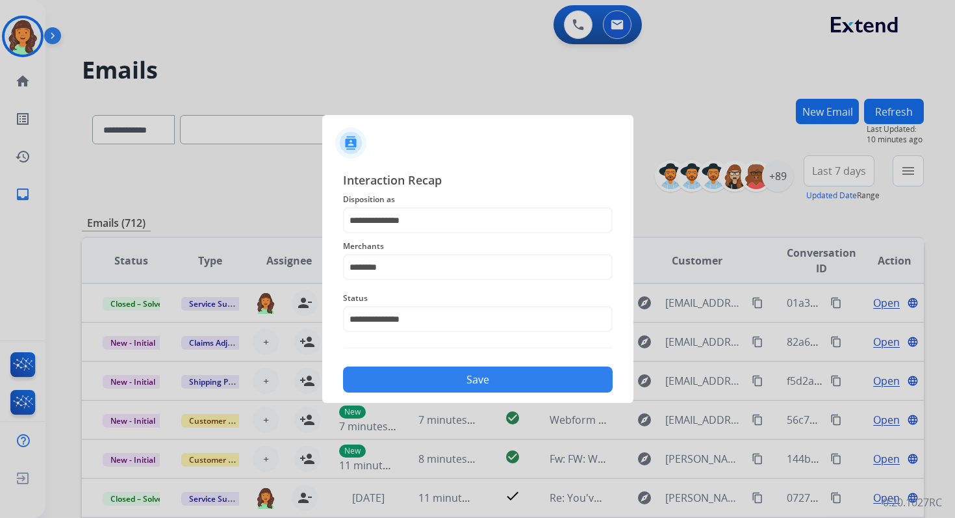
click at [438, 384] on button "Save" at bounding box center [477, 379] width 269 height 26
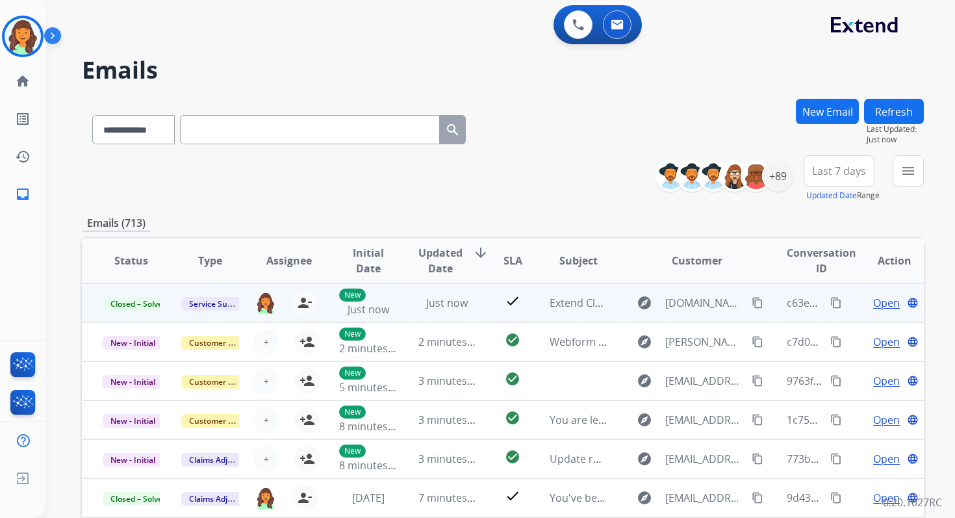
click at [830, 304] on mat-icon "content_copy" at bounding box center [836, 303] width 12 height 12
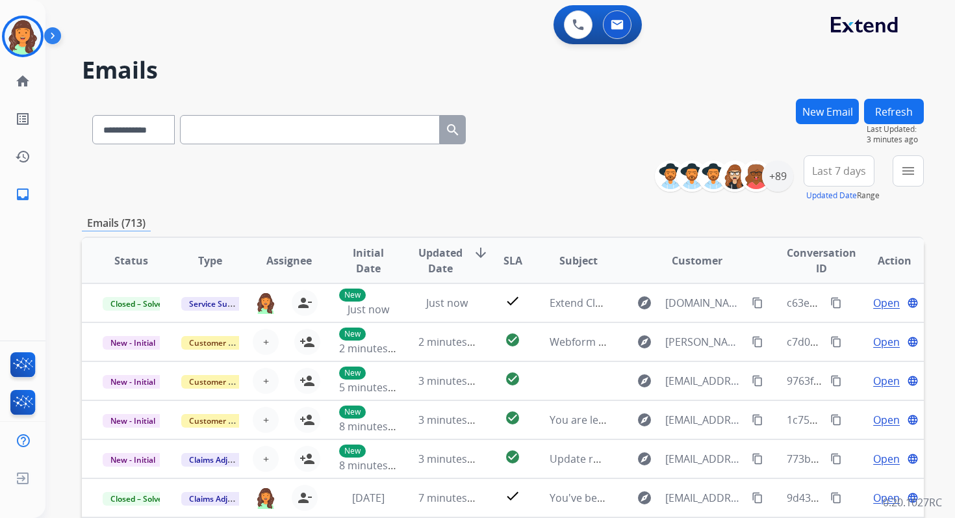
click at [819, 103] on button "New Email" at bounding box center [826, 111] width 63 height 25
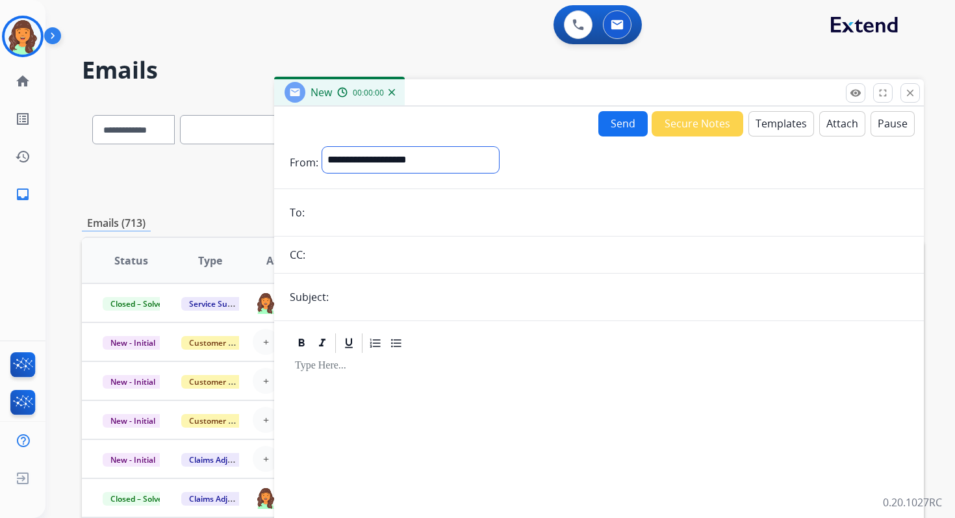
click at [370, 155] on select "**********" at bounding box center [410, 160] width 177 height 26
select select "**********"
click at [322, 147] on select "**********" at bounding box center [410, 160] width 177 height 26
drag, startPoint x: 370, startPoint y: 155, endPoint x: 364, endPoint y: 212, distance: 56.9
click at [364, 212] on input "email" at bounding box center [607, 214] width 599 height 26
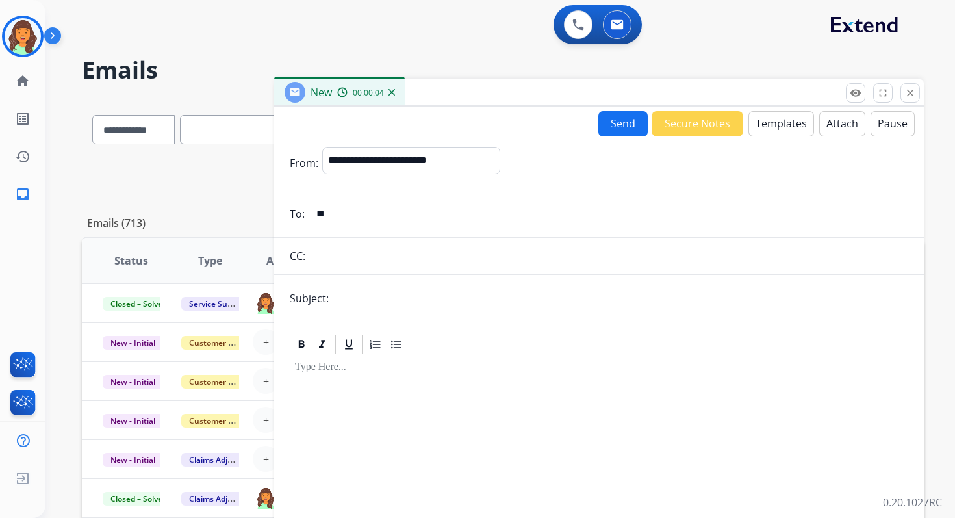
type input "**********"
click at [378, 295] on input "text" at bounding box center [619, 298] width 575 height 26
paste input "**********"
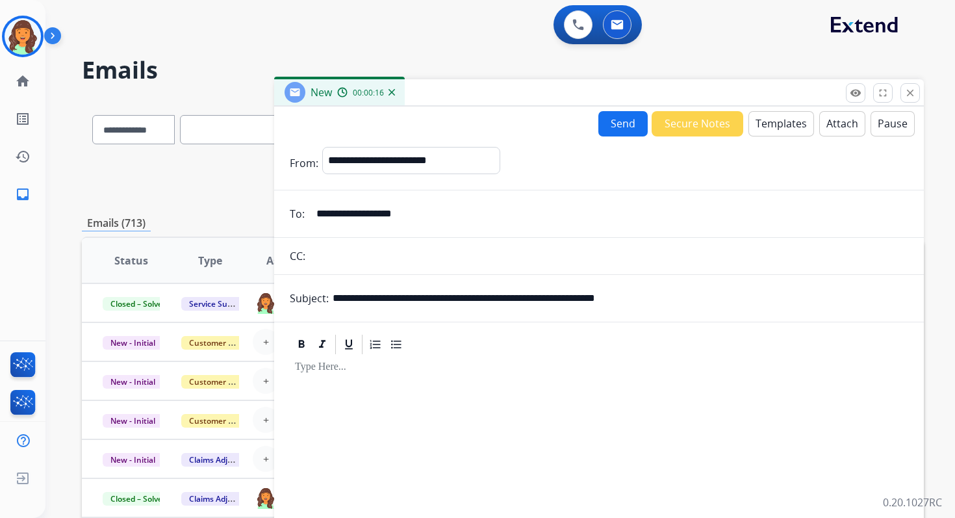
type input "**********"
click at [773, 125] on button "Templates" at bounding box center [781, 123] width 66 height 25
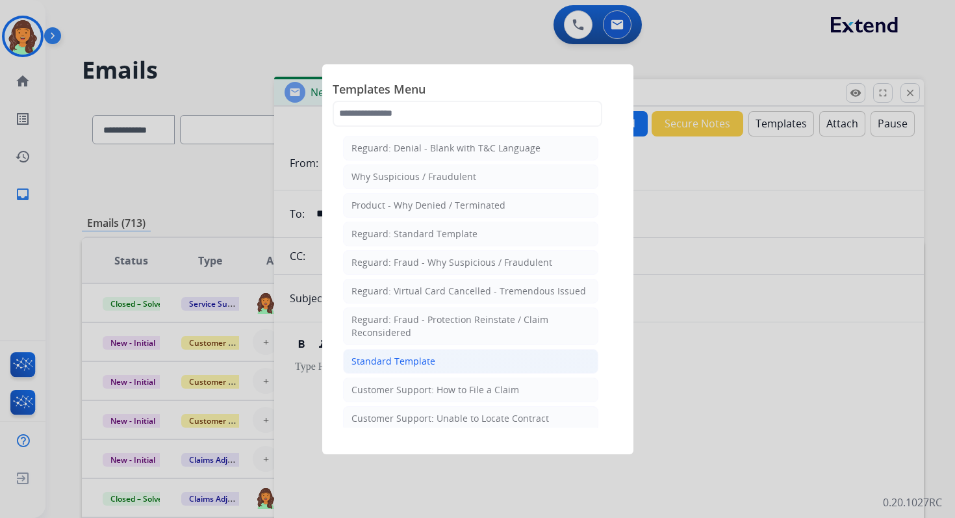
click at [398, 357] on div "Standard Template" at bounding box center [393, 361] width 84 height 13
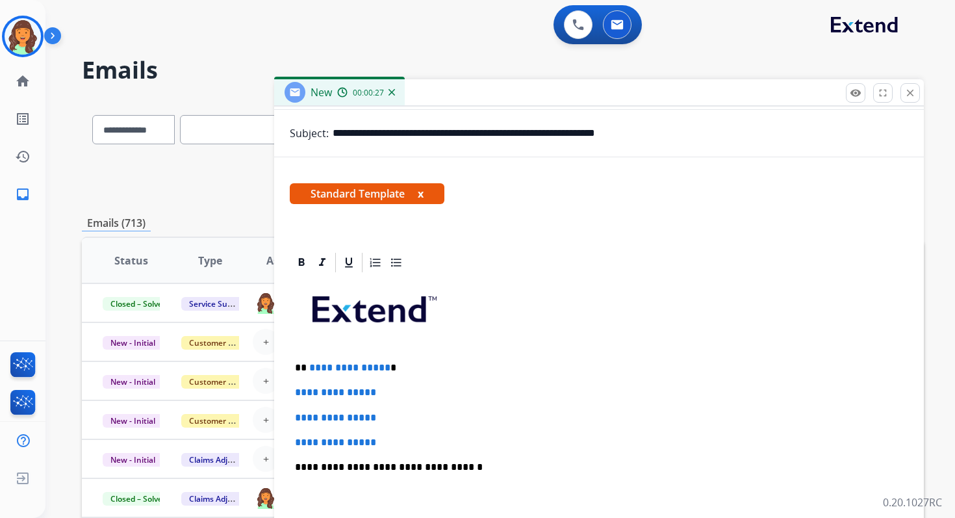
scroll to position [254, 0]
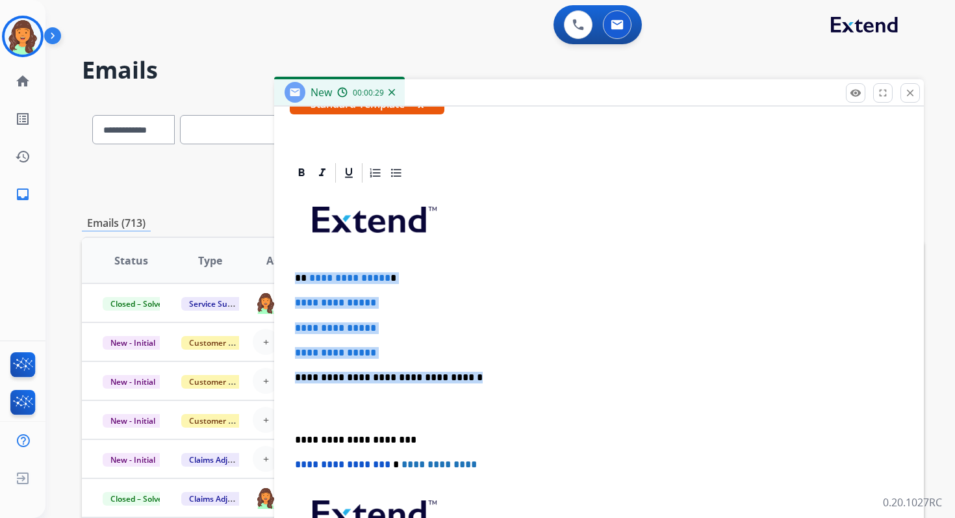
drag, startPoint x: 295, startPoint y: 277, endPoint x: 475, endPoint y: 381, distance: 207.5
click at [475, 381] on div "**********" at bounding box center [599, 407] width 618 height 447
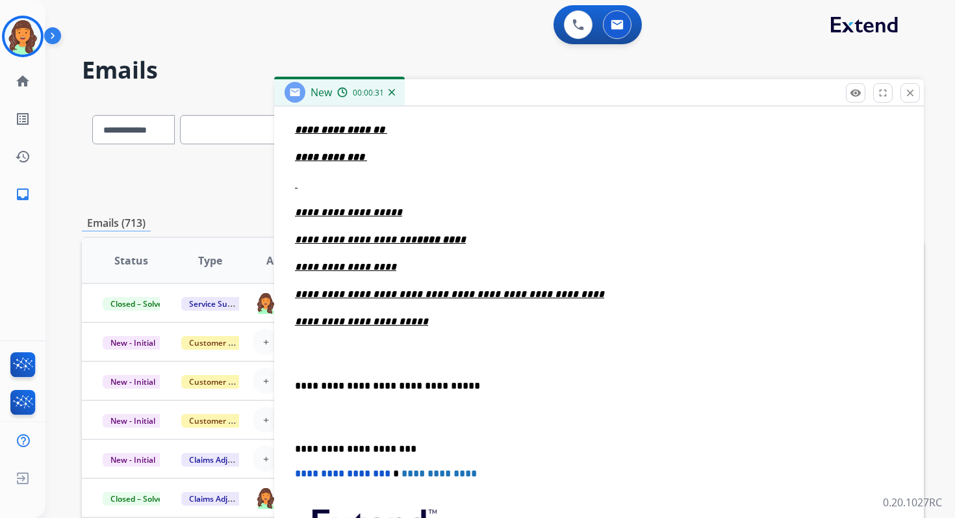
scroll to position [616, 0]
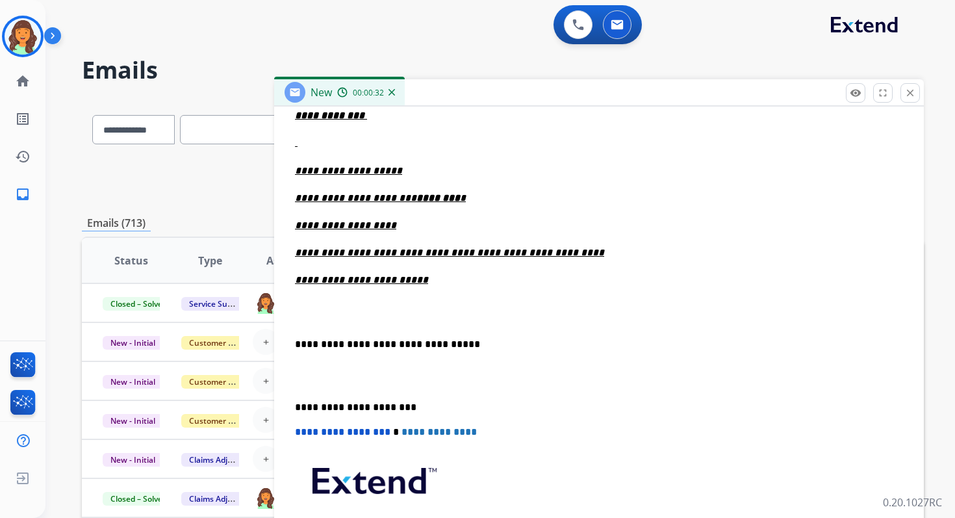
click at [354, 405] on p "**********" at bounding box center [593, 407] width 597 height 12
click at [299, 431] on span "**********" at bounding box center [342, 432] width 95 height 10
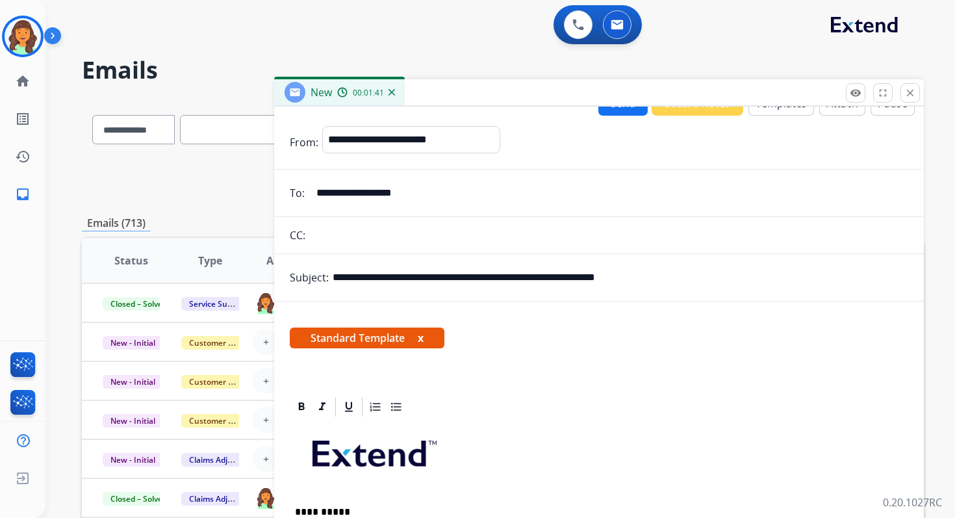
scroll to position [0, 0]
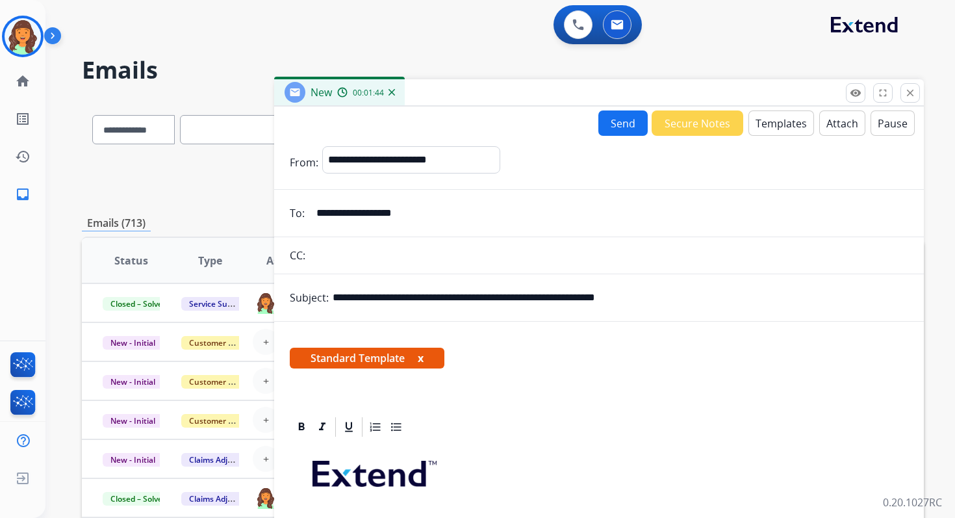
drag, startPoint x: 398, startPoint y: 297, endPoint x: 592, endPoint y: 300, distance: 194.2
click at [592, 300] on input "**********" at bounding box center [619, 297] width 575 height 26
paste input "text"
click at [599, 297] on input "**********" at bounding box center [619, 297] width 575 height 26
drag, startPoint x: 600, startPoint y: 298, endPoint x: 729, endPoint y: 299, distance: 128.6
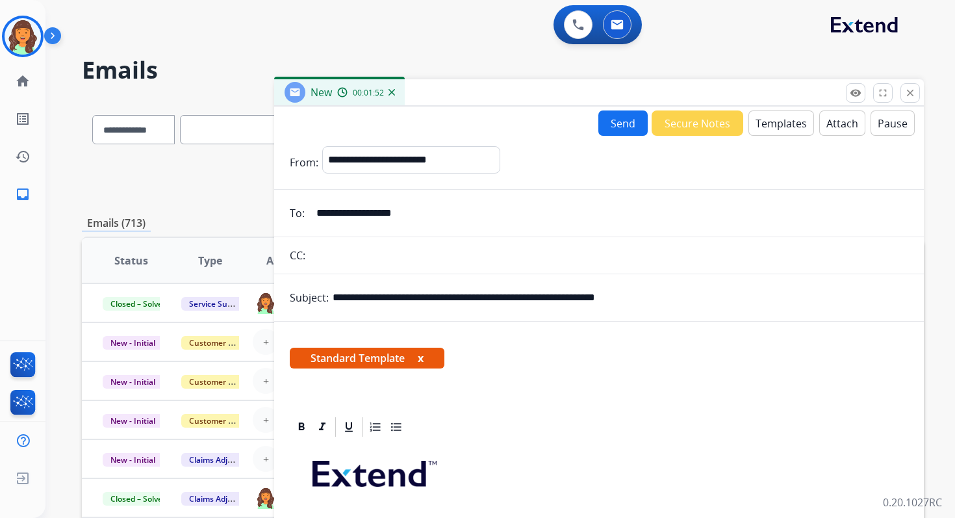
click at [727, 298] on input "**********" at bounding box center [619, 297] width 575 height 26
paste input "text"
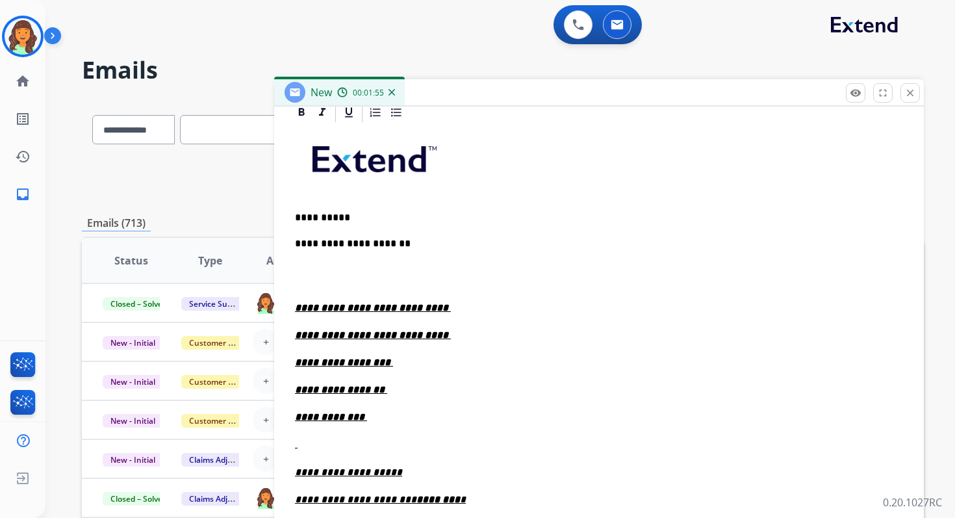
scroll to position [318, 0]
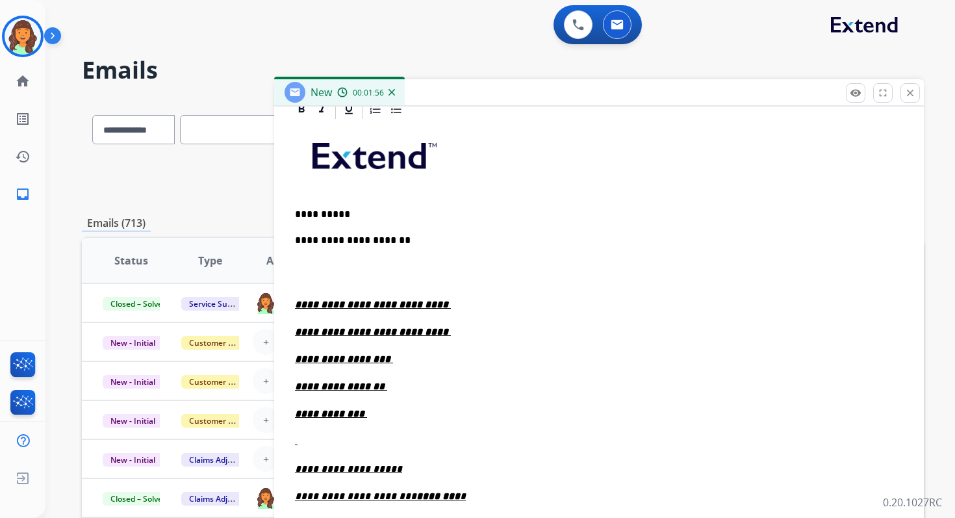
type input "**********"
click at [410, 358] on p "**********" at bounding box center [599, 359] width 608 height 14
click at [399, 387] on p "**********" at bounding box center [599, 386] width 608 height 14
click at [387, 416] on p "**********" at bounding box center [599, 414] width 608 height 14
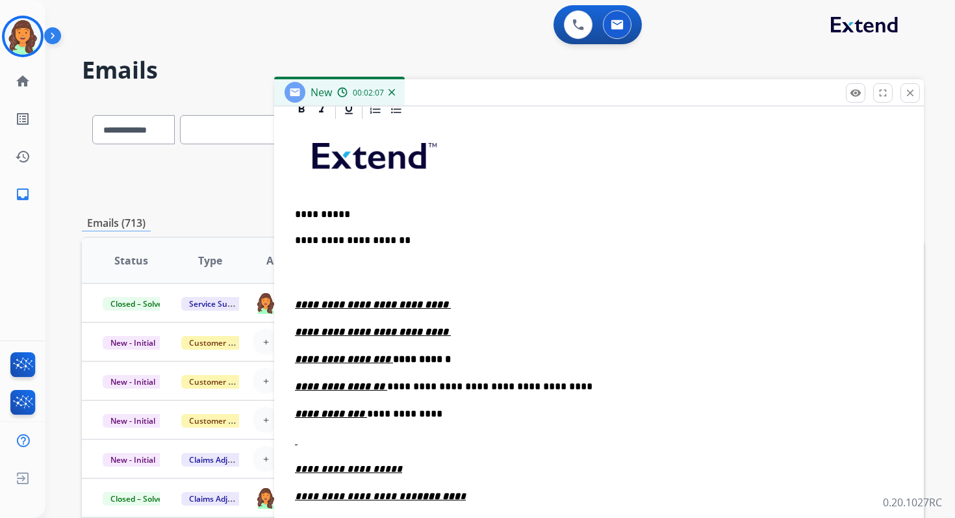
click at [438, 329] on p "**********" at bounding box center [599, 332] width 608 height 14
click at [449, 300] on p "**********" at bounding box center [599, 304] width 608 height 14
click at [436, 240] on p "**********" at bounding box center [593, 240] width 597 height 14
click at [294, 305] on div "**********" at bounding box center [599, 509] width 618 height 776
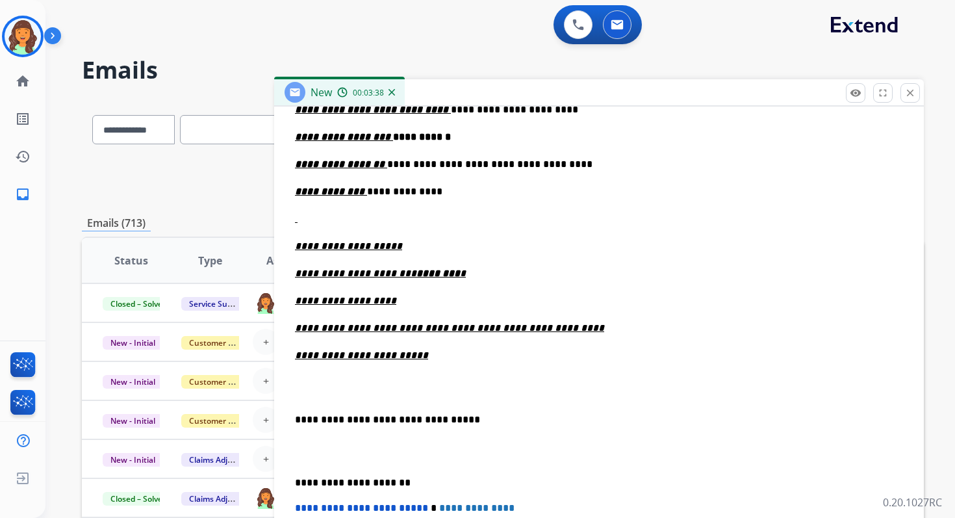
scroll to position [529, 0]
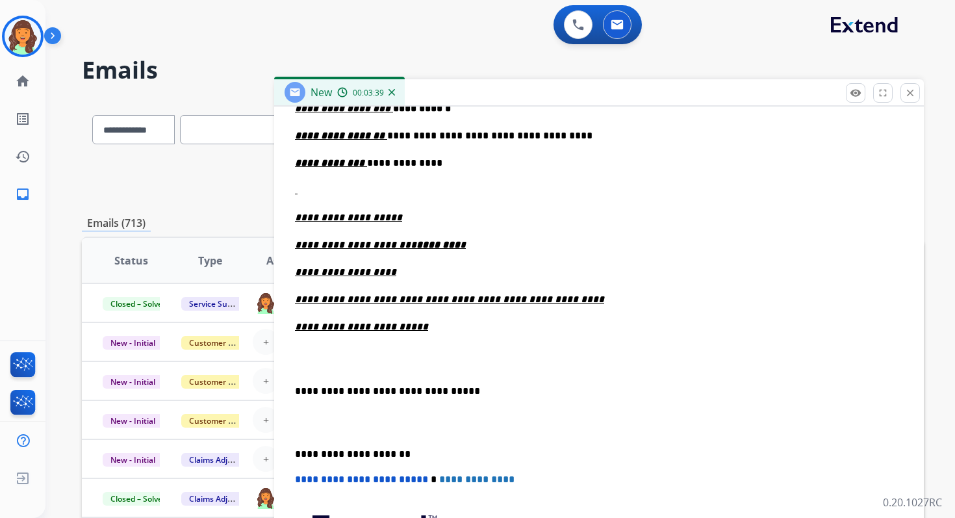
click at [293, 390] on div "**********" at bounding box center [599, 277] width 618 height 737
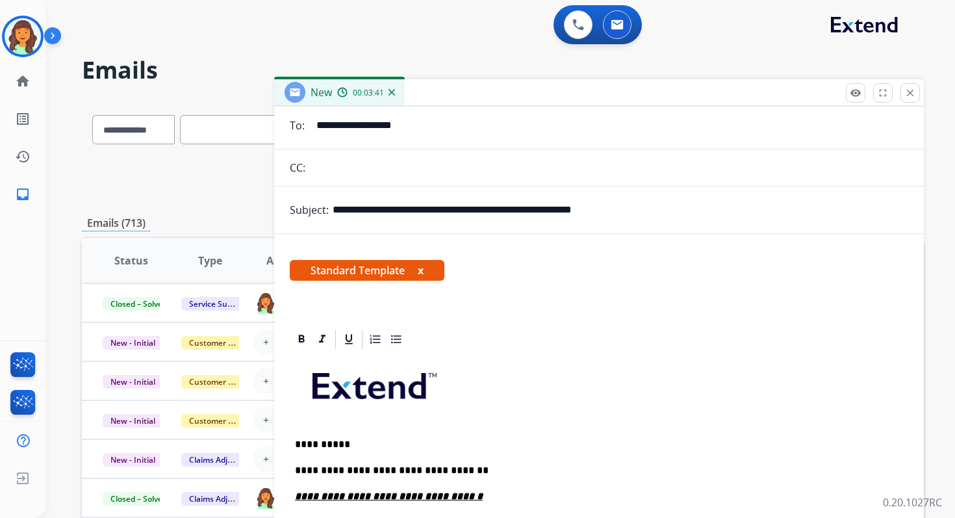
scroll to position [0, 0]
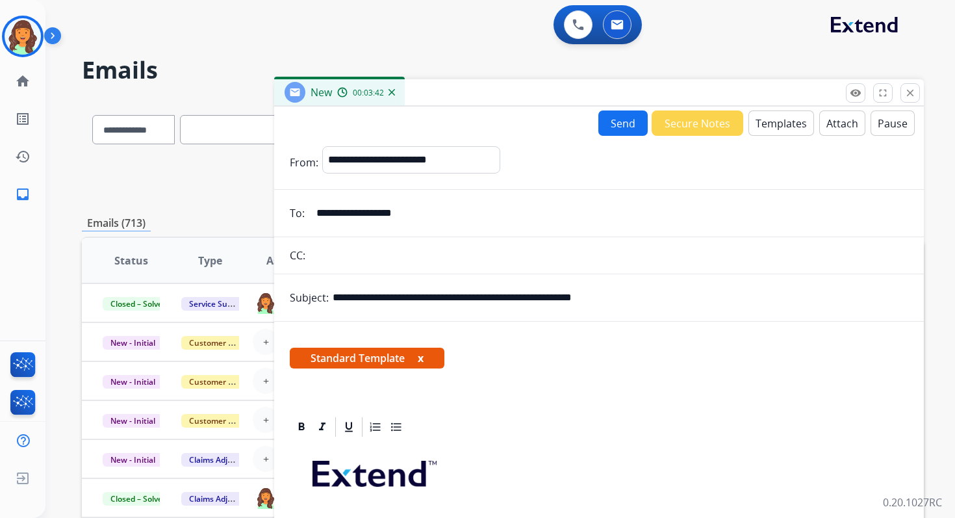
click at [629, 127] on button "Send" at bounding box center [622, 122] width 49 height 25
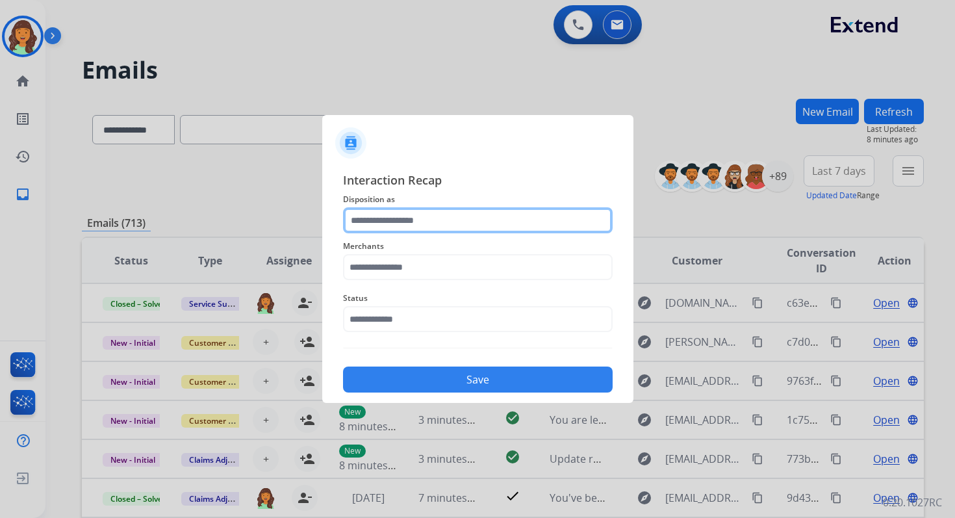
click at [424, 221] on input "text" at bounding box center [477, 220] width 269 height 26
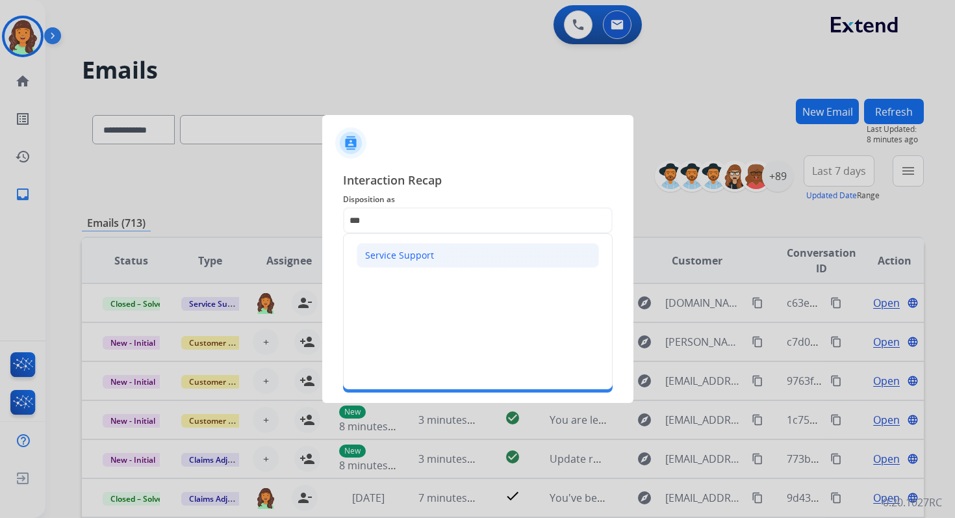
click at [405, 249] on div "Service Support" at bounding box center [399, 255] width 69 height 13
type input "**********"
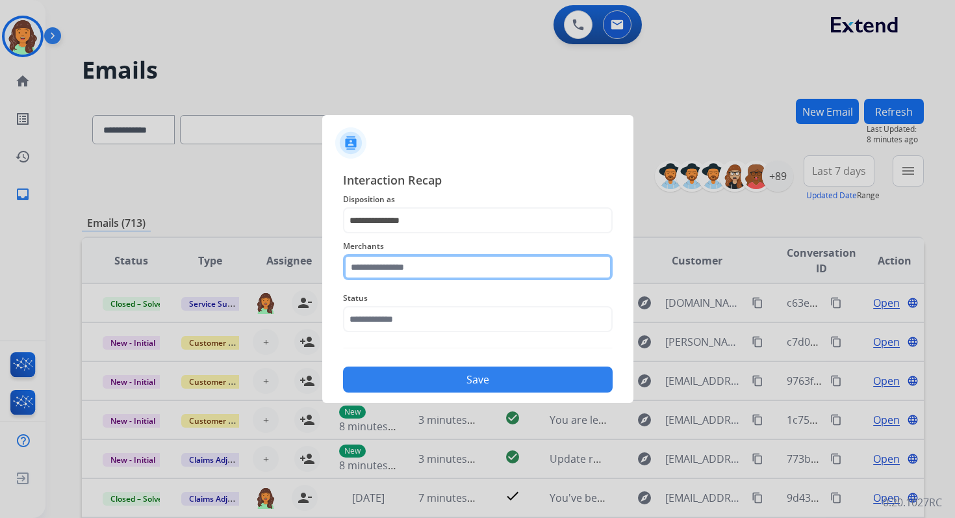
click at [405, 266] on input "text" at bounding box center [477, 267] width 269 height 26
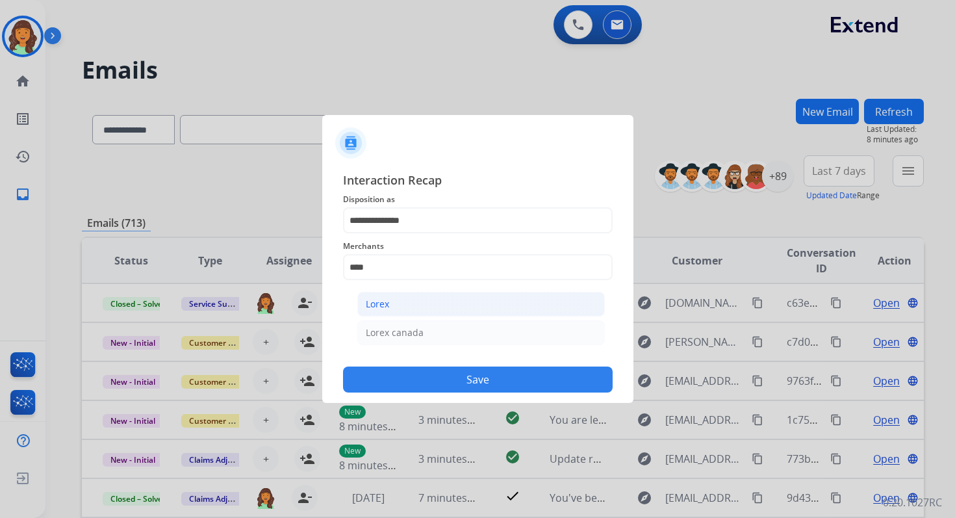
click at [408, 301] on li "Lorex" at bounding box center [480, 304] width 247 height 25
type input "*****"
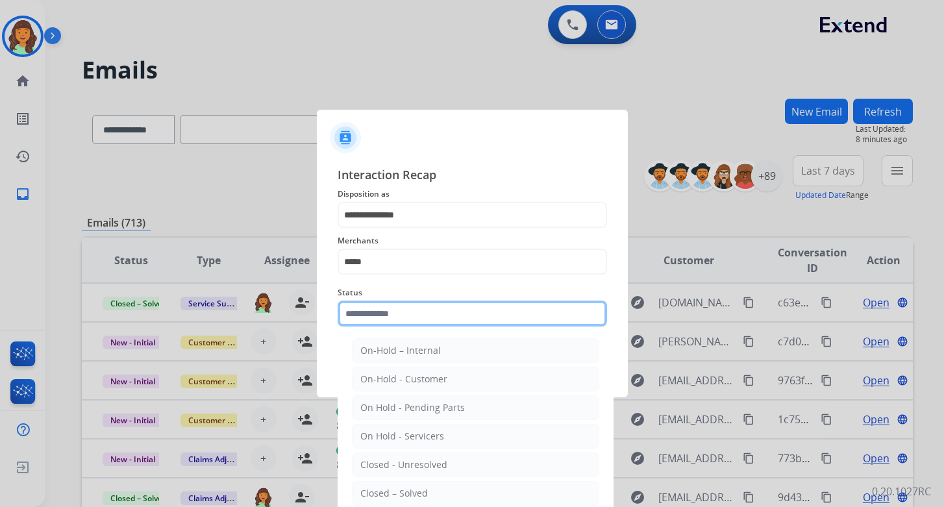
click at [407, 310] on input "text" at bounding box center [472, 314] width 269 height 26
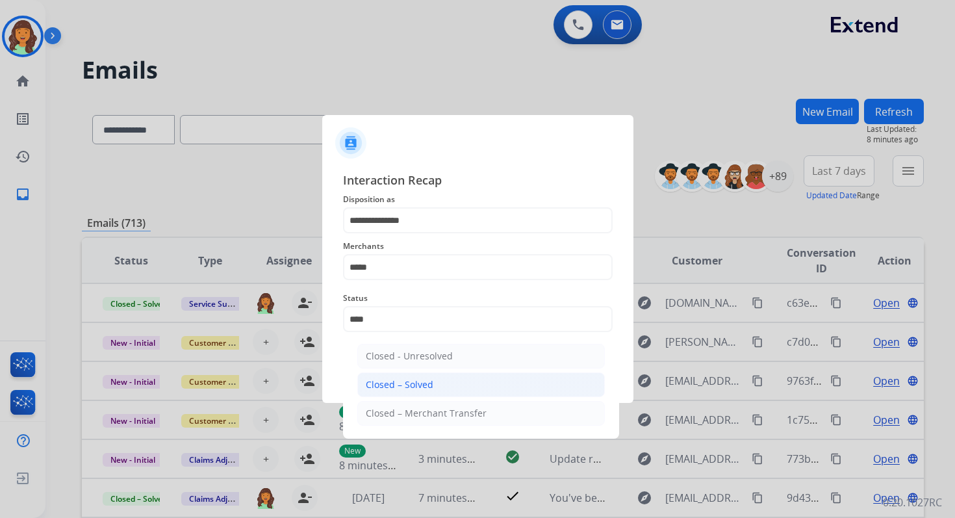
click at [418, 380] on div "Closed – Solved" at bounding box center [400, 384] width 68 height 13
type input "**********"
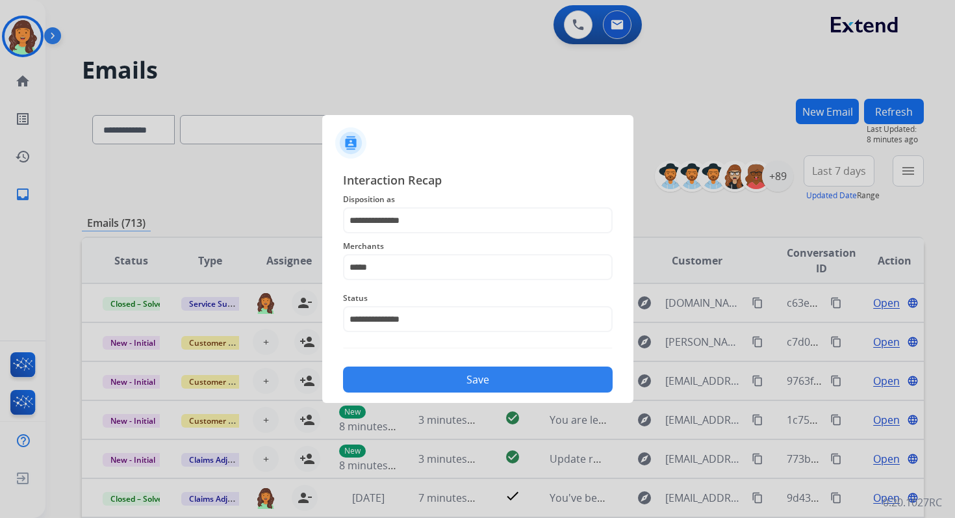
click at [418, 380] on button "Save" at bounding box center [477, 379] width 269 height 26
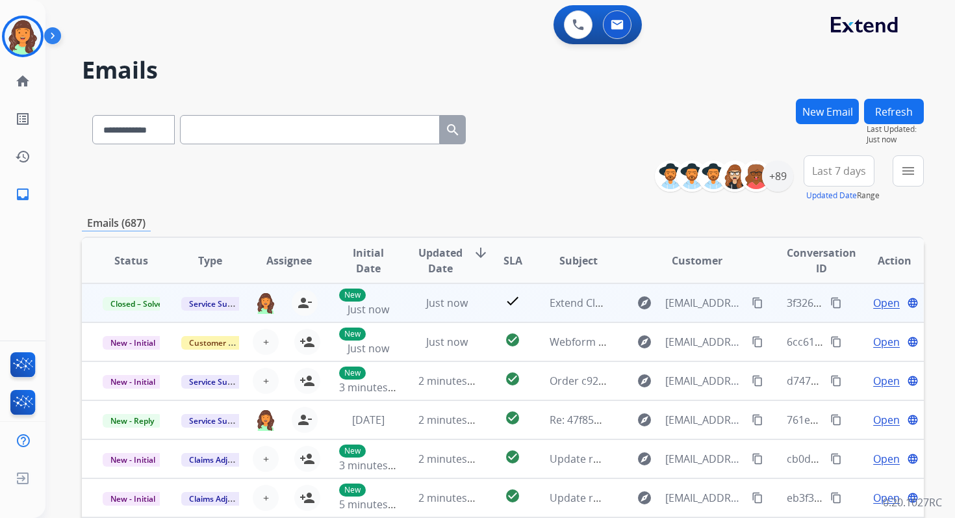
click at [830, 303] on mat-icon "content_copy" at bounding box center [836, 303] width 12 height 12
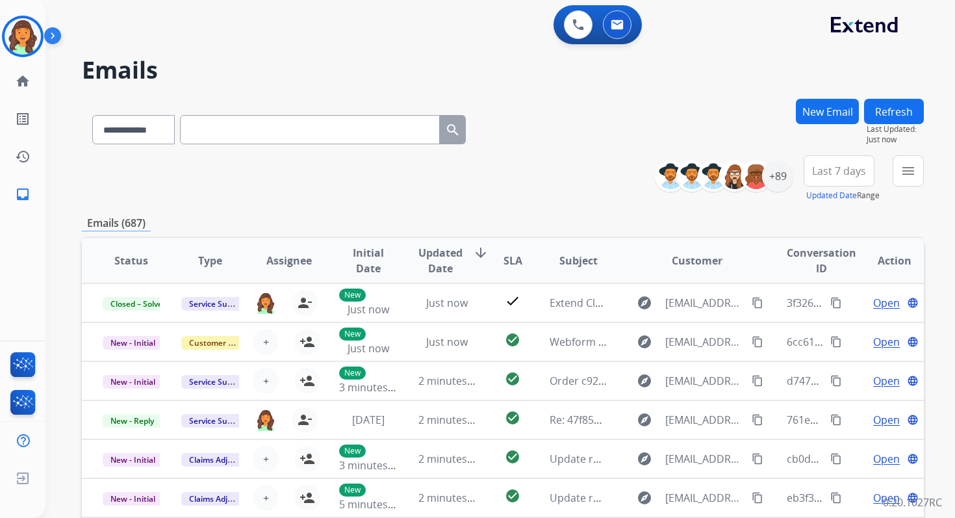
click at [824, 109] on button "New Email" at bounding box center [826, 111] width 63 height 25
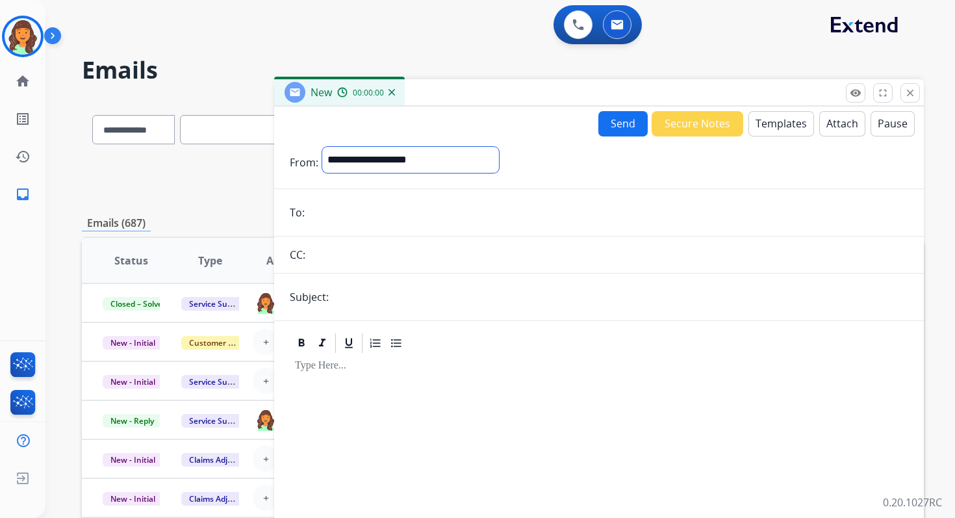
click at [414, 166] on select "**********" at bounding box center [410, 160] width 177 height 26
select select "**********"
click at [322, 147] on select "**********" at bounding box center [410, 160] width 177 height 26
click at [399, 216] on input "email" at bounding box center [607, 214] width 599 height 26
type input "**********"
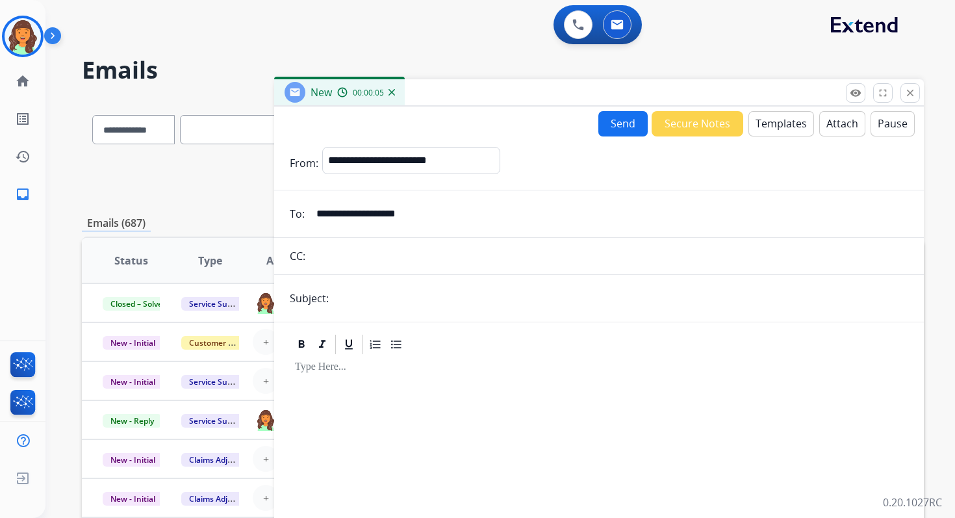
click at [364, 297] on input "text" at bounding box center [619, 298] width 575 height 26
paste input "**********"
type input "**********"
click at [780, 123] on button "Templates" at bounding box center [781, 123] width 66 height 25
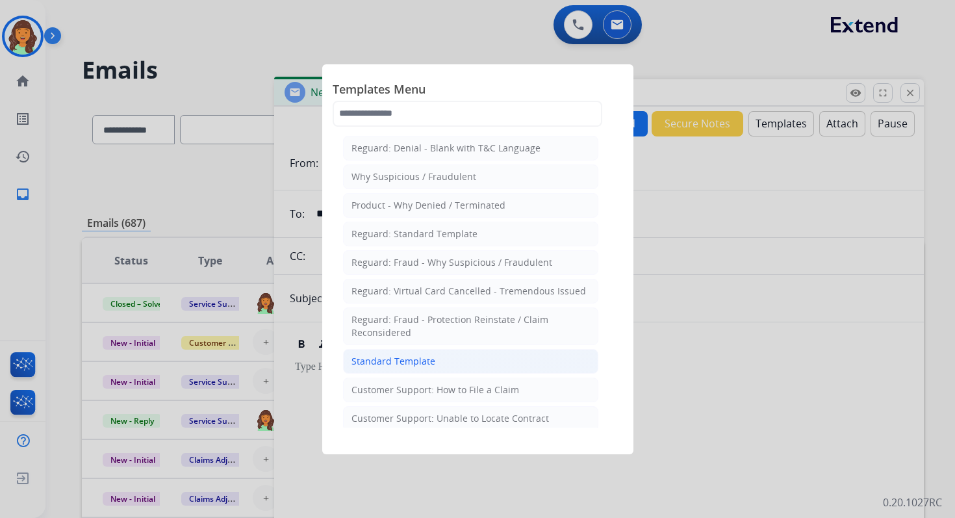
click at [410, 357] on div "Standard Template" at bounding box center [393, 361] width 84 height 13
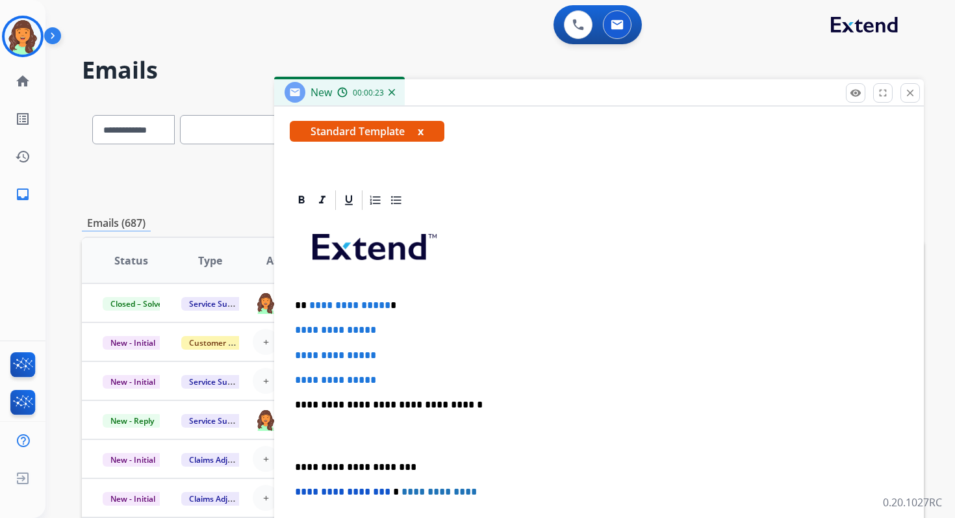
scroll to position [300, 0]
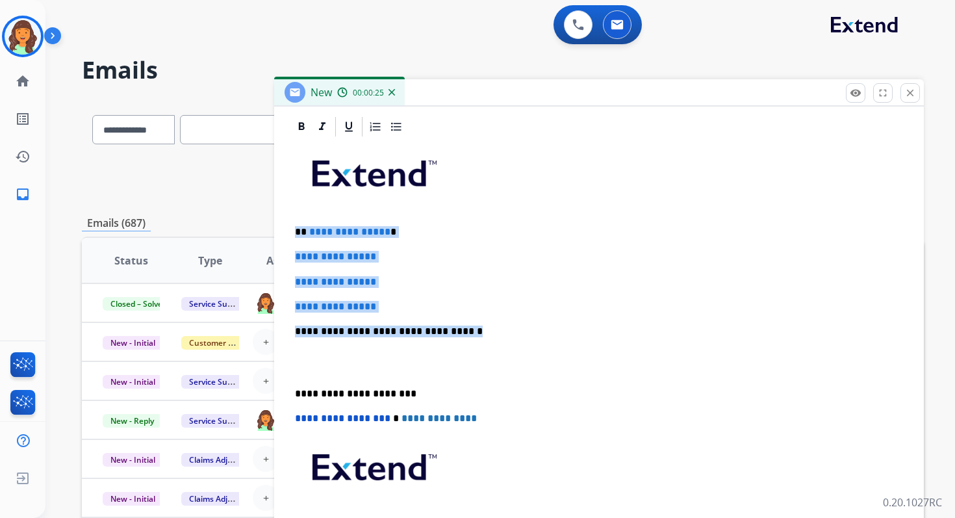
drag, startPoint x: 295, startPoint y: 232, endPoint x: 469, endPoint y: 330, distance: 199.8
click at [469, 330] on div "**********" at bounding box center [599, 361] width 618 height 447
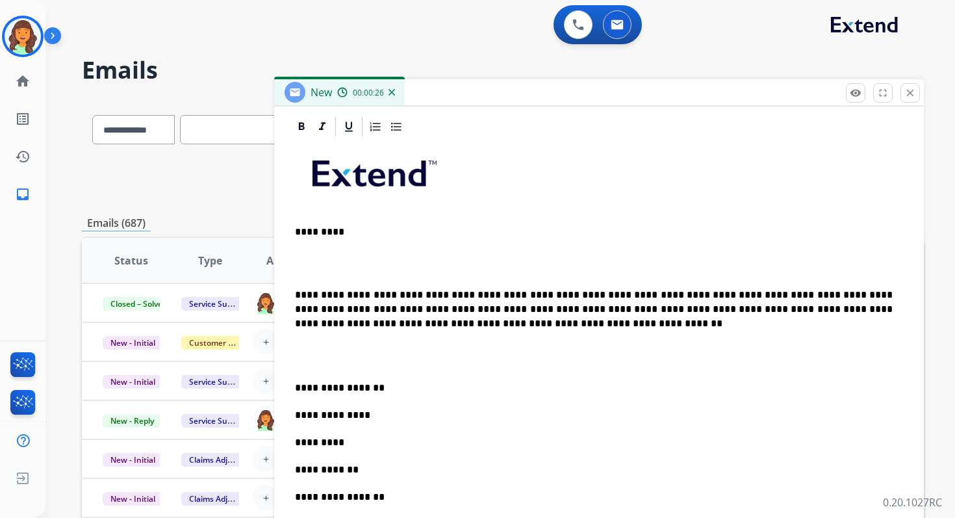
click at [295, 291] on p "**********" at bounding box center [593, 309] width 597 height 43
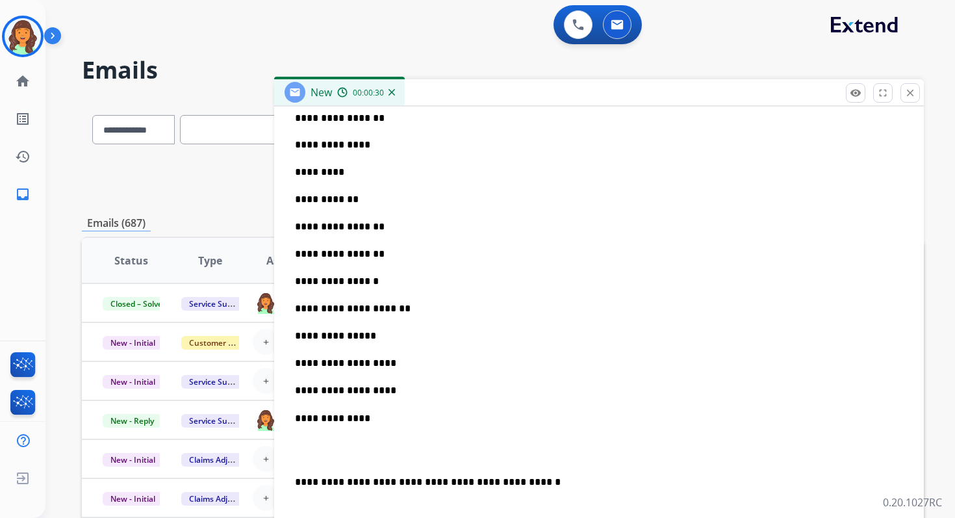
scroll to position [497, 0]
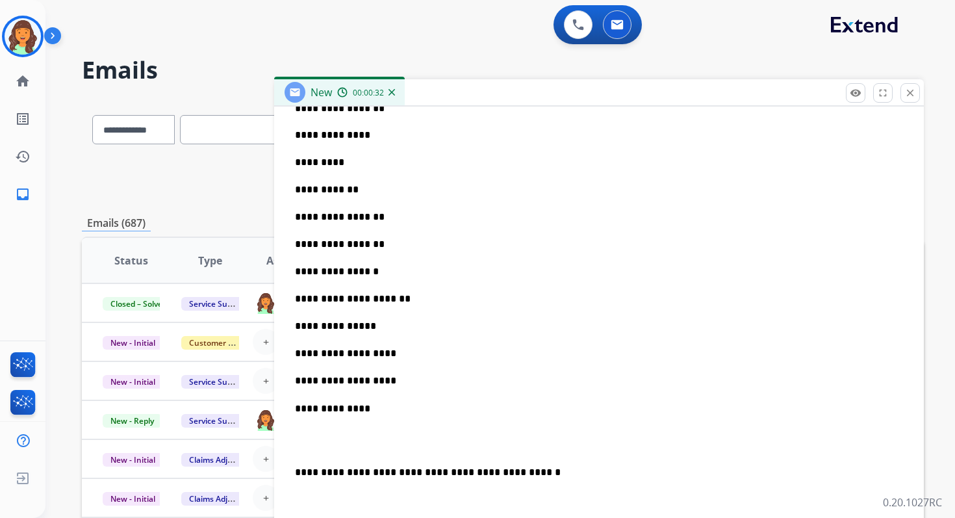
click at [338, 220] on p "**********" at bounding box center [593, 217] width 597 height 14
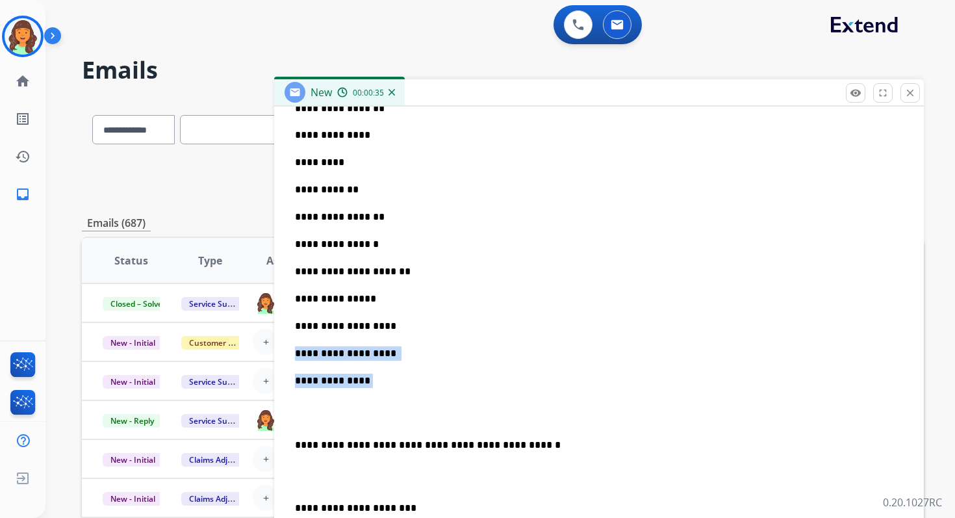
drag, startPoint x: 360, startPoint y: 381, endPoint x: 288, endPoint y: 353, distance: 76.7
click at [288, 353] on div "**********" at bounding box center [598, 307] width 649 height 779
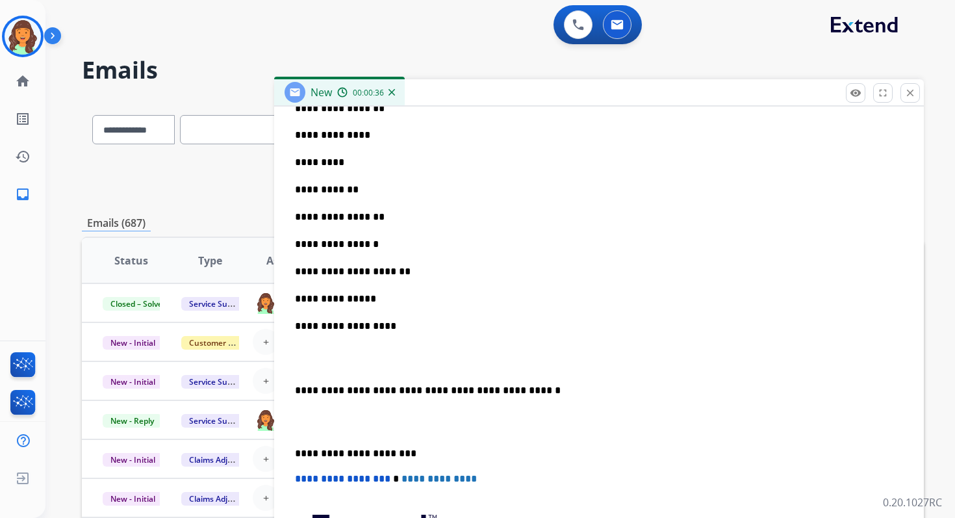
click at [297, 364] on p at bounding box center [599, 358] width 608 height 24
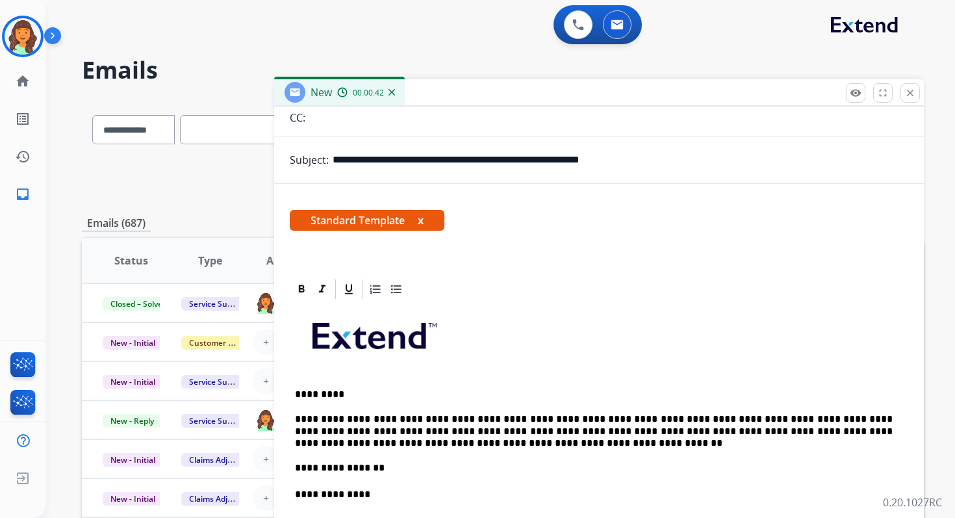
scroll to position [137, 0]
drag, startPoint x: 399, startPoint y: 162, endPoint x: 464, endPoint y: 161, distance: 64.3
click at [464, 161] on input "**********" at bounding box center [619, 160] width 575 height 26
click at [377, 498] on p "**********" at bounding box center [593, 495] width 597 height 14
drag, startPoint x: 469, startPoint y: 161, endPoint x: 695, endPoint y: 167, distance: 226.1
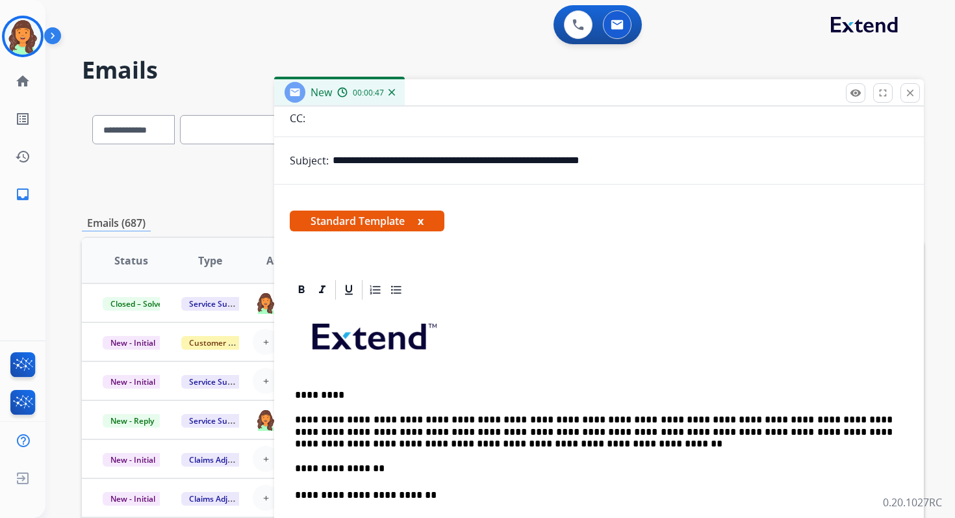
click at [693, 167] on input "**********" at bounding box center [619, 160] width 575 height 26
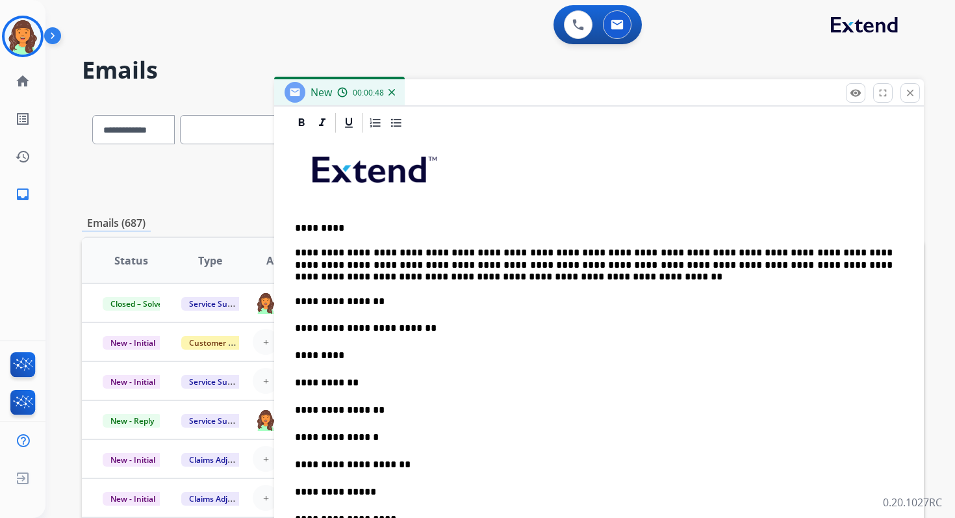
scroll to position [371, 0]
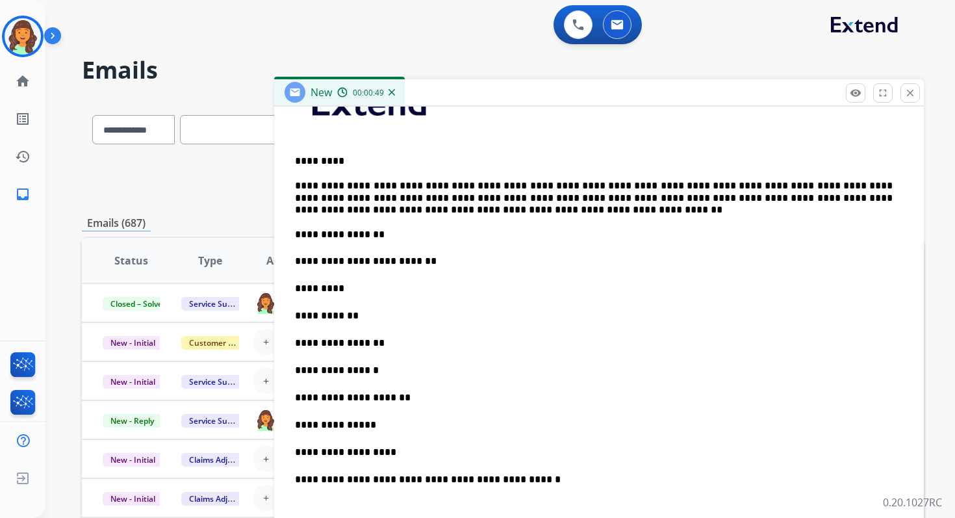
click at [370, 287] on p "*********" at bounding box center [593, 288] width 597 height 14
click at [362, 317] on p "**********" at bounding box center [593, 315] width 597 height 14
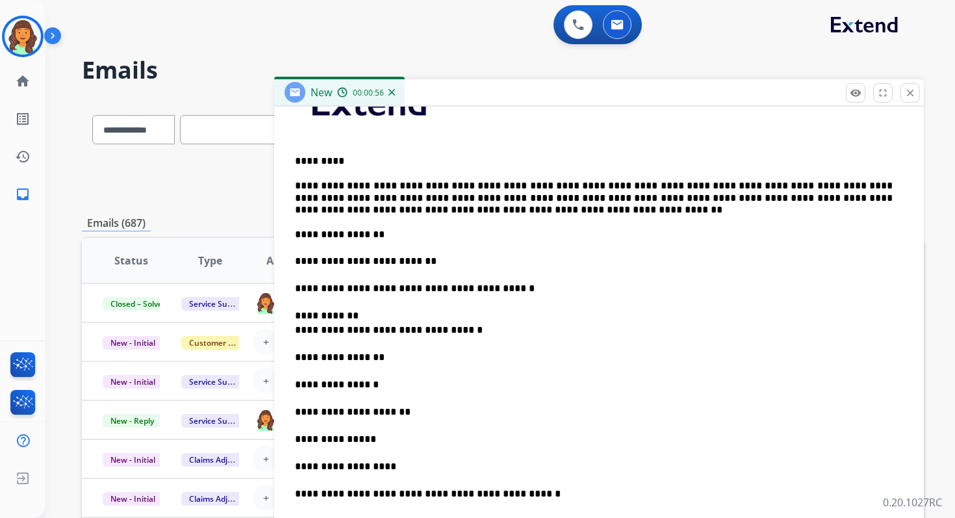
click at [295, 332] on p "**********" at bounding box center [593, 322] width 597 height 29
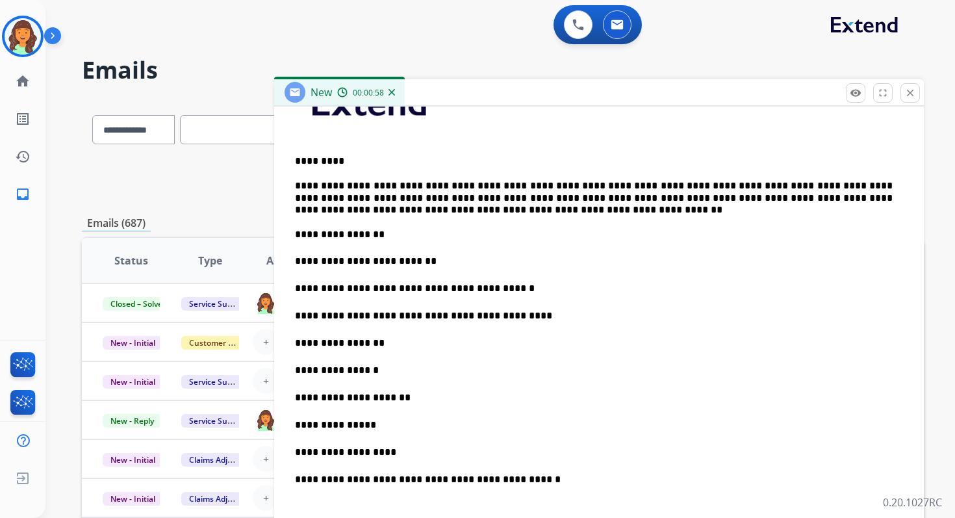
click at [384, 344] on p "**********" at bounding box center [593, 343] width 597 height 14
click at [372, 368] on p "**********" at bounding box center [593, 370] width 597 height 14
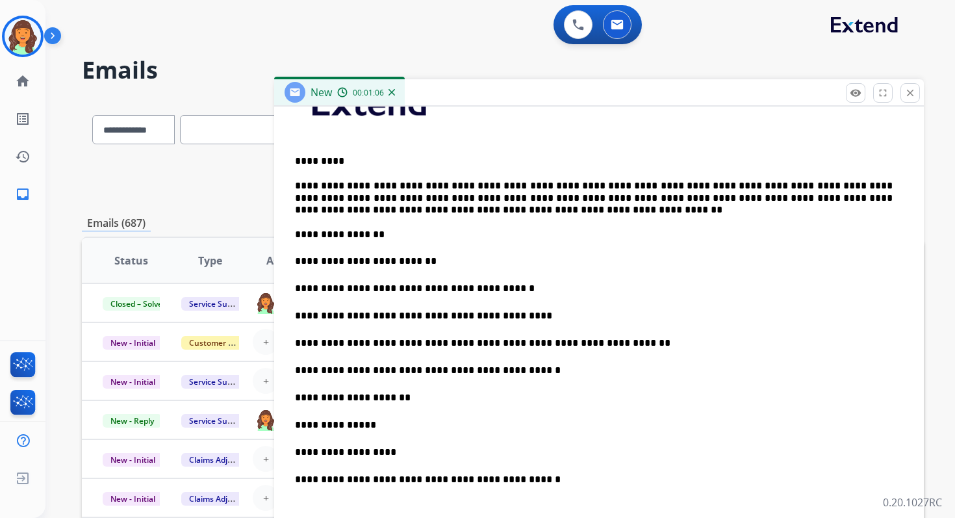
click at [424, 402] on p "**********" at bounding box center [593, 397] width 597 height 14
click at [370, 431] on div "**********" at bounding box center [599, 401] width 618 height 667
click at [373, 423] on p "**********" at bounding box center [593, 425] width 597 height 14
click at [401, 454] on p "**********" at bounding box center [593, 452] width 597 height 14
click at [915, 92] on mat-icon "close" at bounding box center [910, 93] width 12 height 12
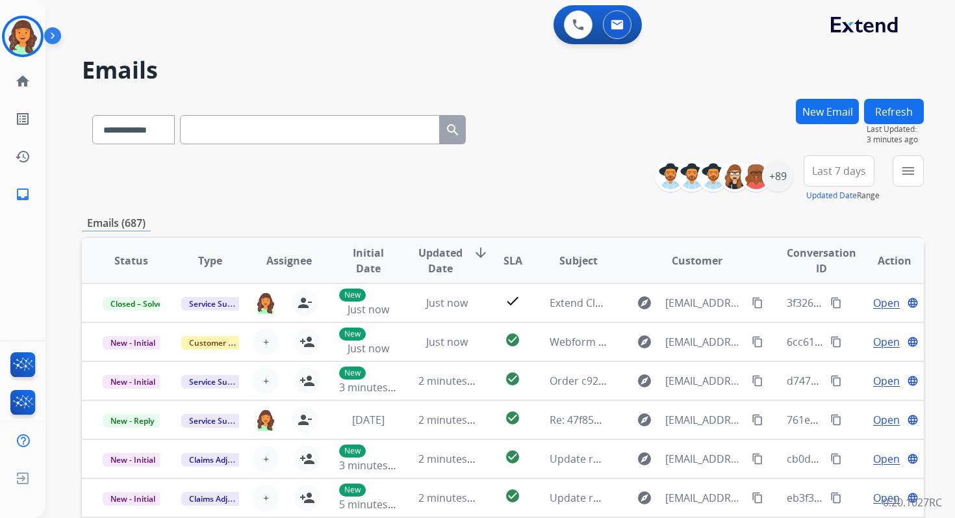
click at [287, 131] on input "text" at bounding box center [310, 129] width 260 height 29
paste input "**********"
type input "**********"
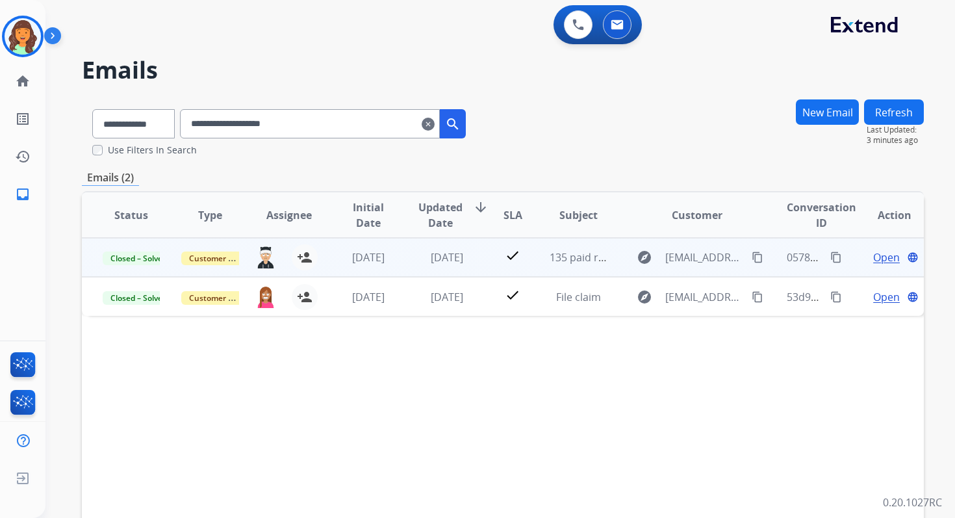
click at [873, 262] on span "Open" at bounding box center [886, 257] width 27 height 16
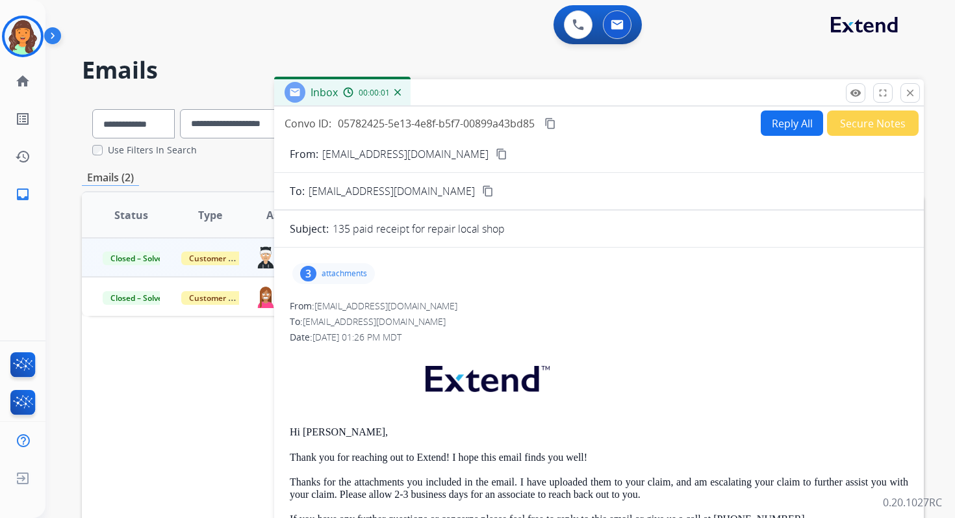
click at [334, 275] on p "attachments" at bounding box center [343, 273] width 45 height 10
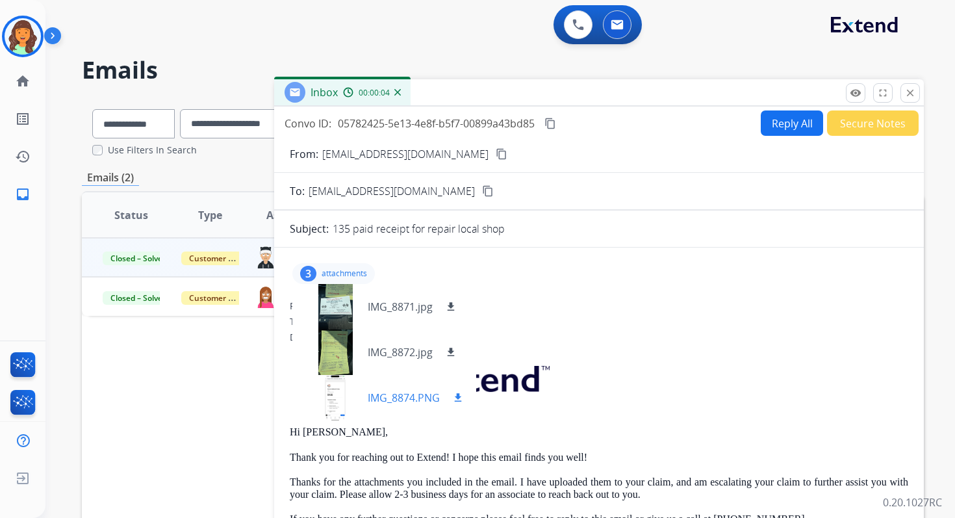
click at [336, 402] on div at bounding box center [335, 397] width 65 height 45
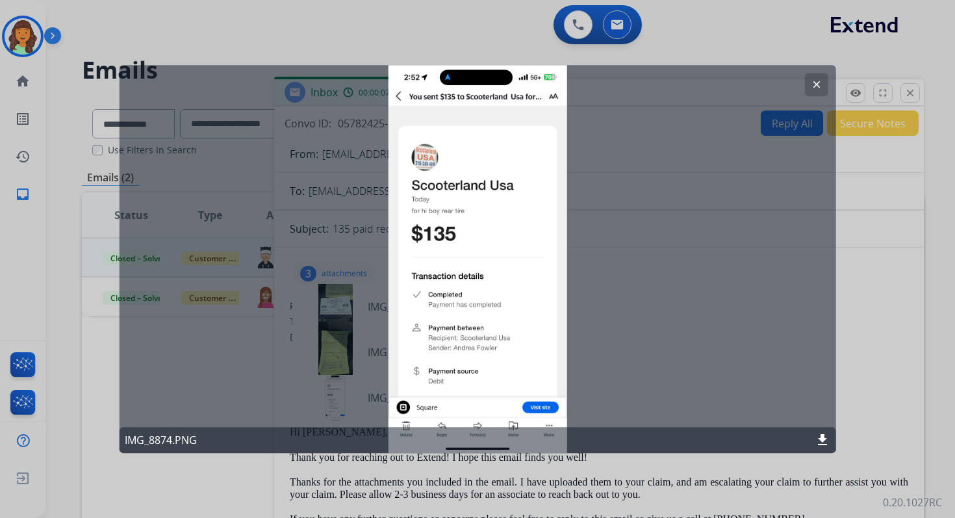
click at [816, 81] on mat-icon "clear" at bounding box center [816, 85] width 12 height 12
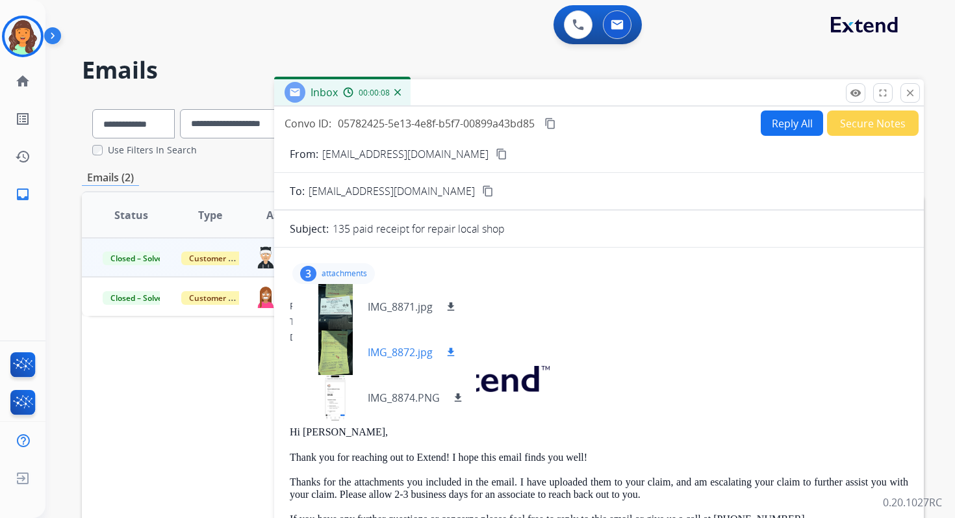
click at [336, 346] on div at bounding box center [335, 351] width 65 height 45
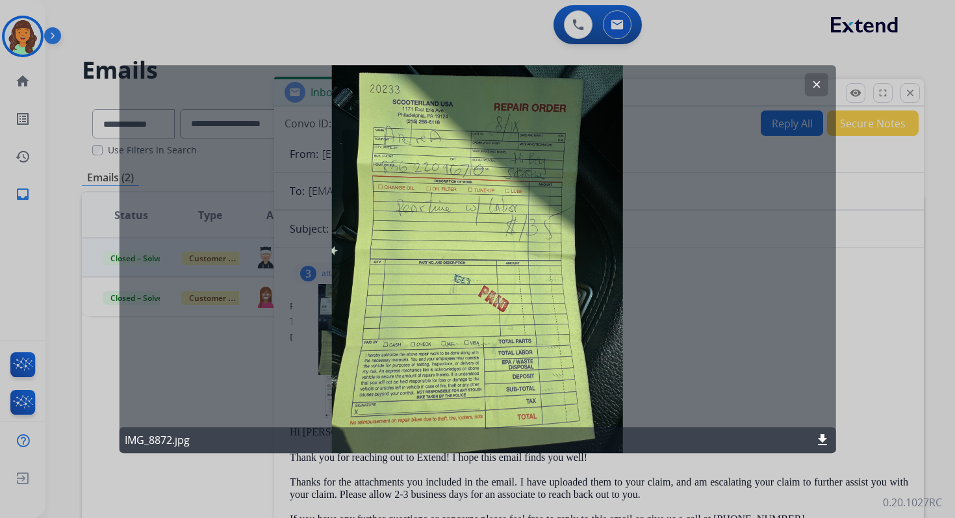
click at [813, 79] on mat-icon "clear" at bounding box center [816, 85] width 12 height 12
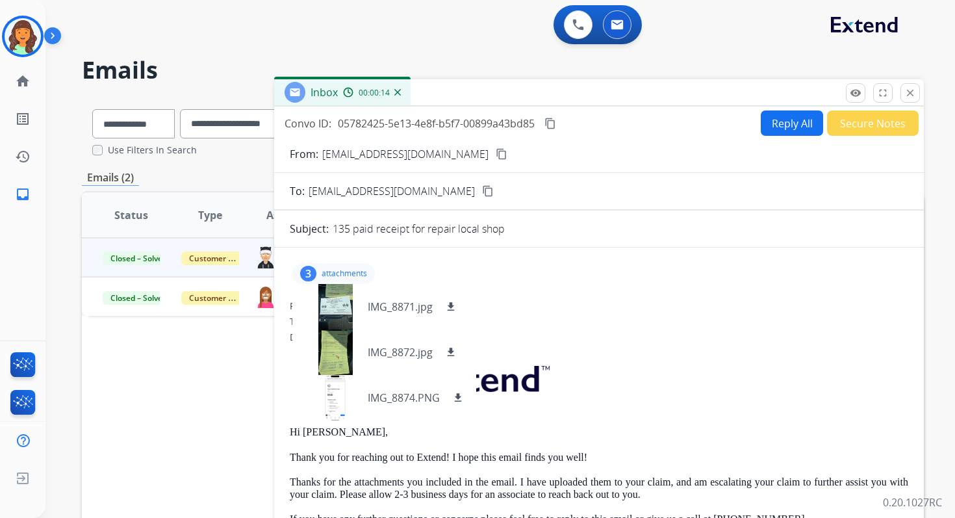
click at [482, 192] on mat-icon "content_copy" at bounding box center [488, 191] width 12 height 12
